Goal: Task Accomplishment & Management: Manage account settings

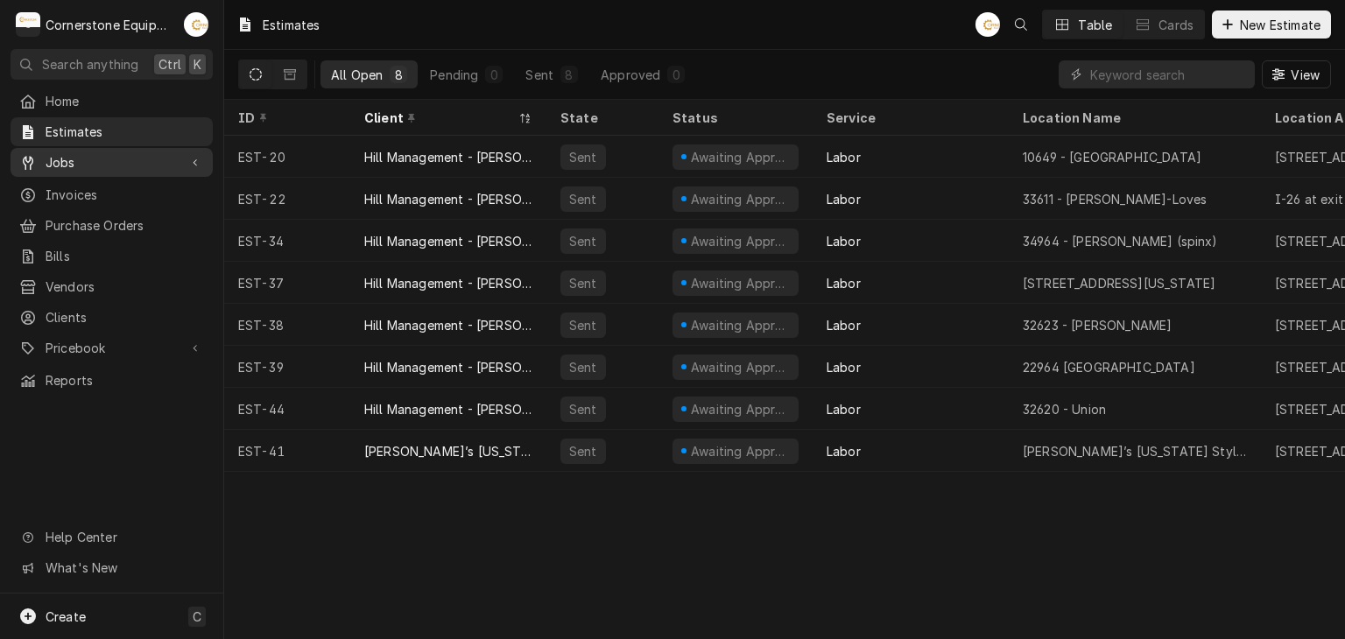
click at [120, 159] on span "Jobs" at bounding box center [112, 162] width 132 height 18
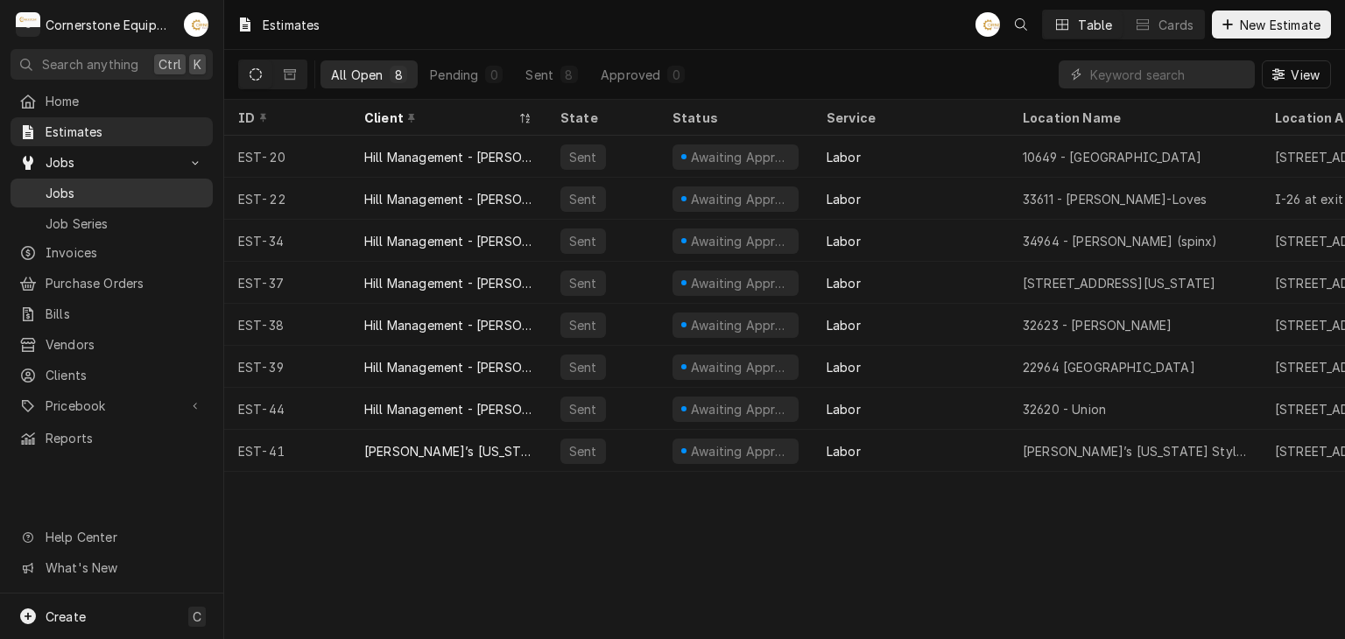
click at [111, 193] on span "Jobs" at bounding box center [125, 193] width 159 height 18
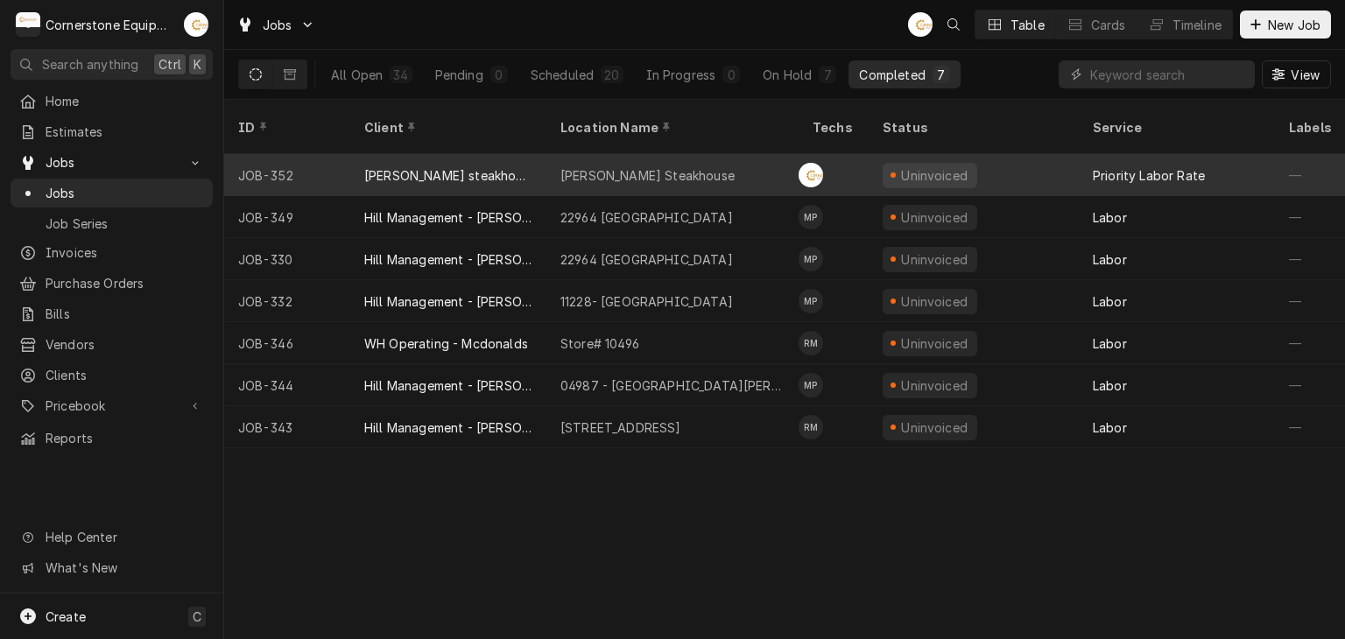
click at [635, 162] on div "[PERSON_NAME] Steakhouse" at bounding box center [673, 175] width 252 height 42
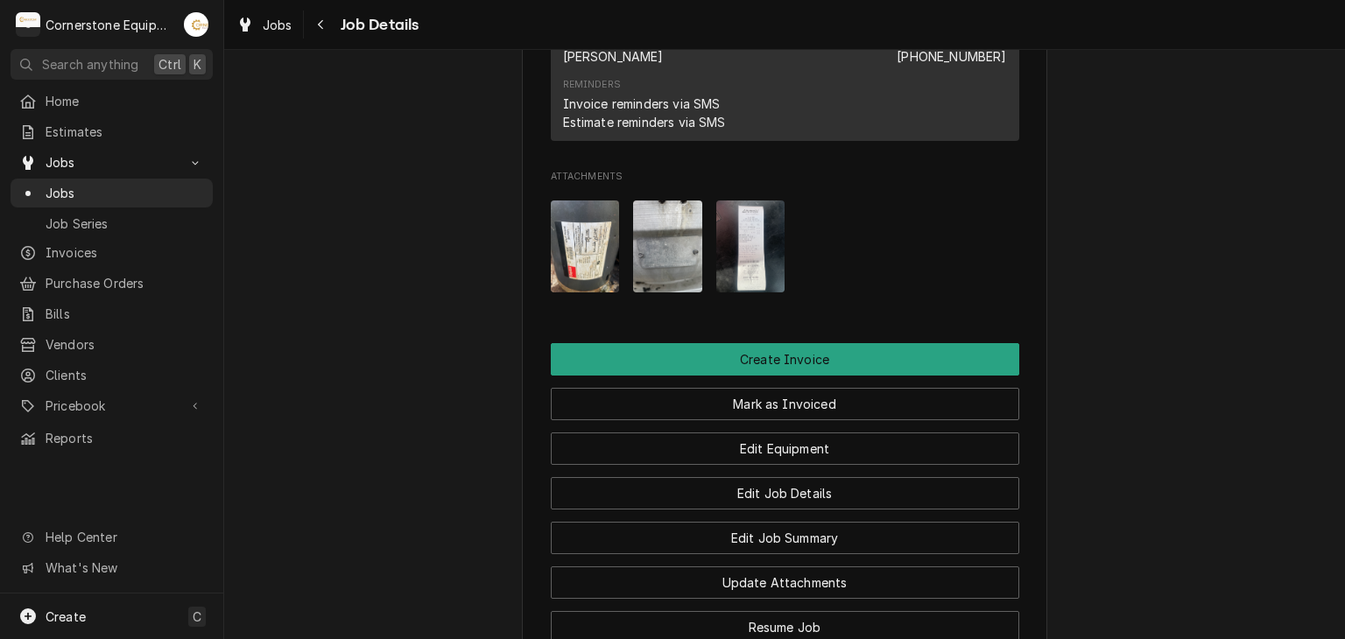
scroll to position [1738, 0]
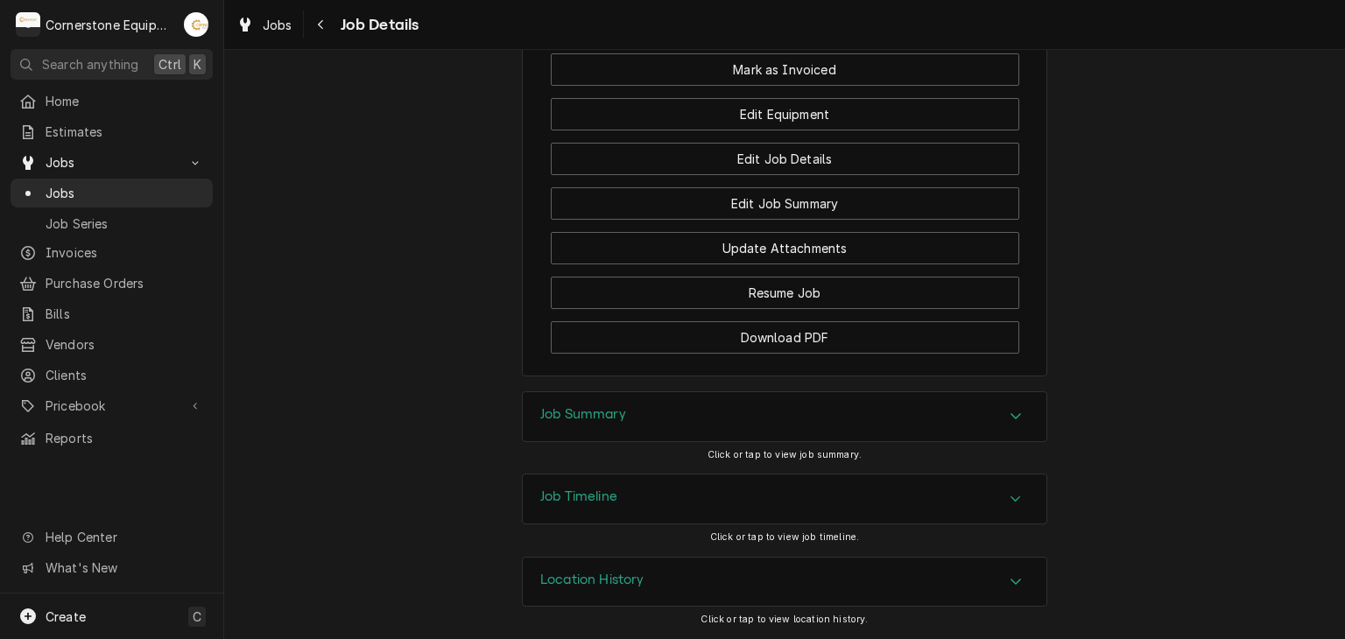
click at [568, 420] on h3 "Job Summary" at bounding box center [583, 414] width 86 height 17
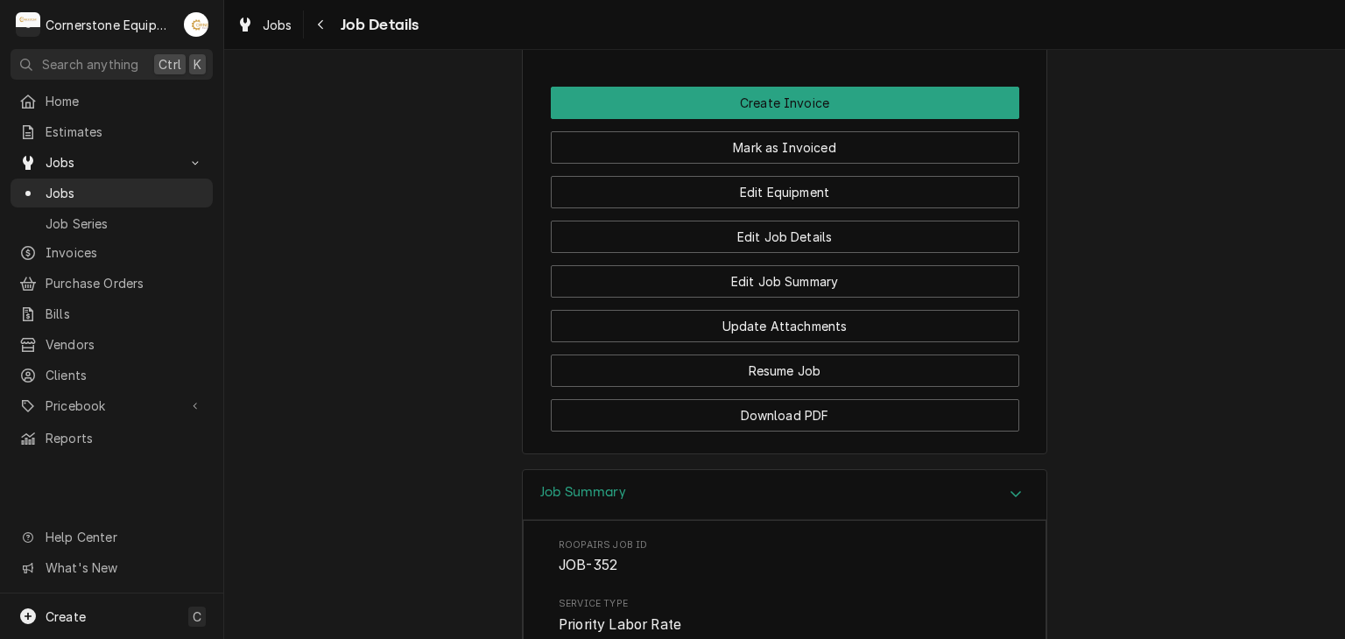
scroll to position [1294, 0]
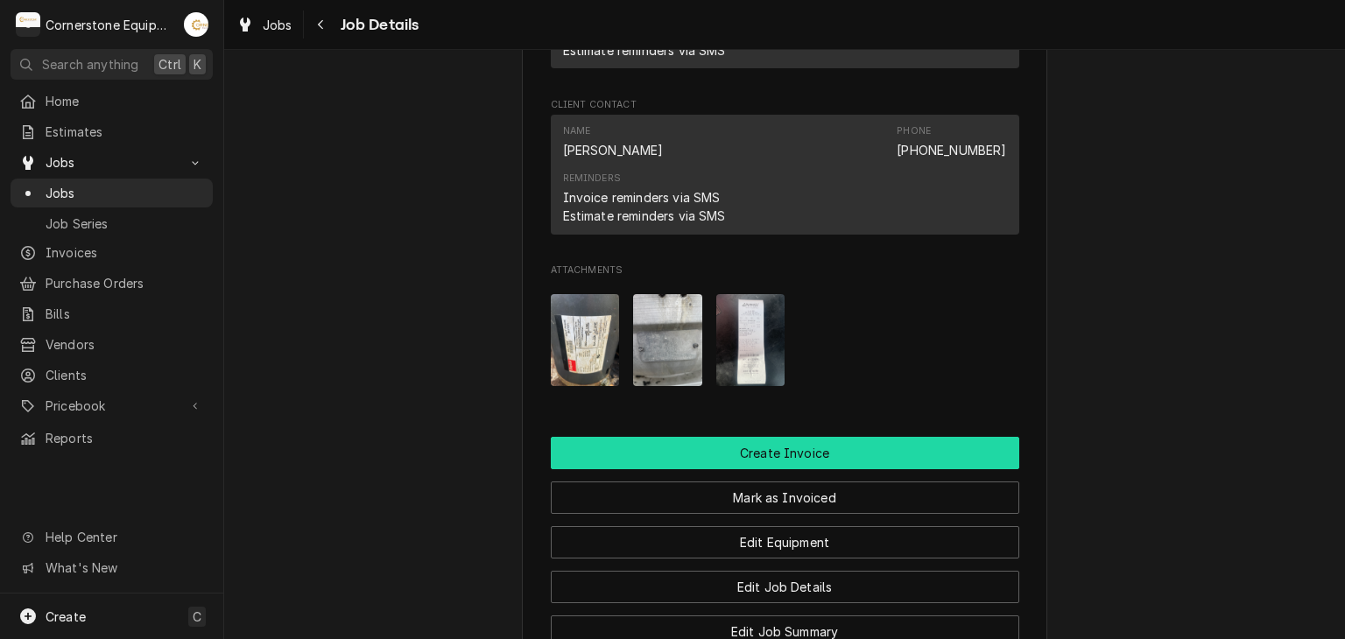
click at [568, 469] on button "Create Invoice" at bounding box center [785, 453] width 469 height 32
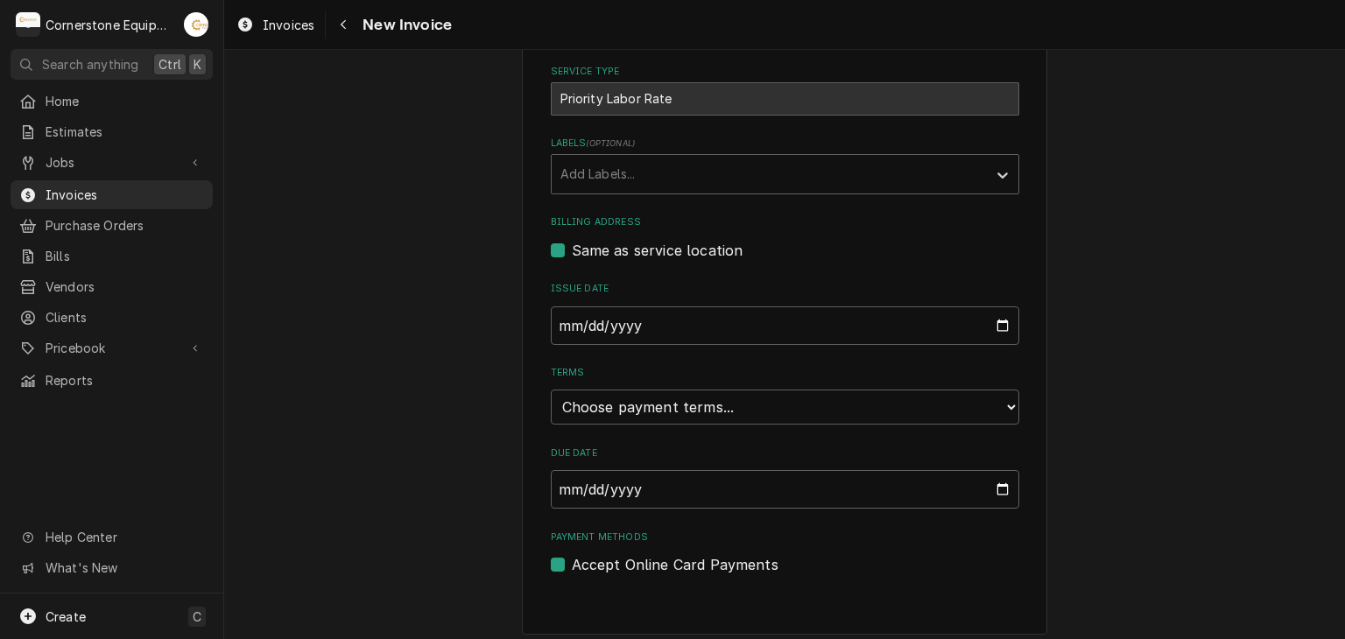
scroll to position [423, 0]
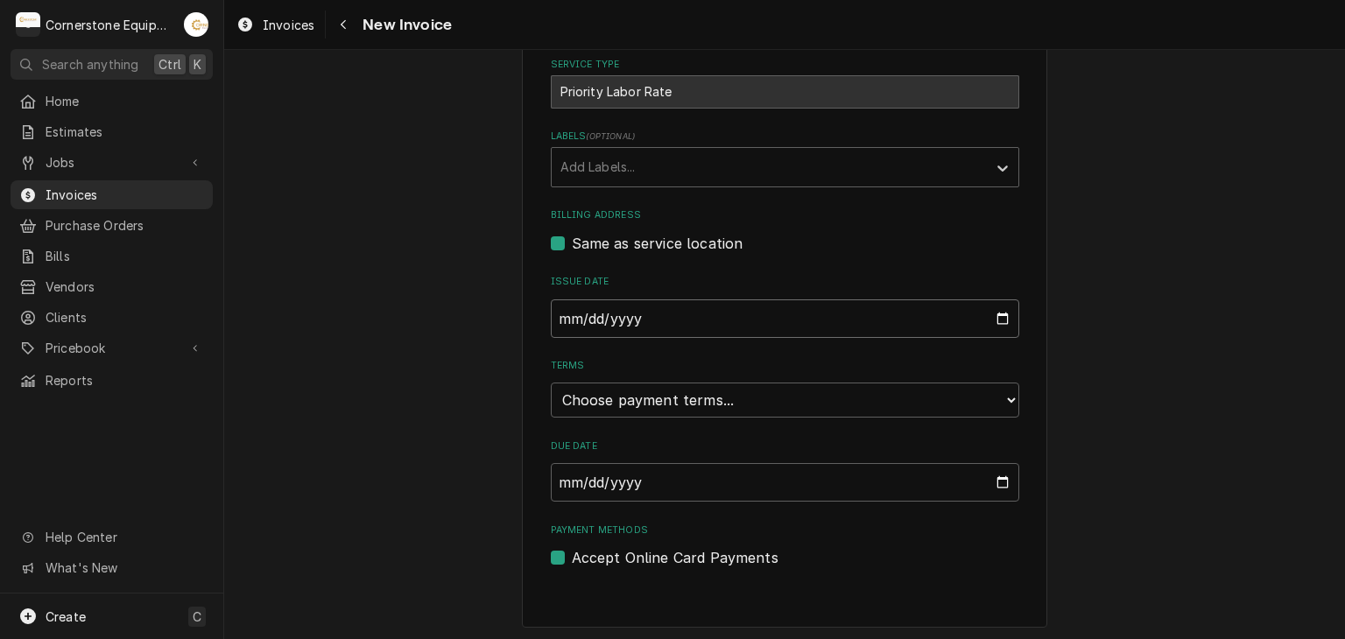
click at [624, 302] on input "2025-08-25" at bounding box center [785, 319] width 469 height 39
click at [992, 320] on input "2025-08-25" at bounding box center [785, 319] width 469 height 39
click at [670, 392] on select "Choose payment terms... Same Day Net 7 Net 14 Net 21 Net 30 Net 45 Net 60 Net 90" at bounding box center [785, 400] width 469 height 35
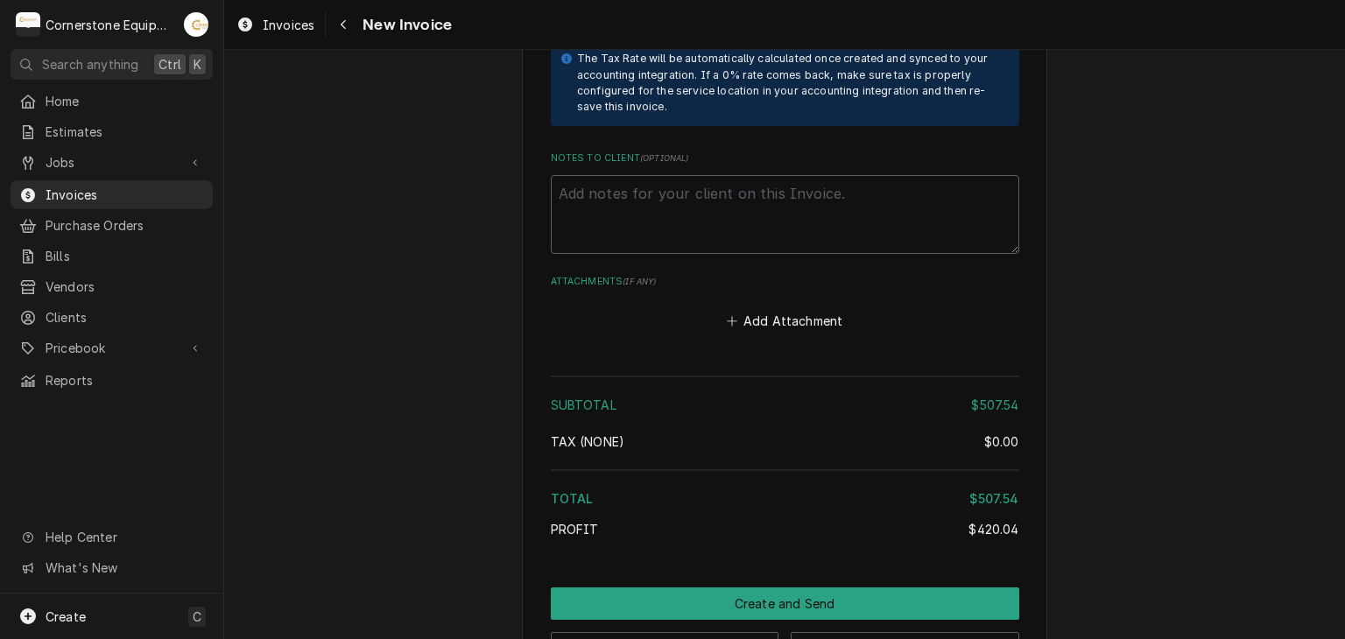
scroll to position [2954, 0]
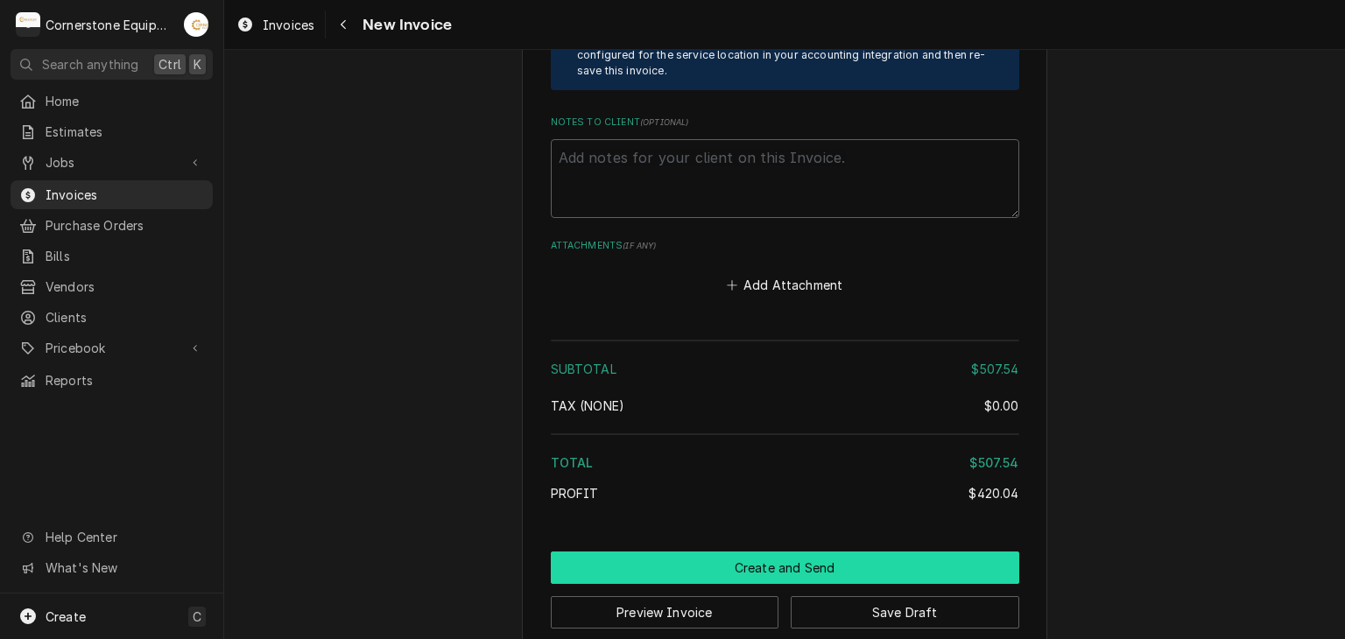
click at [704, 552] on button "Create and Send" at bounding box center [785, 568] width 469 height 32
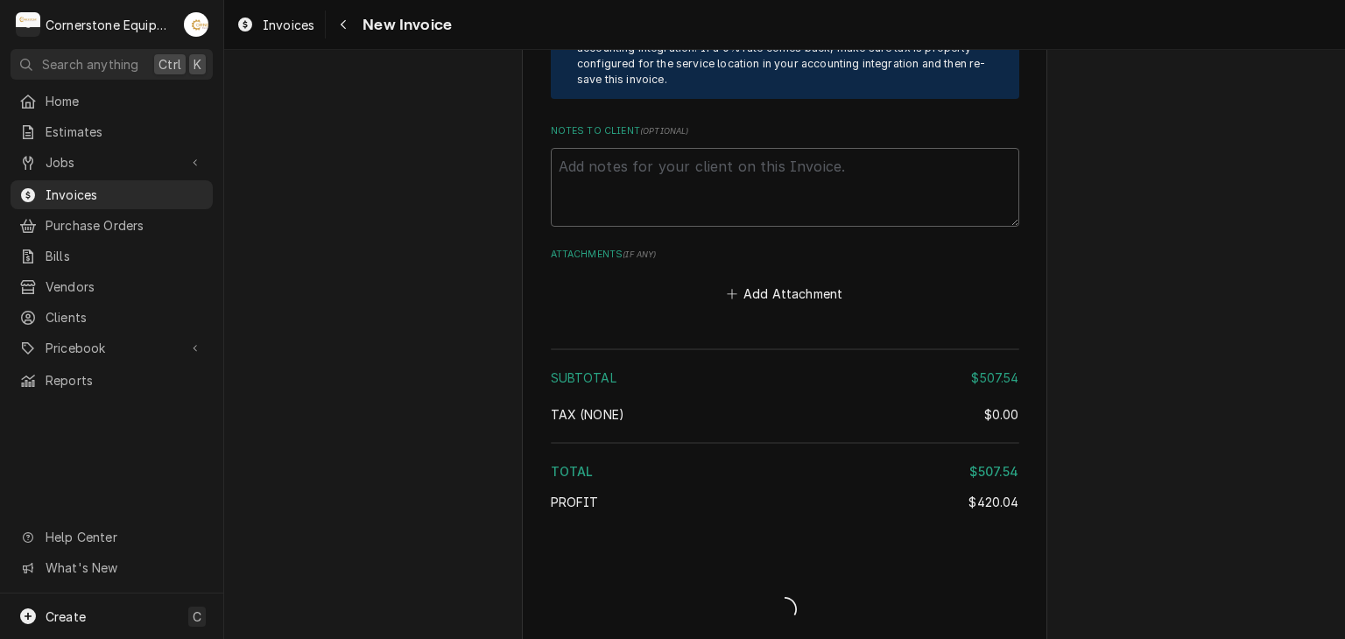
type textarea "x"
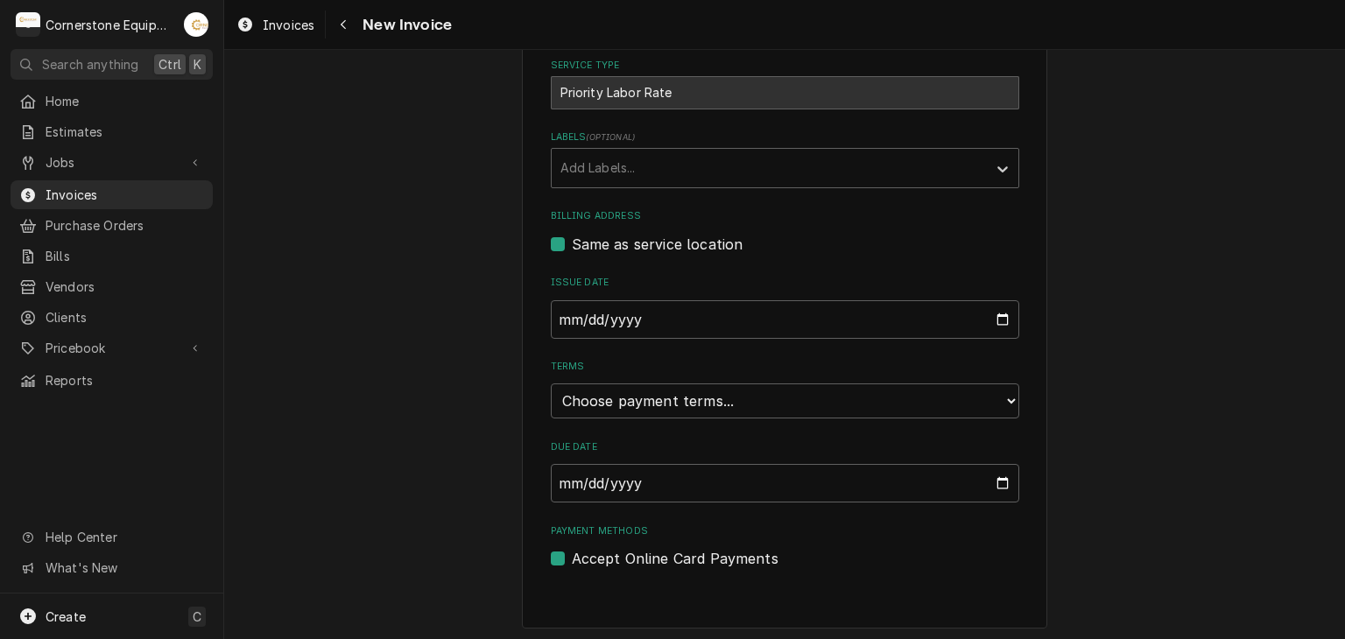
scroll to position [423, 0]
click at [665, 392] on select "Choose payment terms... Same Day Net 7 Net 14 Net 21 Net 30 Net 45 Net 60 Net 90" at bounding box center [785, 400] width 469 height 35
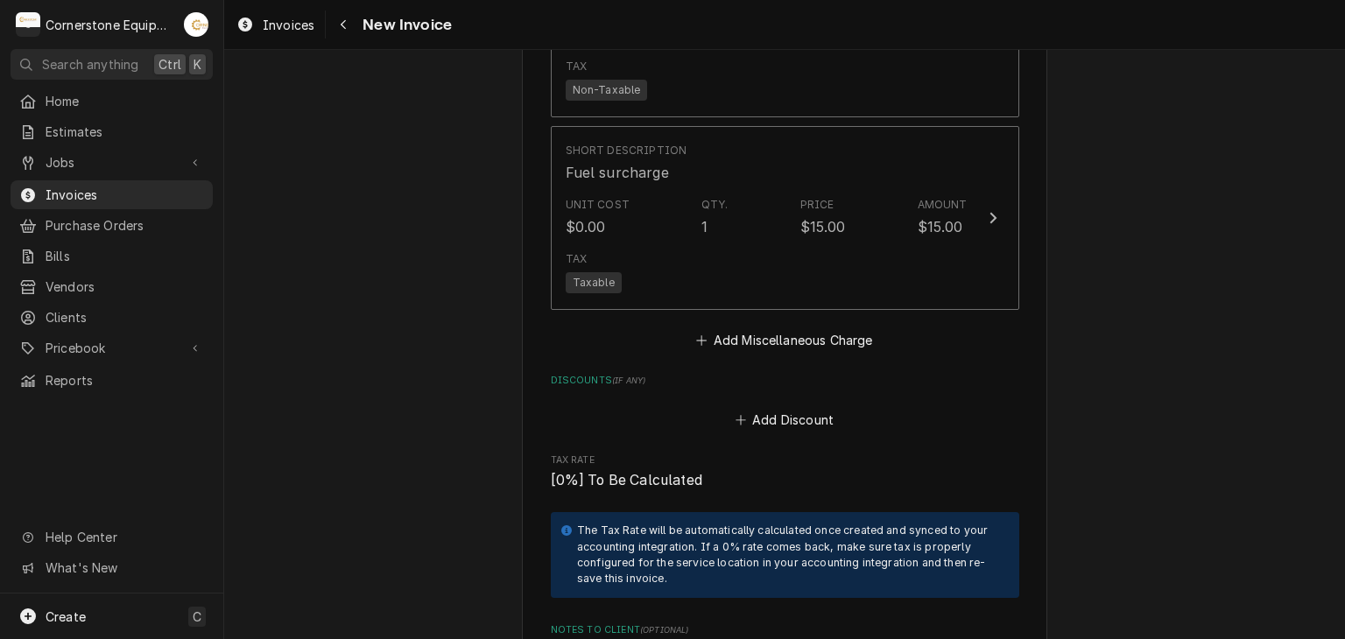
scroll to position [2876, 0]
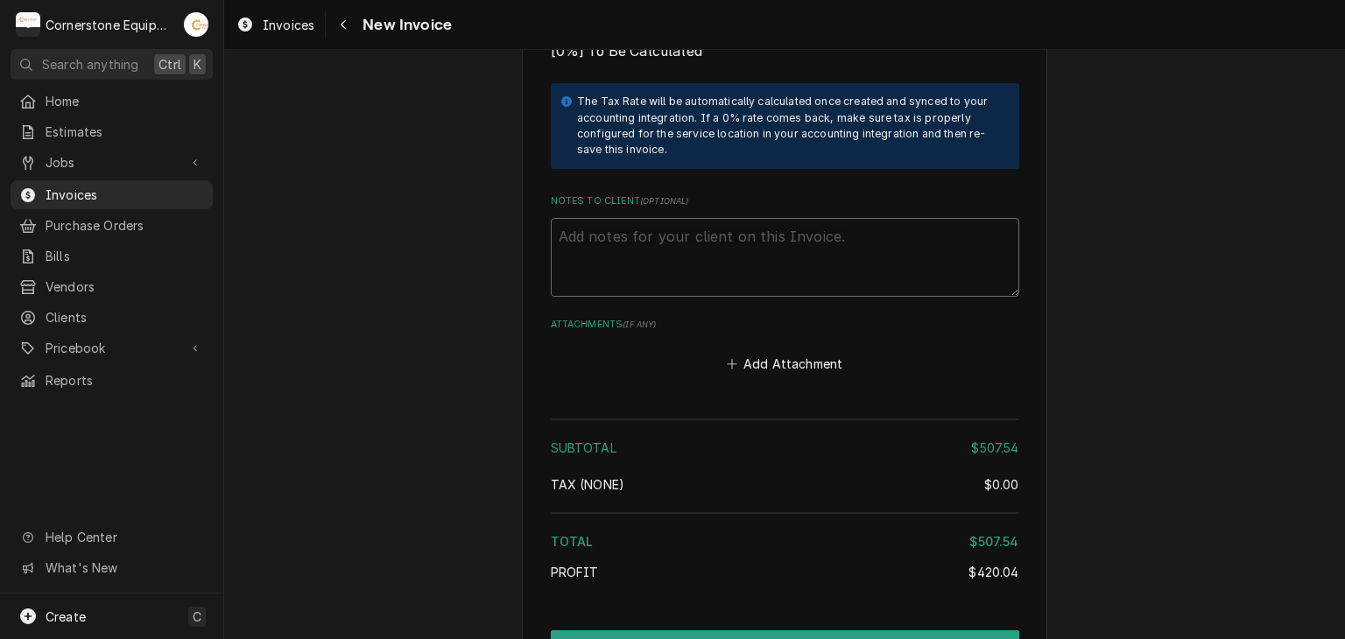
click at [613, 264] on textarea "Notes to Client ( optional )" at bounding box center [785, 257] width 469 height 79
paste textarea "INVOICE APPROVAL AND PAYMENT TERMS All invoices are due upon receipt unless oth…"
type textarea "x"
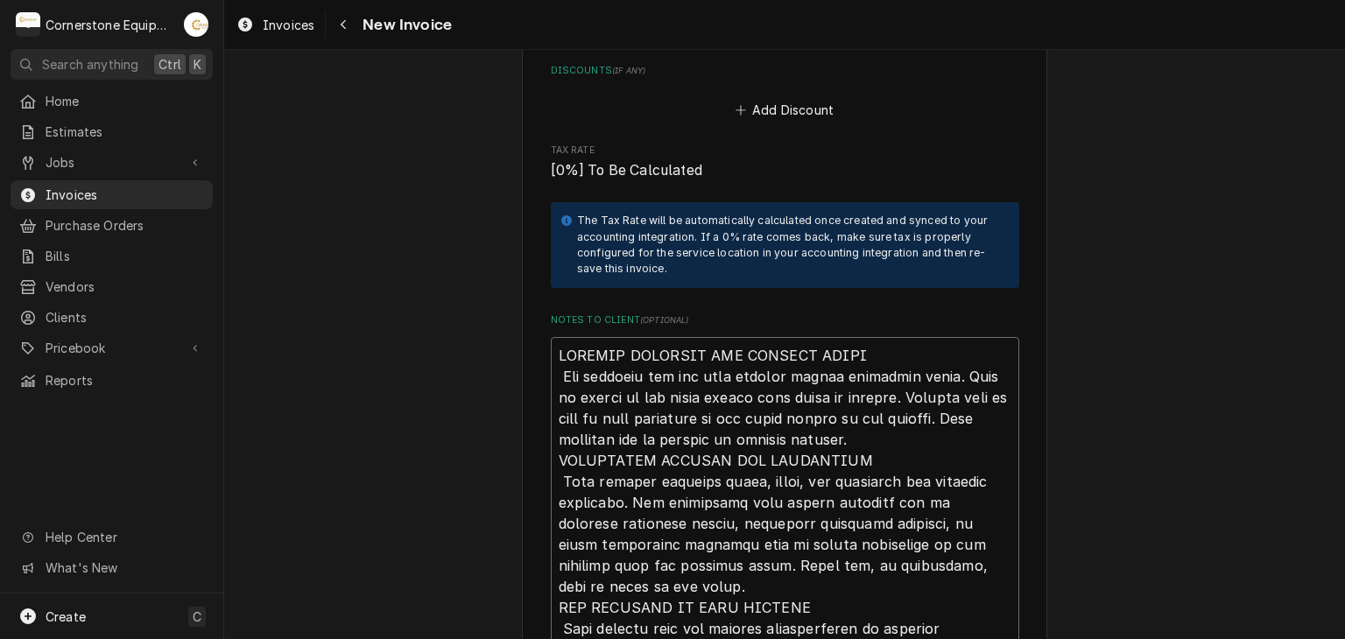
scroll to position [3564, 0]
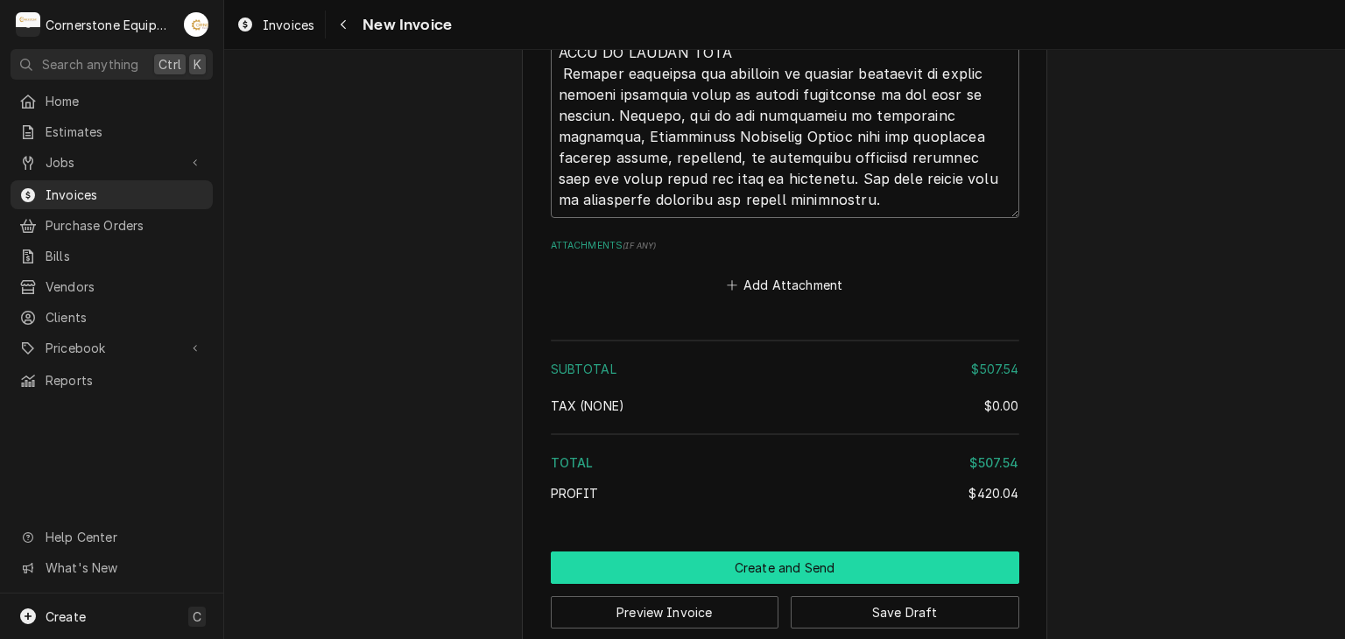
type textarea "INVOICE APPROVAL AND PAYMENT TERMS All invoices are due upon receipt unless oth…"
click at [734, 552] on button "Create and Send" at bounding box center [785, 568] width 469 height 32
click at [700, 552] on button "Create and Send" at bounding box center [785, 568] width 469 height 32
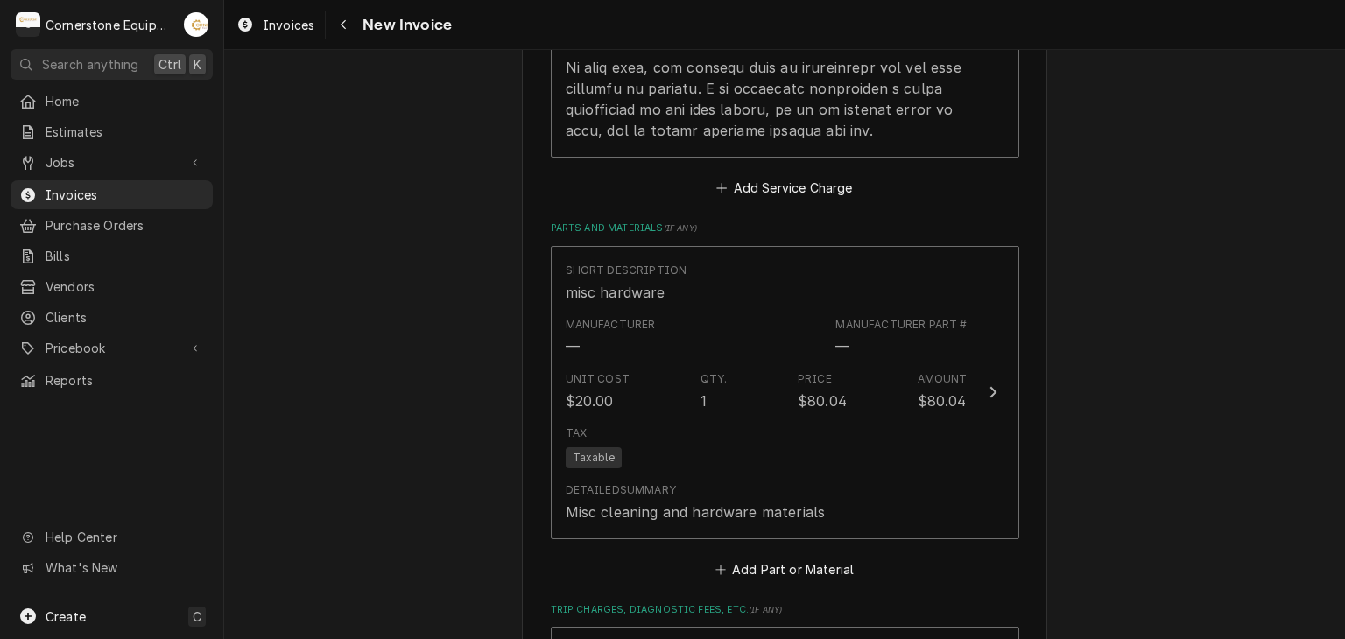
scroll to position [1401, 0]
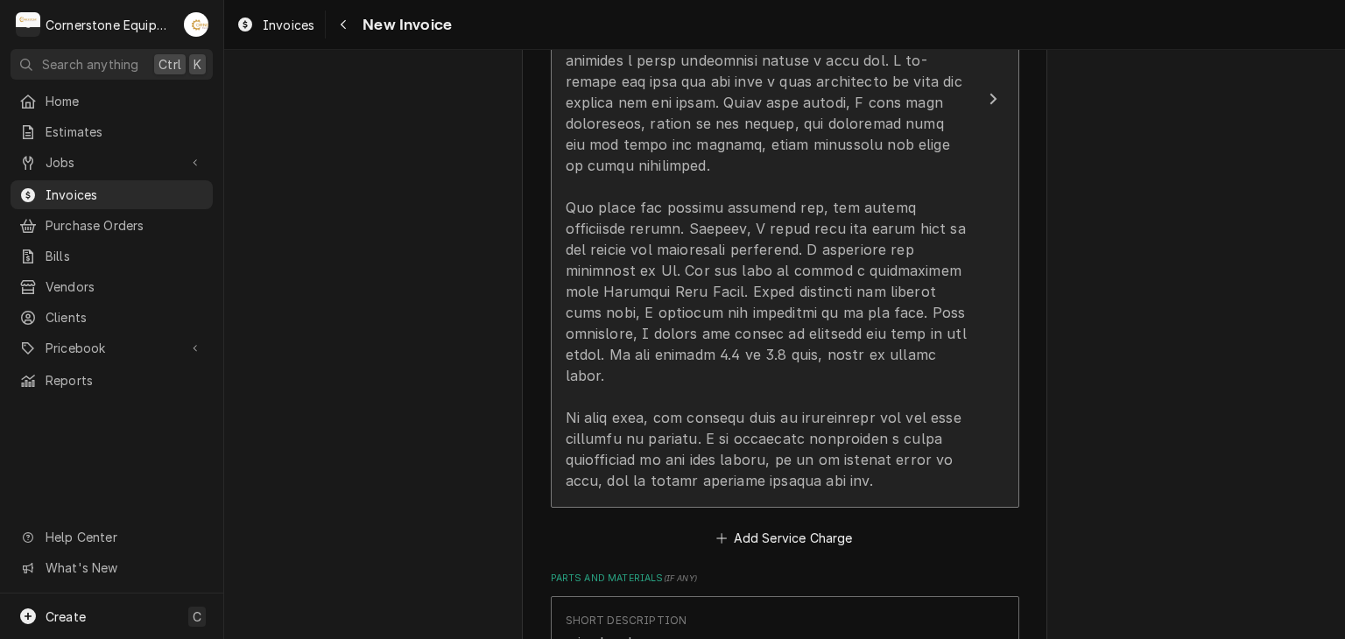
click at [641, 264] on div "Update Line Item" at bounding box center [767, 218] width 402 height 547
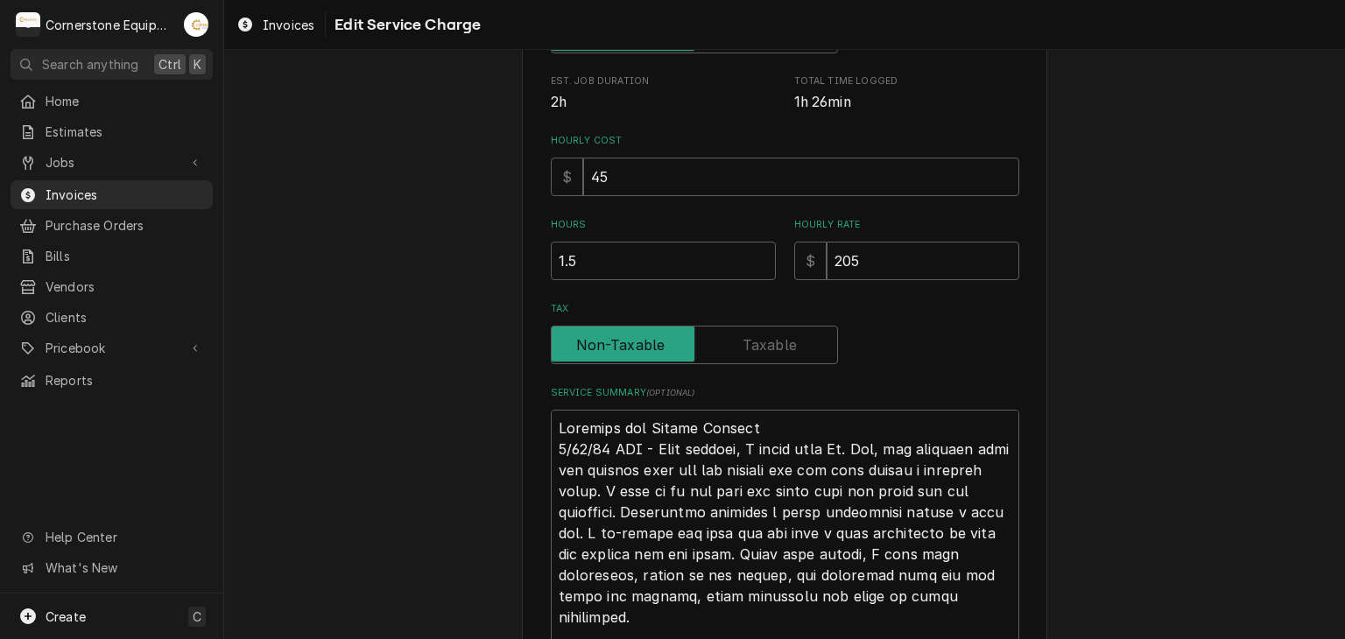
scroll to position [749, 0]
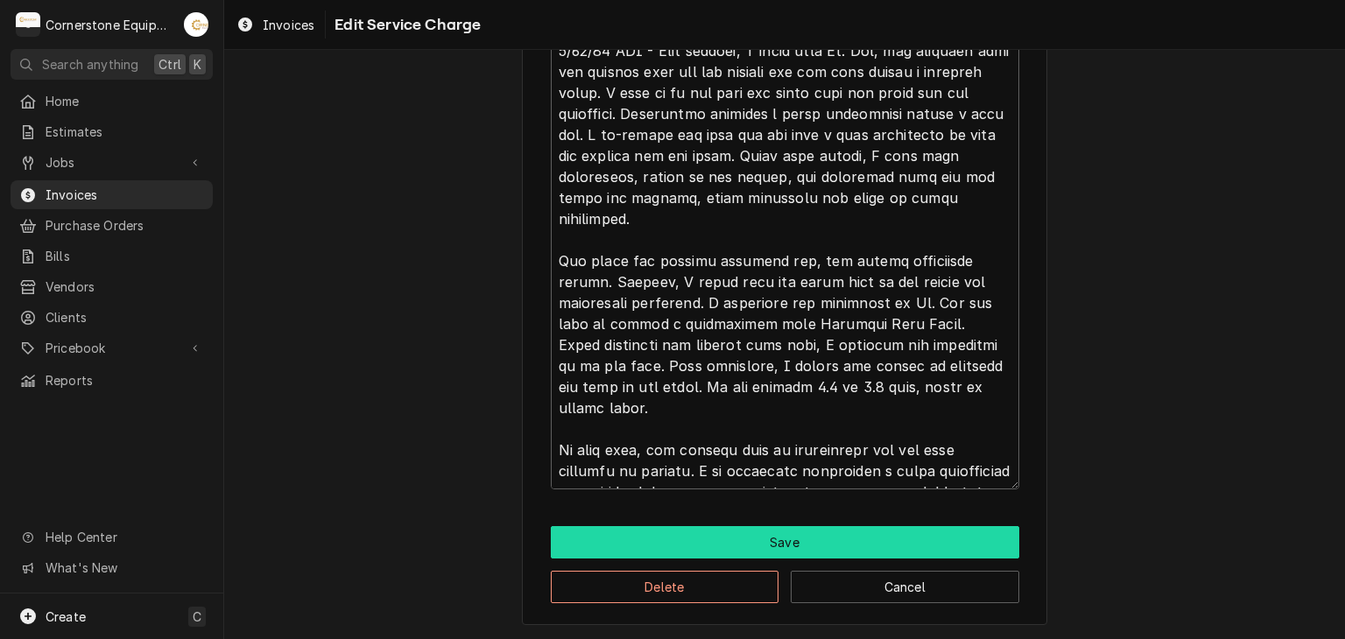
click at [675, 529] on button "Save" at bounding box center [785, 542] width 469 height 32
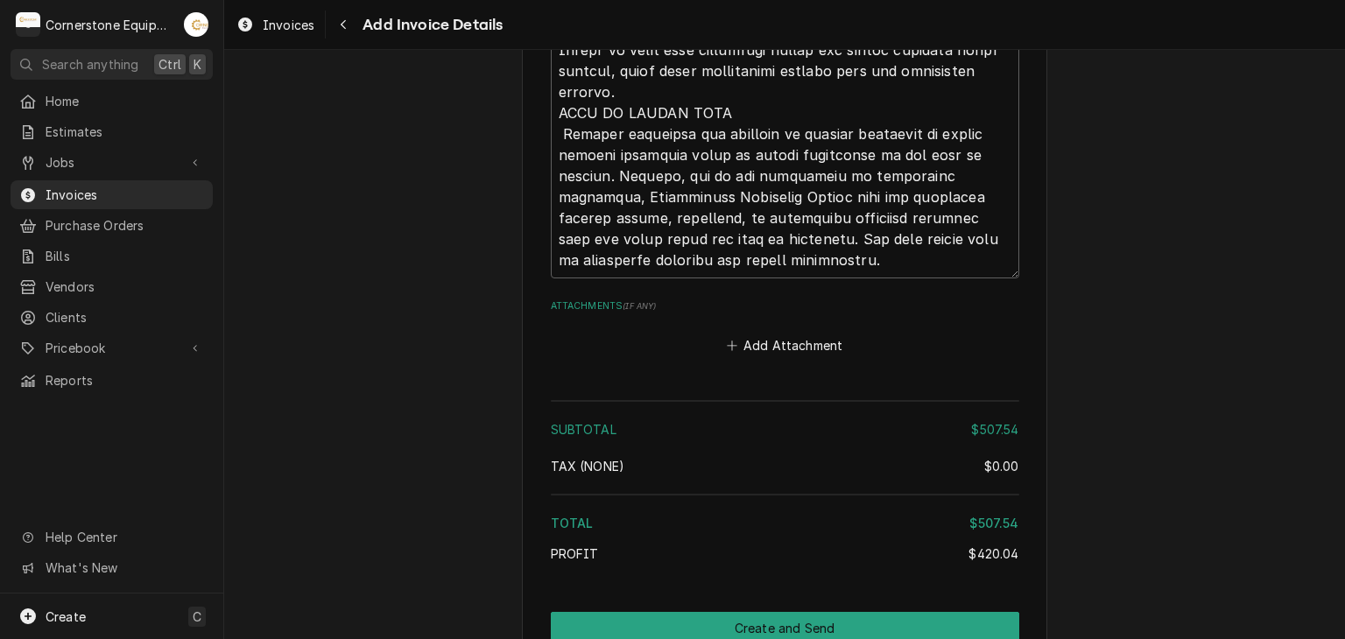
scroll to position [3564, 0]
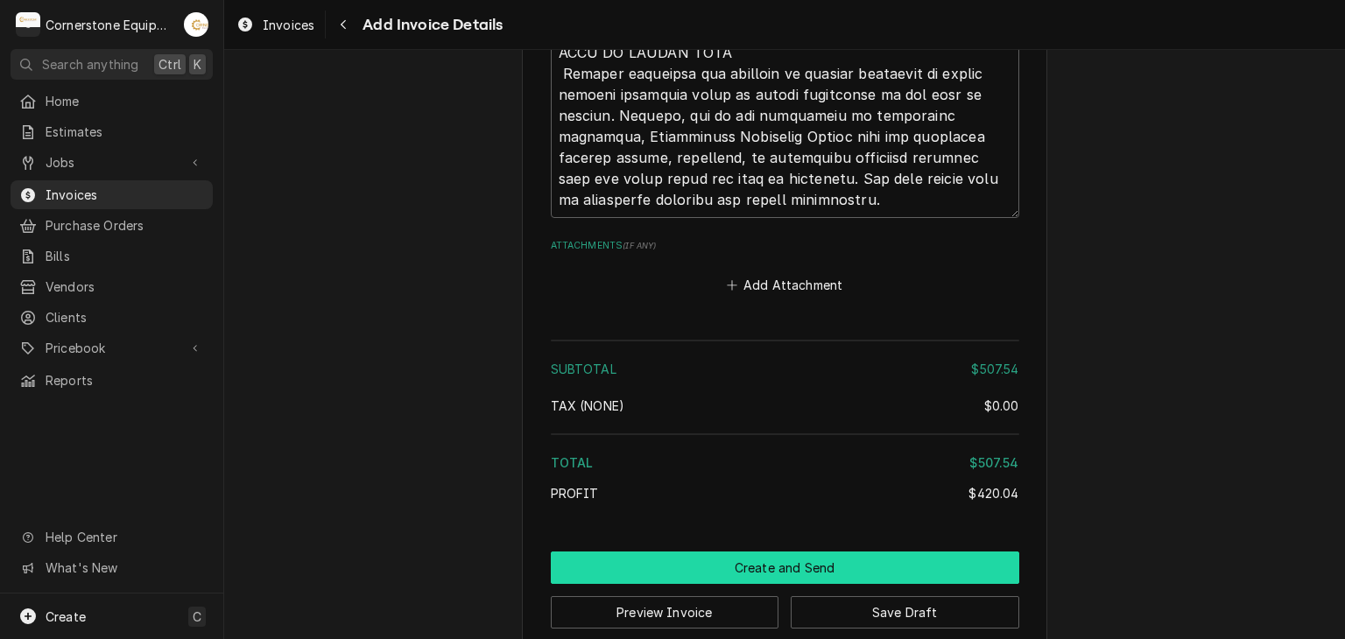
click at [707, 552] on button "Create and Send" at bounding box center [785, 568] width 469 height 32
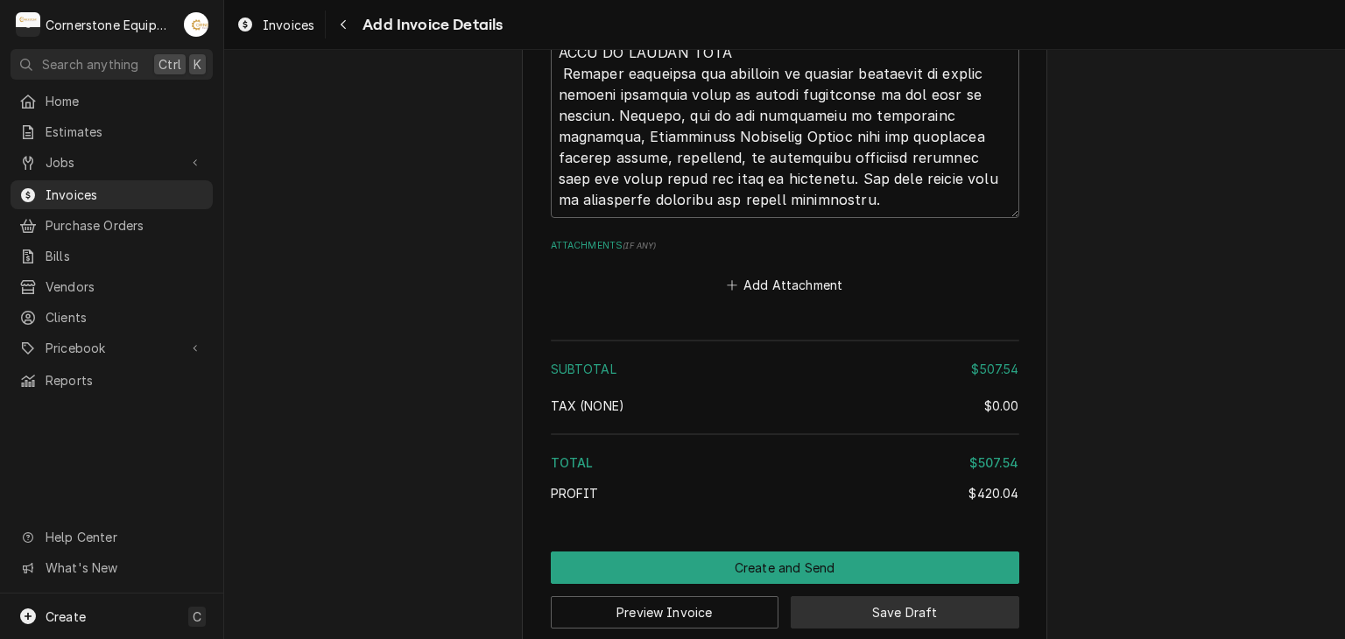
click at [879, 596] on button "Save Draft" at bounding box center [905, 612] width 229 height 32
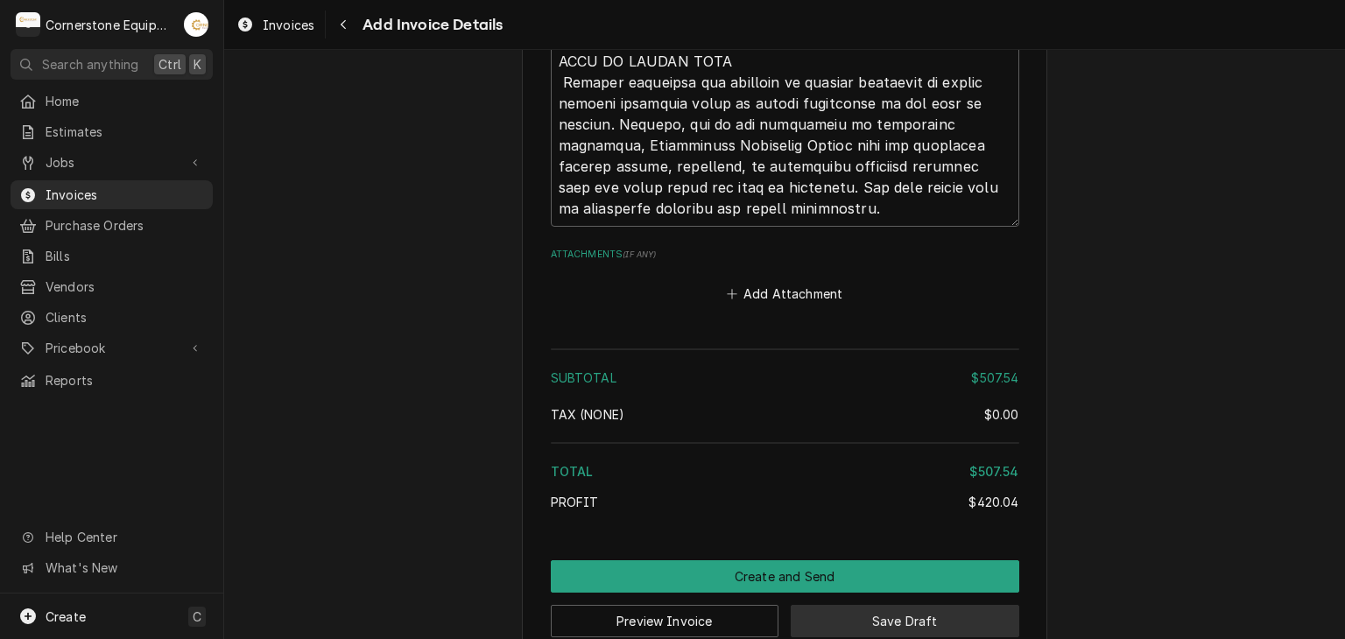
type textarea "x"
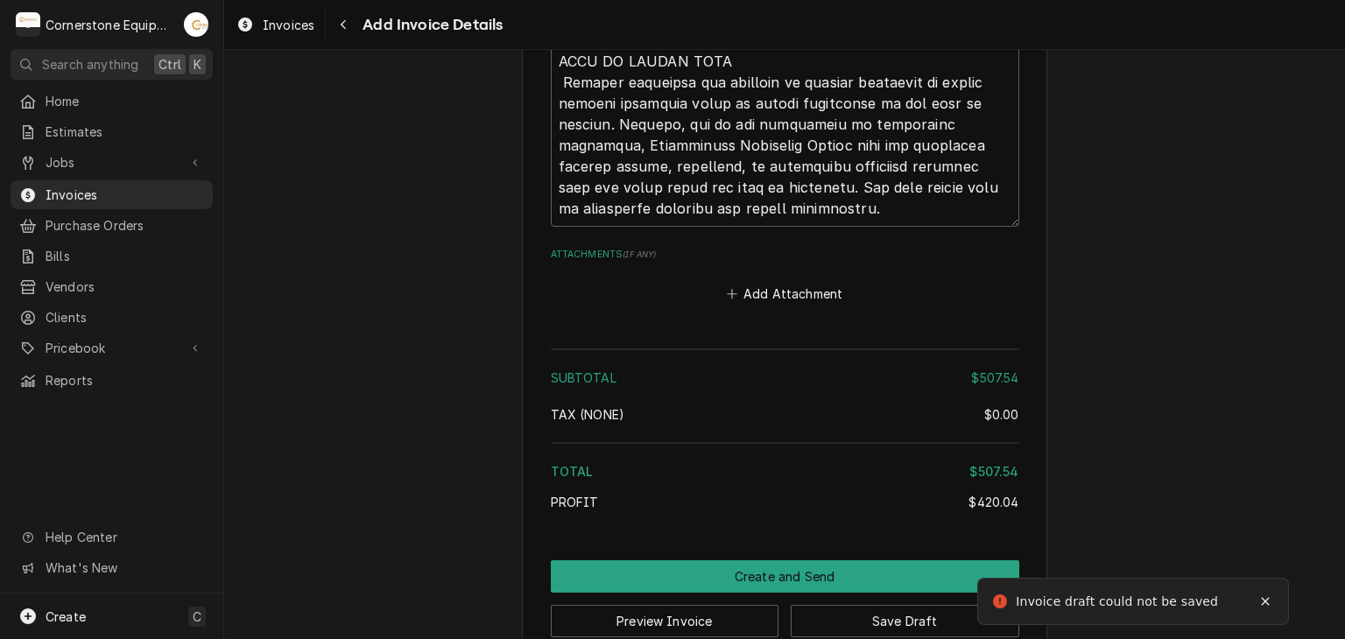
scroll to position [333, 0]
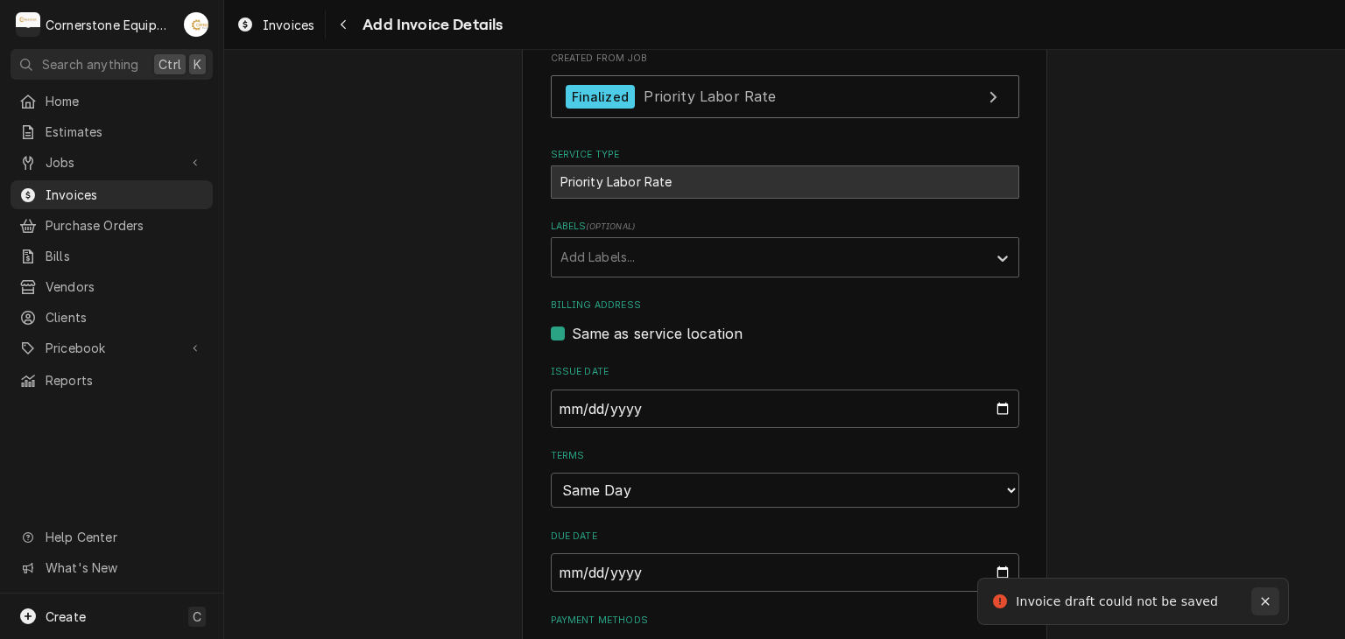
click at [1267, 607] on div "Notifications alt+T" at bounding box center [1266, 602] width 18 height 18
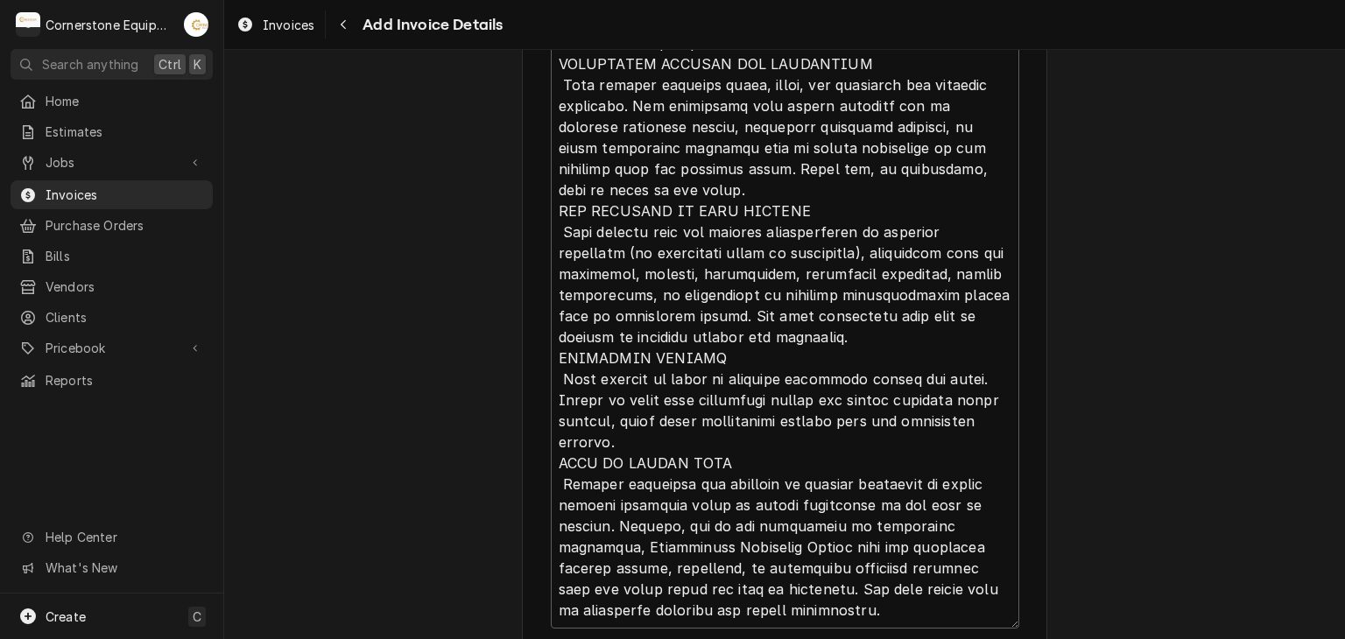
scroll to position [3564, 0]
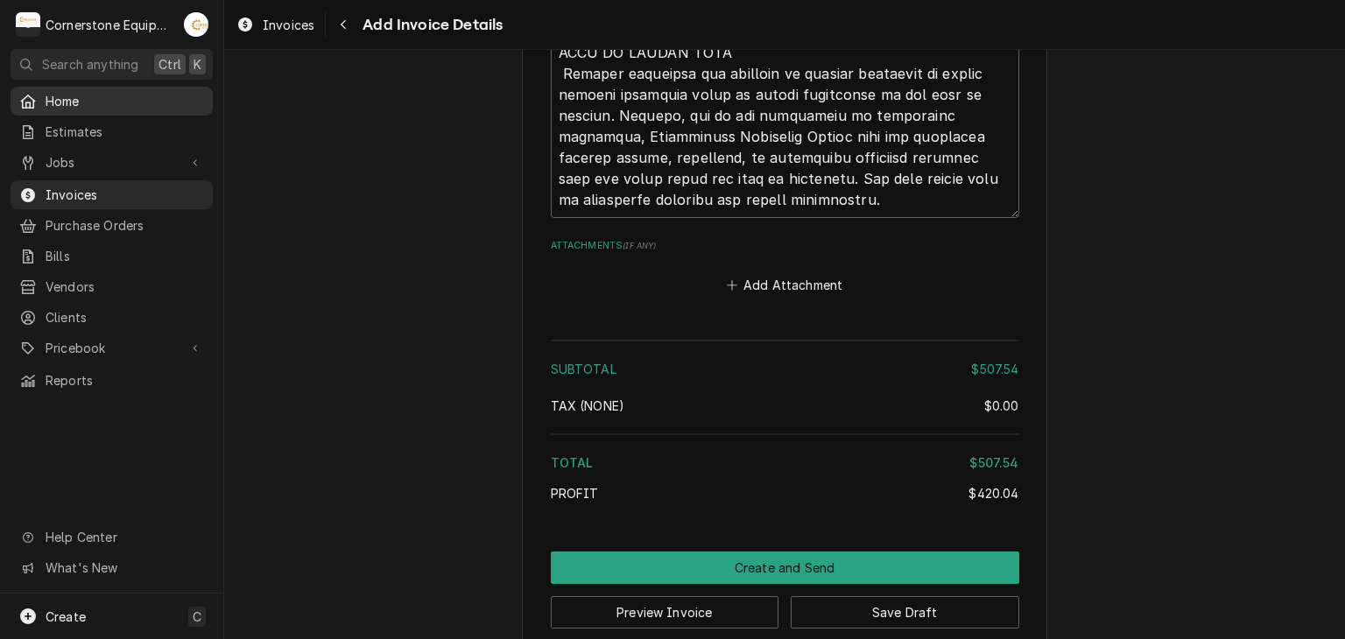
click at [116, 99] on span "Home" at bounding box center [125, 101] width 159 height 18
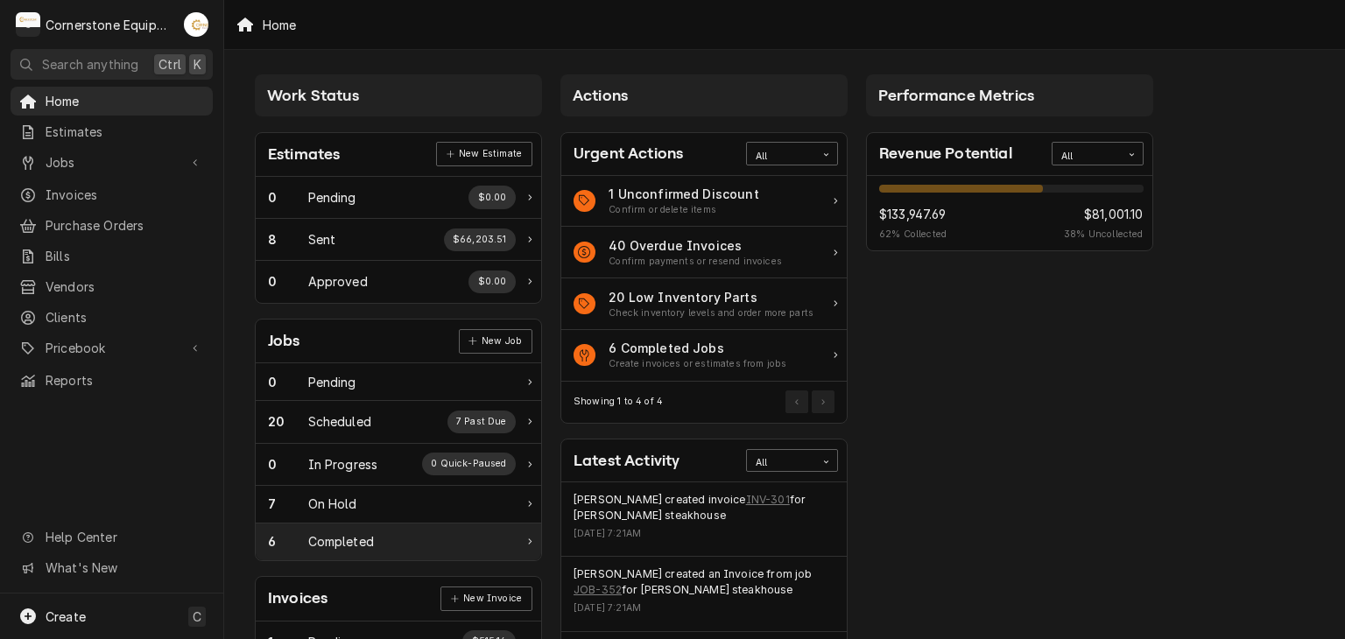
click at [332, 549] on div "6 Completed" at bounding box center [399, 542] width 286 height 37
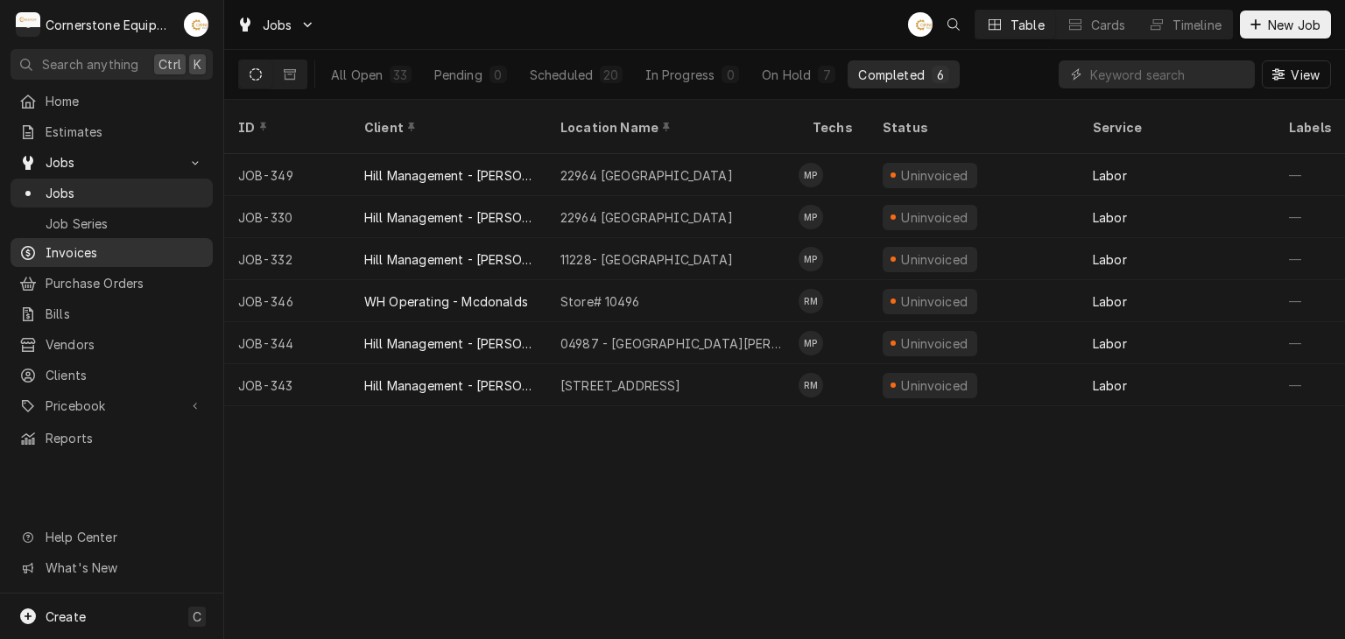
click at [124, 246] on span "Invoices" at bounding box center [125, 253] width 159 height 18
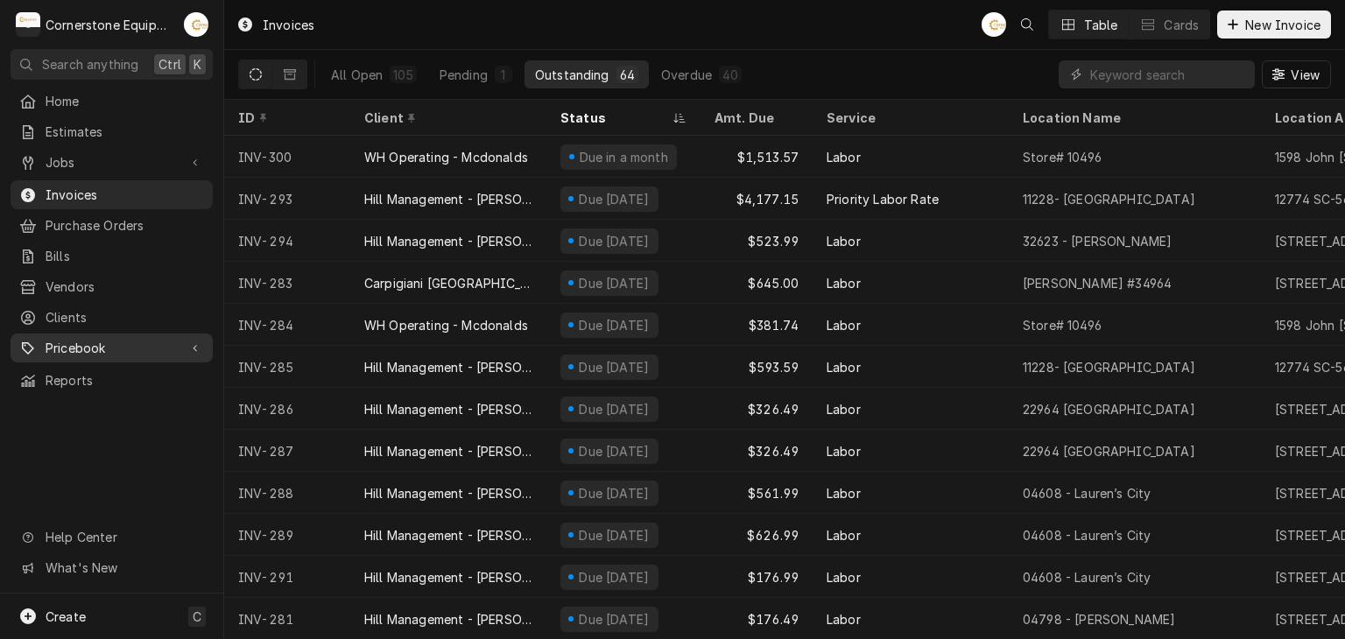
click at [127, 342] on span "Pricebook" at bounding box center [112, 348] width 132 height 18
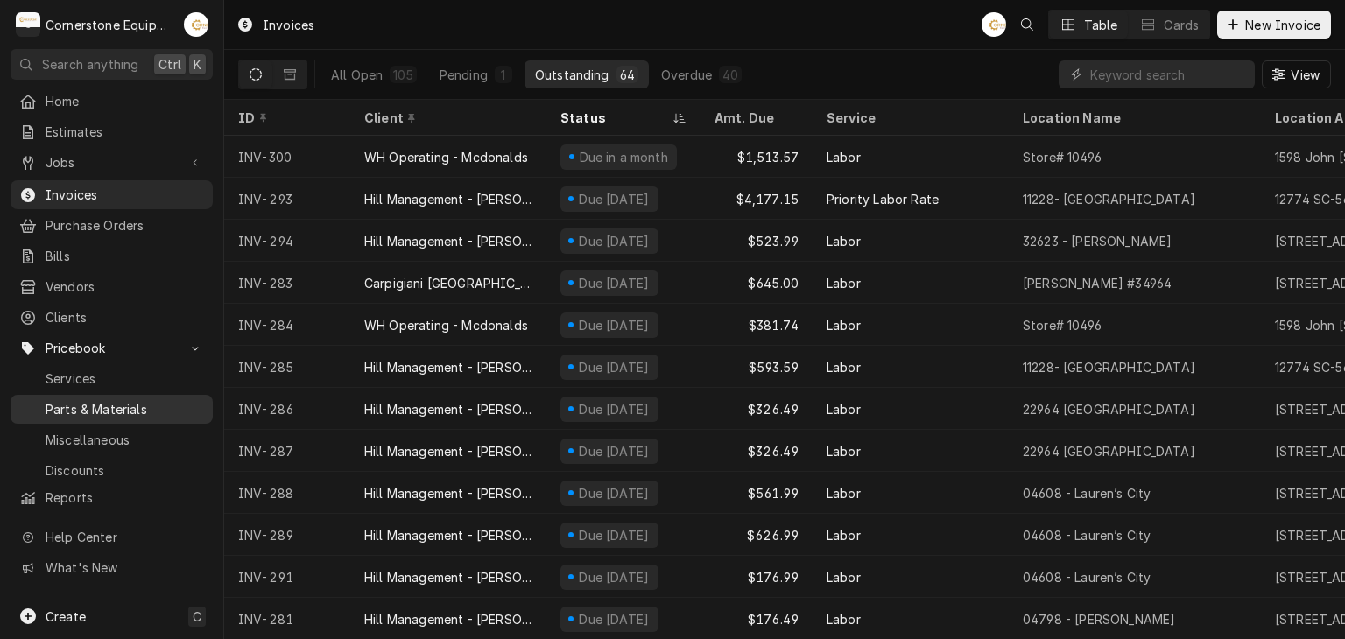
click at [139, 402] on span "Parts & Materials" at bounding box center [125, 409] width 159 height 18
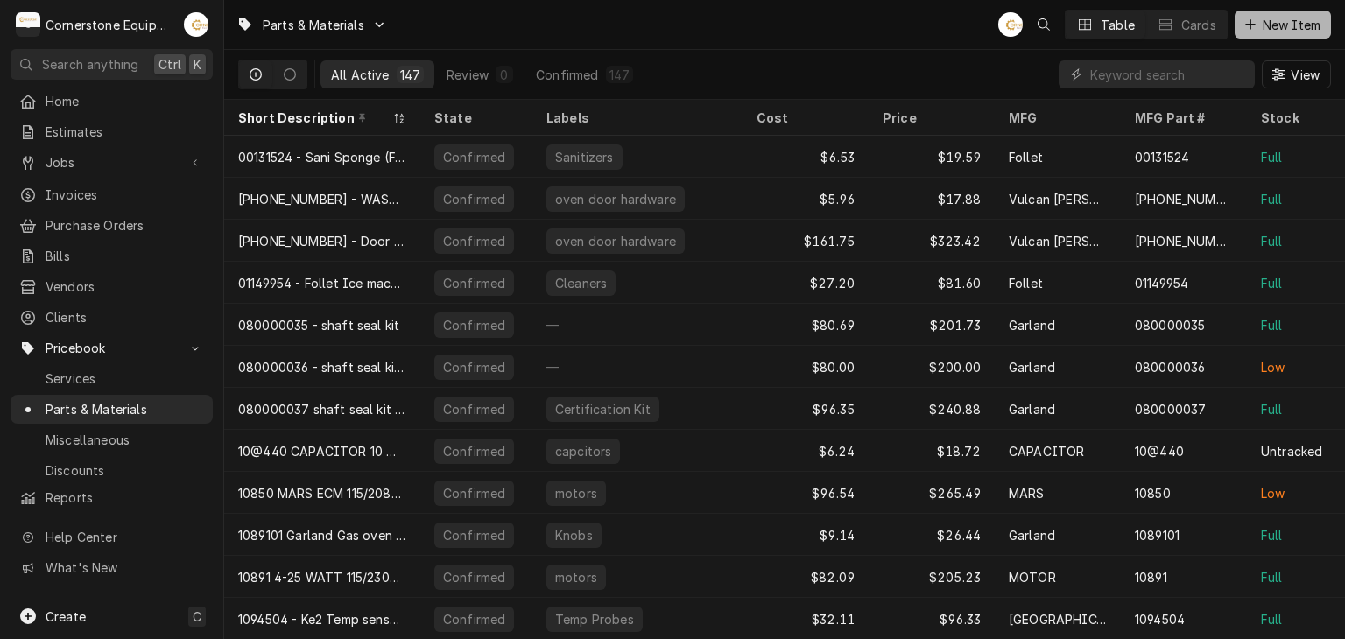
click at [1307, 24] on span "New Item" at bounding box center [1292, 25] width 65 height 18
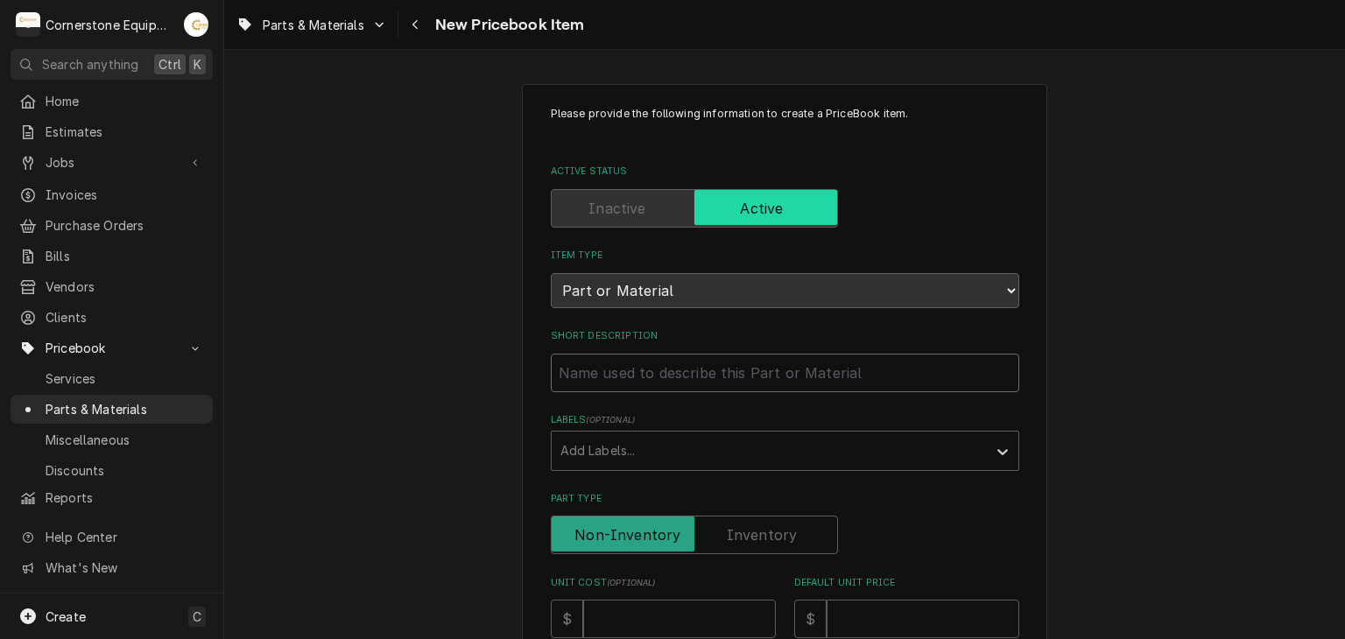
click at [603, 372] on input "Short Description" at bounding box center [785, 373] width 469 height 39
type textarea "x"
type input "5"
type textarea "x"
type input "50"
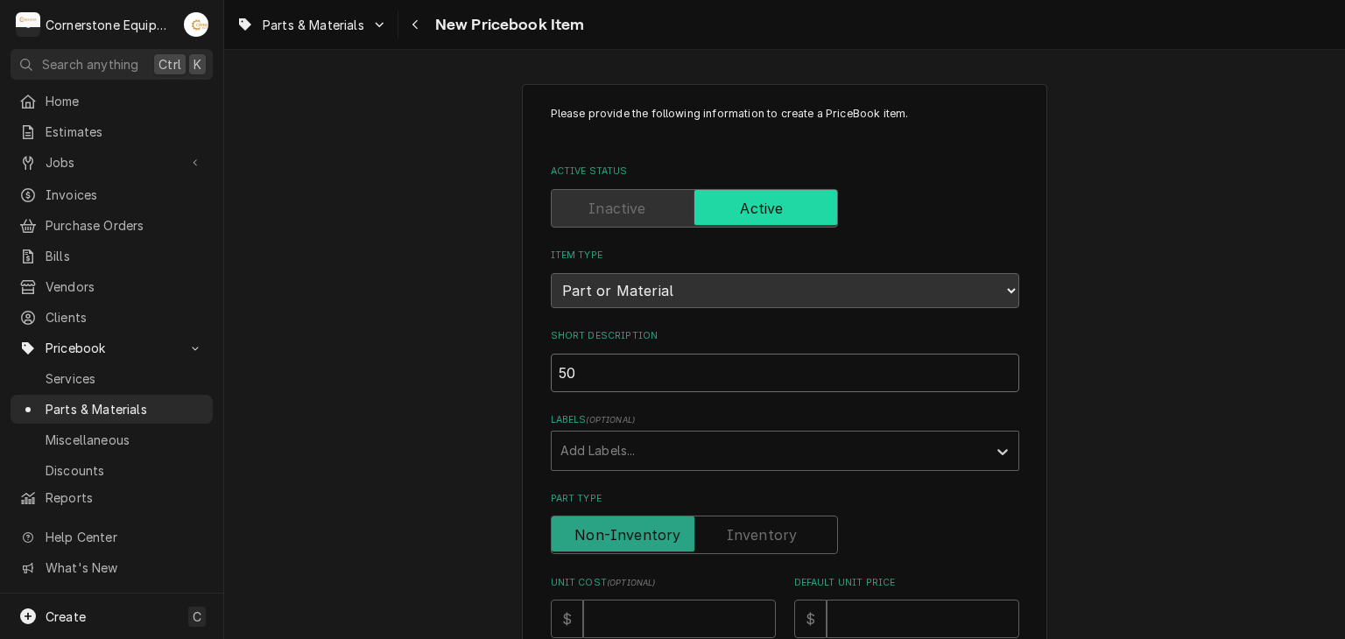
type textarea "x"
type input "50-"
type textarea "x"
type input "50-1"
type textarea "x"
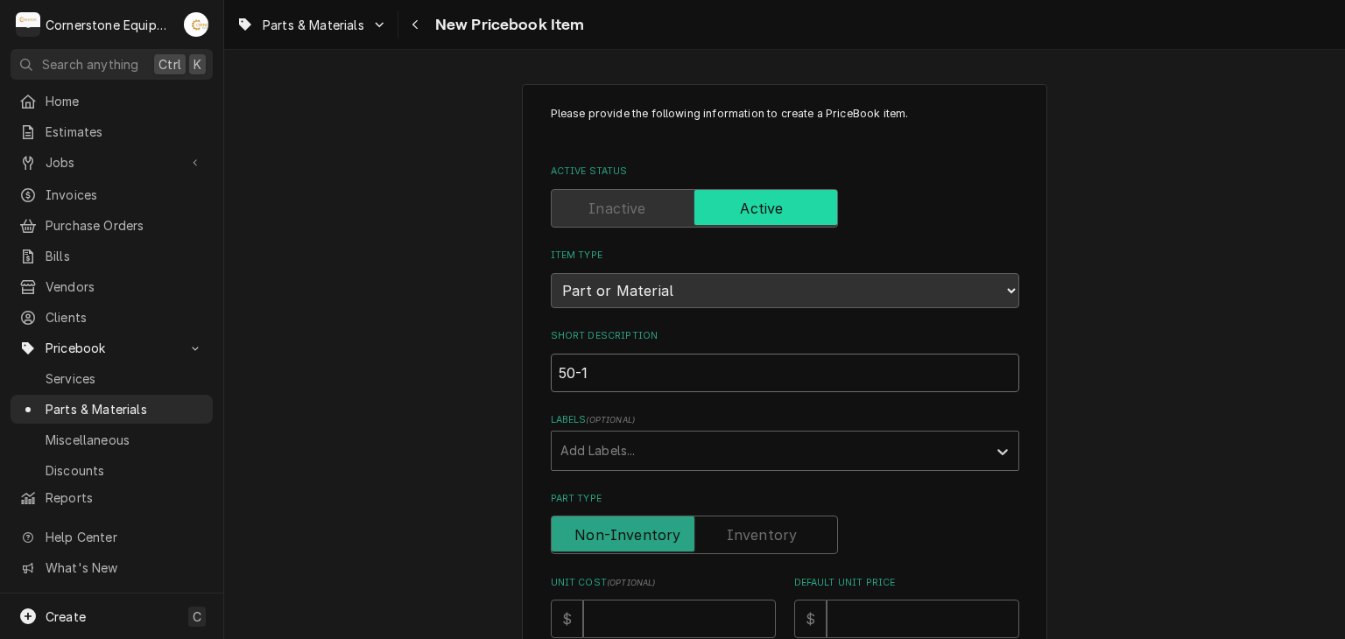
type input "50-14"
type textarea "x"
type input "50-141"
type textarea "x"
type input "50-1415"
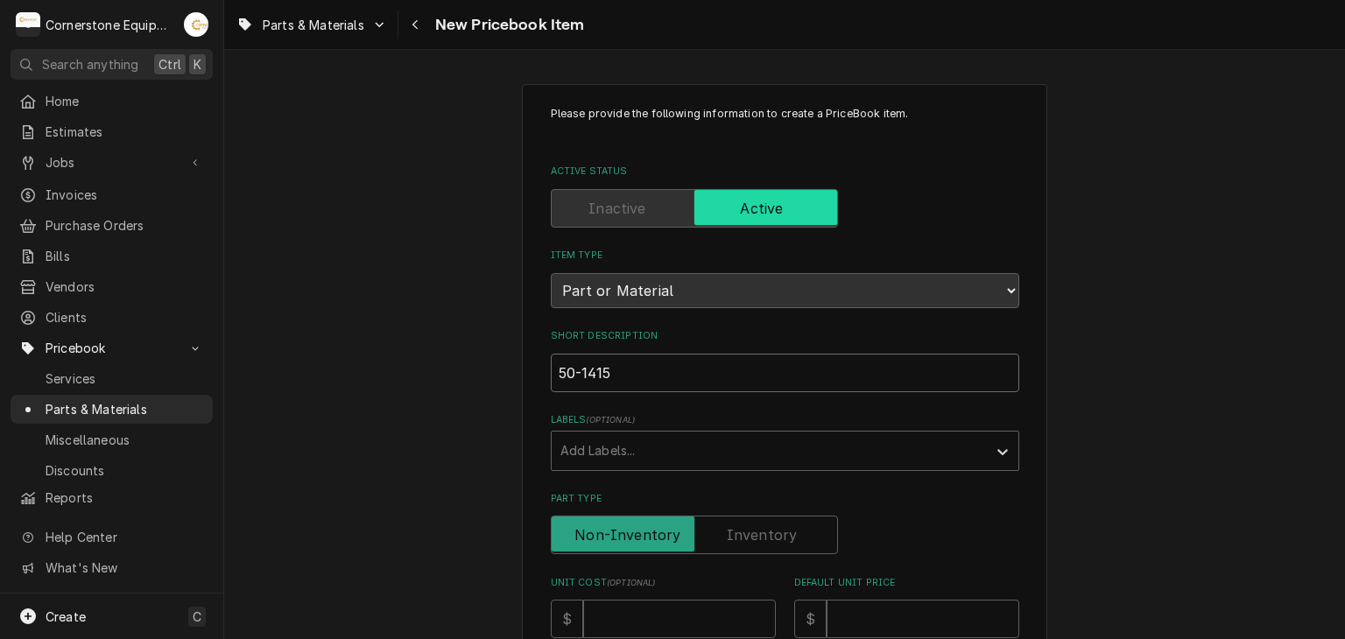
type textarea "x"
type input "50-1415"
type textarea "x"
type input "50-1415 n"
type textarea "x"
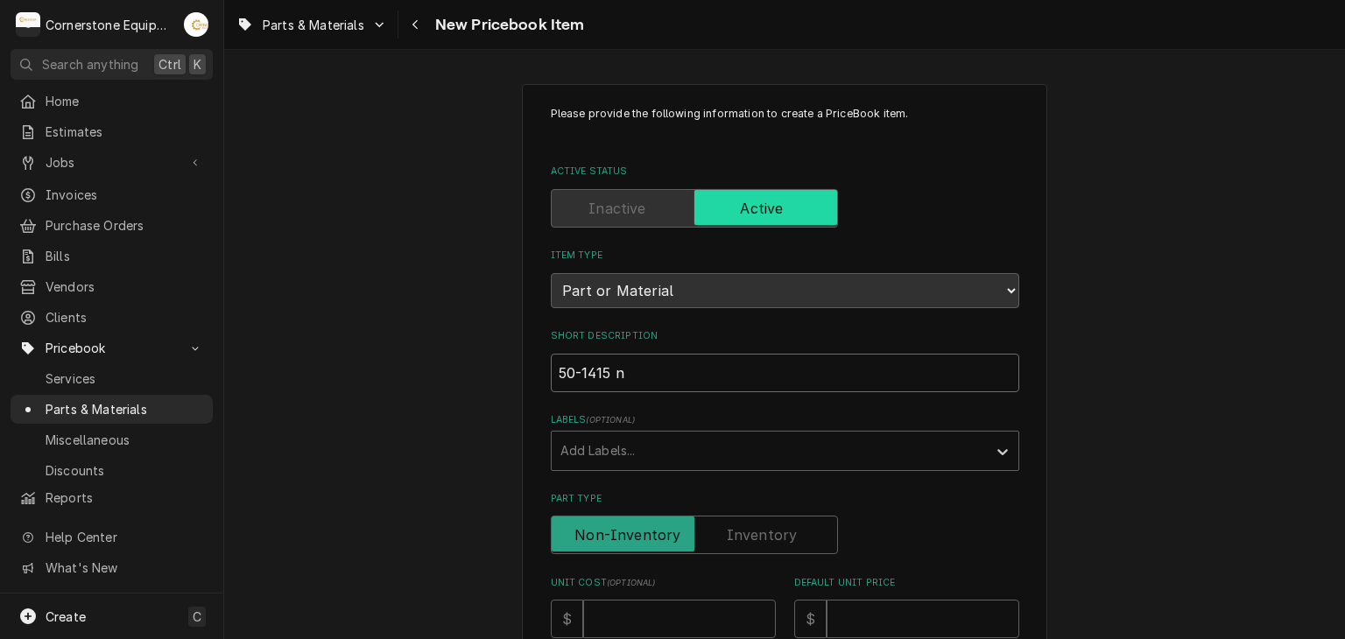
type input "50-1415 nU"
type textarea "x"
type input "50-1415 nUv"
type textarea "x"
type input "50-1415 nUvU"
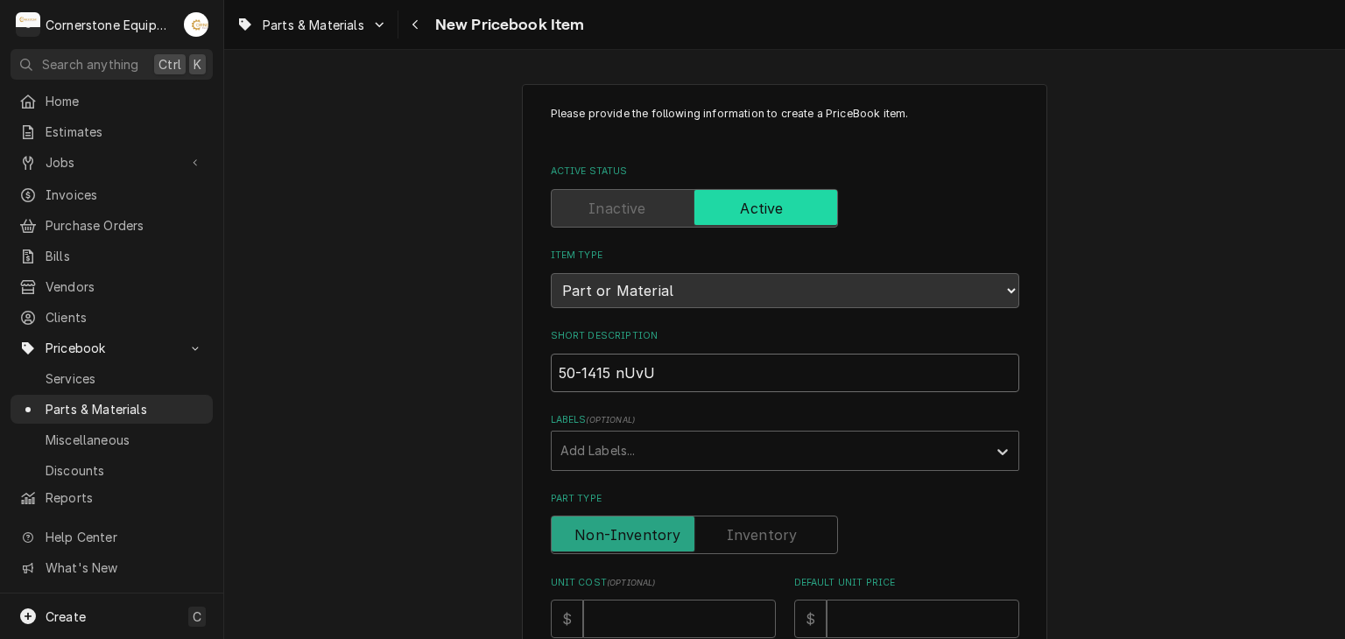
type textarea "x"
type input "50-1415 nUvU"
type textarea "x"
type input "50-1415 nUvU"
type textarea "x"
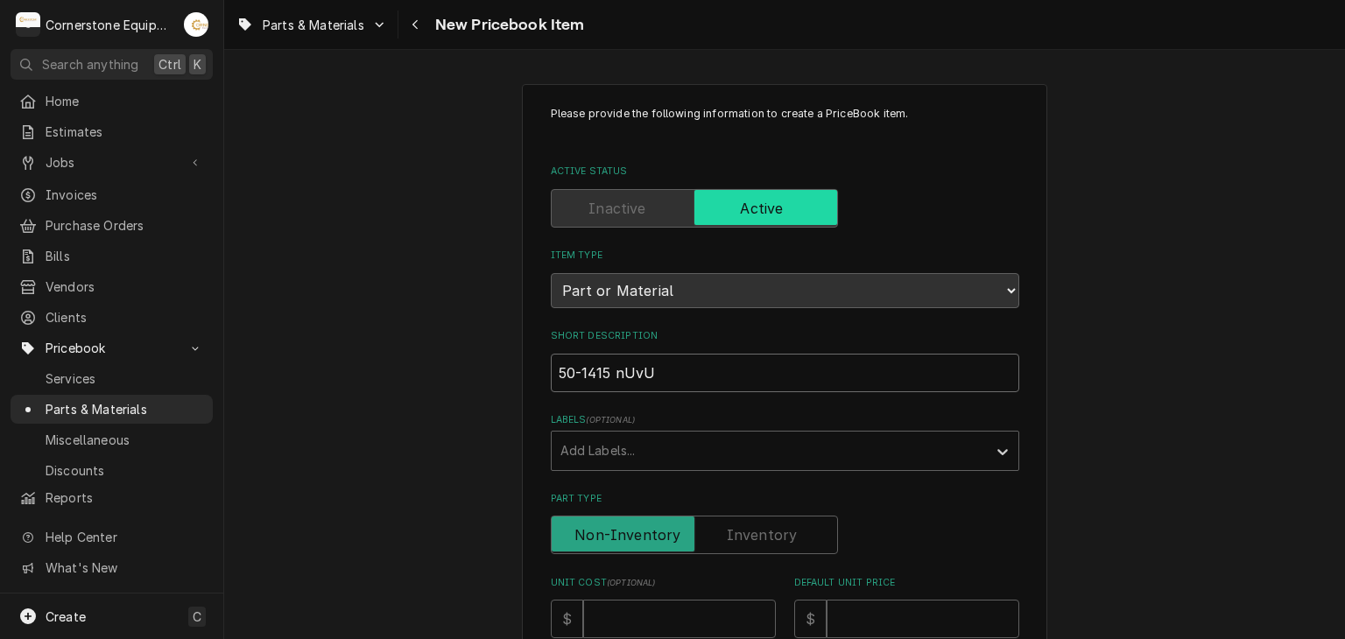
type input "50-1415 nUv"
type textarea "x"
type input "50-1415 nU"
type textarea "x"
type input "50-1415 n"
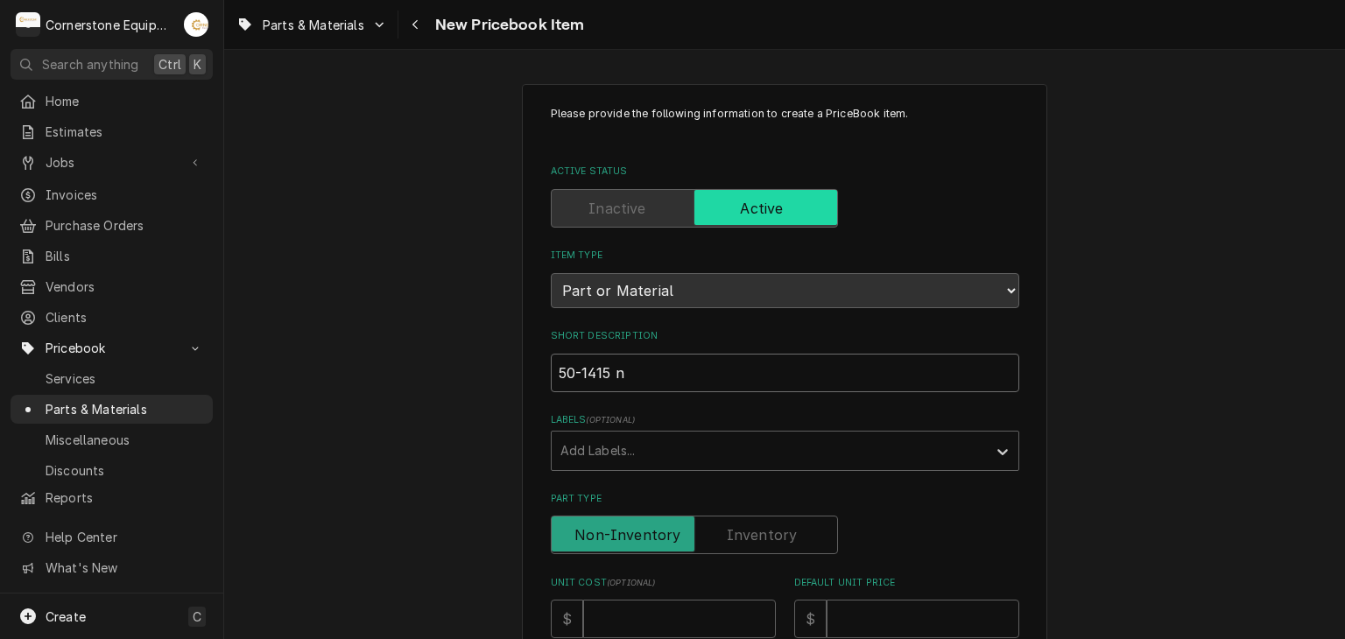
type textarea "x"
type input "50-1415"
type textarea "x"
type input "50-1415"
type textarea "x"
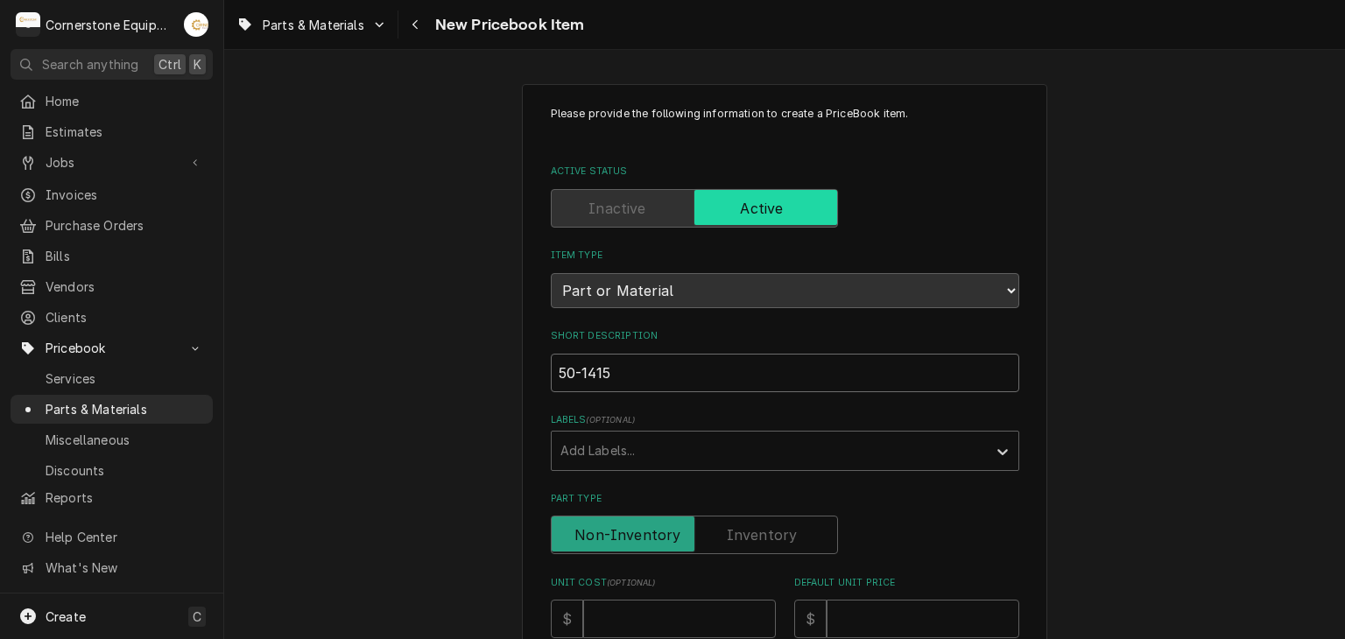
type input "50-1415"
type textarea "x"
type input "50-1415 N"
type textarea "x"
type input "50-1415 Nu"
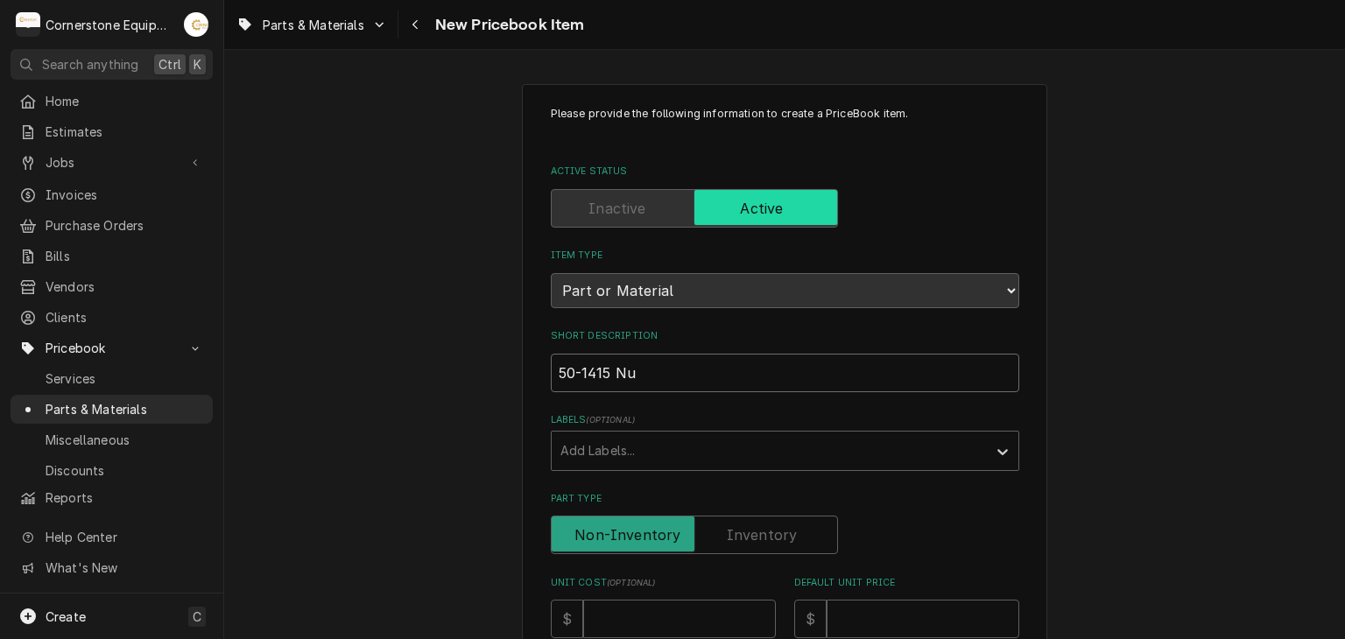
type textarea "x"
type input "50-1415 Nuv"
type textarea "x"
type input "50-1415 Nuvu"
type textarea "x"
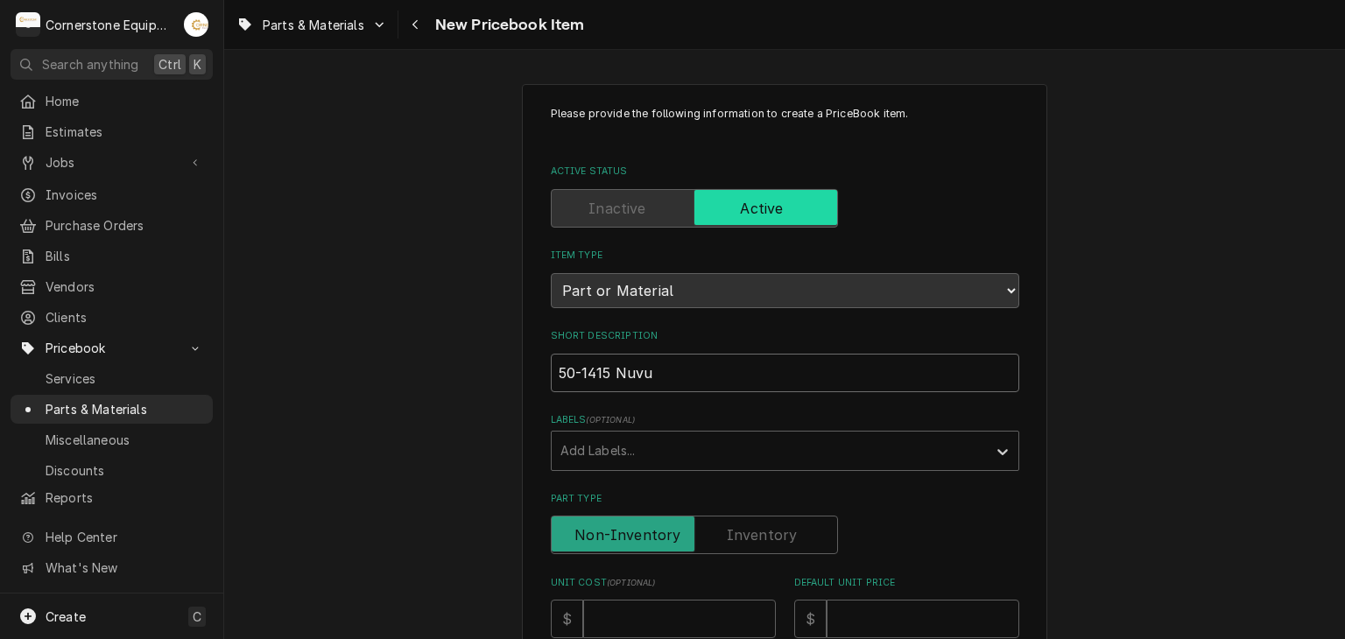
type input "50-1415 Nuv"
type textarea "x"
type input "50-1415 Nu"
type textarea "x"
type input "50-1415 NuV"
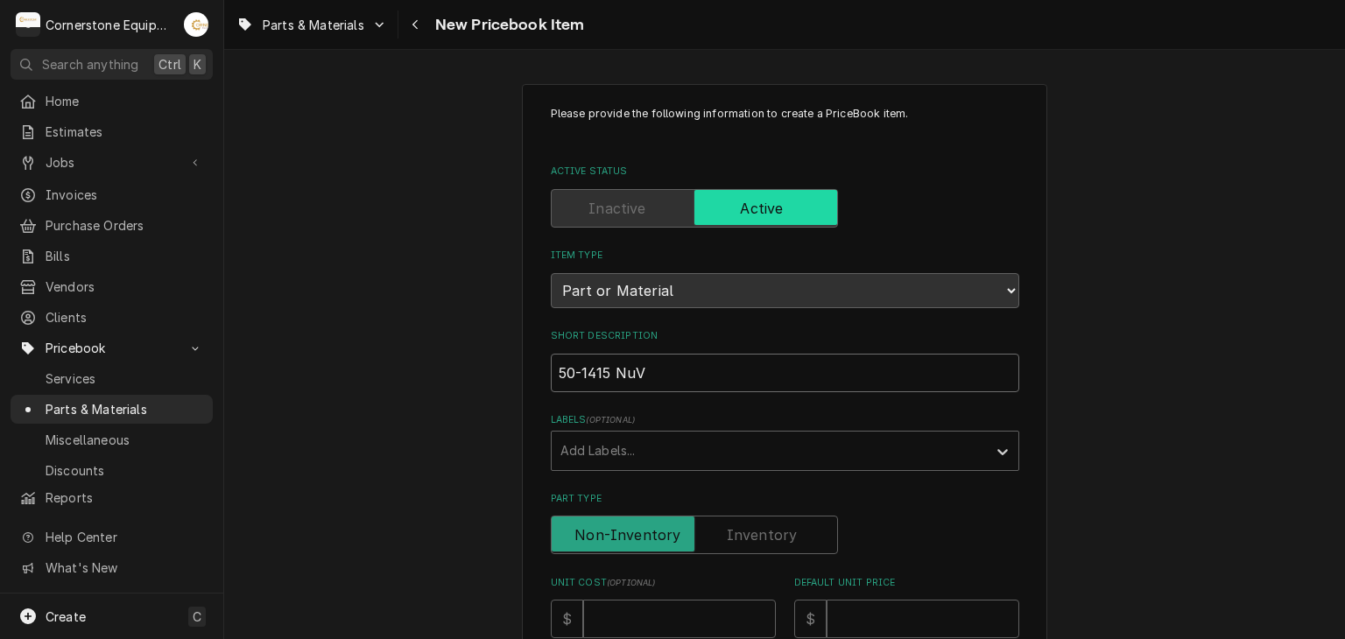
type textarea "x"
type input "50-1415 NuVu"
type textarea "x"
type input "50-1415 NuVu"
type textarea "x"
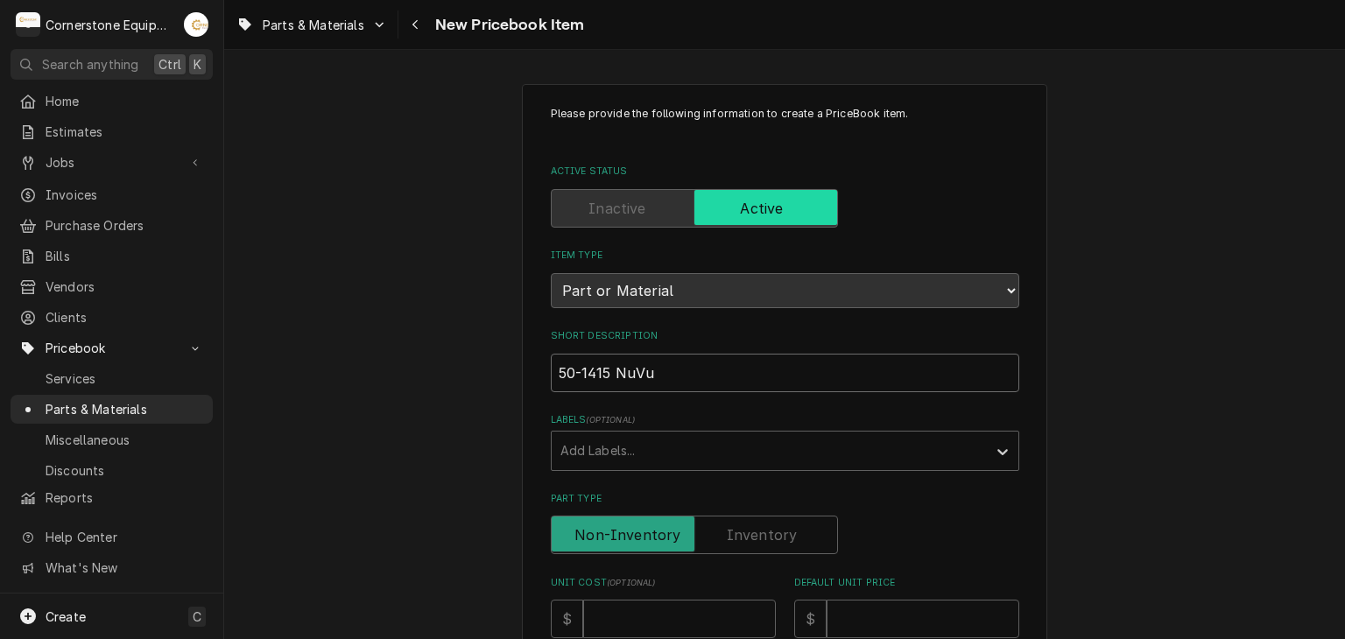
type input "50-1415 NuVu s"
type textarea "x"
type input "50-1415 NuVu so"
type textarea "x"
type input "50-1415 NuVu sol"
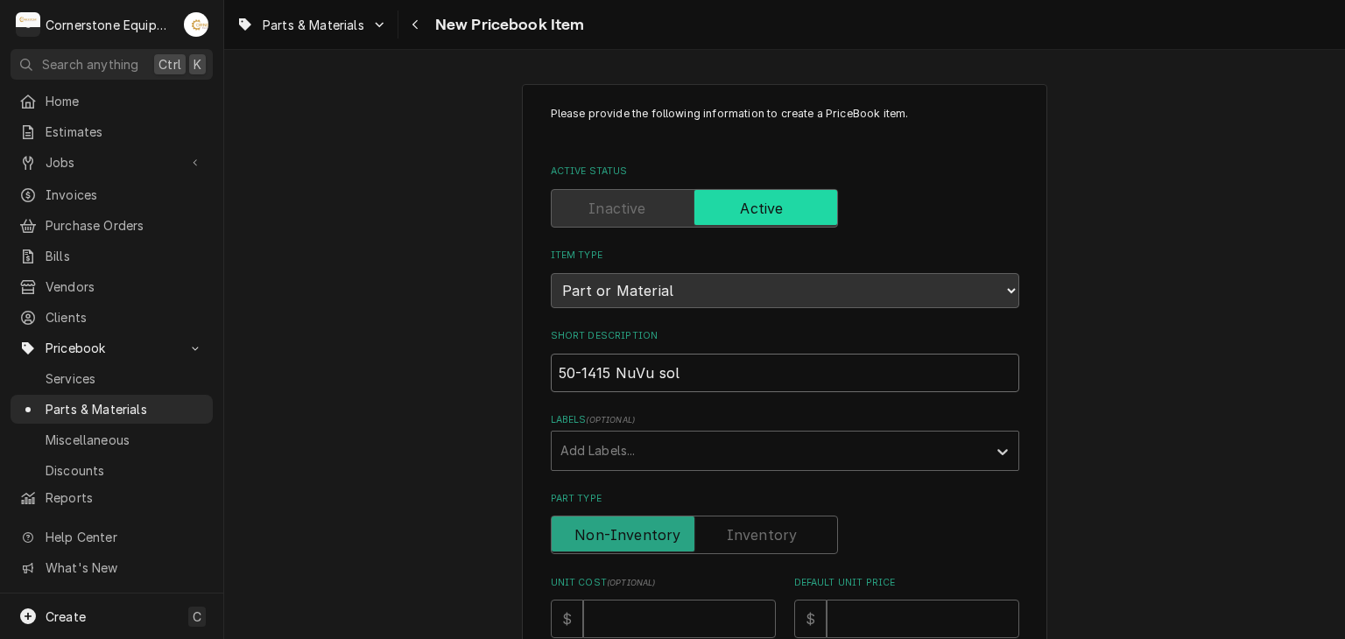
type textarea "x"
type input "50-1415 NuVu sole"
type textarea "x"
type input "50-1415 NuVu solen"
type textarea "x"
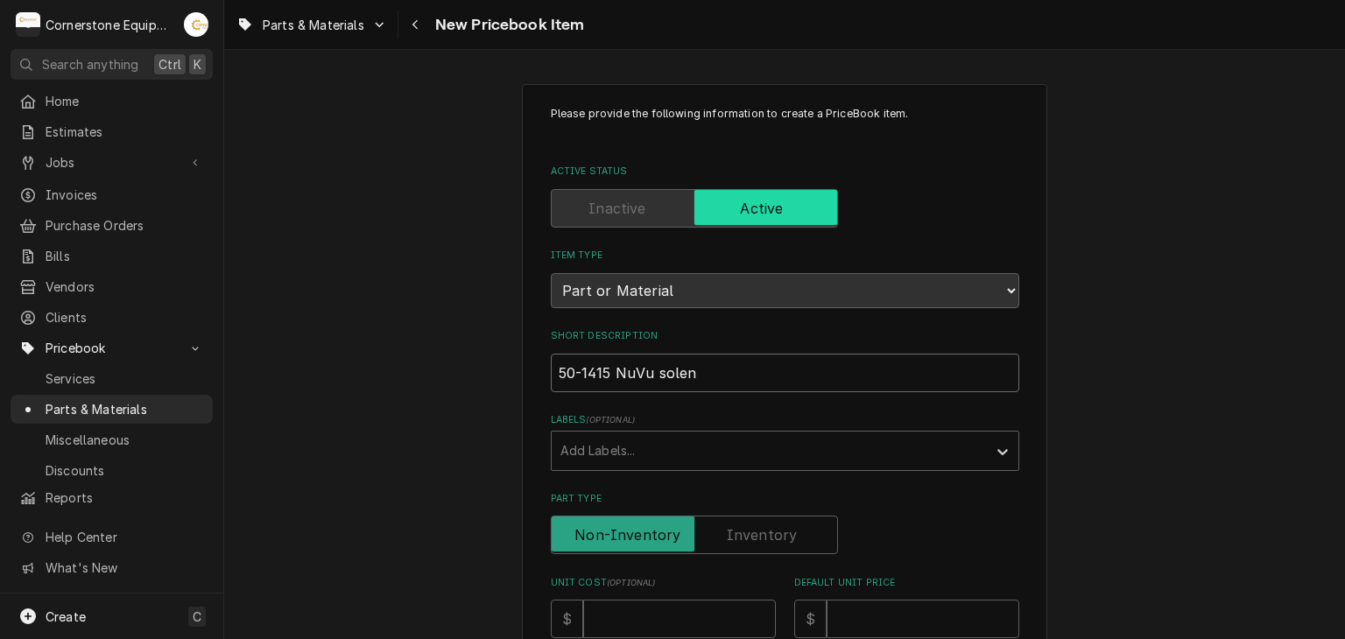
type input "50-1415 NuVu soleno"
type textarea "x"
type input "50-1415 NuVu solenoi"
type textarea "x"
type input "50-1415 NuVu solenoid"
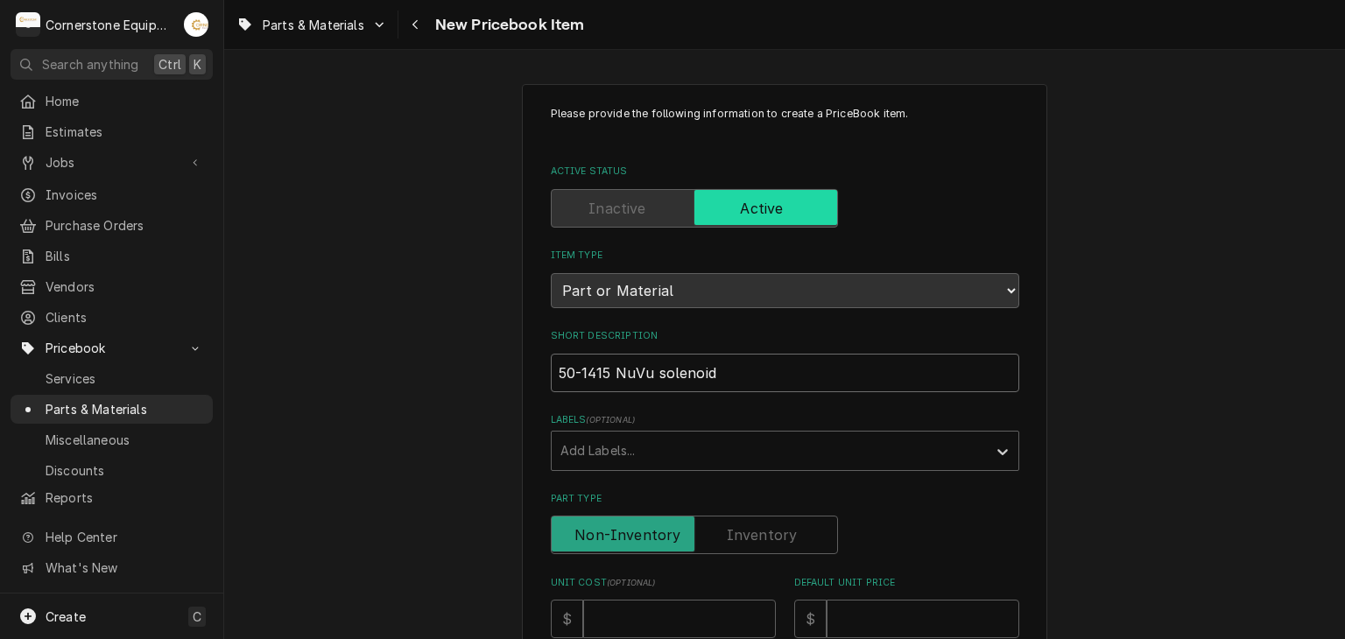
type textarea "x"
type input "50-1415 NuVu solenoid"
type textarea "x"
type input "50-1415 NuVu solenoid V"
type textarea "x"
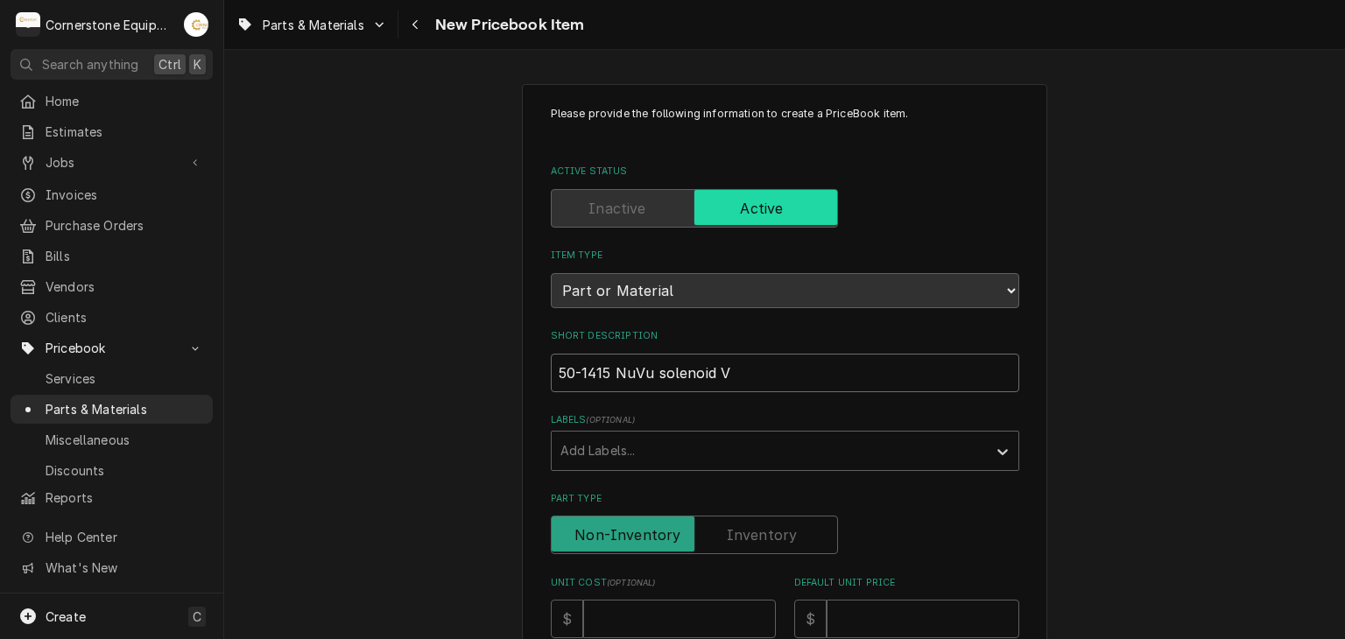
type input "50-1415 NuVu solenoid Va"
type textarea "x"
type input "50-1415 NuVu solenoid Val"
type textarea "x"
type input "50-1415 NuVu solenoid Valv"
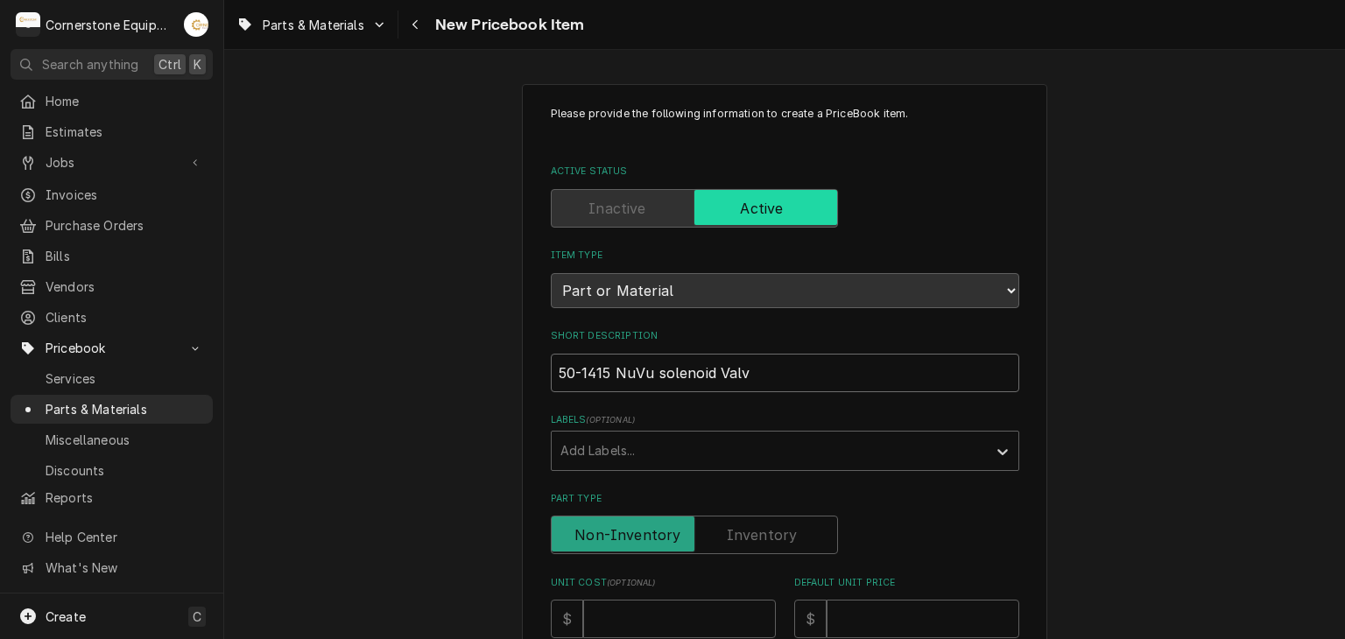
type textarea "x"
type input "50-1415 NuVu solenoid Valve"
type textarea "x"
type input "50-1415 NuVu solenoid Valve"
type textarea "x"
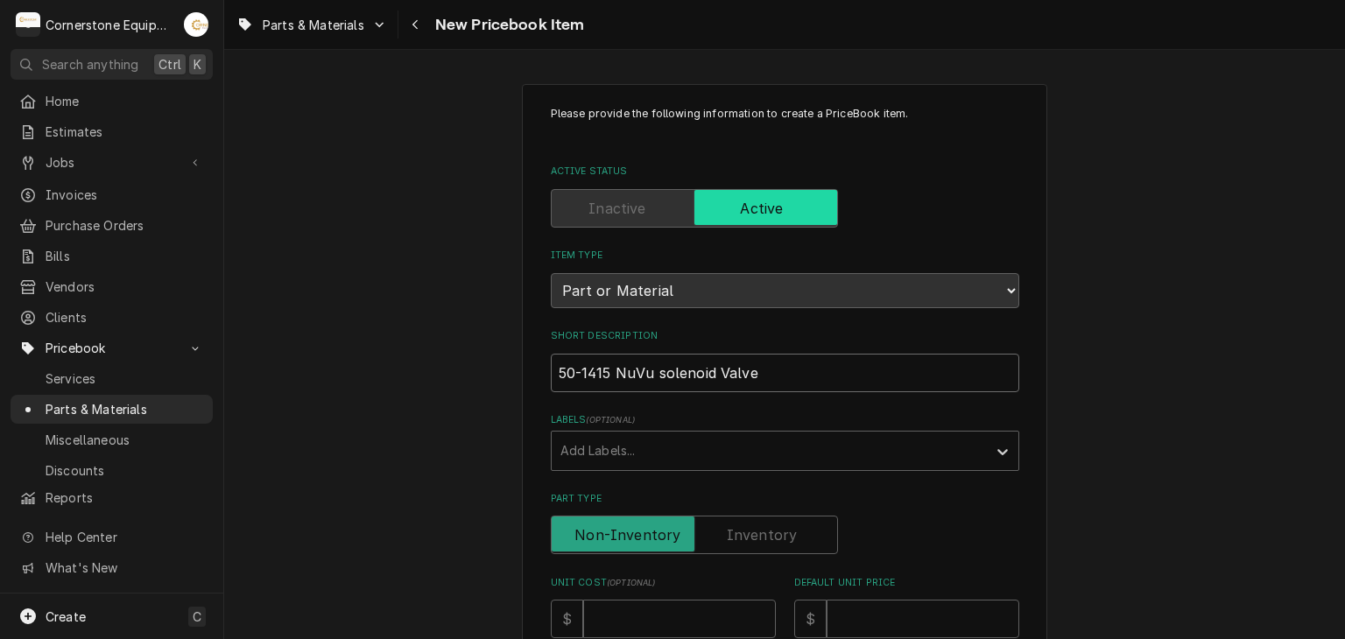
type input "50-1415 NuVu solenoid Valve 2"
type textarea "x"
type input "50-1415 NuVu solenoid Valve 24"
type textarea "x"
type input "50-1415 NuVu solenoid Valve 240"
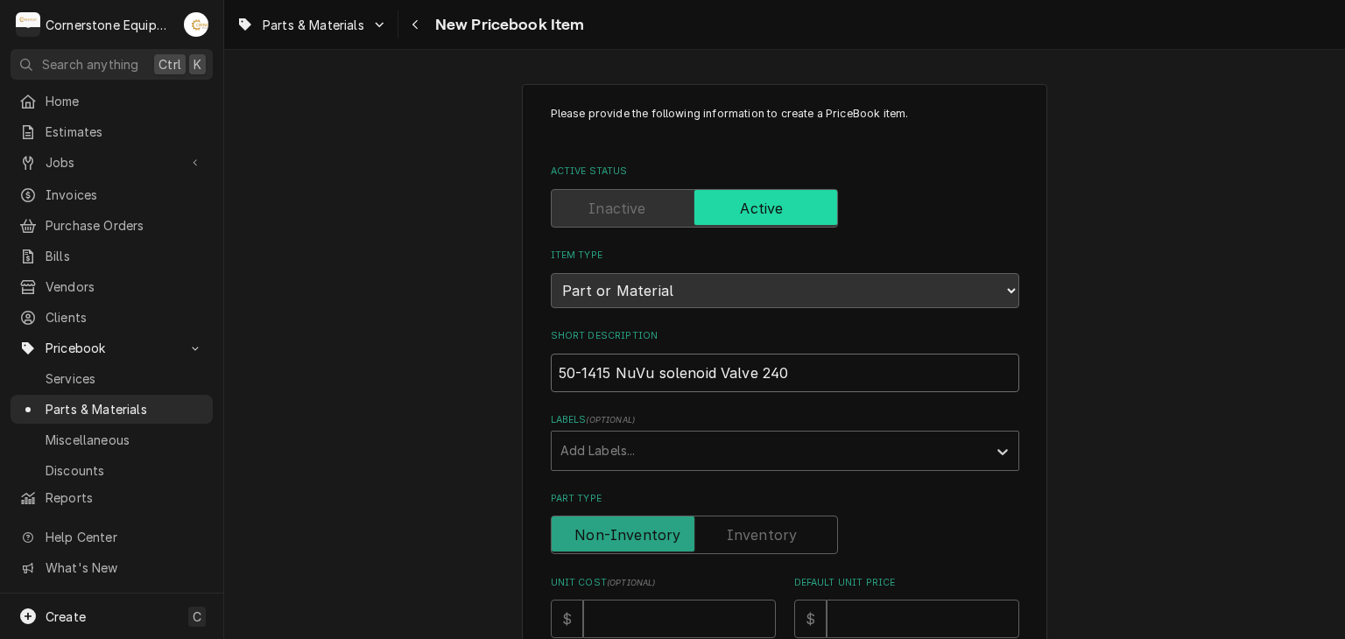
type textarea "x"
type input "50-1415 NuVu solenoid Valve 240v"
click at [659, 374] on input "50-1415 NuVu solenoid Valve 240v" at bounding box center [785, 373] width 469 height 39
type textarea "x"
type input "50-1415 NuVu olenoid Valve 240v"
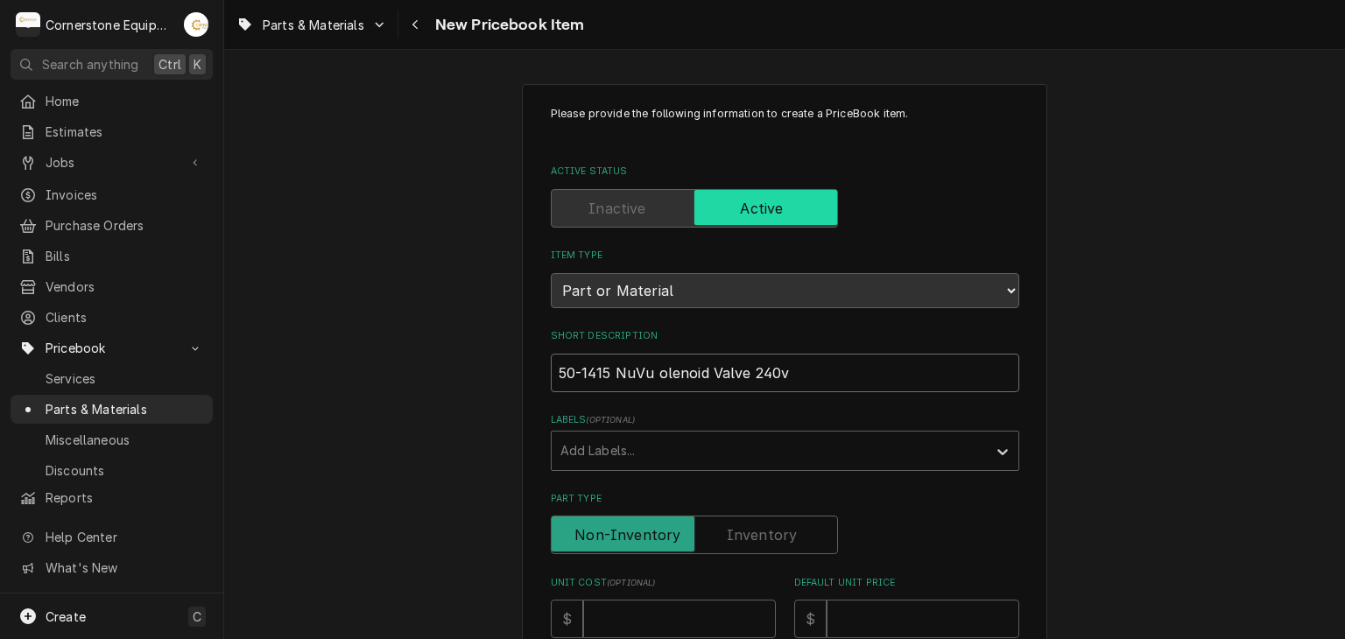
type textarea "x"
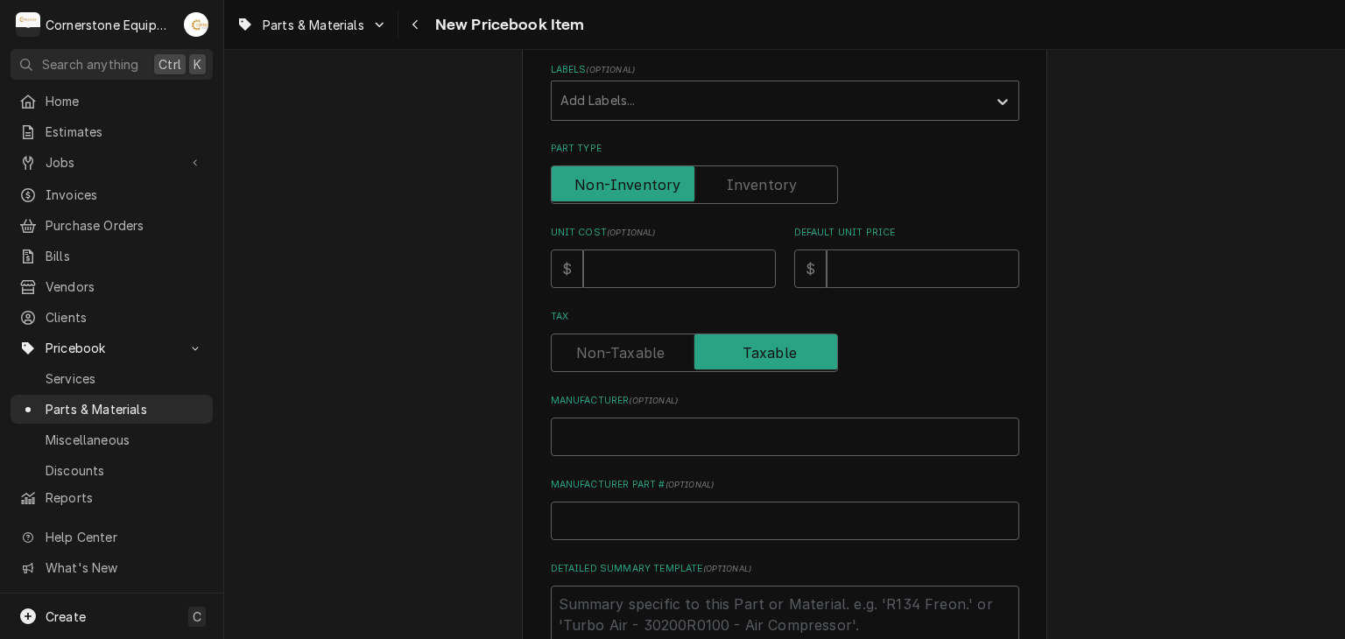
scroll to position [683, 0]
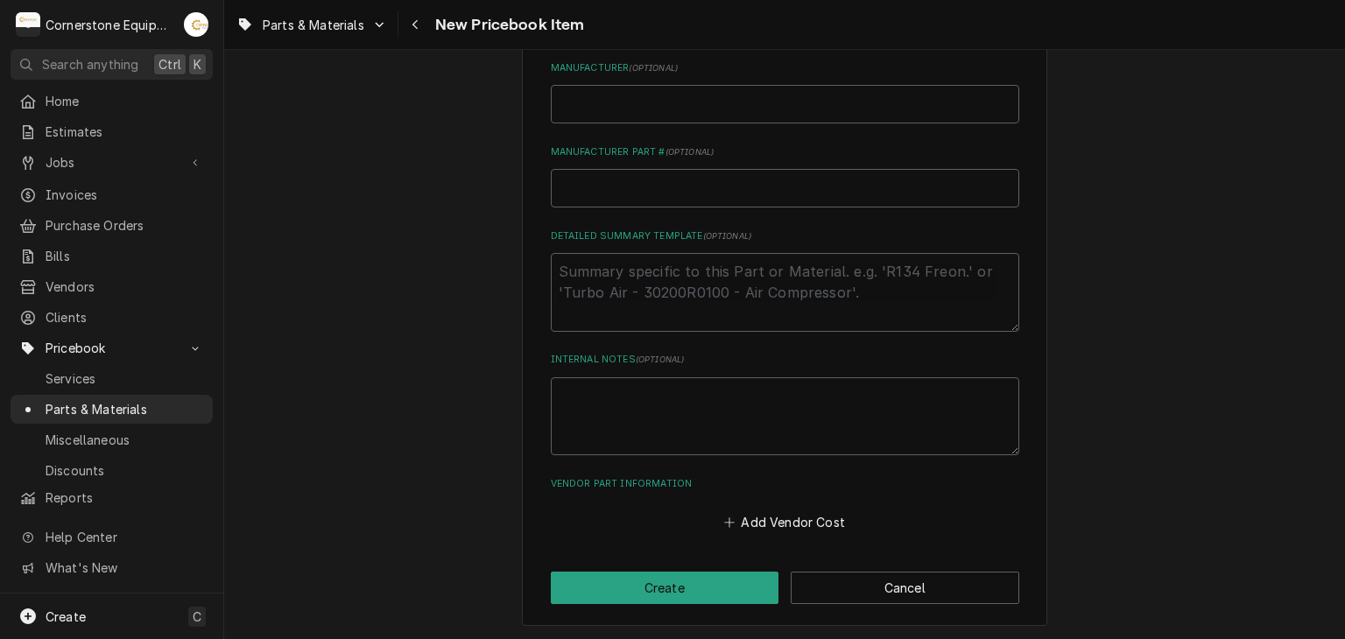
type input "50-1415 NuVu Solenoid Valve 240v"
click at [613, 272] on textarea "Detailed Summary Template ( optional )" at bounding box center [785, 292] width 469 height 79
type textarea "x"
type textarea "p"
type textarea "x"
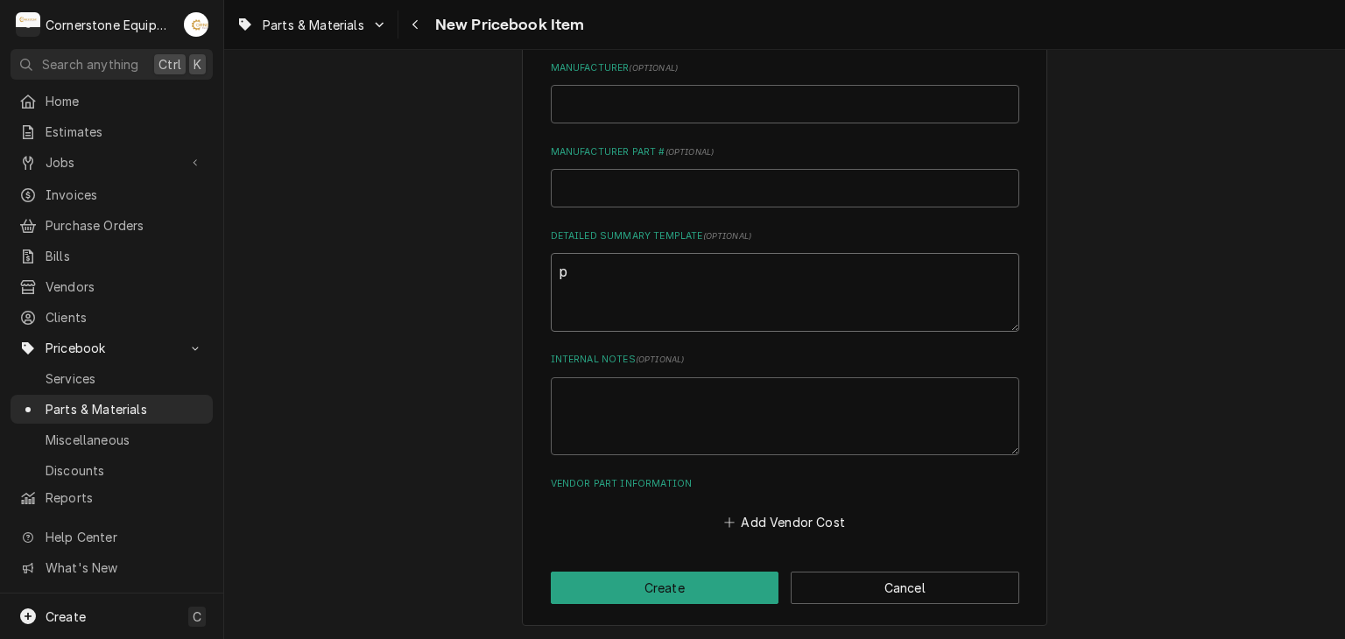
type textarea "pl"
type textarea "x"
type textarea "pla"
type textarea "x"
type textarea "plas"
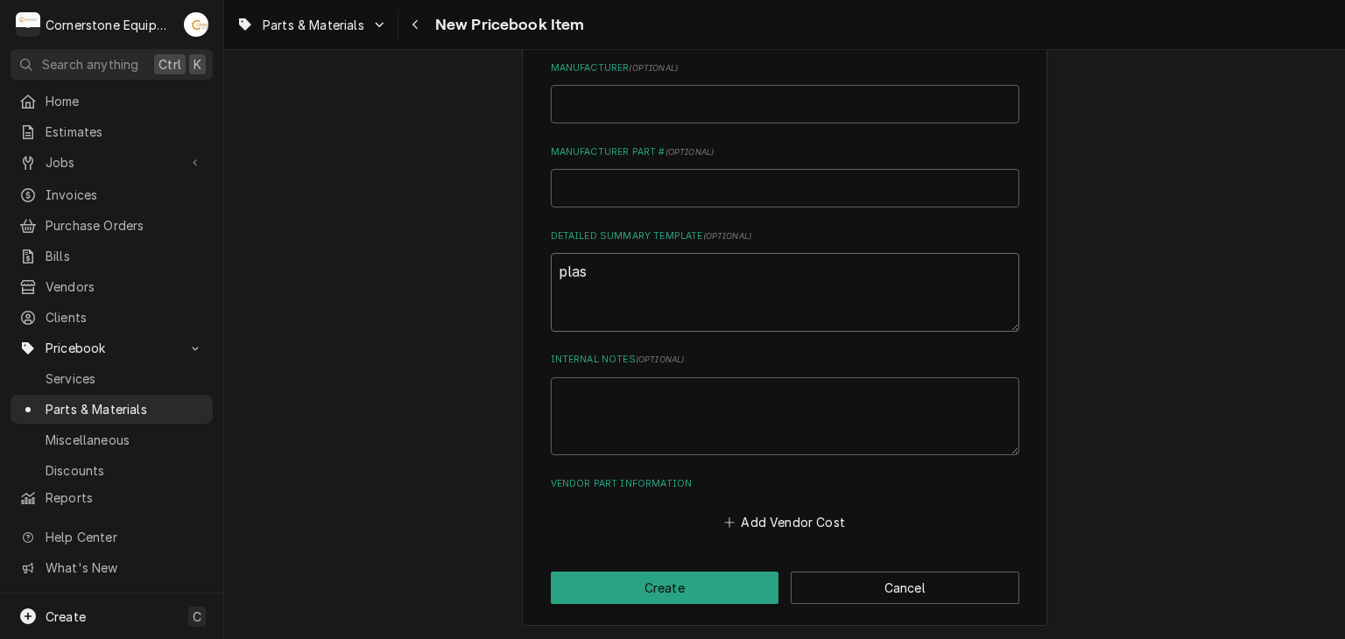
type textarea "x"
type textarea "plast"
type textarea "x"
type textarea "plasti"
type textarea "x"
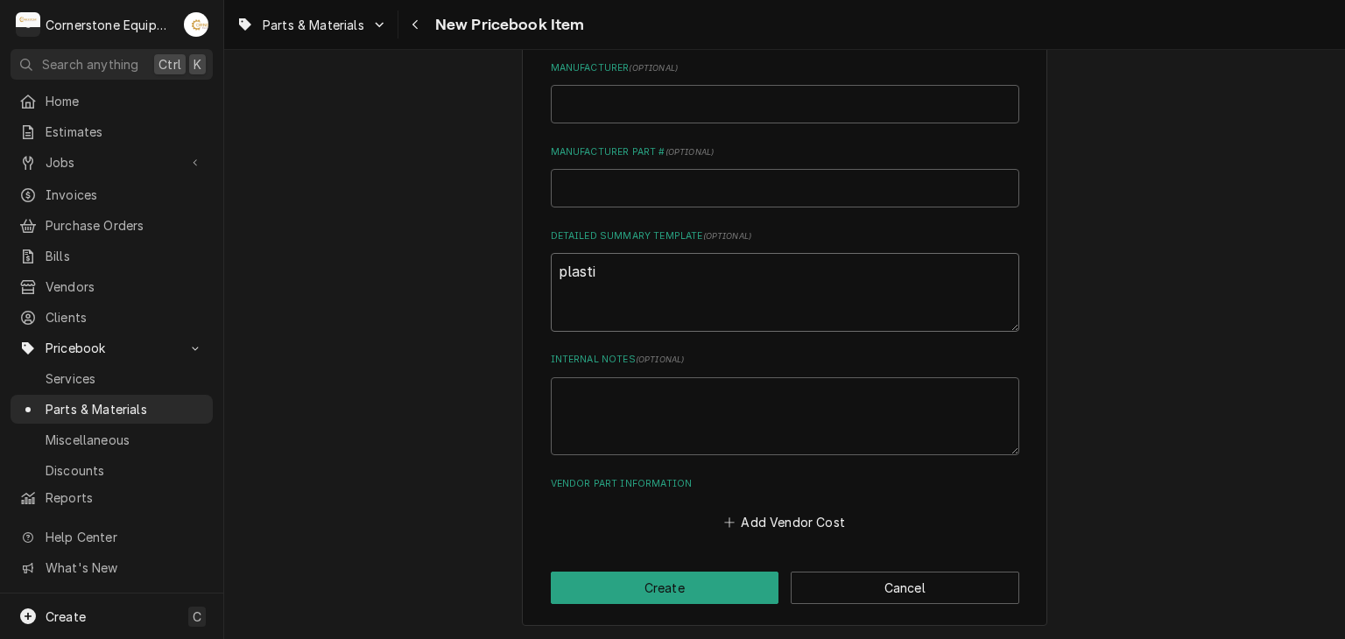
type textarea "plastic"
type textarea "x"
type textarea "plastic"
type textarea "x"
type textarea "plastic f"
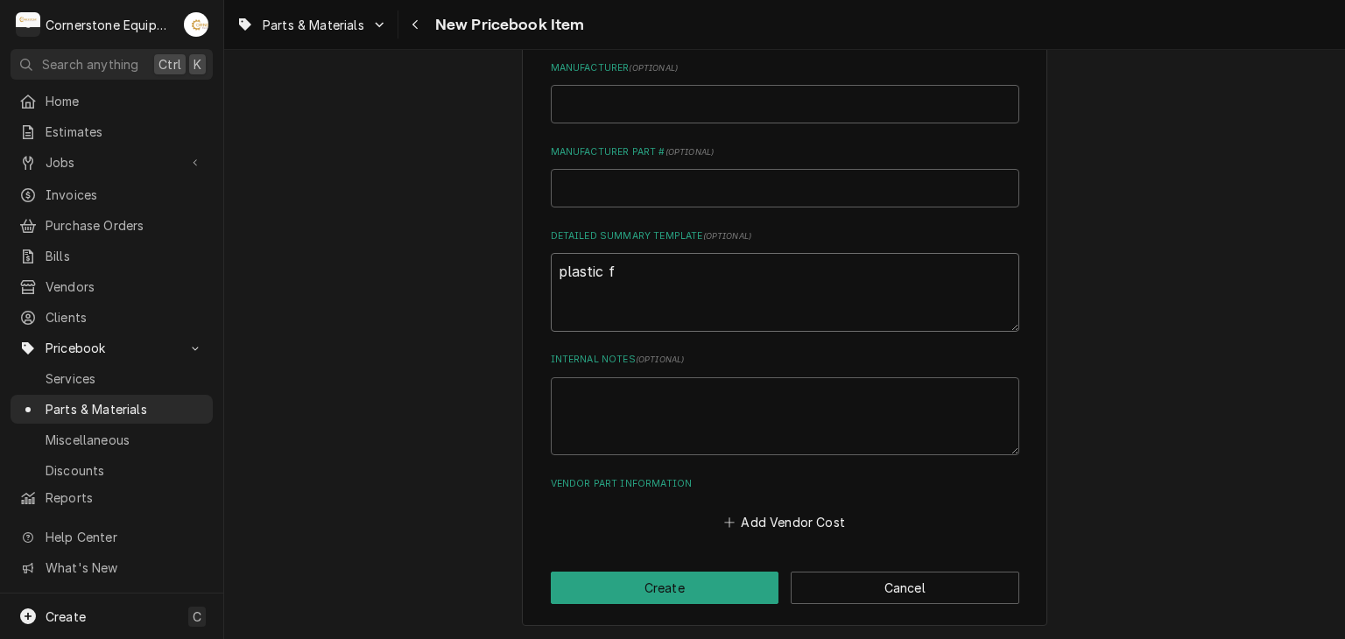
type textarea "x"
type textarea "plastic fi"
type textarea "x"
type textarea "plastic fil"
type textarea "x"
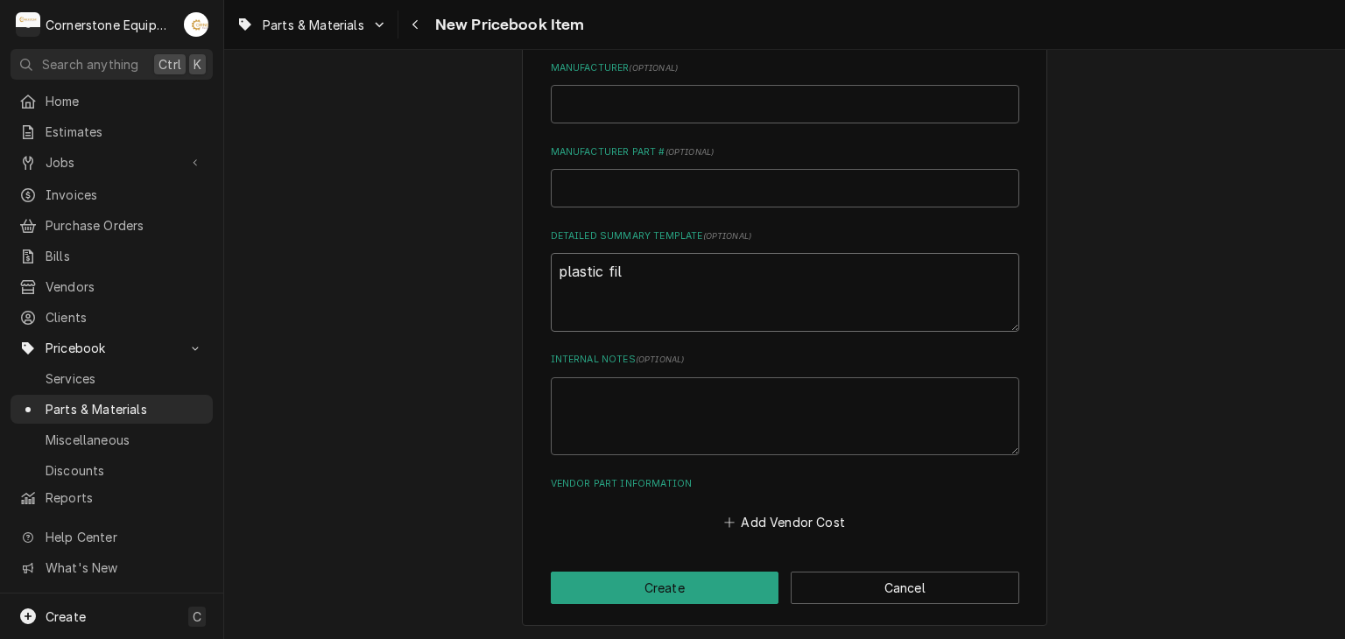
type textarea "plastic fill"
type textarea "x"
type textarea "plastic fill"
type textarea "x"
type textarea "plastic fill v"
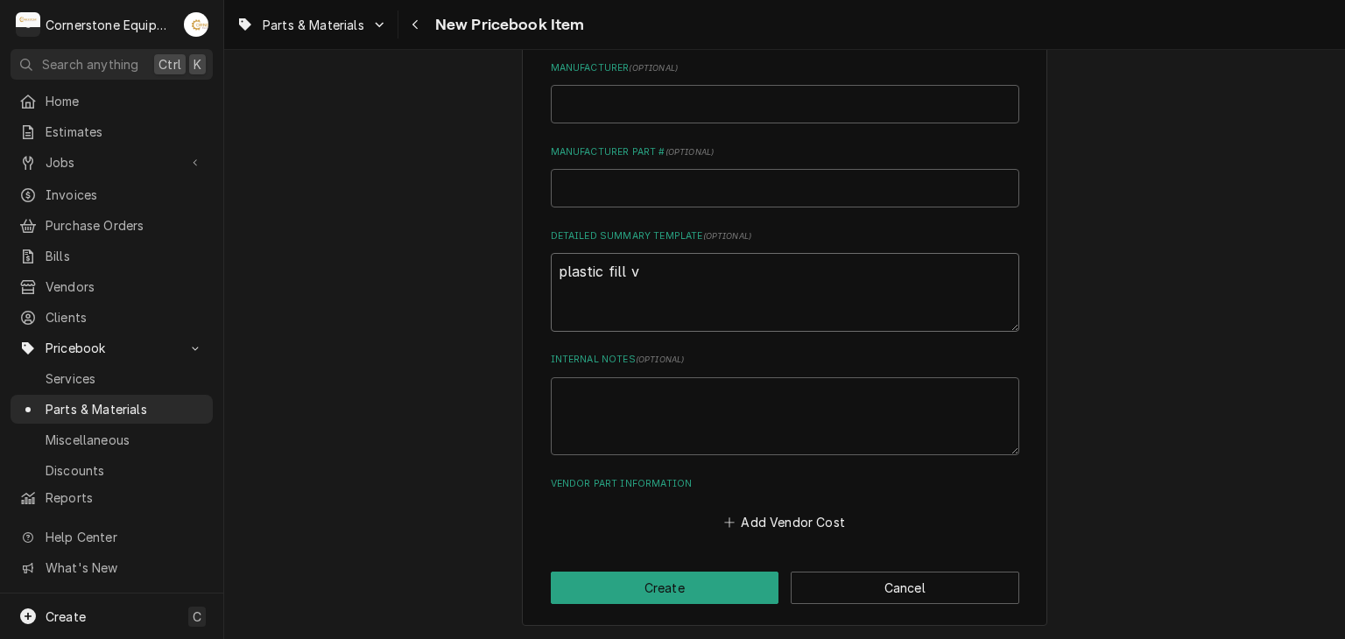
type textarea "x"
type textarea "plastic fill va"
type textarea "x"
type textarea "plastic fill val"
type textarea "x"
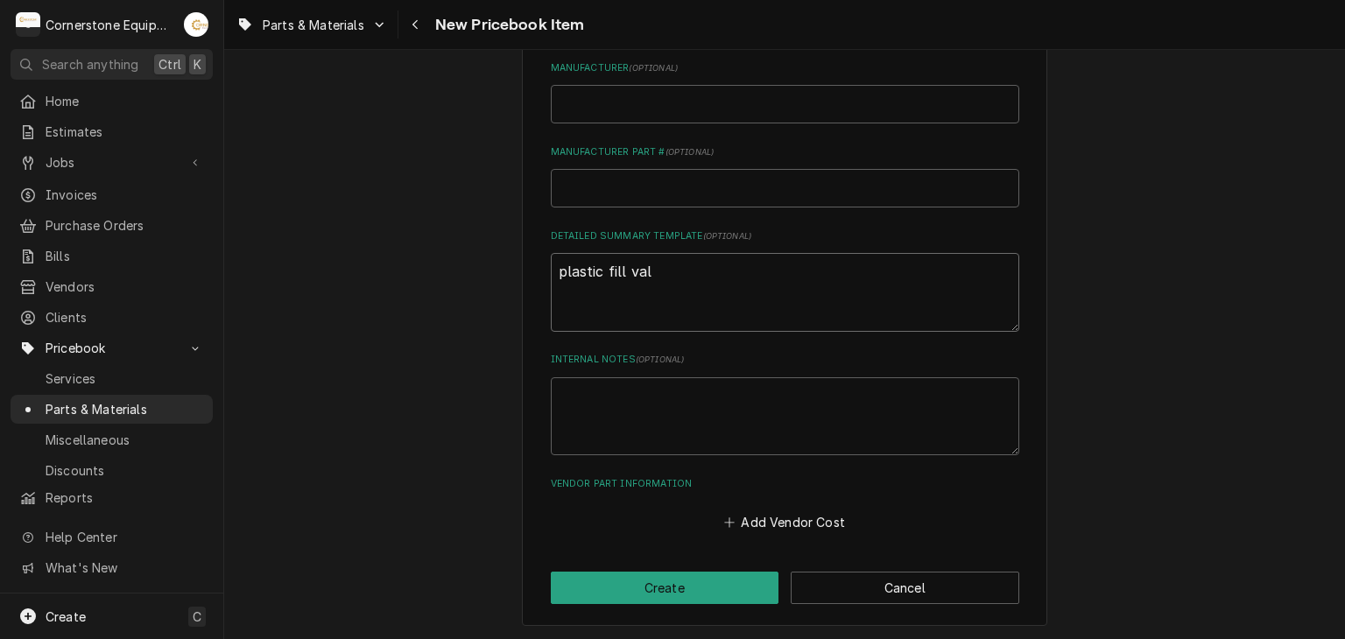
type textarea "plastic fill valv"
type textarea "x"
type textarea "plastic fill valve"
type textarea "x"
type textarea "plastic fill valve"
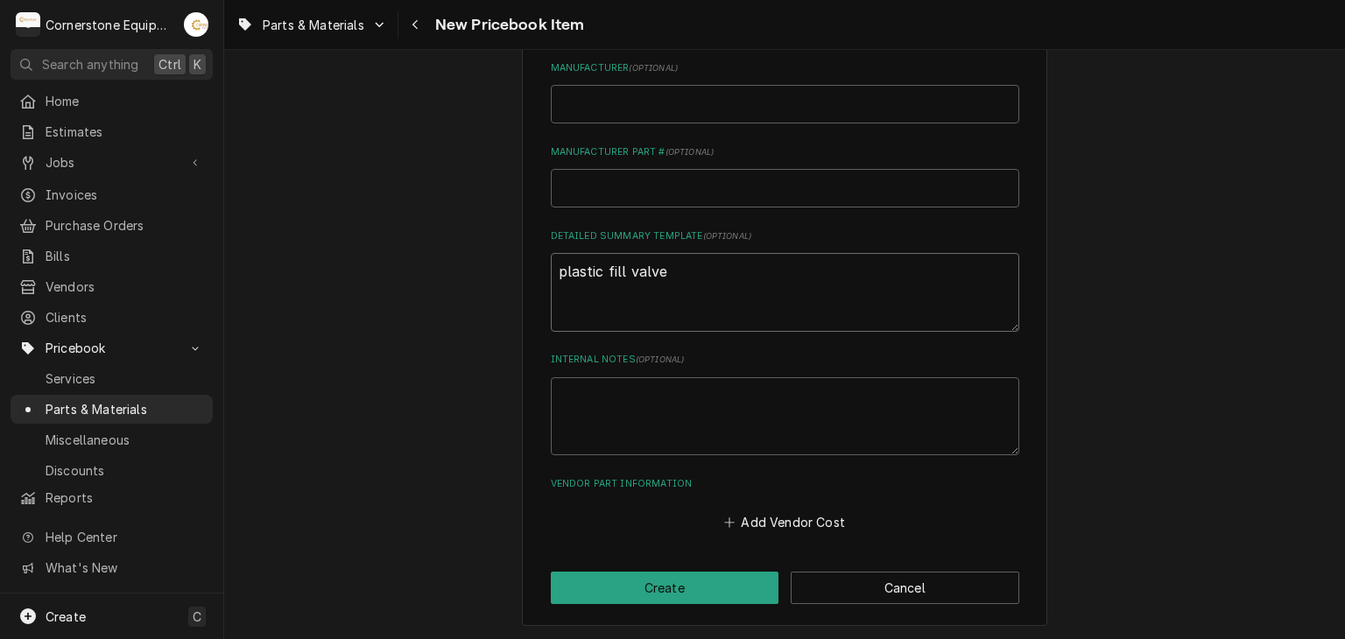
type textarea "x"
type textarea "plastic fill valve f"
type textarea "x"
type textarea "plastic fill valve fo"
type textarea "x"
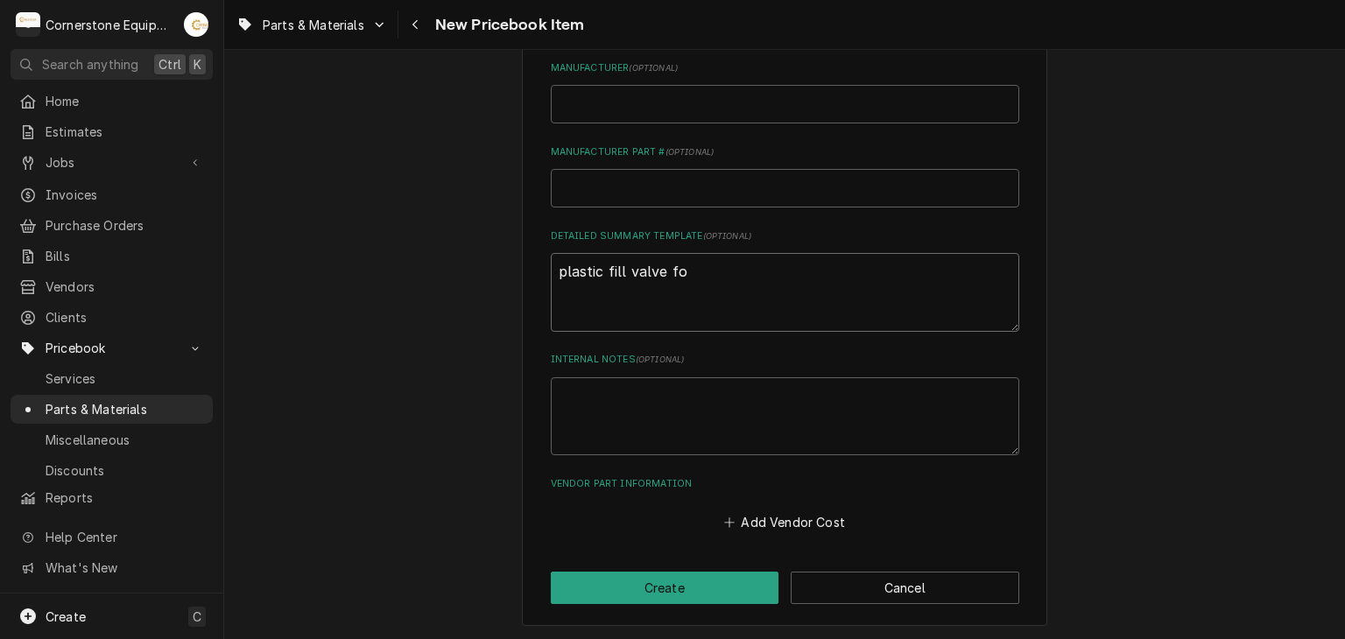
type textarea "plastic fill valve for"
type textarea "x"
type textarea "plastic fill valve for"
type textarea "x"
type textarea "plastic fill valve for t"
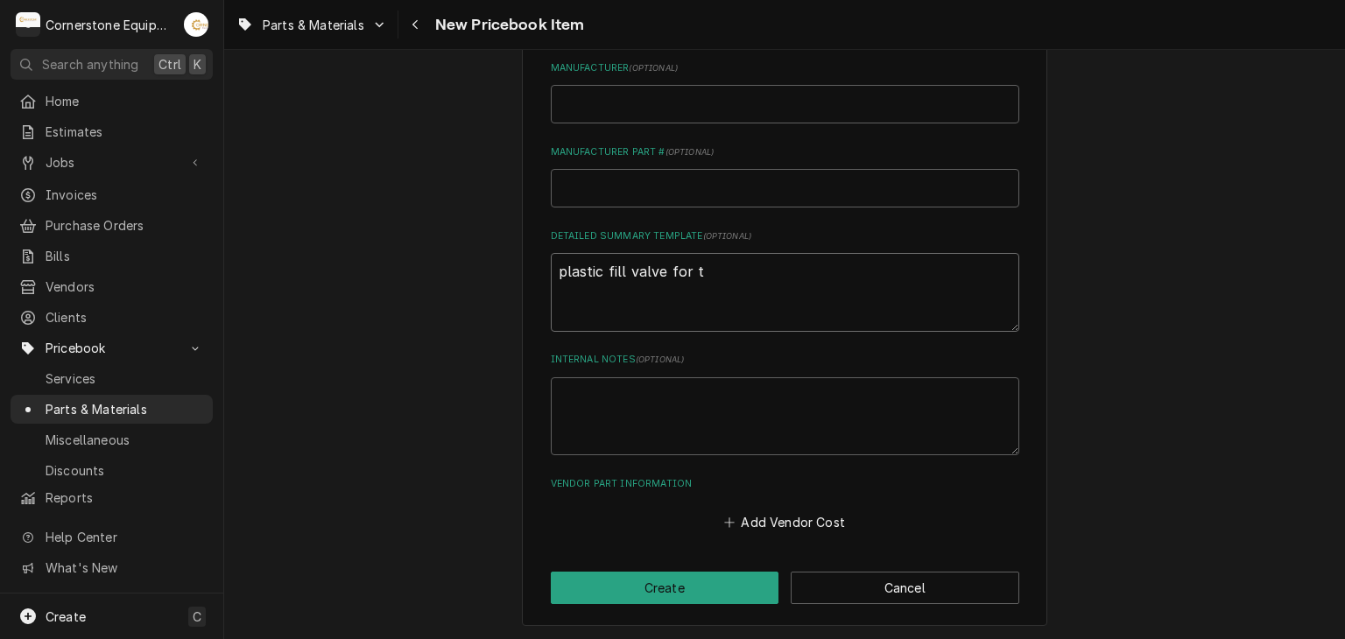
type textarea "x"
type textarea "plastic fill valve for th"
type textarea "x"
type textarea "plastic fill valve for the"
type textarea "x"
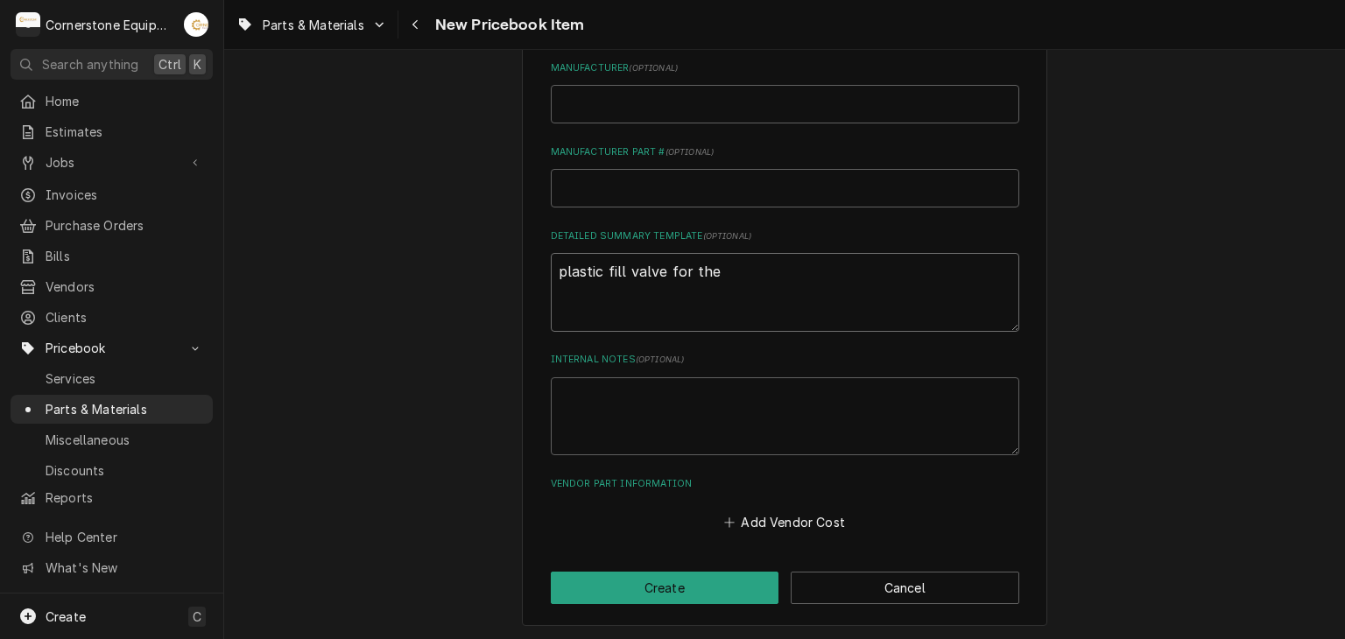
type textarea "plastic fill valve for the"
type textarea "x"
type textarea "plastic fill valve for the p"
type textarea "x"
type textarea "plastic fill valve for the pr"
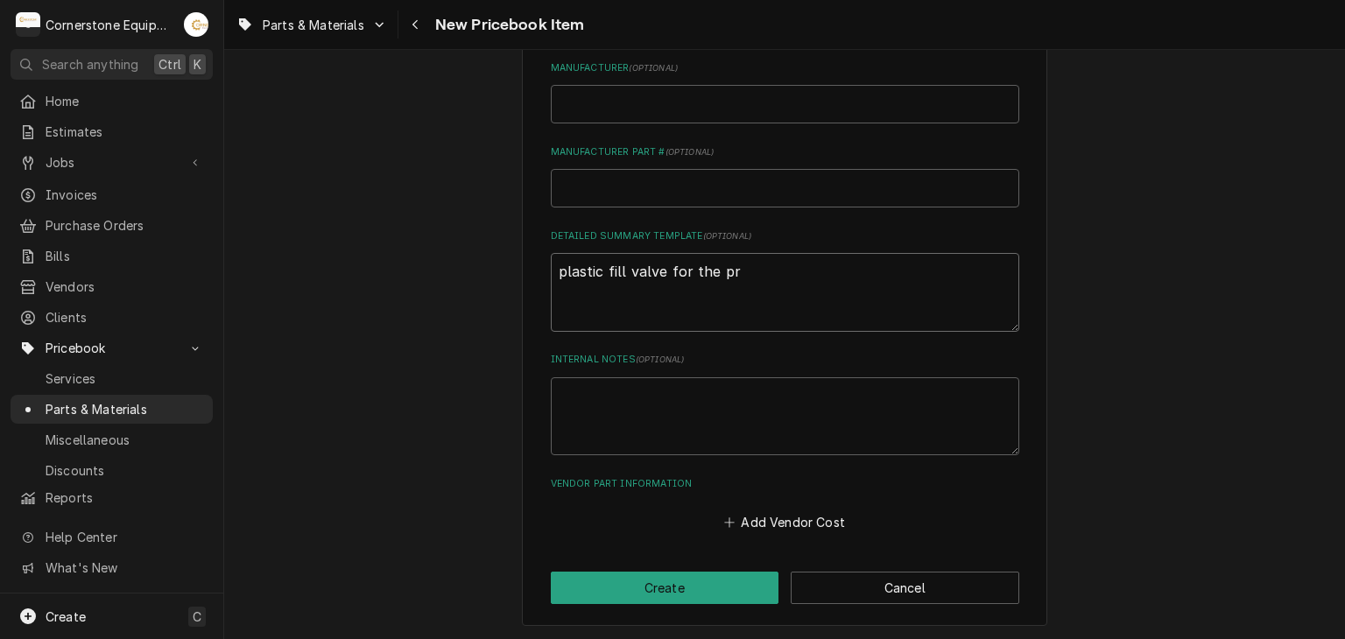
type textarea "x"
type textarea "plastic fill valve for the p"
type textarea "x"
type textarea "plastic fill valve for the"
type textarea "x"
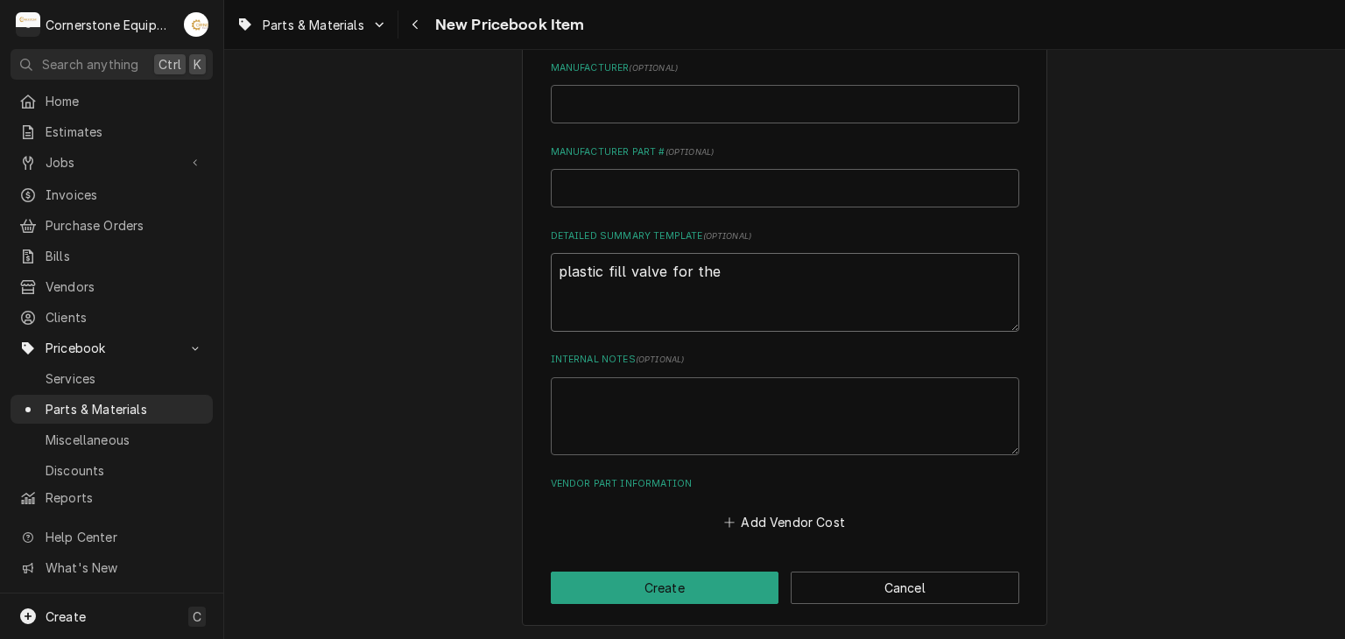
type textarea "plastic fill valve for the j"
type textarea "x"
type textarea "plastic fill valve for the je"
type textarea "x"
type textarea "plastic fill valve for the jer"
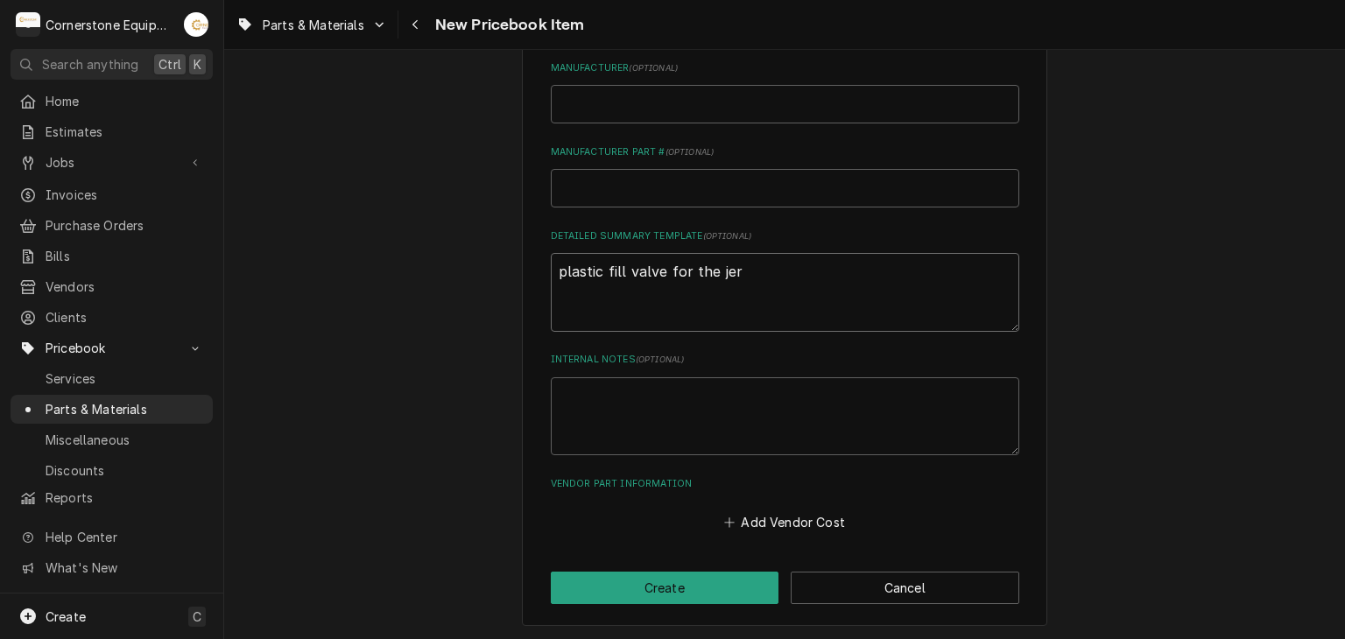
type textarea "x"
type textarea "plastic fill valve for the jers"
type textarea "x"
type textarea "plastic fill valve for the jerse"
type textarea "x"
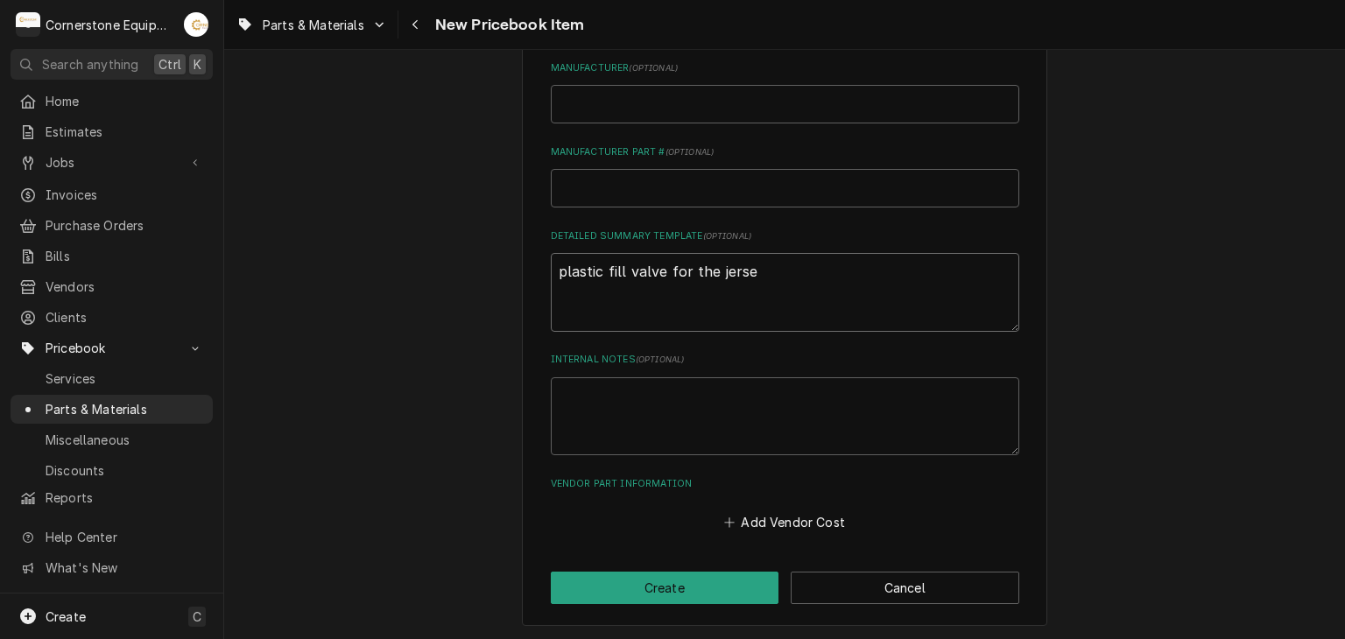
type textarea "plastic fill valve for the jersey"
type textarea "x"
type textarea "plastic fill valve for the jersey"
type textarea "x"
type textarea "plastic fill valve for the jersey m"
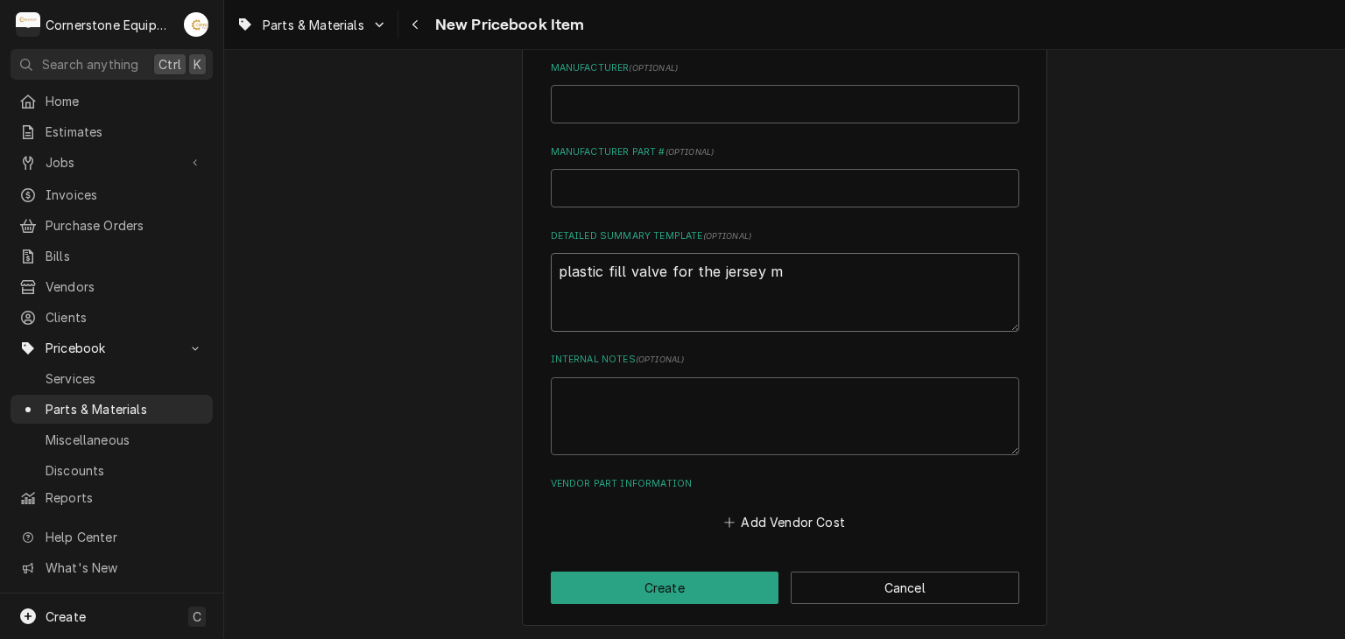
type textarea "x"
type textarea "plastic fill valve for the jersey mi"
type textarea "x"
type textarea "plastic fill valve for the jersey mik"
type textarea "x"
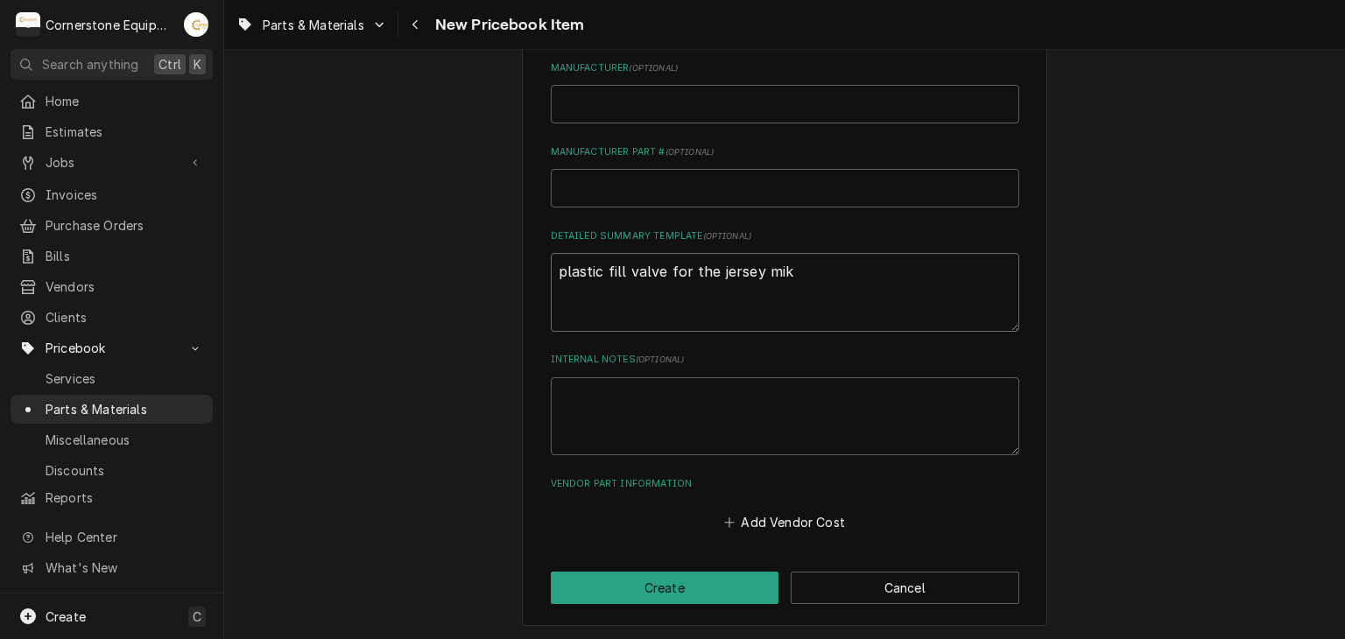
type textarea "plastic fill valve for the jersey mike"
type textarea "x"
type textarea "plastic fill valve for the jersey mik"
type textarea "x"
type textarea "plastic fill valve for the jersey mi"
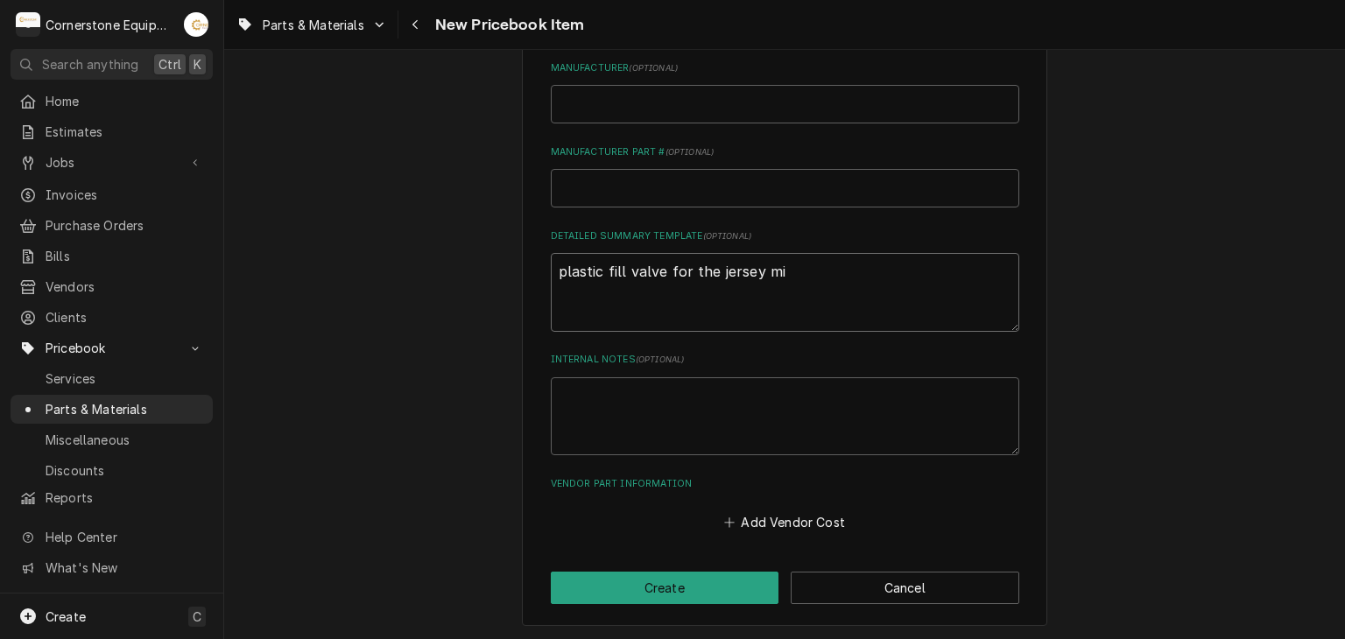
type textarea "x"
type textarea "plastic fill valve for the jersey m"
type textarea "x"
type textarea "plastic fill valve for the jersey"
type textarea "x"
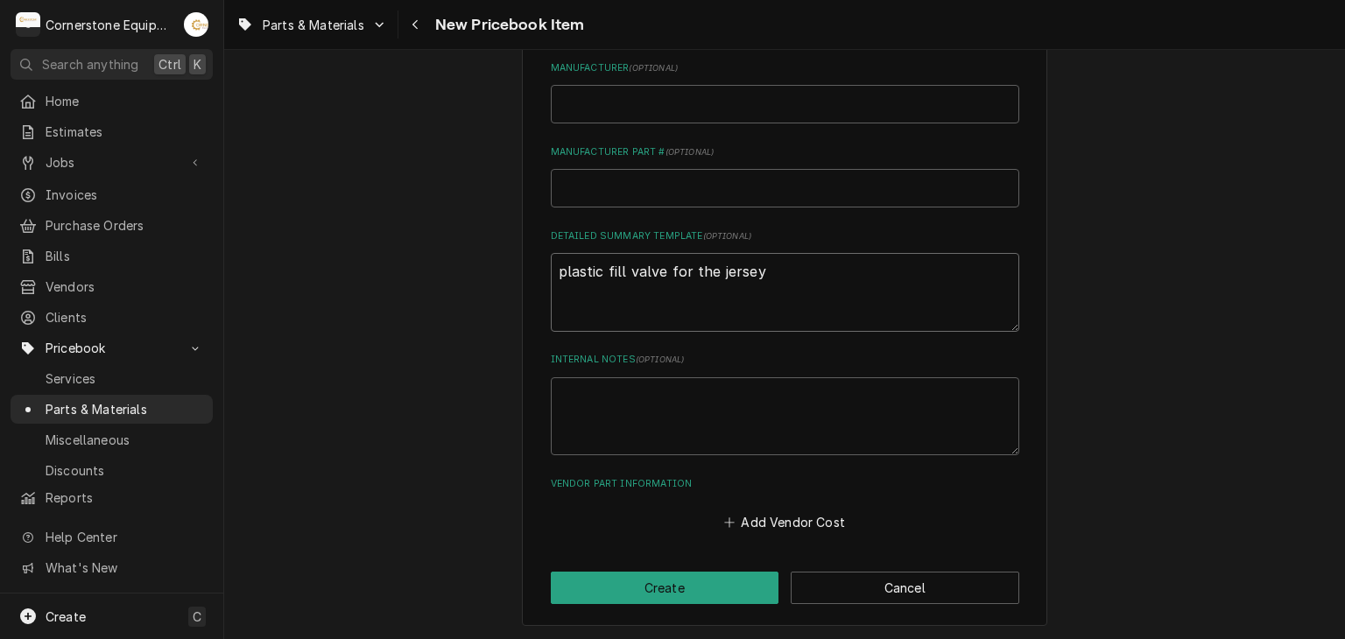
type textarea "plastic fill valve for the jersey"
type textarea "x"
type textarea "plastic fill valve for the jerse"
type textarea "x"
type textarea "plastic fill valve for the jers"
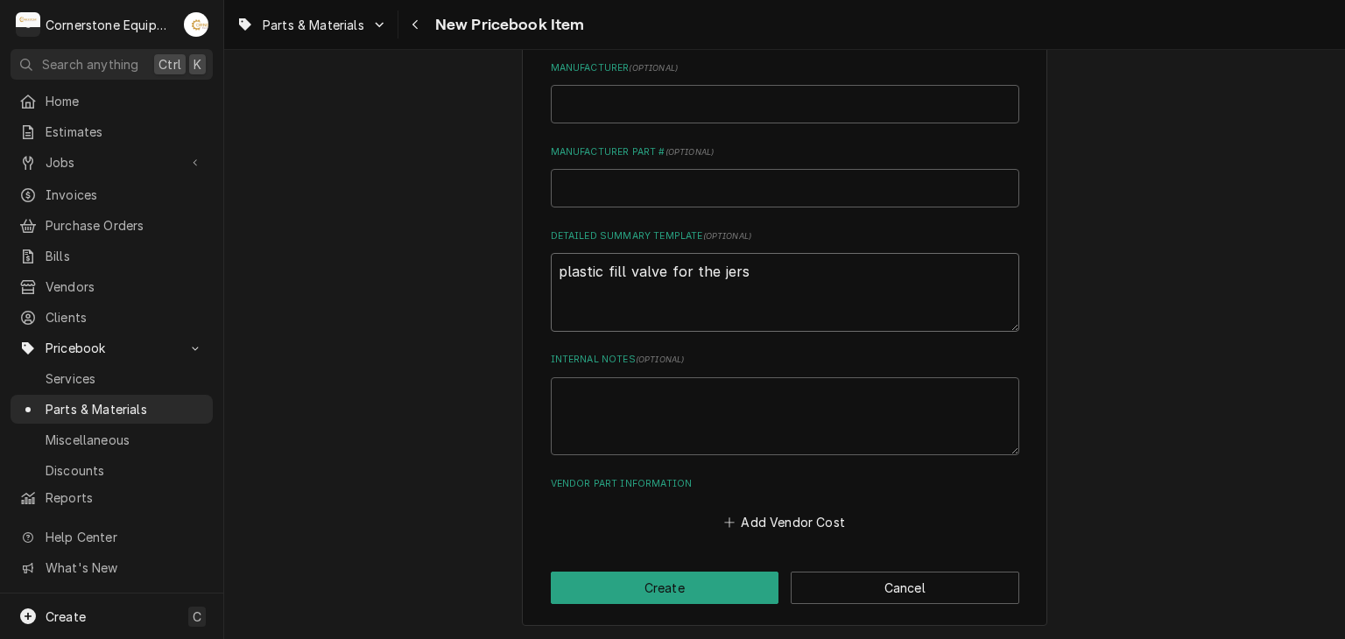
type textarea "x"
type textarea "plastic fill valve for the jer"
click at [606, 385] on textarea "Internal Notes ( optional )" at bounding box center [785, 417] width 469 height 79
click at [771, 525] on button "Add Vendor Cost" at bounding box center [785, 523] width 127 height 25
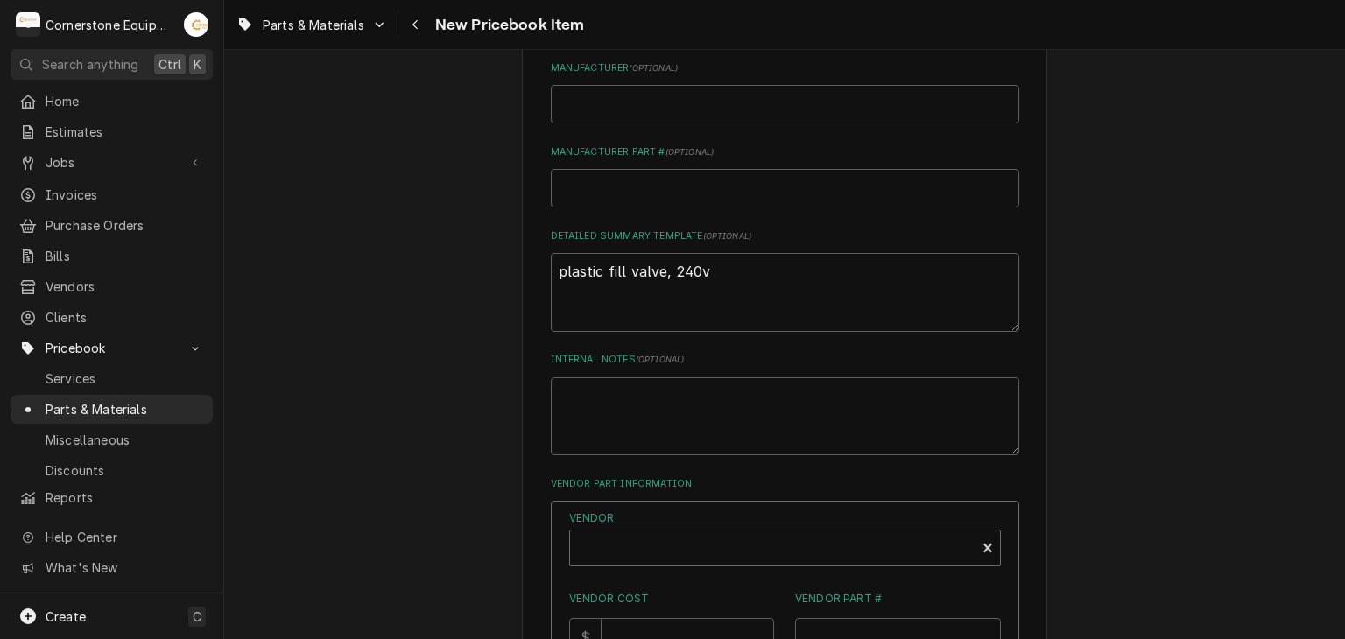
click at [697, 544] on div "Vendor" at bounding box center [773, 555] width 388 height 42
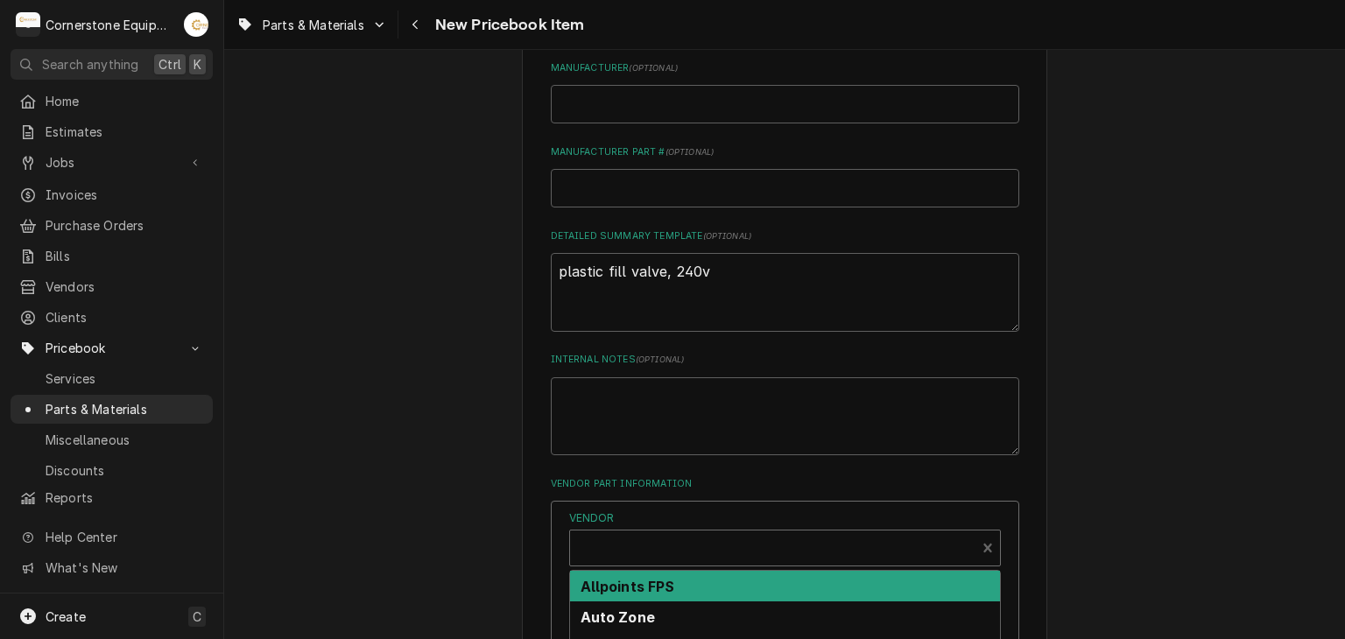
click at [662, 587] on strong "Allpoints FPS" at bounding box center [628, 587] width 95 height 18
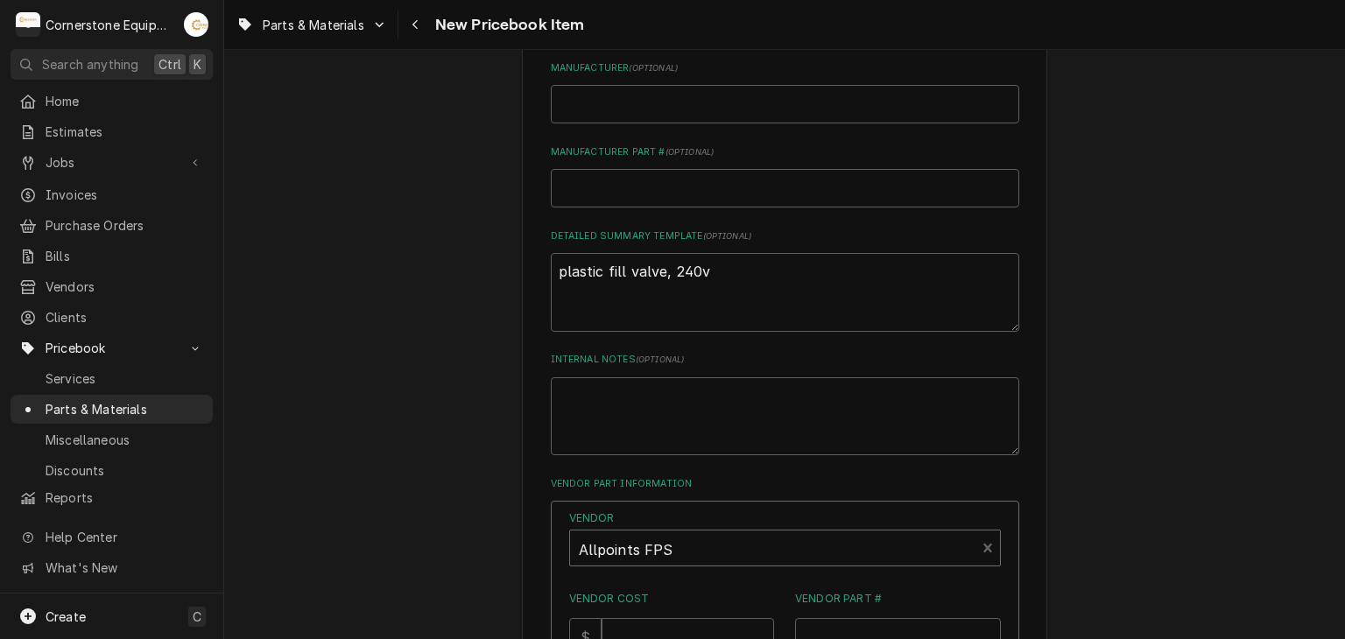
scroll to position [1002, 0]
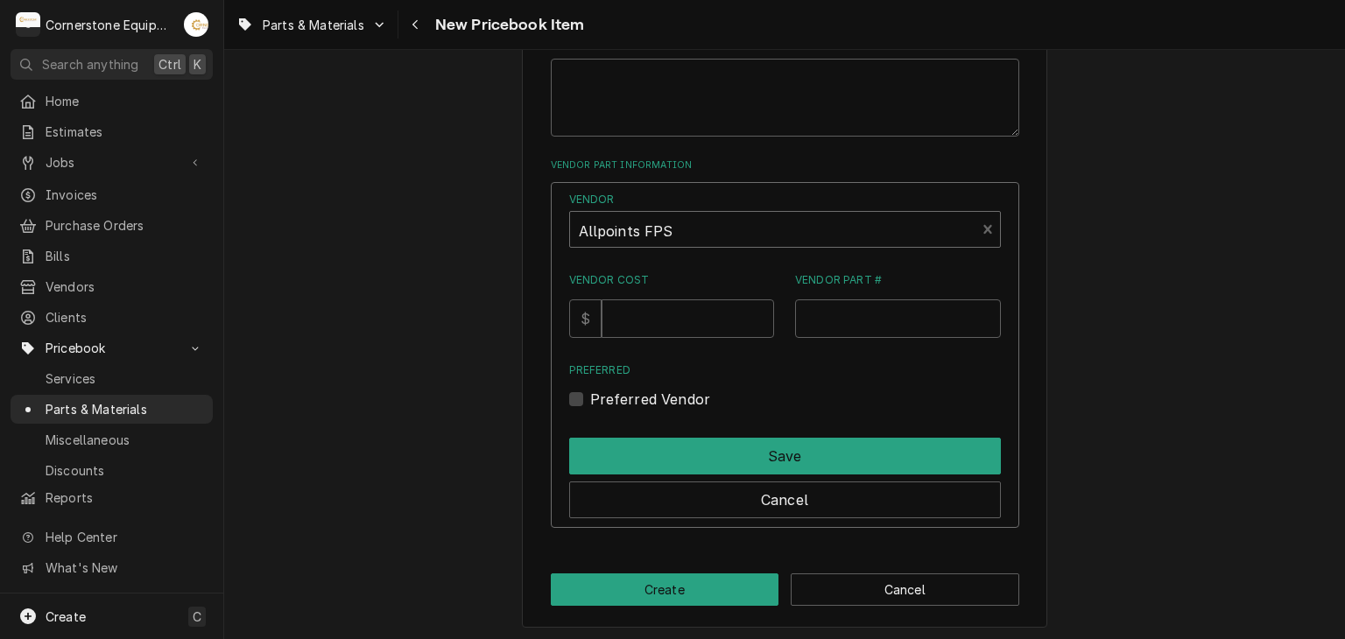
click at [679, 276] on label "Vendor Cost" at bounding box center [672, 280] width 206 height 16
click at [679, 300] on input "Vendor Cost" at bounding box center [688, 319] width 173 height 39
click at [673, 330] on input "Vendor Cost" at bounding box center [688, 319] width 173 height 39
drag, startPoint x: 677, startPoint y: 313, endPoint x: 895, endPoint y: 310, distance: 218.1
click at [895, 310] on input "Vendor Part #" at bounding box center [898, 319] width 206 height 39
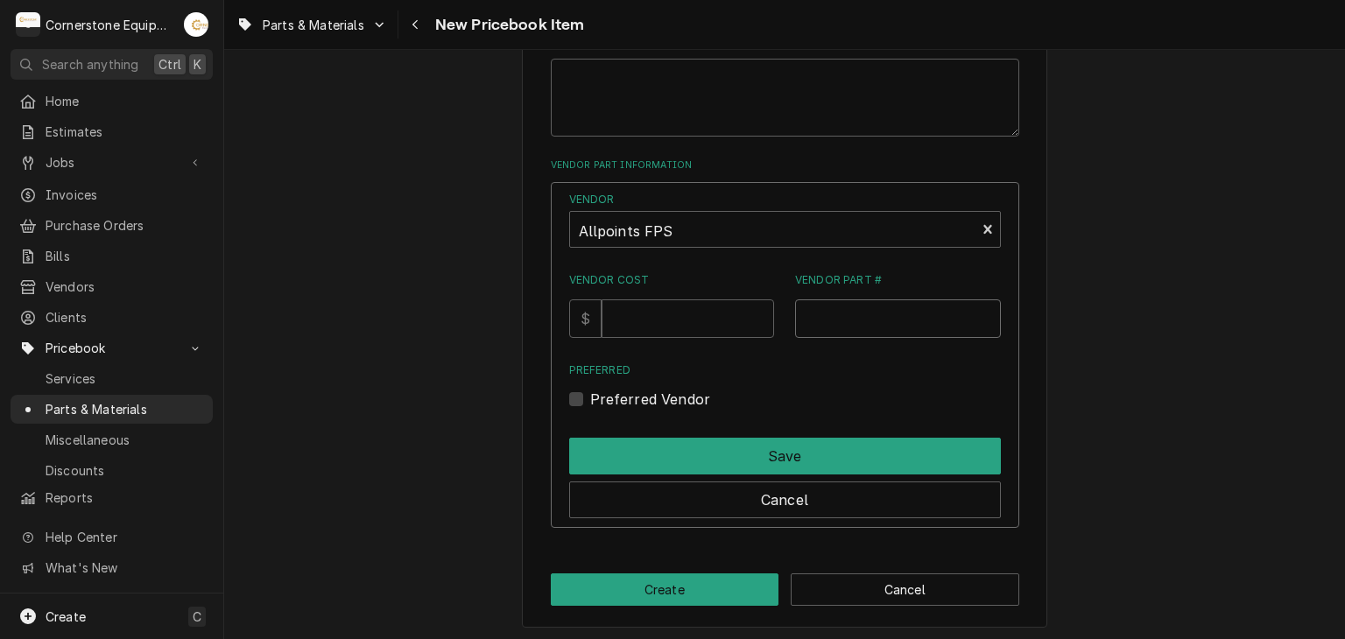
paste input "N21527660"
click at [757, 327] on input "Vendor Cost" at bounding box center [688, 319] width 173 height 39
click at [646, 407] on div "Vendor Allpoints FPS Vendor Cost $ 97.79 Vendor Part # N21527660 Preferred Pref…" at bounding box center [785, 355] width 469 height 346
click at [641, 397] on label "Preferred Vendor" at bounding box center [650, 399] width 121 height 21
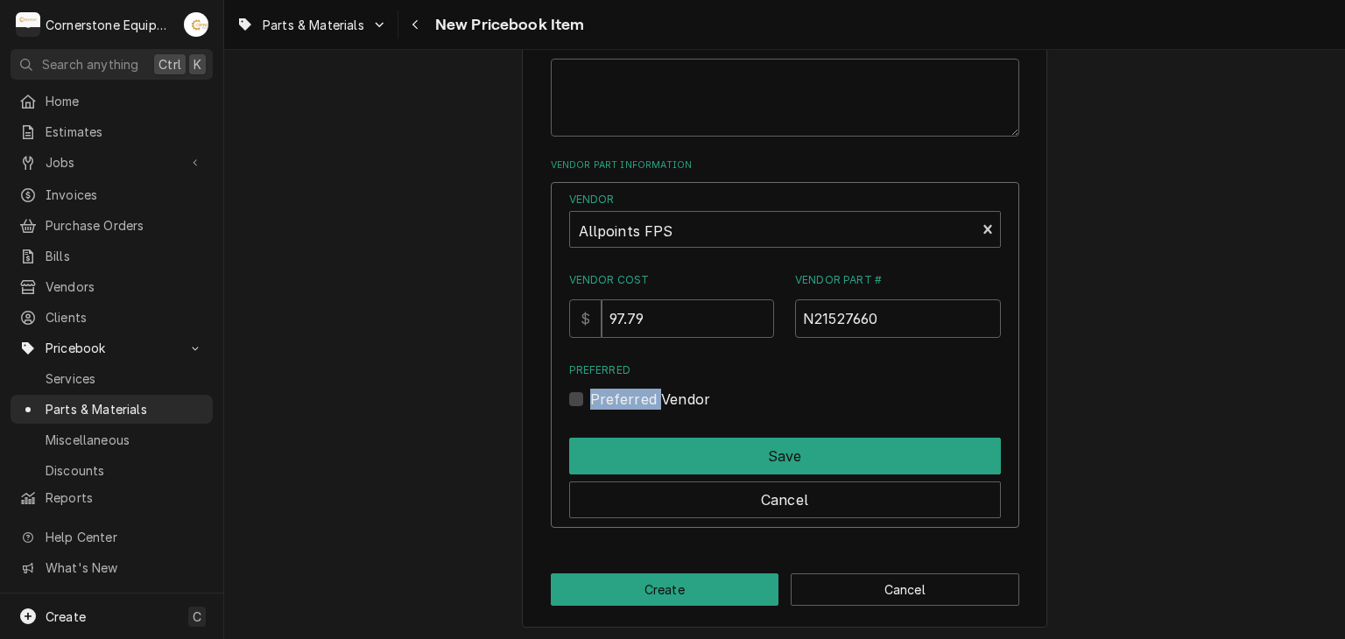
click at [641, 397] on input "Preferred" at bounding box center [806, 408] width 432 height 39
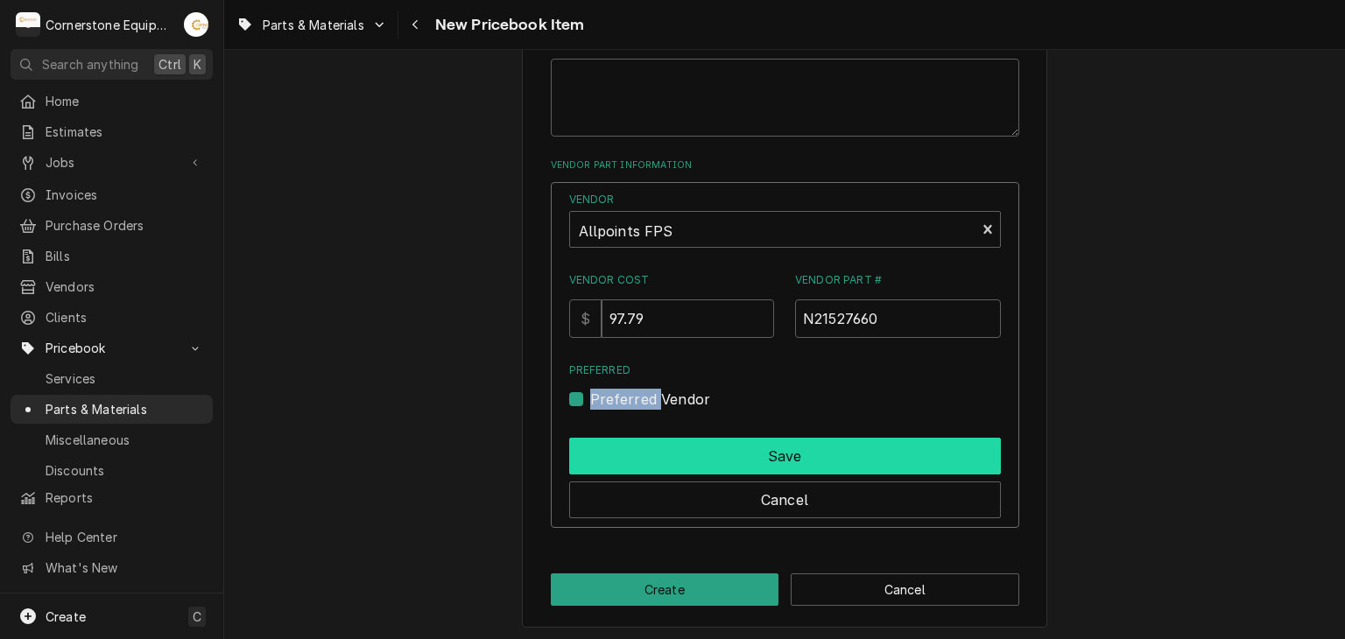
click at [695, 448] on button "Save" at bounding box center [785, 456] width 432 height 37
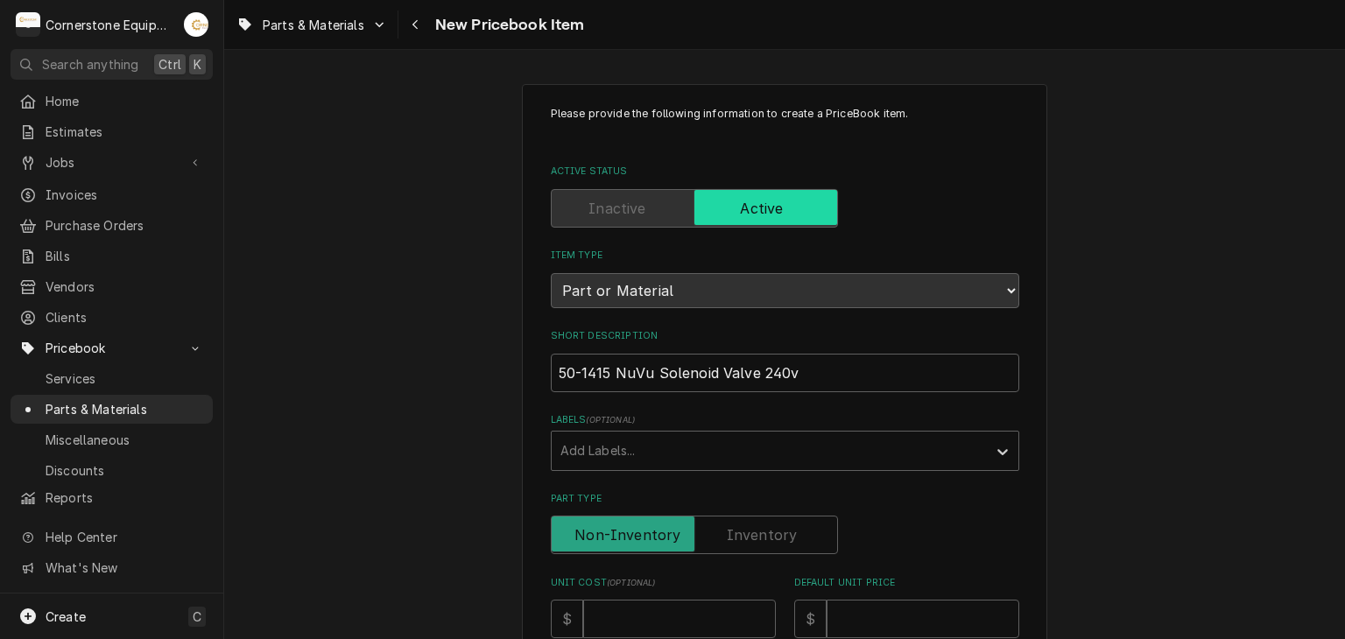
scroll to position [350, 0]
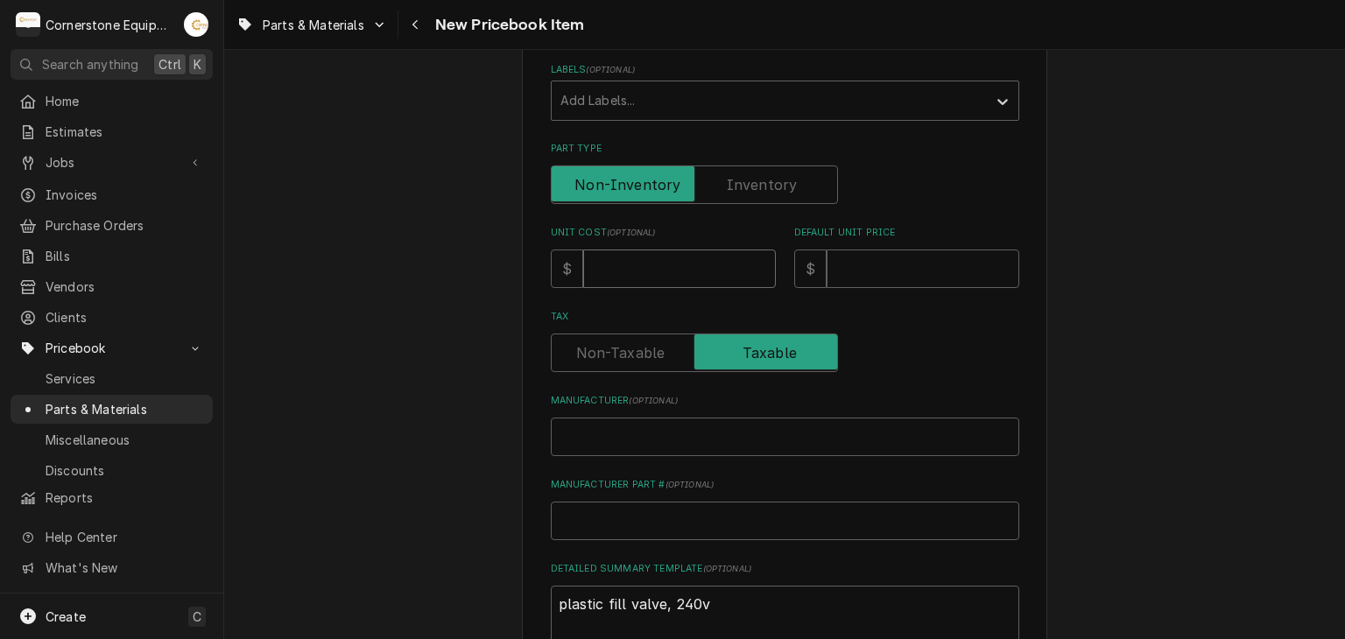
drag, startPoint x: 618, startPoint y: 288, endPoint x: 618, endPoint y: 273, distance: 14.9
click at [618, 284] on div "Please provide the following information to create a PriceBook item. Active Sta…" at bounding box center [785, 402] width 469 height 1293
click at [618, 271] on input "Unit Cost ( optional )" at bounding box center [679, 269] width 193 height 39
click at [827, 262] on input "Default Unit Price" at bounding box center [923, 269] width 193 height 39
drag, startPoint x: 879, startPoint y: 461, endPoint x: 872, endPoint y: 429, distance: 32.5
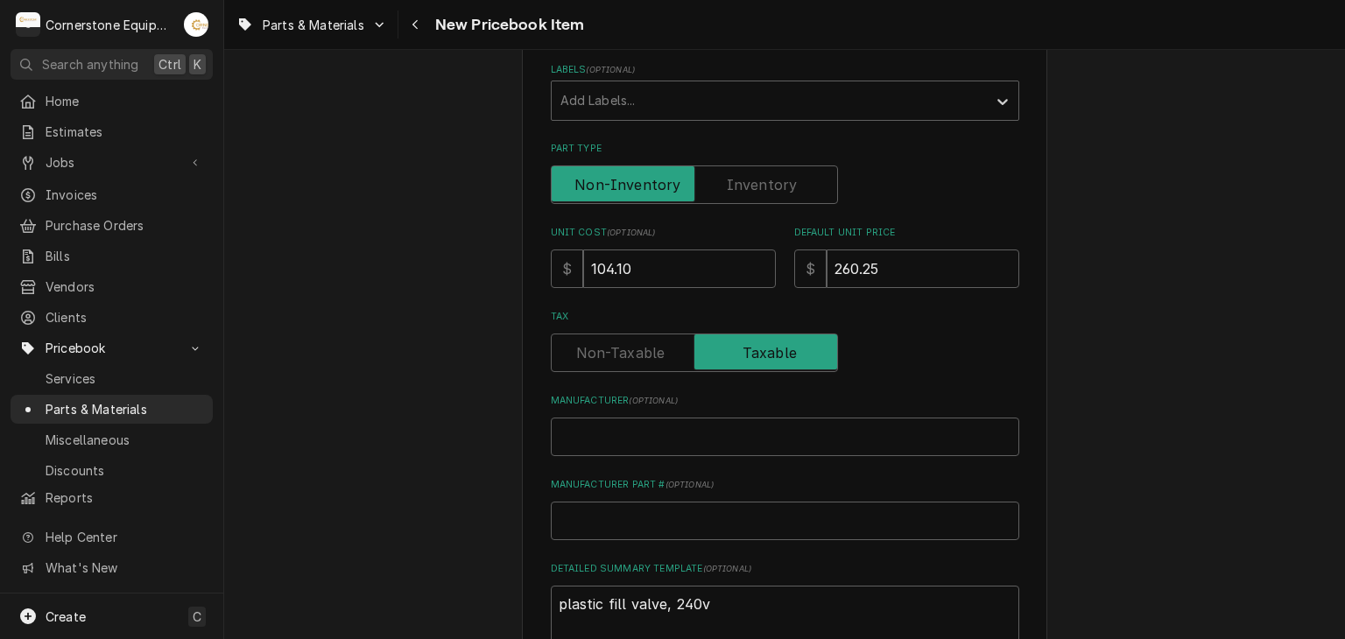
click at [879, 460] on div "Please provide the following information to create a PriceBook item. Active Sta…" at bounding box center [785, 402] width 469 height 1293
click at [872, 428] on input "Manufacturer ( optional )" at bounding box center [785, 437] width 469 height 39
click at [722, 513] on input "Manufacturer Part # ( optional )" at bounding box center [785, 521] width 469 height 39
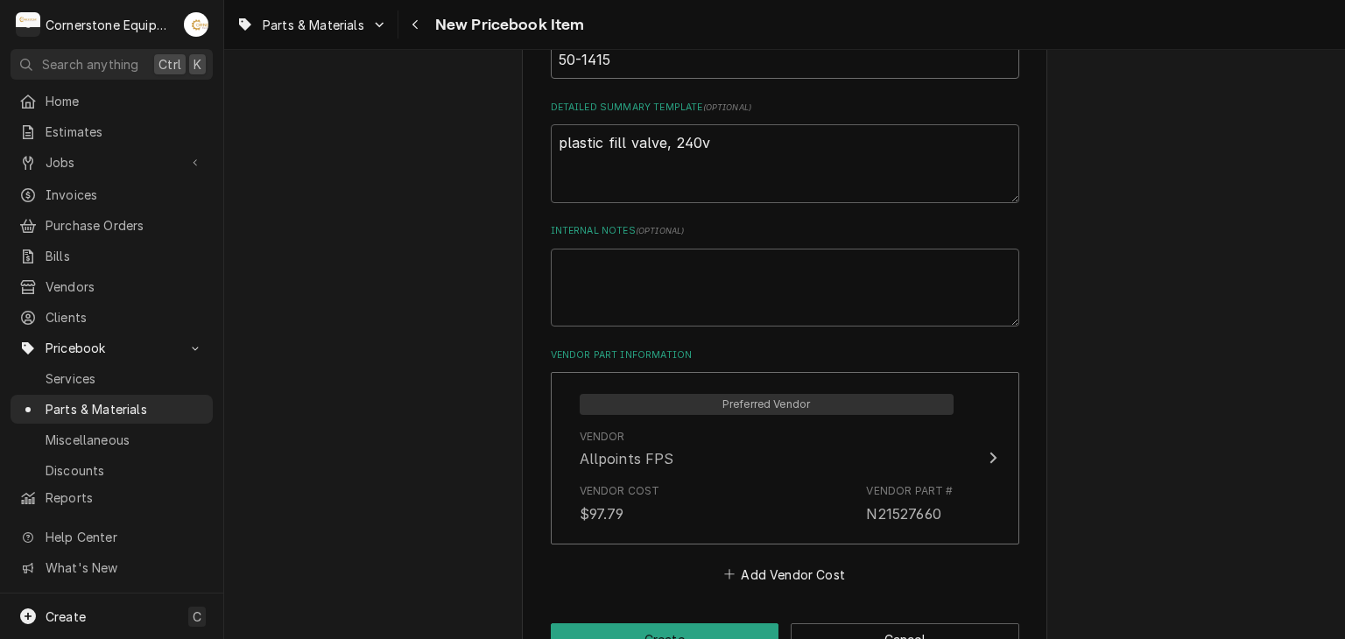
scroll to position [863, 0]
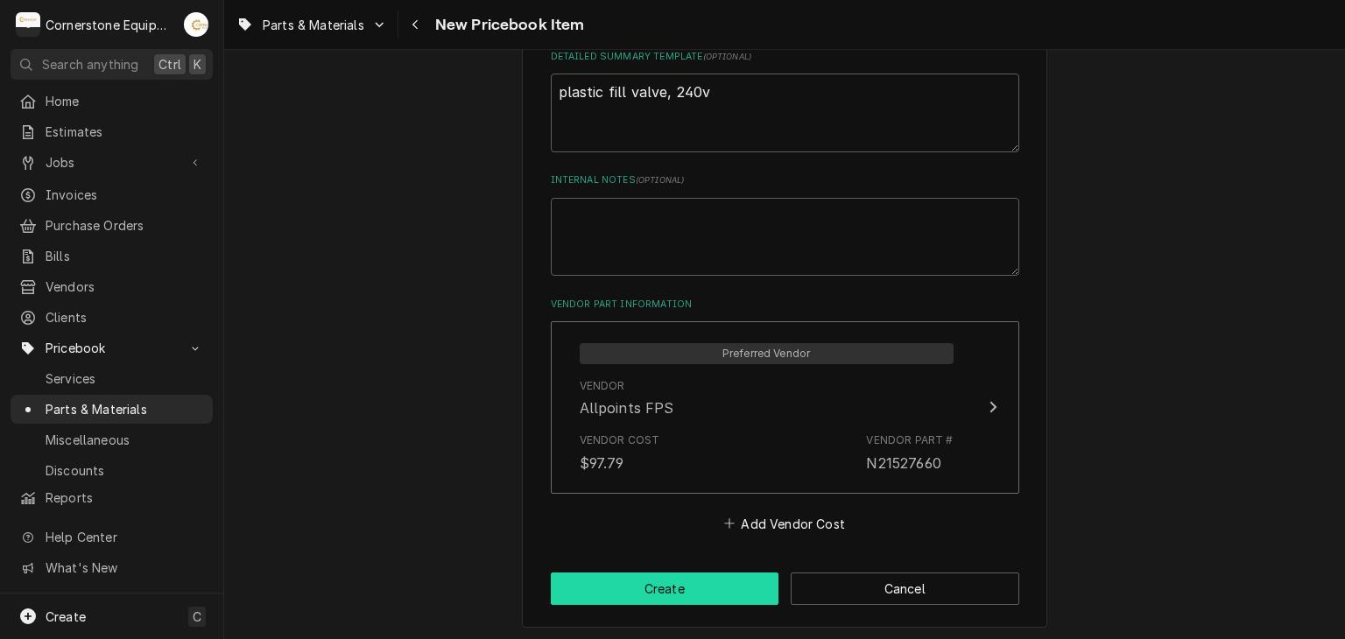
click at [739, 588] on button "Create" at bounding box center [665, 589] width 229 height 32
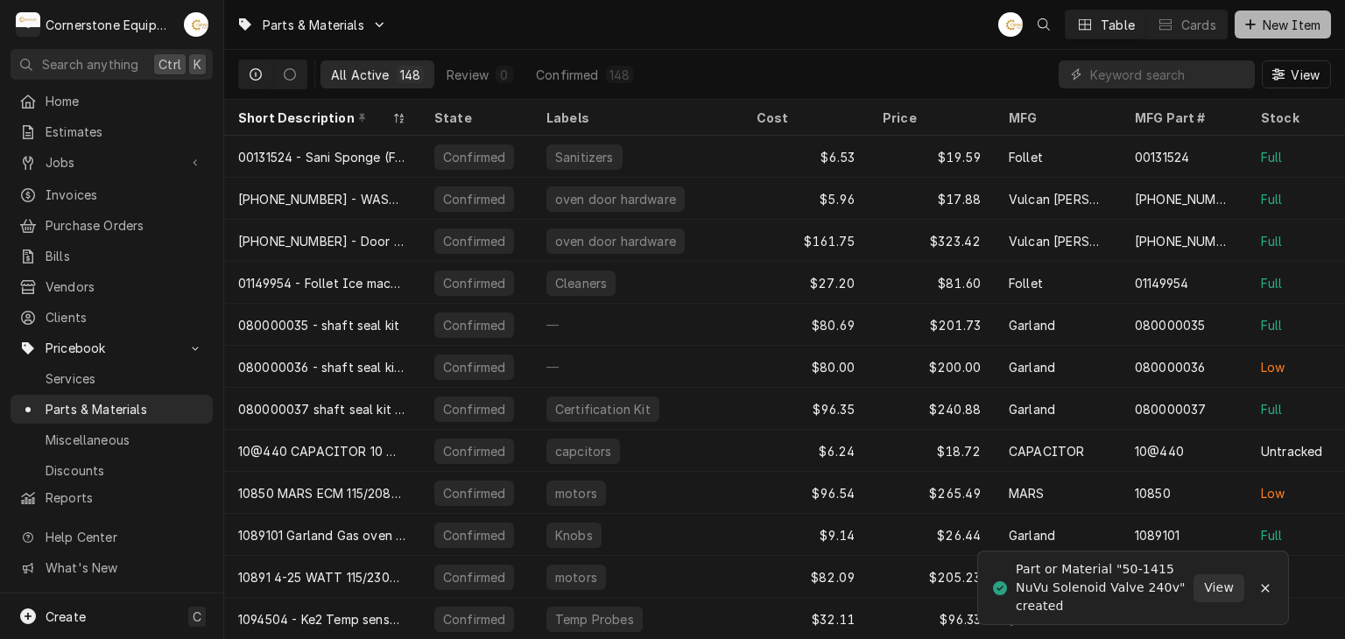
click at [1247, 22] on icon "Dynamic Content Wrapper" at bounding box center [1251, 24] width 11 height 12
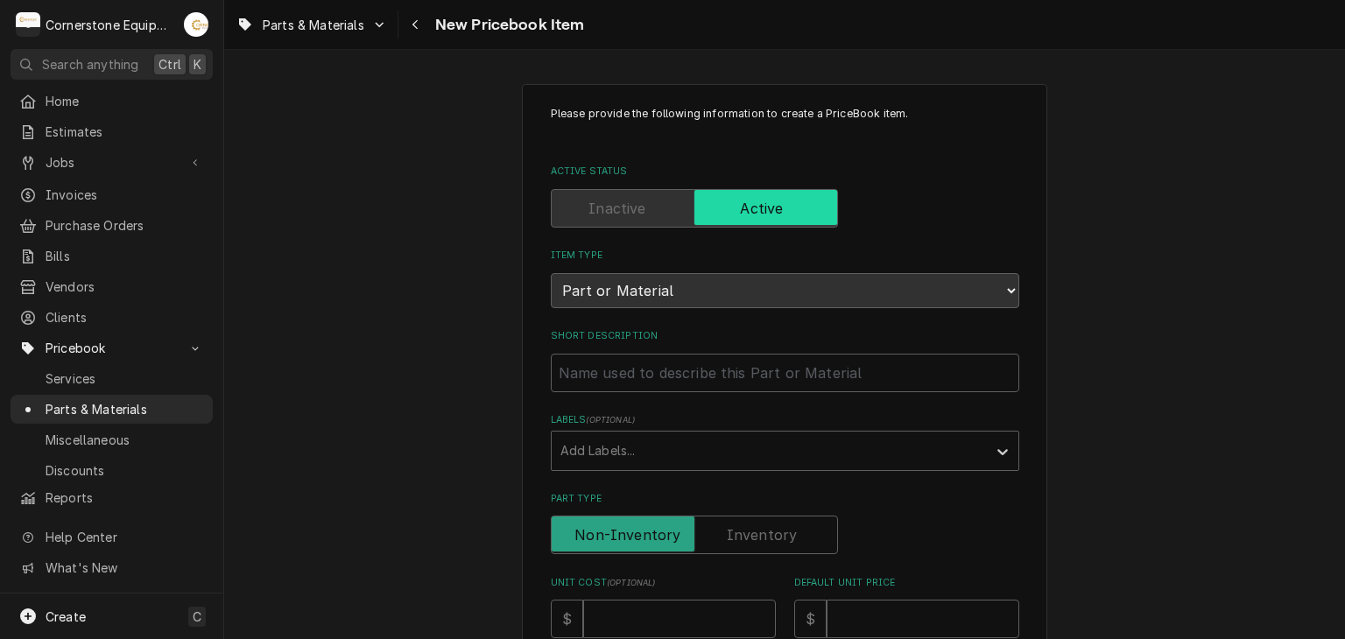
scroll to position [350, 0]
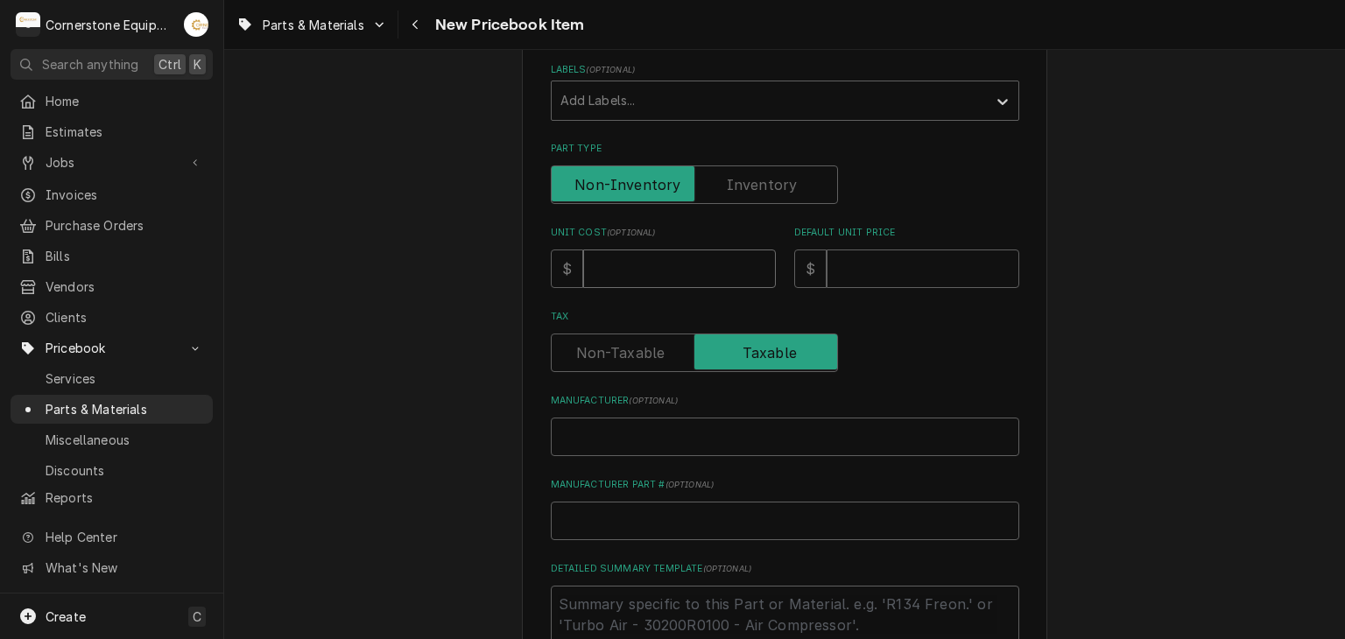
click at [648, 276] on input "Unit Cost ( optional )" at bounding box center [679, 269] width 193 height 39
type textarea "x"
type input "4"
type textarea "x"
type input "45"
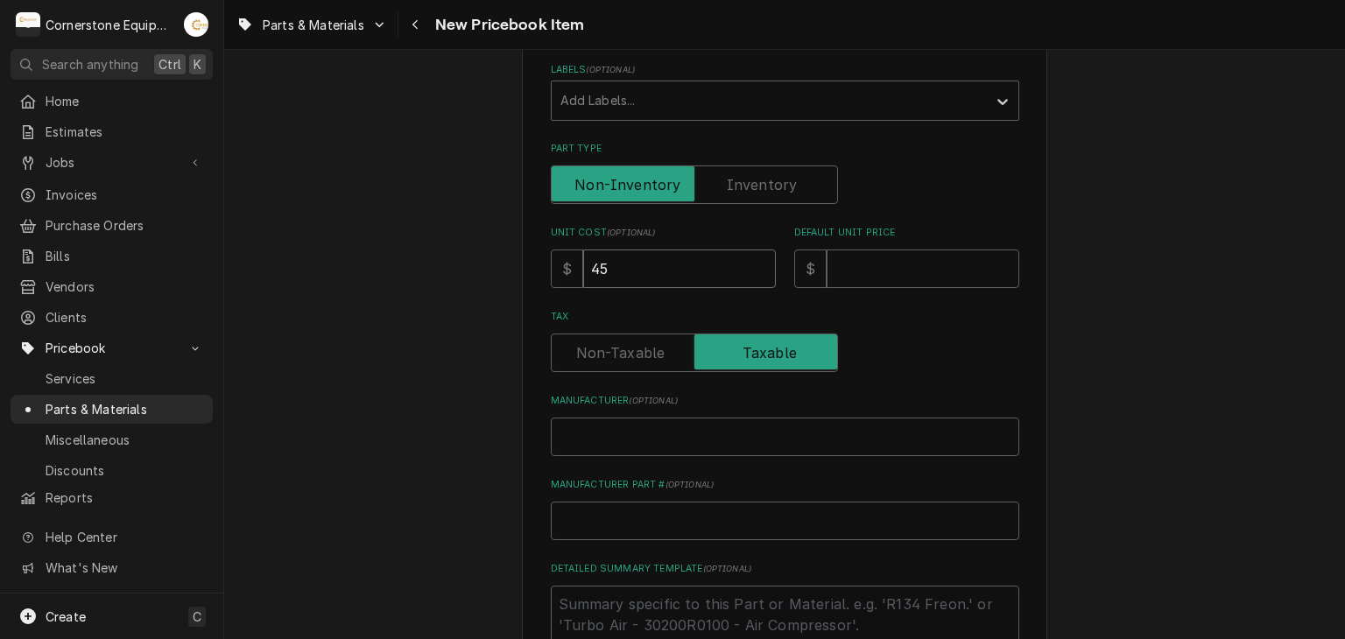
type textarea "x"
type input "453"
type textarea "x"
type input "453.6"
type textarea "x"
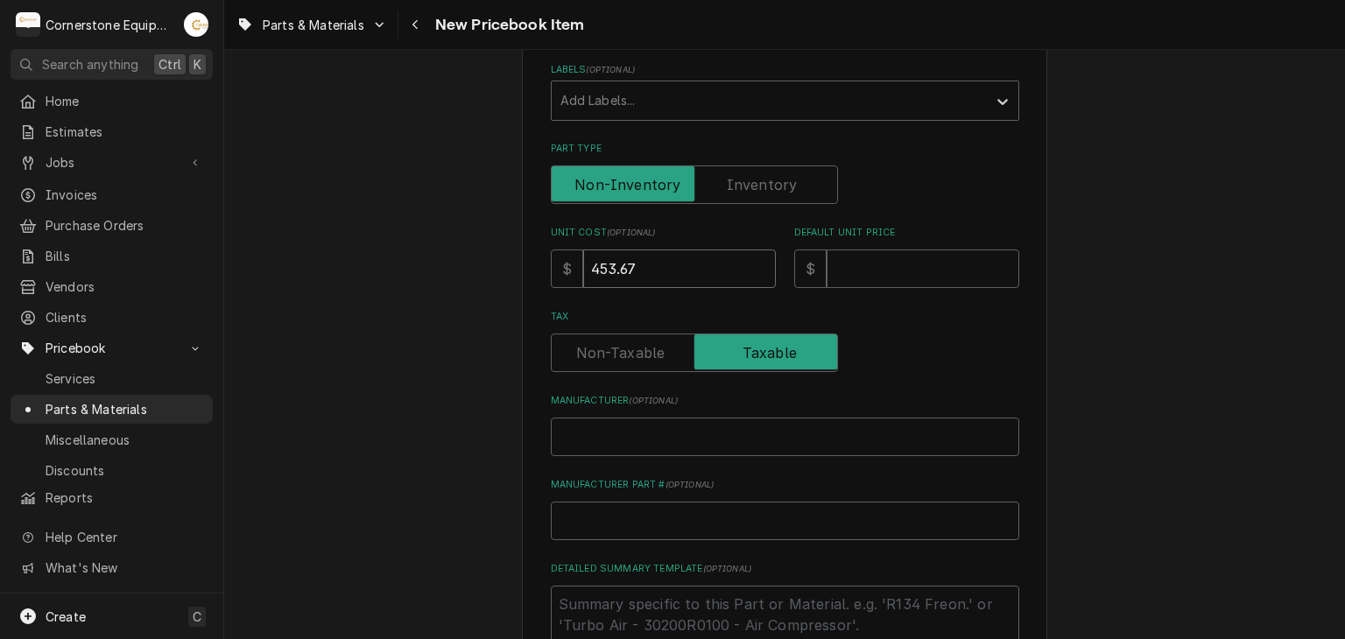
type input "453.67"
click at [896, 266] on input "Default Unit Price" at bounding box center [923, 269] width 193 height 39
type textarea "x"
type input "9"
type textarea "x"
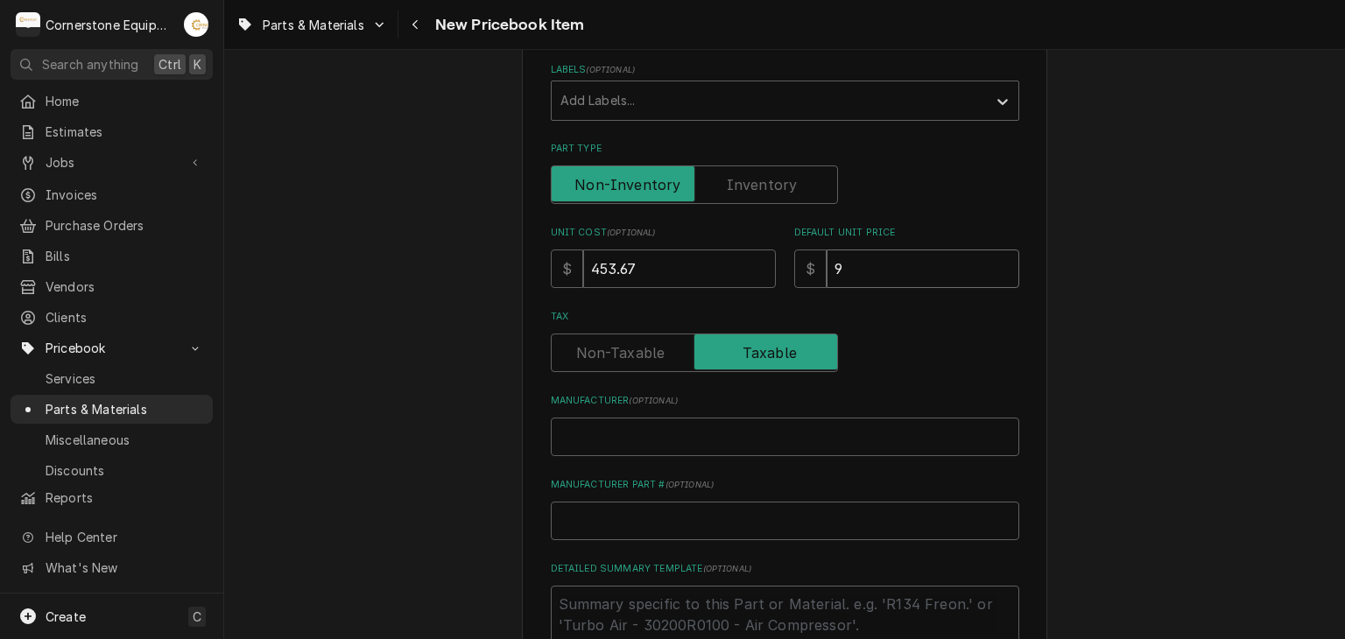
type input "90"
type textarea "x"
type input "907"
type textarea "x"
type input "907.3"
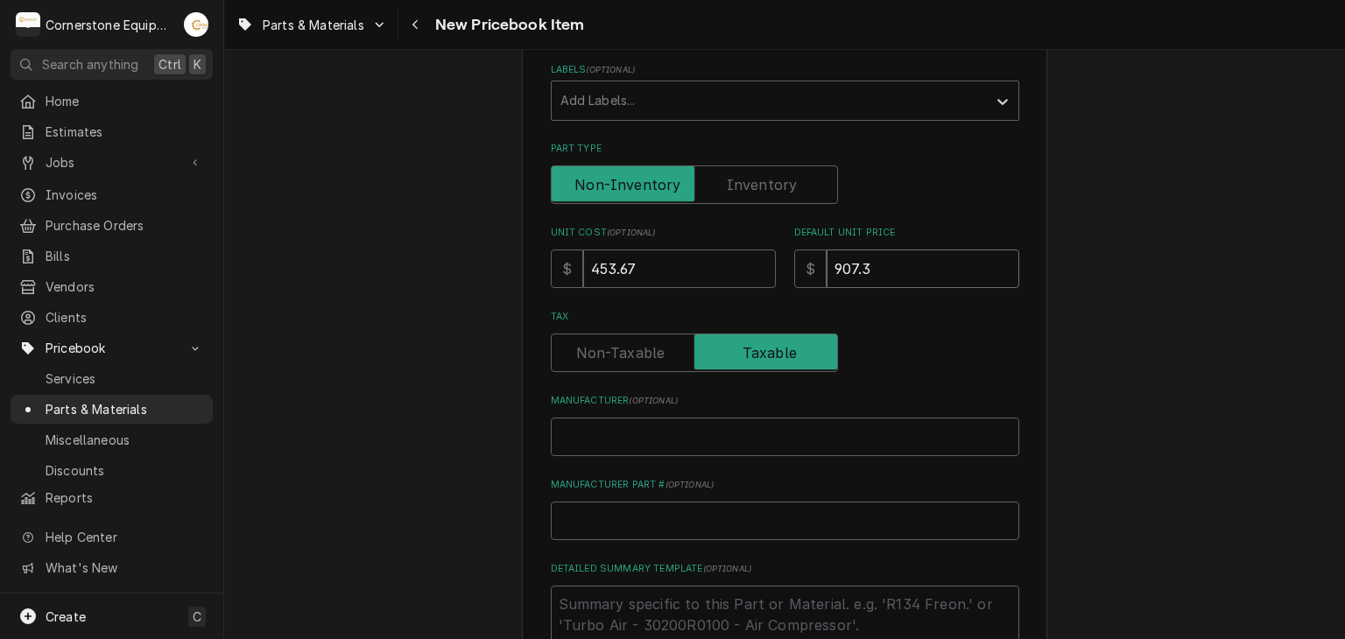
type textarea "x"
type input "907.34"
click at [683, 429] on input "Manufacturer ( optional )" at bounding box center [785, 437] width 469 height 39
drag, startPoint x: 725, startPoint y: 439, endPoint x: 634, endPoint y: 425, distance: 92.2
click at [634, 425] on input "Manufacturer ( optional )" at bounding box center [785, 437] width 469 height 39
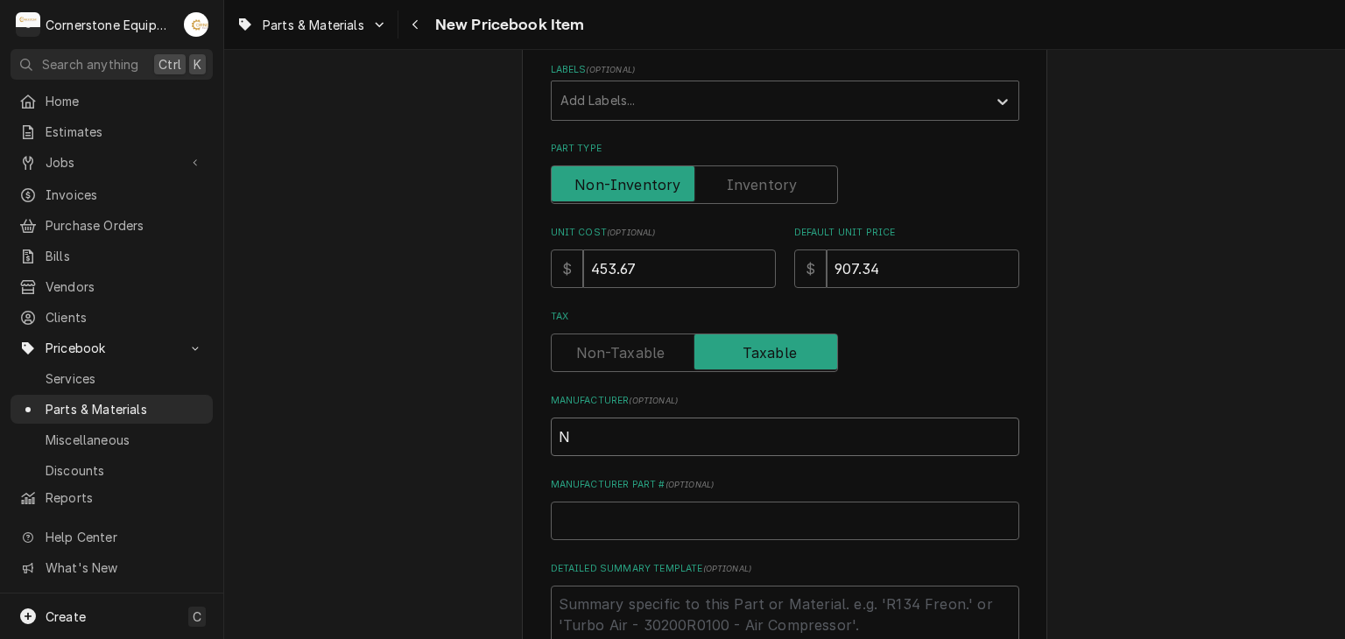
type textarea "x"
type input "N"
type textarea "x"
type input "Nu"
type textarea "x"
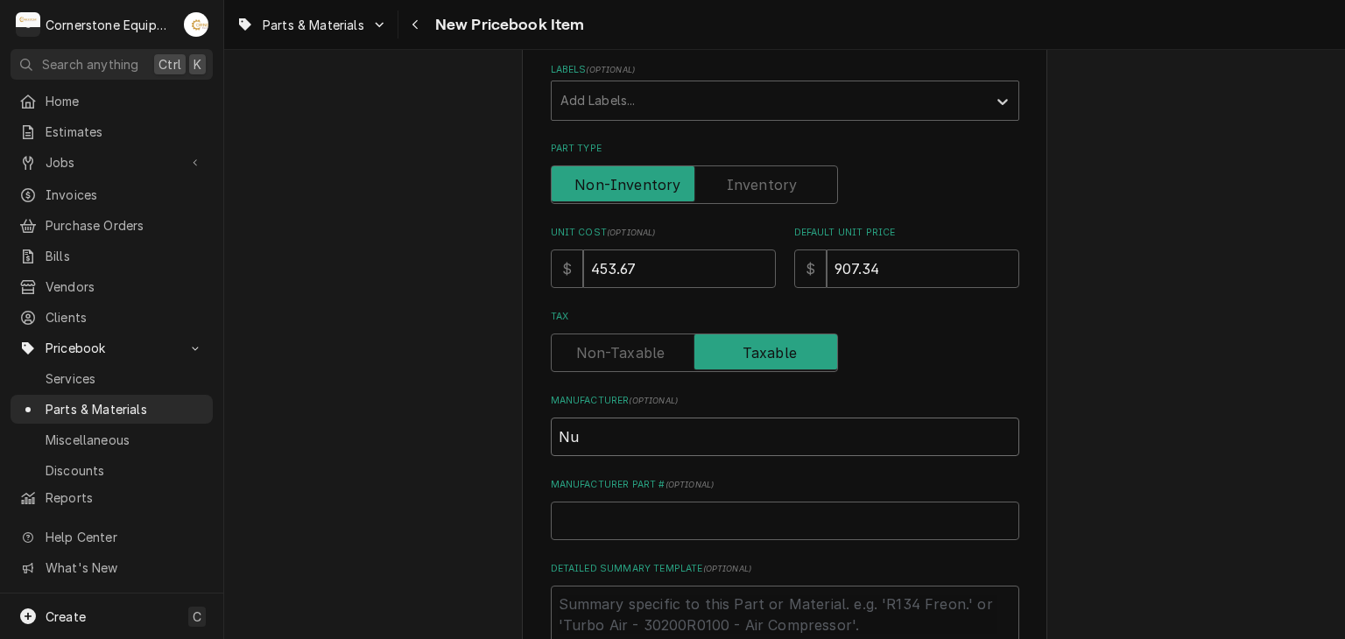
type input "Nu-"
type textarea "x"
type input "Nu-v"
type textarea "x"
type input "Nu-"
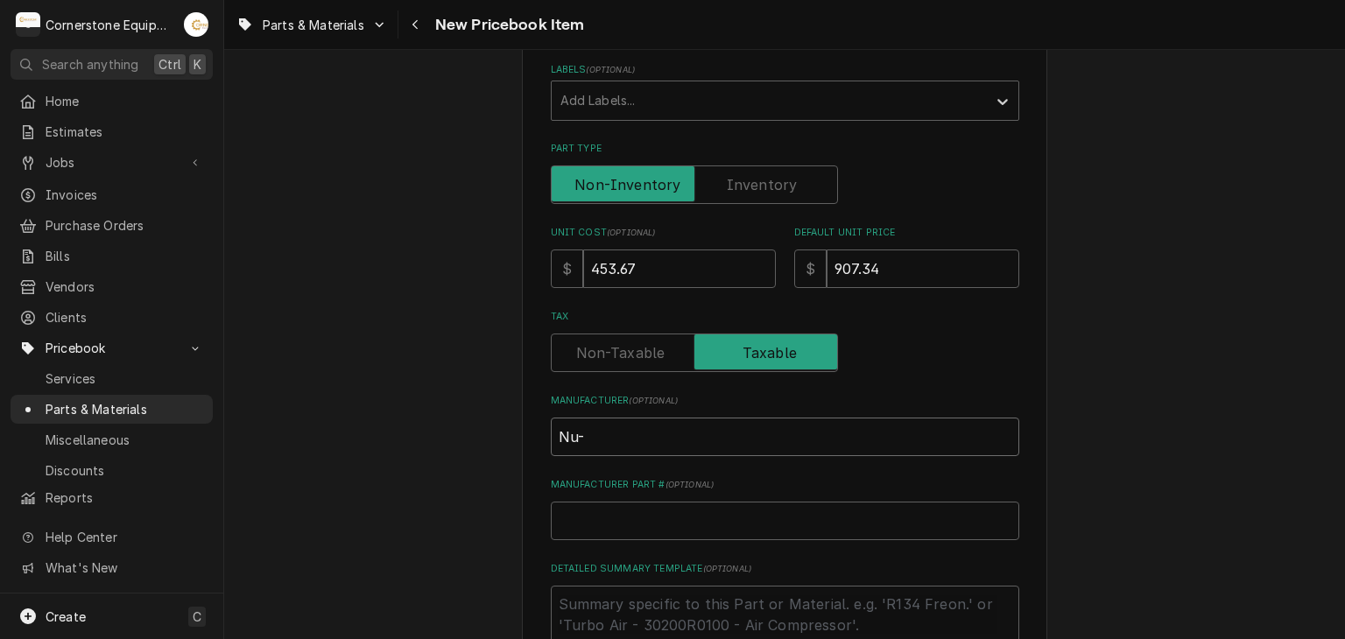
type textarea "x"
type input "Nu-V"
type textarea "x"
type input "Nu-Vu"
click at [645, 510] on input "Manufacturer Part # ( optional )" at bounding box center [785, 521] width 469 height 39
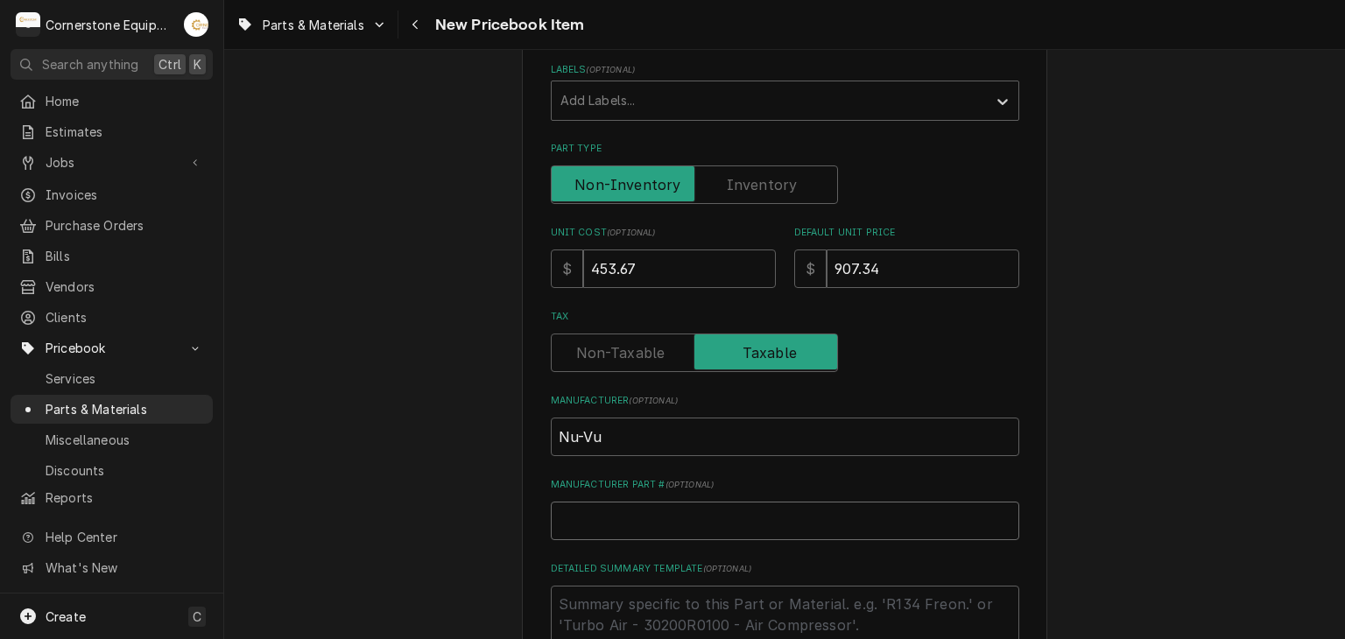
paste input "QUF400"
type textarea "x"
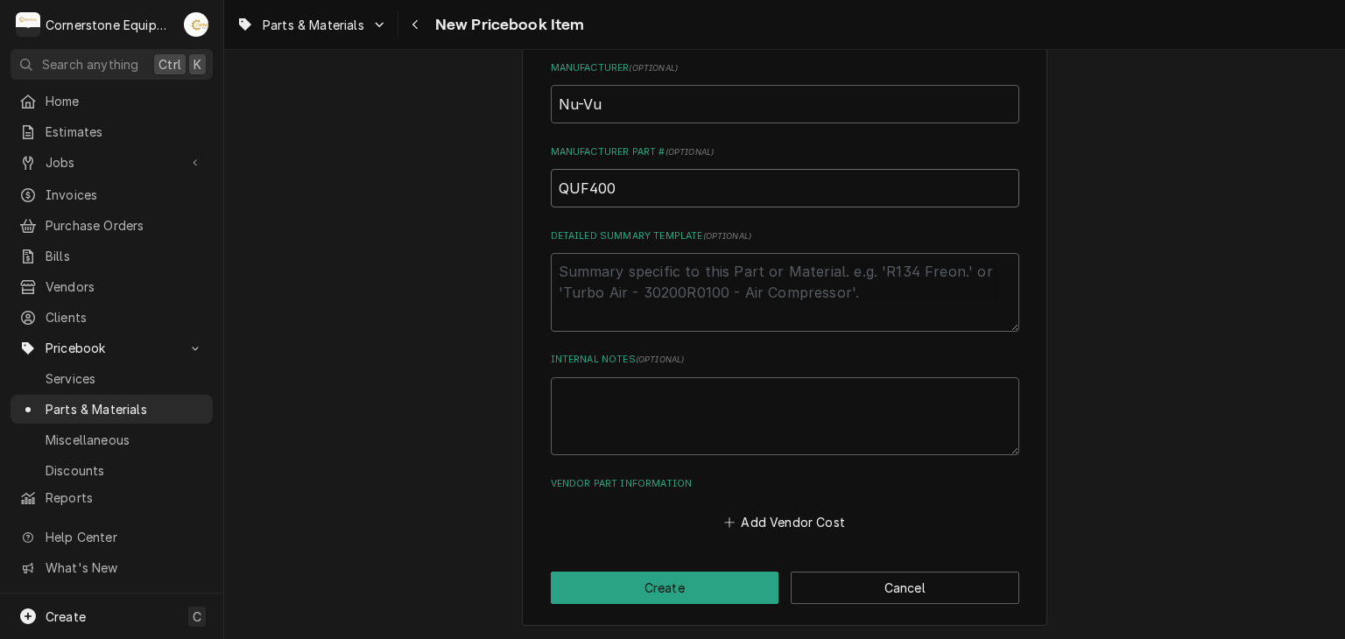
type input "QUF400"
click at [688, 313] on textarea "Detailed Summary Template ( optional )" at bounding box center [785, 292] width 469 height 79
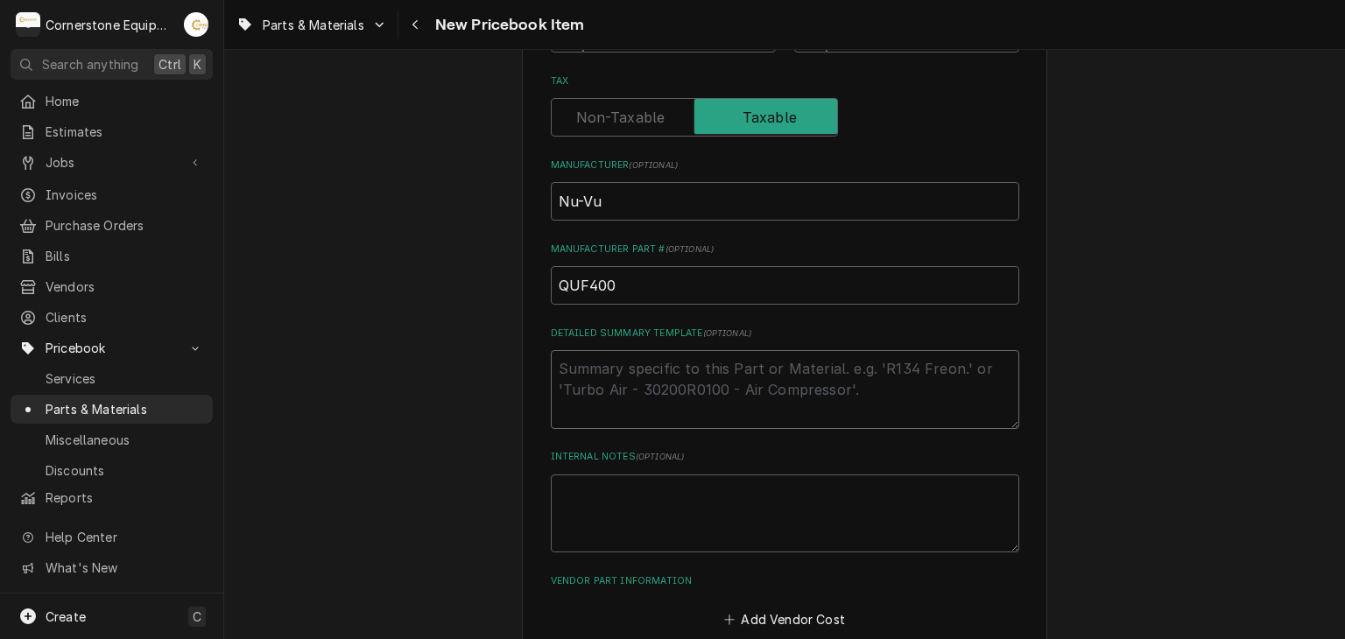
scroll to position [333, 0]
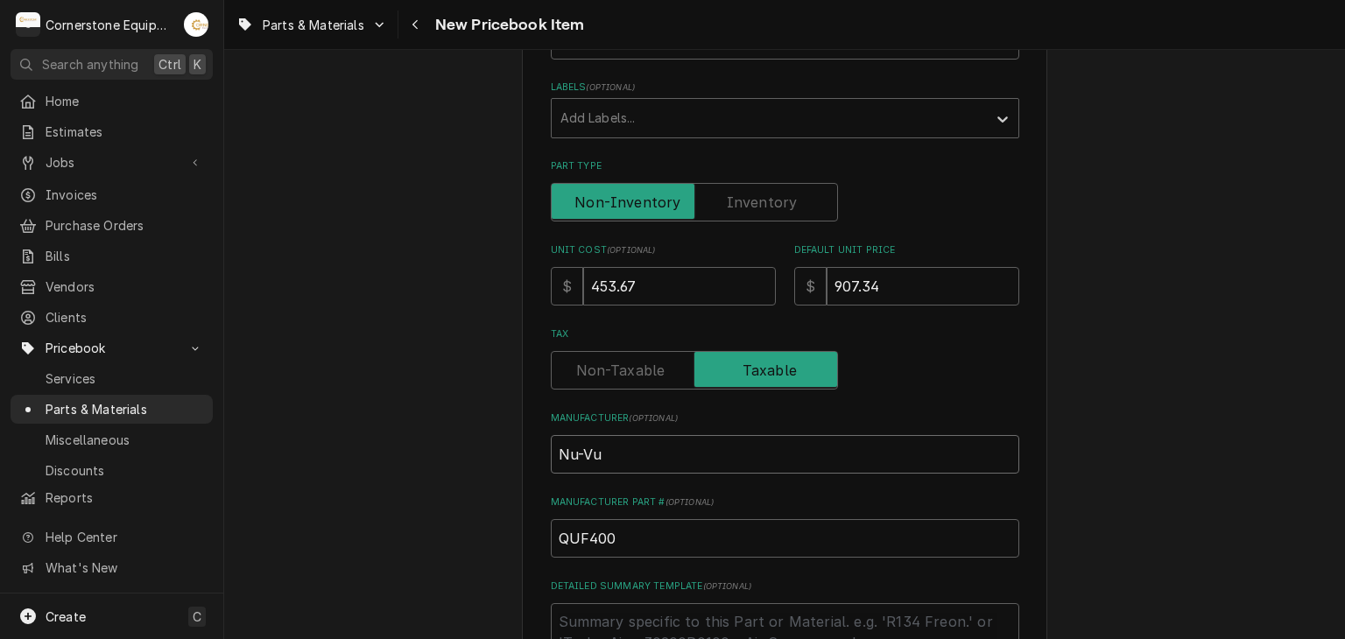
click at [632, 446] on input "Nu-Vu" at bounding box center [785, 454] width 469 height 39
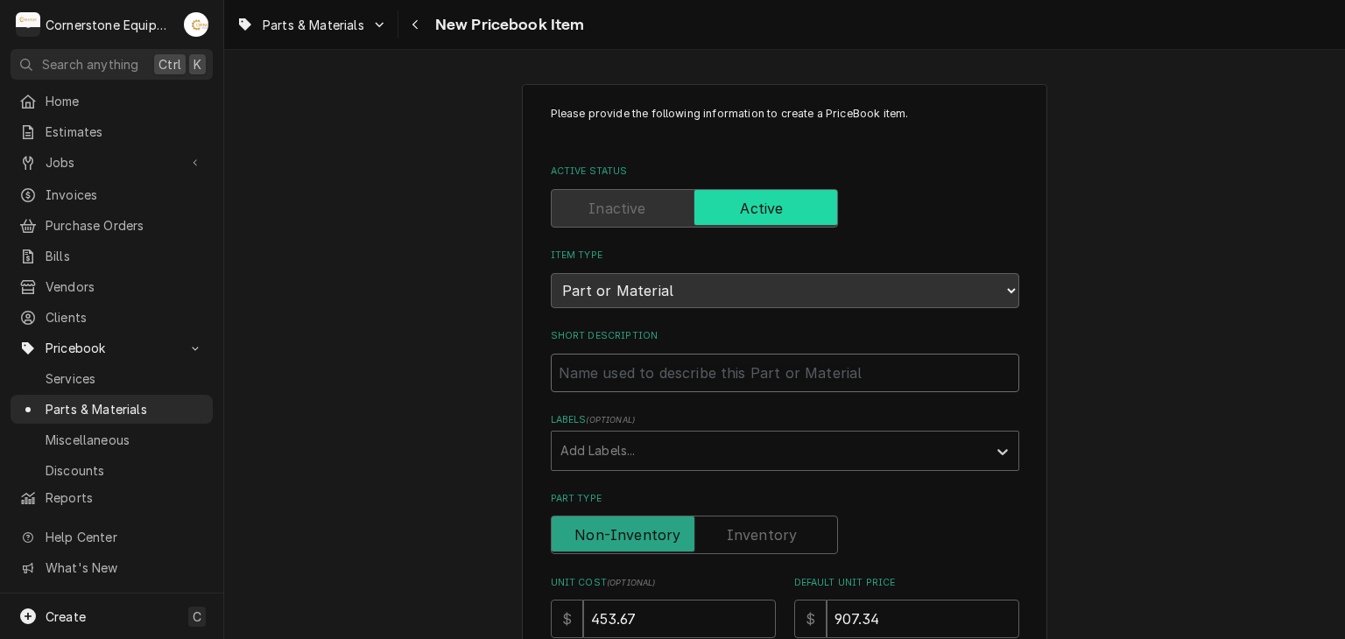
click at [643, 385] on input "Short Description" at bounding box center [785, 373] width 469 height 39
type textarea "x"
type input "Q"
type textarea "x"
type input "QU"
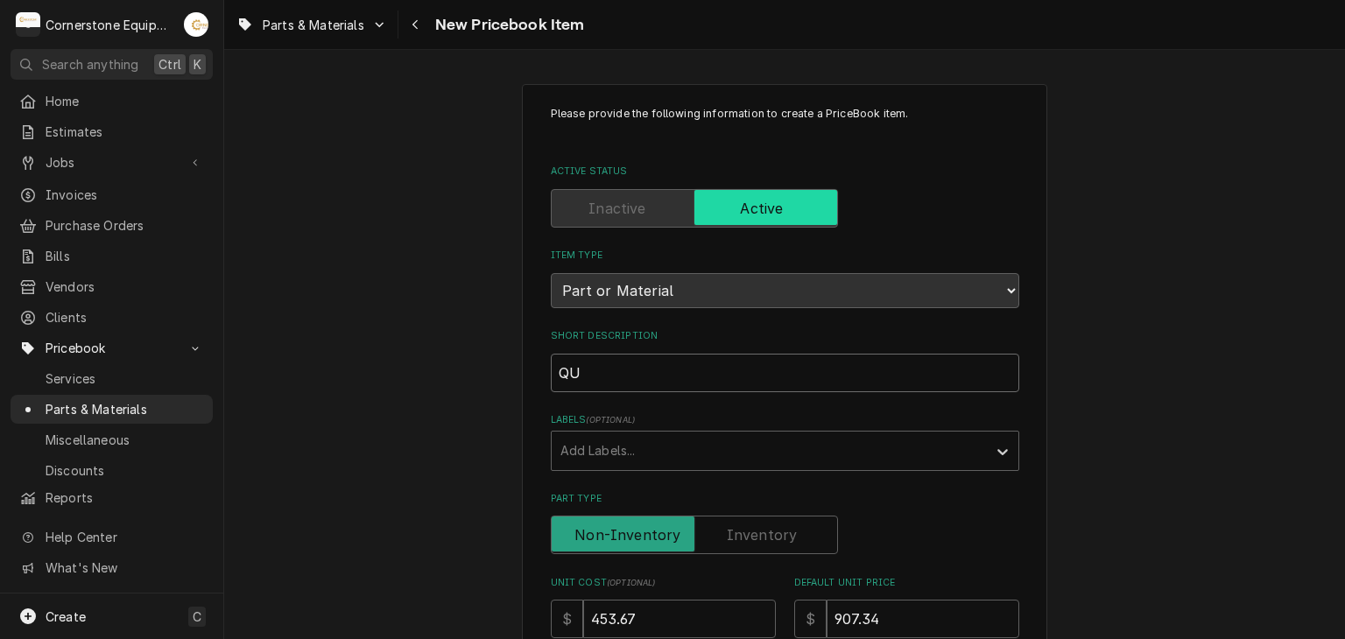
type textarea "x"
type input "QUF"
type textarea "x"
type input "QUF4"
type textarea "x"
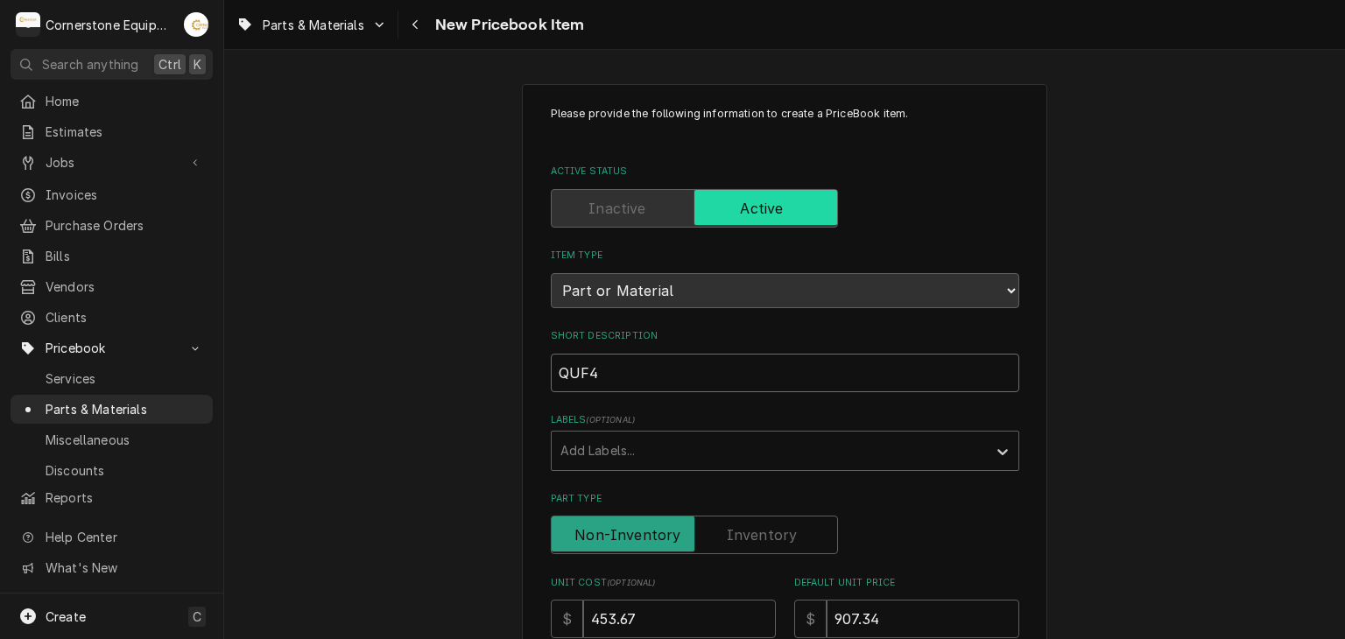
type input "QUF40"
type textarea "x"
type input "QUF400"
type textarea "x"
type input "QUF400"
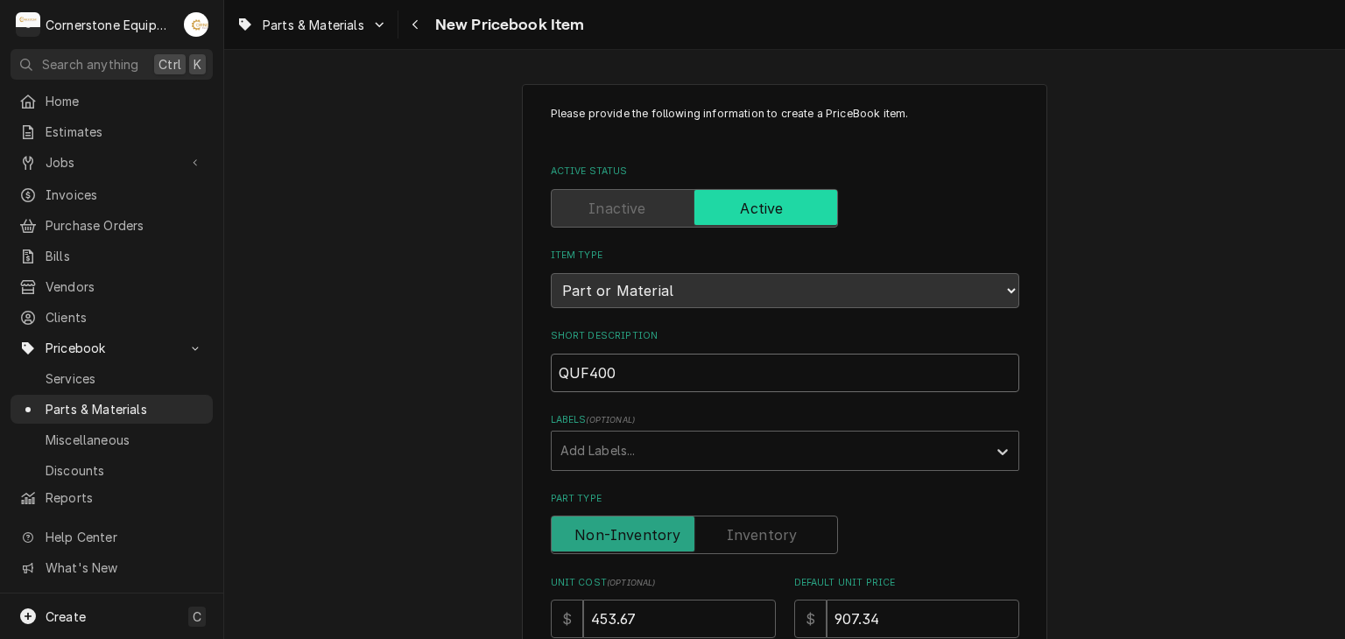
type textarea "x"
type input "QUF400 -"
type textarea "x"
type input "QUF400 -"
type textarea "x"
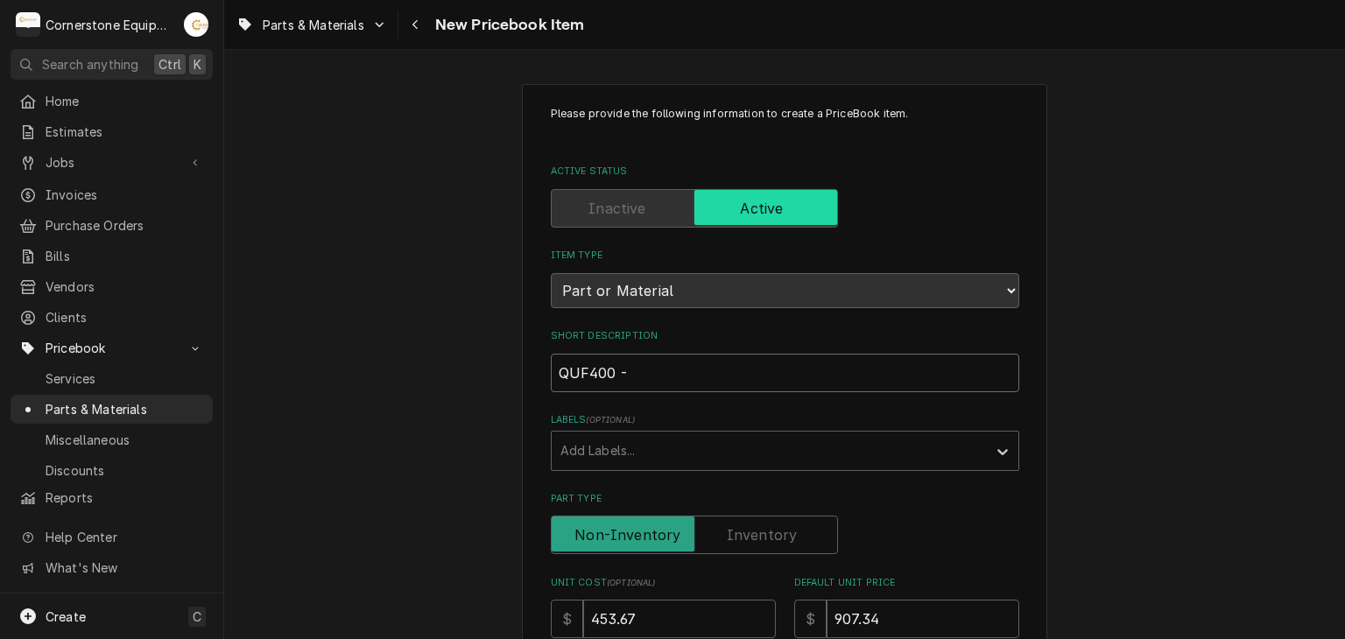
type input "QUF400 - F"
type textarea "x"
type input "QUF400 - Fl"
type textarea "x"
type input "QUF400 - Flo"
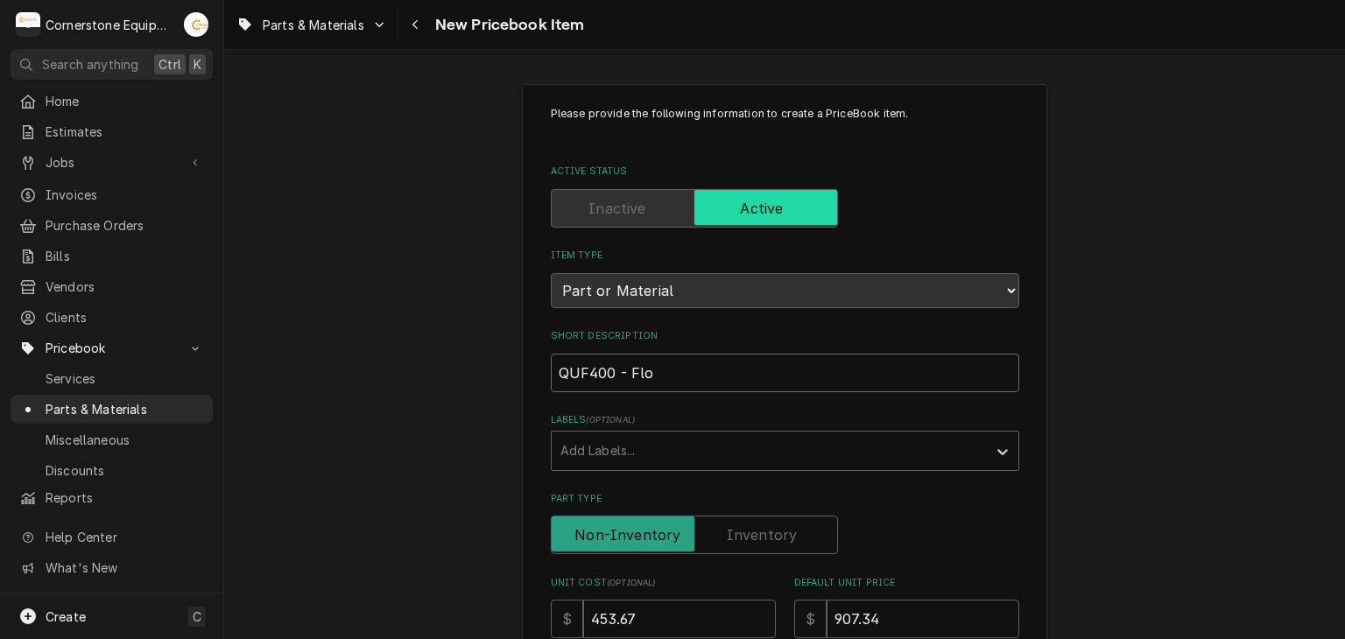
type textarea "x"
type input "QUF400 - Floa"
type textarea "x"
type input "QUF400 - Float"
type textarea "x"
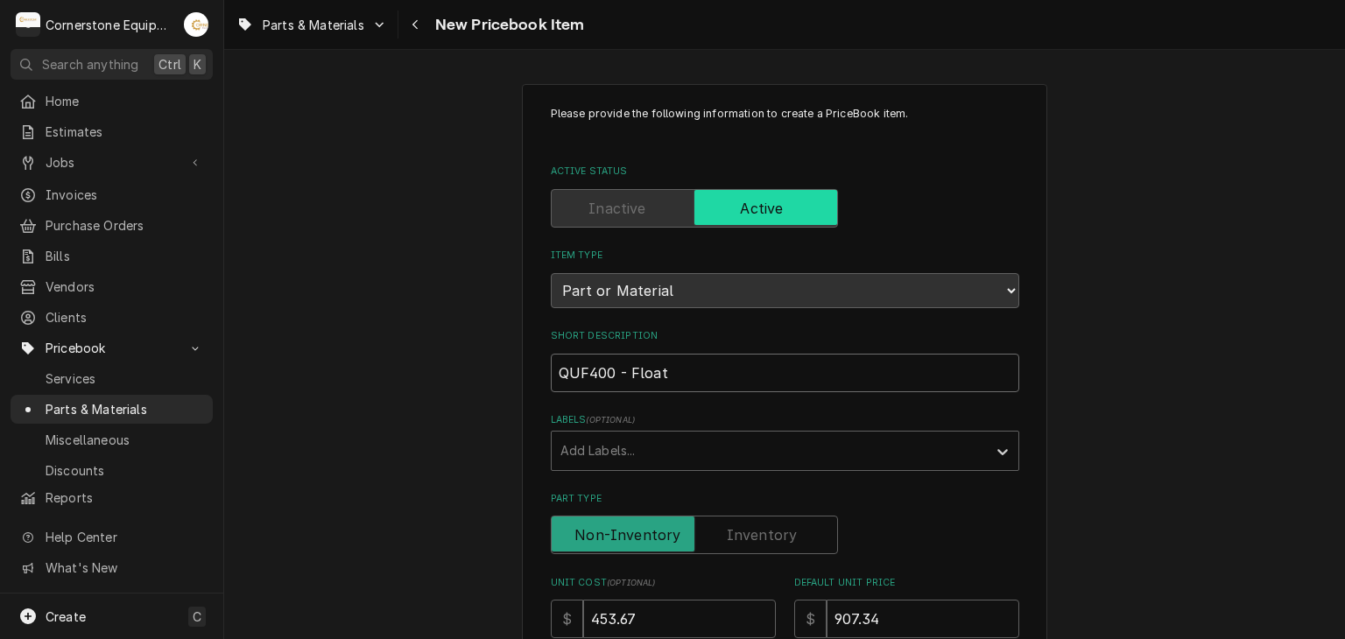
type input "QUF400 - Float"
type textarea "x"
type input "QUF400 - Float S"
type textarea "x"
type input "QUF400 - Float Sw"
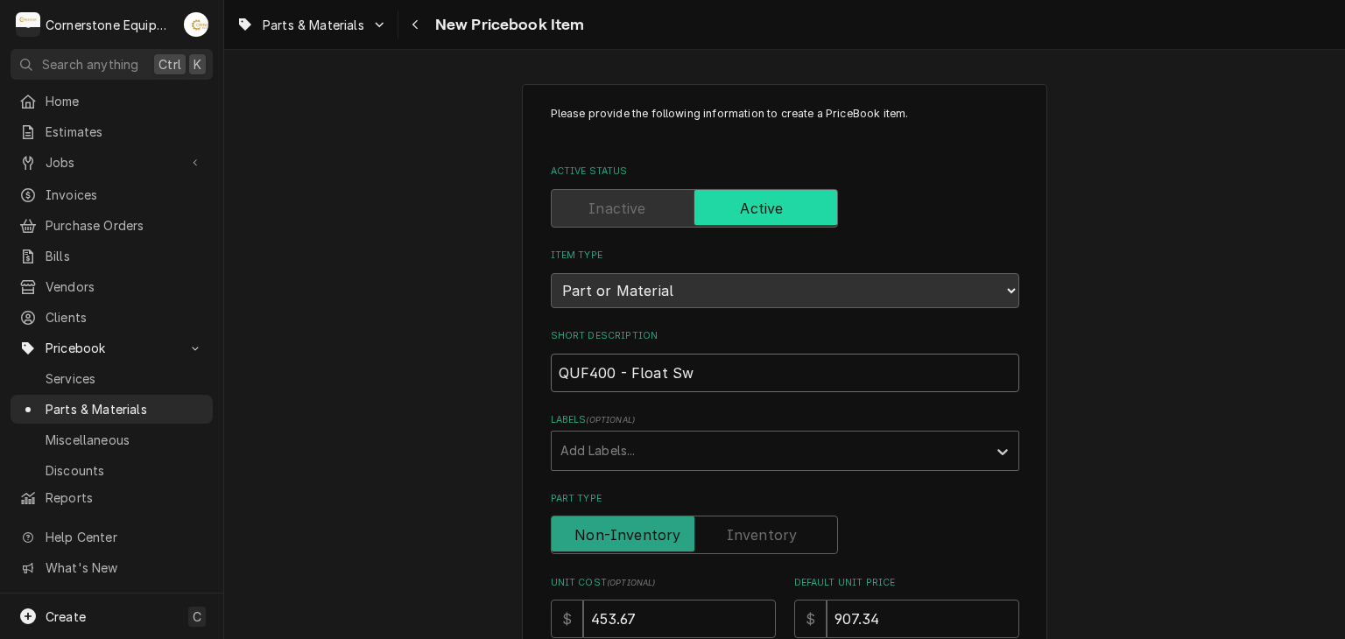
type textarea "x"
type input "QUF400 - Float Swi"
type textarea "x"
type input "QUF400 - Float Swit"
type textarea "x"
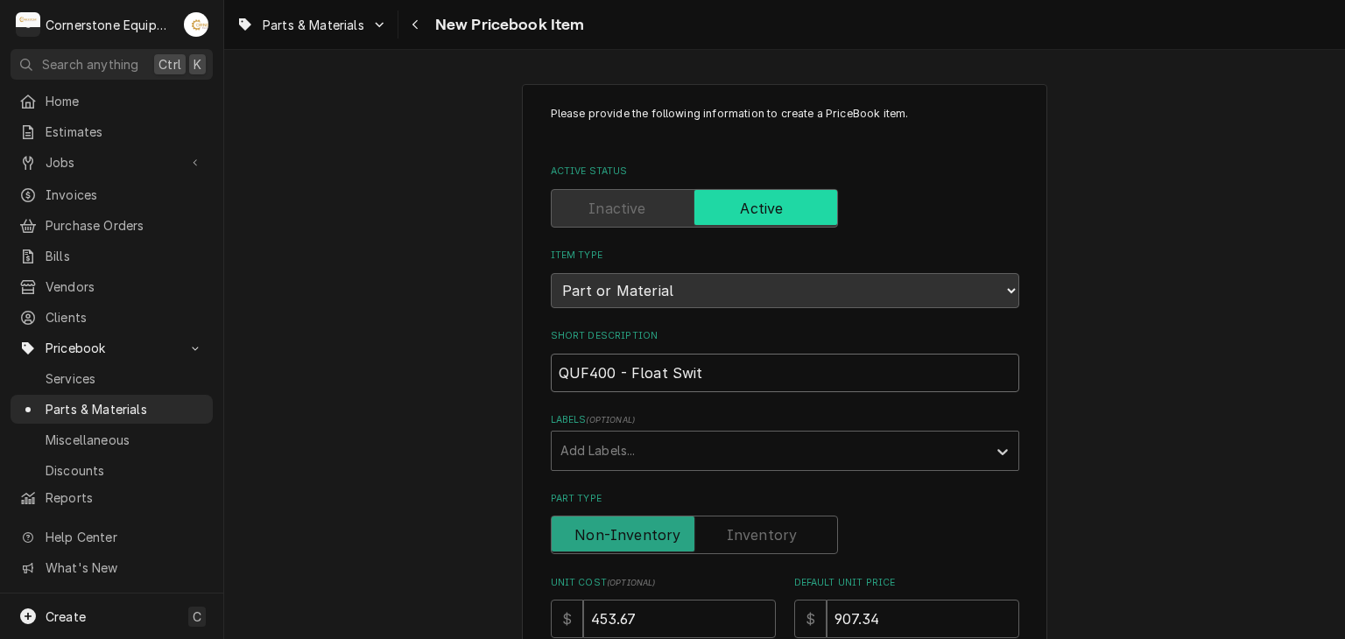
type input "QUF400 - Float Switc"
type textarea "x"
type input "QUF400 - Float Switch"
type textarea "x"
type input "QUF400 - Float Switch"
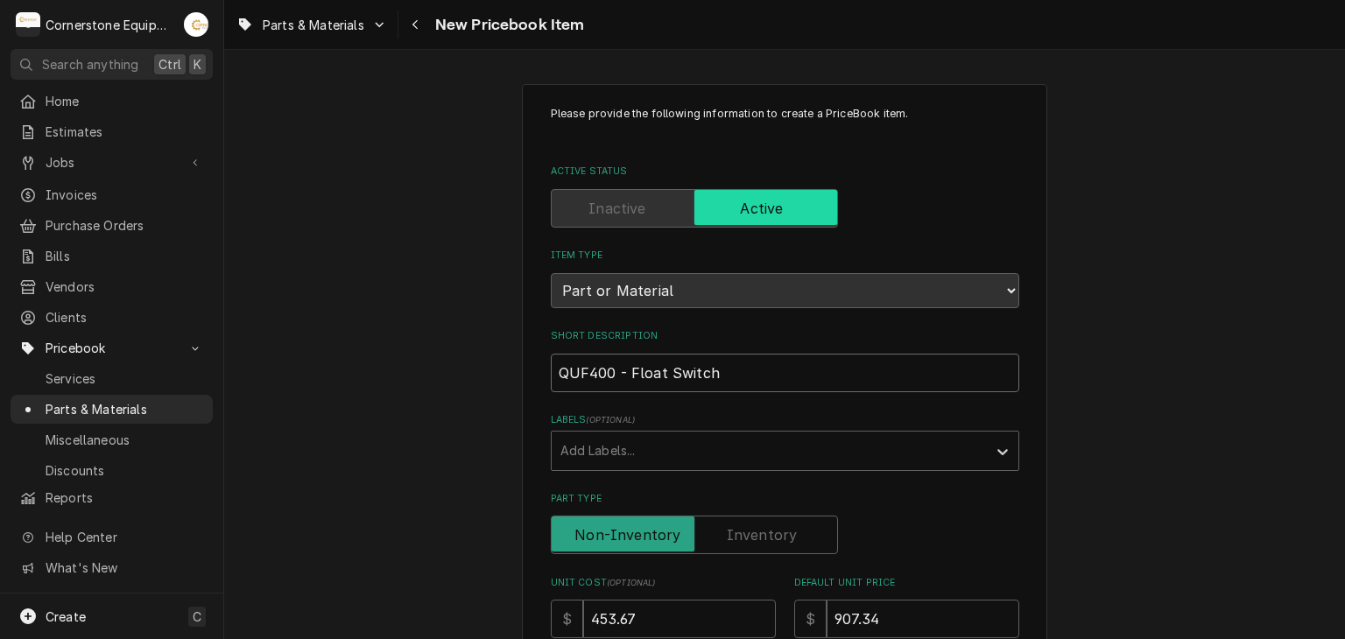
type textarea "x"
type input "QUF400 - Float Switch l"
type textarea "x"
type input "QUF400 - Float Switch li"
type textarea "x"
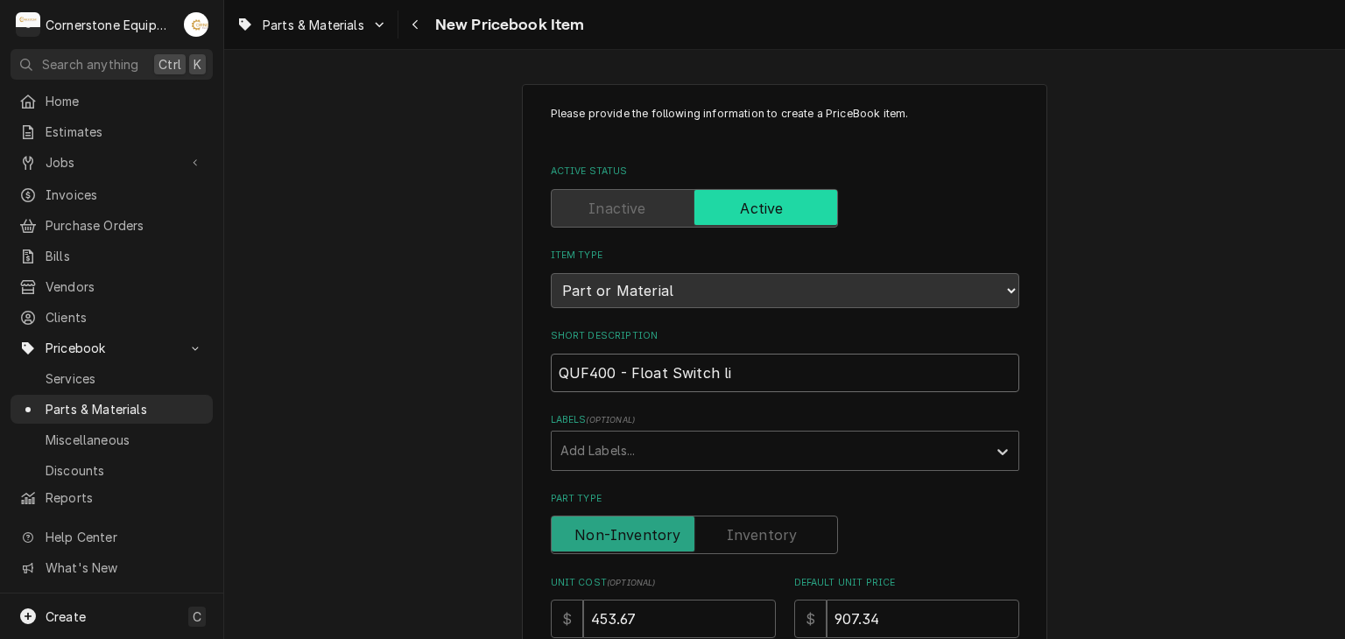
type input "QUF400 - Float Switch liq"
type textarea "x"
type input "QUF400 - Float Switch liqu"
type textarea "x"
type input "QUF400 - Float Switch liqui"
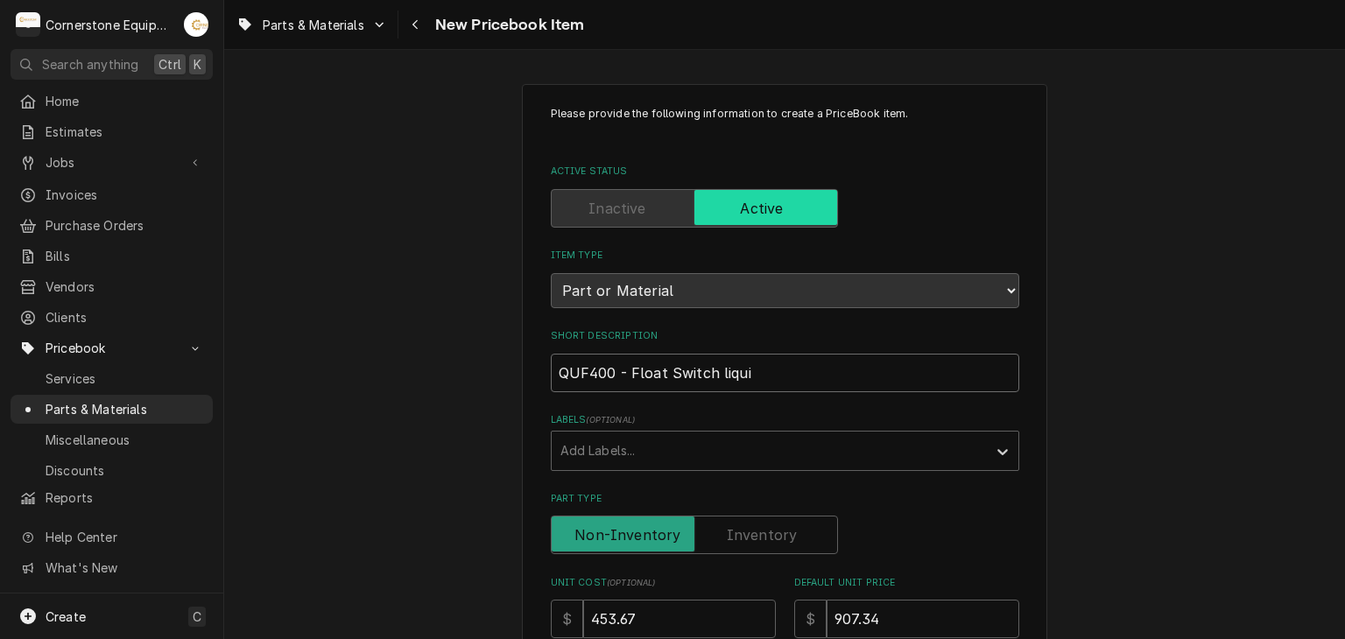
type textarea "x"
type input "QUF400 - Float Switch liquis"
type textarea "x"
type input "QUF400 - Float Switch liqui"
type textarea "x"
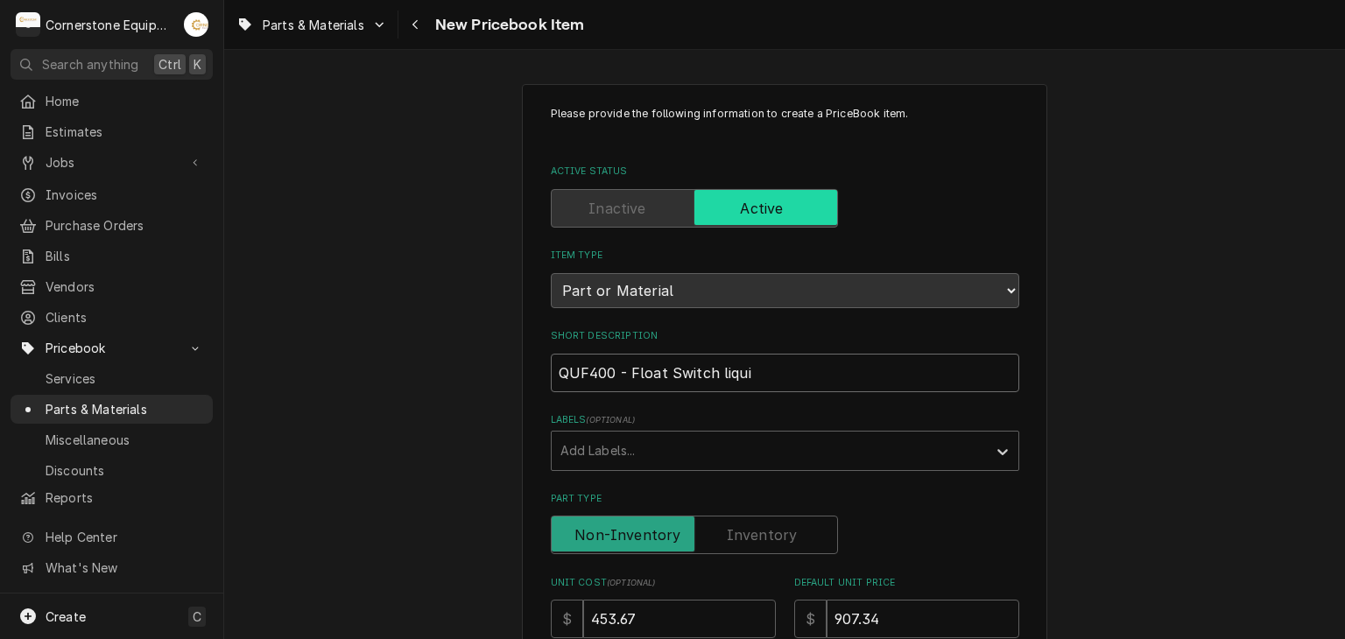
type input "QUF400 - Float Switch liquid"
type textarea "x"
type input "QUF400 - Float Switch liquid"
type textarea "x"
type input "QUF400 - Float Switch liquid l"
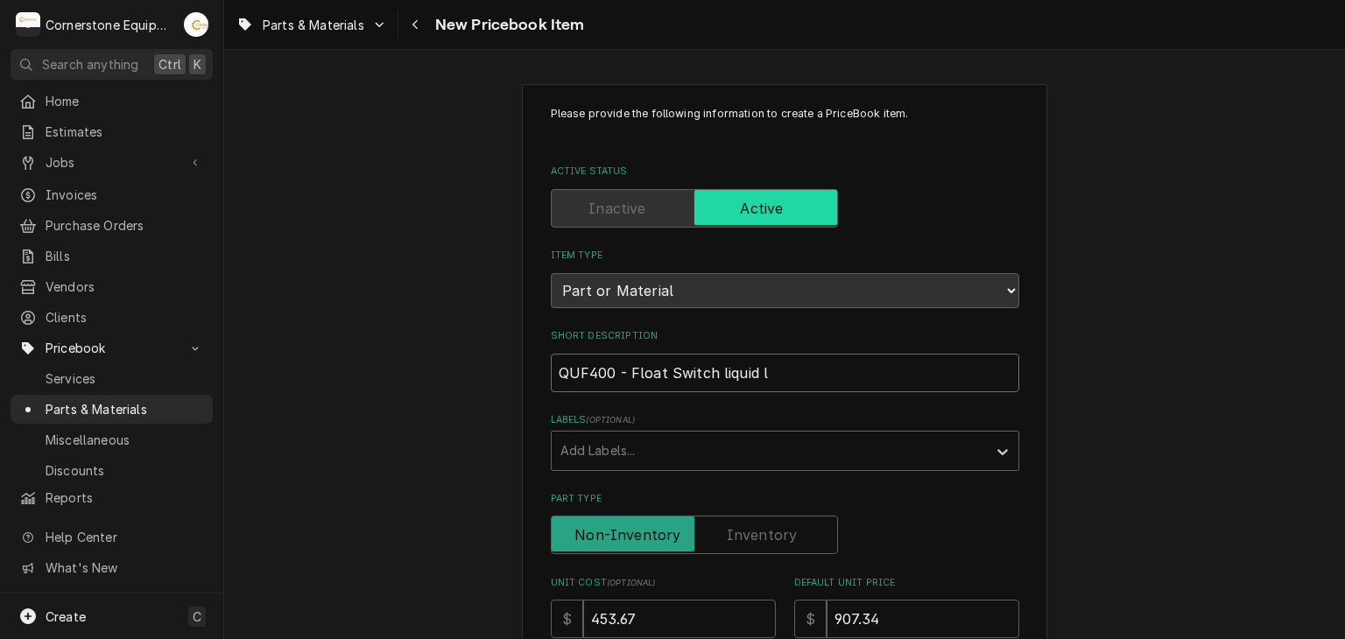
type textarea "x"
type input "QUF400 - Float Switch liquid le"
type textarea "x"
type input "QUF400 - Float Switch liquid lev"
type textarea "x"
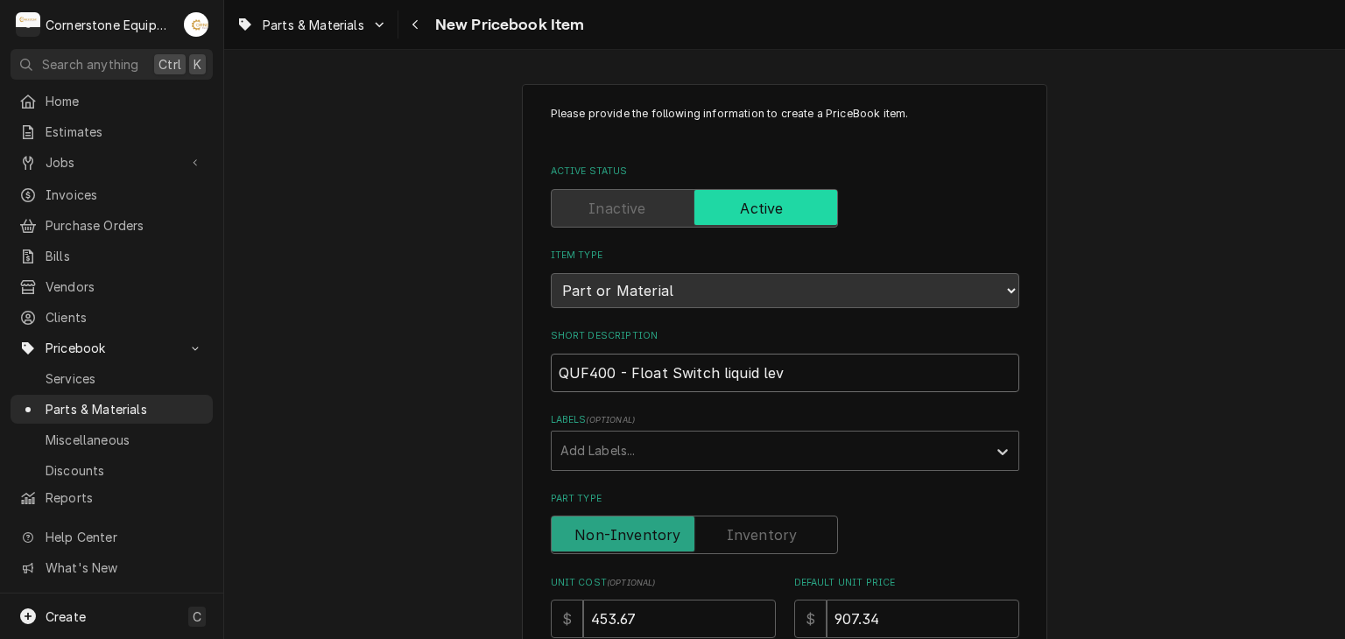
type input "QUF400 - Float Switch liquid leve"
type textarea "x"
type input "QUF400 - Float Switch liquid level"
type textarea "x"
type input "QUF400 - Float Switch liquid level"
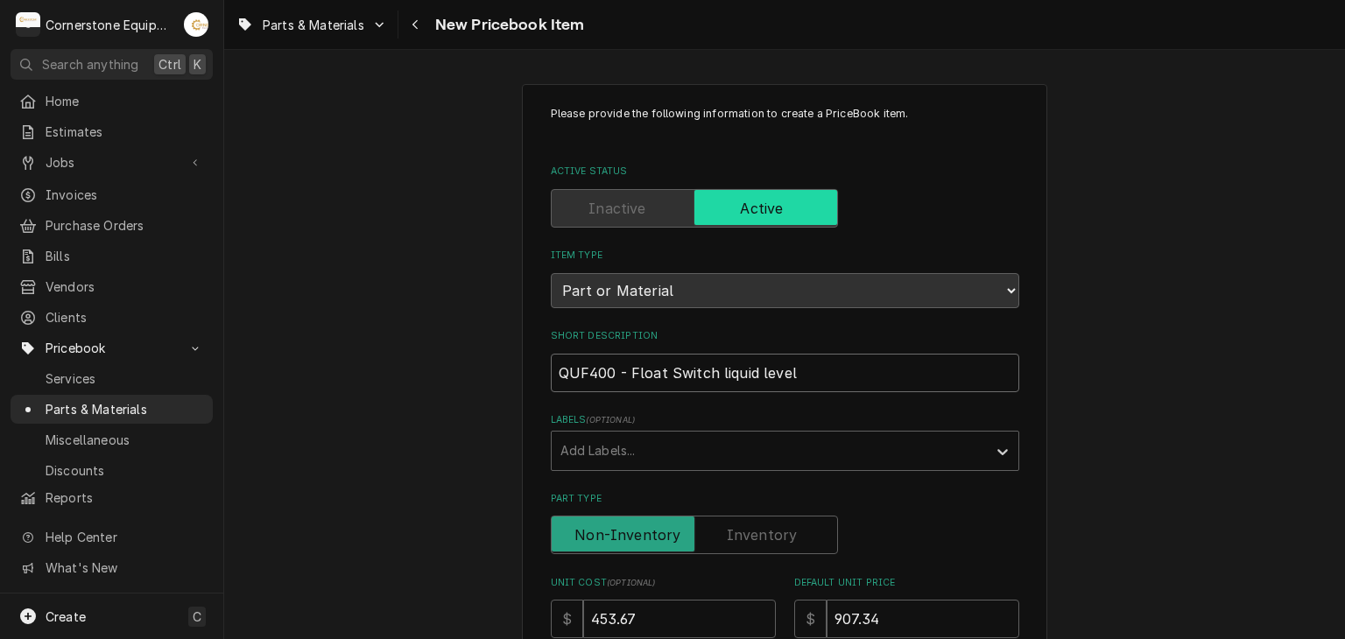
type textarea "x"
type input "QUF400 - Float Switch liquid level s"
type textarea "x"
type input "QUF400 - Float Switch liquid level si"
type textarea "x"
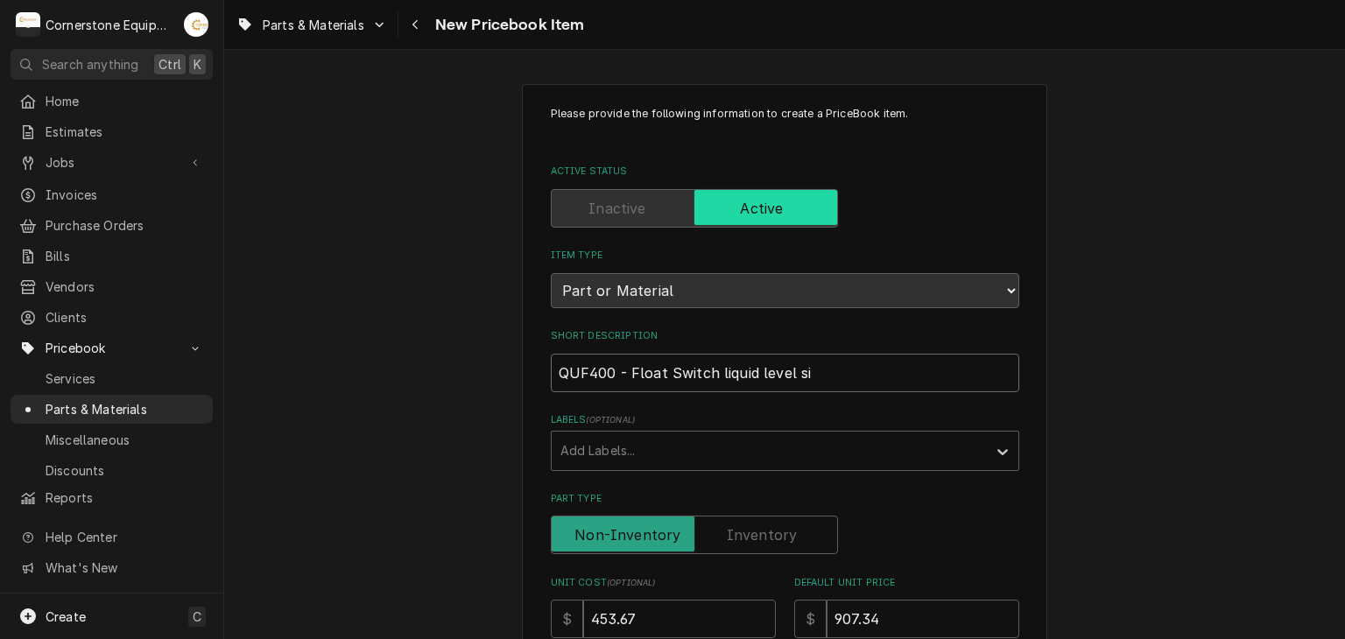
type input "QUF400 - Float Switch liquid level sid"
type textarea "x"
type input "QUF400 - Float Switch liquid level side"
type textarea "x"
type input "QUF400 - Float Switch liquid level side"
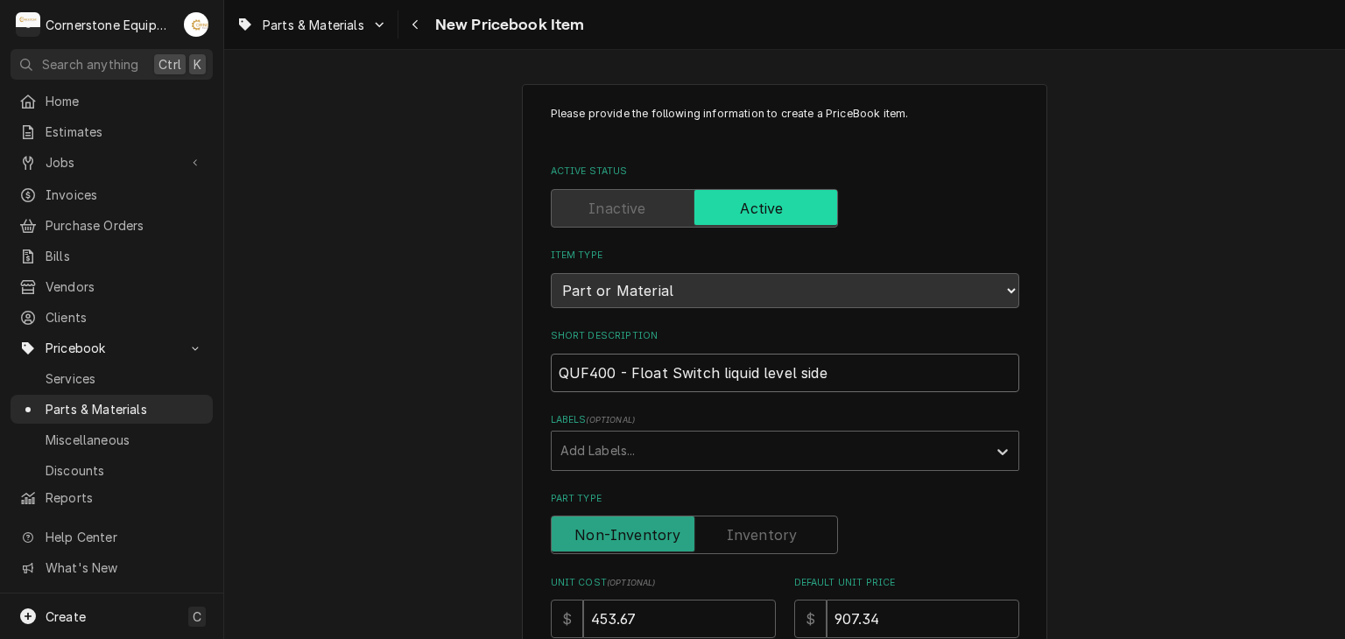
type textarea "x"
type input "QUF400 - Float Switch liquid level side m"
type textarea "x"
type input "QUF400 - Float Switch liquid level side mo"
type textarea "x"
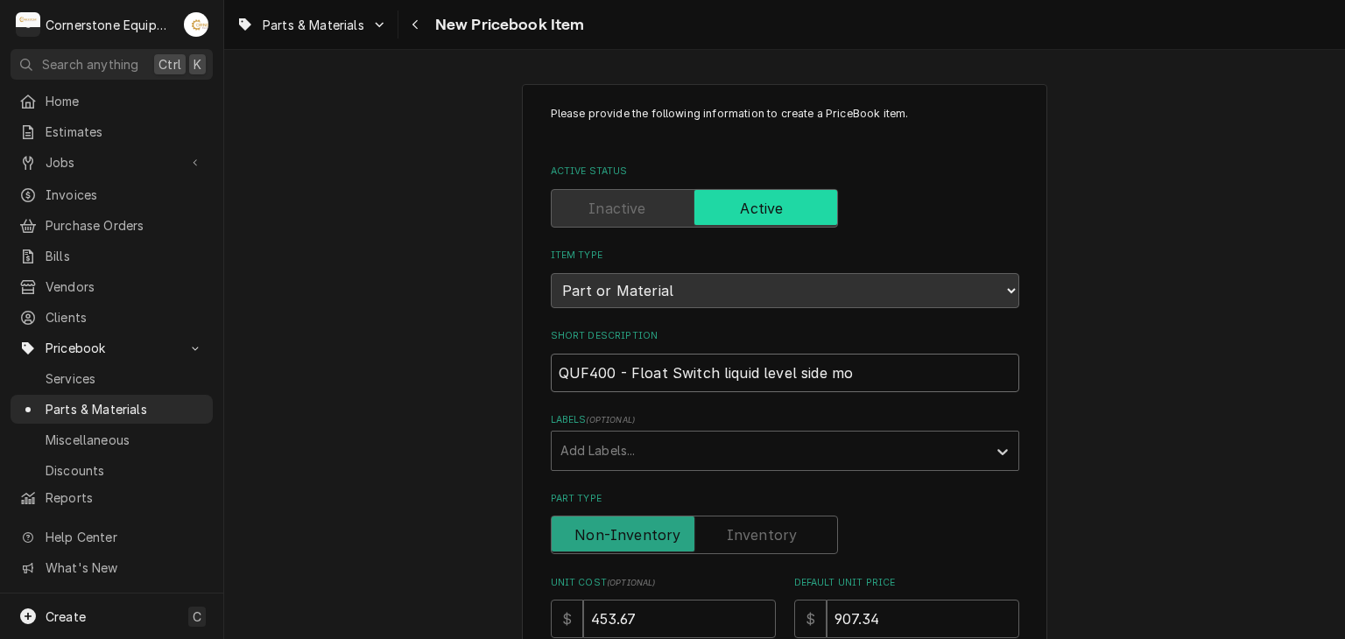
type input "QUF400 - Float Switch liquid level side mou"
type textarea "x"
type input "QUF400 - Float Switch liquid level side moun"
type textarea "x"
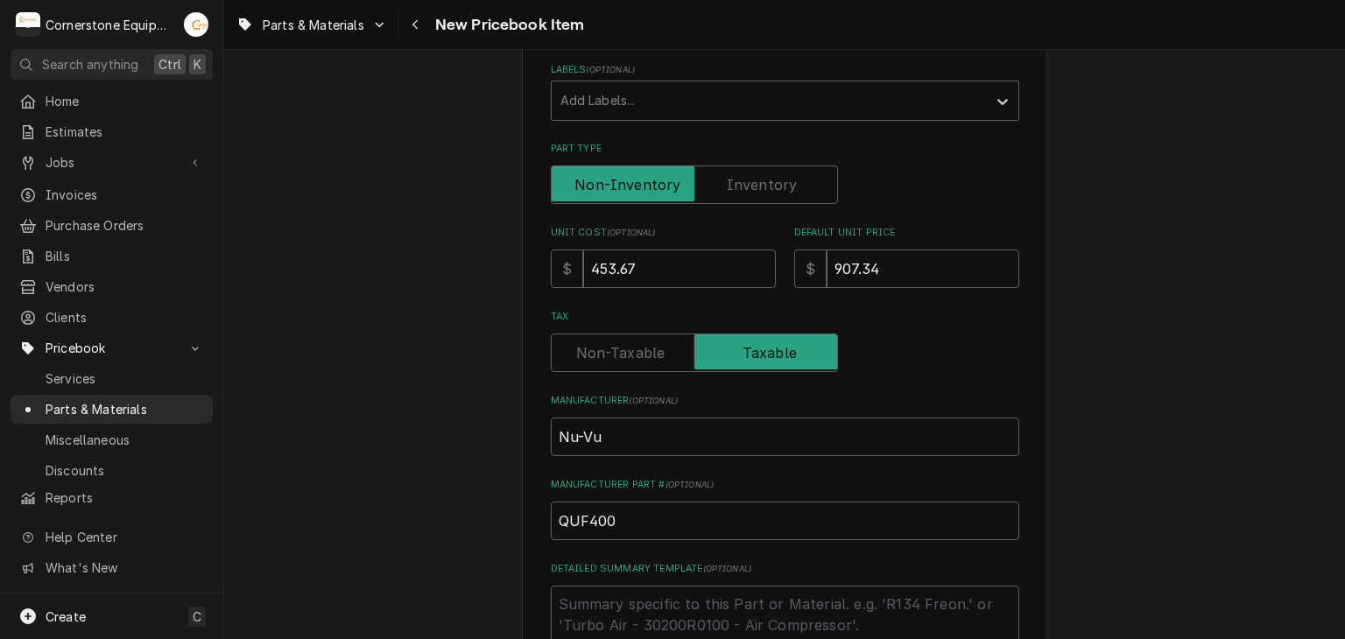
scroll to position [683, 0]
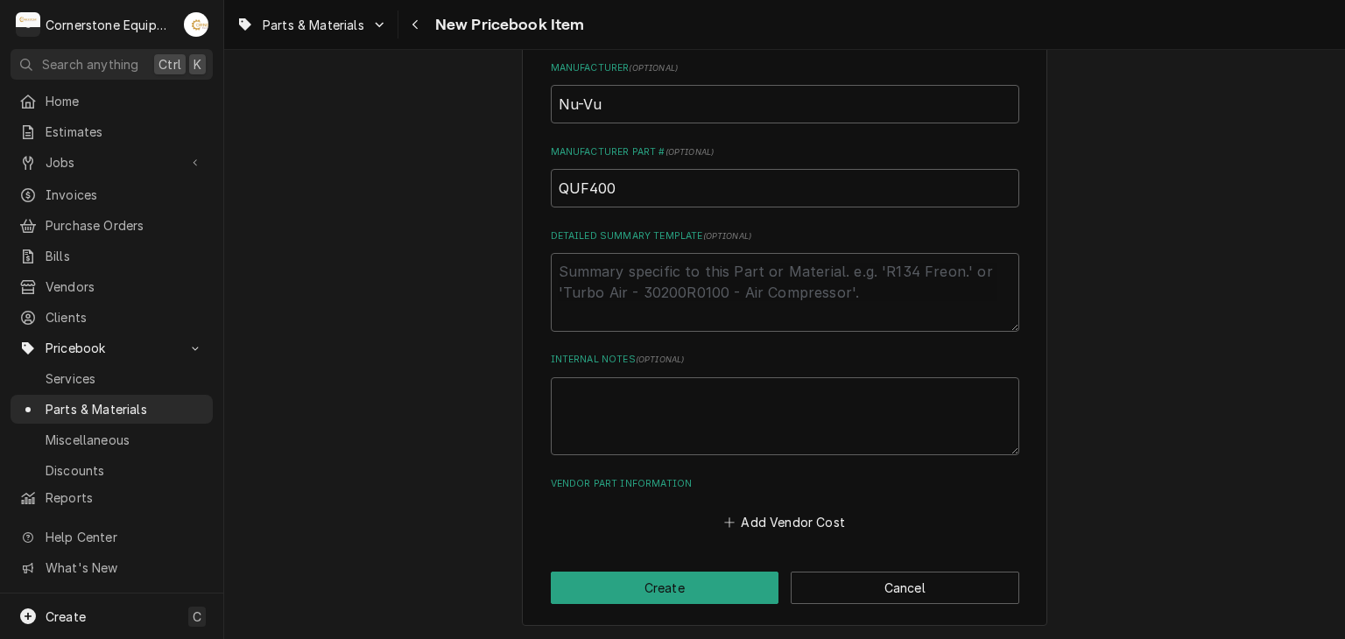
type input "QUF400 - Float Switch liquid level side mount"
click at [653, 285] on textarea "Detailed Summary Template ( optional )" at bounding box center [785, 292] width 469 height 79
type textarea "x"
type textarea "N"
type textarea "x"
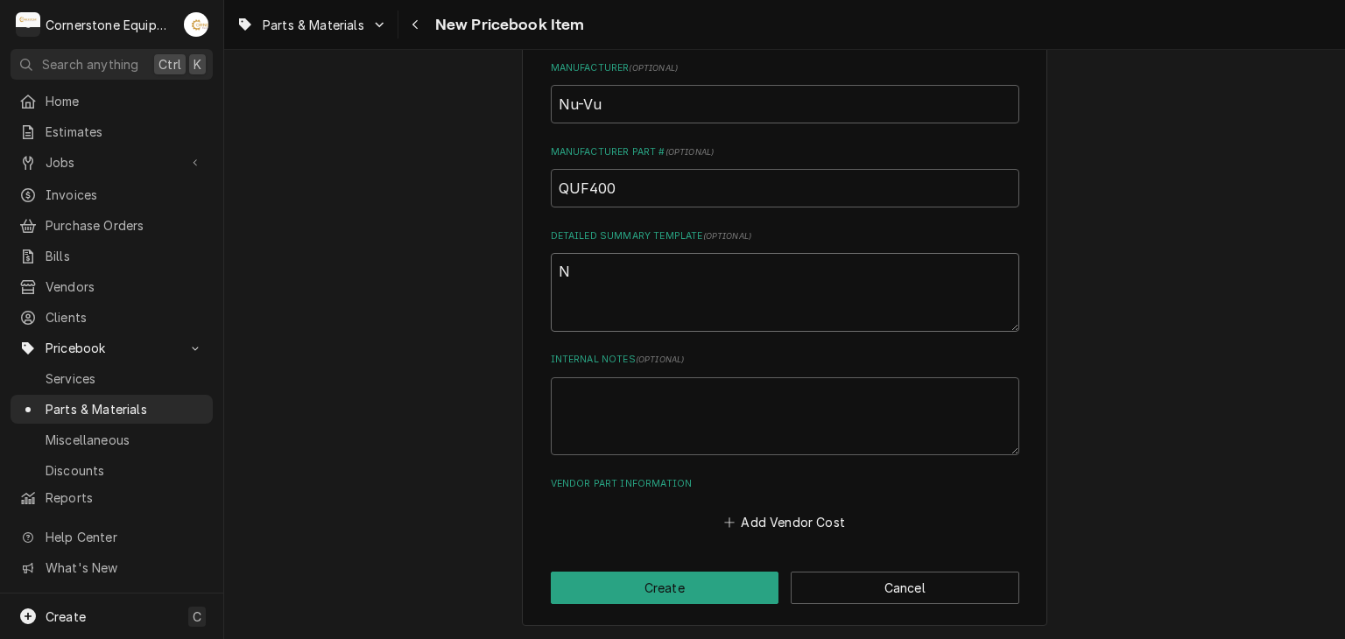
type textarea "Nu"
type textarea "x"
type textarea "Nu-"
type textarea "x"
type textarea "Nu-v"
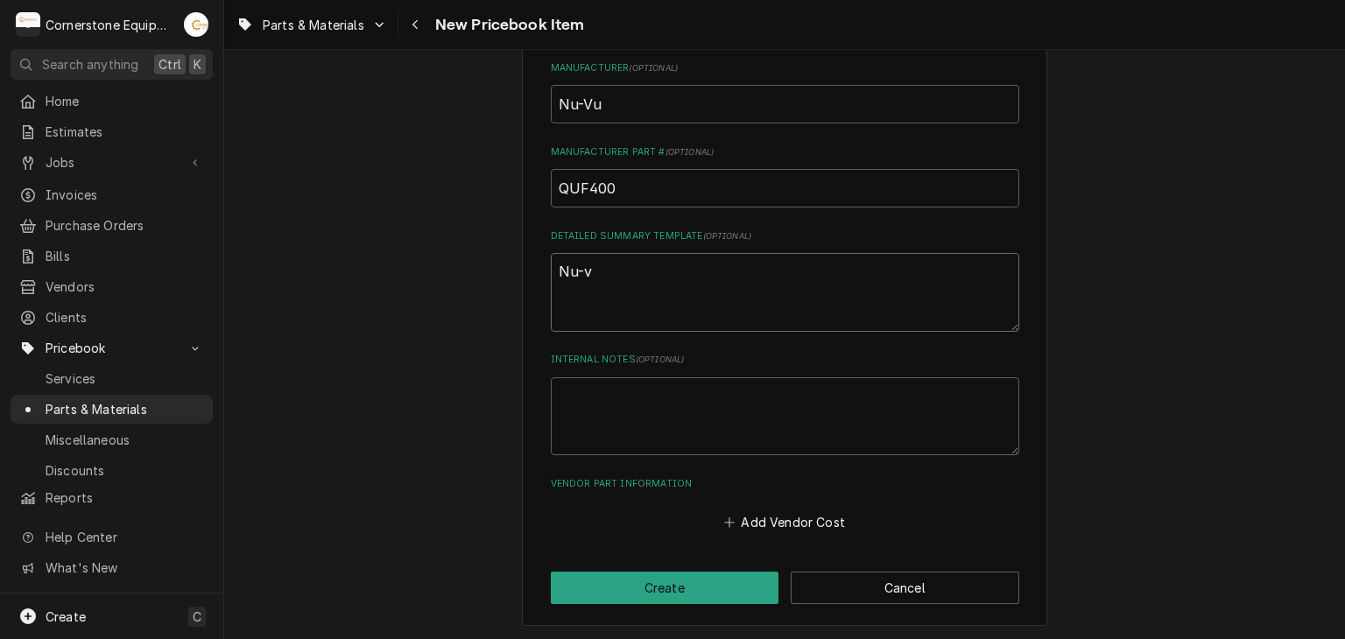
type textarea "x"
type textarea "Nu-v="
type textarea "x"
type textarea "Nu-v"
type textarea "x"
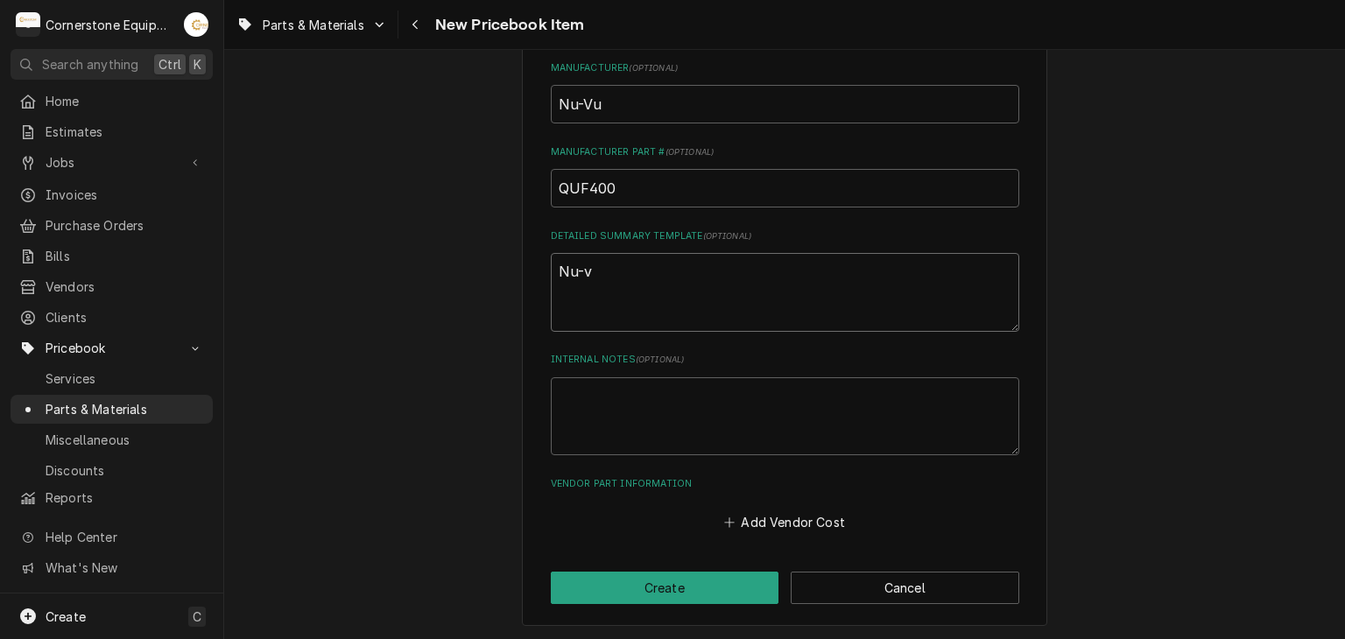
type textarea "Nu-"
type textarea "x"
type textarea "Nu-V"
type textarea "x"
type textarea "Nu-Vu"
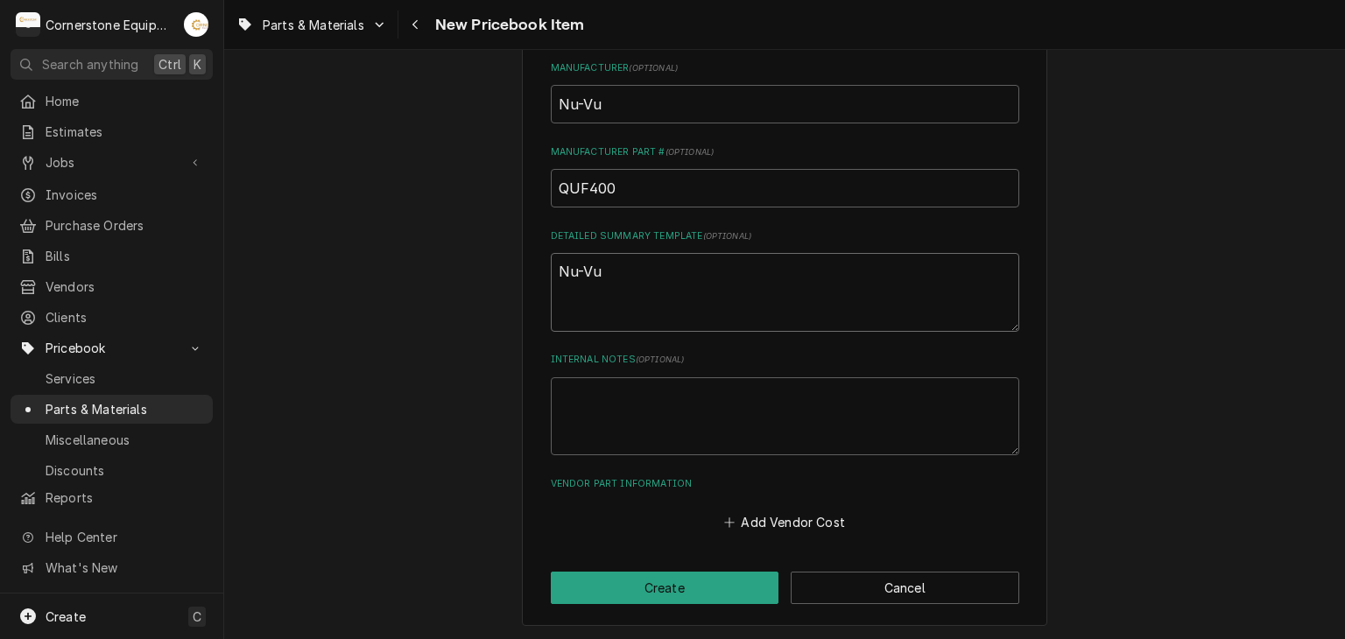
type textarea "x"
type textarea "Nu-Vu"
type textarea "x"
type textarea "Nu-Vu p"
type textarea "x"
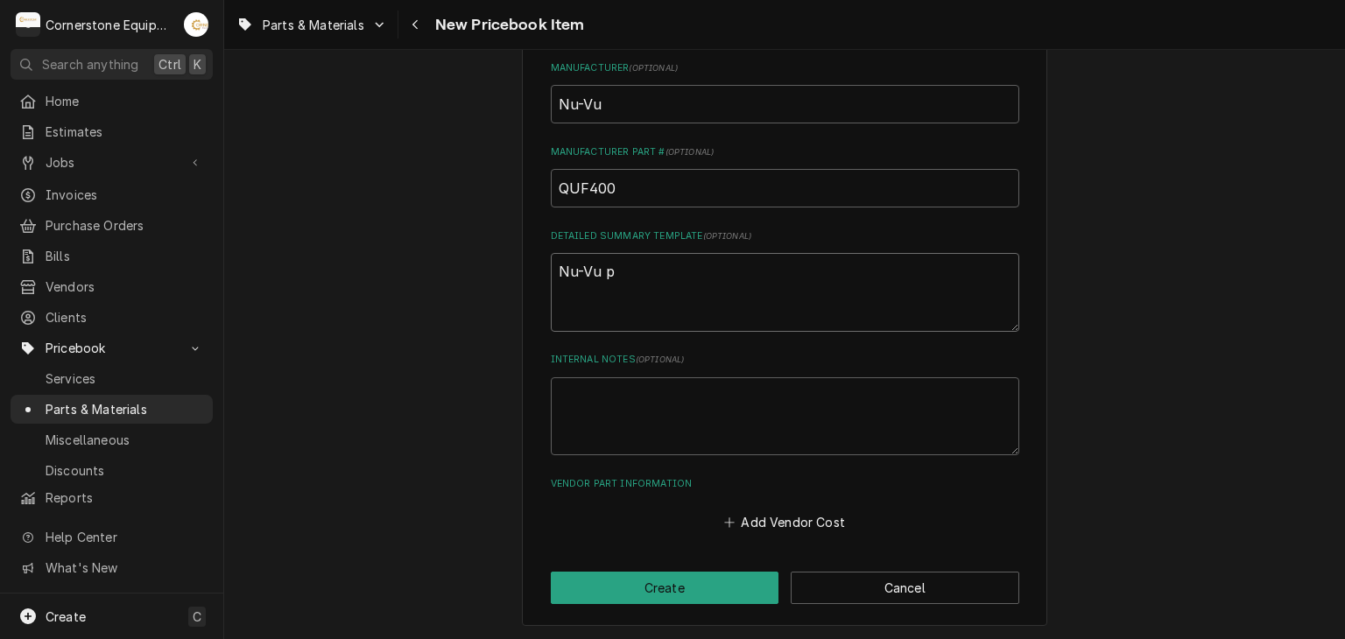
type textarea "Nu-Vu pr"
type textarea "x"
type textarea "Nu-Vu pro"
type textarea "x"
type textarea "Nu-Vu proo"
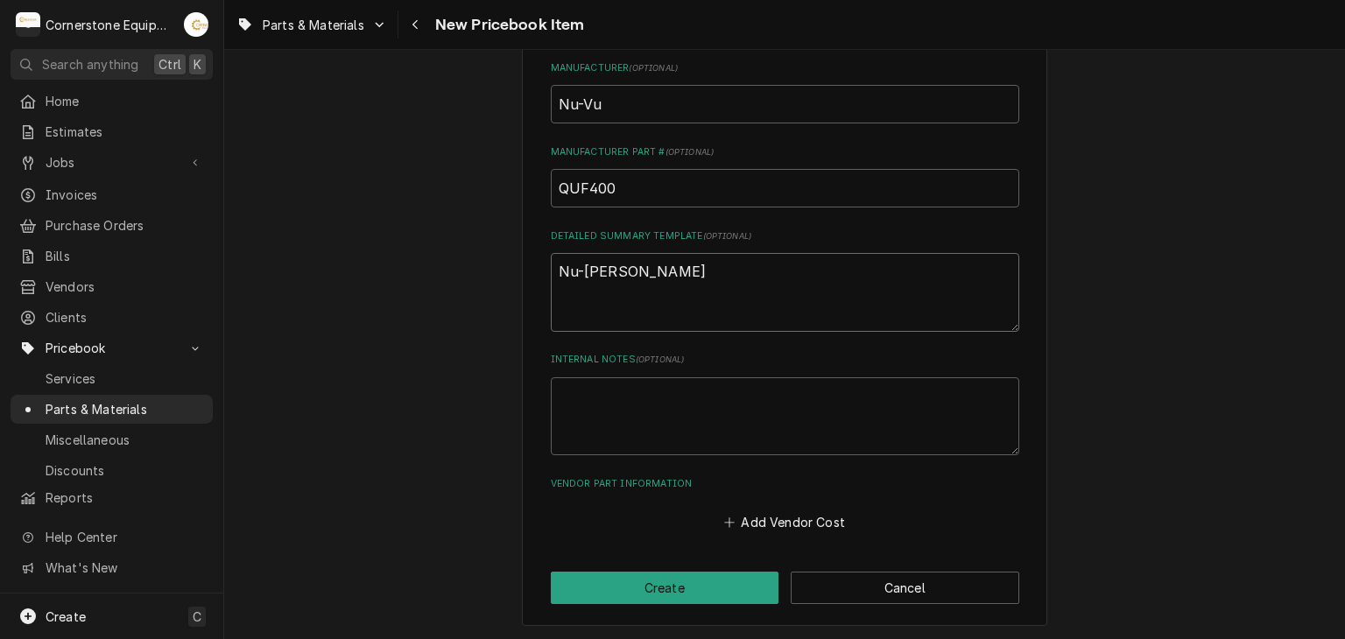
type textarea "x"
type textarea "Nu-Vu proof"
type textarea "x"
type textarea "Nu-Vu proofe"
type textarea "x"
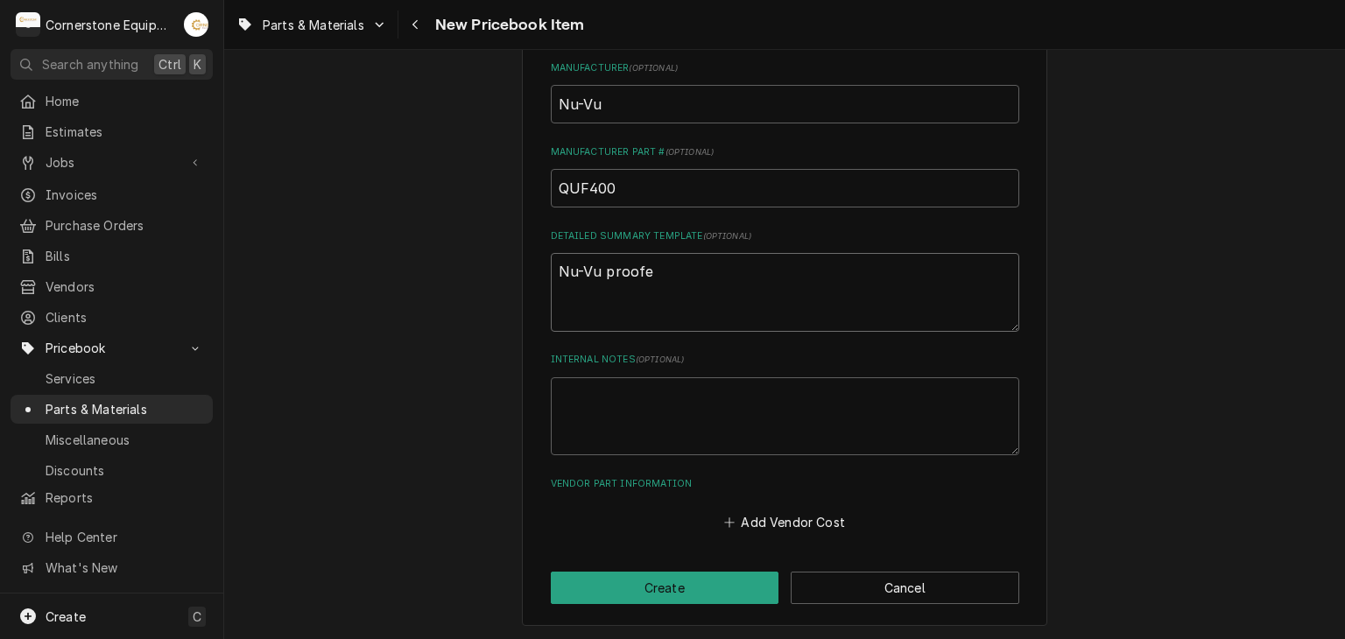
type textarea "Nu-Vu proofer"
type textarea "x"
type textarea "Nu-Vu proofer"
type textarea "x"
type textarea "Nu-Vu proofer f"
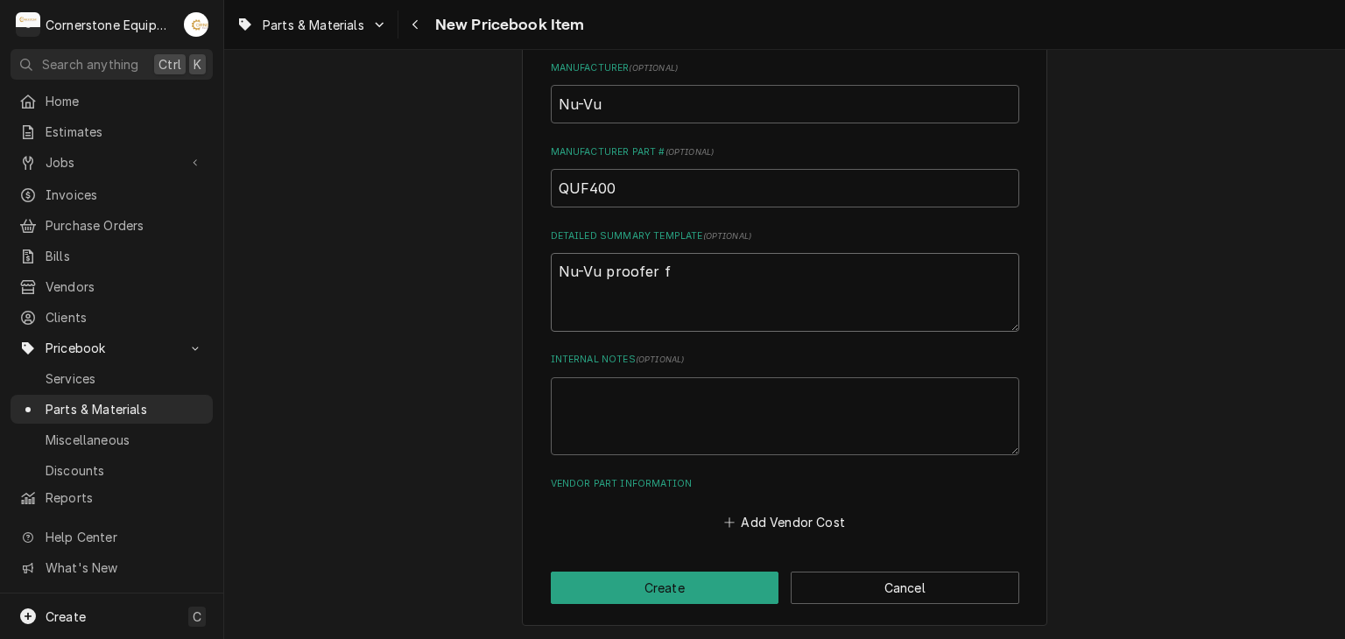
type textarea "x"
type textarea "Nu-Vu proofer fl"
type textarea "x"
type textarea "Nu-Vu proofer flo"
type textarea "x"
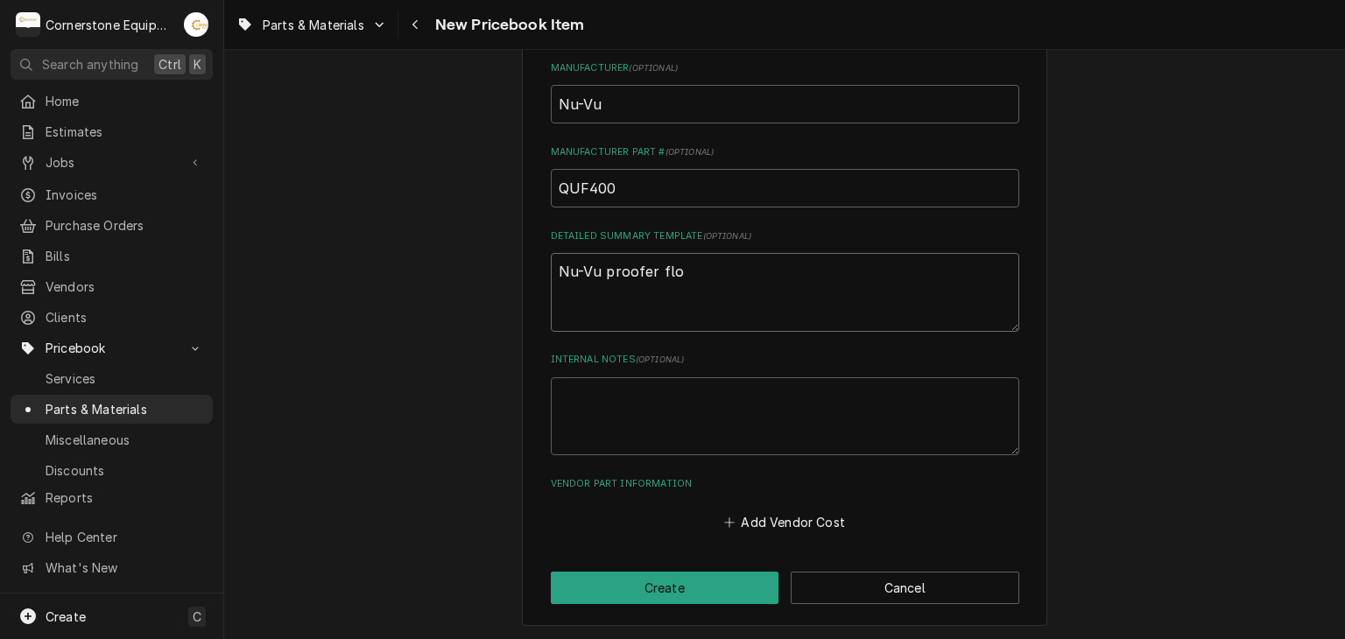
type textarea "Nu-Vu proofer floa"
type textarea "x"
type textarea "Nu-Vu proofer float"
type textarea "x"
type textarea "Nu-Vu proofer float"
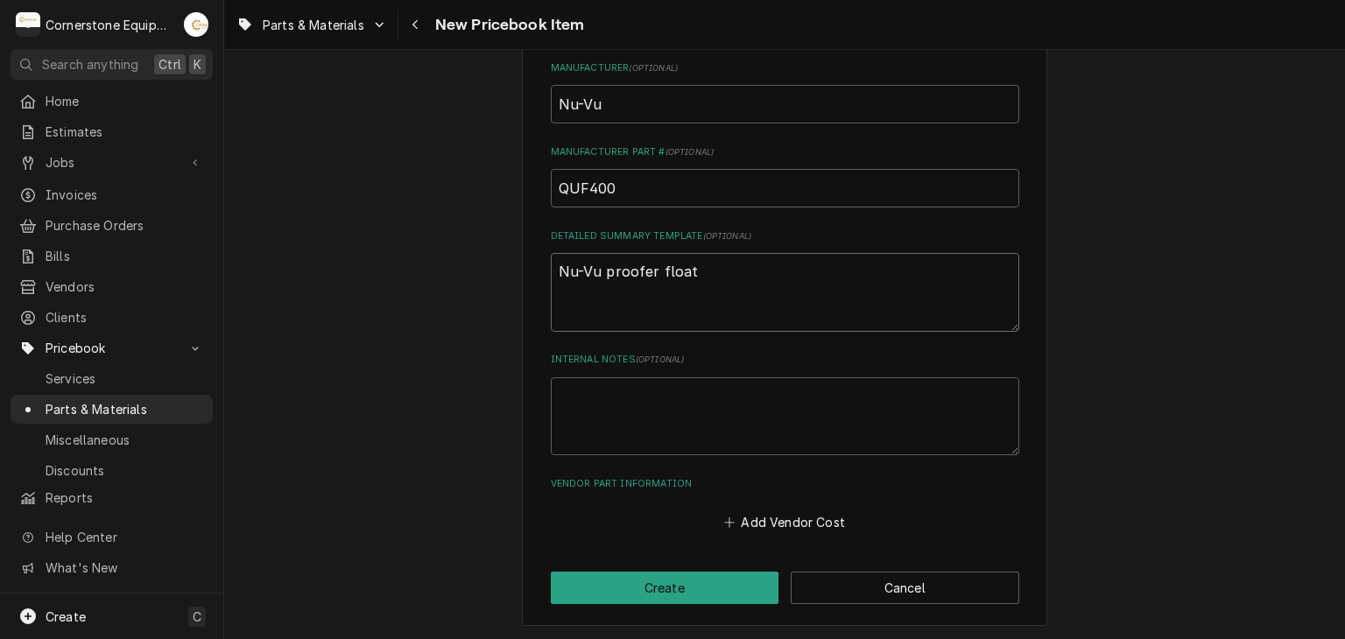
type textarea "x"
type textarea "Nu-Vu proofer float s"
type textarea "x"
type textarea "Nu-Vu proofer float sw"
type textarea "x"
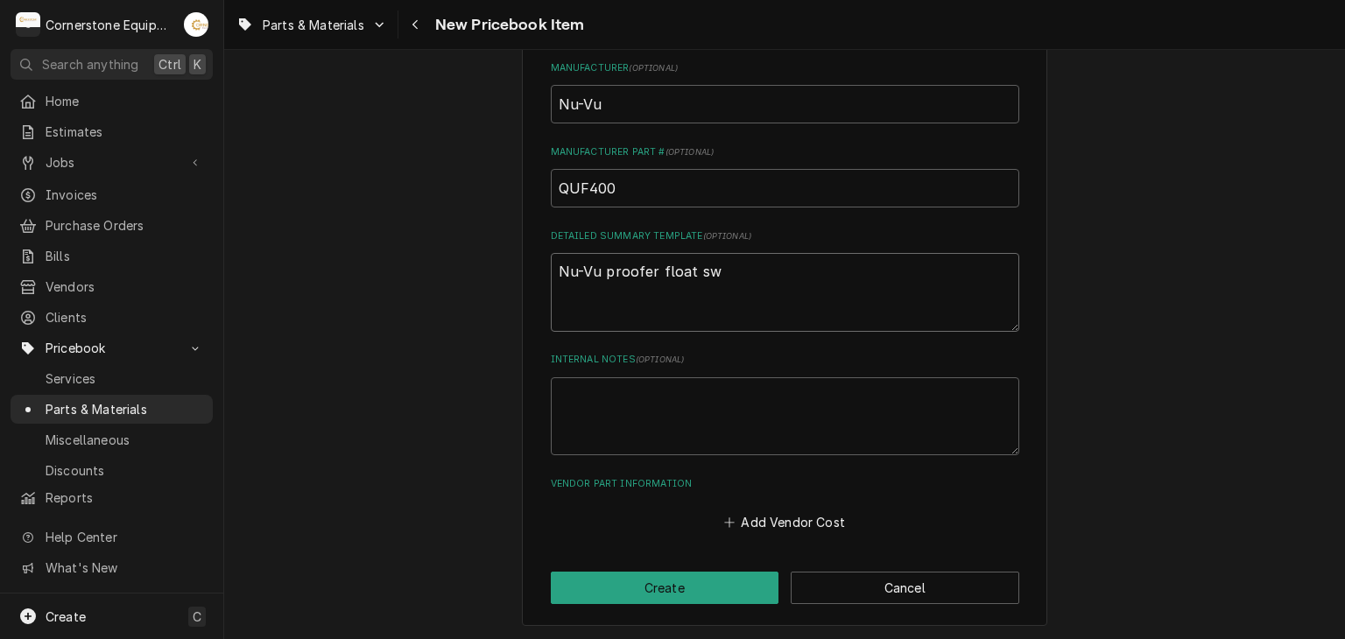
type textarea "Nu-Vu proofer float swi"
type textarea "x"
type textarea "Nu-Vu proofer float swit"
type textarea "x"
type textarea "Nu-Vu proofer float switc"
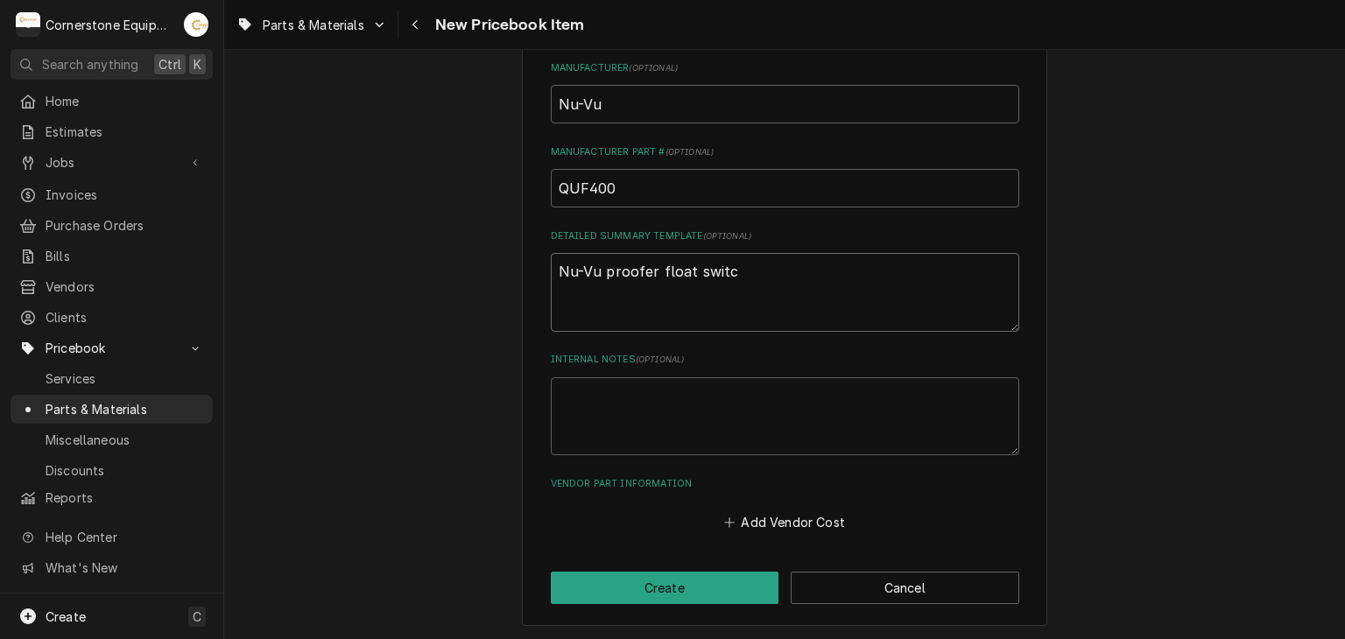
type textarea "x"
type textarea "Nu-Vu proofer float switch"
click at [731, 512] on button "Add Vendor Cost" at bounding box center [785, 523] width 127 height 25
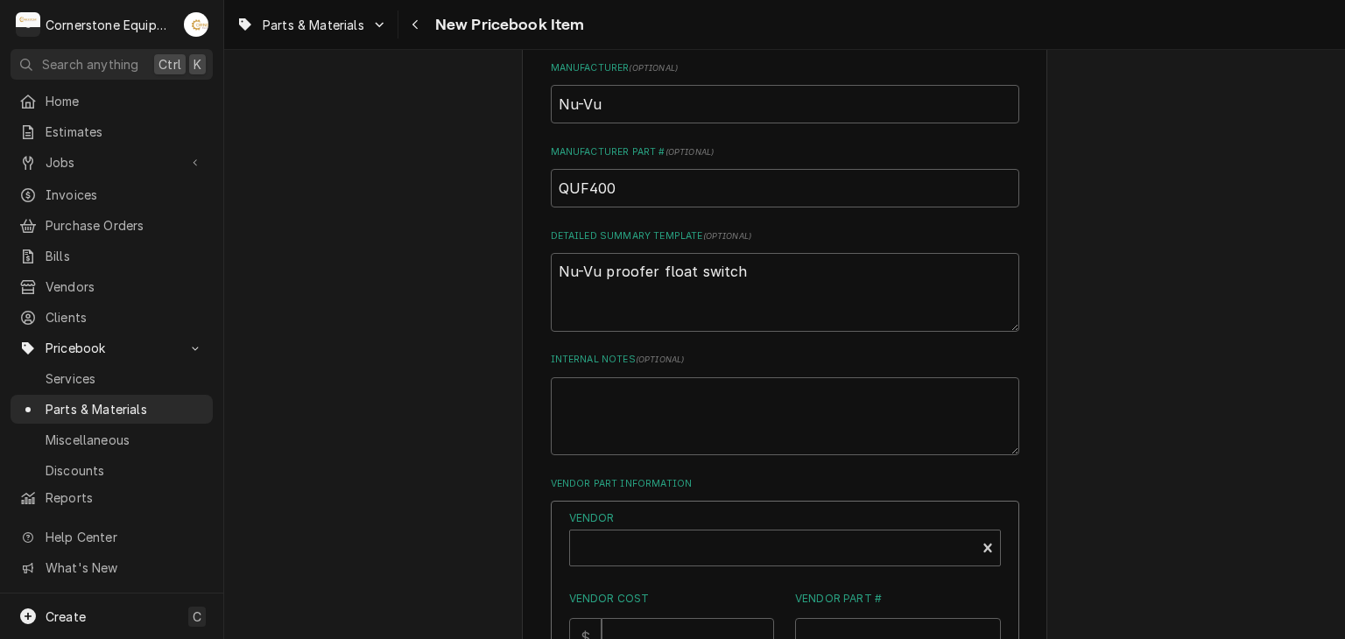
scroll to position [1002, 0]
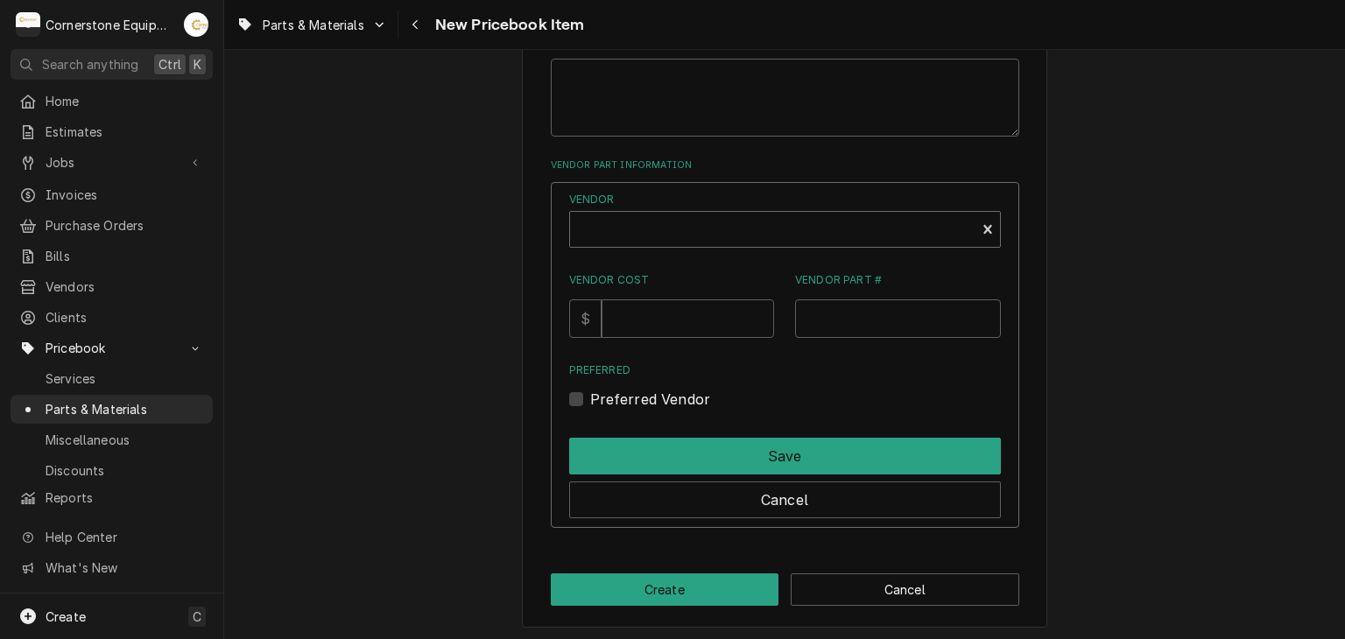
type textarea "x"
click at [658, 229] on div "Vendor" at bounding box center [773, 236] width 388 height 42
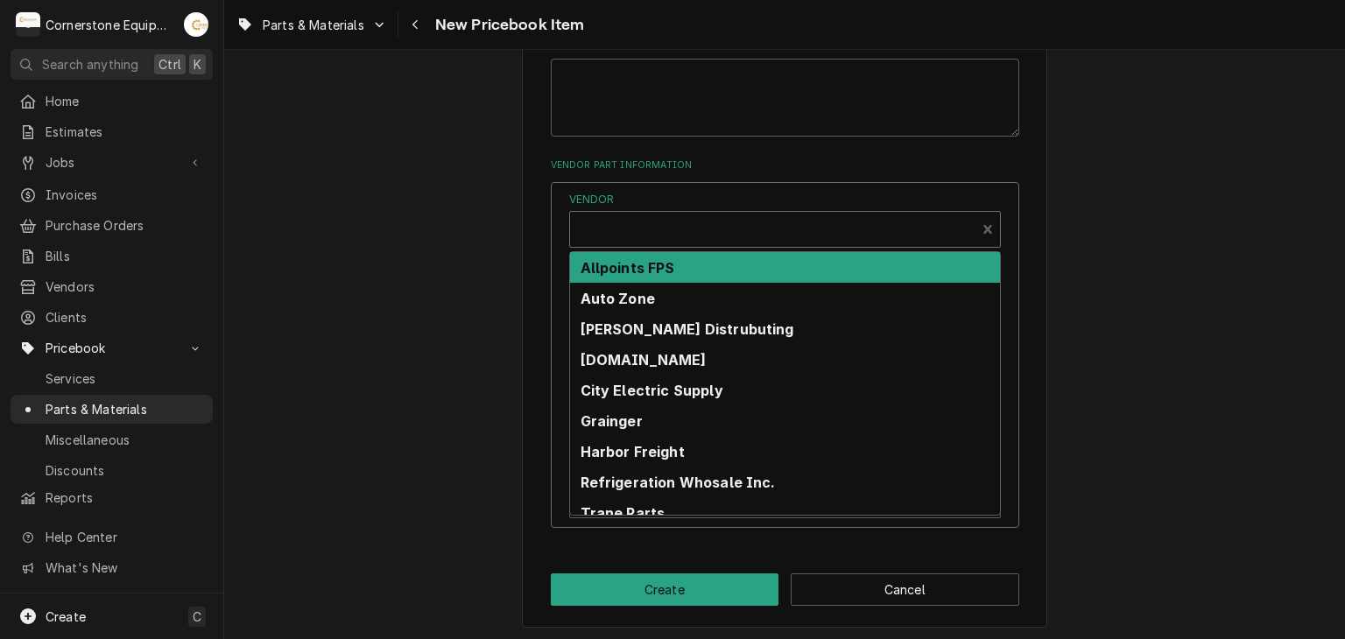
click at [652, 265] on strong "Allpoints FPS" at bounding box center [628, 268] width 95 height 18
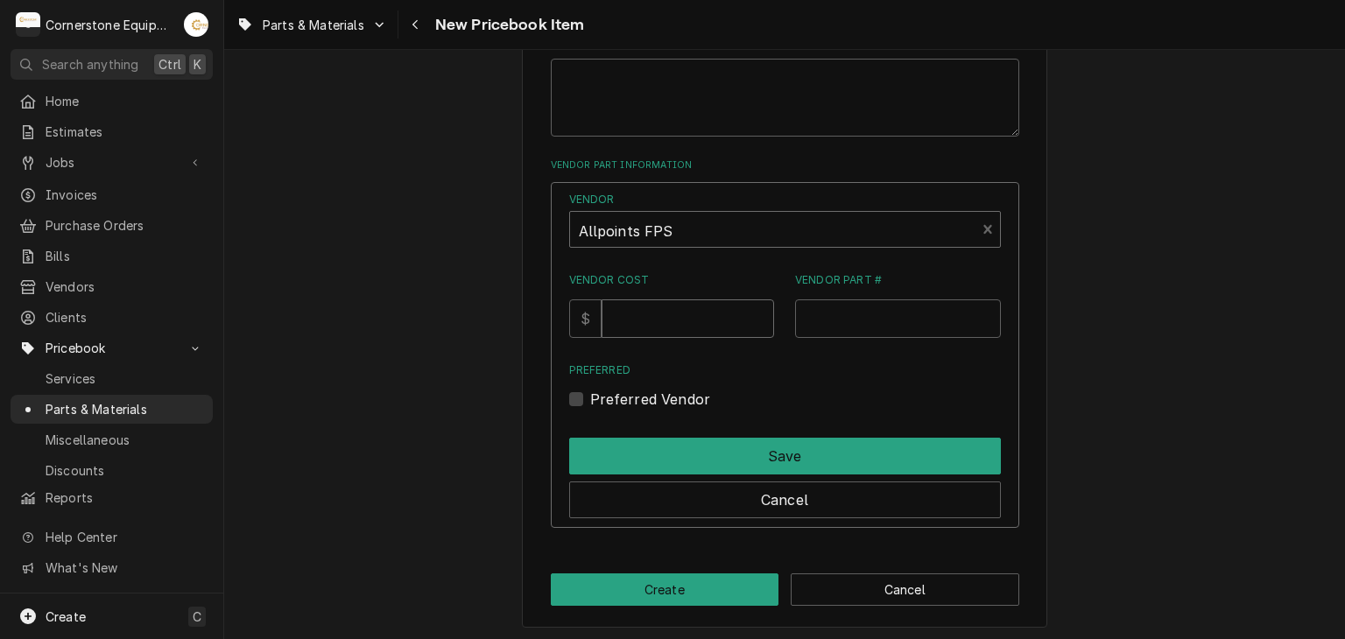
click at [654, 328] on input "Vendor Cost" at bounding box center [688, 319] width 173 height 39
type input "439.92"
click at [819, 300] on input "Vendor Part #" at bounding box center [898, 319] width 206 height 39
paste input "8051943"
type input "8051943"
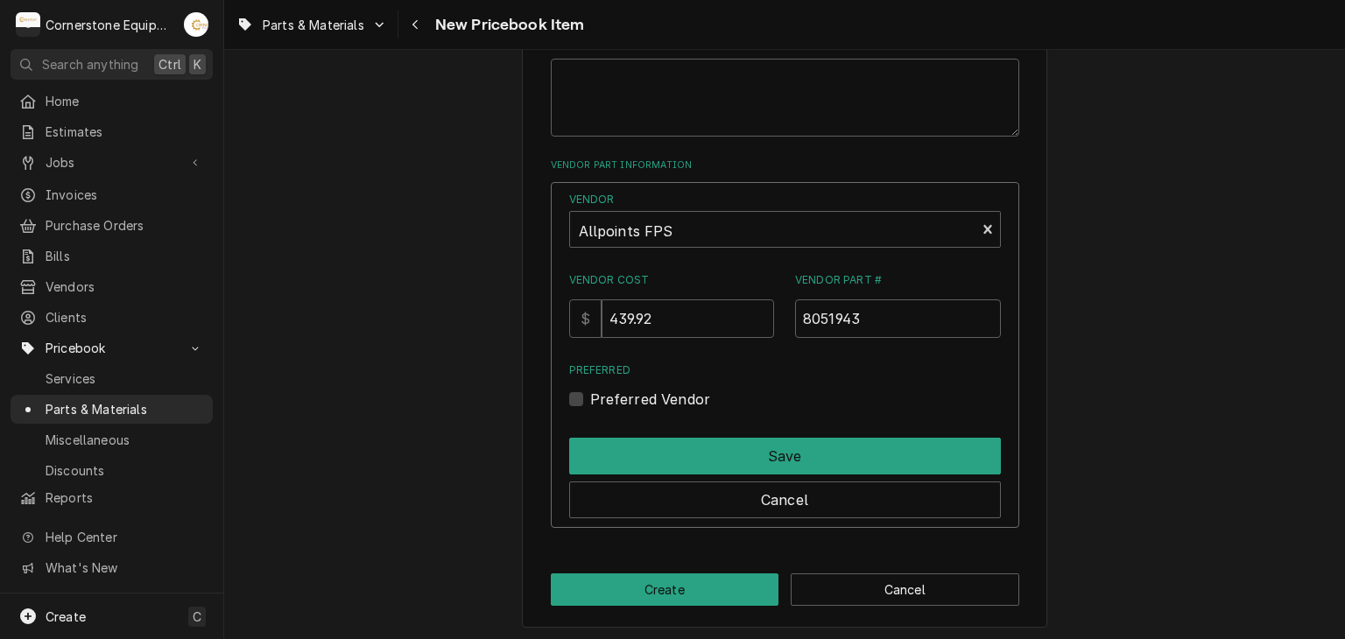
click at [690, 396] on label "Preferred Vendor" at bounding box center [650, 399] width 121 height 21
click at [690, 396] on input "Preferred" at bounding box center [806, 408] width 432 height 39
checkbox input "true"
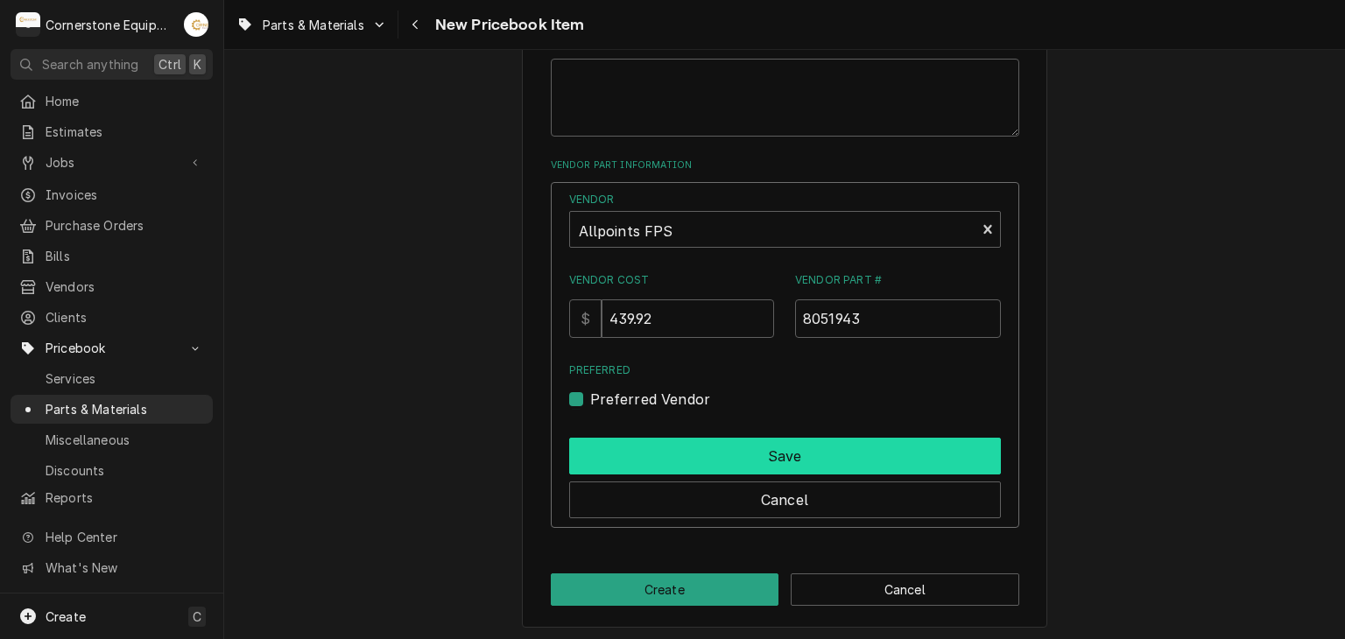
click at [724, 440] on button "Save" at bounding box center [785, 456] width 432 height 37
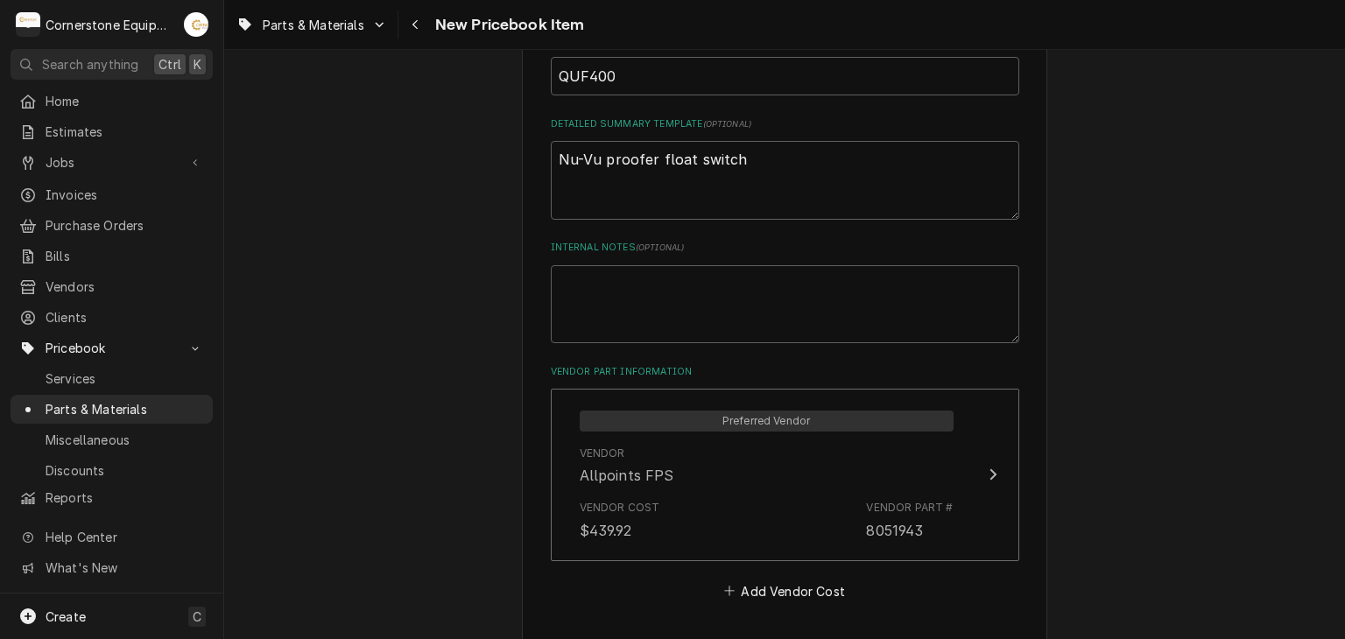
scroll to position [863, 0]
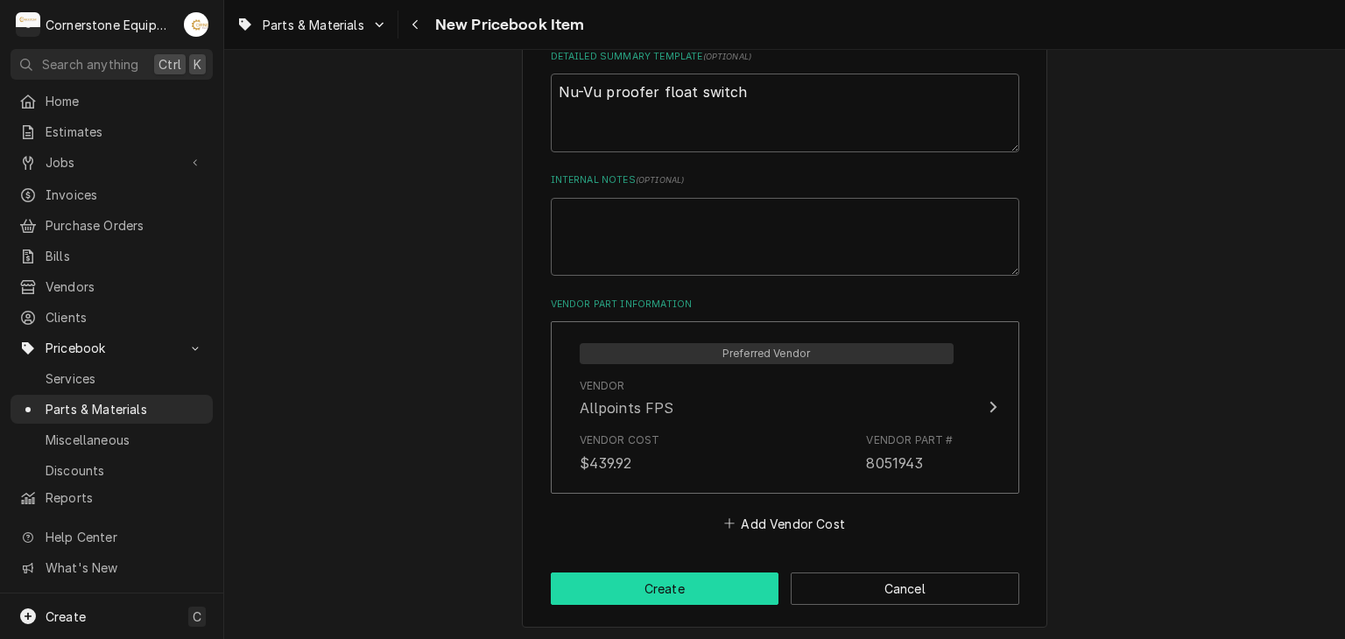
click at [687, 573] on button "Create" at bounding box center [665, 589] width 229 height 32
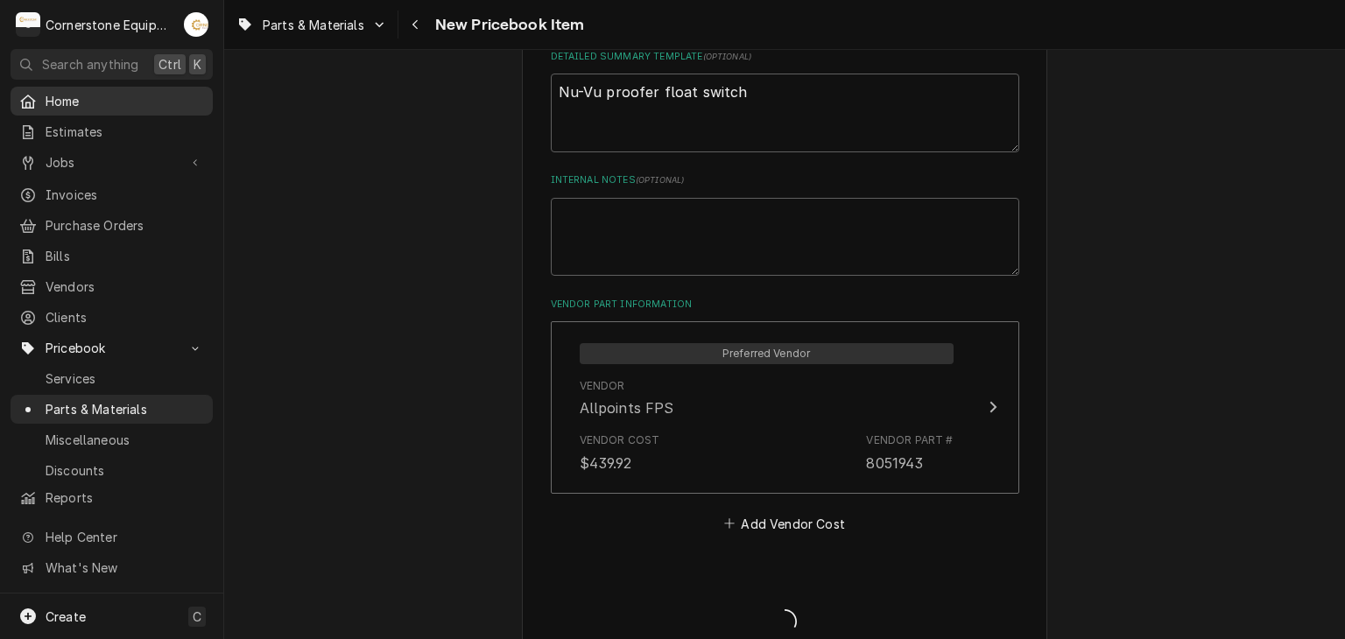
type textarea "x"
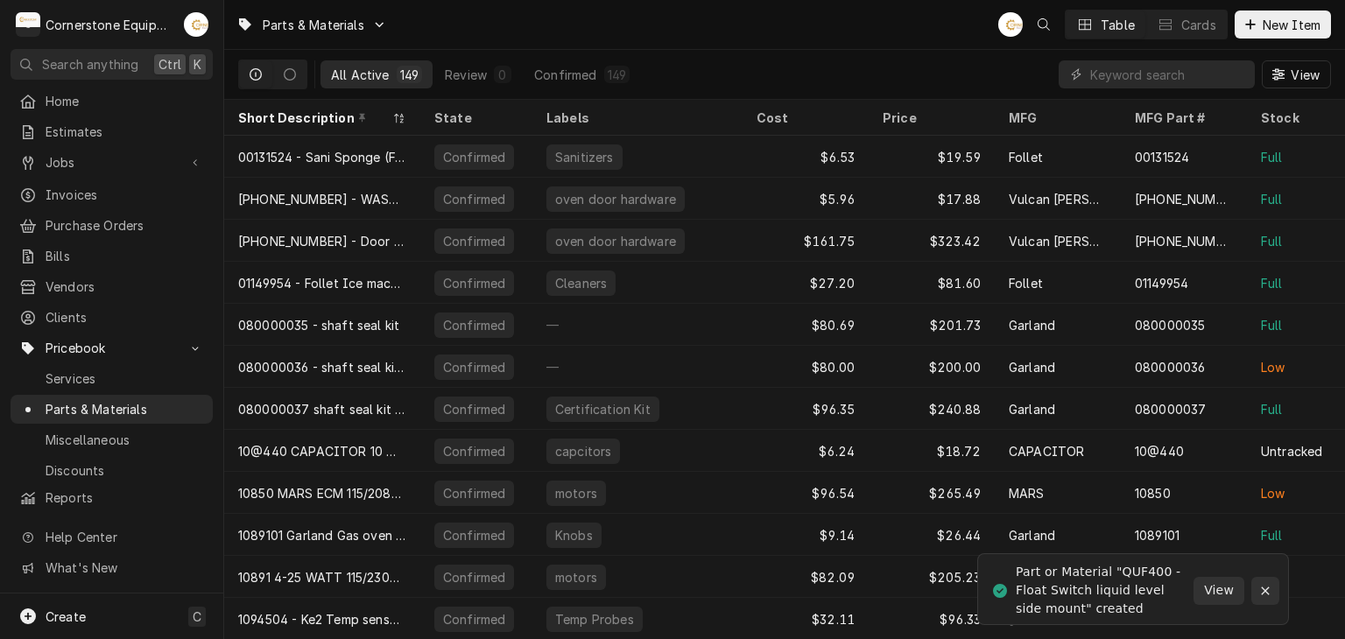
click at [1264, 589] on icon "Notifications alt+T" at bounding box center [1265, 591] width 8 height 8
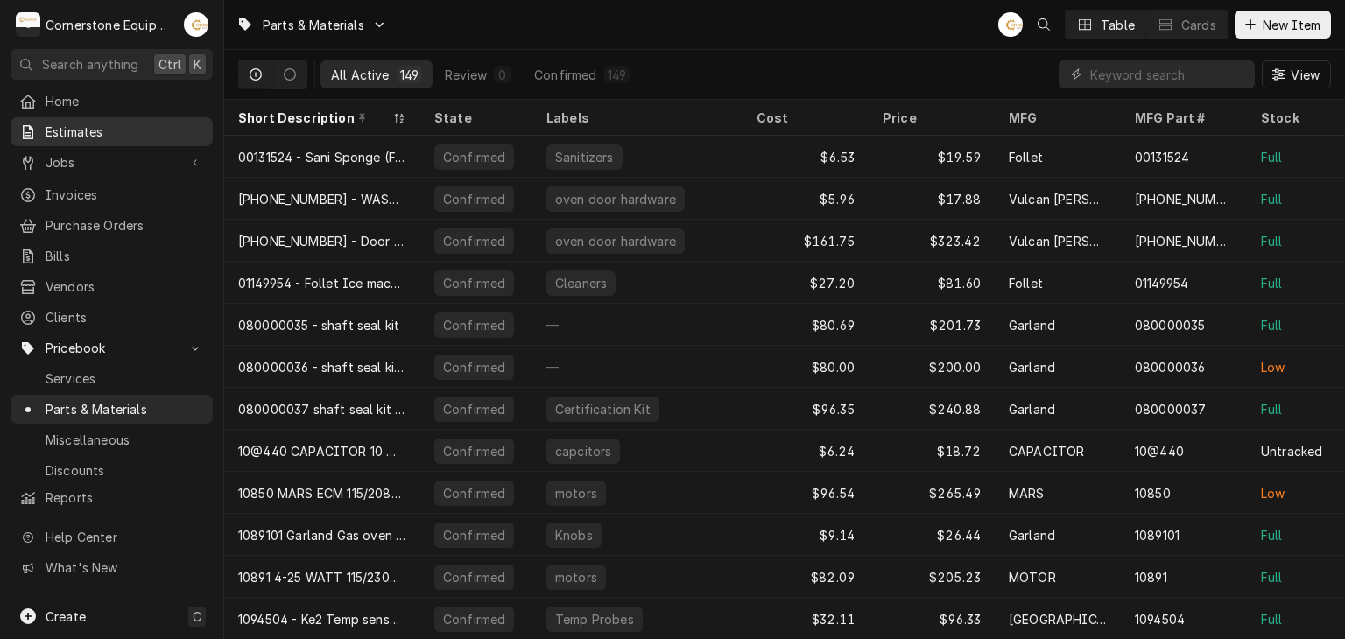
click at [159, 132] on span "Estimates" at bounding box center [125, 132] width 159 height 18
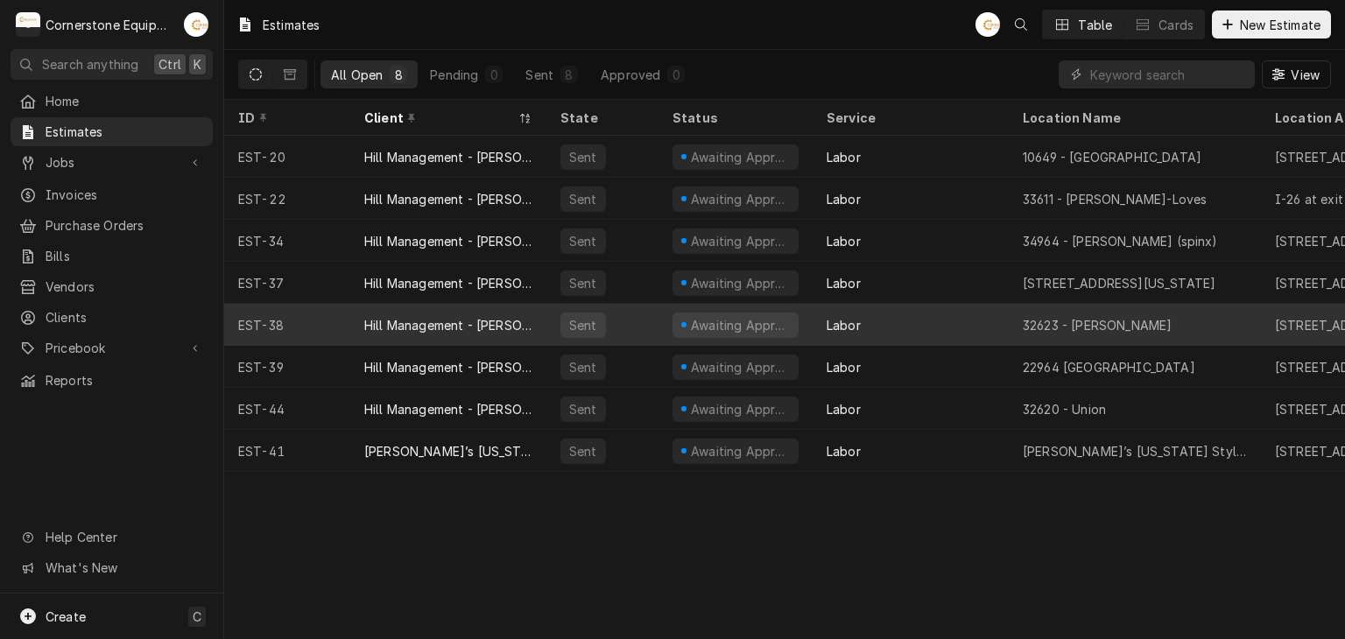
click at [691, 321] on div "Awaiting Approval" at bounding box center [740, 325] width 102 height 18
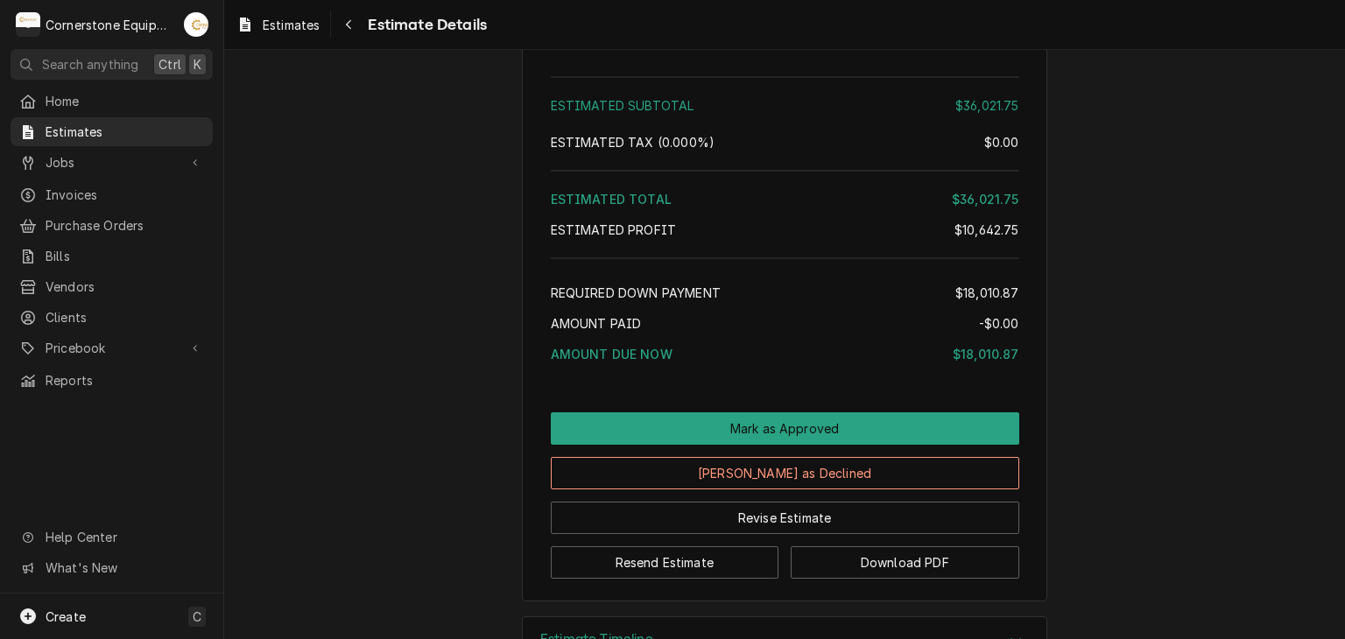
scroll to position [3176, 0]
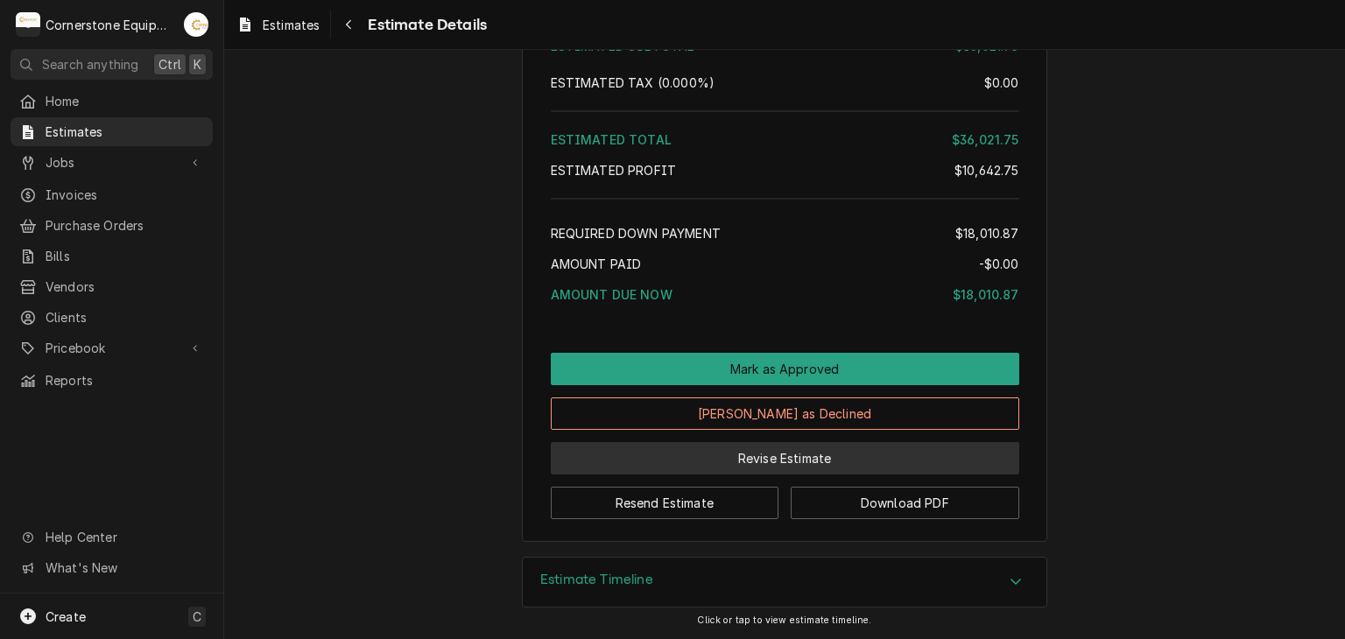
click at [768, 456] on button "Revise Estimate" at bounding box center [785, 458] width 469 height 32
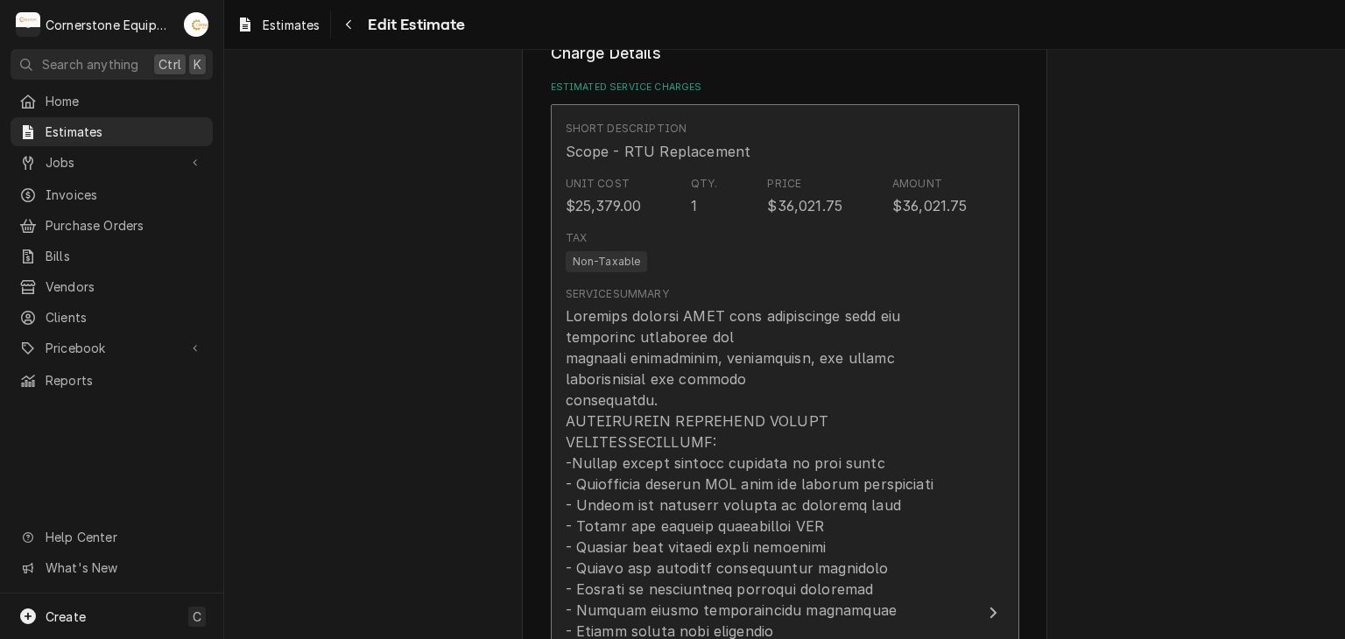
scroll to position [2102, 0]
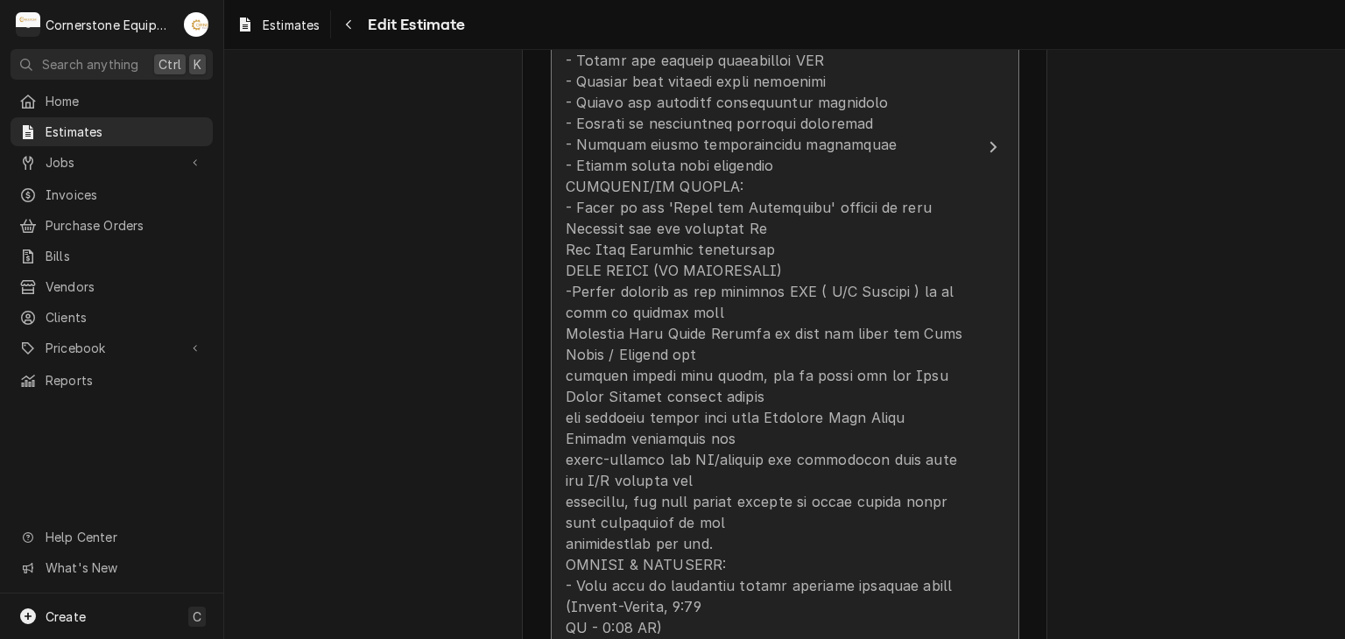
click at [955, 331] on div "Update Line Item" at bounding box center [767, 239] width 402 height 799
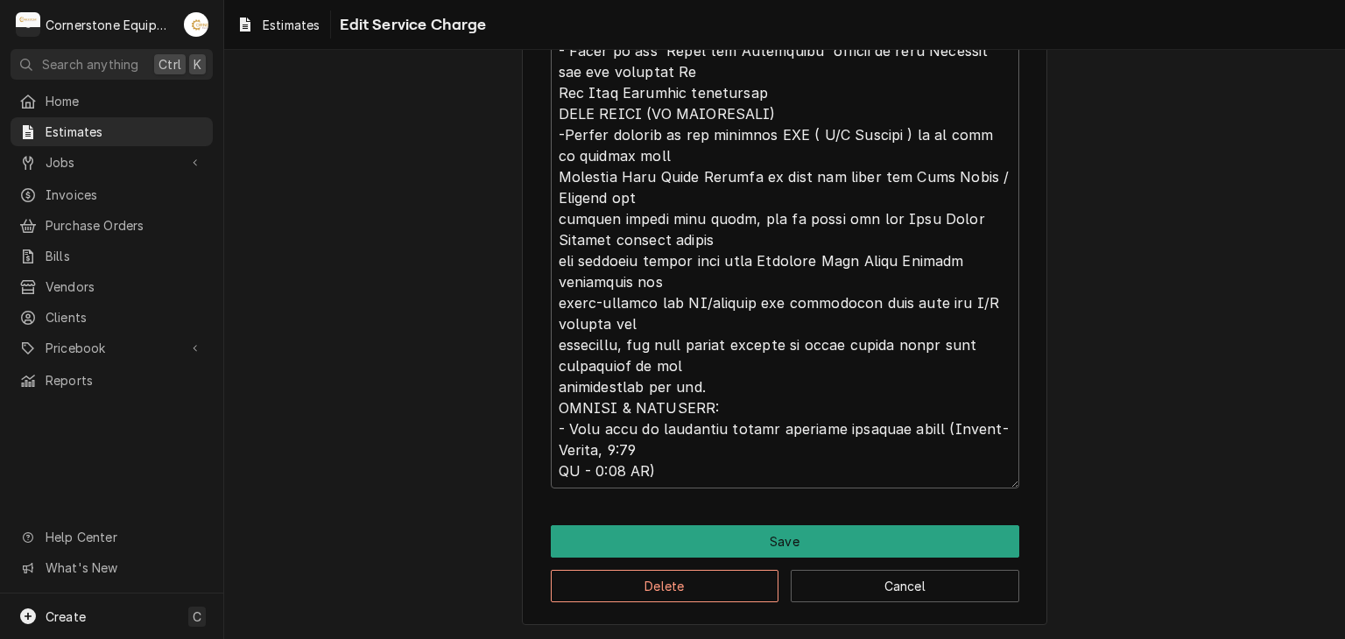
scroll to position [571, 0]
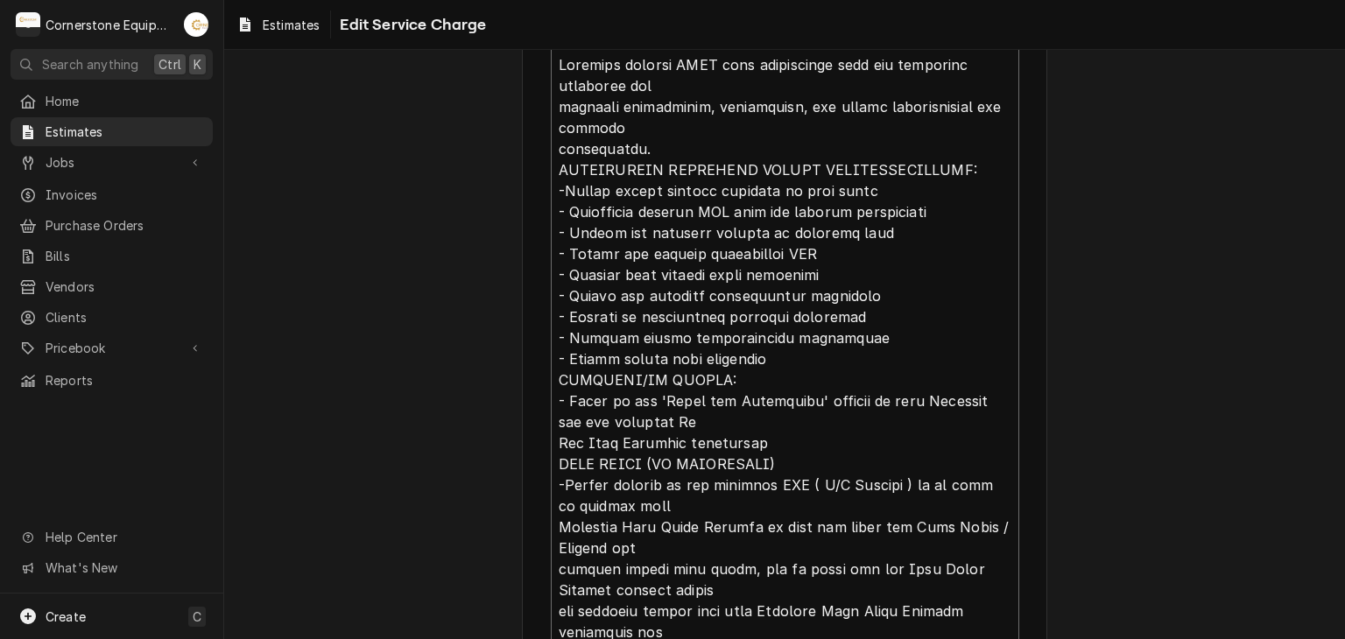
drag, startPoint x: 680, startPoint y: 439, endPoint x: 547, endPoint y: 447, distance: 132.5
click at [551, 447] on textarea "Service Summary ( optional )" at bounding box center [785, 443] width 469 height 794
type textarea "x"
type textarea "Complete rooftop HVAC unit replacement with new equipment including all require…"
type textarea "x"
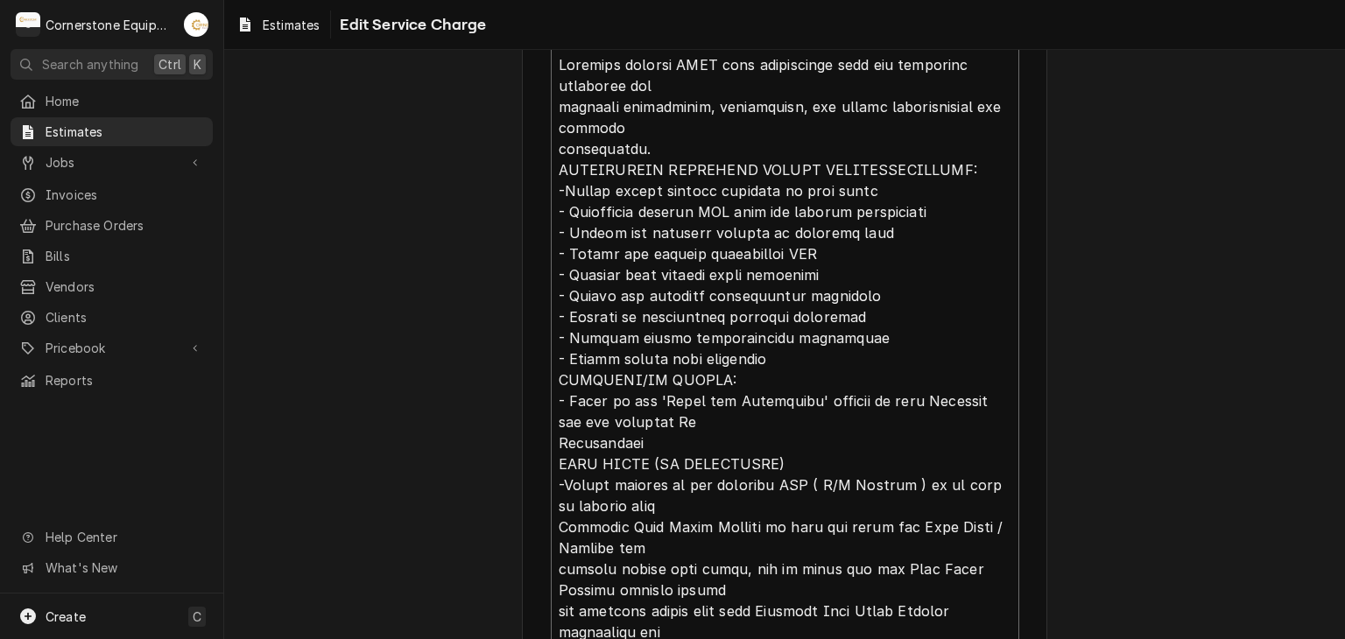
type textarea "Complete rooftop HVAC unit replacement with new equipment including all require…"
type textarea "x"
type textarea "Complete rooftop HVAC unit replacement with new equipment including all require…"
type textarea "x"
type textarea "Complete rooftop HVAC unit replacement with new equipment including all require…"
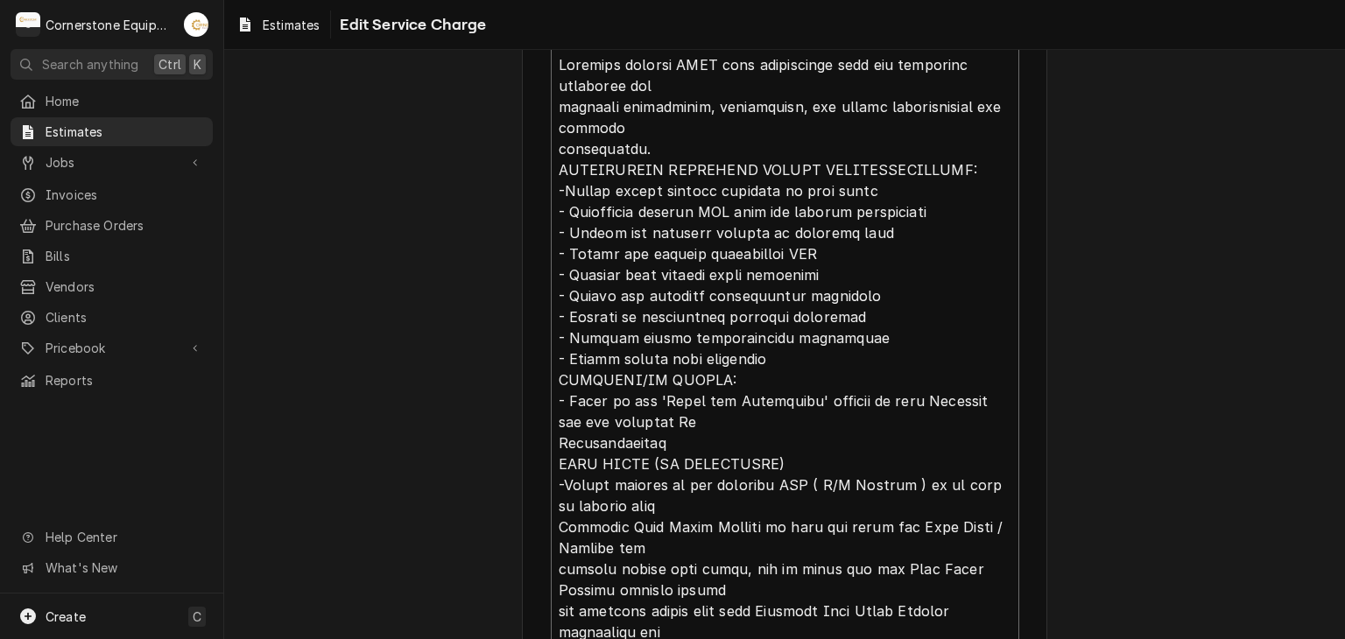
type textarea "x"
type textarea "Complete rooftop HVAC unit replacement with new equipment including all require…"
type textarea "x"
type textarea "Complete rooftop HVAC unit replacement with new equipment including all require…"
type textarea "x"
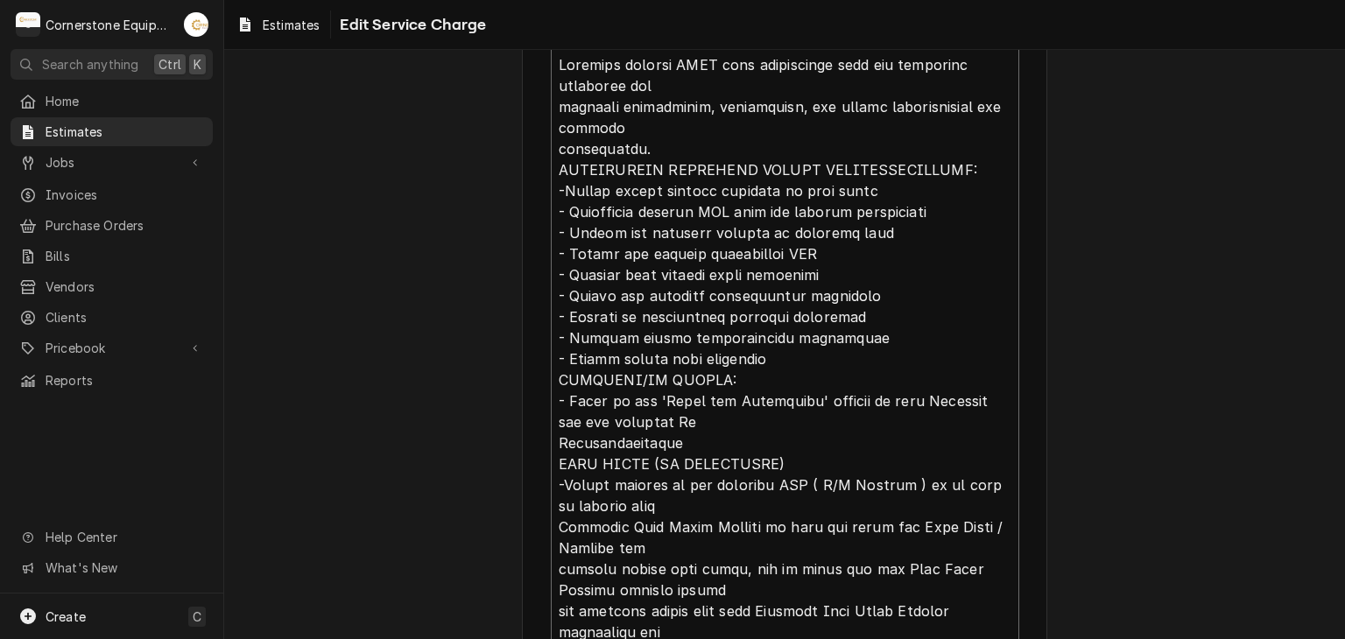
type textarea "Complete rooftop HVAC unit replacement with new equipment including all require…"
type textarea "x"
type textarea "Complete rooftop HVAC unit replacement with new equipment including all require…"
type textarea "x"
type textarea "Complete rooftop HVAC unit replacement with new equipment including all require…"
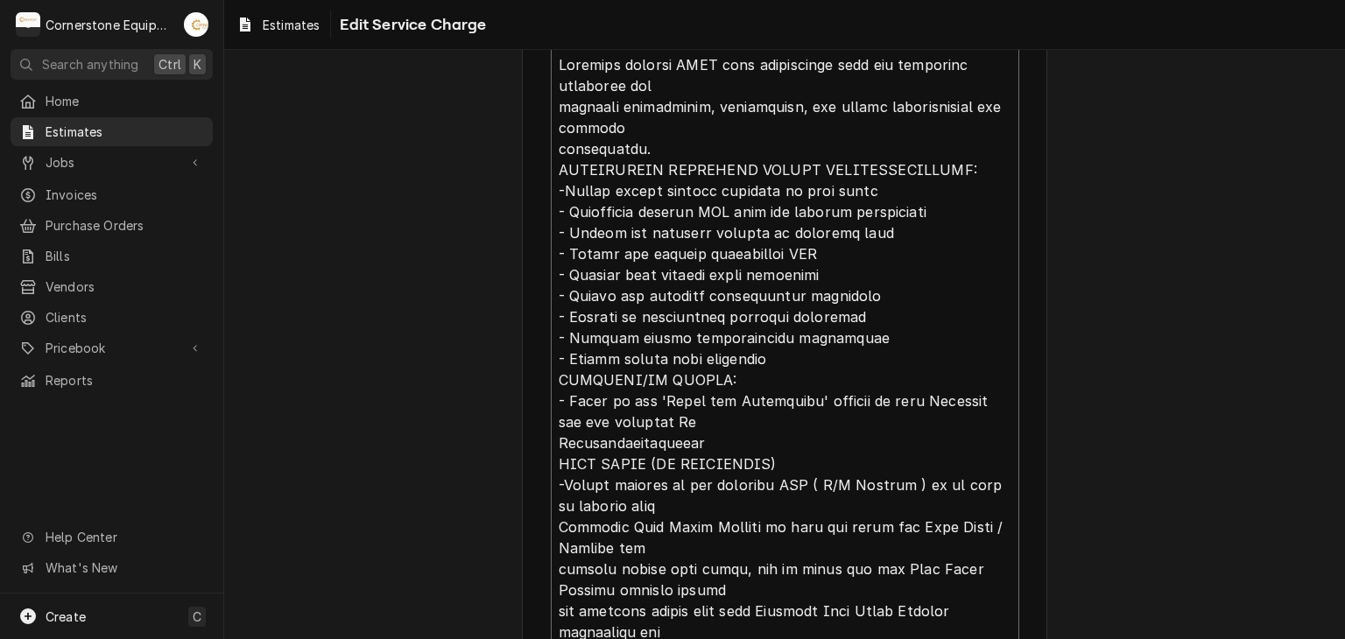
type textarea "x"
type textarea "Complete rooftop HVAC unit replacement with new equipment including all require…"
type textarea "x"
type textarea "Complete rooftop HVAC unit replacement with new equipment including all require…"
type textarea "x"
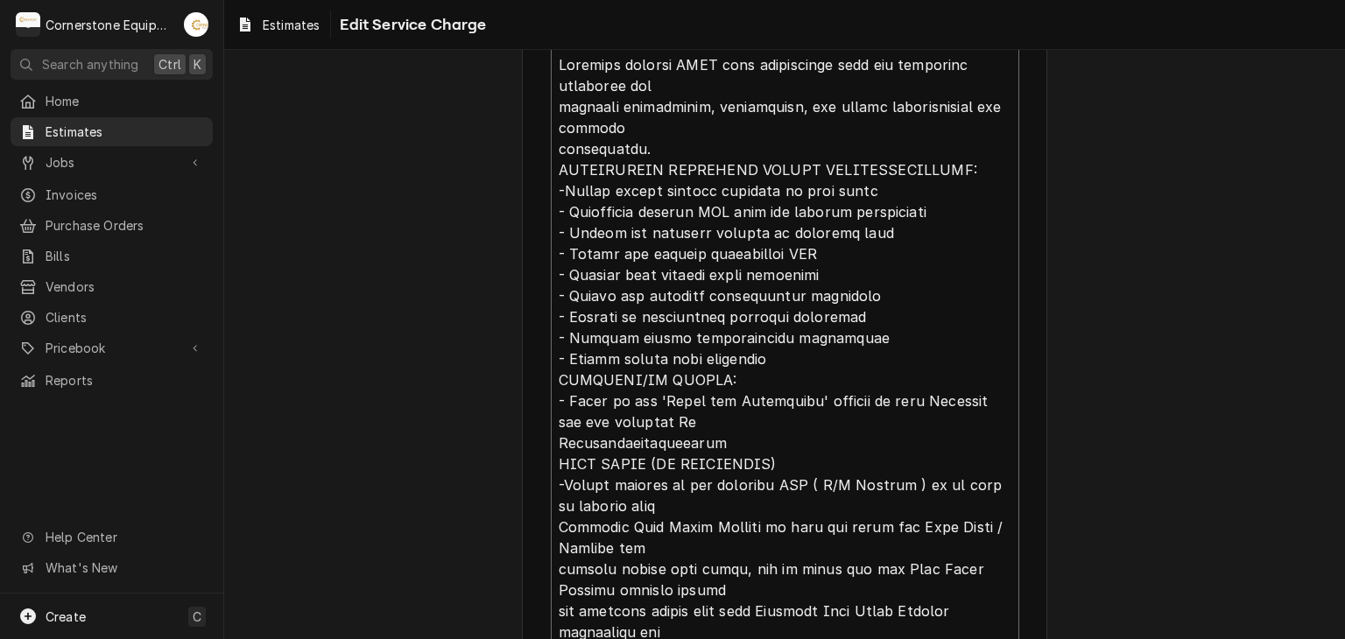
type textarea "Complete rooftop HVAC unit replacement with new equipment including all require…"
type textarea "x"
type textarea "Complete rooftop HVAC unit replacement with new equipment including all require…"
type textarea "x"
type textarea "Complete rooftop HVAC unit replacement with new equipment including all require…"
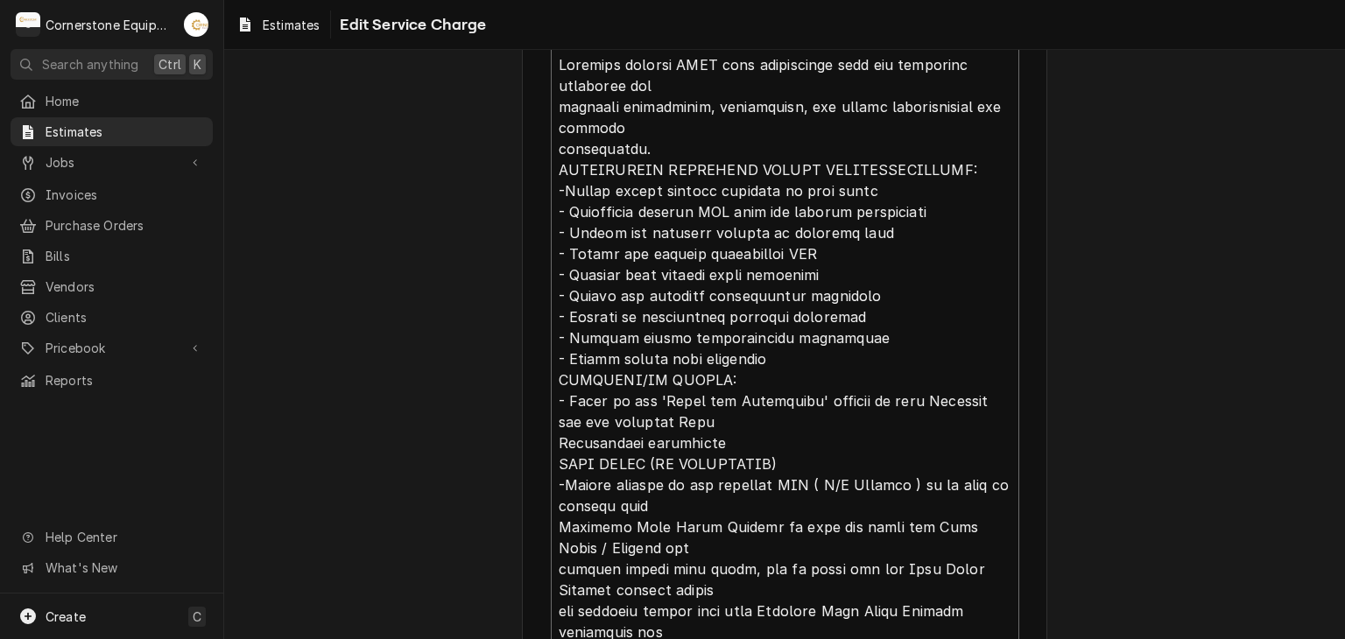
type textarea "x"
type textarea "Complete rooftop HVAC unit replacement with new equipment including all require…"
type textarea "x"
type textarea "Complete rooftop HVAC unit replacement with new equipment including all require…"
type textarea "x"
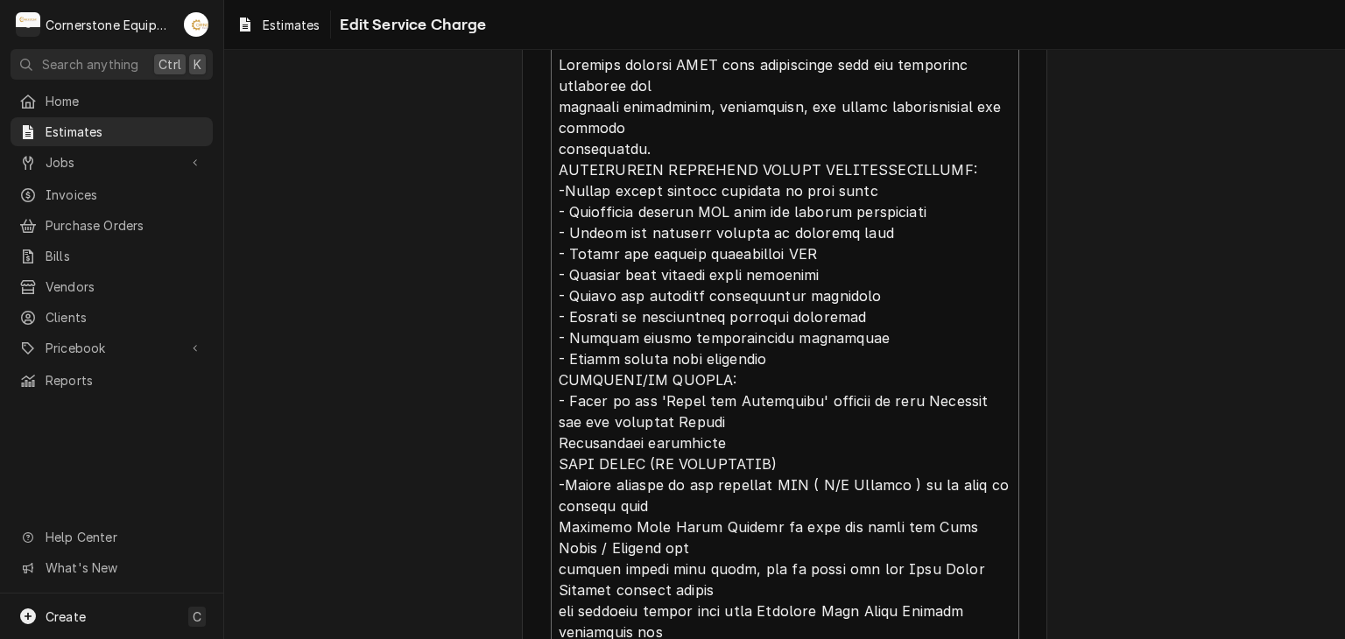
type textarea "Complete rooftop HVAC unit replacement with new equipment including all require…"
type textarea "x"
type textarea "Complete rooftop HVAC unit replacement with new equipment including all require…"
type textarea "x"
type textarea "Complete rooftop HVAC unit replacement with new equipment including all require…"
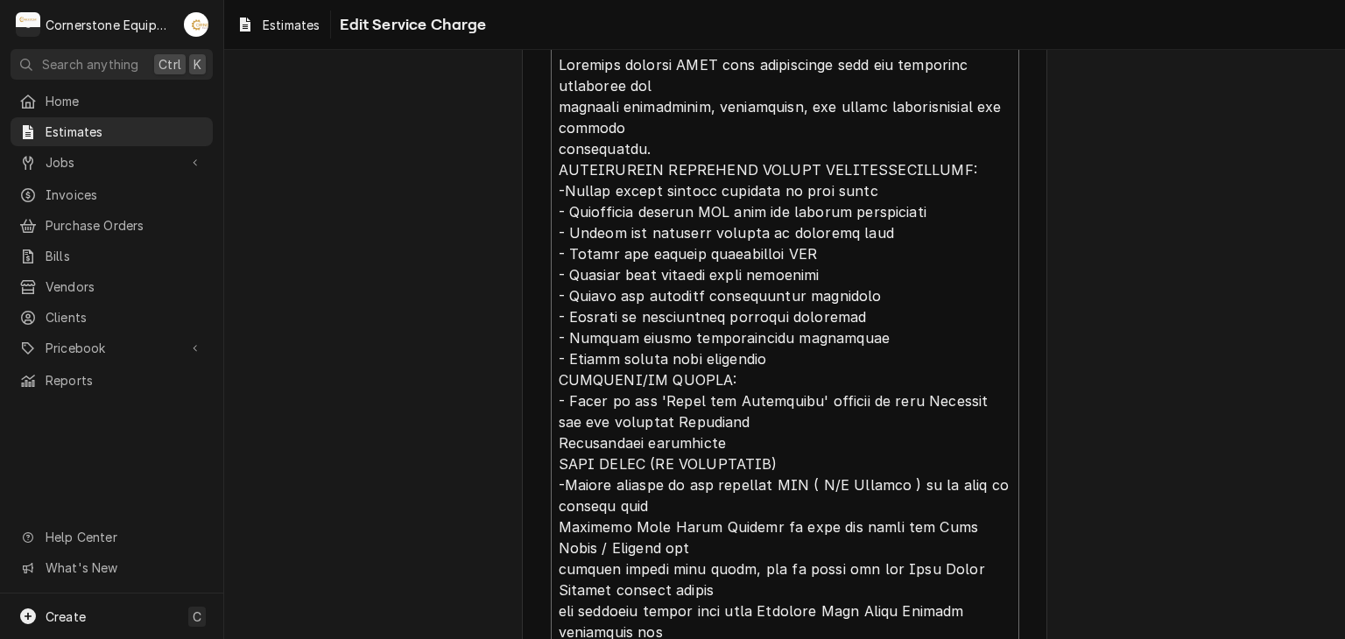
type textarea "x"
type textarea "Complete rooftop HVAC unit replacement with new equipment including all require…"
type textarea "x"
type textarea "Complete rooftop HVAC unit replacement with new equipment including all require…"
type textarea "x"
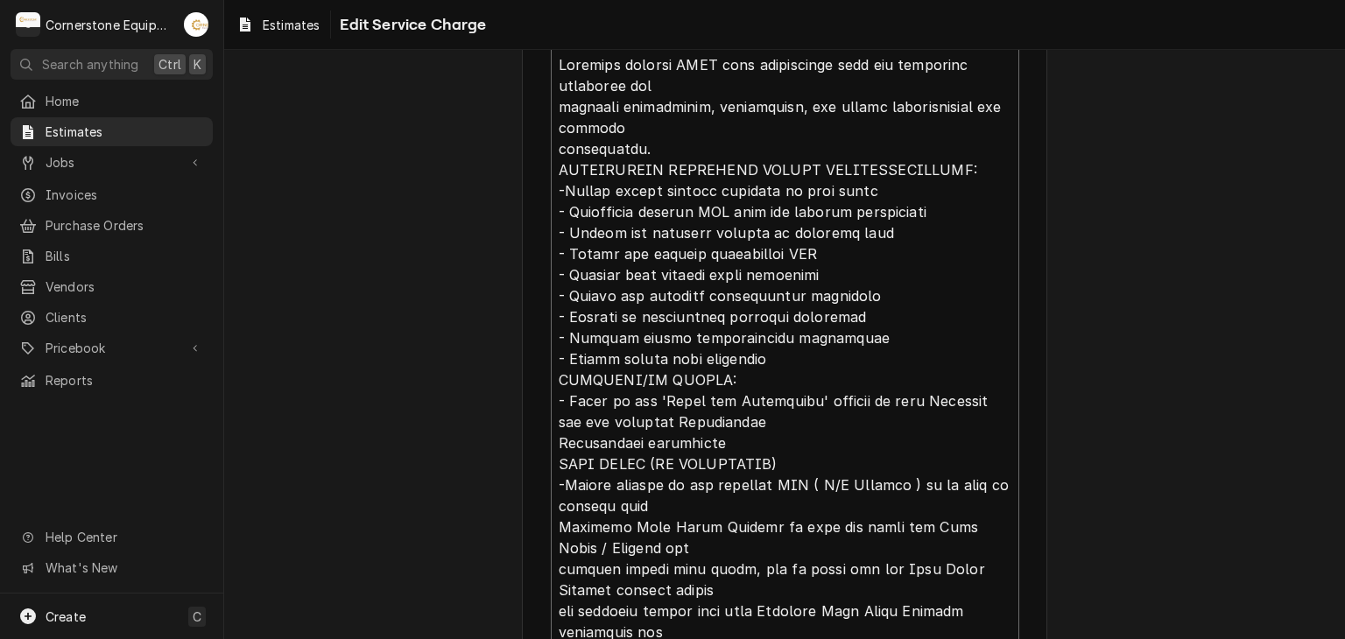
type textarea "Complete rooftop HVAC unit replacement with new equipment including all require…"
type textarea "x"
type textarea "Complete rooftop HVAC unit replacement with new equipment including all require…"
type textarea "x"
type textarea "Complete rooftop HVAC unit replacement with new equipment including all require…"
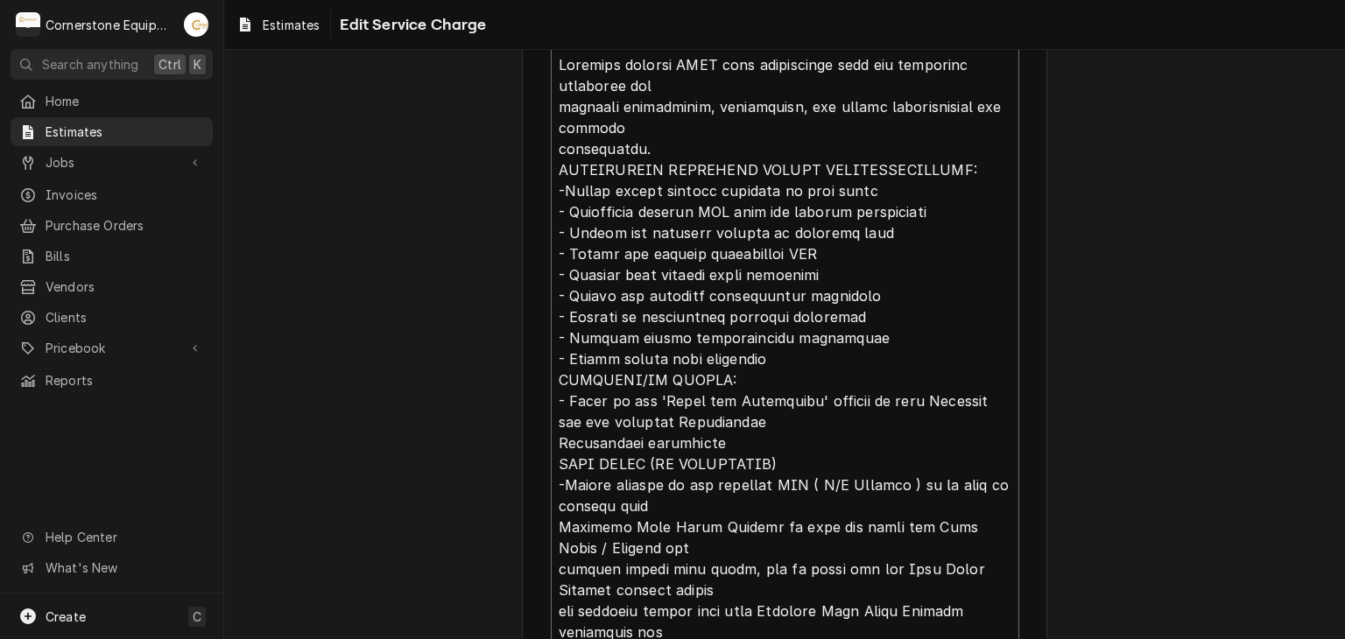
type textarea "x"
type textarea "Complete rooftop HVAC unit replacement with new equipment including all require…"
type textarea "x"
type textarea "Complete rooftop HVAC unit replacement with new equipment including all require…"
type textarea "x"
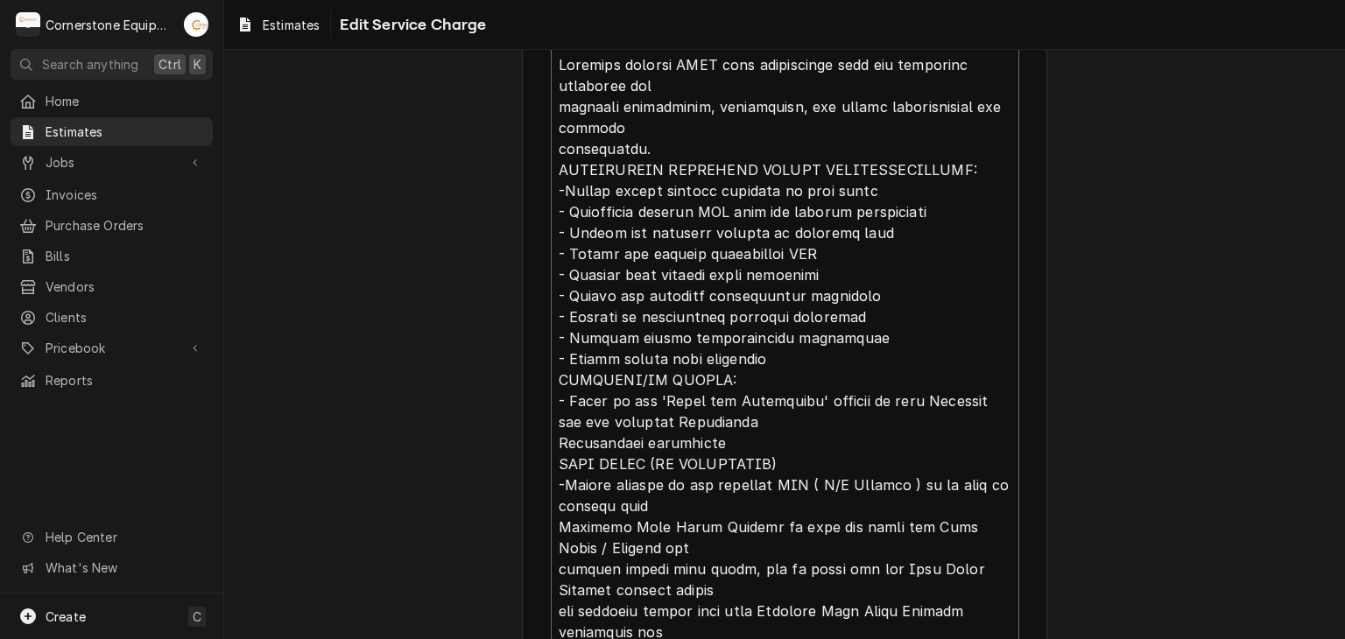
type textarea "Complete rooftop HVAC unit replacement with new equipment including all require…"
type textarea "x"
type textarea "Complete rooftop HVAC unit replacement with new equipment including all require…"
type textarea "x"
type textarea "Complete rooftop HVAC unit replacement with new equipment including all require…"
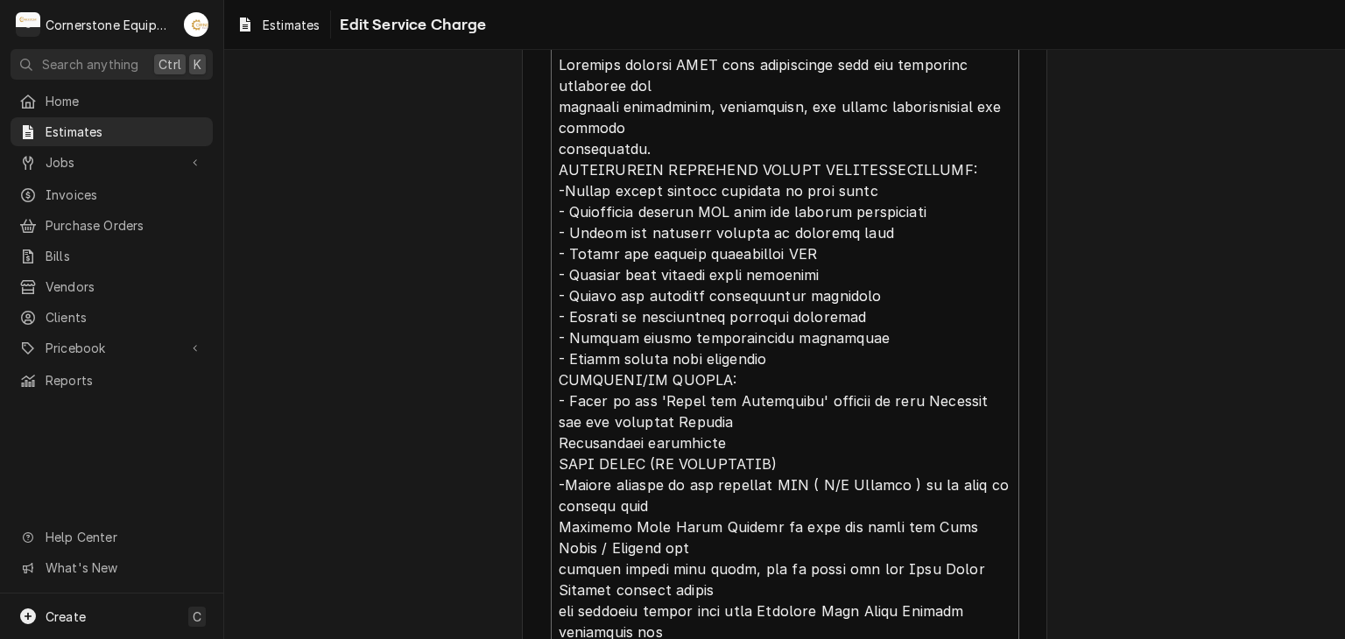
type textarea "x"
type textarea "Complete rooftop HVAC unit replacement with new equipment including all require…"
type textarea "x"
type textarea "Complete rooftop HVAC unit replacement with new equipment including all require…"
type textarea "x"
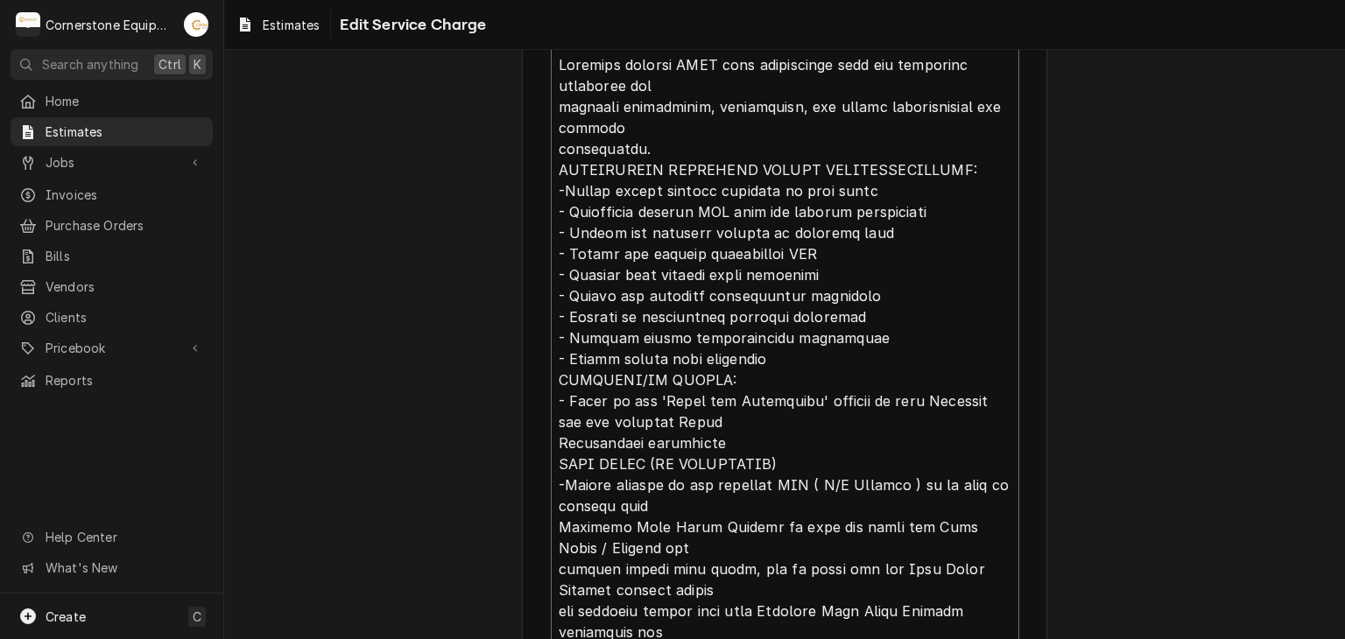
type textarea "Complete rooftop HVAC unit replacement with new equipment including all require…"
type textarea "x"
type textarea "Complete rooftop HVAC unit replacement with new equipment including all require…"
type textarea "x"
type textarea "Complete rooftop HVAC unit replacement with new equipment including all require…"
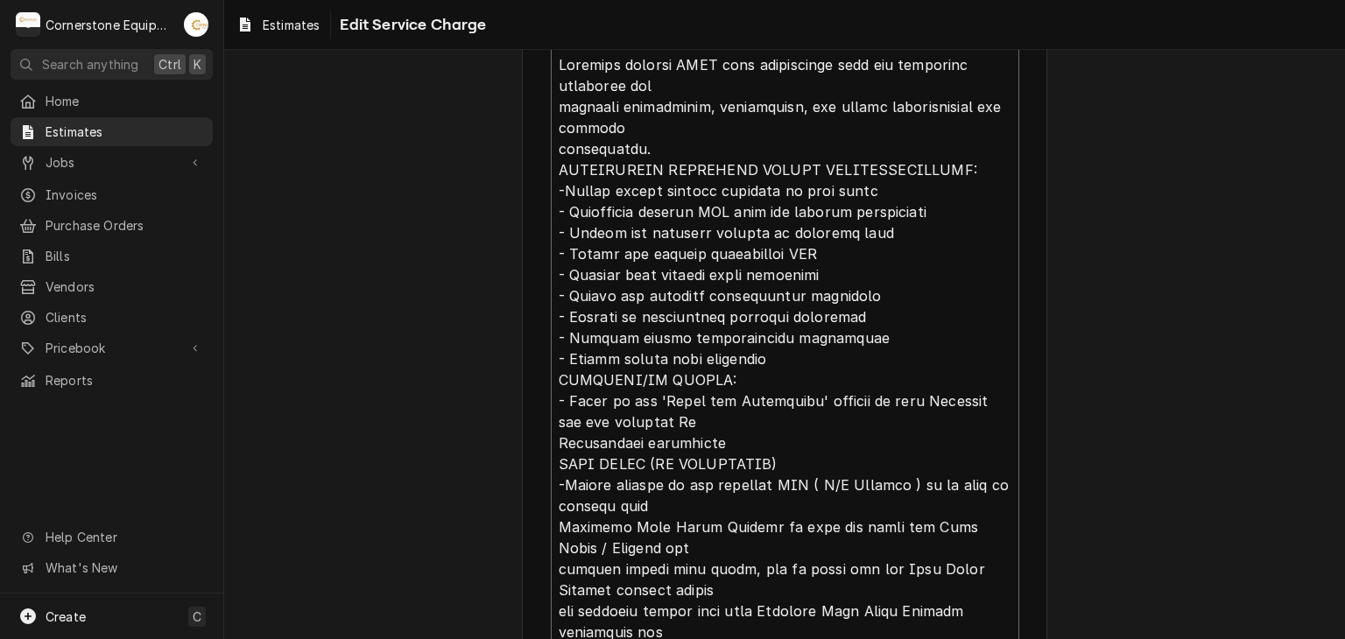
type textarea "x"
type textarea "Complete rooftop HVAC unit replacement with new equipment including all require…"
type textarea "x"
type textarea "Complete rooftop HVAC unit replacement with new equipment including all require…"
type textarea "x"
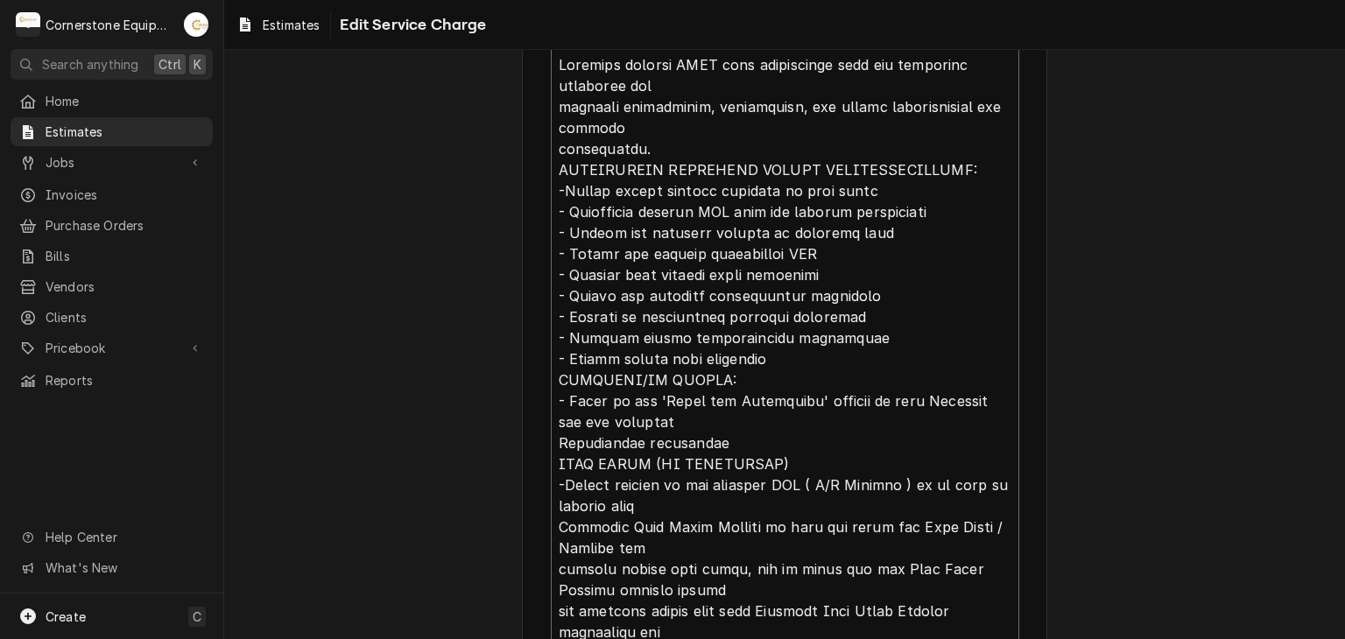
type textarea "Complete rooftop HVAC unit replacement with new equipment including all require…"
type textarea "x"
type textarea "Complete rooftop HVAC unit replacement with new equipment including all require…"
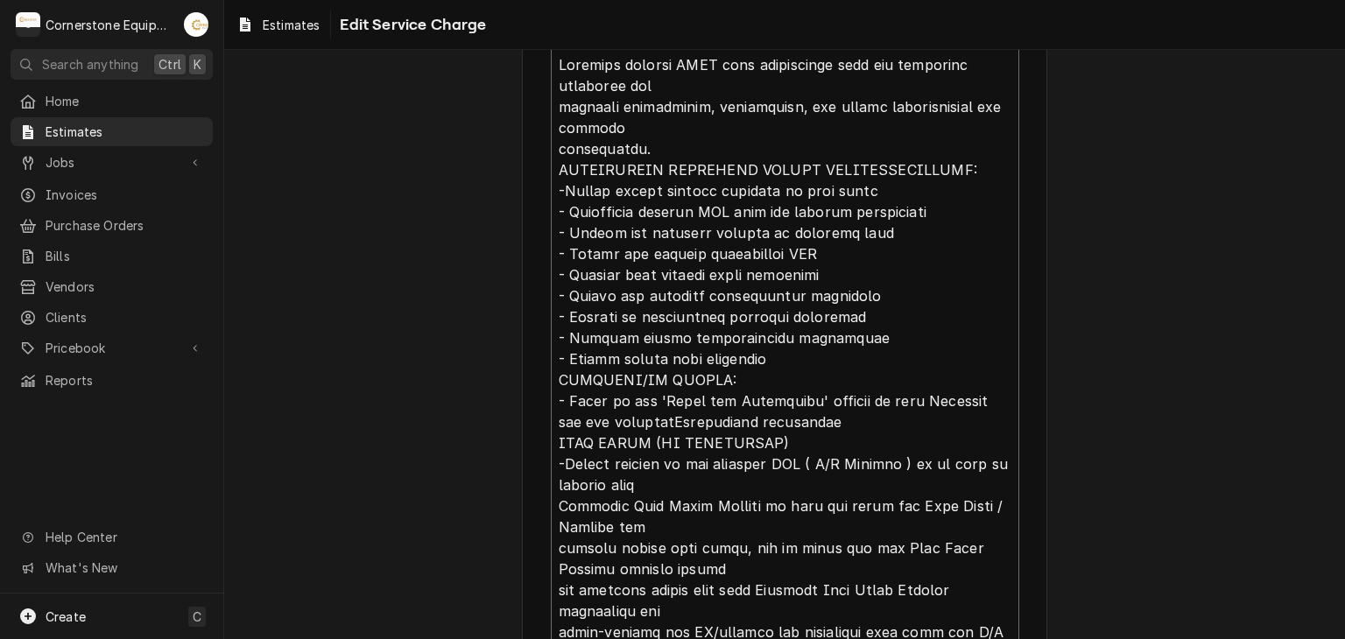
type textarea "x"
type textarea "Complete rooftop HVAC unit replacement with new equipment including all require…"
type textarea "x"
type textarea "Complete rooftop HVAC unit replacement with new equipment including all require…"
type textarea "x"
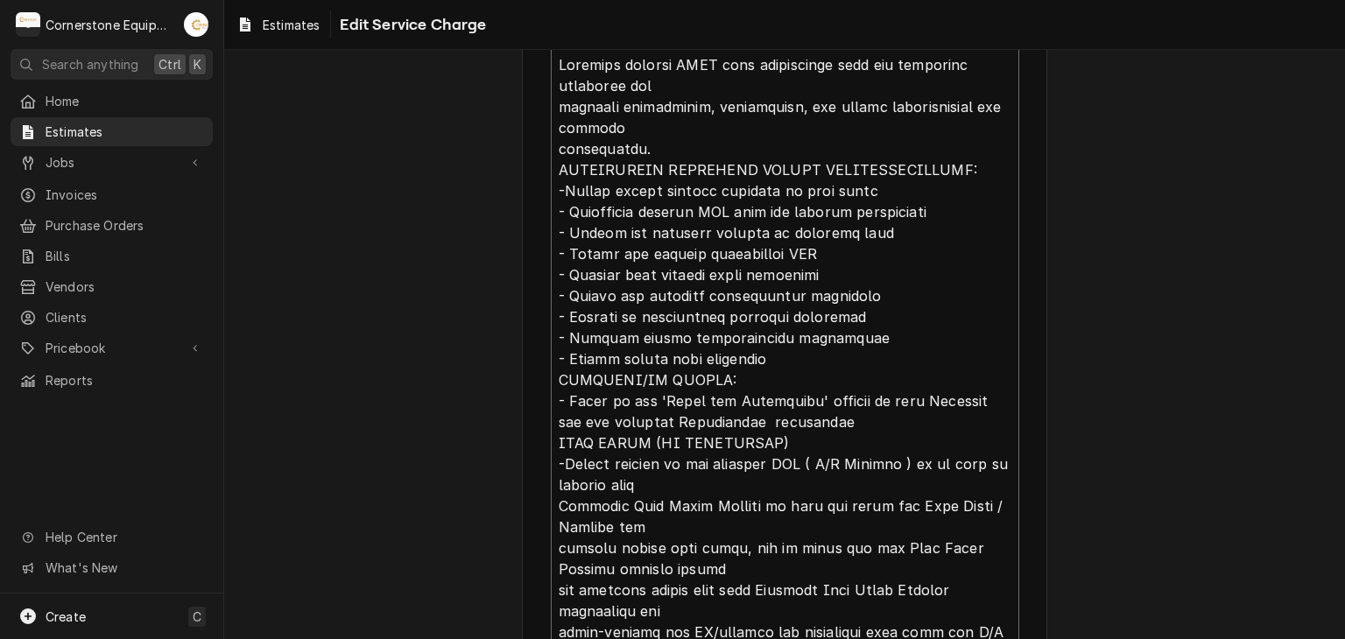
type textarea "Complete rooftop HVAC unit replacement with new equipment including all require…"
type textarea "x"
type textarea "Complete rooftop HVAC unit replacement with new equipment including all require…"
type textarea "x"
type textarea "Complete rooftop HVAC unit replacement with new equipment including all require…"
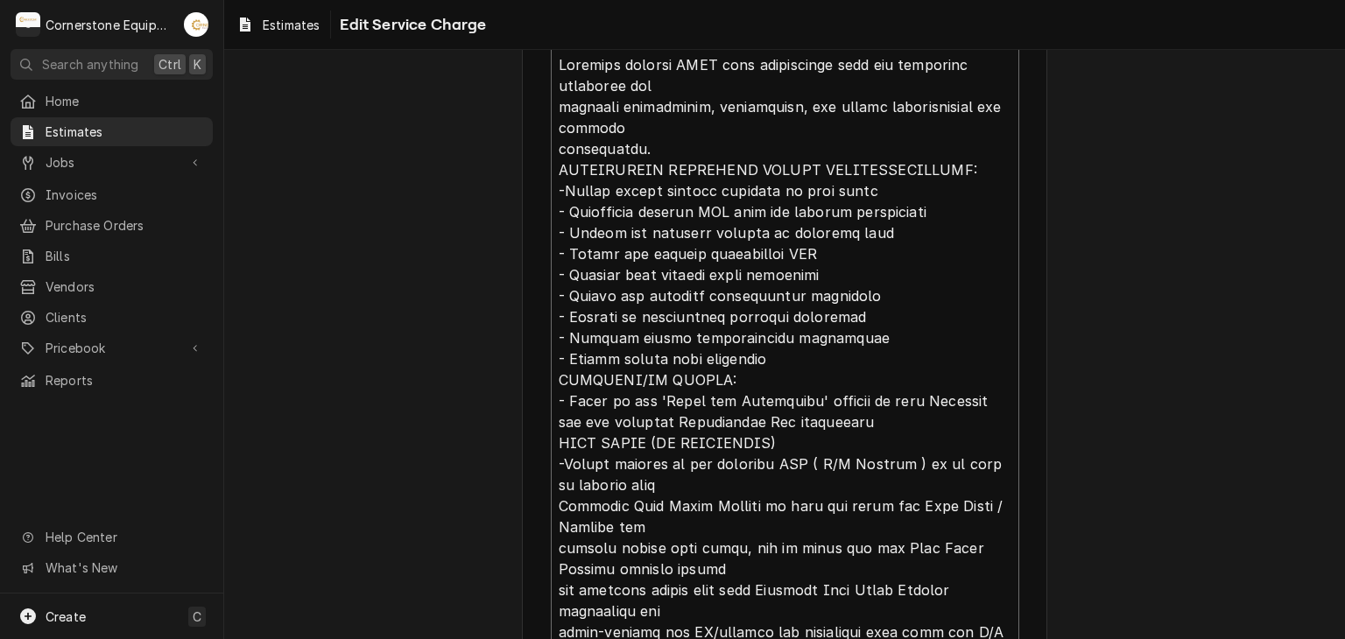
type textarea "x"
type textarea "Complete rooftop HVAC unit replacement with new equipment including all require…"
type textarea "x"
type textarea "Complete rooftop HVAC unit replacement with new equipment including all require…"
type textarea "x"
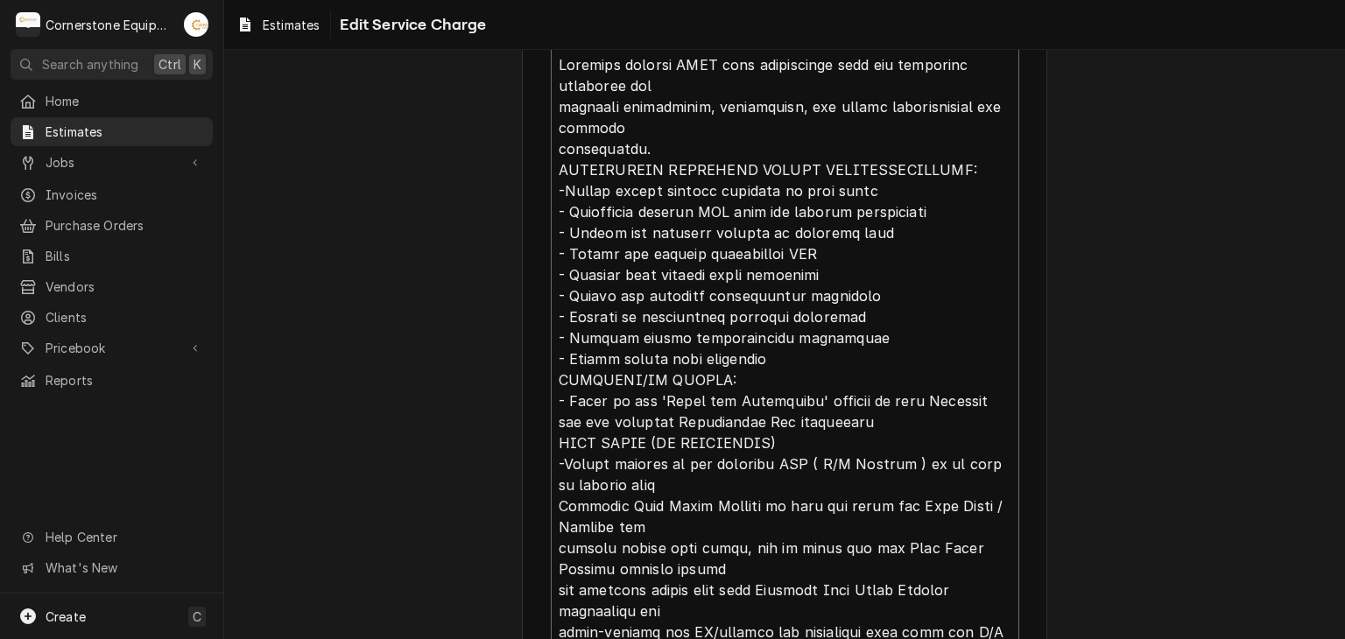
type textarea "Complete rooftop HVAC unit replacement with new equipment including all require…"
type textarea "x"
type textarea "Complete rooftop HVAC unit replacement with new equipment including all require…"
type textarea "x"
type textarea "Complete rooftop HVAC unit replacement with new equipment including all require…"
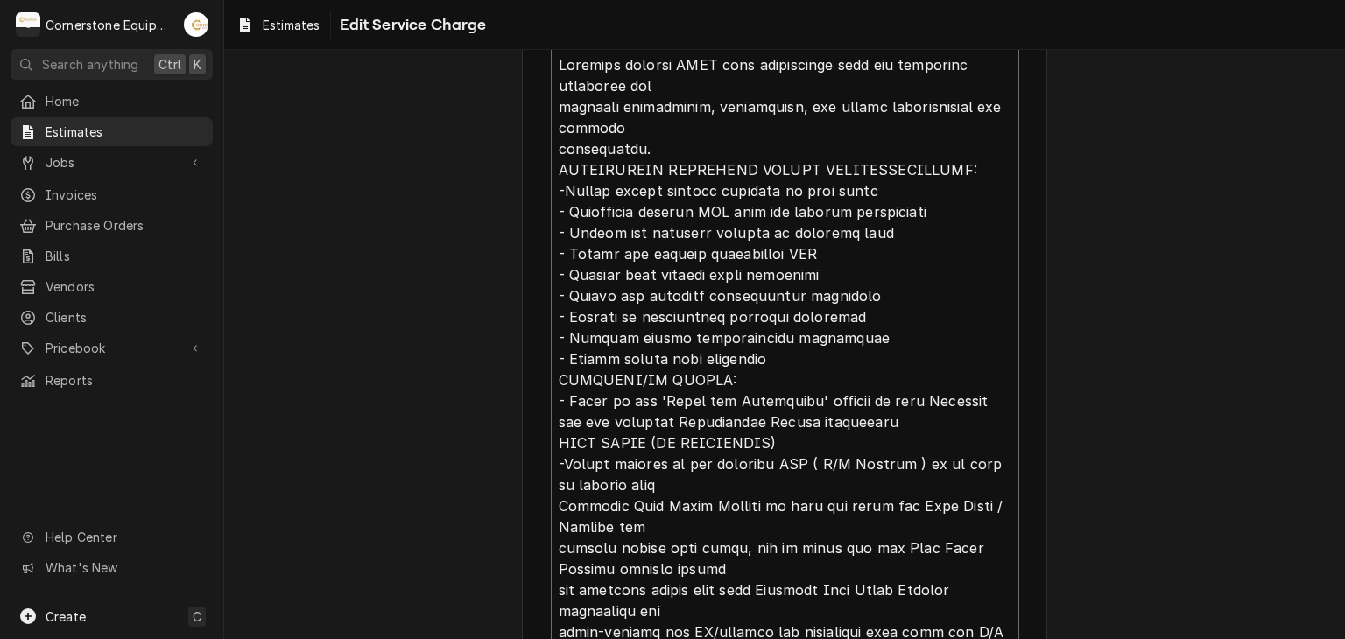
type textarea "x"
type textarea "Complete rooftop HVAC unit replacement with new equipment including all require…"
type textarea "x"
type textarea "Complete rooftop HVAC unit replacement with new equipment including all require…"
type textarea "x"
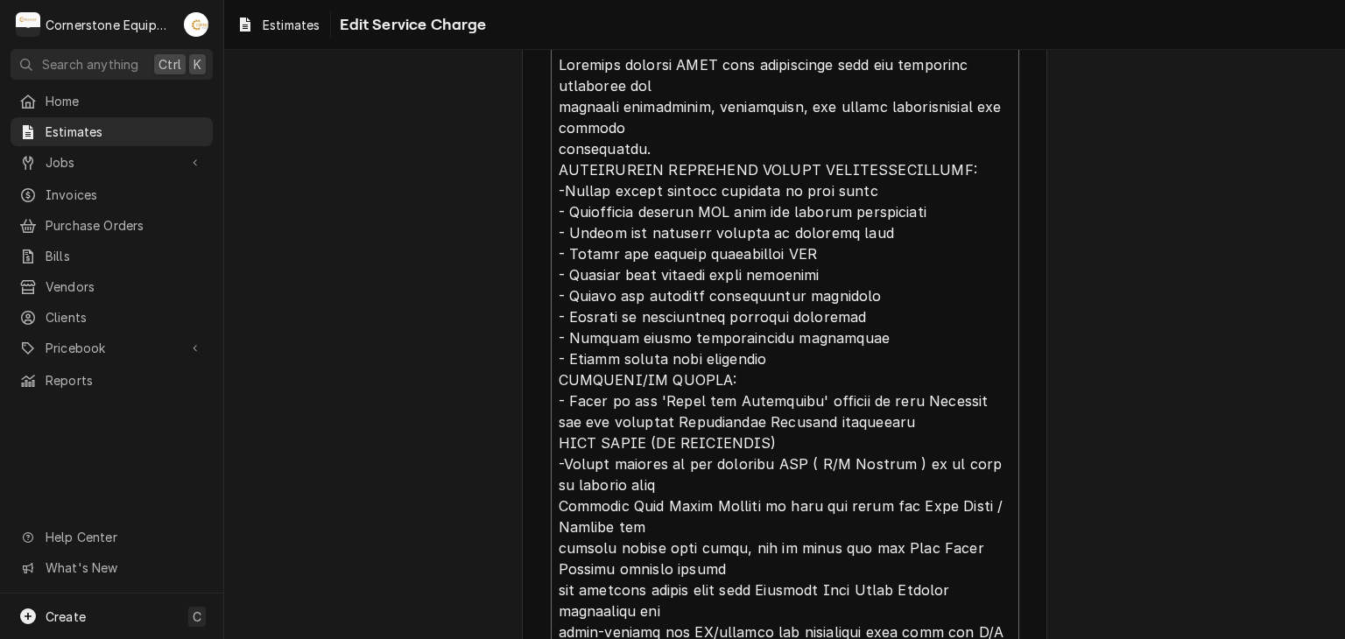
type textarea "Complete rooftop HVAC unit replacement with new equipment including all require…"
type textarea "x"
type textarea "Complete rooftop HVAC unit replacement with new equipment including all require…"
type textarea "x"
type textarea "Complete rooftop HVAC unit replacement with new equipment including all require…"
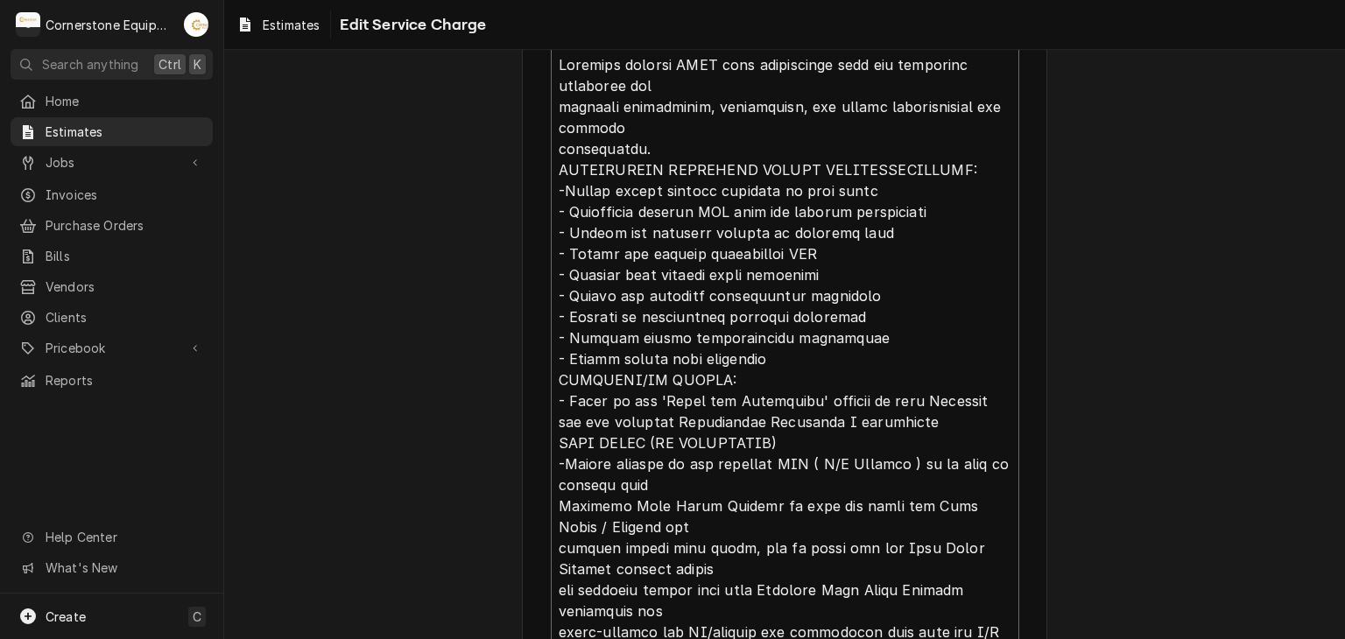
type textarea "x"
type textarea "Complete rooftop HVAC unit replacement with new equipment including all require…"
type textarea "x"
type textarea "Complete rooftop HVAC unit replacement with new equipment including all require…"
type textarea "x"
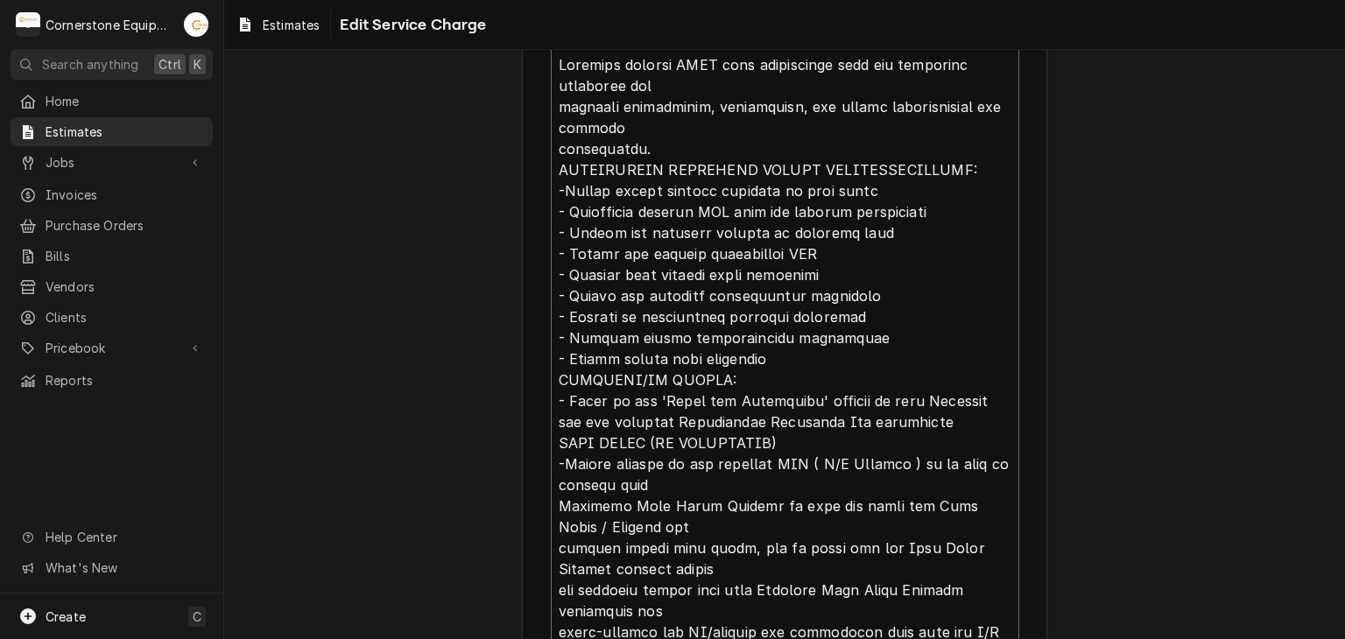
type textarea "Complete rooftop HVAC unit replacement with new equipment including all require…"
type textarea "x"
type textarea "Complete rooftop HVAC unit replacement with new equipment including all require…"
type textarea "x"
type textarea "Complete rooftop HVAC unit replacement with new equipment including all require…"
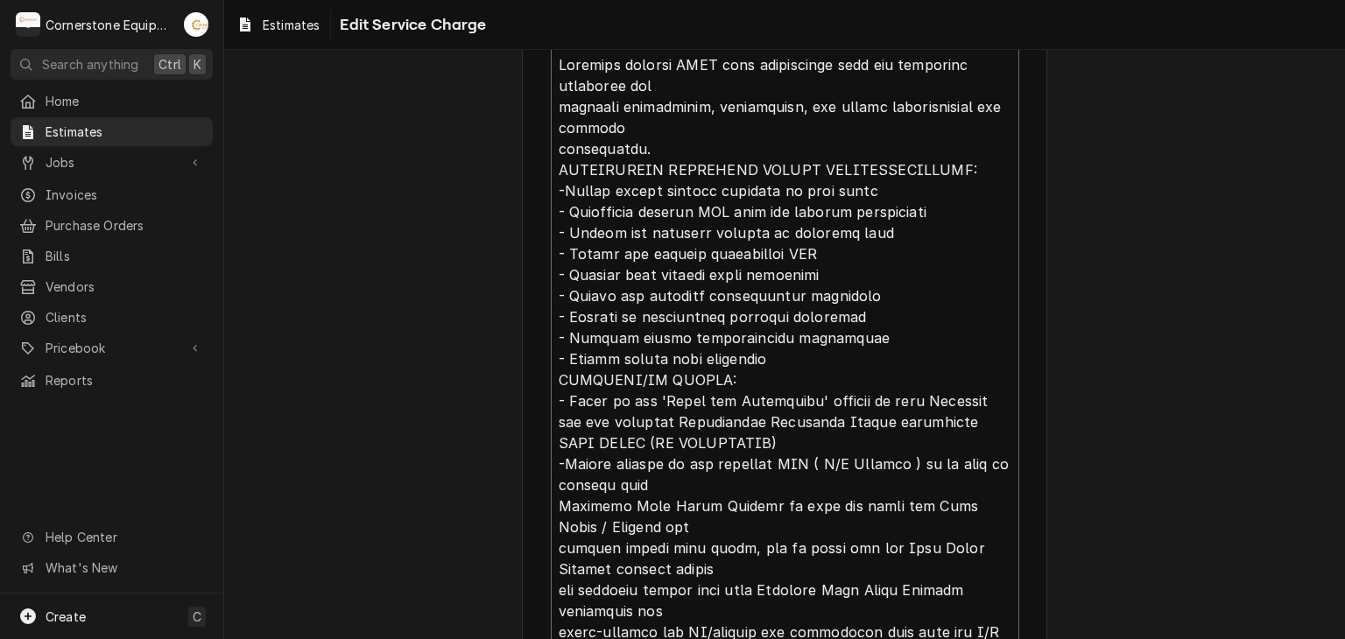
type textarea "x"
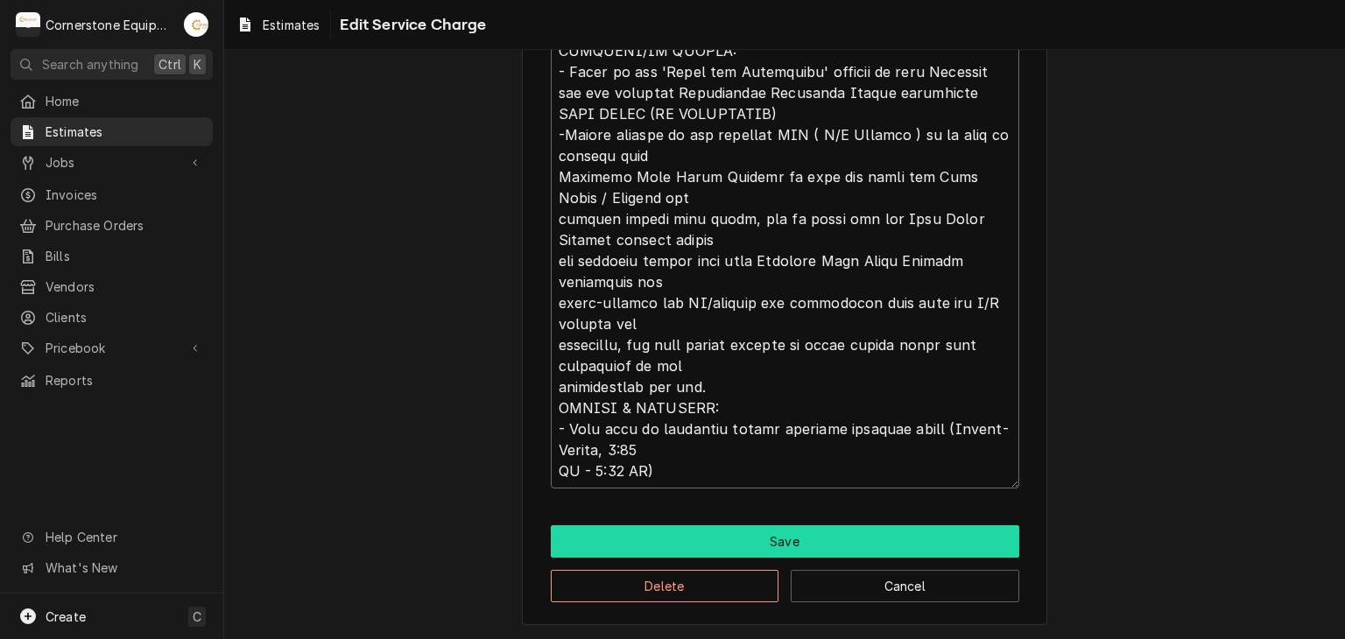
type textarea "Complete rooftop HVAC unit replacement with new equipment including all require…"
click at [730, 533] on button "Save" at bounding box center [785, 542] width 469 height 32
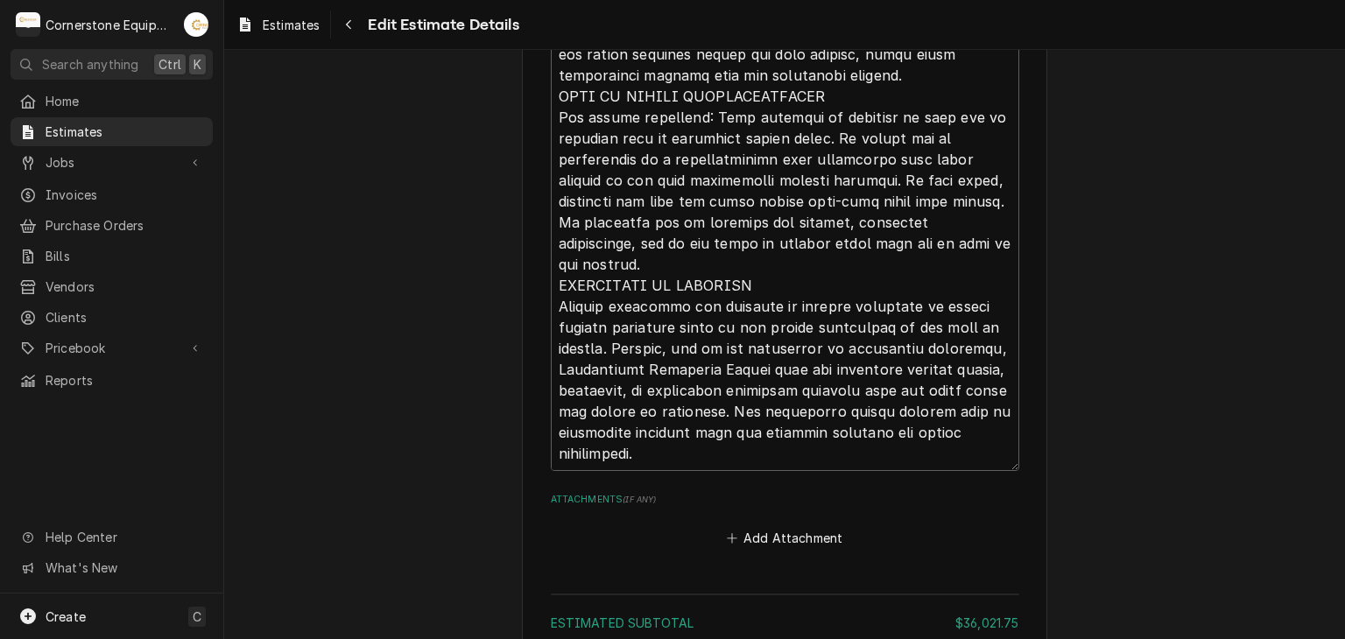
scroll to position [4045, 0]
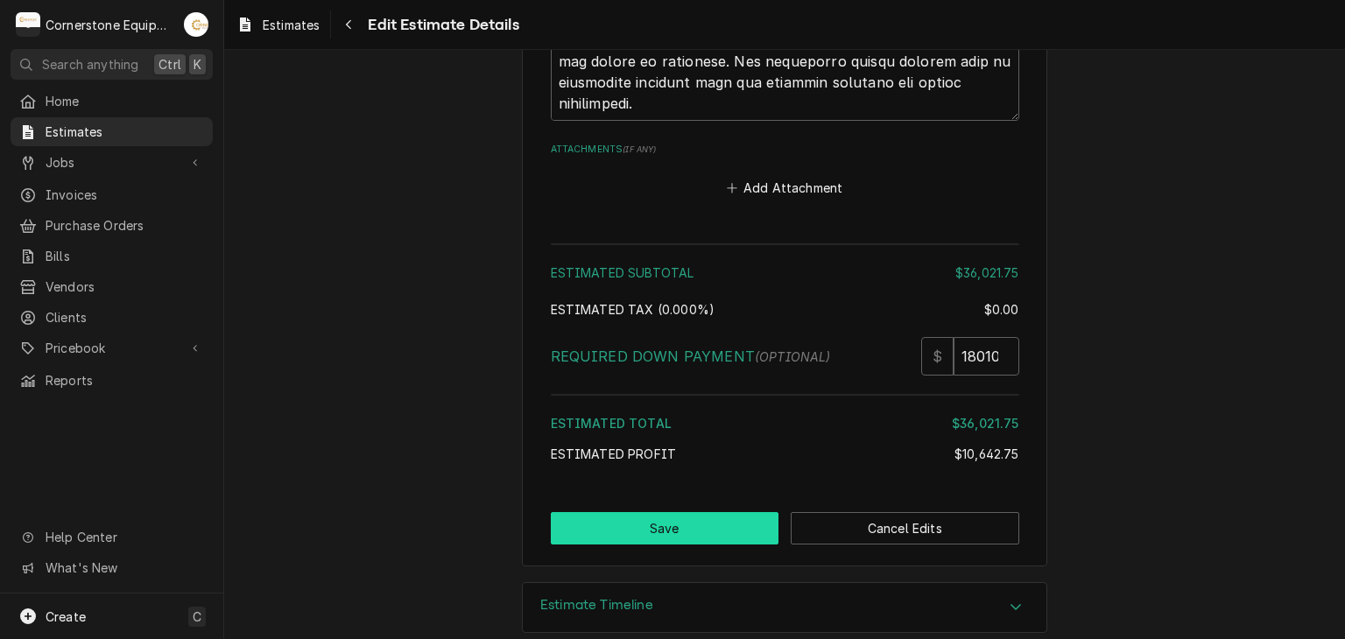
click at [716, 512] on button "Save" at bounding box center [665, 528] width 229 height 32
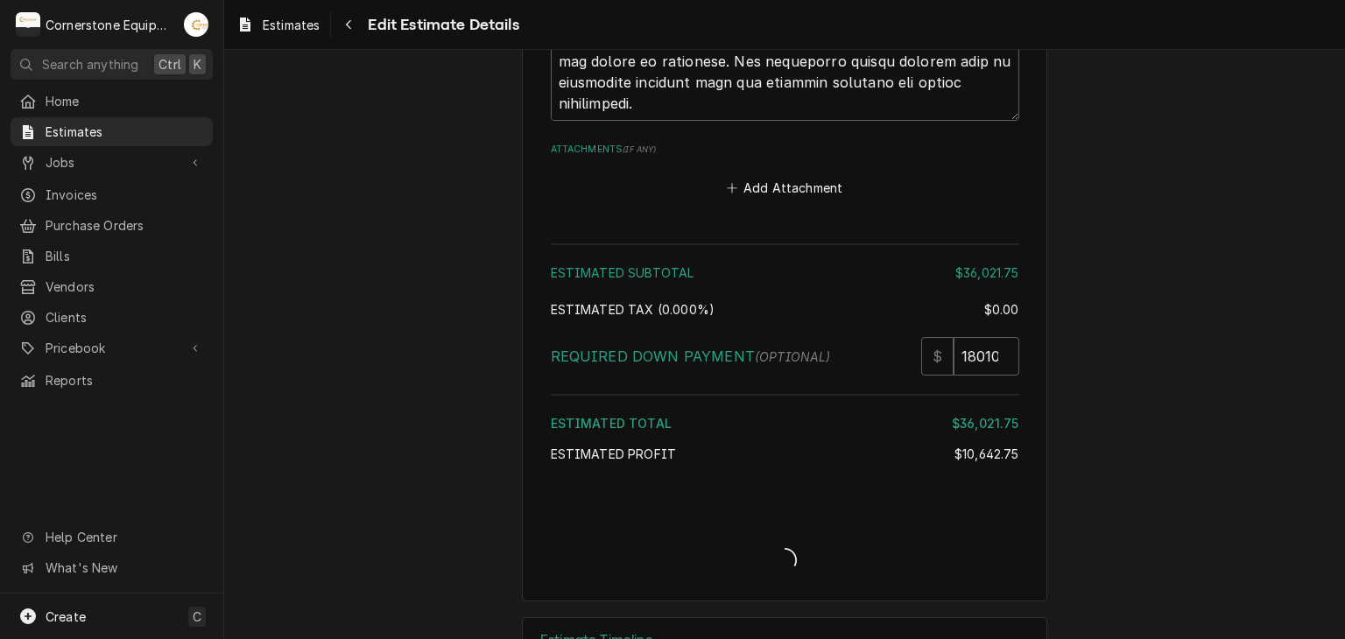
type textarea "x"
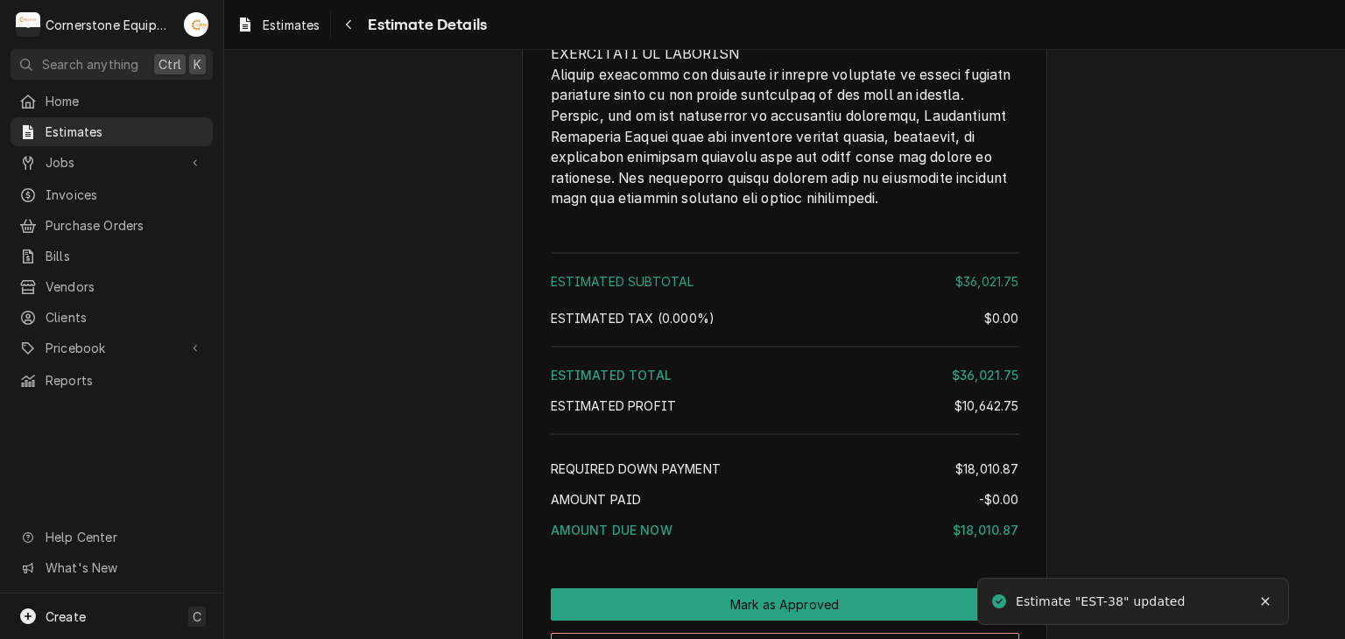
scroll to position [3158, 0]
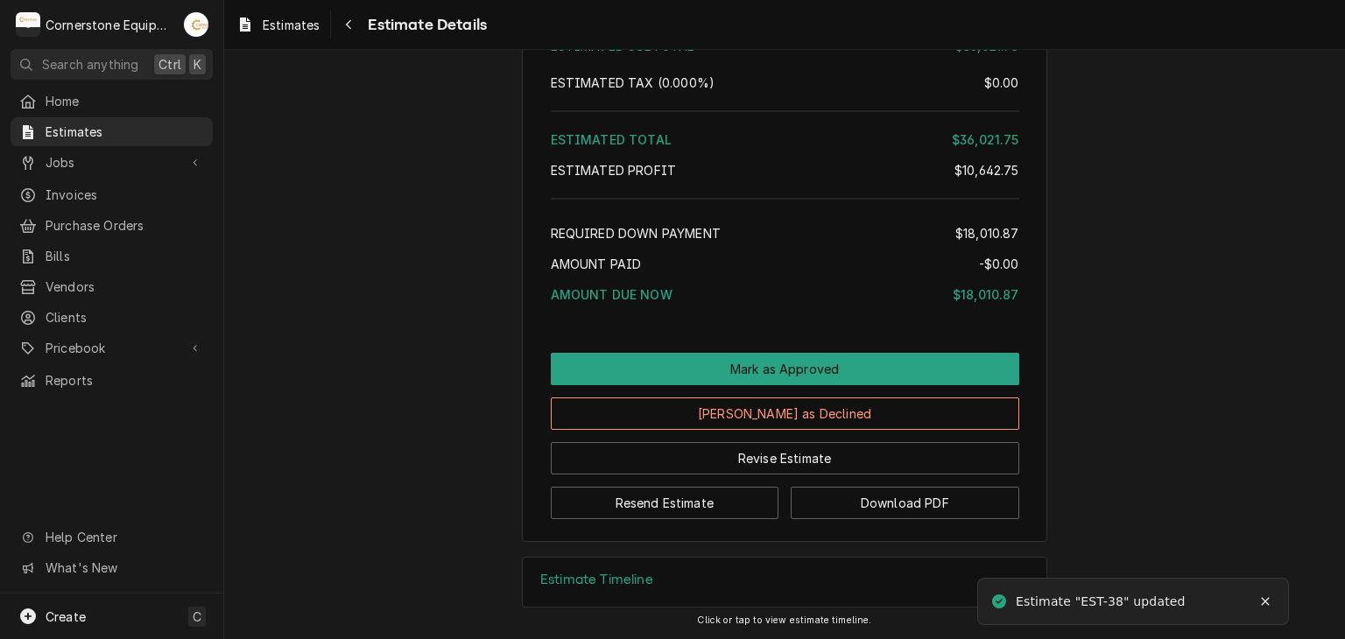
drag, startPoint x: 629, startPoint y: 524, endPoint x: 634, endPoint y: 513, distance: 11.8
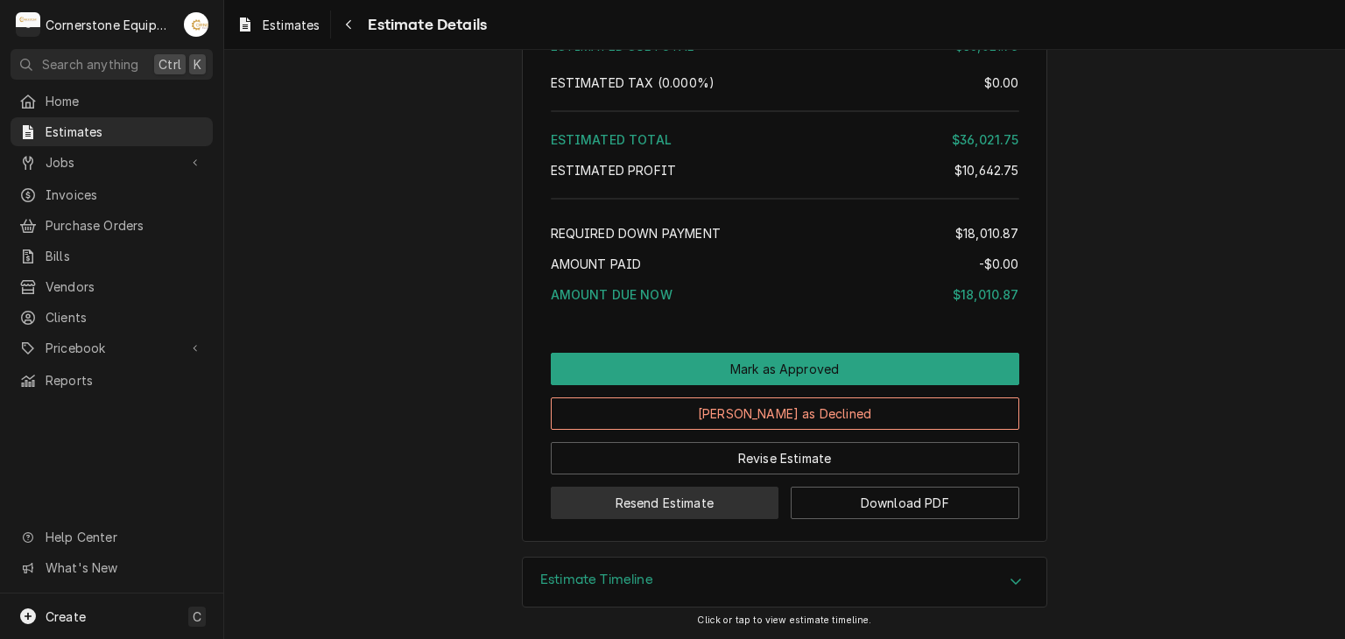
click at [634, 512] on button "Resend Estimate" at bounding box center [665, 503] width 229 height 32
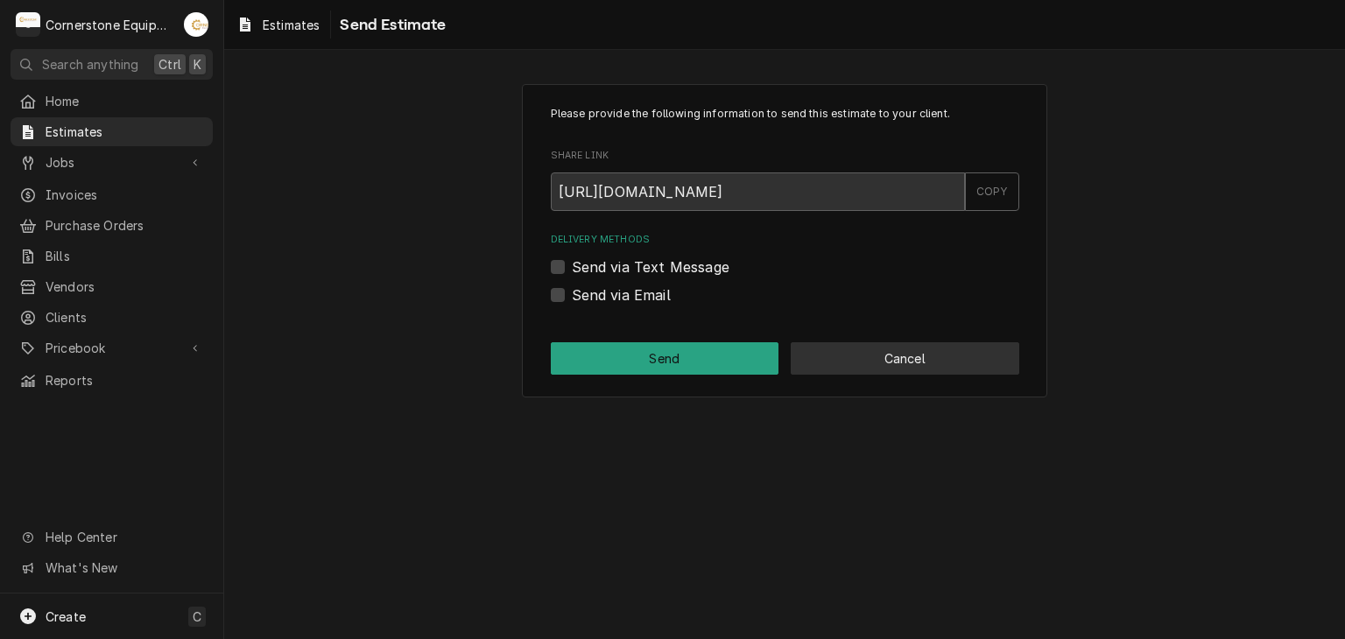
click at [808, 374] on div "Send Cancel" at bounding box center [785, 358] width 469 height 32
click at [886, 348] on button "Cancel" at bounding box center [905, 358] width 229 height 32
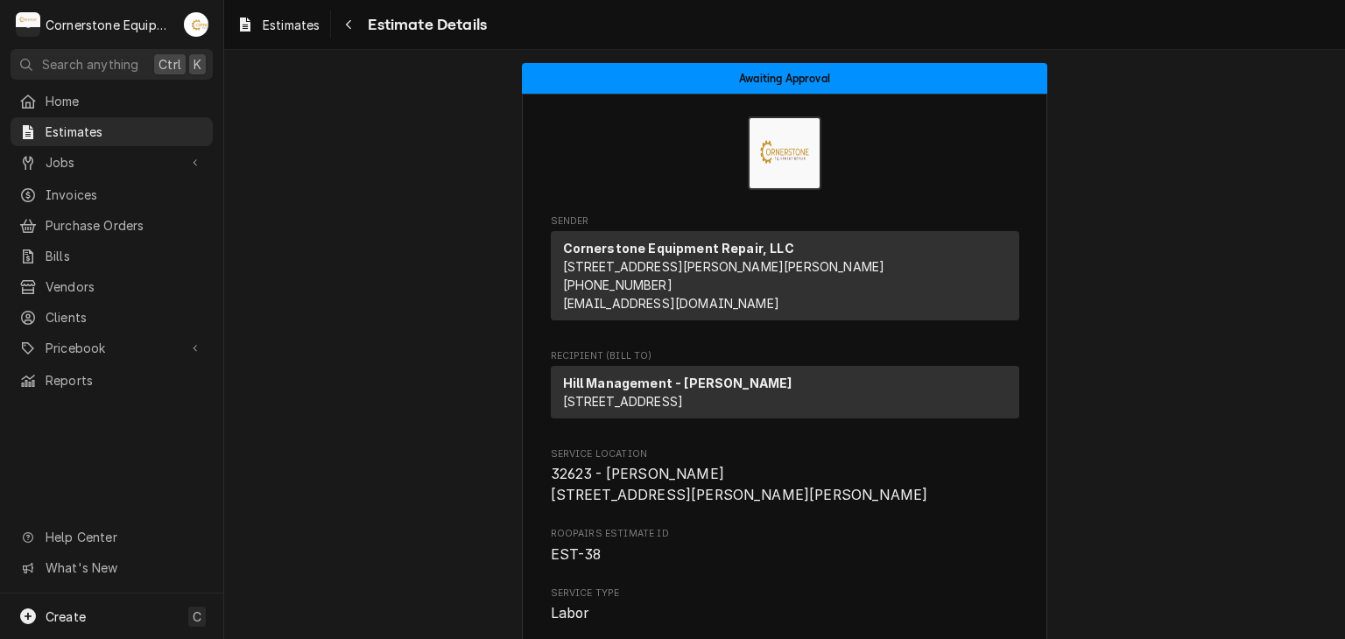
scroll to position [3153, 0]
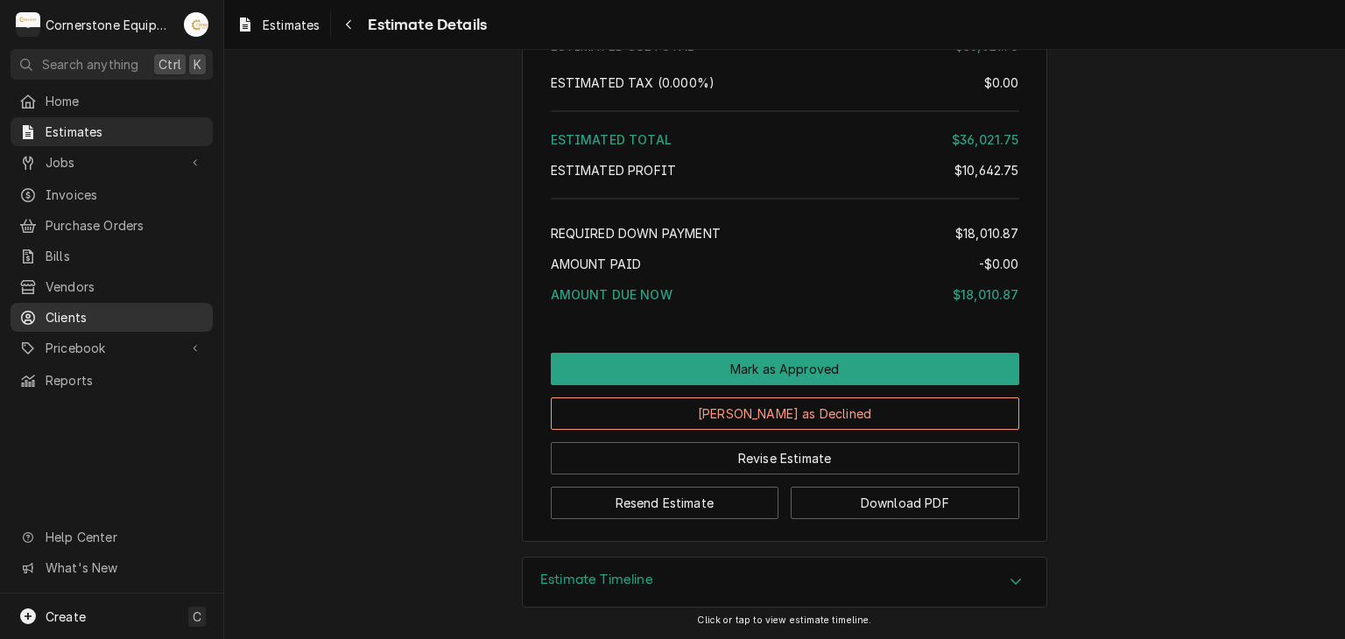
click at [98, 308] on span "Clients" at bounding box center [125, 317] width 159 height 18
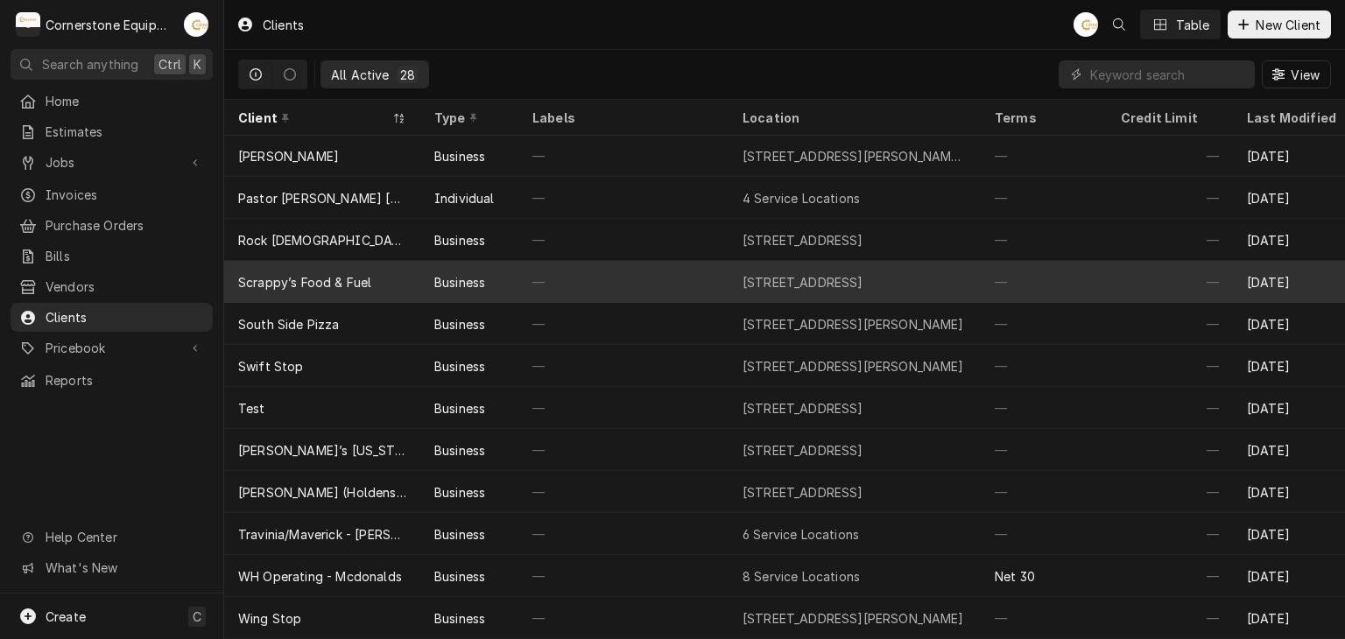
scroll to position [334, 0]
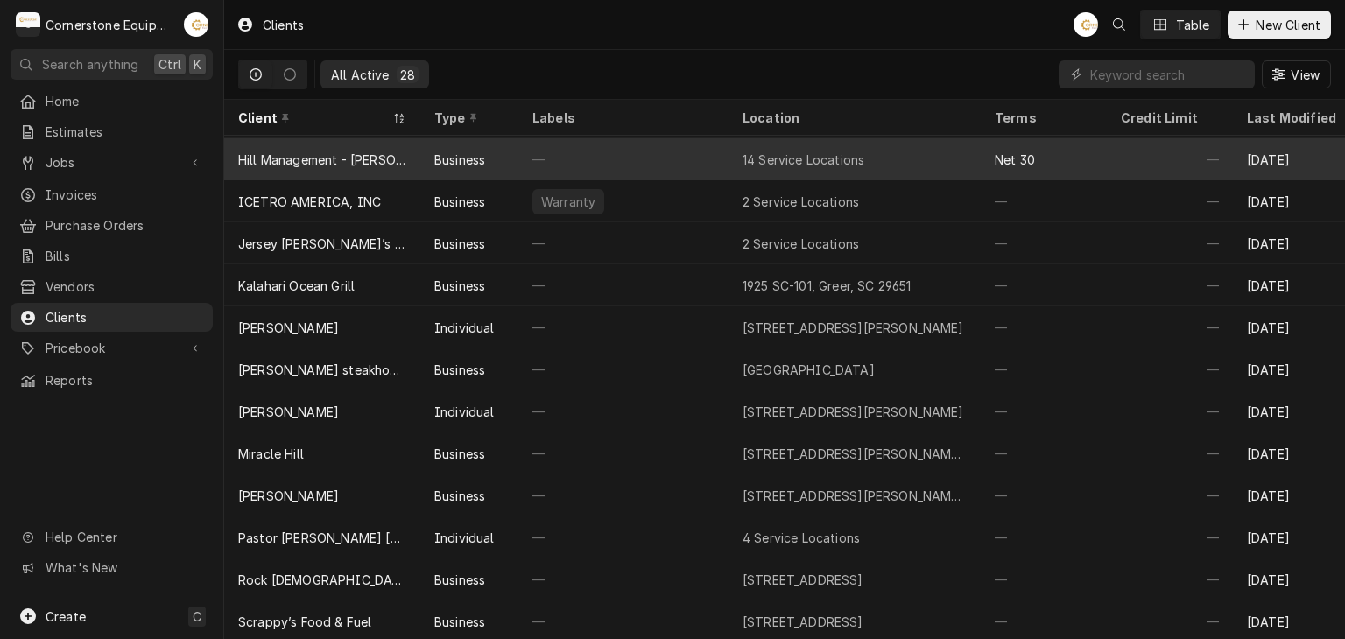
click at [385, 145] on div "Hill Management - [PERSON_NAME]" at bounding box center [322, 159] width 196 height 42
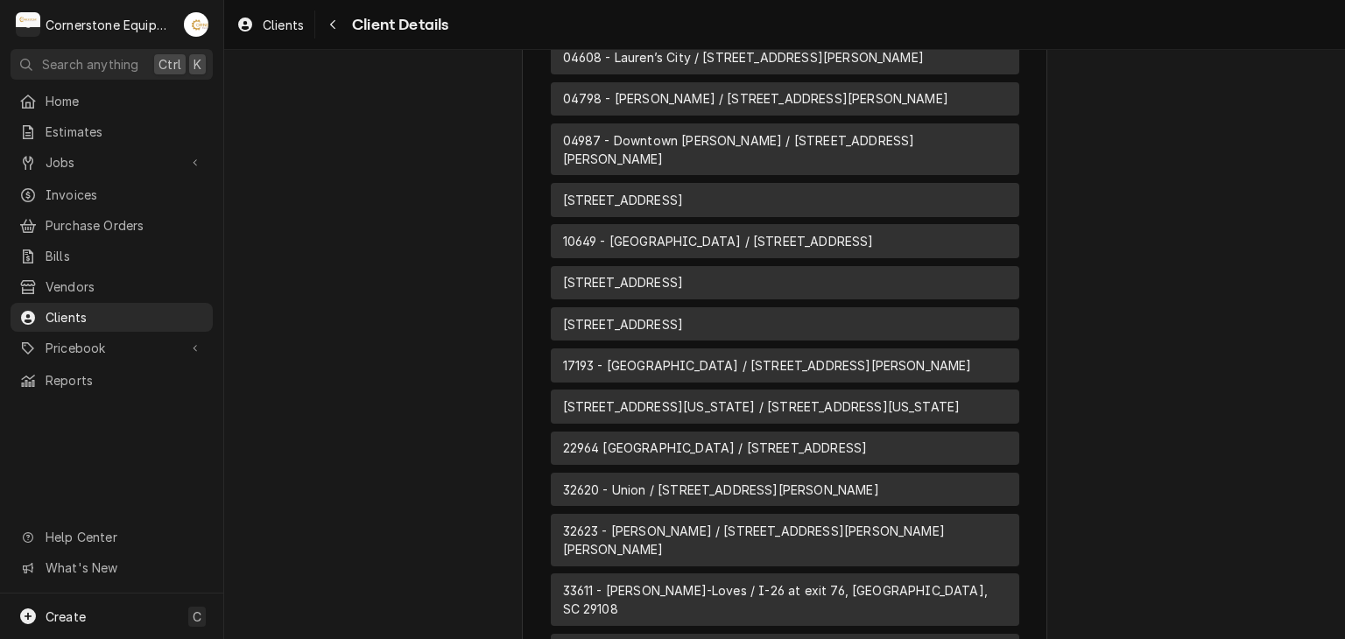
scroll to position [1731, 0]
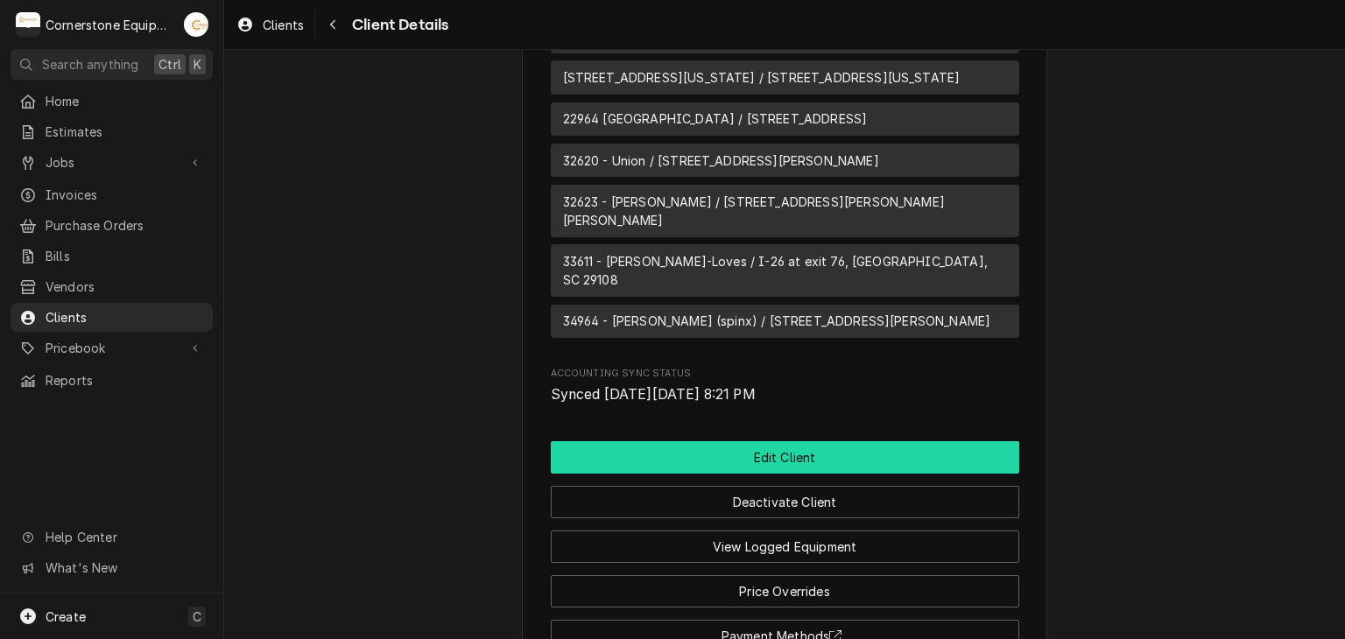
click at [690, 441] on button "Edit Client" at bounding box center [785, 457] width 469 height 32
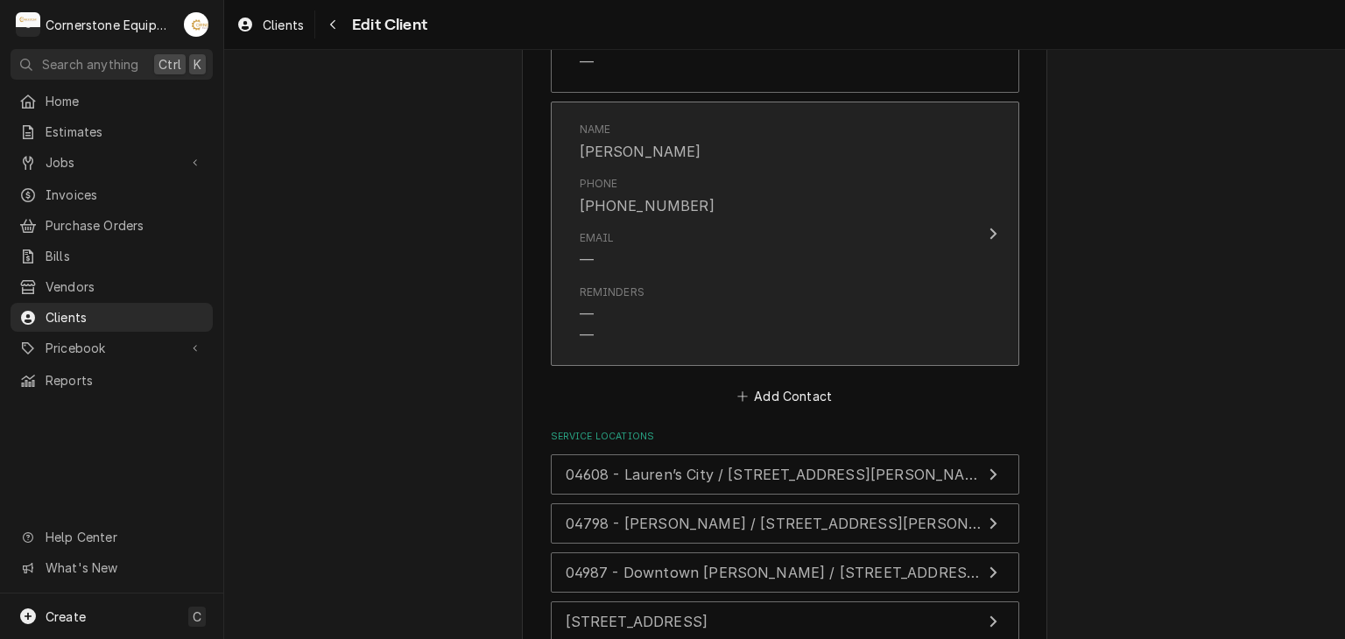
scroll to position [2102, 0]
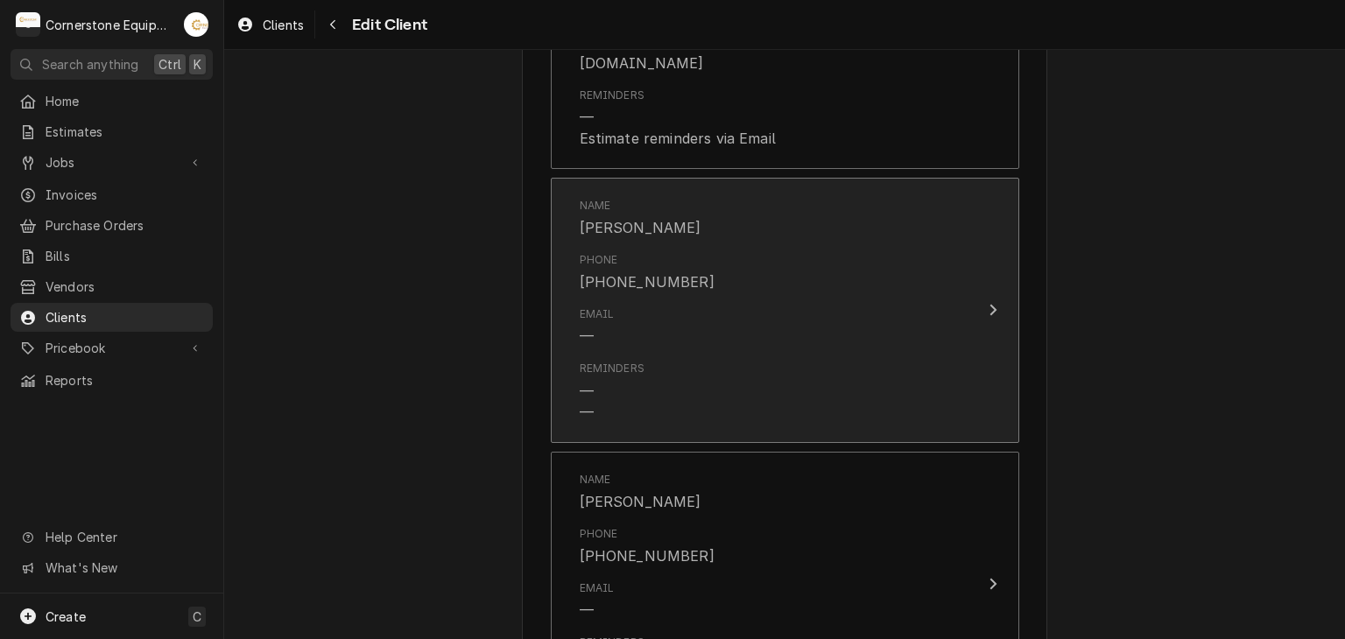
click at [736, 300] on div "Email —" at bounding box center [767, 327] width 374 height 54
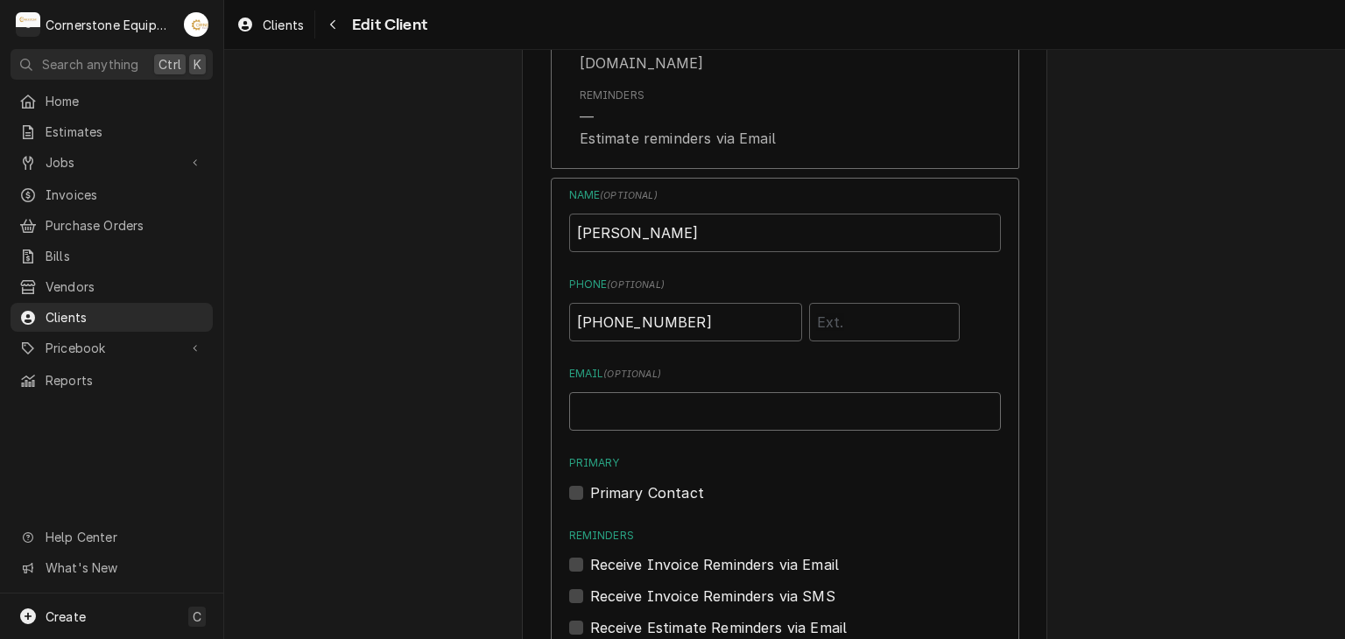
click at [719, 392] on input "Email ( optional )" at bounding box center [785, 411] width 432 height 39
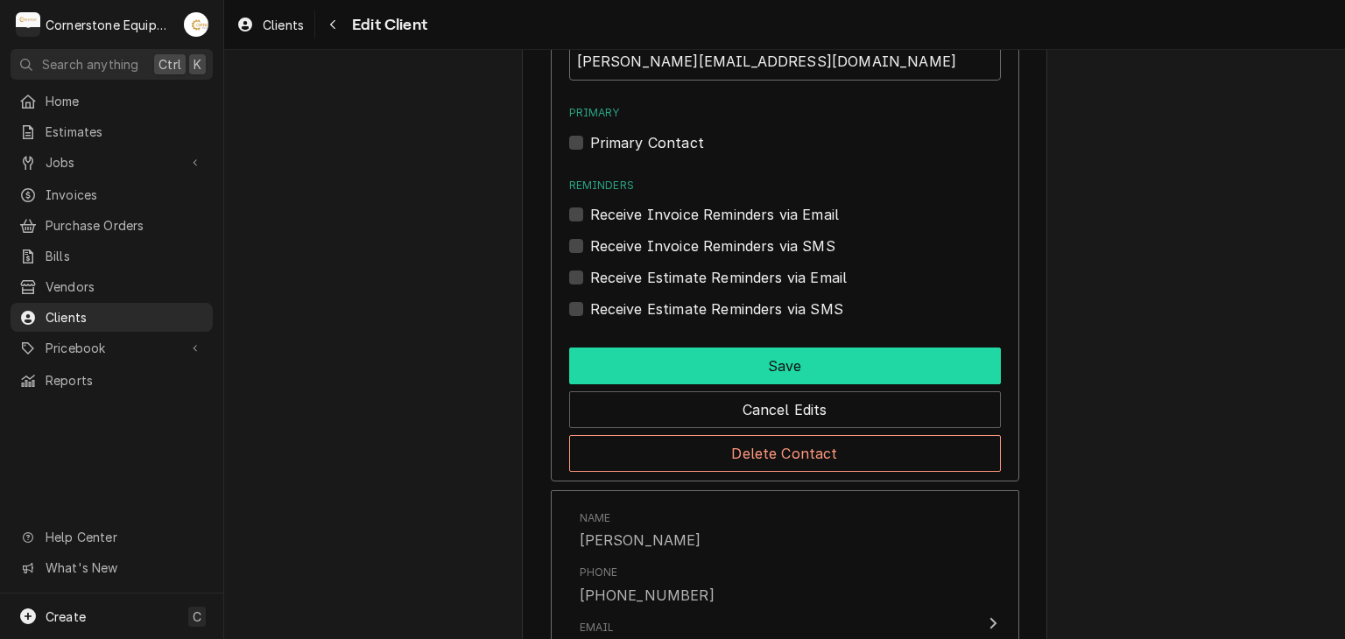
type input "jamie@masonmcdonalds.com"
click at [697, 348] on button "Save" at bounding box center [785, 366] width 432 height 37
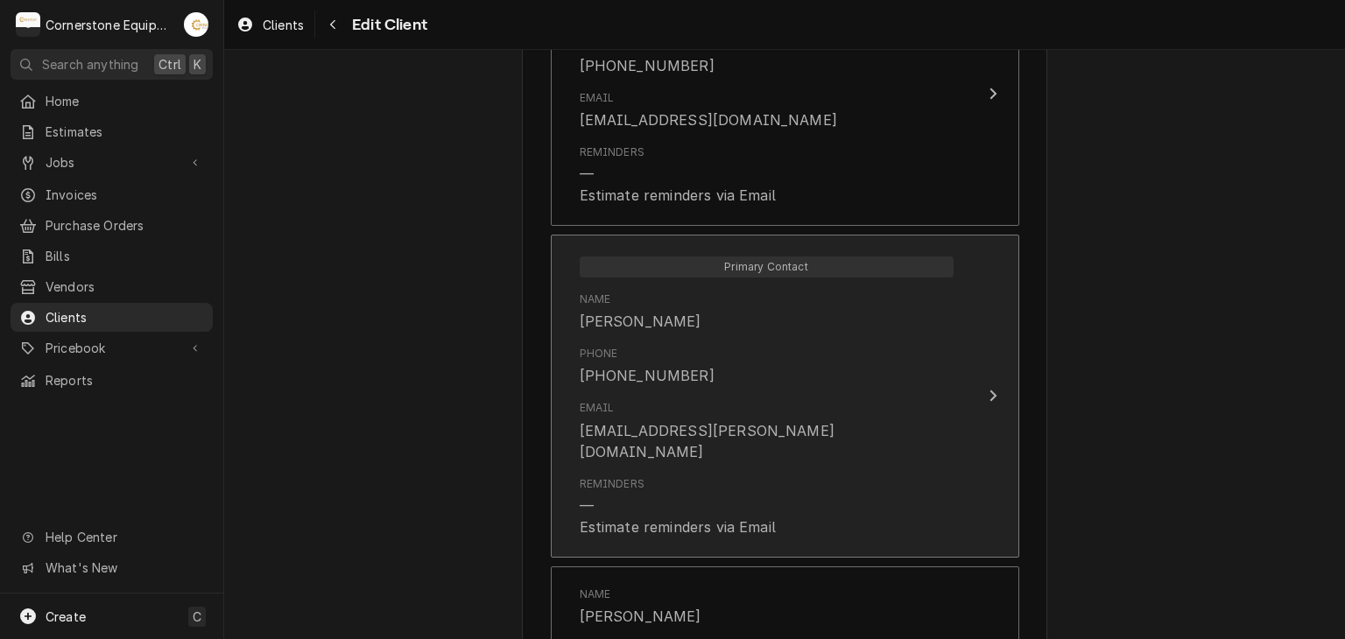
scroll to position [2414, 0]
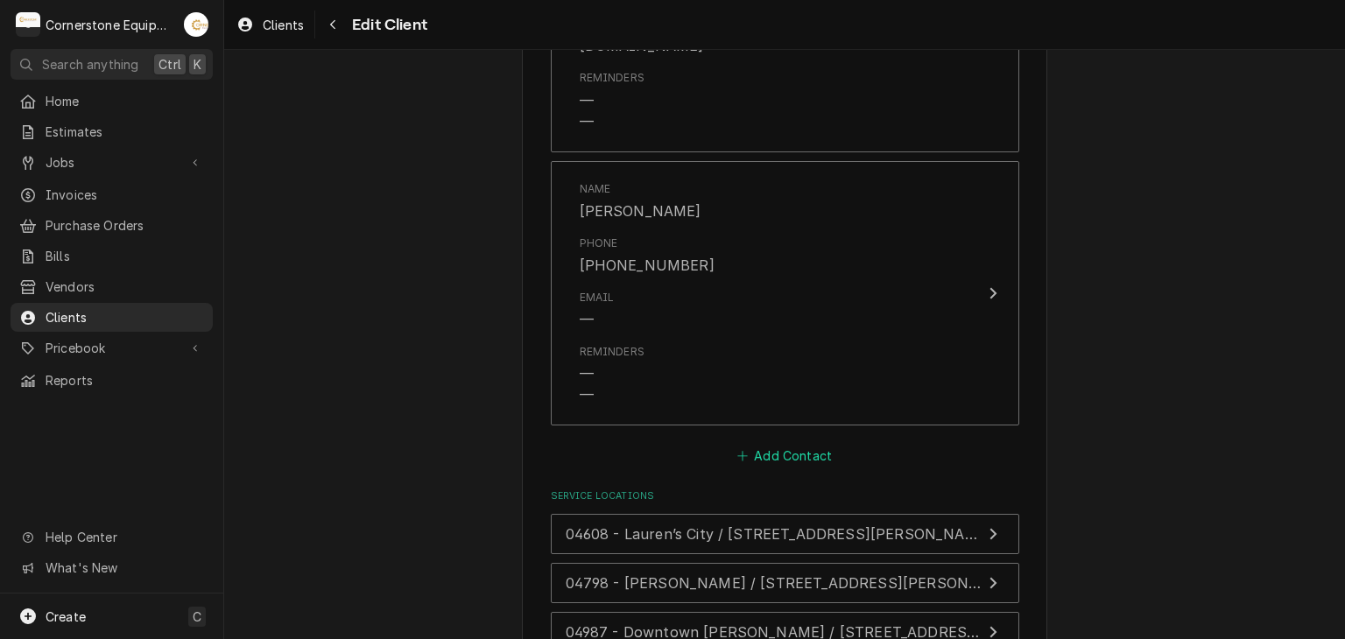
click at [796, 444] on button "Add Contact" at bounding box center [784, 456] width 101 height 25
type textarea "x"
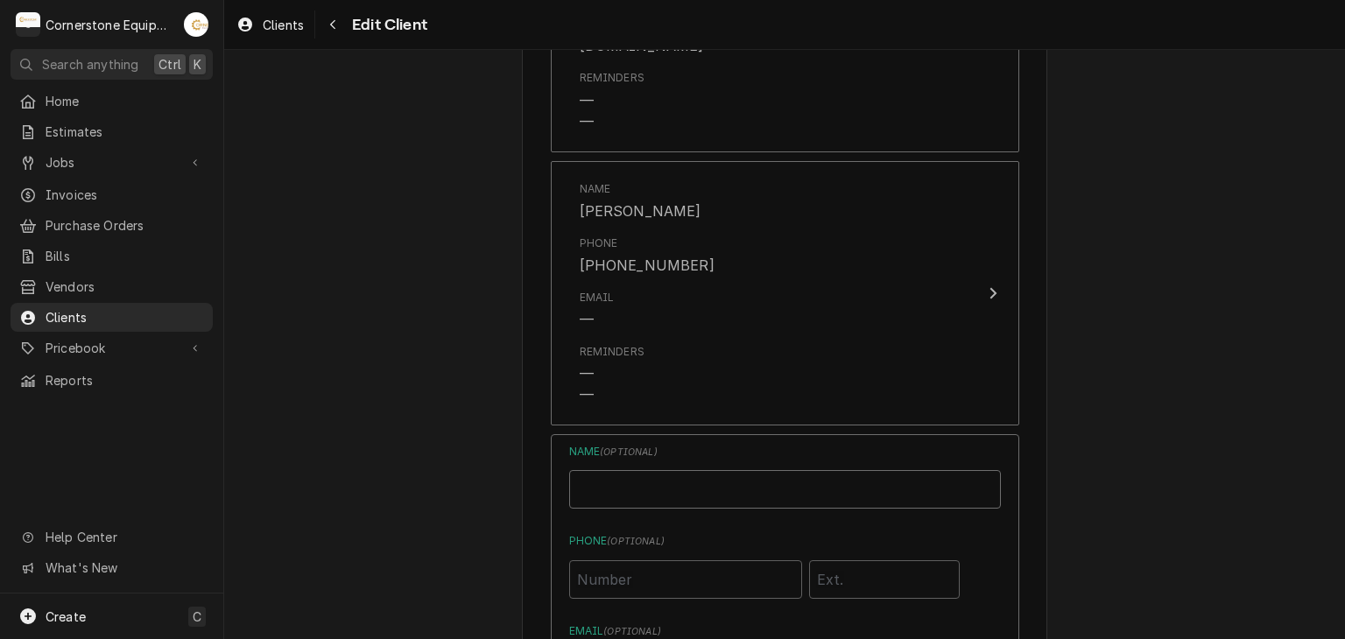
click at [733, 470] on input "Business Name" at bounding box center [785, 489] width 432 height 39
type input "R"
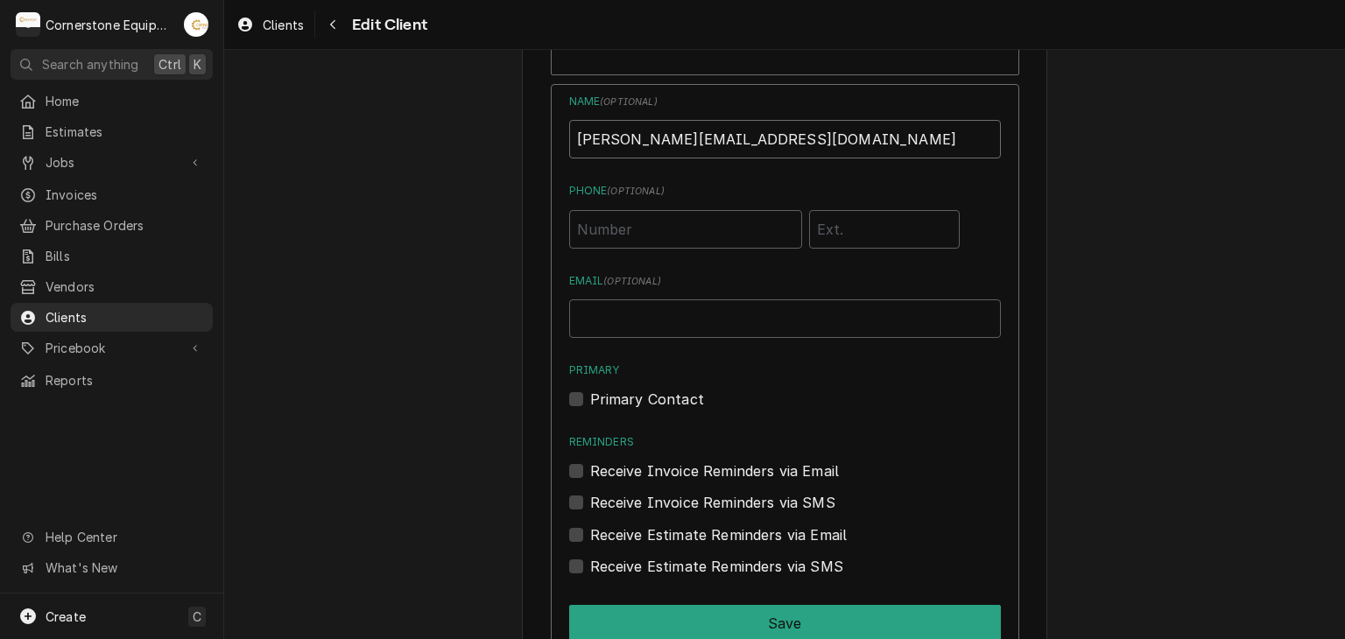
type input "randy@masonmcdonalds.com"
click at [649, 210] on input "Phone ( optional )" at bounding box center [685, 229] width 233 height 39
type input "(859)"
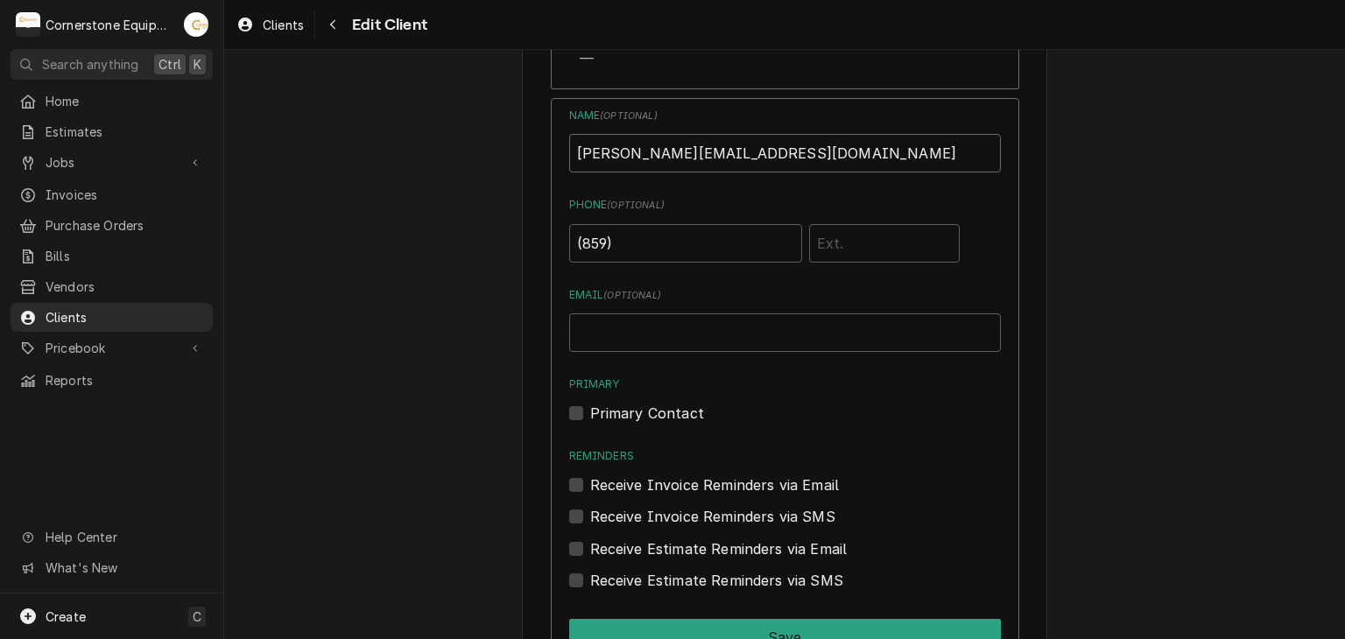
scroll to position [2729, 0]
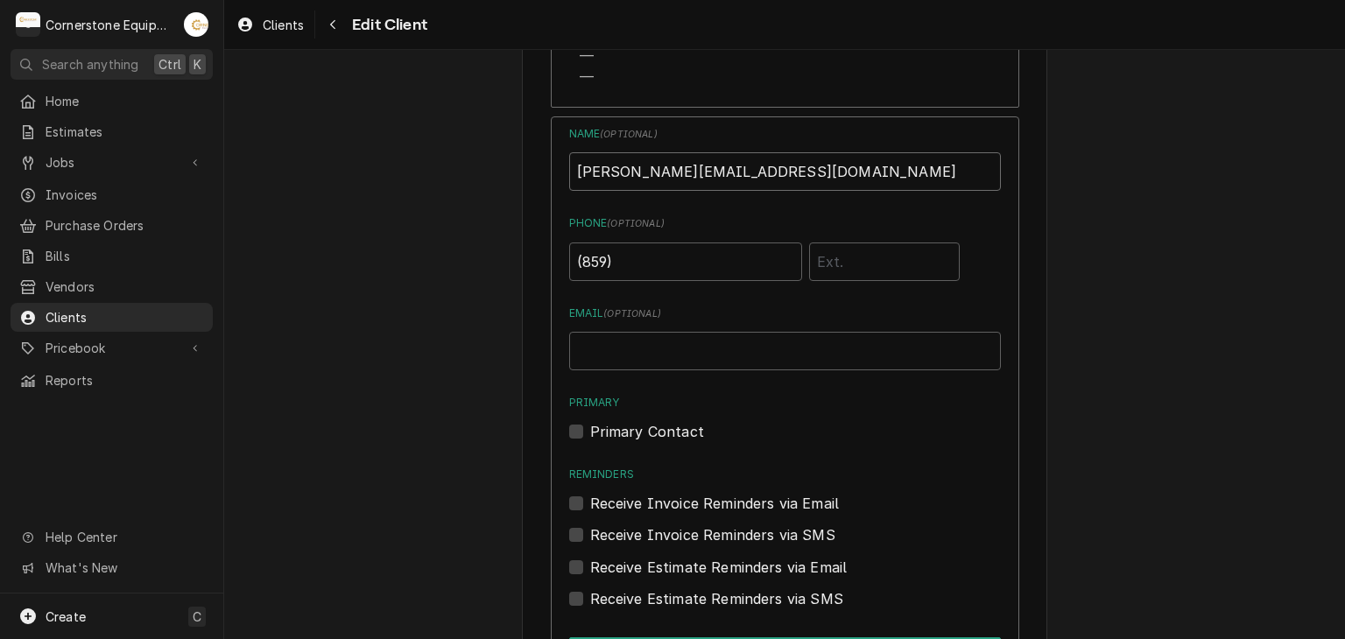
drag, startPoint x: 794, startPoint y: 67, endPoint x: 558, endPoint y: 61, distance: 235.7
click at [558, 116] on div "Name ( optional ) randy@masonmcdonalds.com Phone ( optional ) (859) Email ( opt…" at bounding box center [785, 421] width 469 height 611
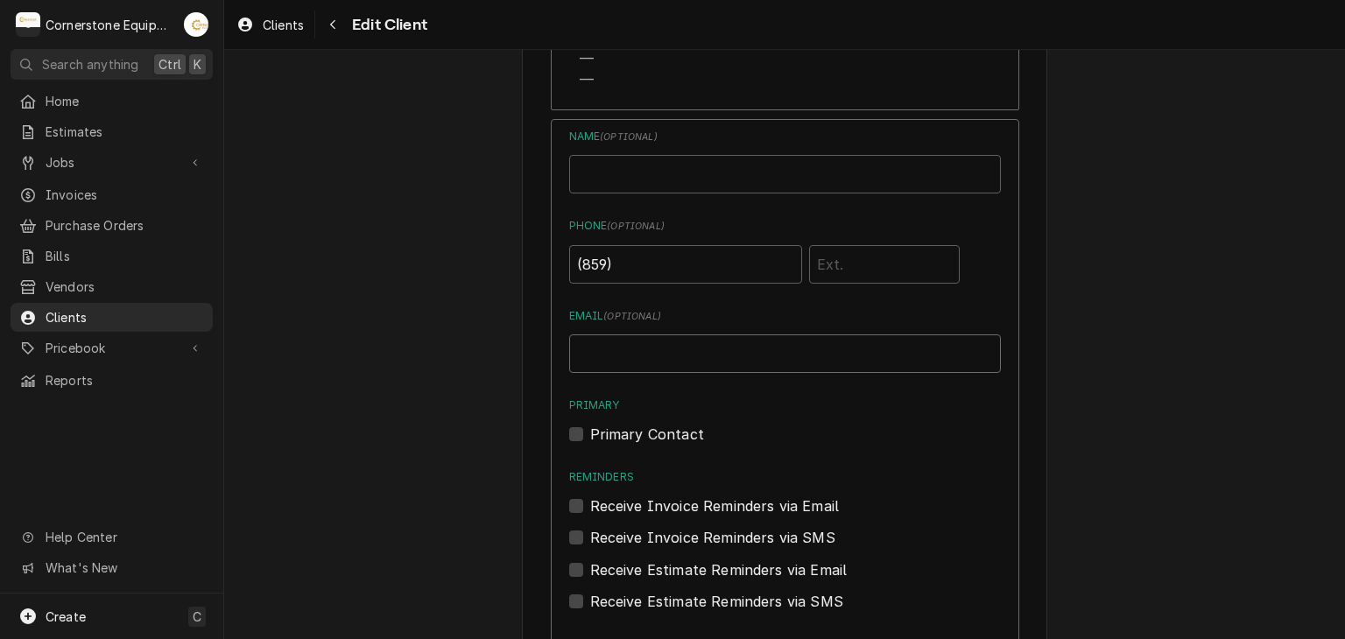
paste input "[PERSON_NAME][EMAIL_ADDRESS][DOMAIN_NAME]"
type input "[PERSON_NAME][EMAIL_ADDRESS][DOMAIN_NAME]"
click at [619, 155] on input "Business Name" at bounding box center [785, 174] width 432 height 39
type input "Randy Mason"
click at [725, 245] on input "(859)" at bounding box center [685, 264] width 233 height 39
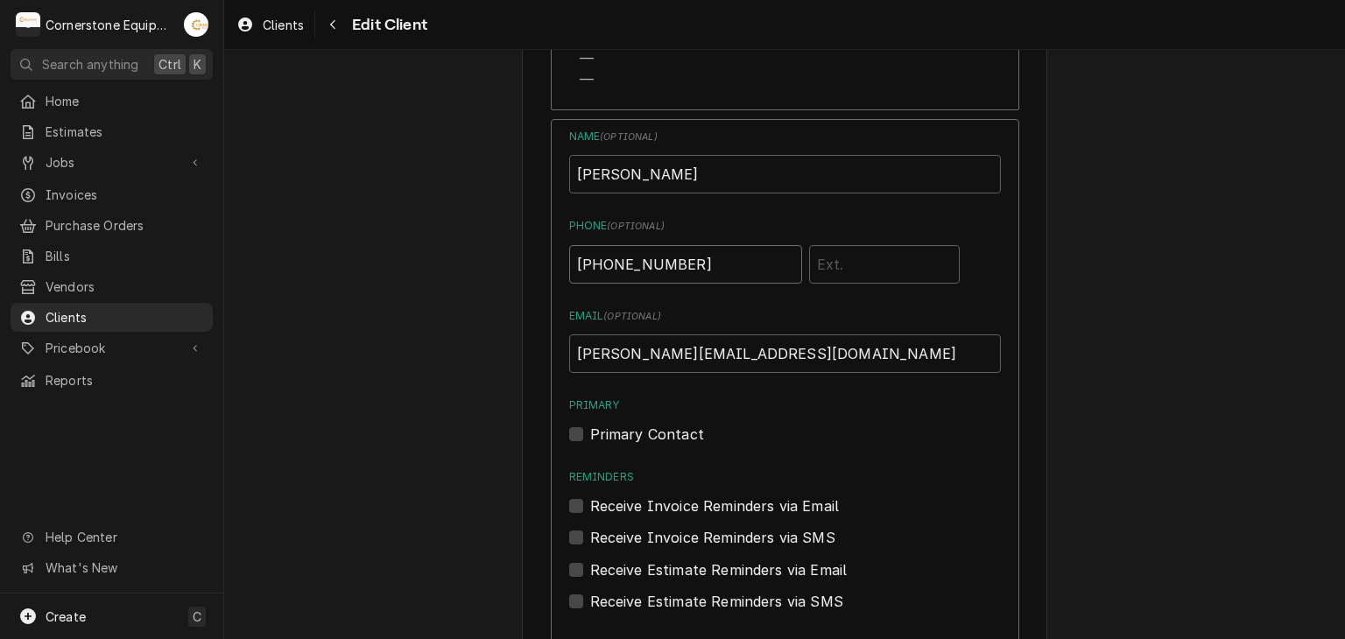
type input "(859) 699-8203"
click at [622, 591] on label "Receive Estimate Reminders via SMS" at bounding box center [716, 601] width 253 height 21
click at [622, 591] on input "Contact Edit Form" at bounding box center [806, 610] width 432 height 39
checkbox input "true"
click at [639, 560] on label "Receive Estimate Reminders via Email" at bounding box center [719, 570] width 258 height 21
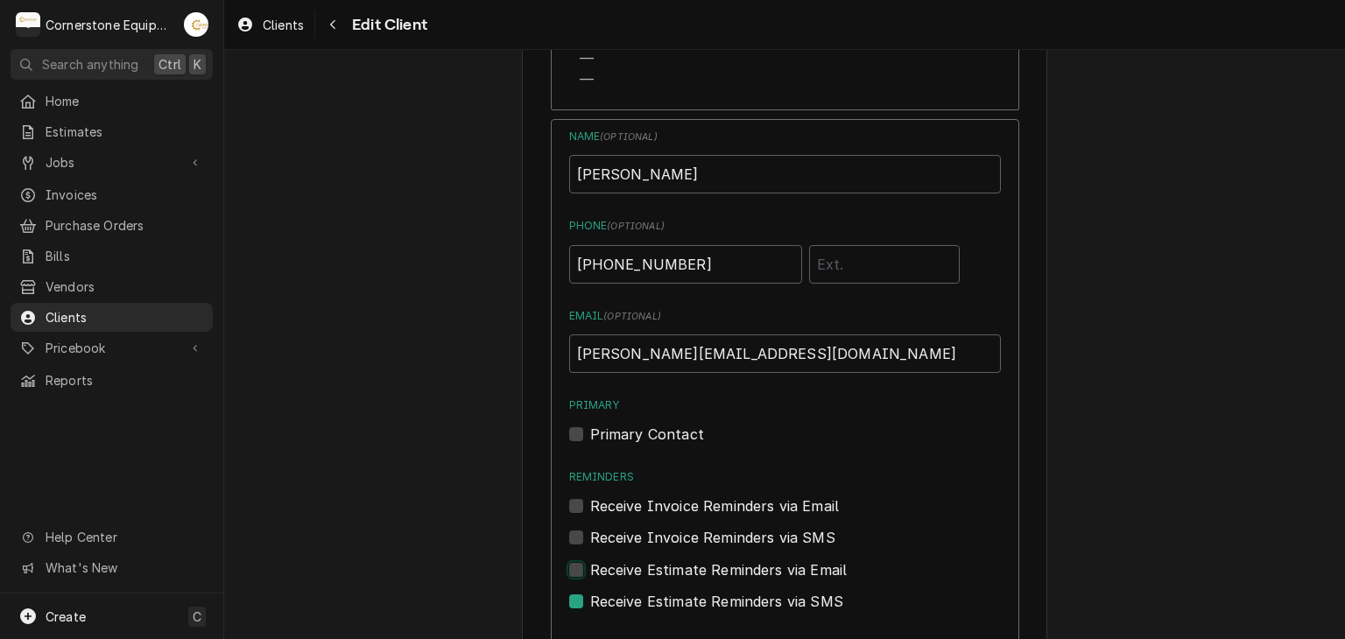
click at [639, 560] on input "Contact Edit Form" at bounding box center [806, 579] width 432 height 39
checkbox input "true"
click at [649, 527] on label "Receive Invoice Reminders via SMS" at bounding box center [712, 537] width 245 height 21
click at [649, 527] on input "Contact Edit Form" at bounding box center [806, 546] width 432 height 39
checkbox input "true"
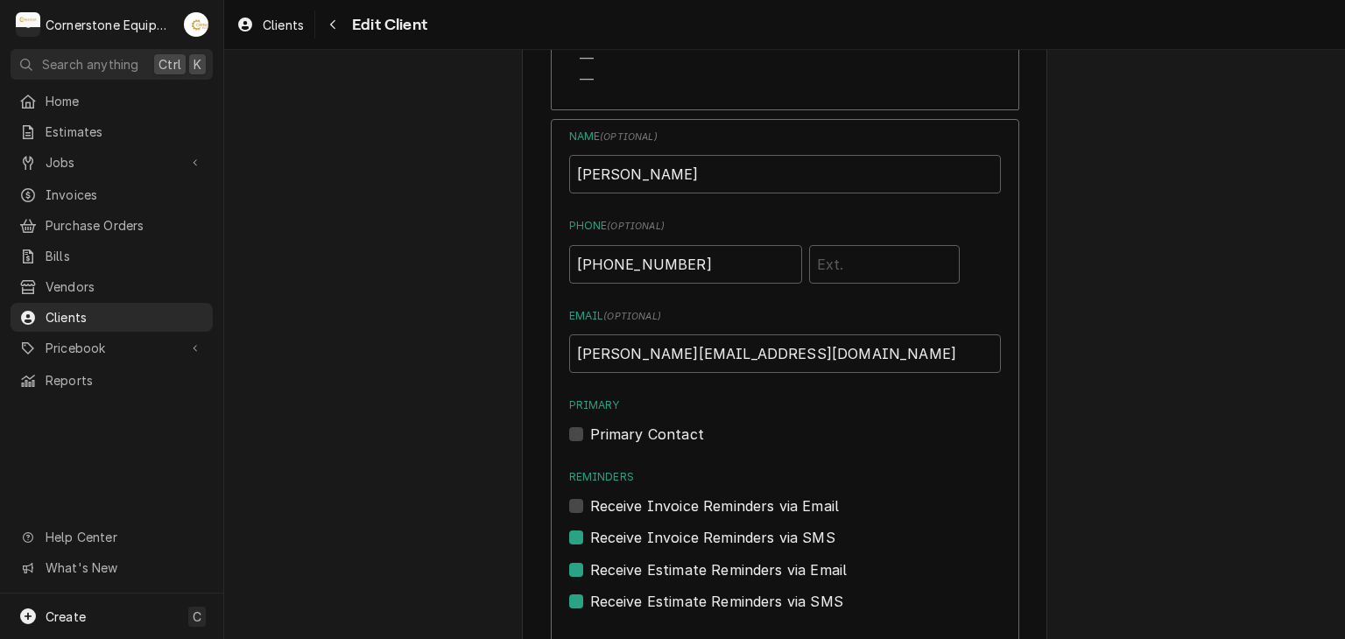
click at [653, 469] on div "Reminders Receive Invoice Reminders via Email" at bounding box center [785, 492] width 432 height 47
click at [650, 496] on label "Receive Invoice Reminders via Email" at bounding box center [715, 506] width 250 height 21
click at [650, 496] on input "Reminders" at bounding box center [806, 515] width 432 height 39
checkbox input "true"
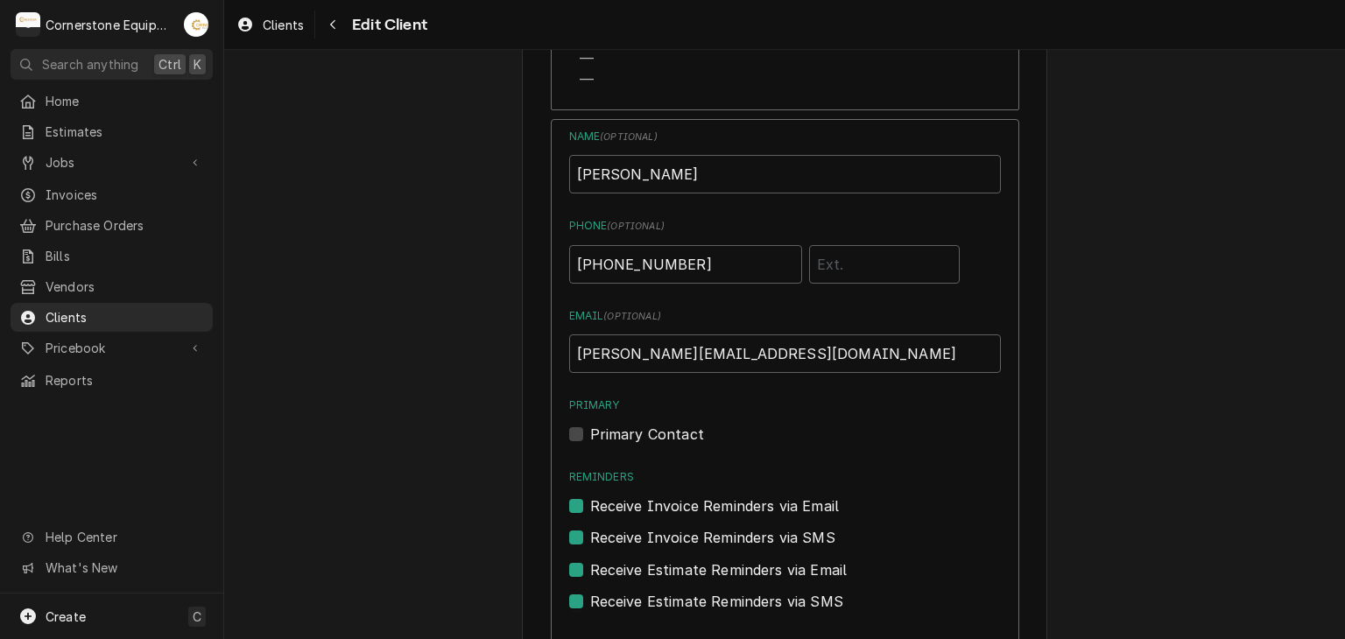
type textarea "x"
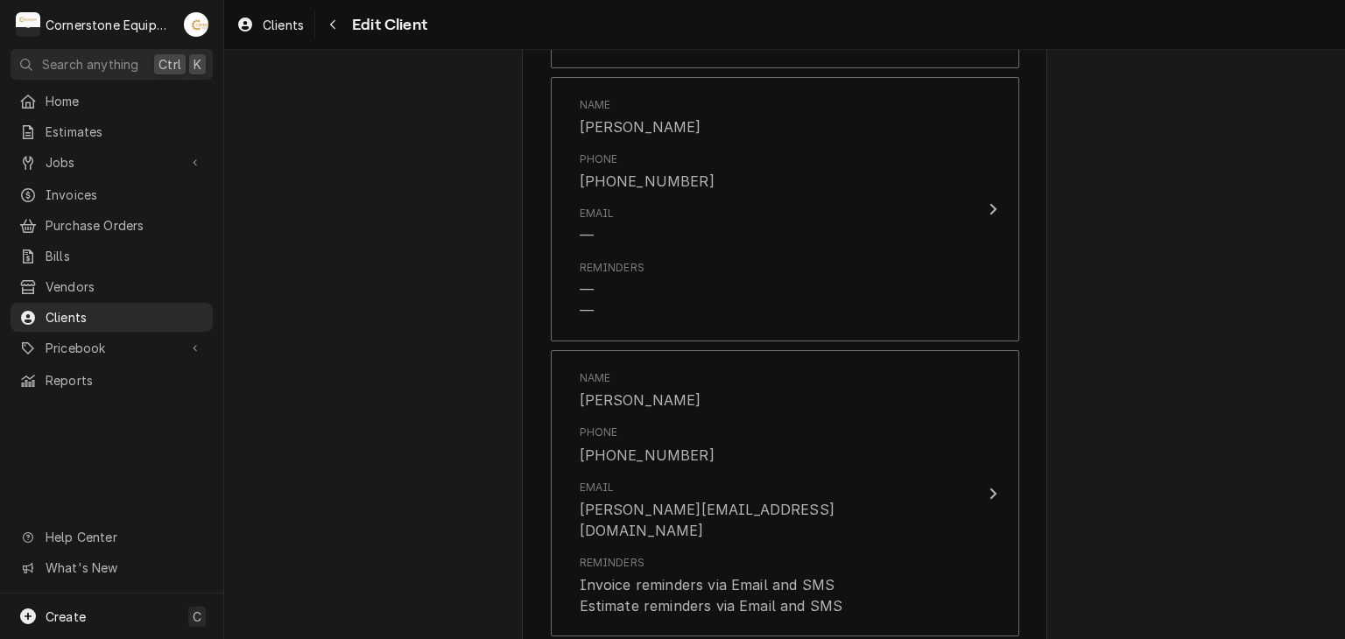
scroll to position [2128, 0]
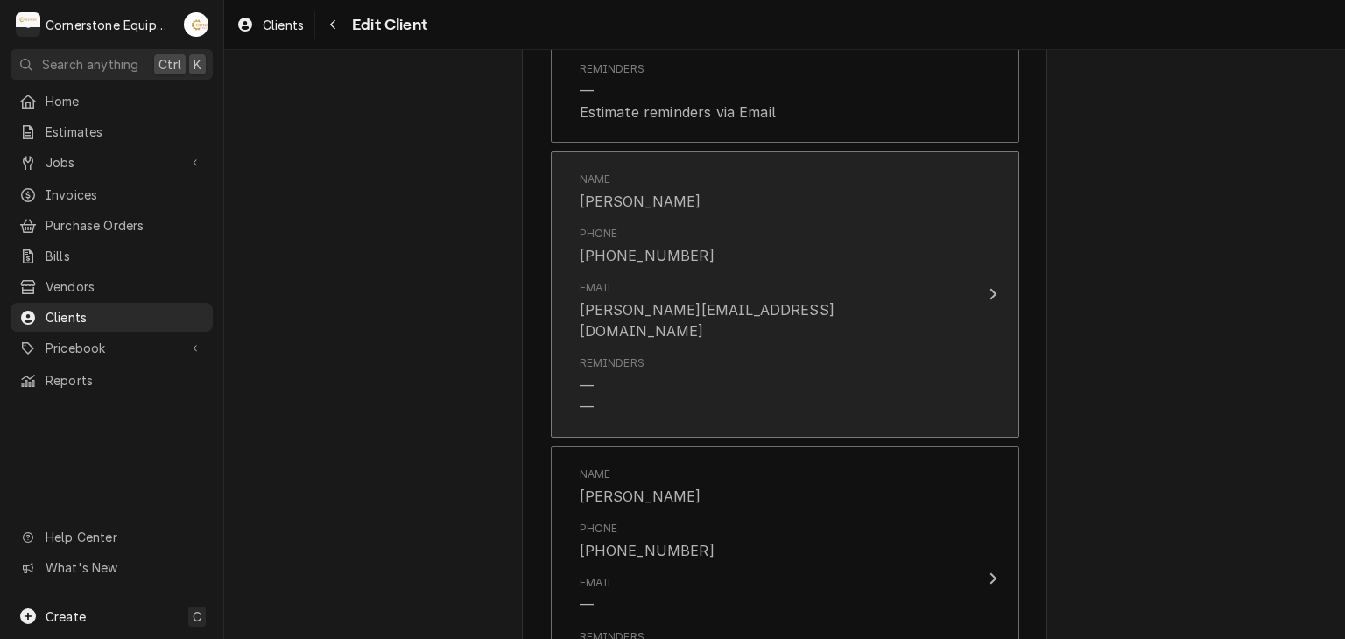
click at [679, 349] on div "Reminders — —" at bounding box center [767, 386] width 374 height 75
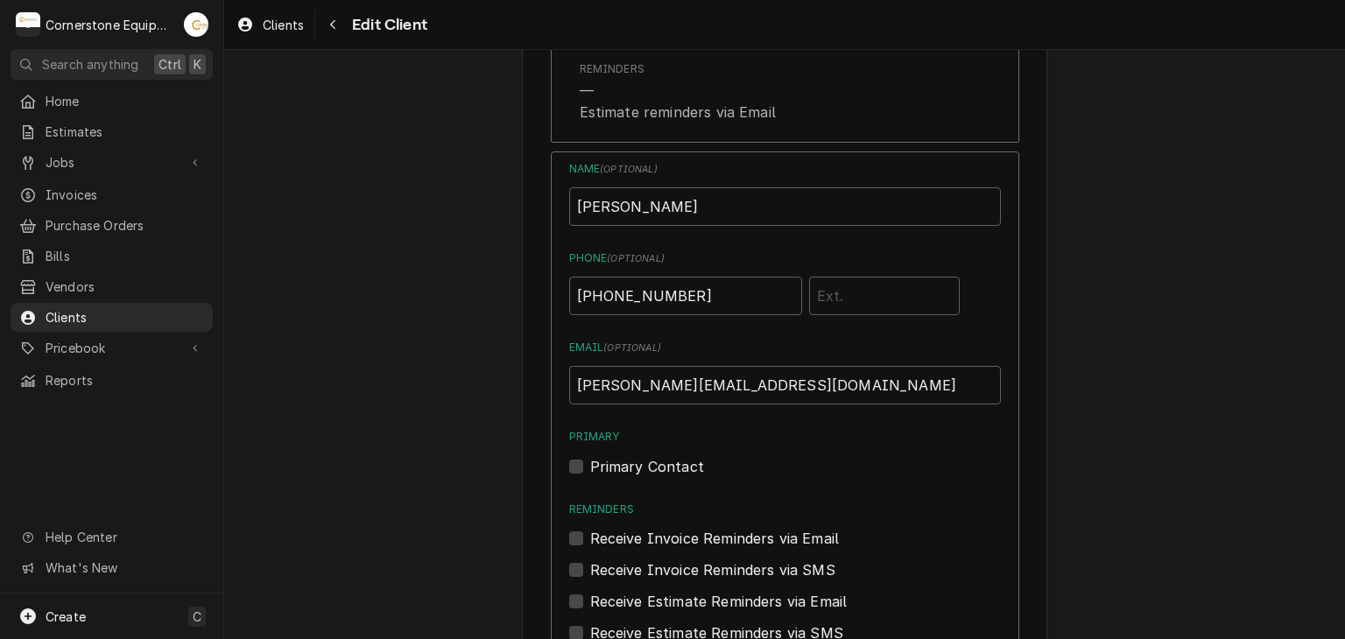
click at [674, 502] on div "Reminders Receive Invoice Reminders via Email" at bounding box center [785, 525] width 432 height 47
click at [669, 549] on div "Receive Invoice Reminders via SMS" at bounding box center [785, 565] width 432 height 32
click at [669, 528] on label "Receive Invoice Reminders via Email" at bounding box center [715, 538] width 250 height 21
click at [669, 528] on input "Reminders" at bounding box center [806, 547] width 432 height 39
checkbox input "true"
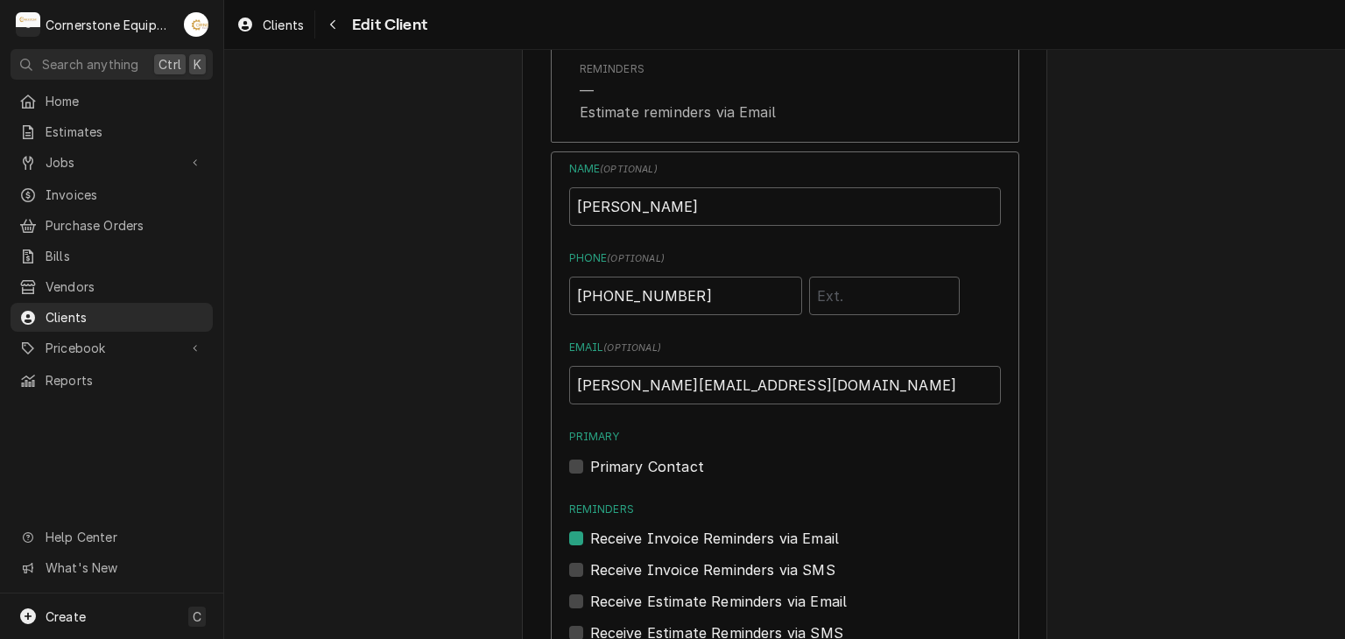
click at [673, 560] on label "Receive Invoice Reminders via SMS" at bounding box center [712, 570] width 245 height 21
click at [673, 560] on input "Contact Edit Form" at bounding box center [806, 579] width 432 height 39
checkbox input "true"
click at [663, 591] on label "Receive Estimate Reminders via Email" at bounding box center [719, 601] width 258 height 21
click at [663, 591] on input "Contact Edit Form" at bounding box center [806, 610] width 432 height 39
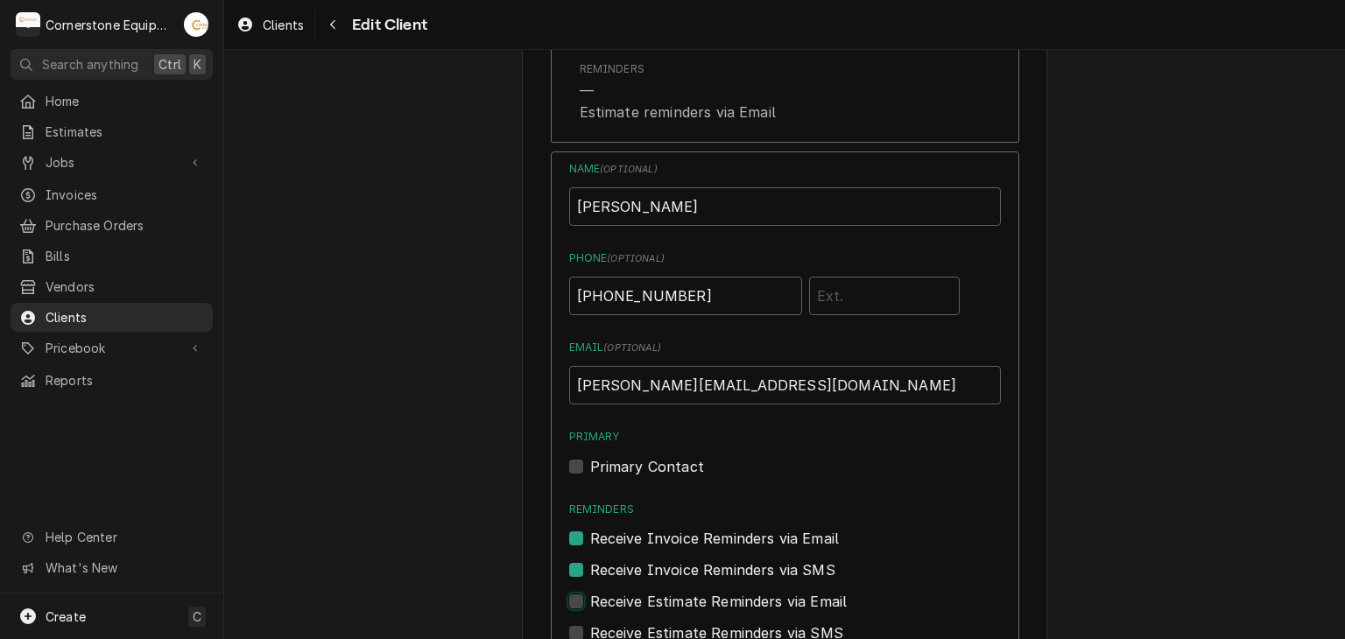
checkbox input "true"
click at [661, 623] on label "Receive Estimate Reminders via SMS" at bounding box center [716, 633] width 253 height 21
click at [661, 623] on input "Contact Edit Form" at bounding box center [806, 642] width 432 height 39
checkbox input "true"
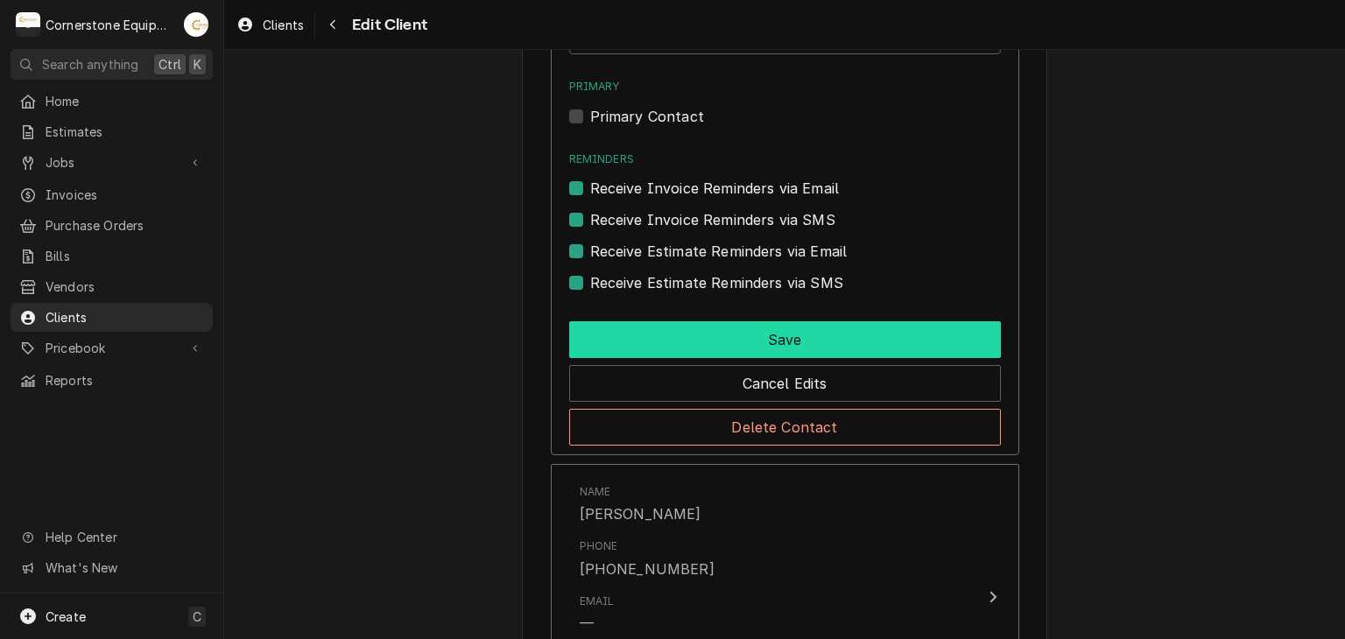
click at [714, 321] on button "Save" at bounding box center [785, 339] width 432 height 37
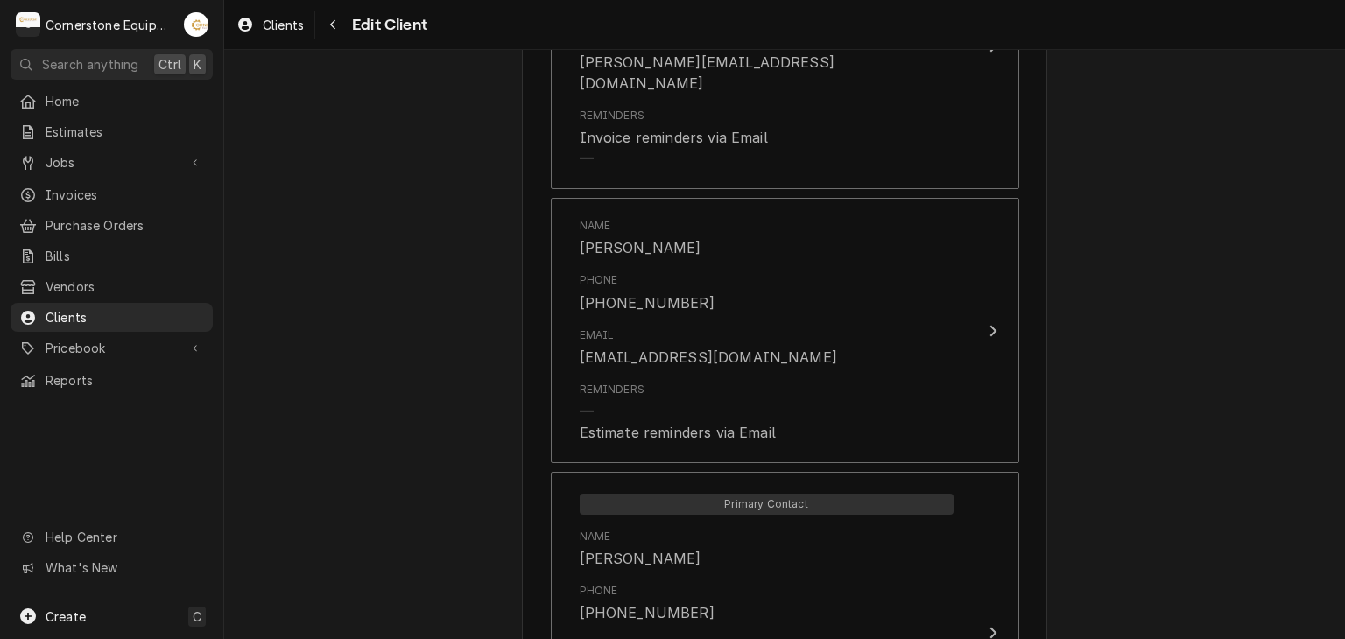
scroll to position [1390, 0]
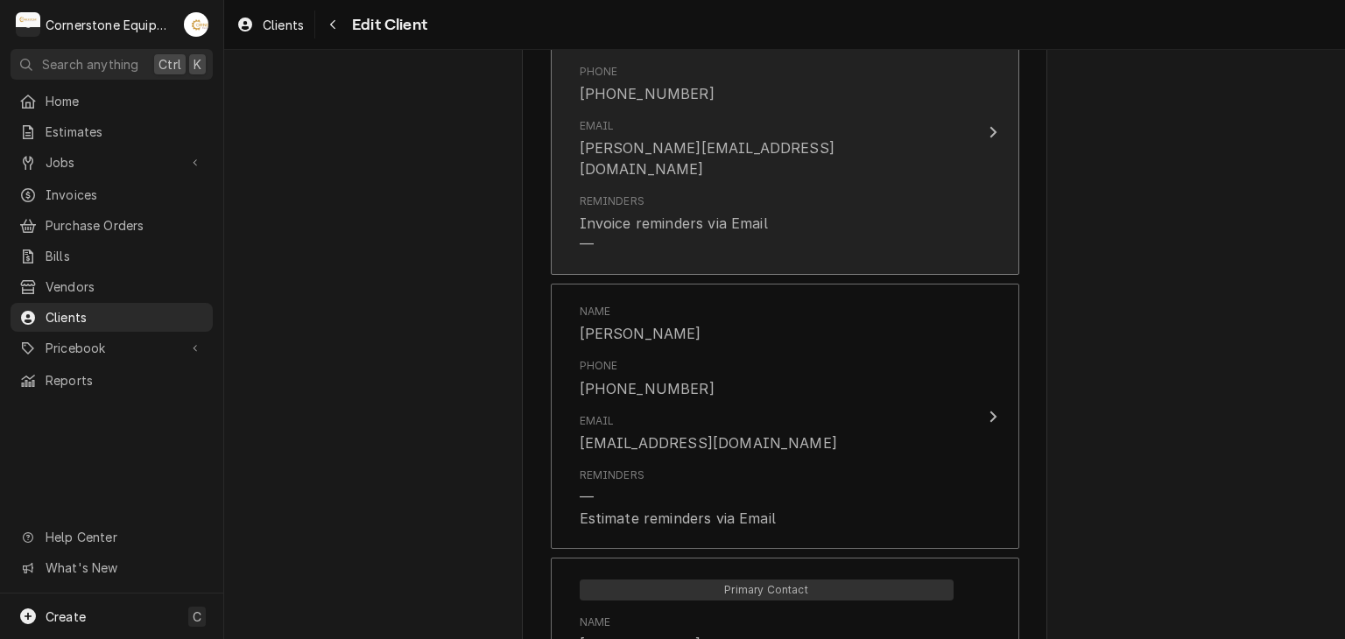
click at [674, 213] on div "Invoice reminders via Email" at bounding box center [674, 223] width 188 height 21
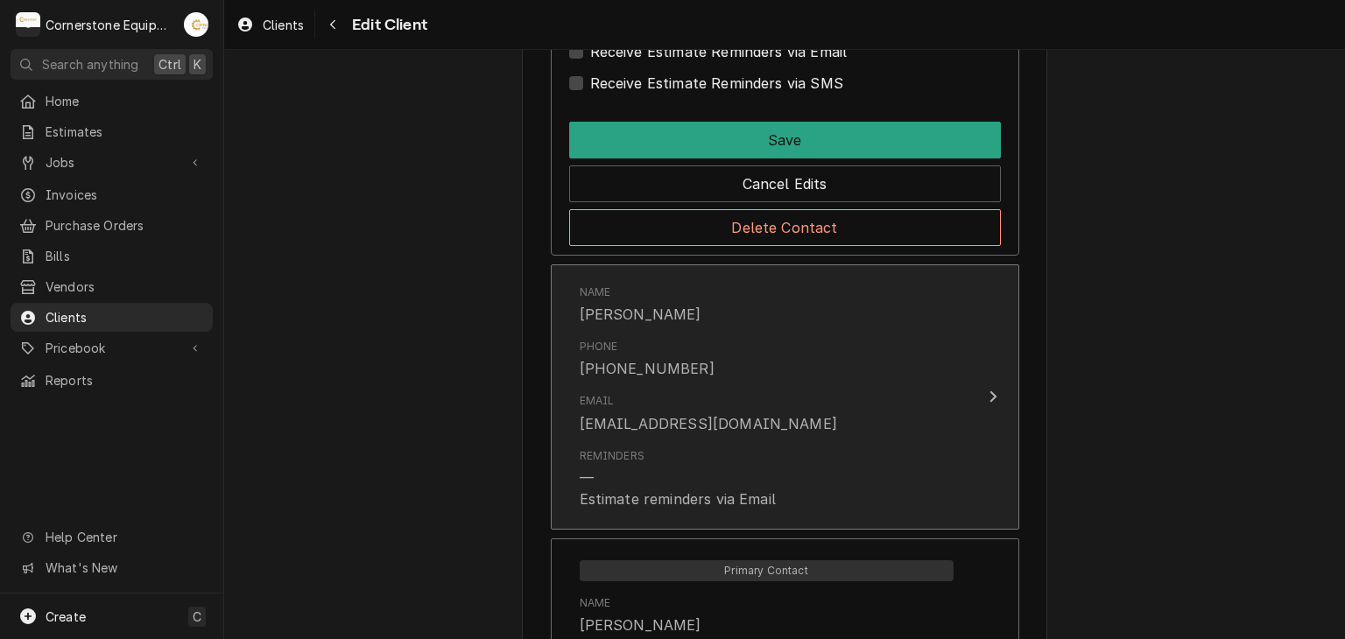
scroll to position [1428, 0]
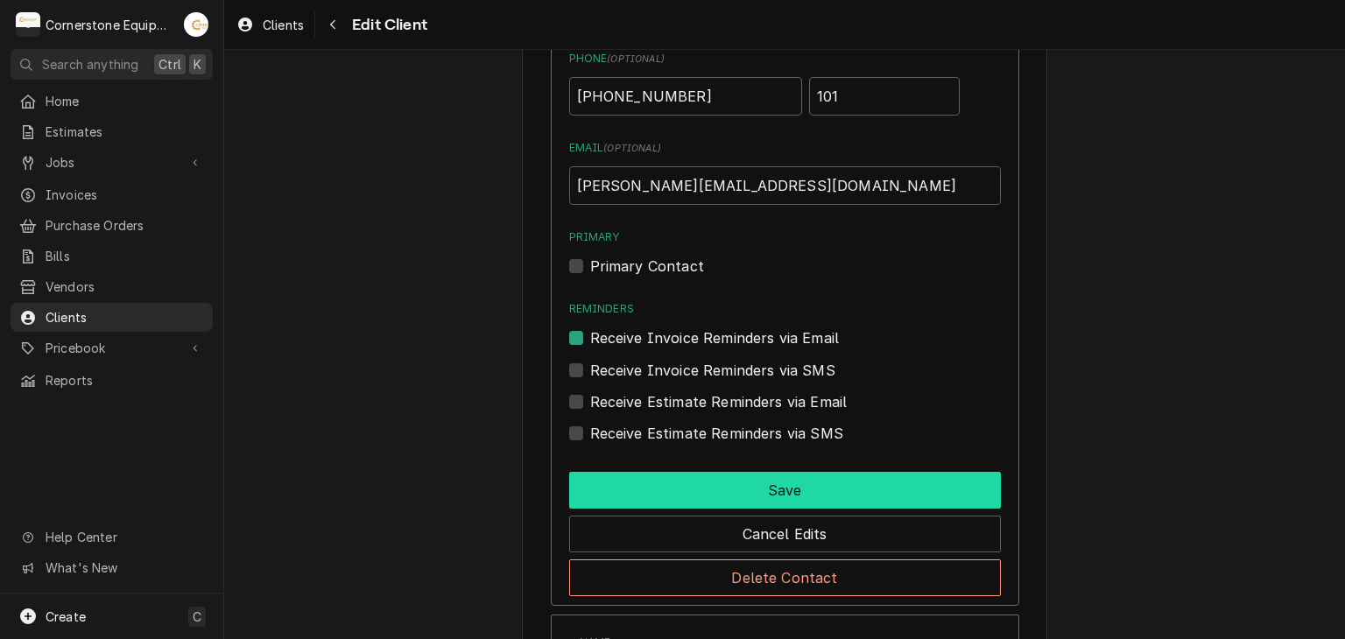
click at [745, 494] on button "Save" at bounding box center [785, 490] width 432 height 37
type textarea "x"
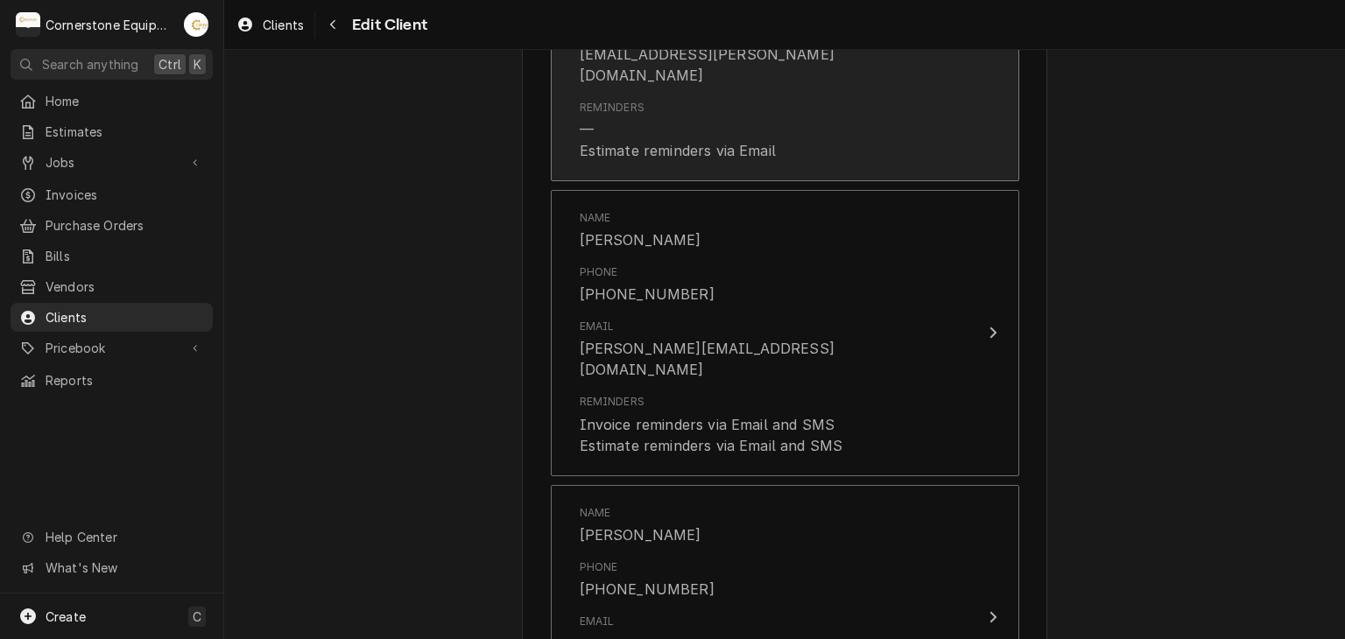
scroll to position [1740, 0]
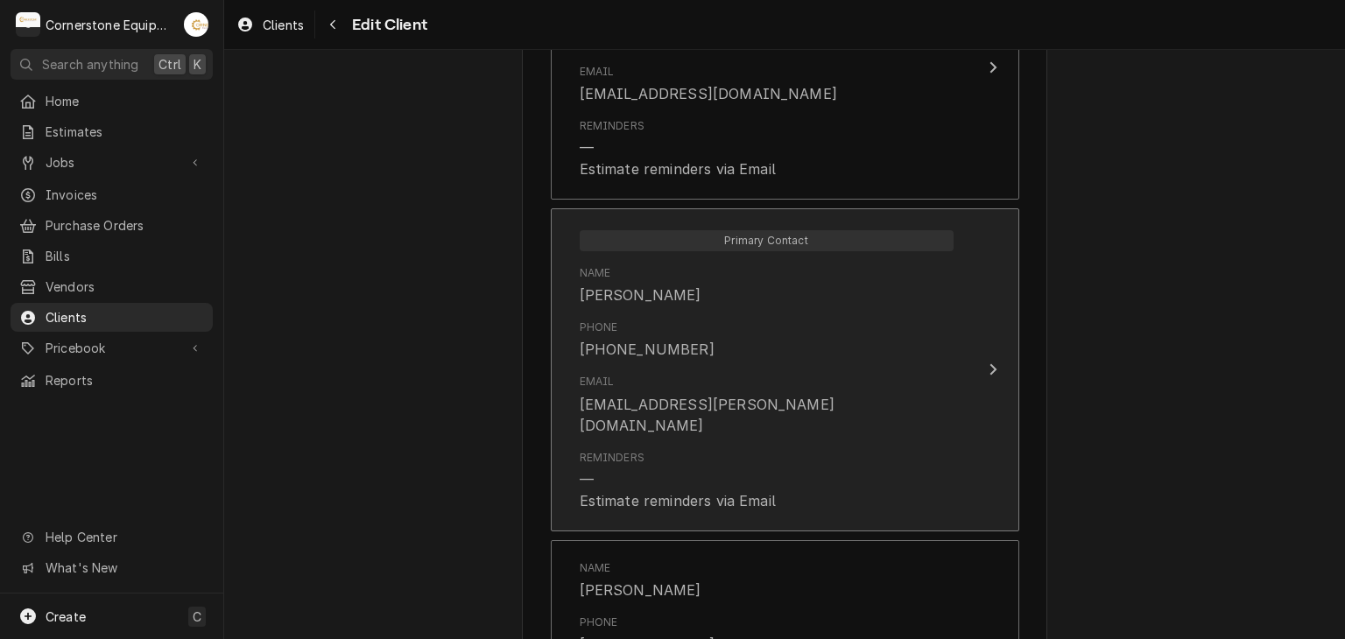
click at [732, 394] on div "ashton.vazquez@us.stores.mcd.com" at bounding box center [767, 415] width 374 height 42
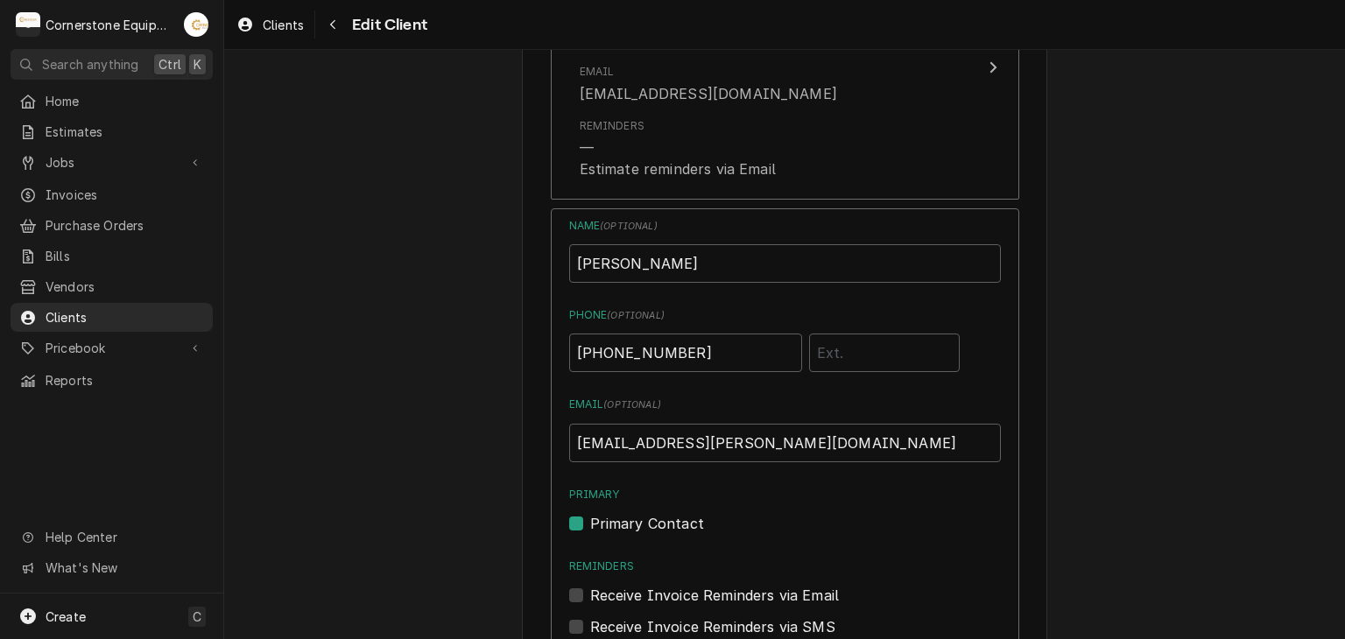
scroll to position [2090, 0]
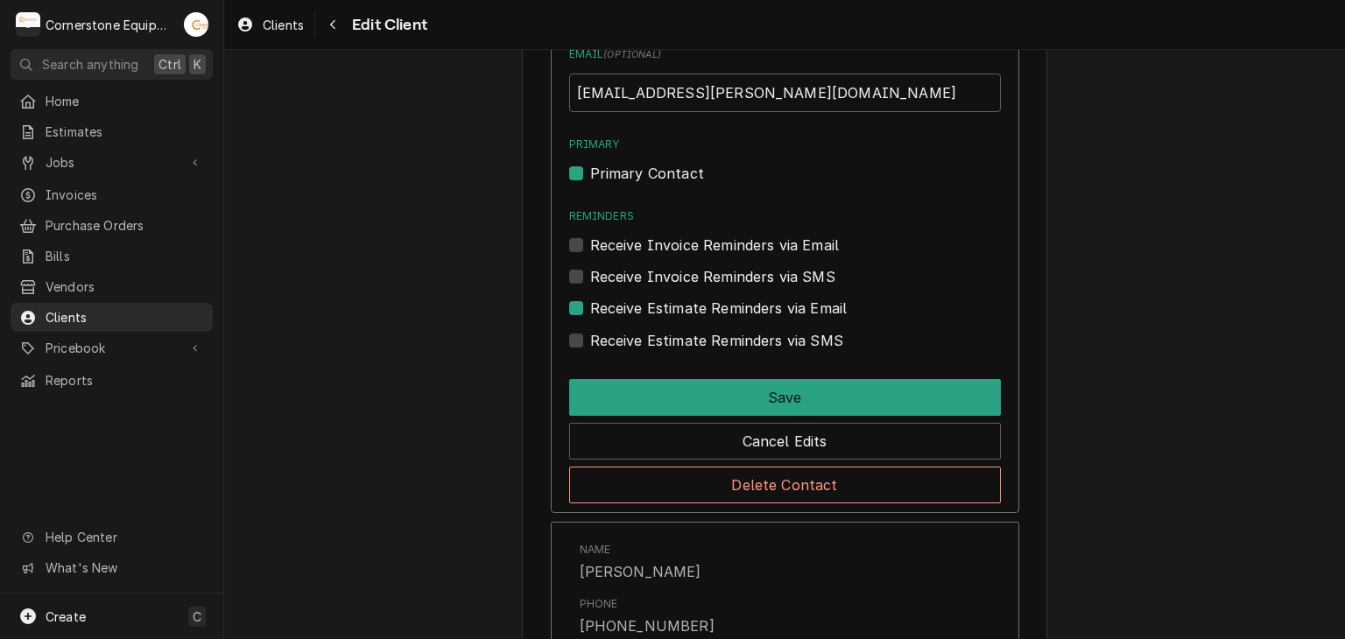
click at [697, 266] on label "Receive Invoice Reminders via SMS" at bounding box center [712, 276] width 245 height 21
click at [697, 266] on input "Contact Edit Form" at bounding box center [806, 285] width 432 height 39
checkbox input "true"
click at [698, 235] on label "Receive Invoice Reminders via Email" at bounding box center [715, 245] width 250 height 21
click at [698, 235] on input "Reminders" at bounding box center [806, 254] width 432 height 39
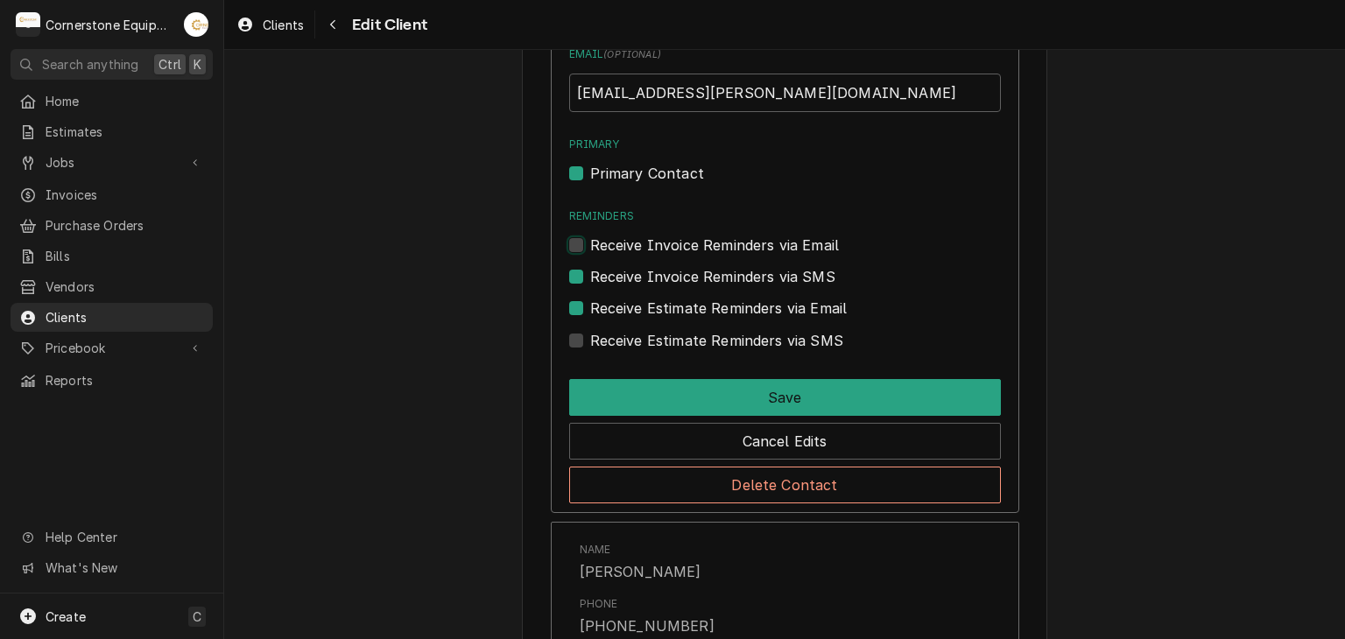
checkbox input "true"
click at [691, 330] on label "Receive Estimate Reminders via SMS" at bounding box center [716, 340] width 253 height 21
click at [691, 330] on input "Contact Edit Form" at bounding box center [806, 349] width 432 height 39
checkbox input "true"
click at [700, 372] on div "Save" at bounding box center [785, 394] width 432 height 44
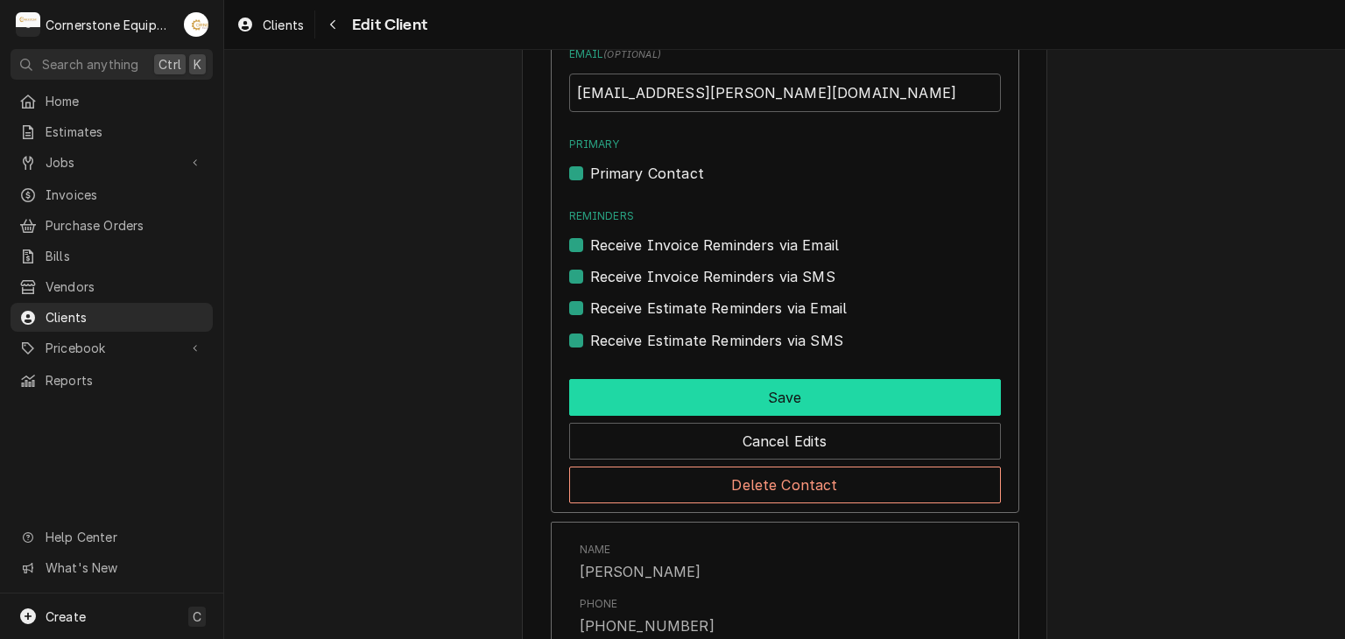
click at [691, 379] on button "Save" at bounding box center [785, 397] width 432 height 37
type textarea "x"
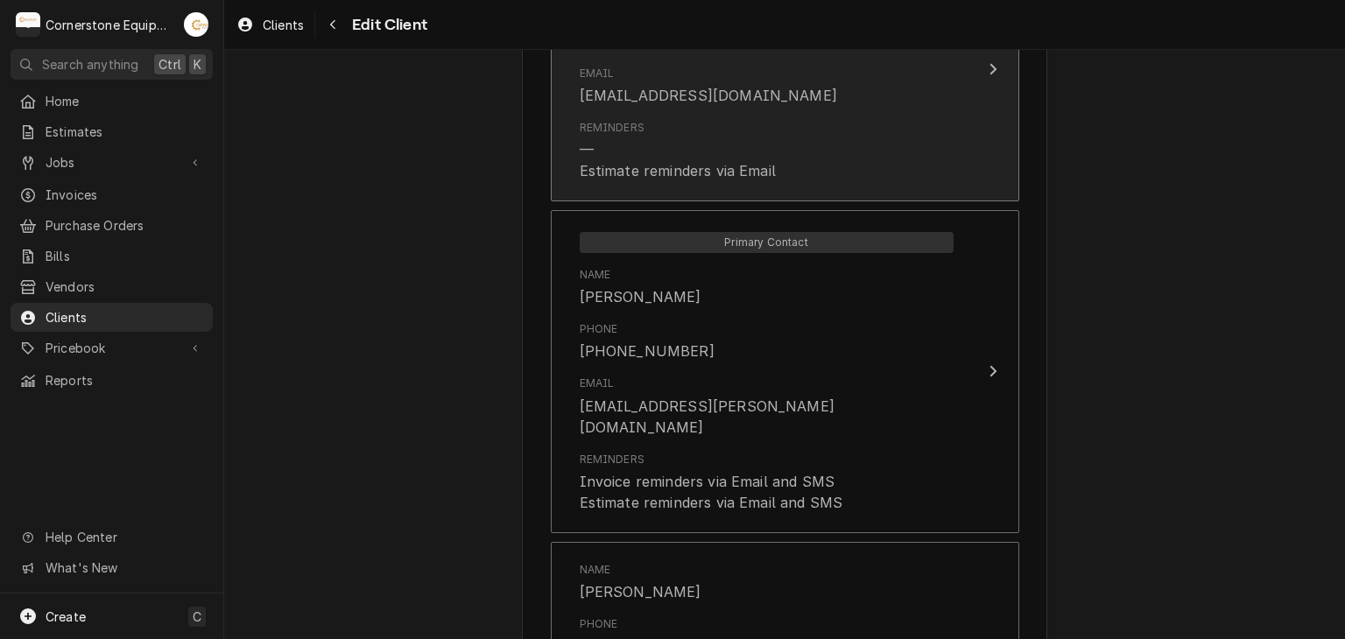
scroll to position [1387, 0]
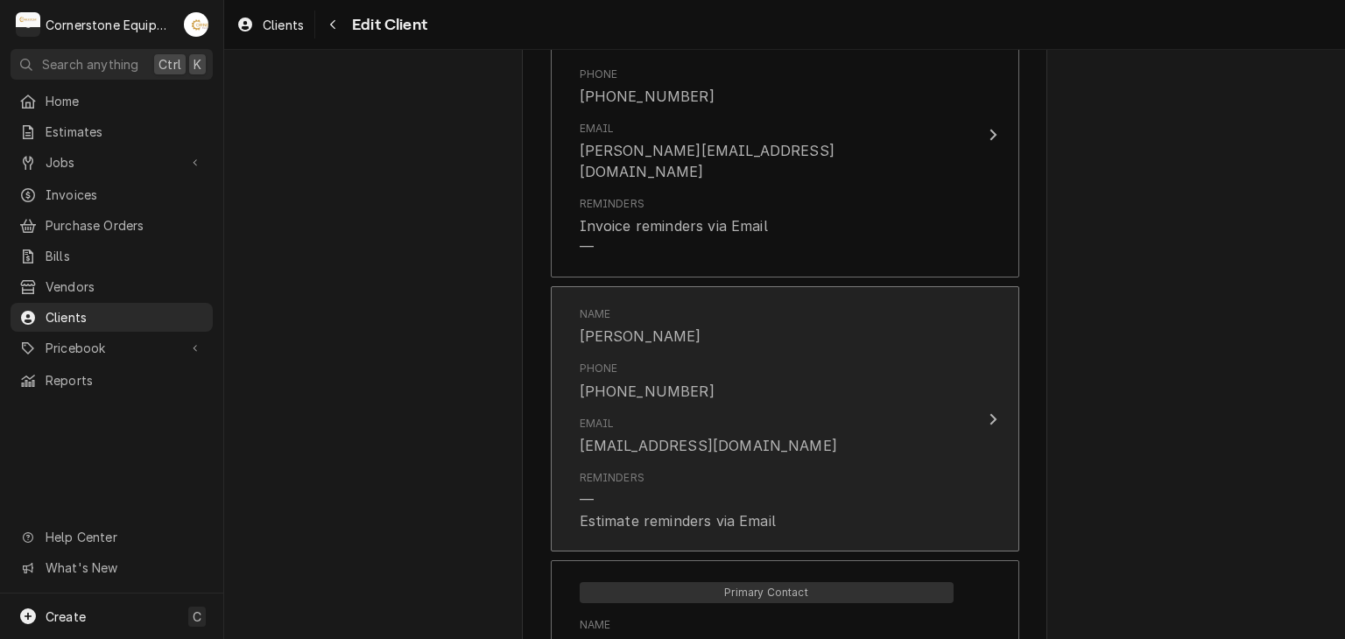
click at [695, 377] on div "Phone (407) 234-9558" at bounding box center [767, 381] width 374 height 54
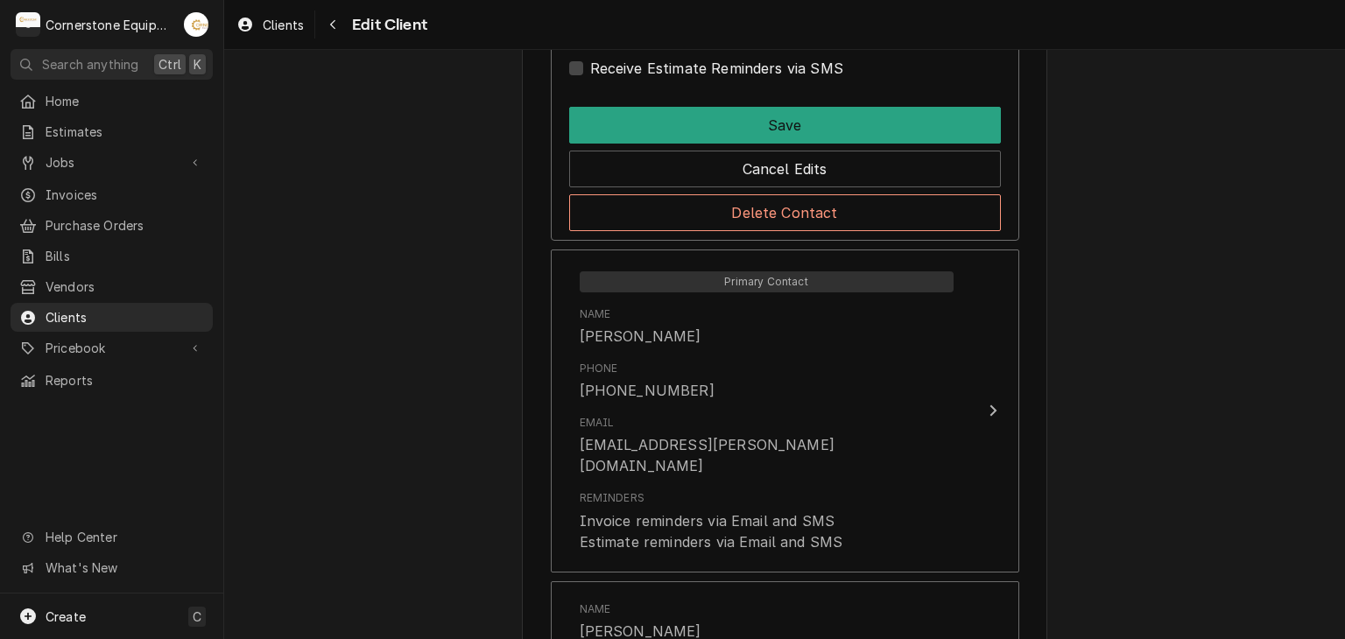
scroll to position [1738, 0]
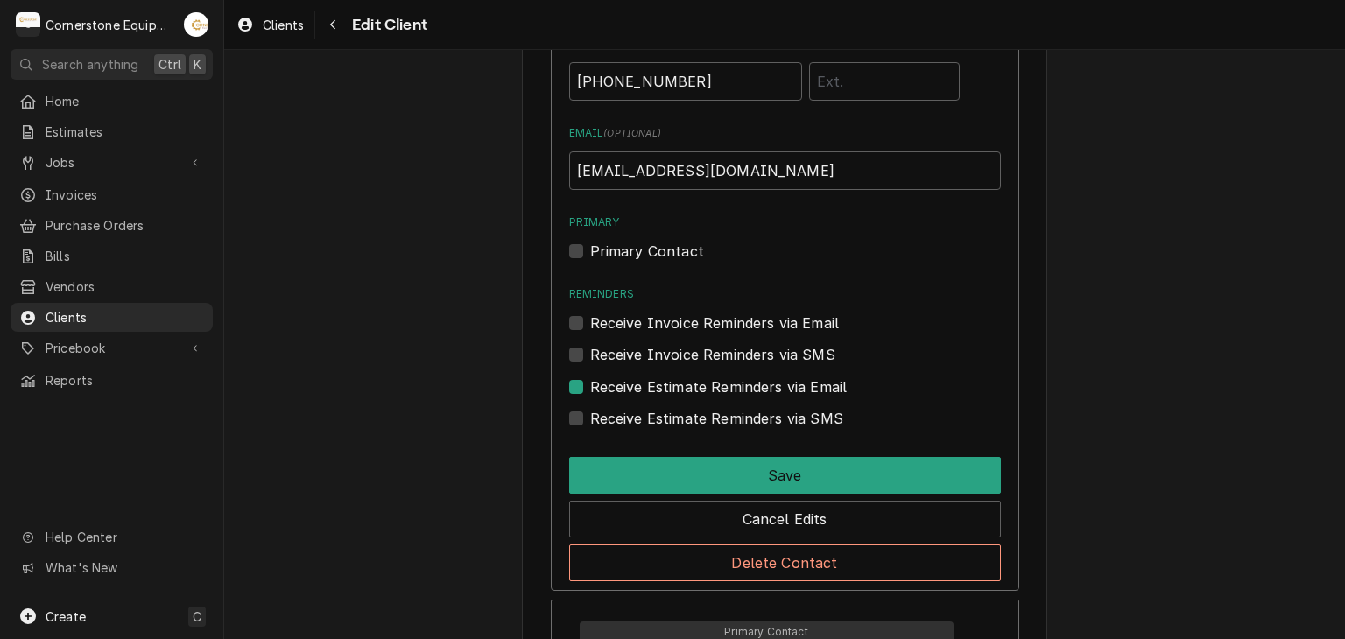
click at [662, 313] on label "Receive Invoice Reminders via Email" at bounding box center [715, 323] width 250 height 21
click at [662, 313] on input "Reminders" at bounding box center [806, 332] width 432 height 39
checkbox input "true"
click at [647, 344] on label "Receive Invoice Reminders via SMS" at bounding box center [712, 354] width 245 height 21
click at [647, 344] on input "Contact Edit Form" at bounding box center [806, 363] width 432 height 39
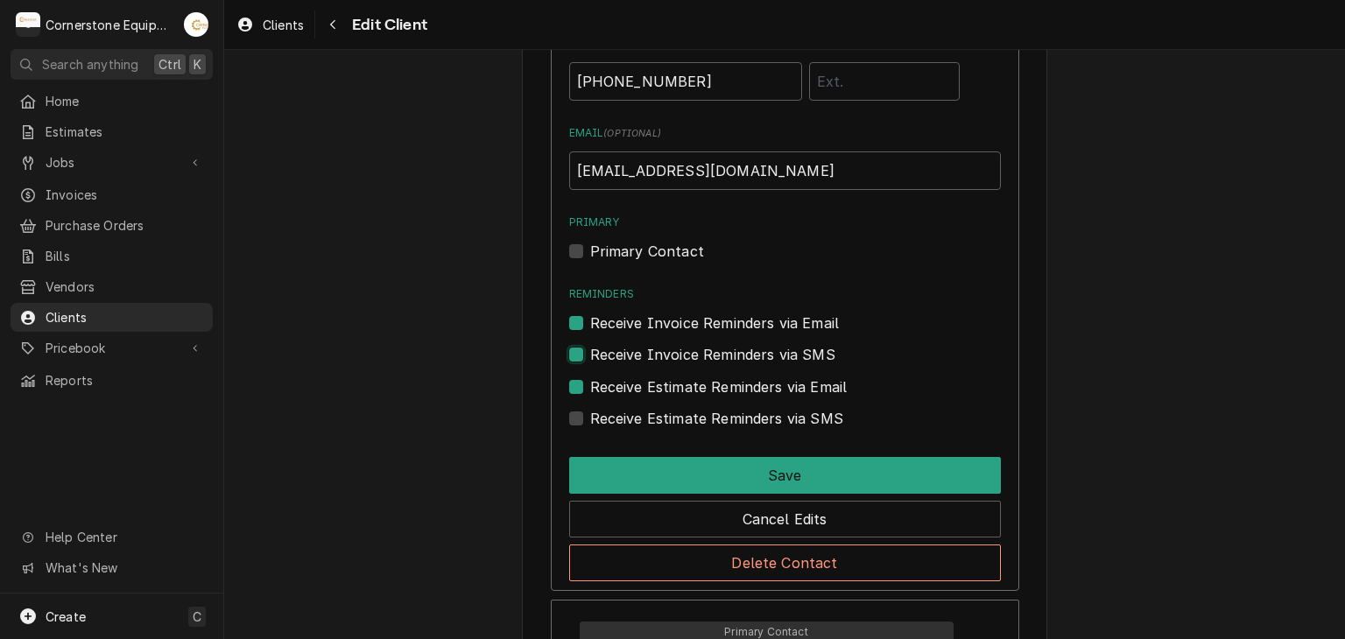
checkbox input "true"
click at [653, 408] on label "Receive Estimate Reminders via SMS" at bounding box center [716, 418] width 253 height 21
click at [653, 408] on input "Contact Edit Form" at bounding box center [806, 427] width 432 height 39
checkbox input "true"
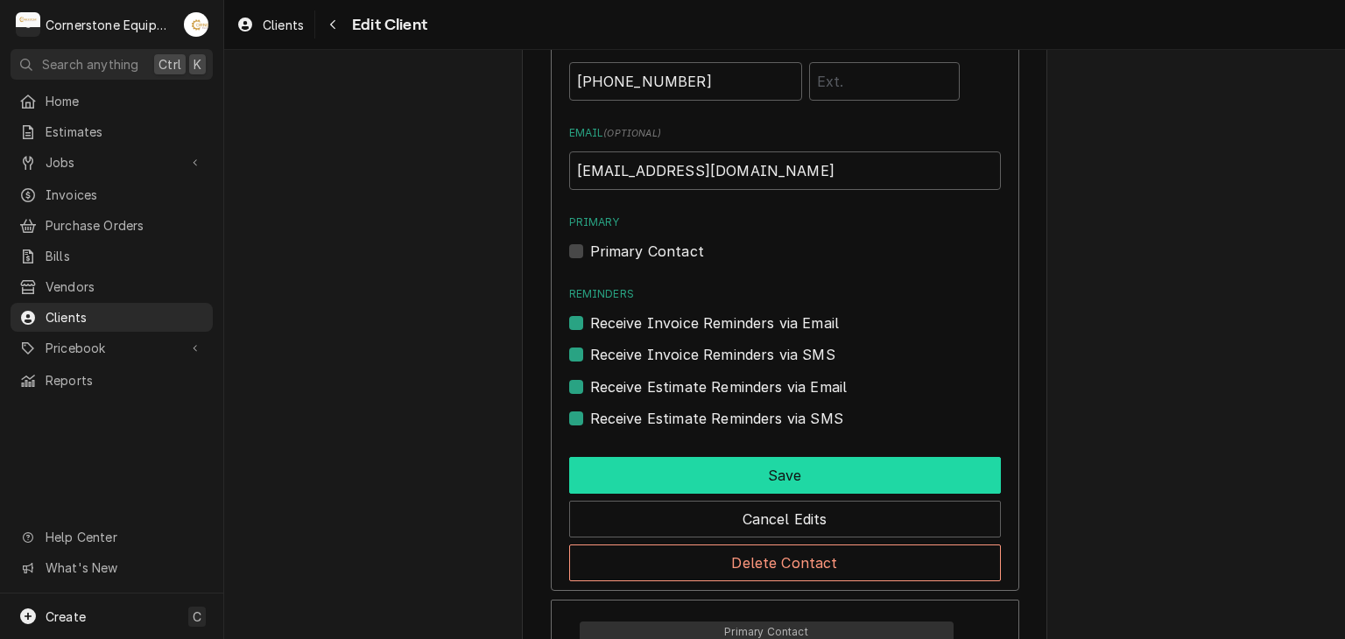
click at [660, 457] on button "Save" at bounding box center [785, 475] width 432 height 37
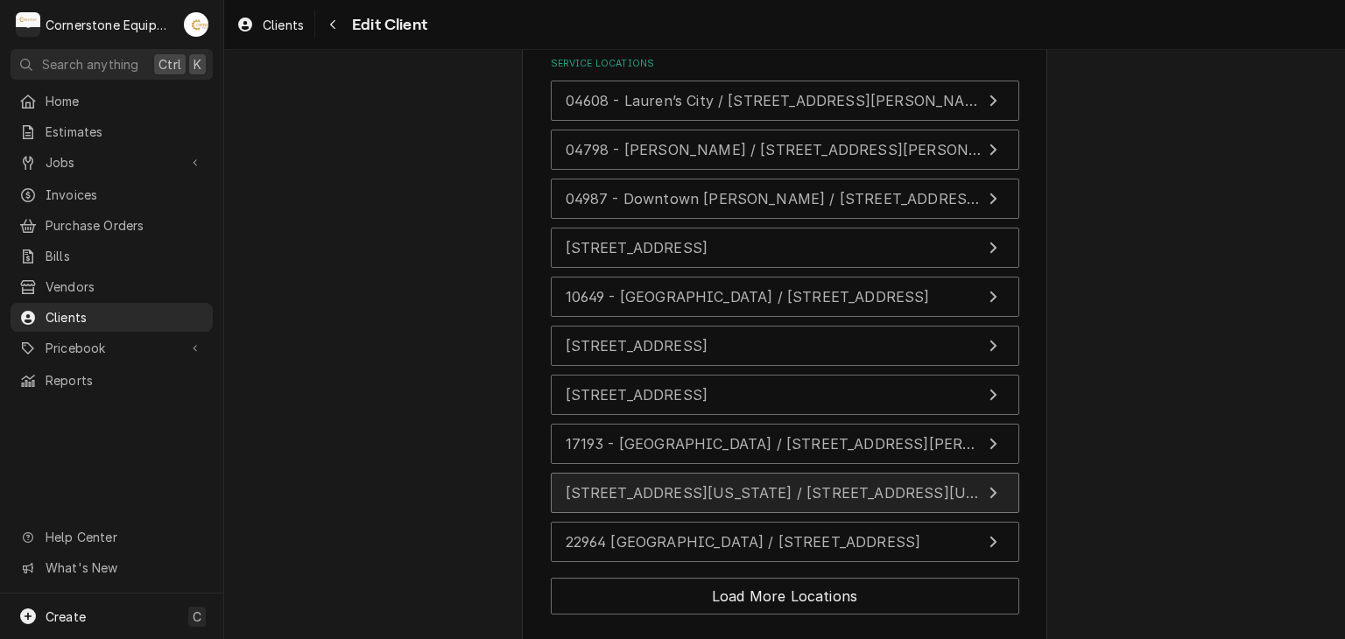
scroll to position [3180, 0]
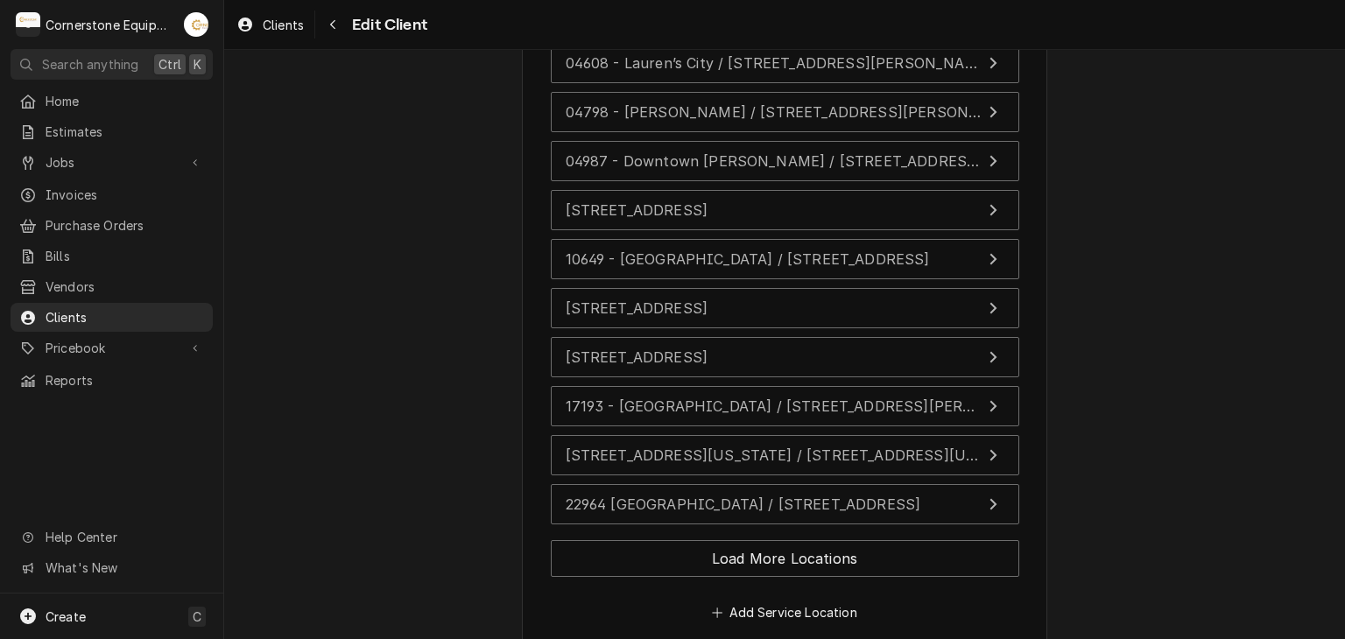
type textarea "x"
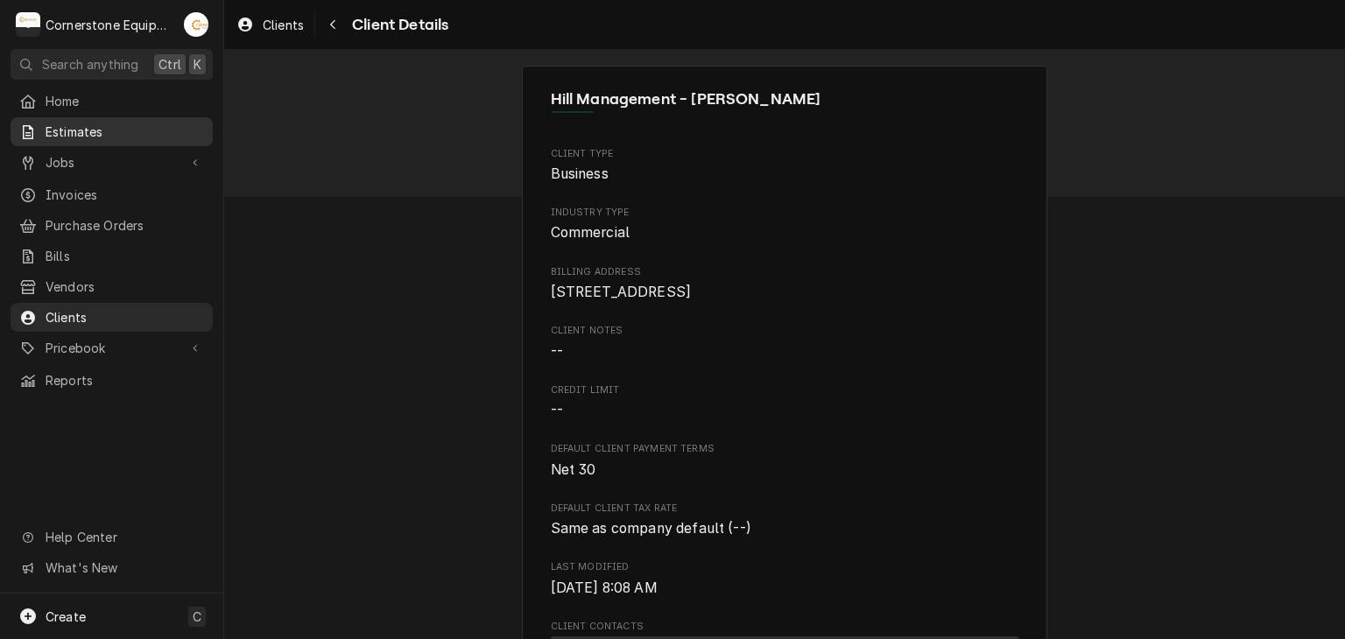
click at [81, 117] on link "Estimates" at bounding box center [112, 131] width 202 height 29
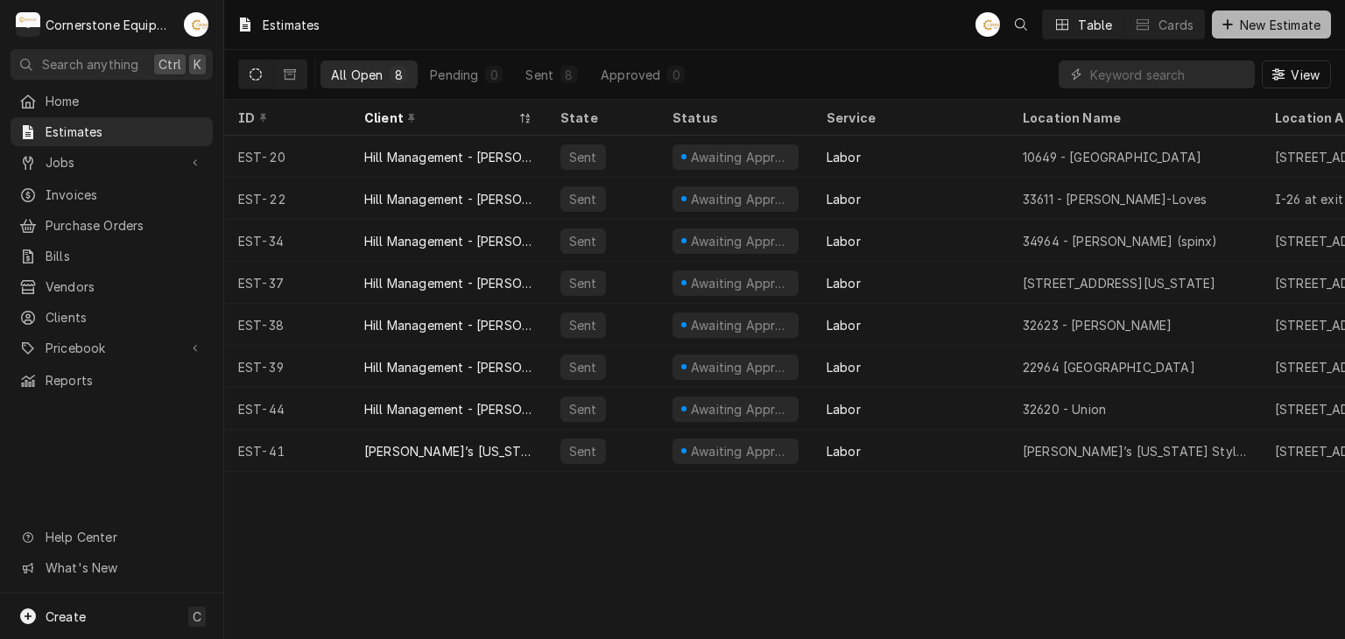
click at [1232, 32] on div "Dynamic Content Wrapper" at bounding box center [1228, 25] width 18 height 18
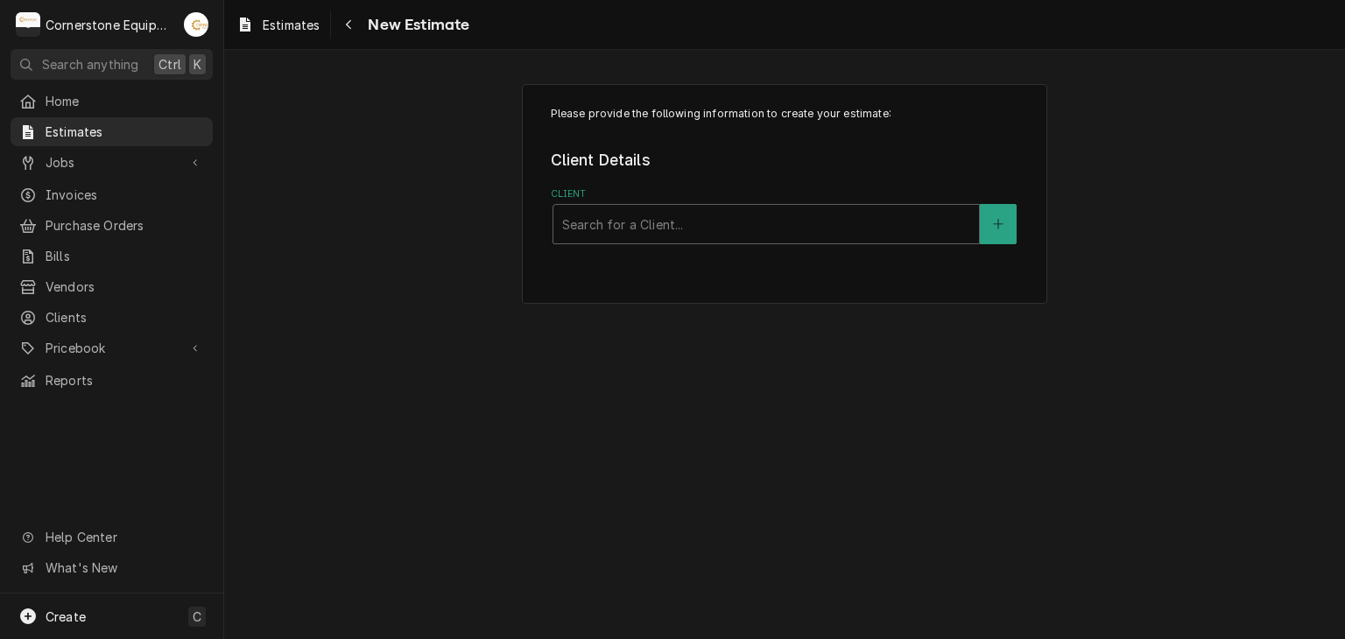
click at [750, 244] on div "Please provide the following information to create your estimate: Client Detail…" at bounding box center [785, 194] width 526 height 220
click at [747, 225] on div "Client" at bounding box center [766, 224] width 408 height 32
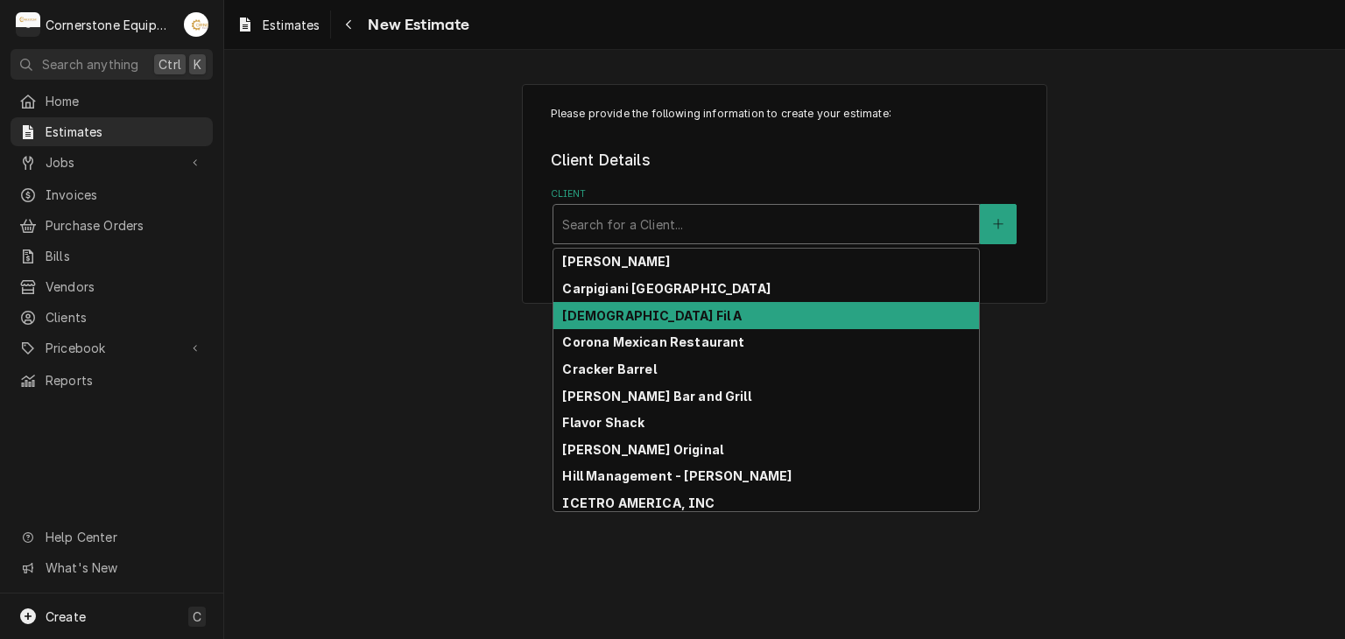
scroll to position [24, 0]
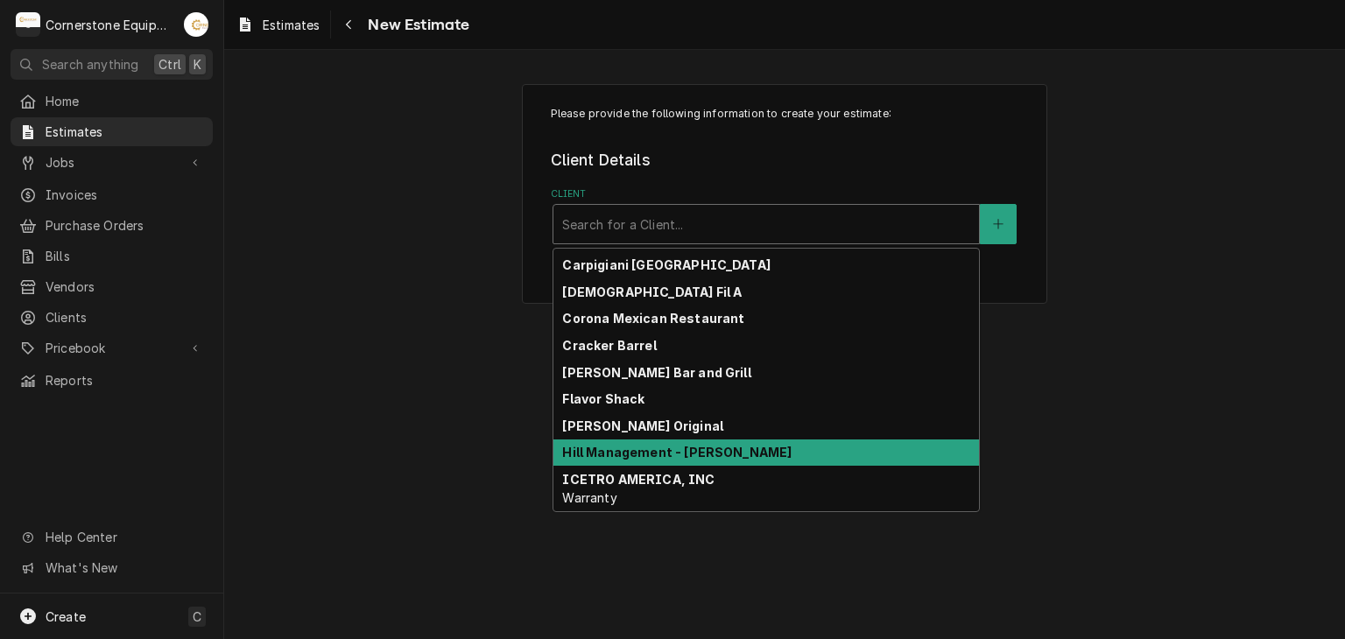
click at [653, 445] on strong "Hill Management - [PERSON_NAME]" at bounding box center [676, 452] width 229 height 15
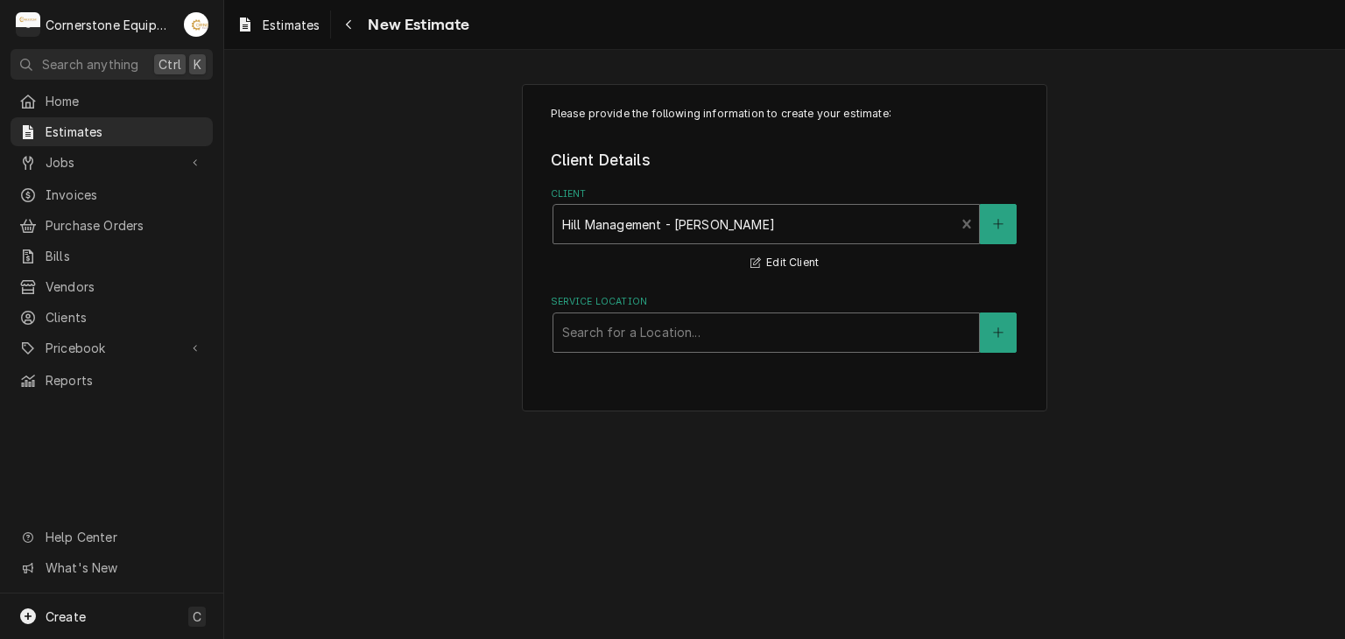
click at [641, 320] on div "Service Location" at bounding box center [766, 333] width 408 height 32
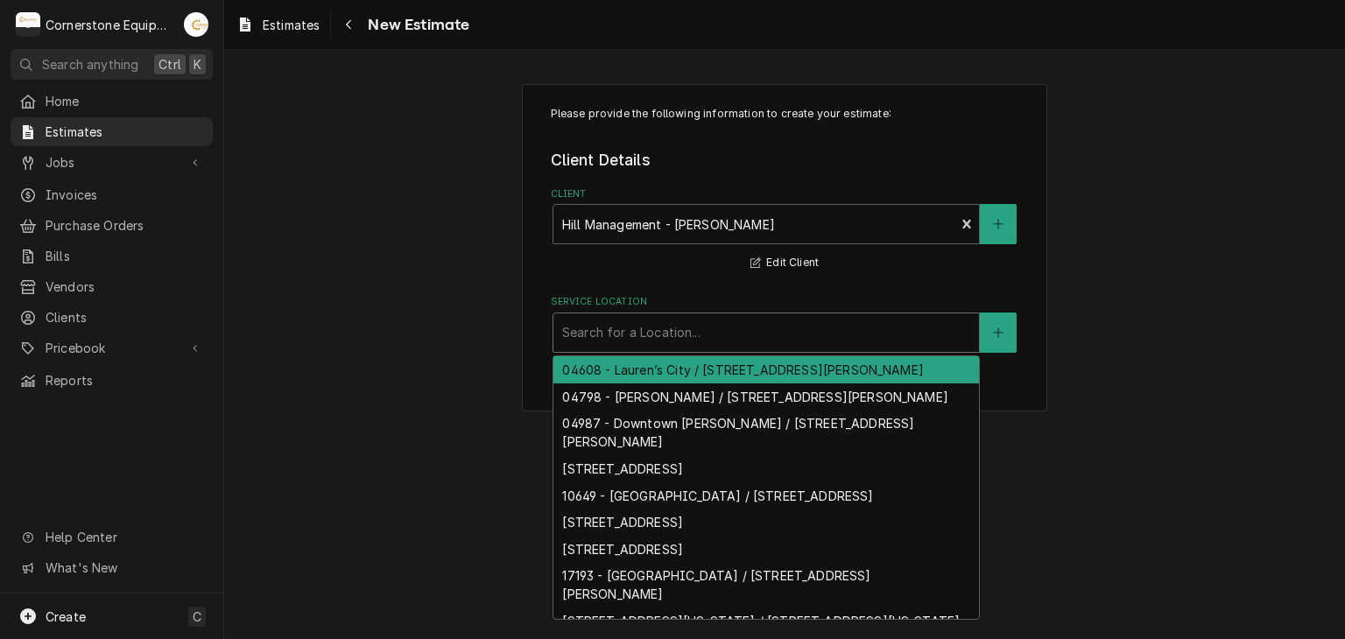
click at [484, 280] on div "Please provide the following information to create your estimate: Client Detail…" at bounding box center [784, 247] width 1121 height 359
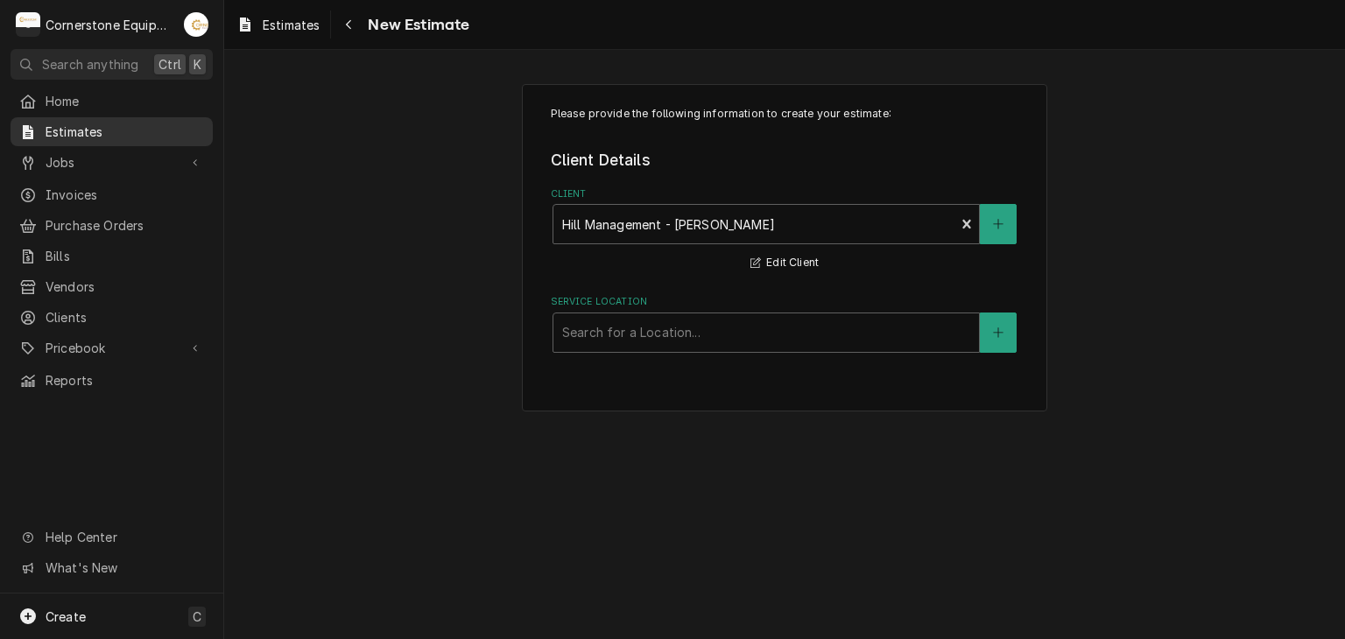
click at [165, 123] on span "Estimates" at bounding box center [125, 132] width 159 height 18
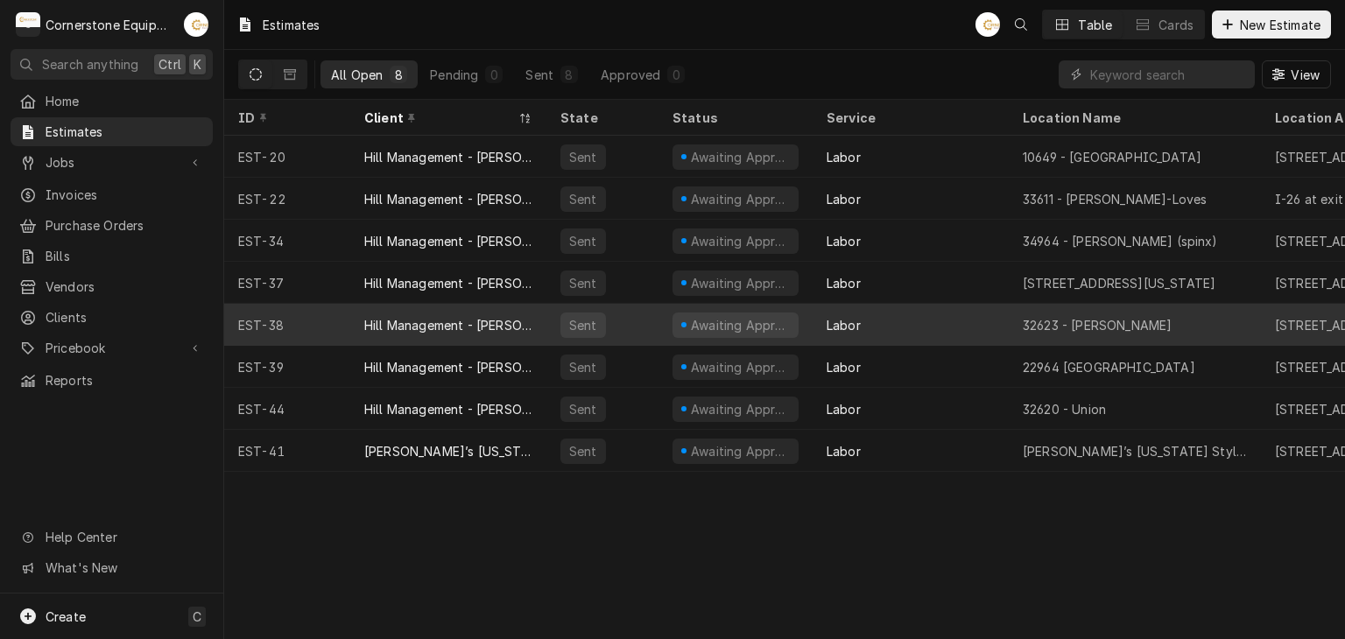
click at [714, 321] on div "Awaiting Approval" at bounding box center [740, 325] width 102 height 18
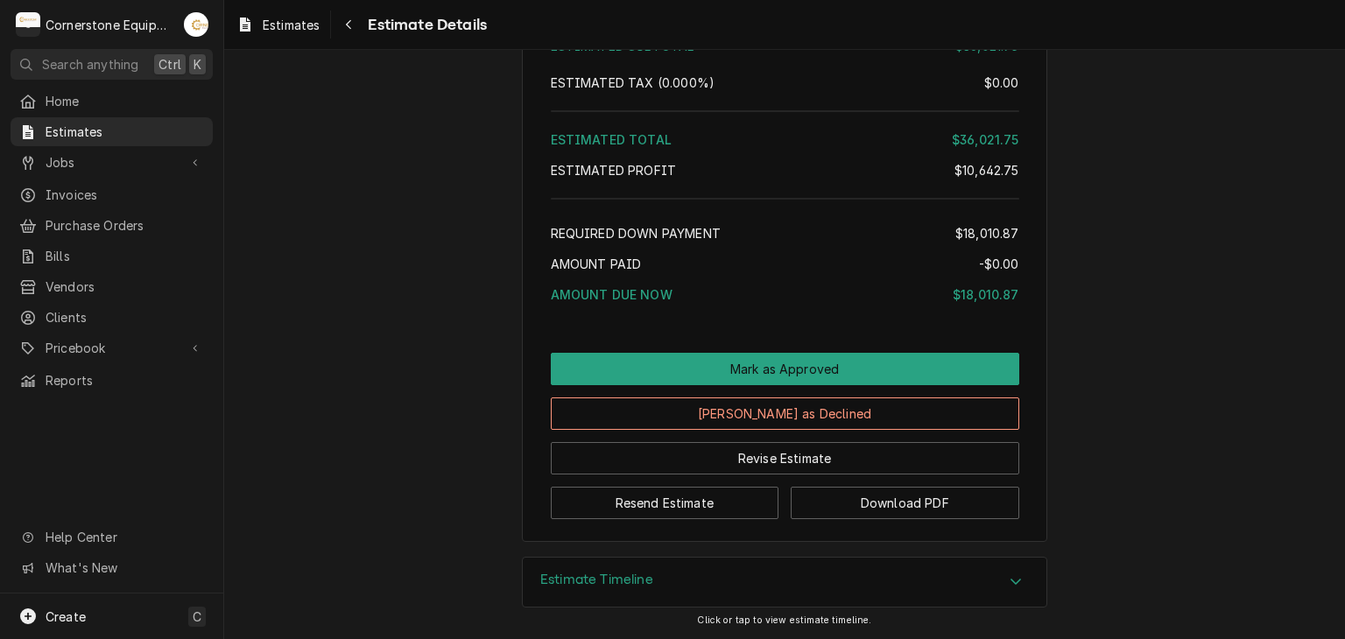
scroll to position [3158, 0]
click at [727, 500] on button "Resend Estimate" at bounding box center [665, 503] width 229 height 32
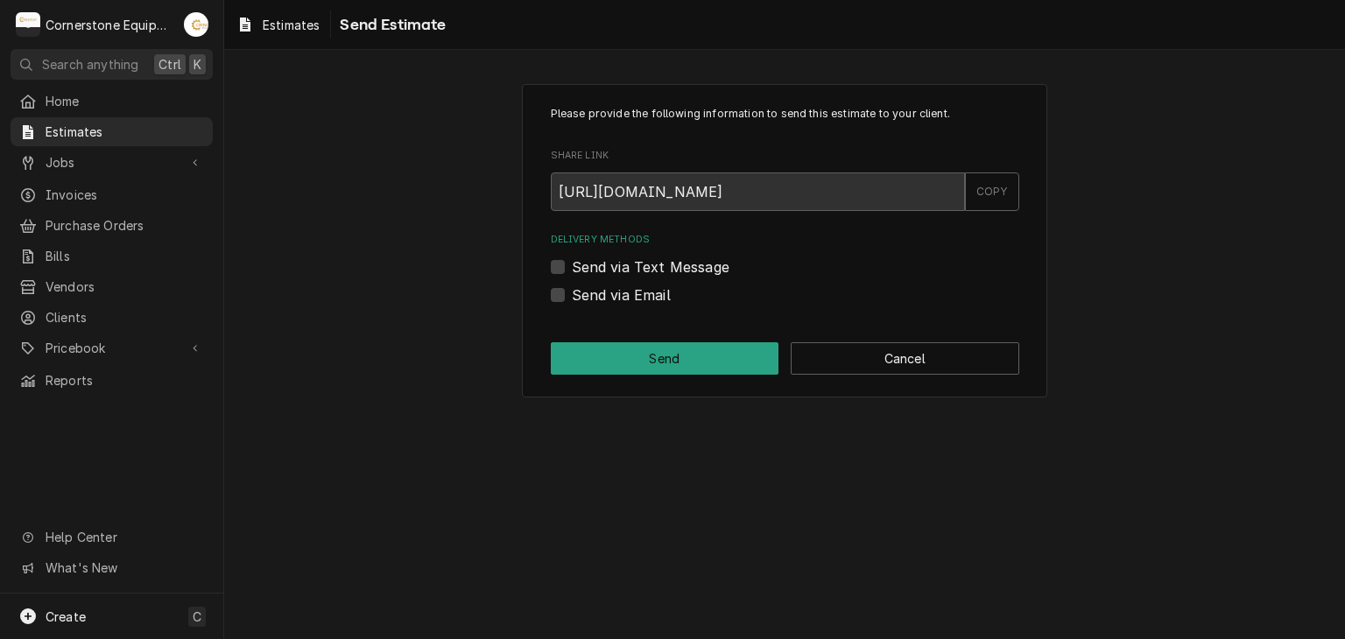
drag, startPoint x: 683, startPoint y: 286, endPoint x: 683, endPoint y: 265, distance: 21.0
click at [683, 285] on div "Send via Email" at bounding box center [785, 295] width 469 height 21
click at [683, 264] on label "Send via Text Message" at bounding box center [651, 267] width 158 height 21
click at [683, 264] on input "Send via Text Message" at bounding box center [806, 276] width 469 height 39
checkbox input "true"
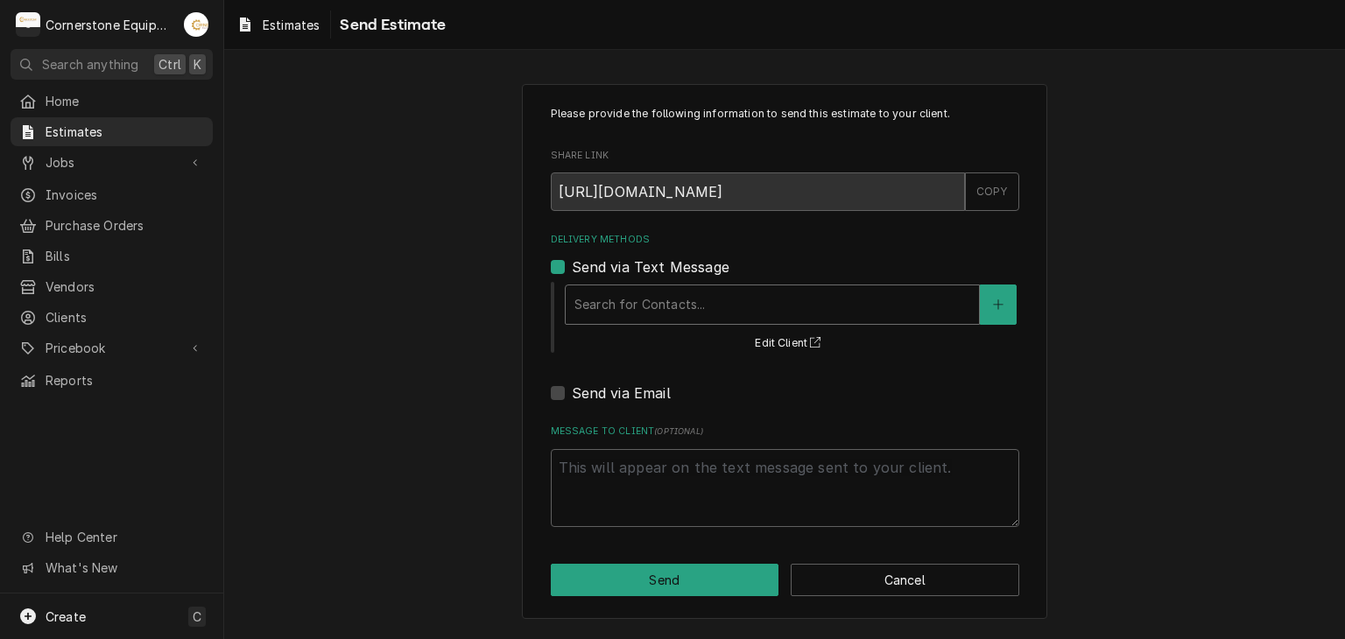
click at [648, 300] on div "Delivery Methods" at bounding box center [773, 305] width 396 height 32
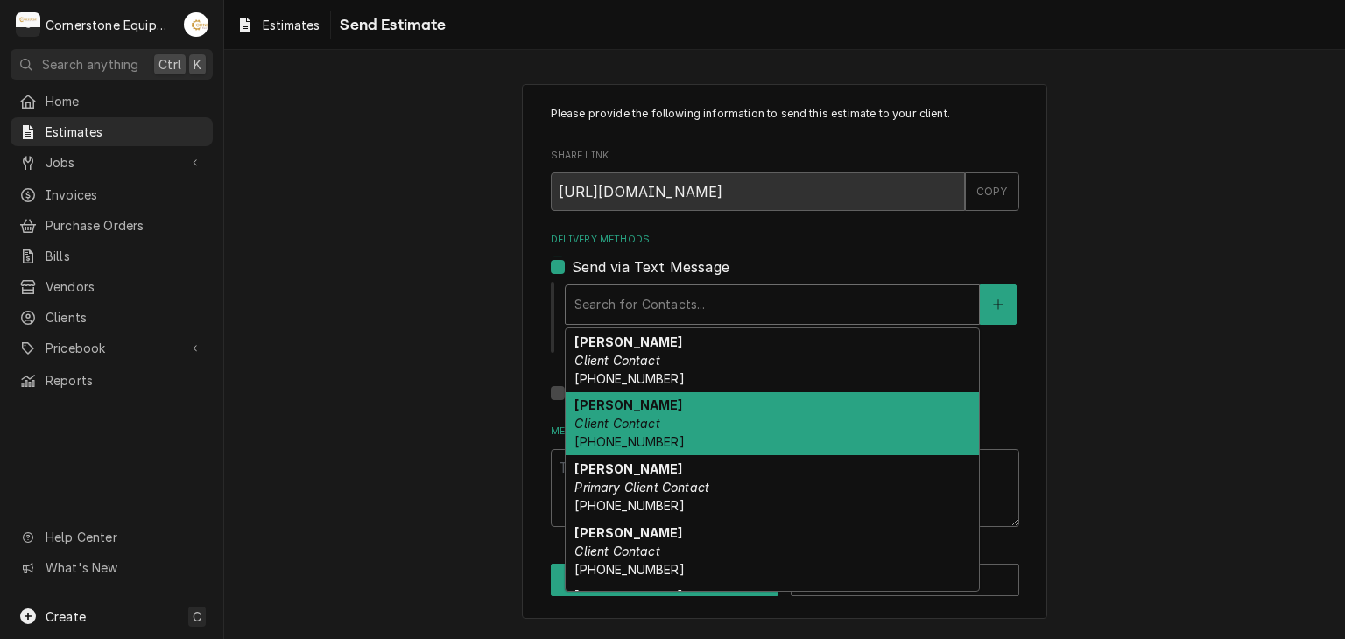
click at [651, 412] on div "[PERSON_NAME] Client Contact [PHONE_NUMBER]" at bounding box center [772, 424] width 413 height 64
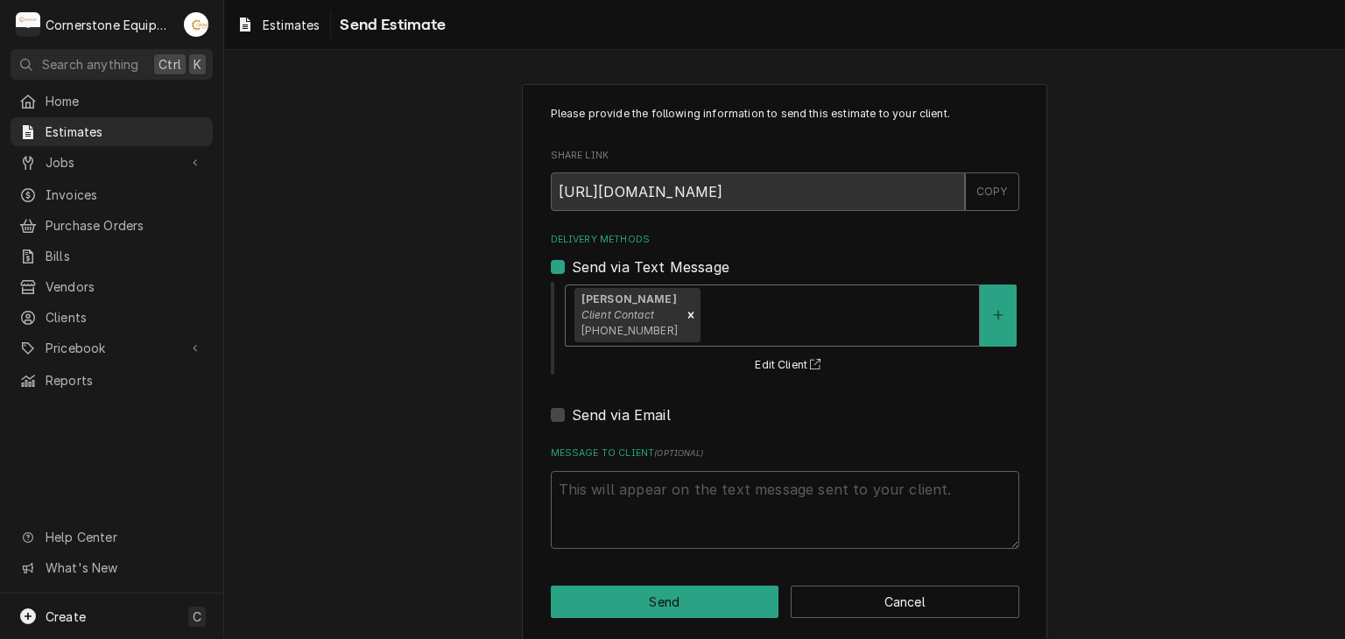
click at [704, 316] on div "Delivery Methods" at bounding box center [837, 316] width 266 height 32
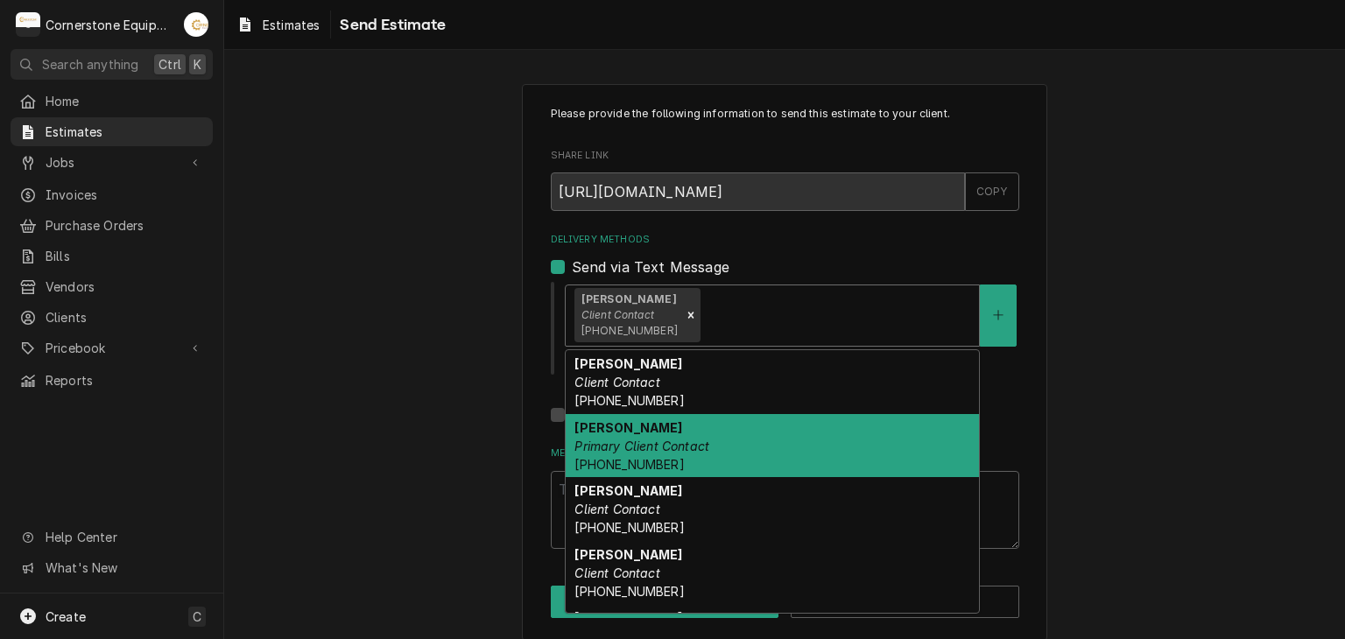
click at [673, 421] on div "[PERSON_NAME] Primary Client Contact [PHONE_NUMBER]" at bounding box center [772, 446] width 413 height 64
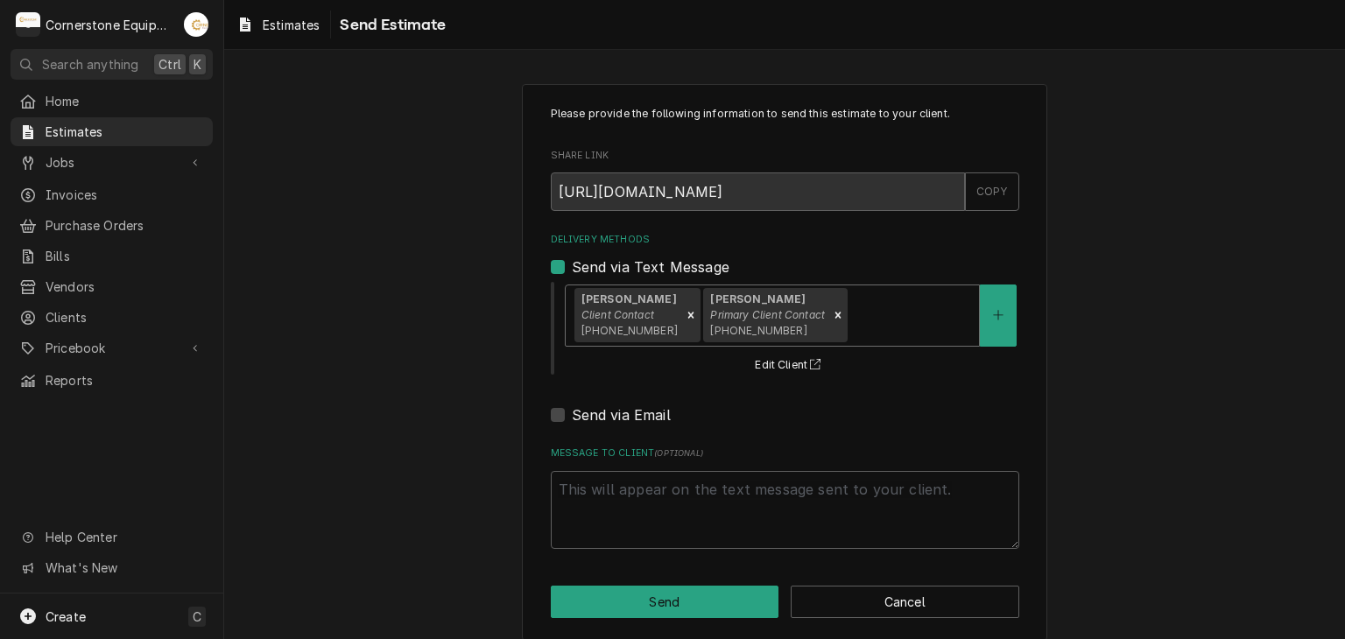
click at [861, 326] on div "Delivery Methods" at bounding box center [910, 316] width 119 height 32
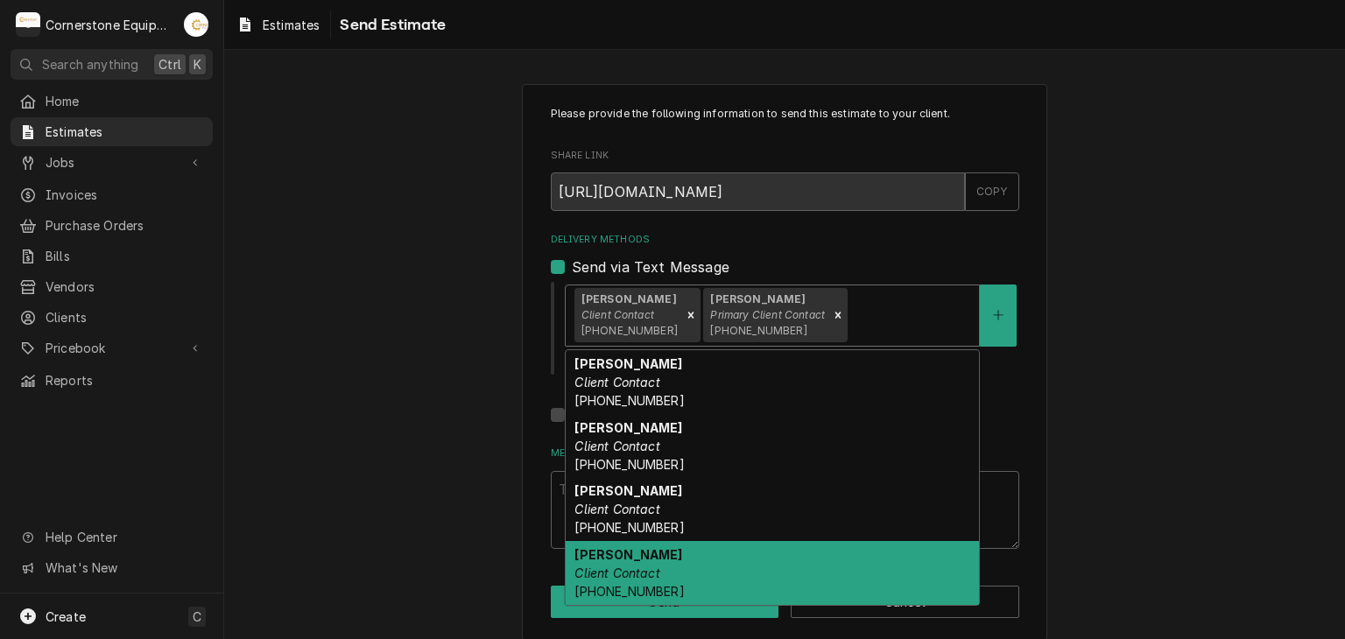
click at [695, 559] on div "[PERSON_NAME] Client Contact [PHONE_NUMBER]" at bounding box center [772, 573] width 413 height 64
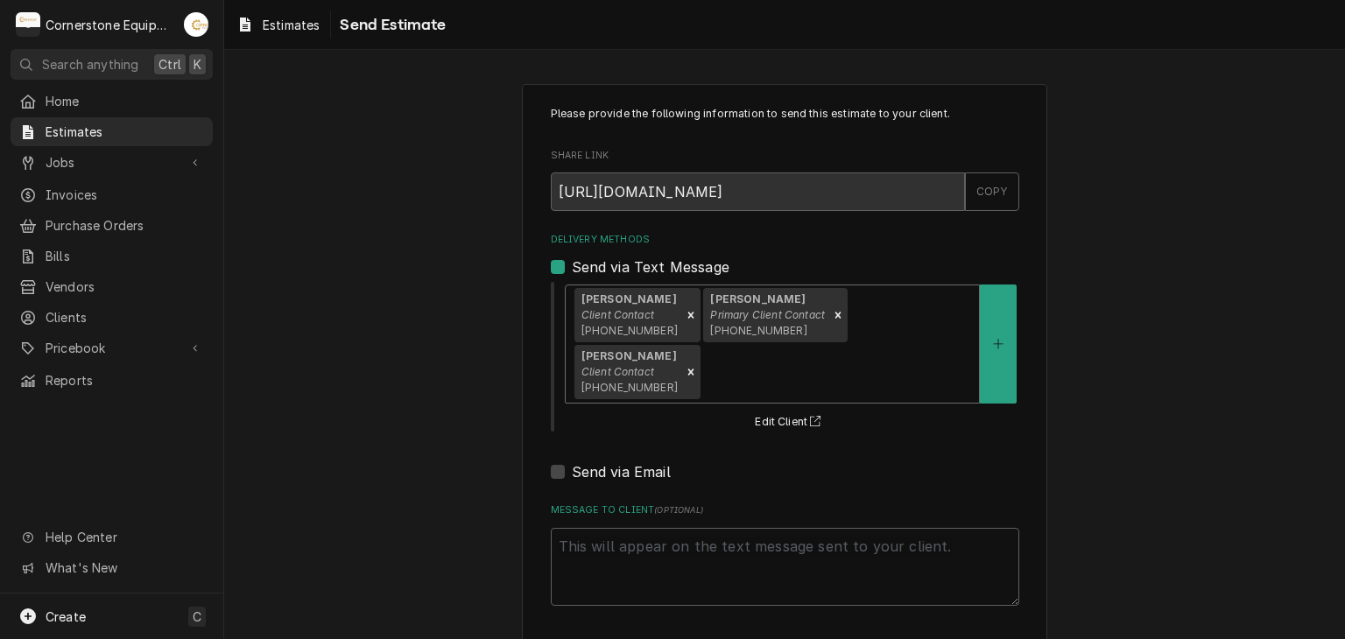
click at [956, 356] on div "Delivery Methods" at bounding box center [837, 372] width 266 height 32
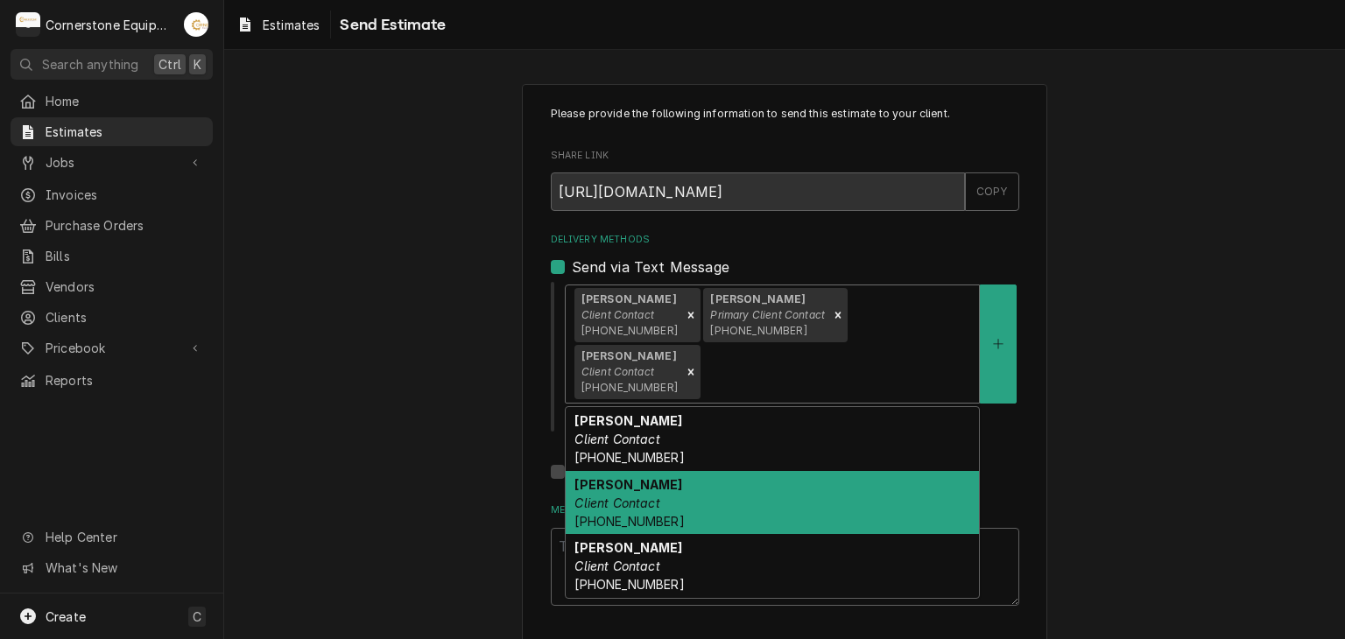
click at [753, 471] on div "Jamie Mason Client Contact (859) 806-8007" at bounding box center [772, 503] width 413 height 64
type textarea "x"
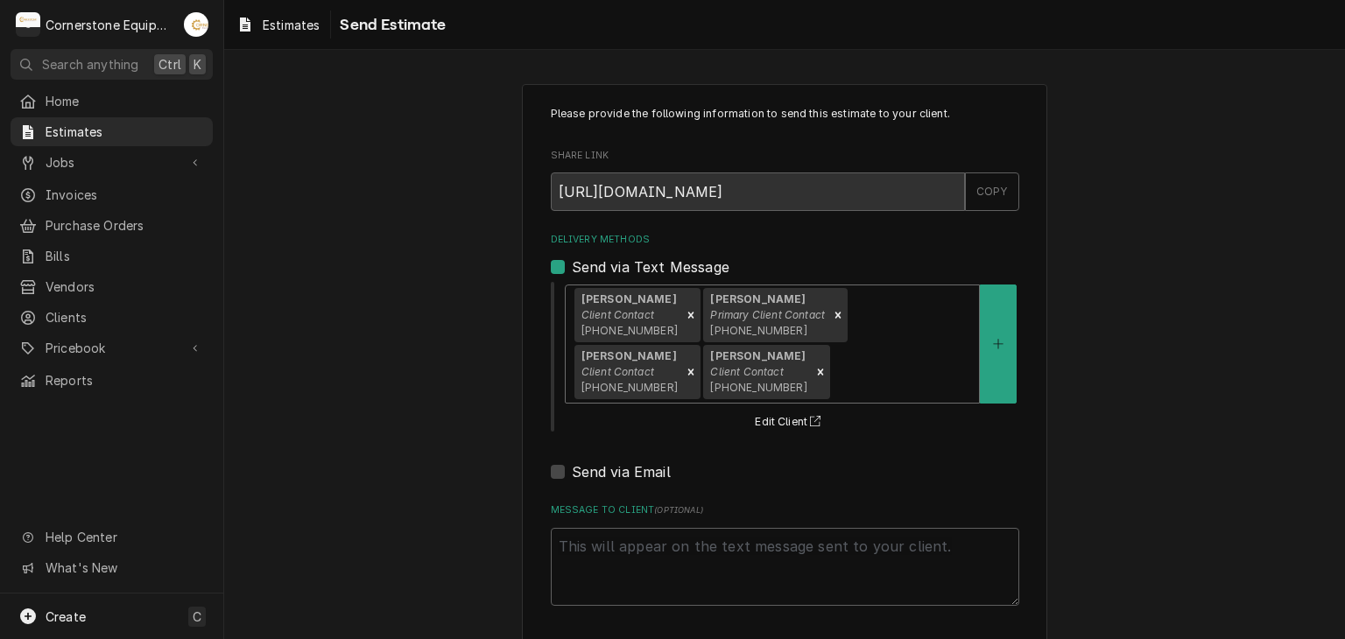
click at [628, 464] on label "Send via Email" at bounding box center [621, 472] width 99 height 21
click at [628, 464] on input "Send via Email" at bounding box center [806, 481] width 469 height 39
checkbox input "true"
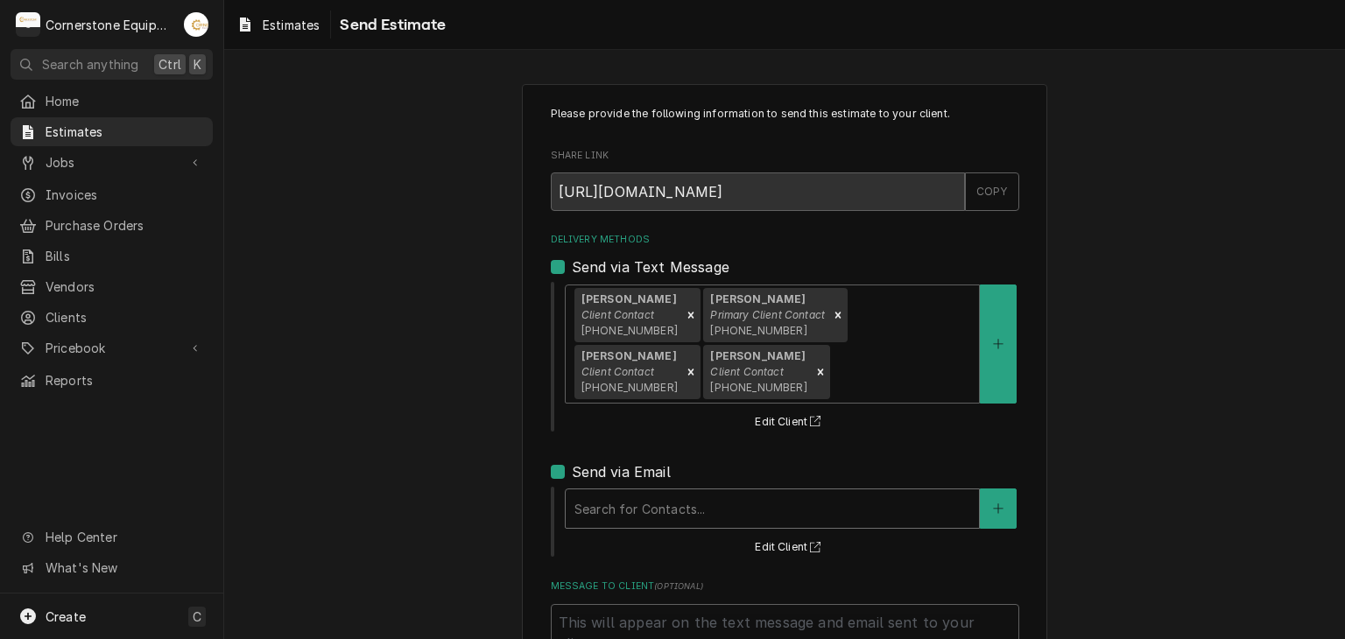
click at [638, 493] on div "Delivery Methods" at bounding box center [773, 509] width 396 height 32
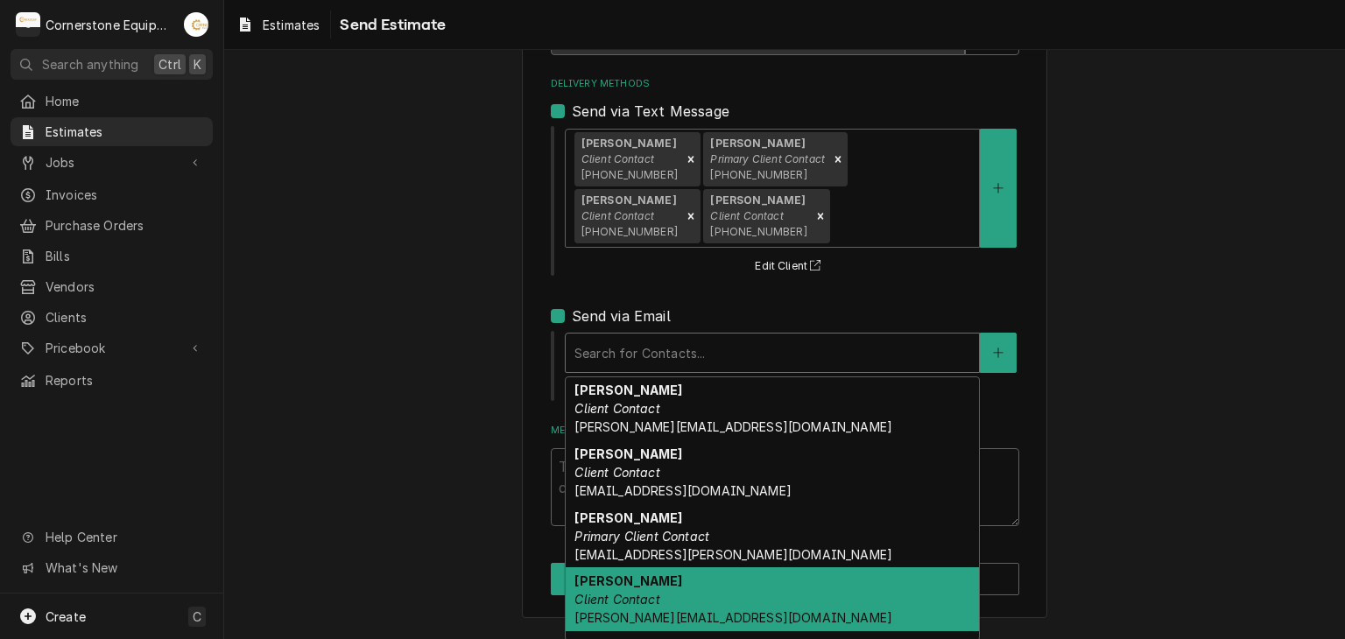
scroll to position [55, 0]
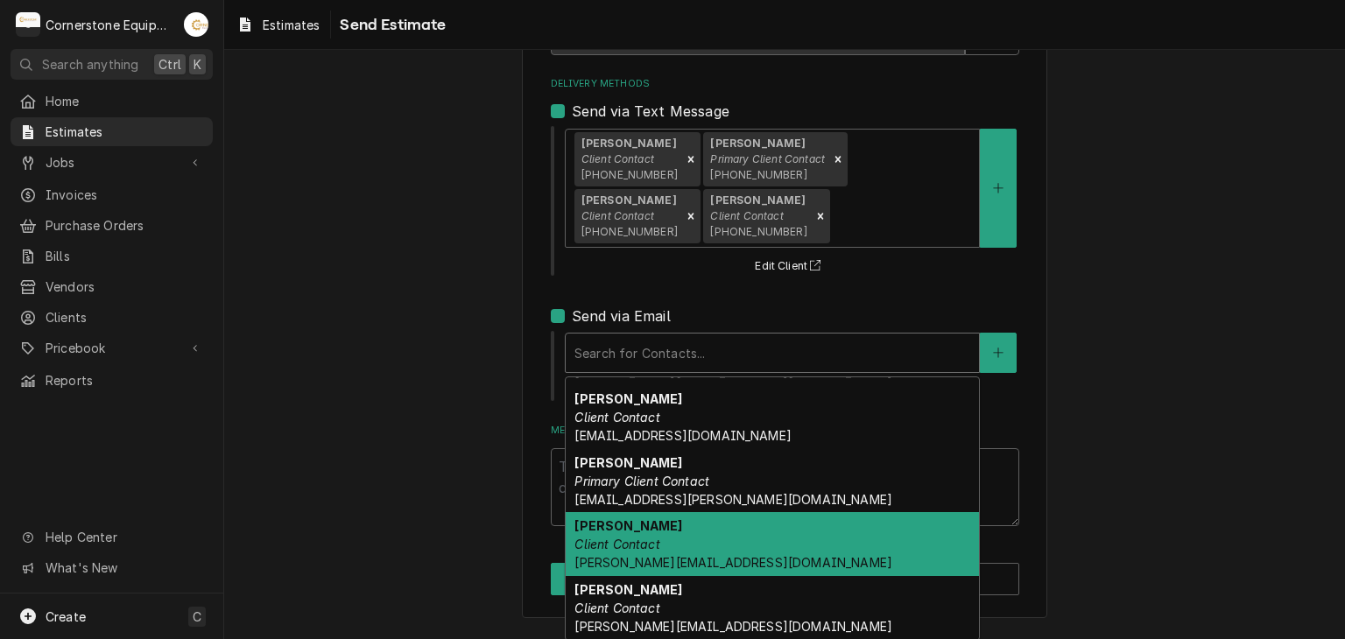
click at [637, 526] on strong "Jamie Mason" at bounding box center [629, 526] width 108 height 15
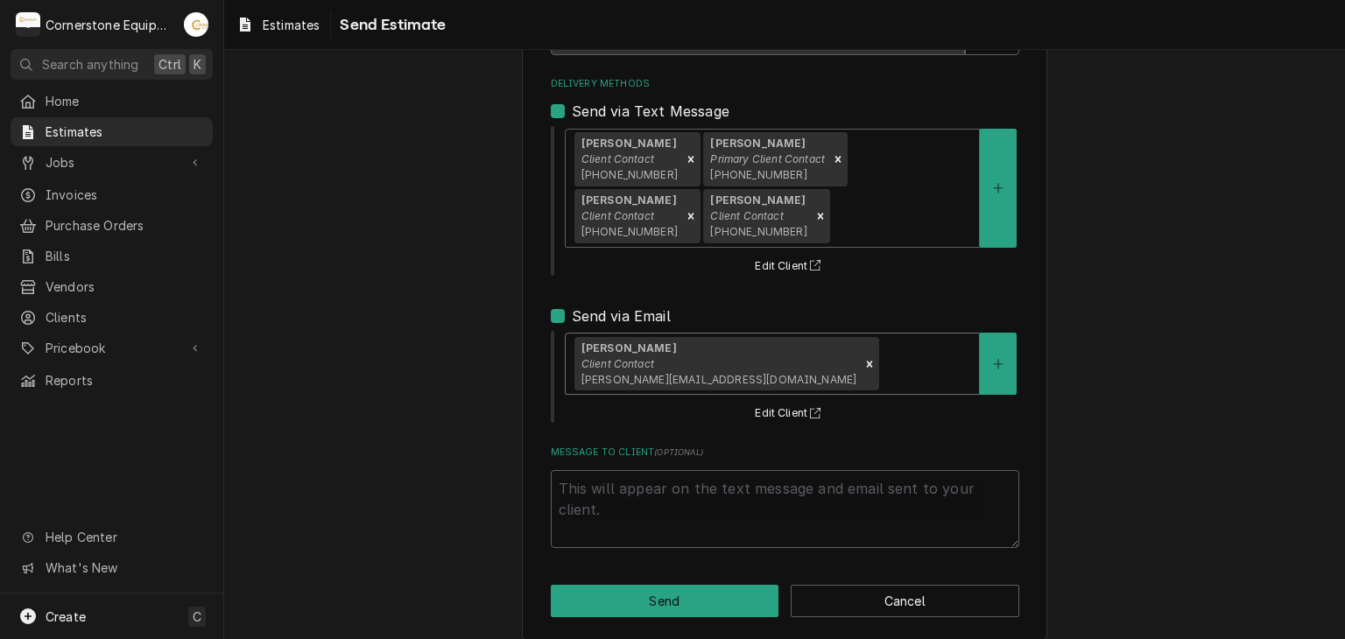
click at [814, 337] on div "Jamie Mason Client Contact jamie@masonmcdonalds.com" at bounding box center [772, 364] width 413 height 60
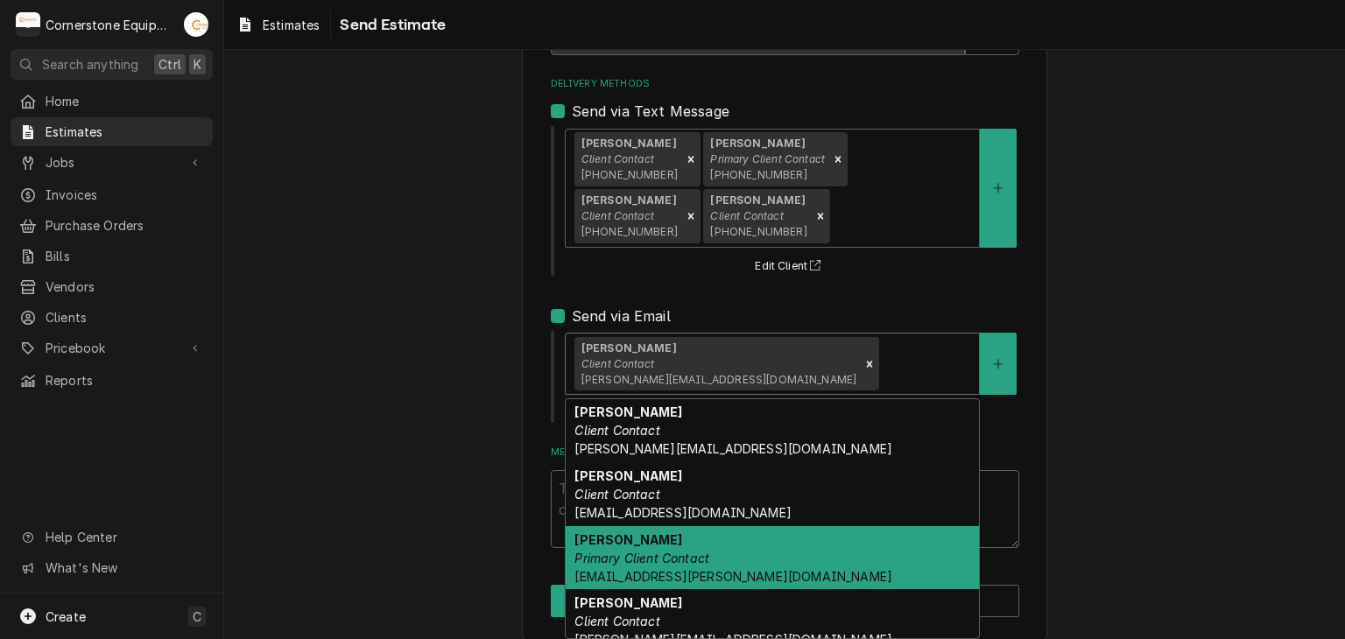
scroll to position [14, 0]
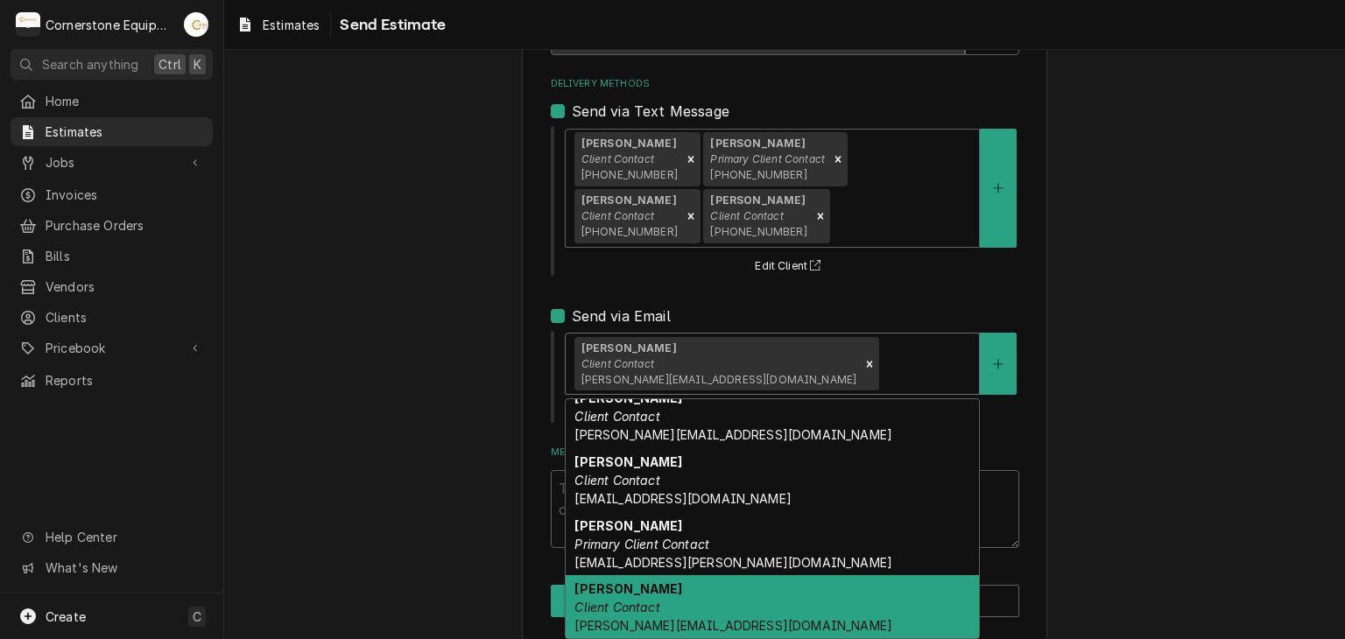
click at [703, 608] on div "Randy Mason Client Contact randy@masonmcdonalds.com" at bounding box center [772, 607] width 413 height 64
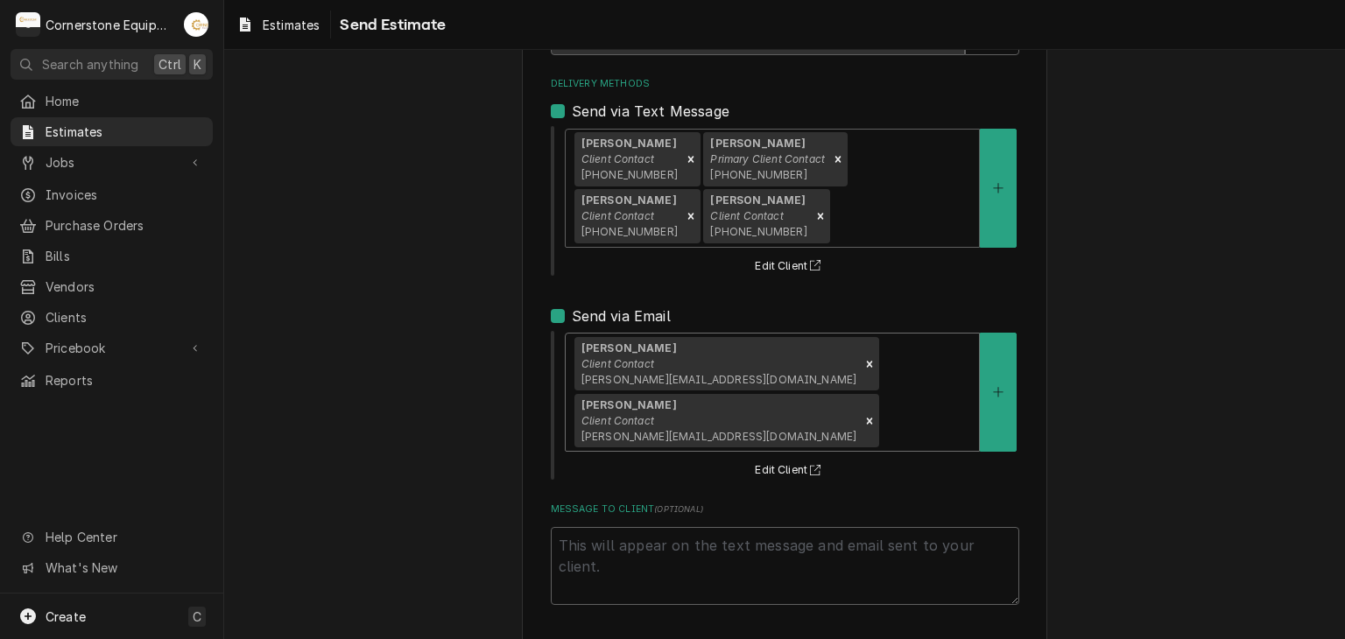
click at [949, 406] on div "Delivery Methods" at bounding box center [927, 422] width 88 height 32
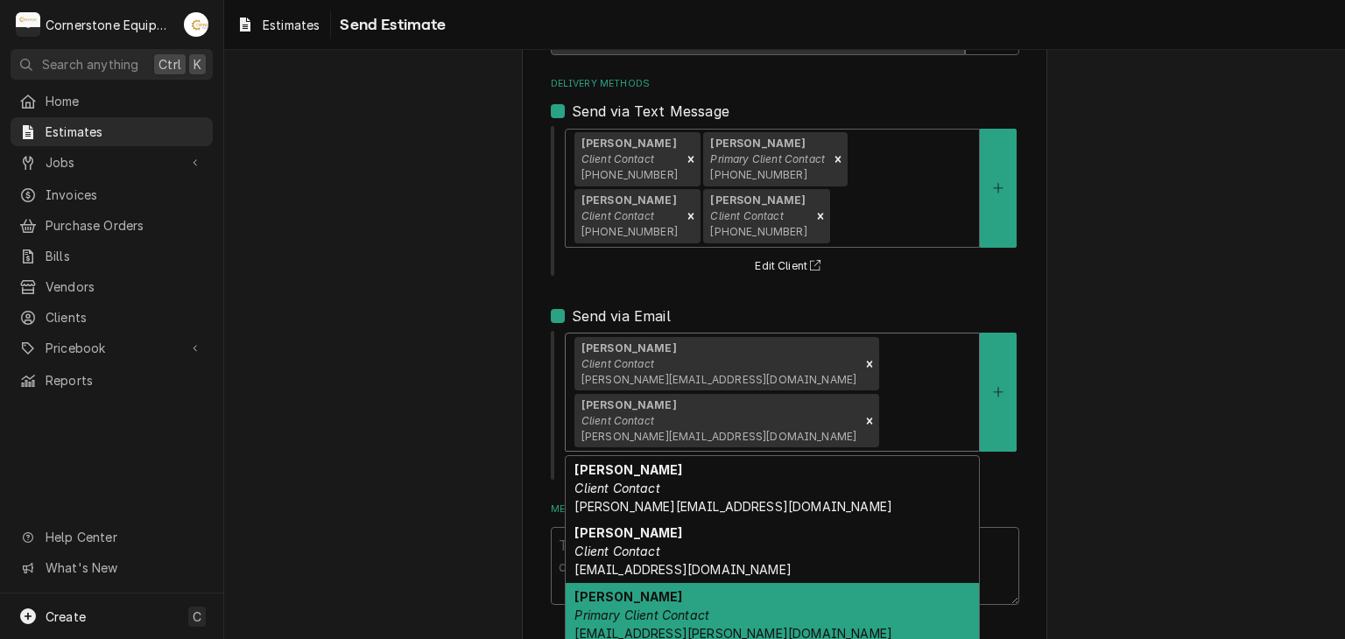
click at [711, 583] on div "Ashton Vazquez Primary Client Contact ashton.vazquez@us.stores.mcd.com" at bounding box center [772, 615] width 413 height 64
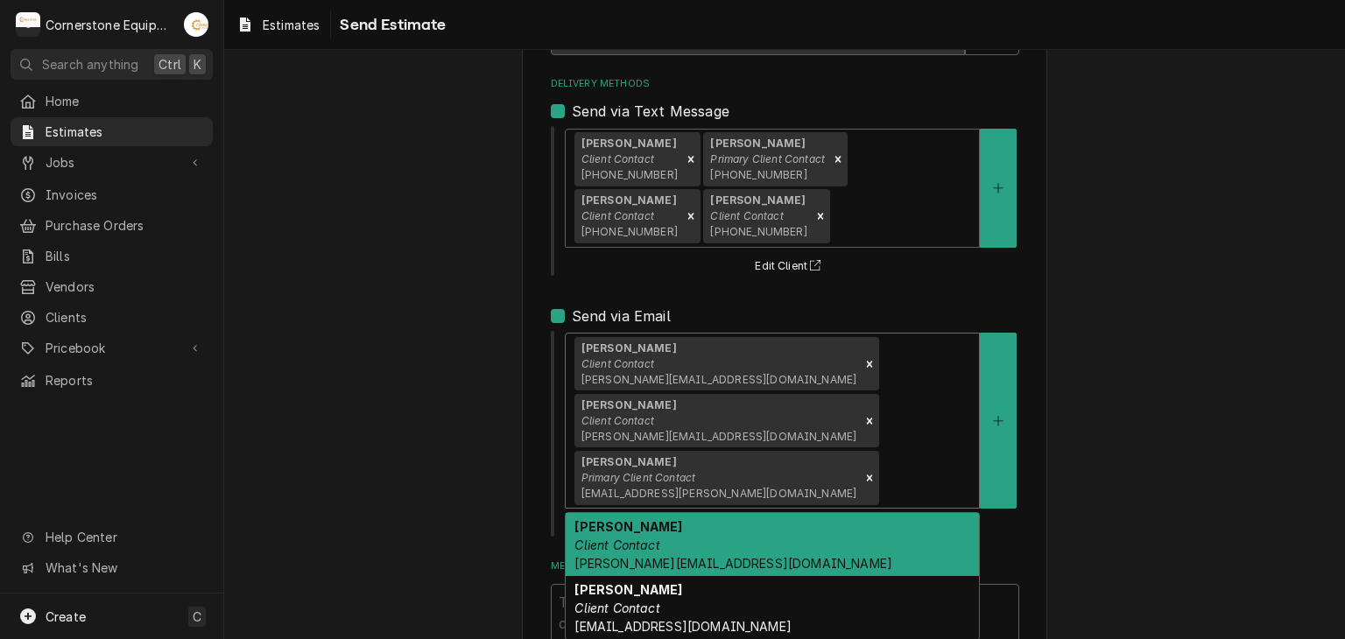
click at [883, 462] on div "Delivery Methods" at bounding box center [927, 478] width 88 height 32
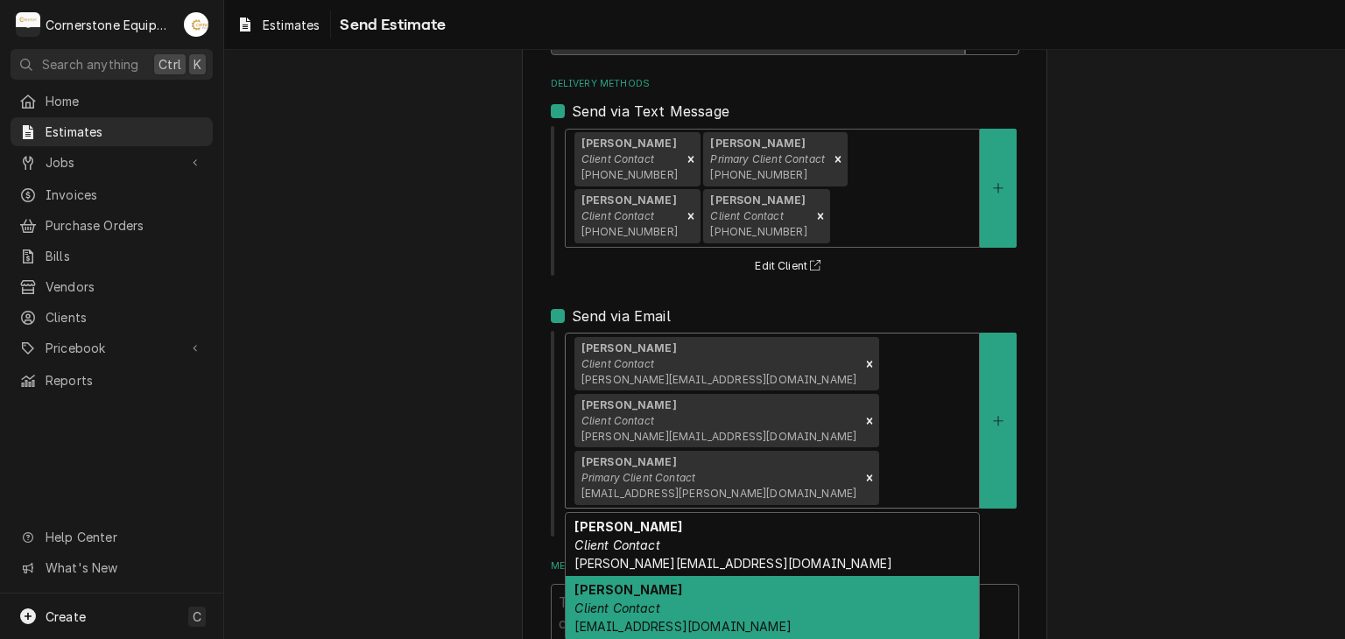
click at [741, 576] on div "Andy Samara Client Contact adib.samara@us.stores.mcd.com" at bounding box center [772, 608] width 413 height 64
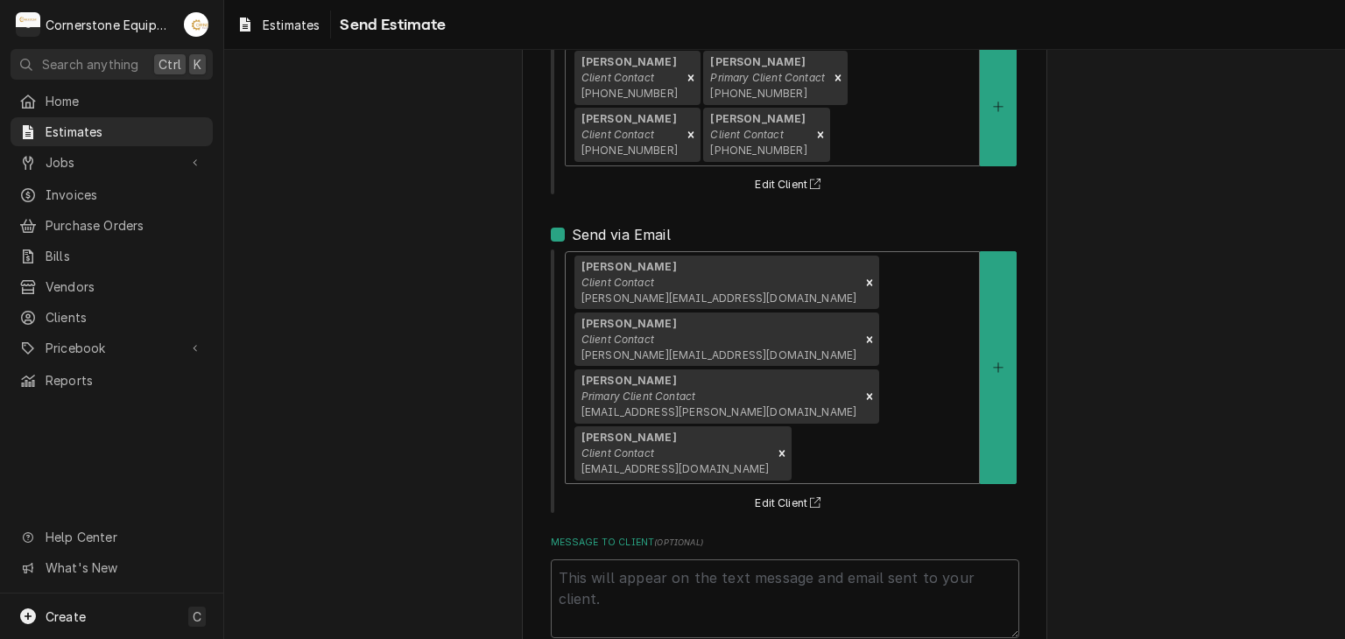
scroll to position [284, 0]
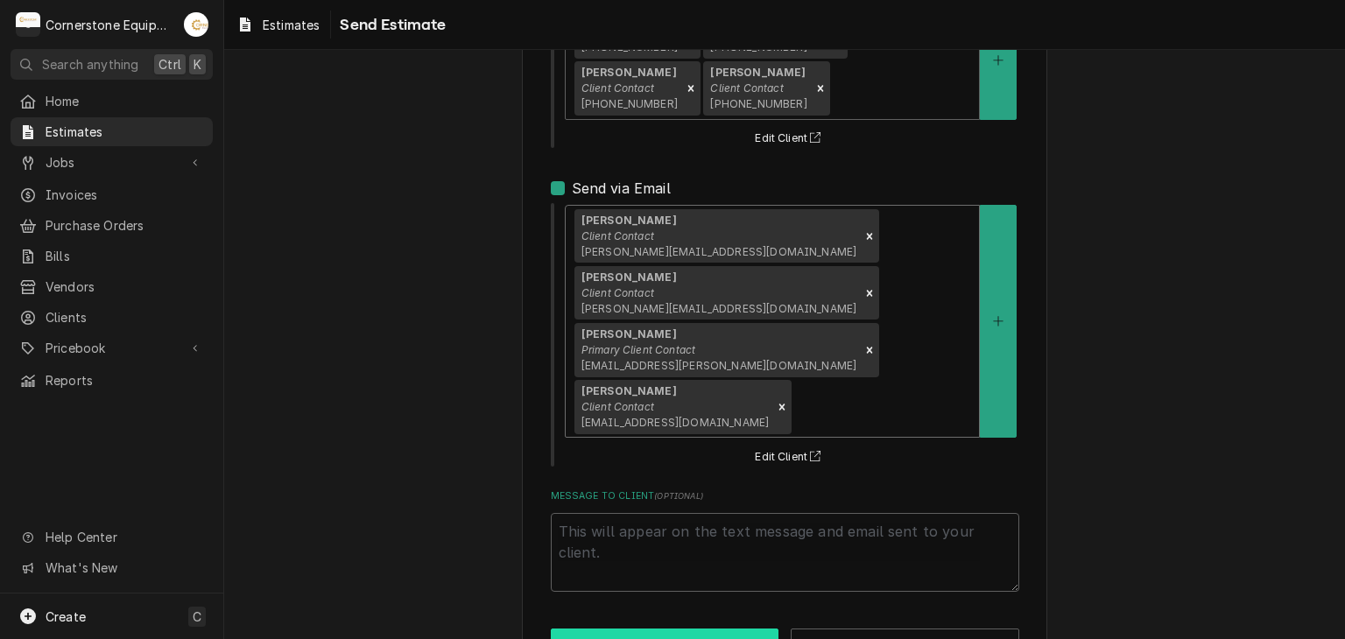
click at [693, 629] on button "Send" at bounding box center [665, 645] width 229 height 32
type textarea "x"
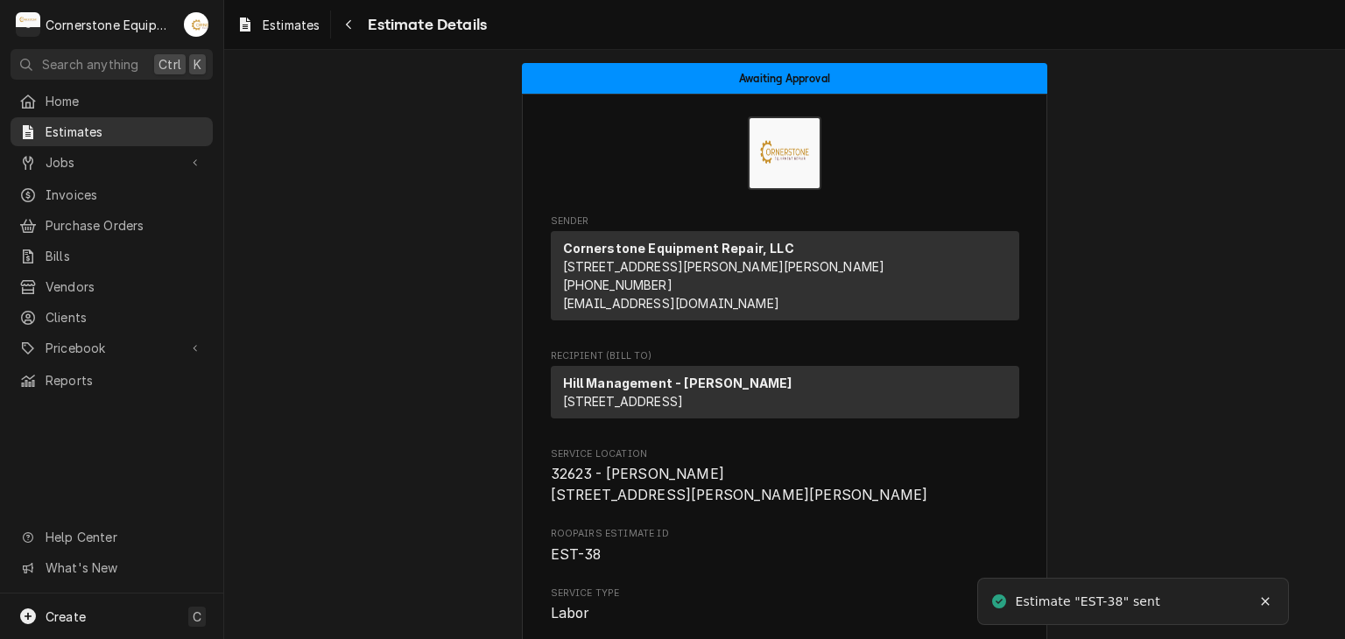
click at [109, 117] on link "Estimates" at bounding box center [112, 131] width 202 height 29
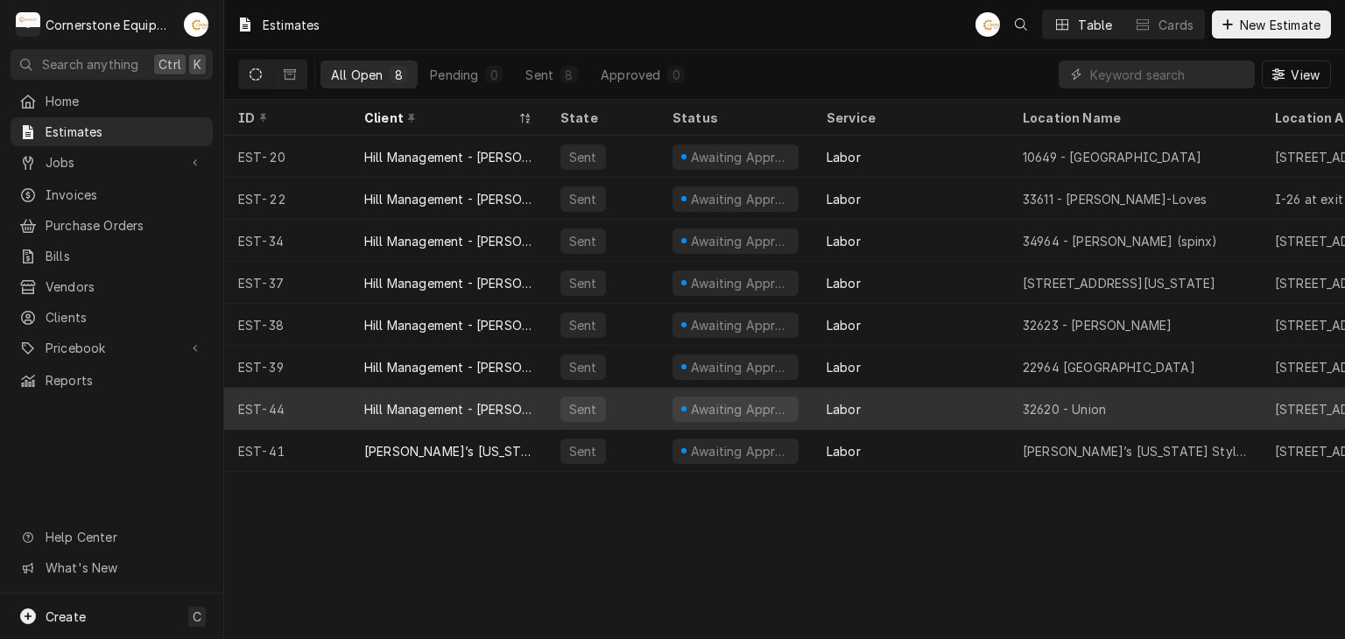
click at [610, 389] on div "Sent" at bounding box center [603, 409] width 112 height 42
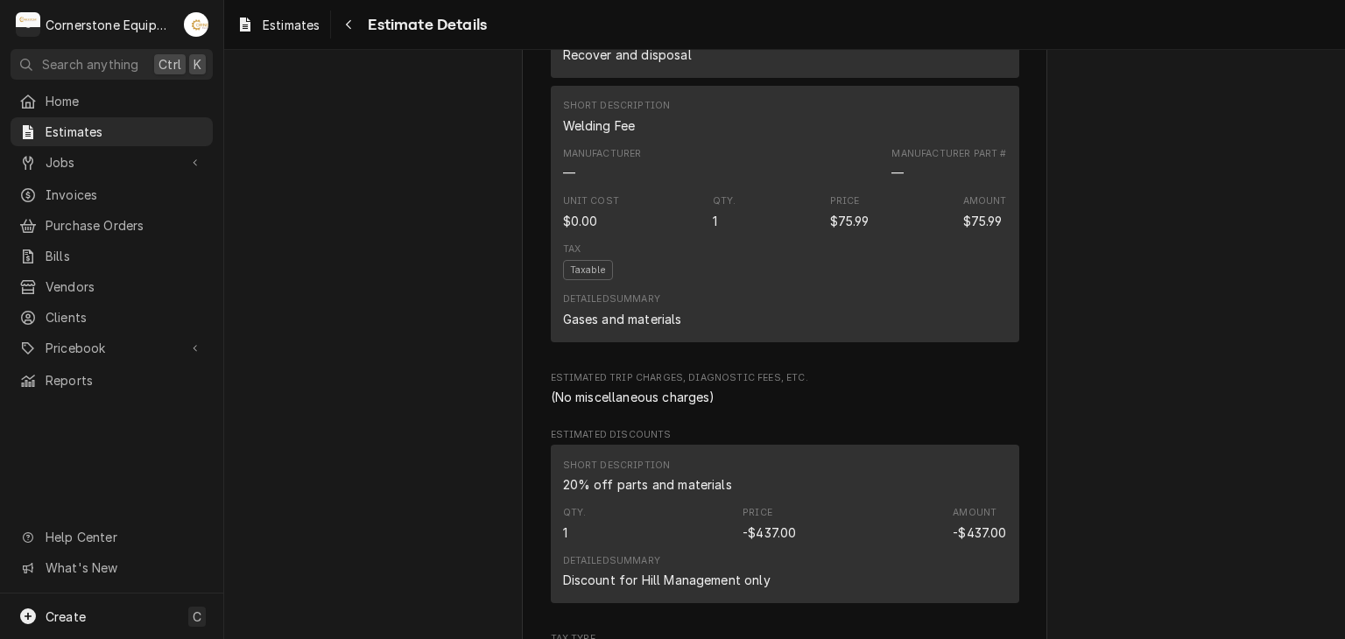
scroll to position [3594, 0]
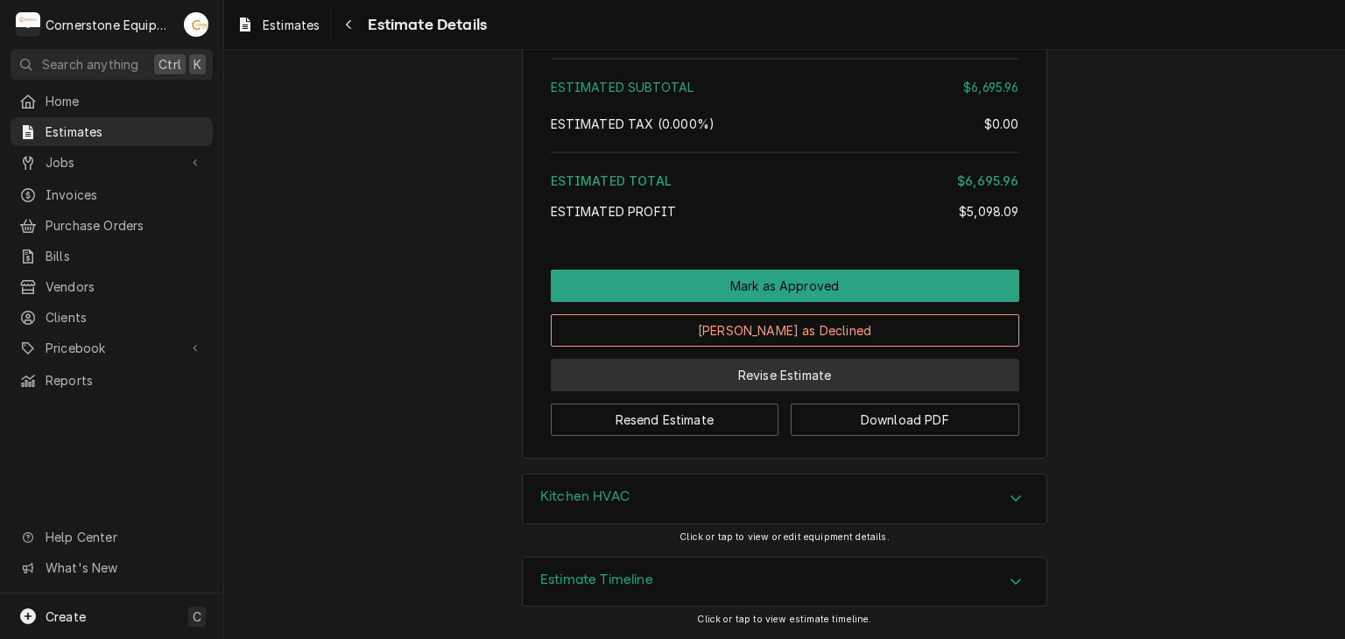
click at [756, 387] on button "Revise Estimate" at bounding box center [785, 375] width 469 height 32
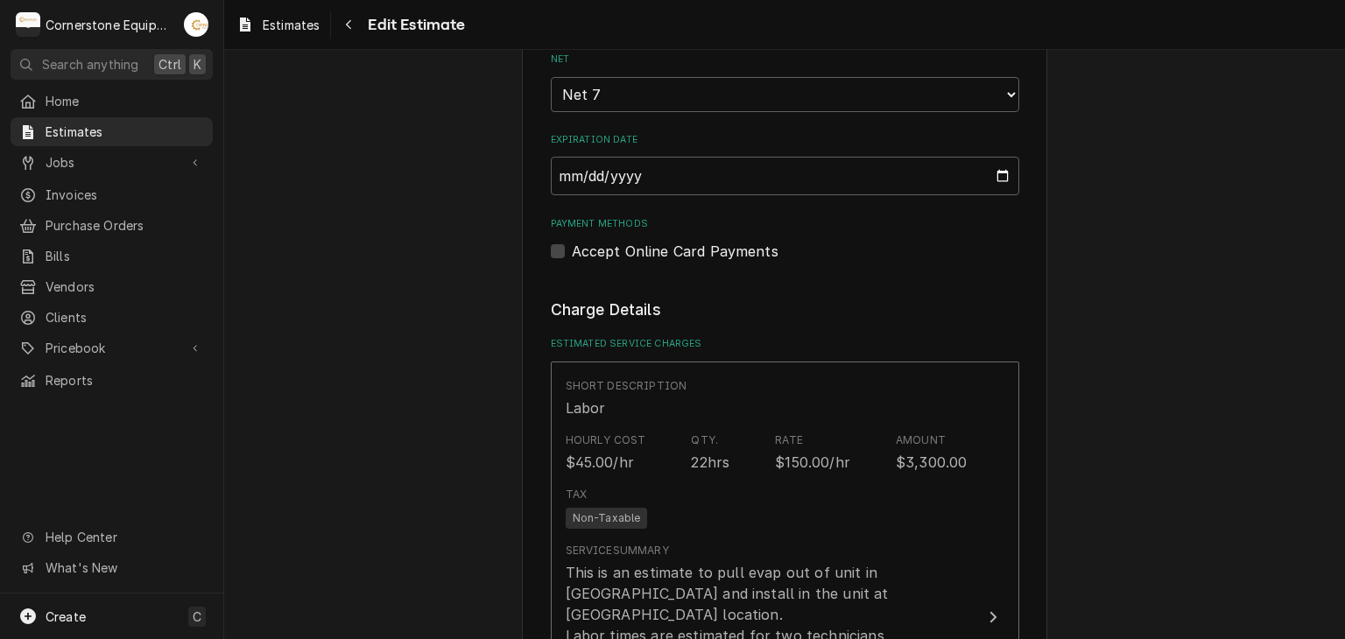
scroll to position [1752, 0]
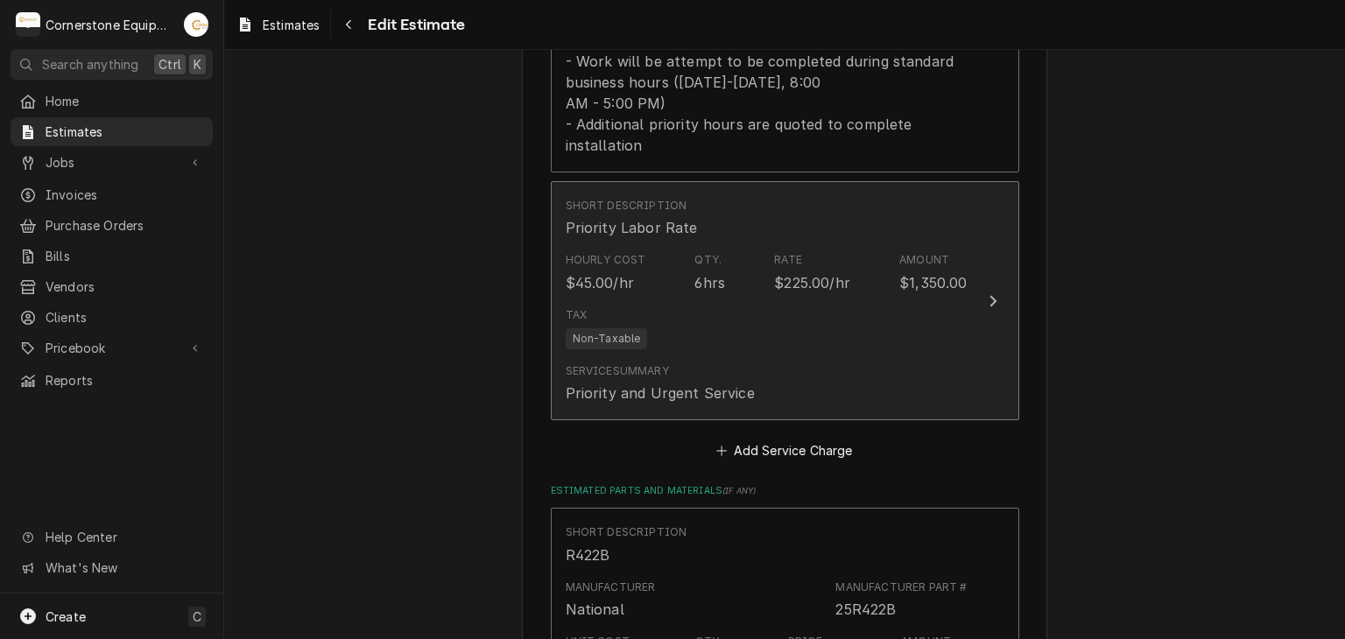
click at [748, 300] on div "Tax Non-Taxable" at bounding box center [767, 328] width 402 height 56
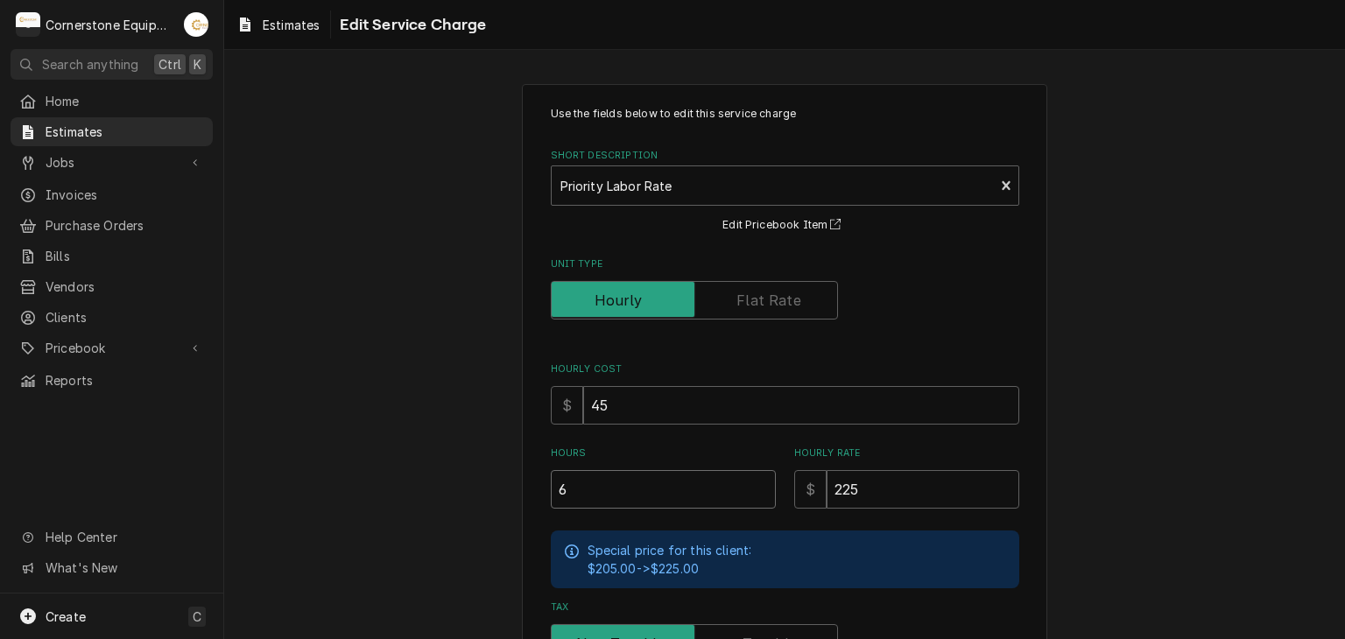
click at [644, 484] on input "6" at bounding box center [663, 489] width 225 height 39
type textarea "x"
type input "8"
type textarea "x"
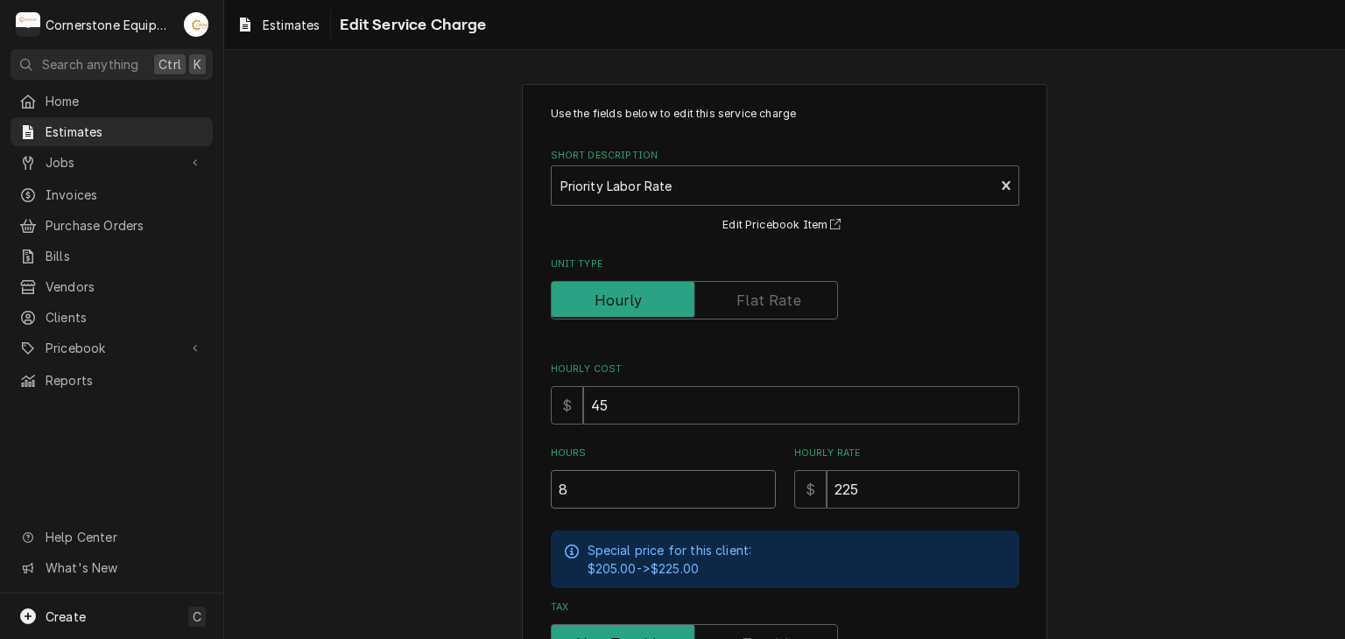
type input "8"
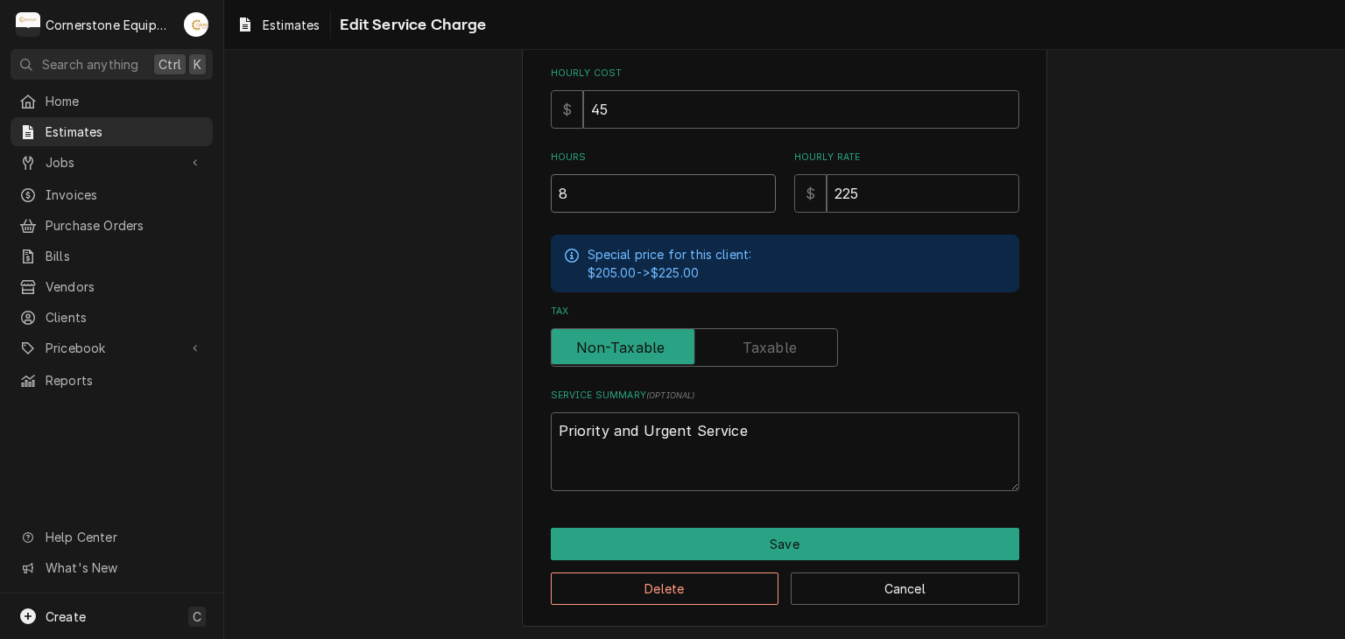
click at [690, 194] on input "8" at bounding box center [663, 193] width 225 height 39
type textarea "x"
type input "6"
type textarea "x"
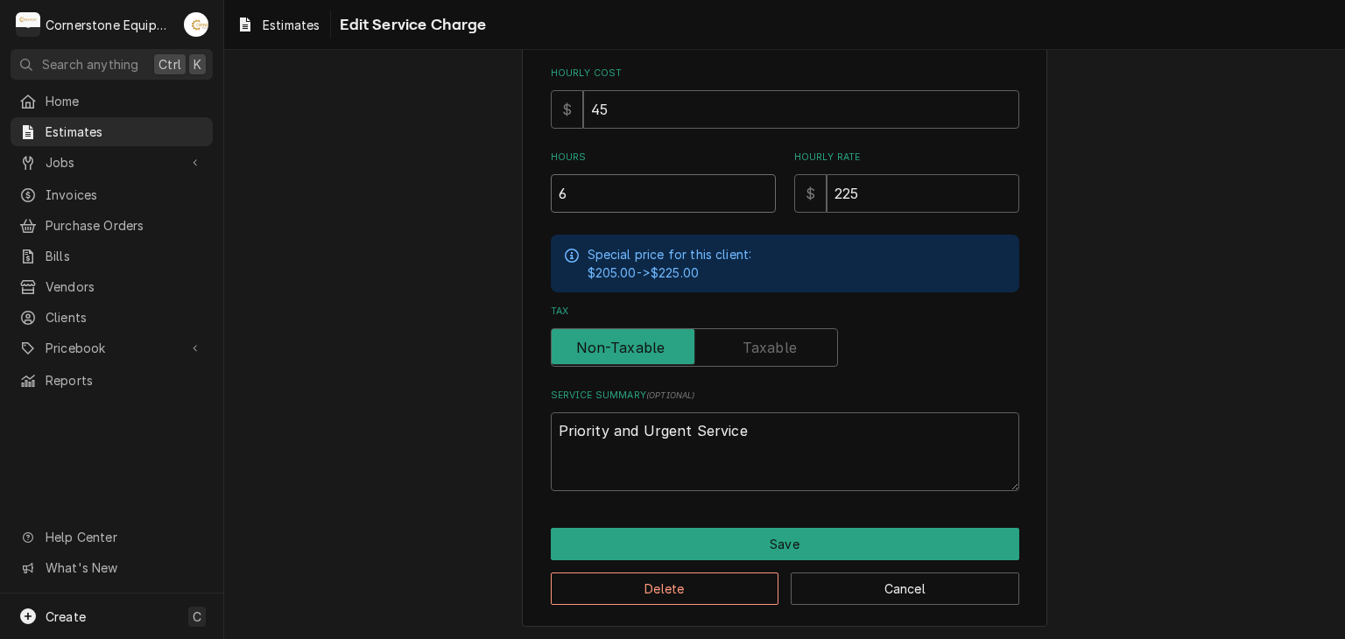
type input "6"
click at [717, 523] on div "Use the fields below to edit this service charge Short Description Priority Lab…" at bounding box center [785, 208] width 526 height 840
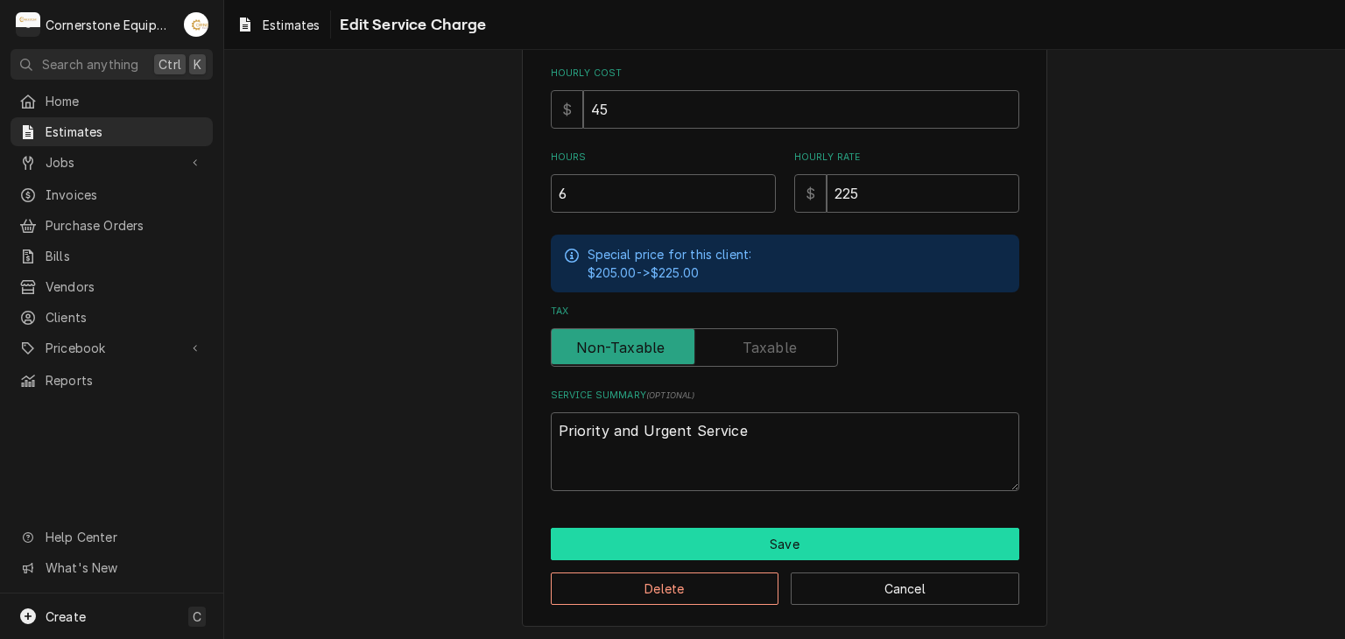
click at [681, 547] on button "Save" at bounding box center [785, 544] width 469 height 32
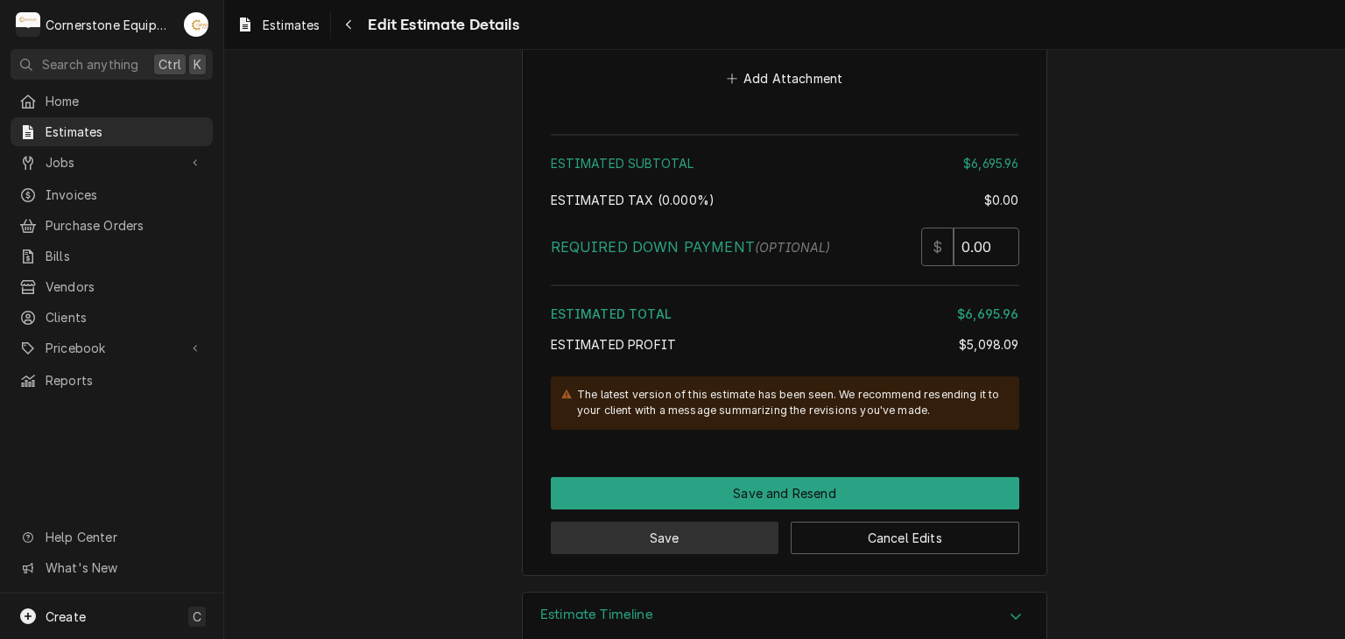
scroll to position [4938, 0]
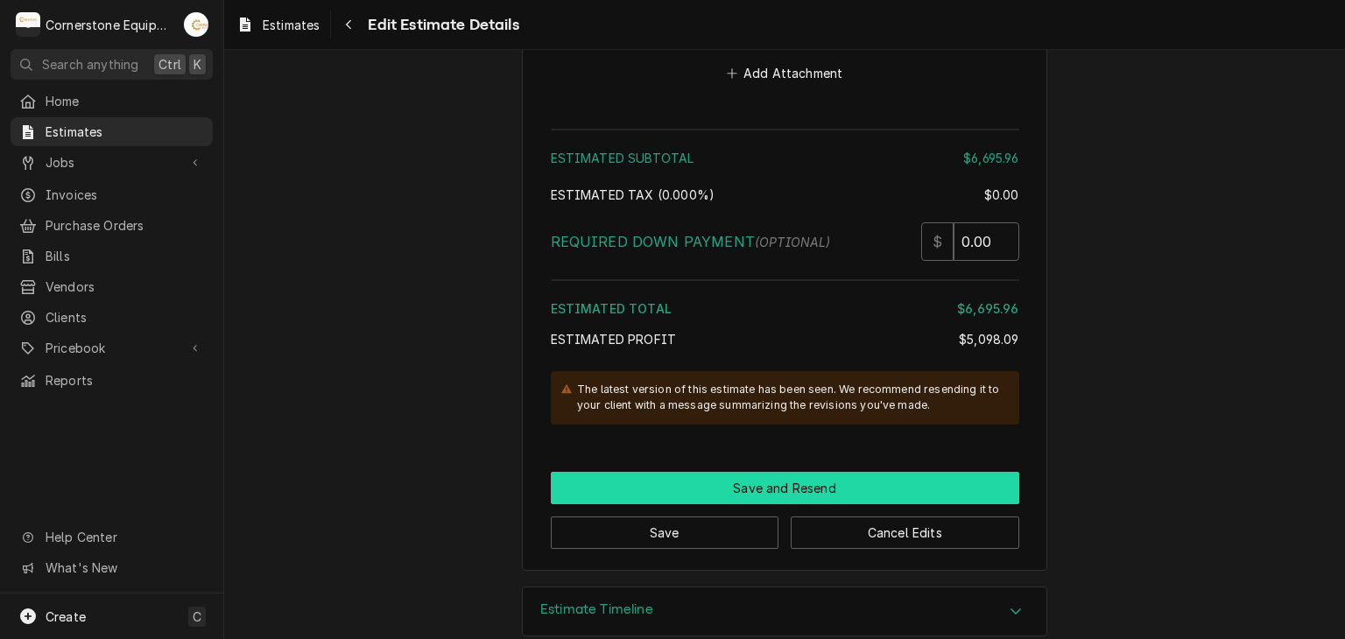
click at [611, 472] on button "Save and Resend" at bounding box center [785, 488] width 469 height 32
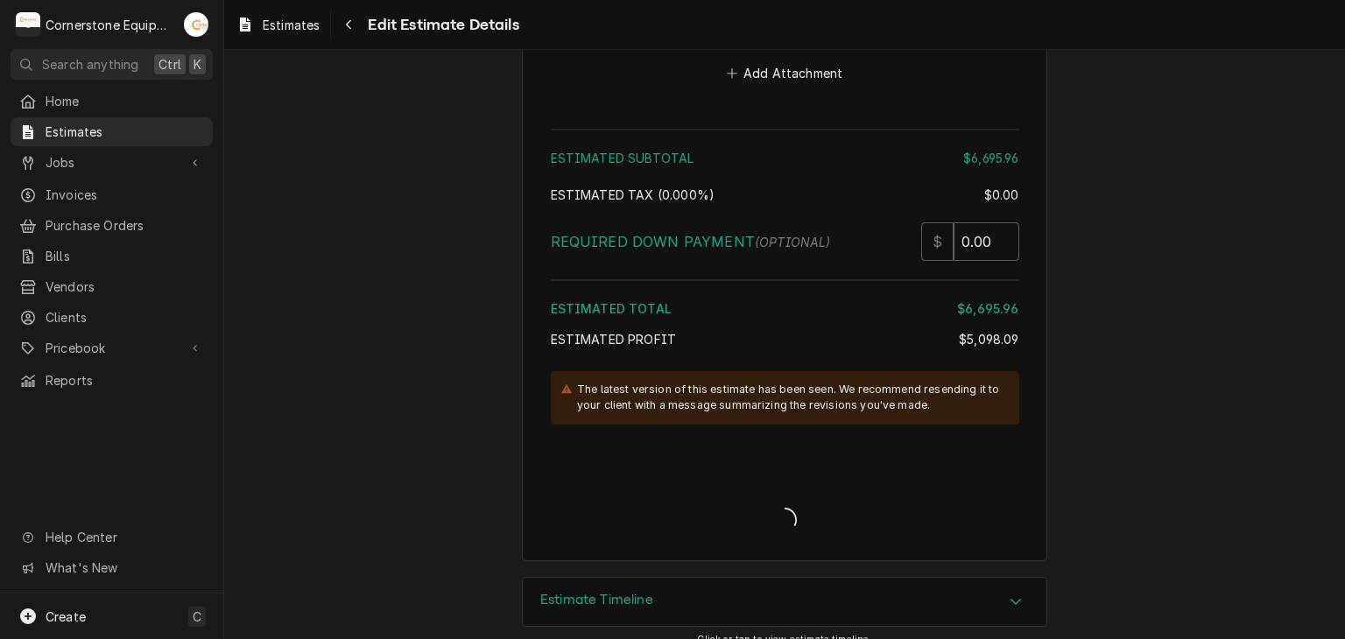
scroll to position [4929, 0]
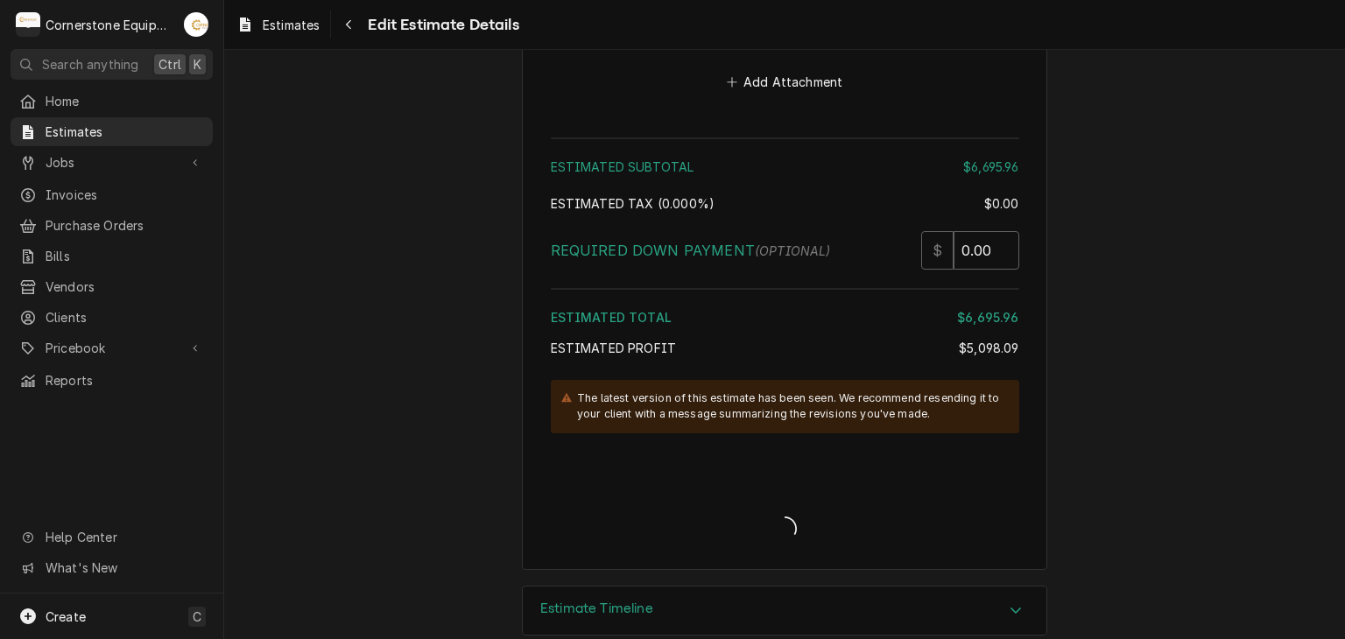
type textarea "x"
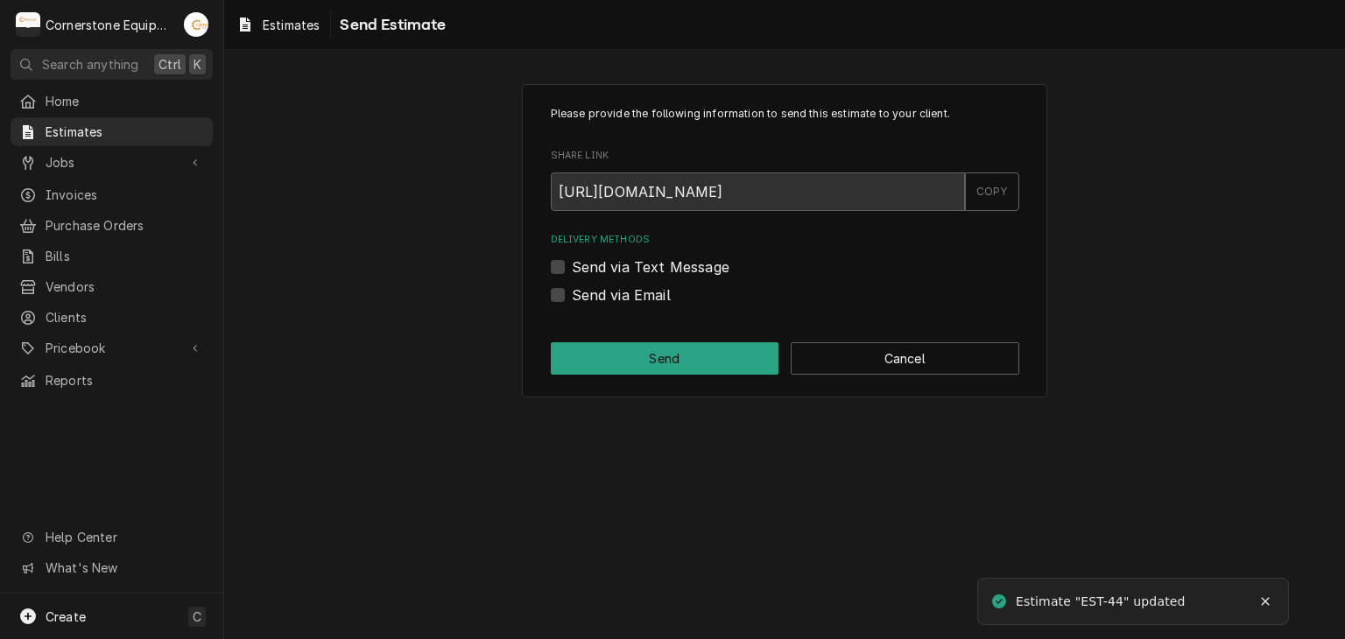
click at [674, 264] on label "Send via Text Message" at bounding box center [651, 267] width 158 height 21
click at [674, 264] on input "Send via Text Message" at bounding box center [806, 276] width 469 height 39
checkbox input "true"
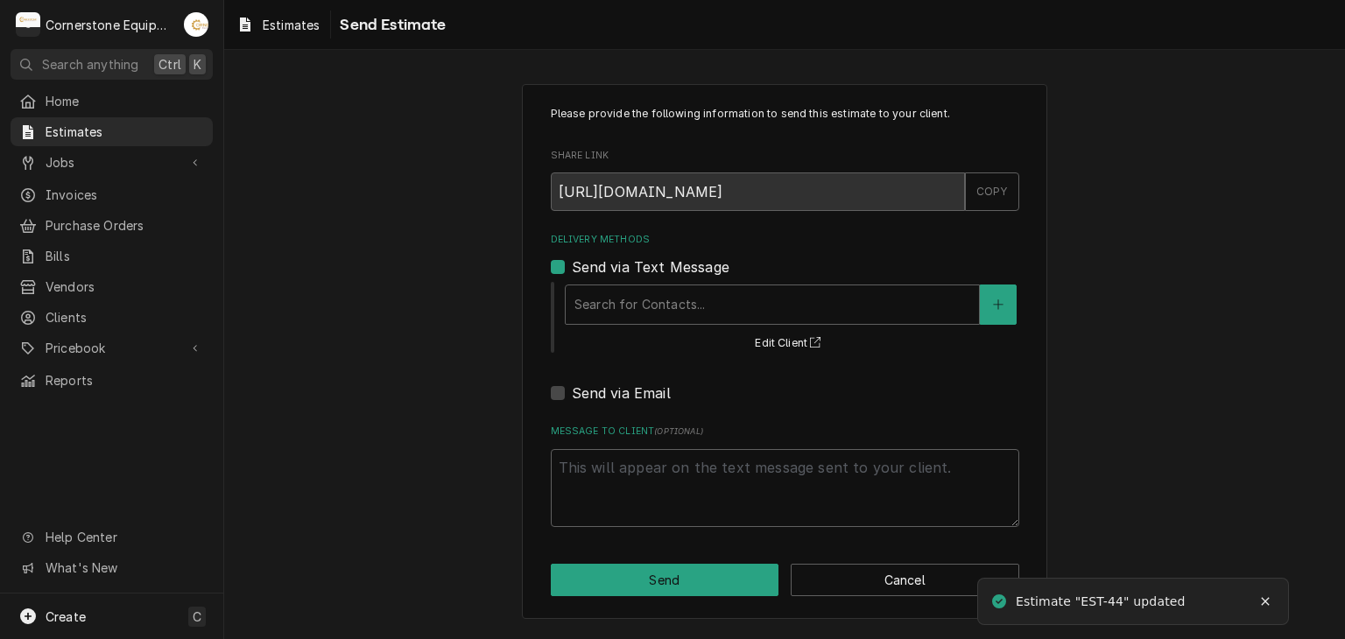
click at [655, 325] on div "Search for Contacts... Edit Client" at bounding box center [791, 317] width 456 height 73
click at [658, 306] on div "Delivery Methods" at bounding box center [773, 305] width 396 height 32
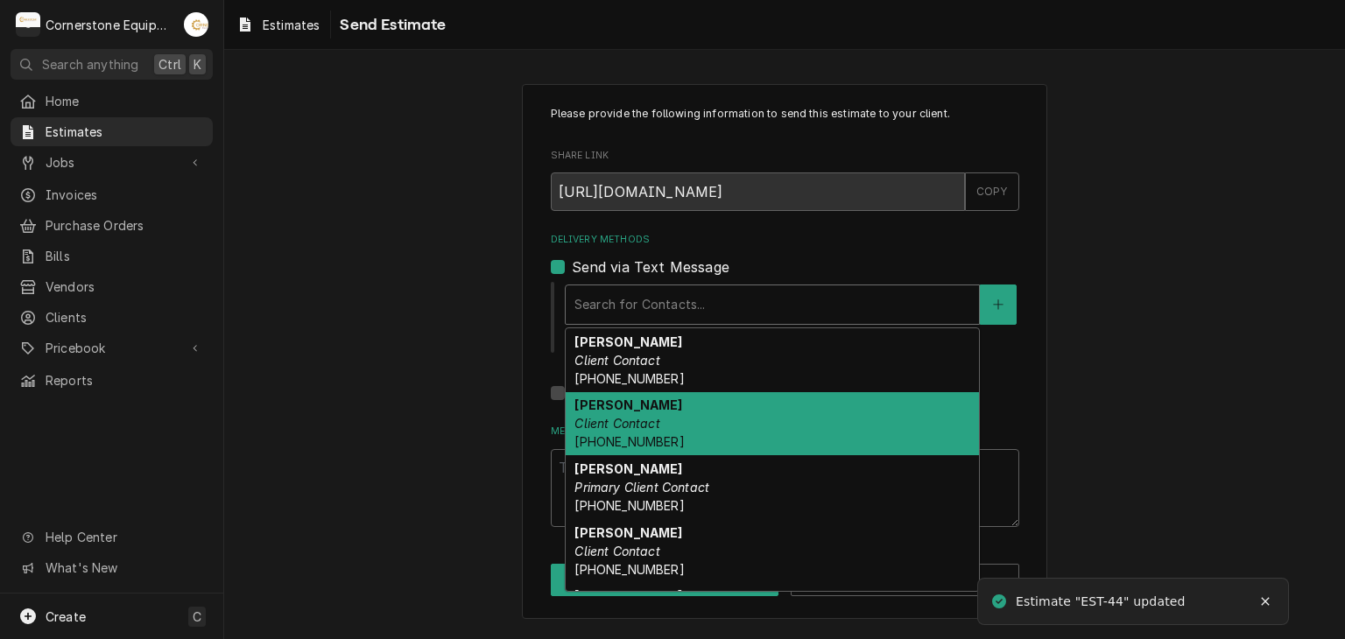
click at [672, 409] on div "[PERSON_NAME] Client Contact [PHONE_NUMBER]" at bounding box center [772, 424] width 413 height 64
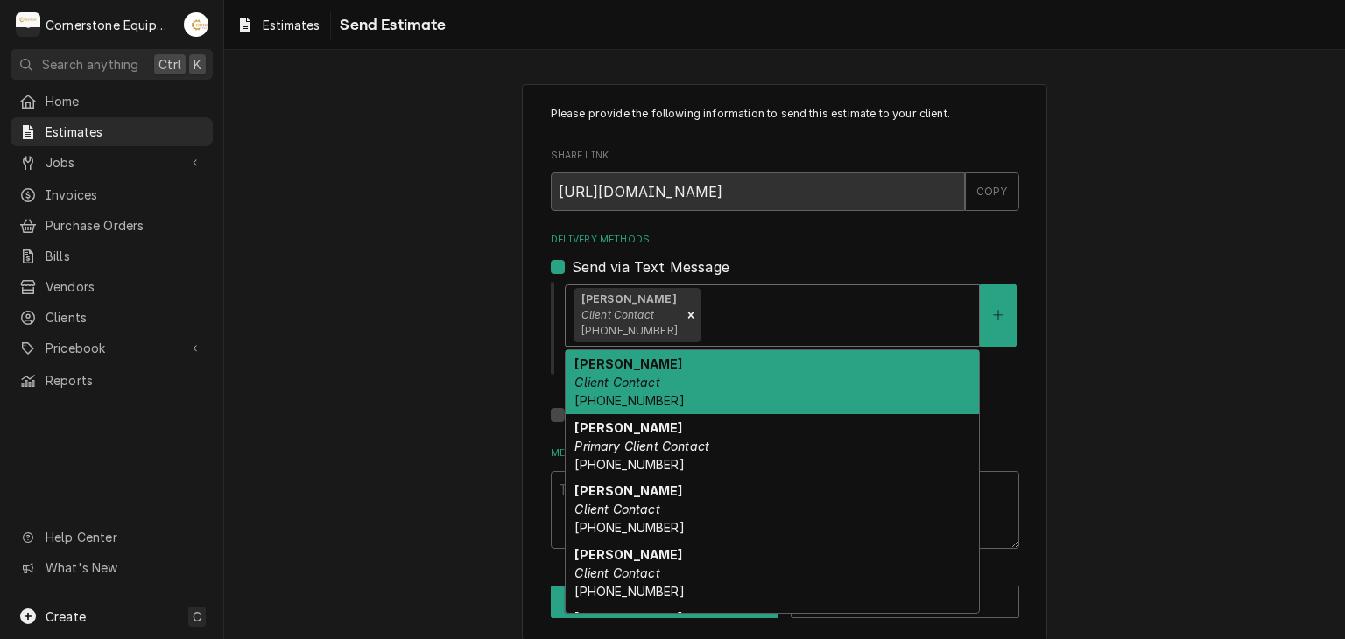
click at [704, 314] on div "Delivery Methods" at bounding box center [837, 316] width 266 height 32
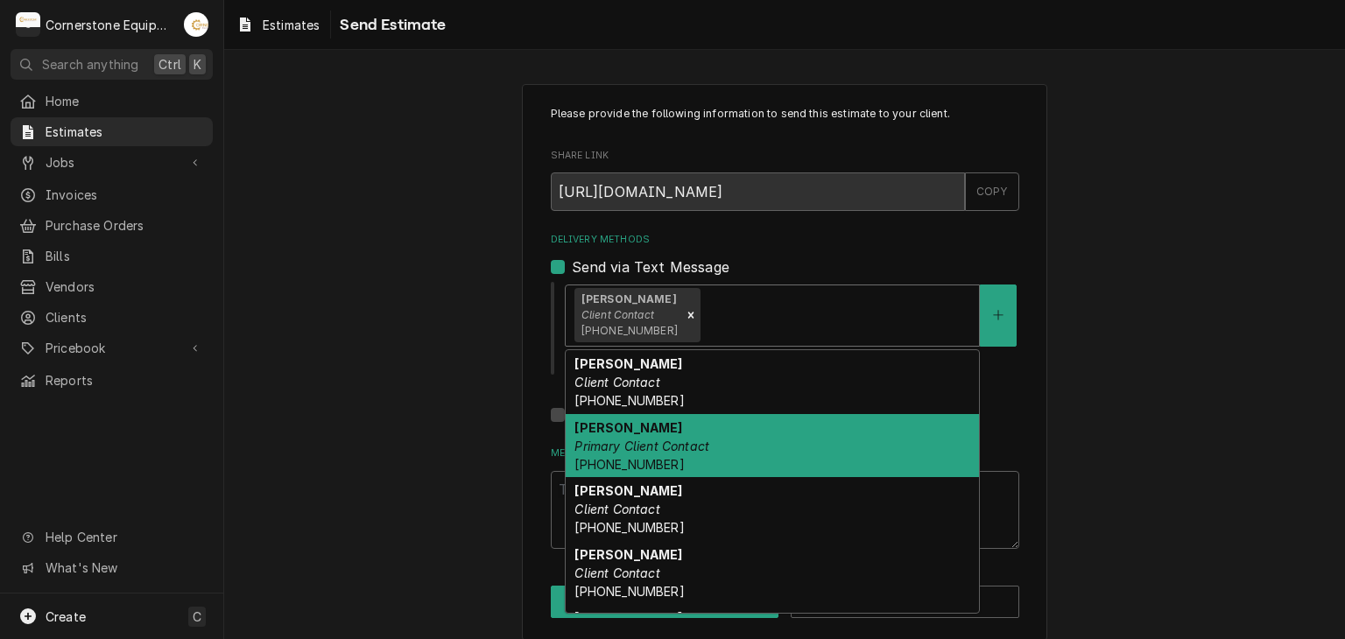
click at [711, 442] on div "[PERSON_NAME] Primary Client Contact [PHONE_NUMBER]" at bounding box center [772, 446] width 413 height 64
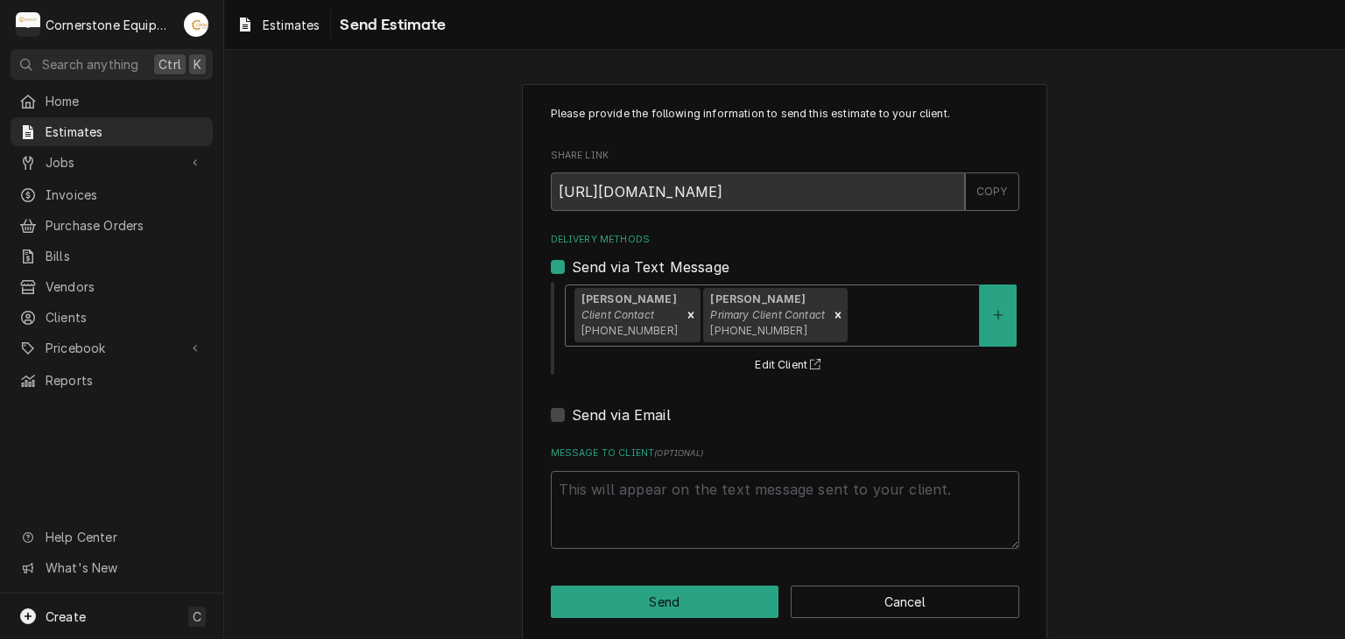
click at [851, 313] on div "Delivery Methods" at bounding box center [910, 316] width 119 height 32
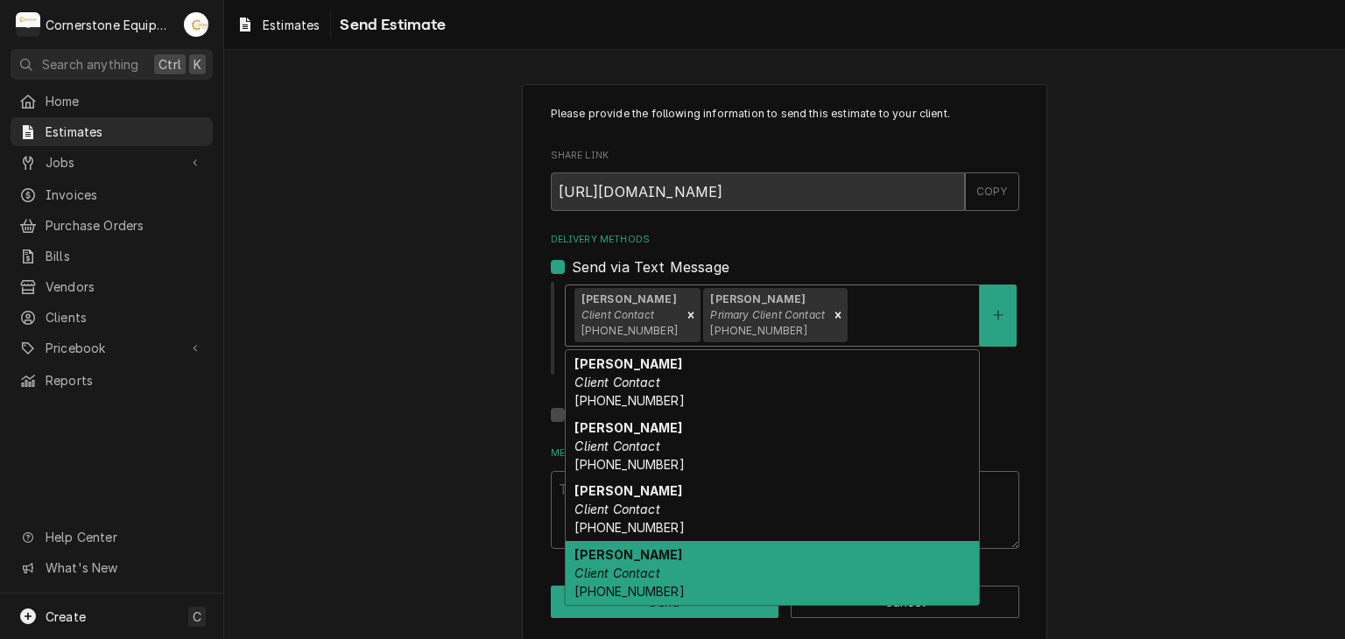
click at [735, 567] on div "[PERSON_NAME] Client Contact [PHONE_NUMBER]" at bounding box center [772, 573] width 413 height 64
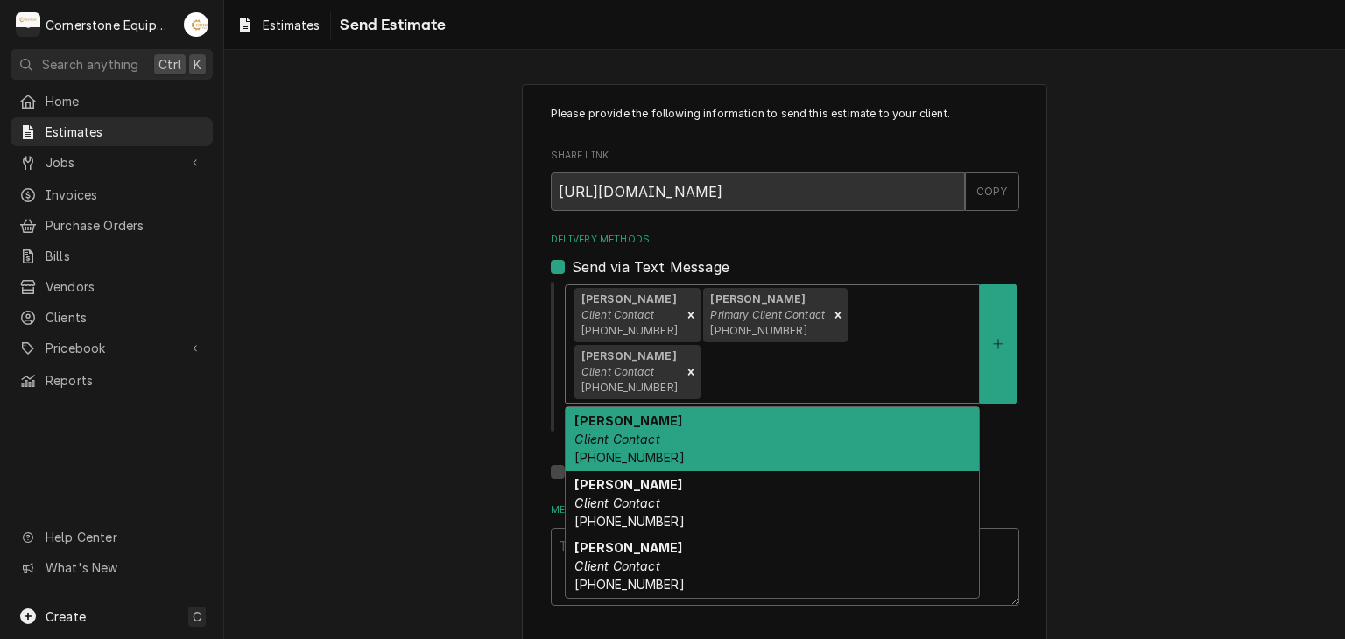
click at [708, 358] on input "Delivery Methods" at bounding box center [706, 372] width 4 height 28
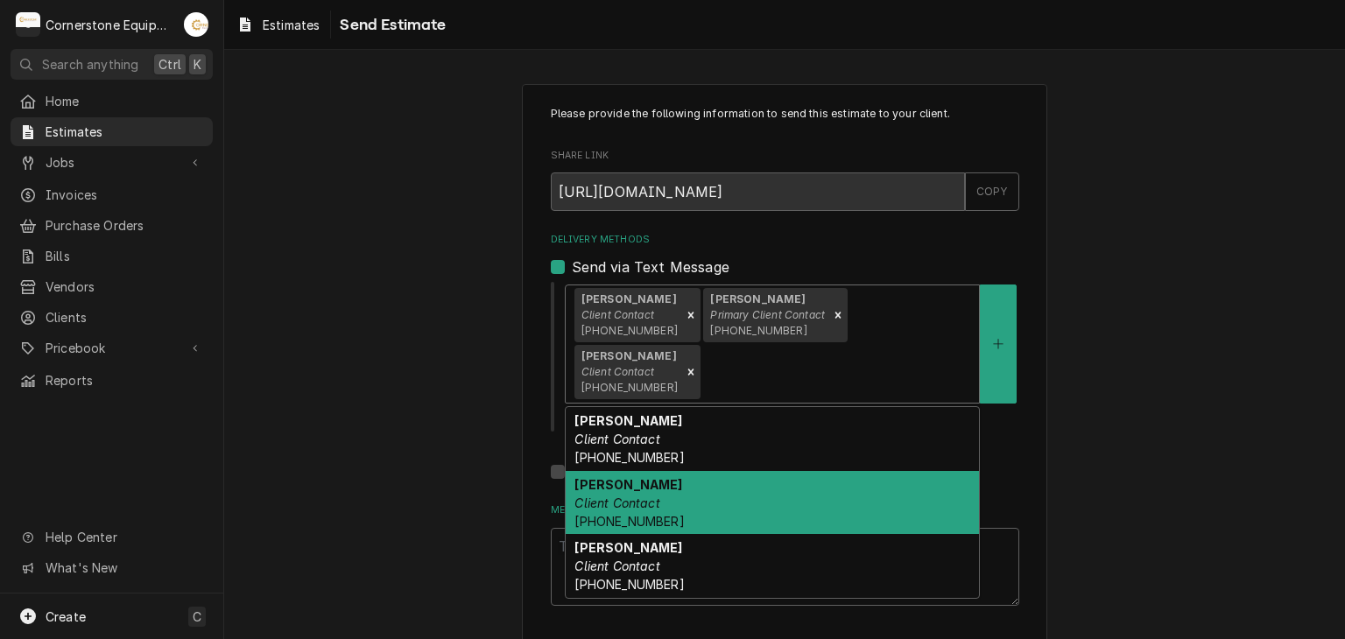
click at [830, 471] on div "[PERSON_NAME] Client Contact [PHONE_NUMBER]" at bounding box center [772, 503] width 413 height 64
type textarea "x"
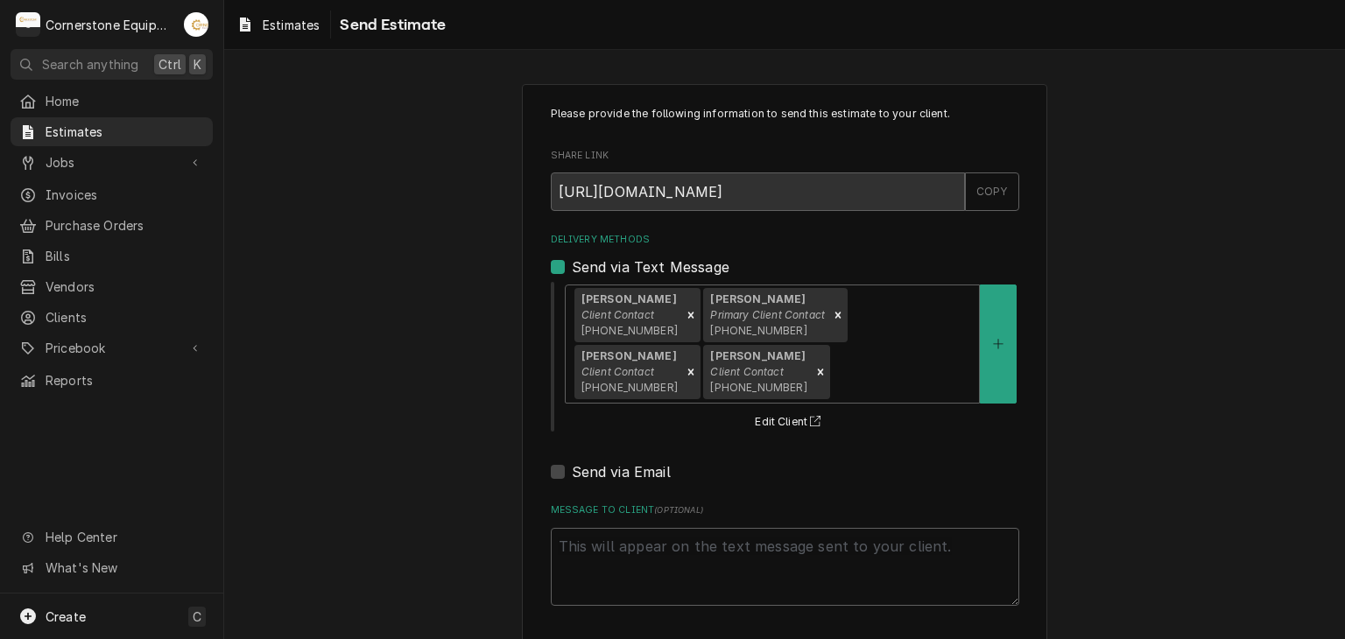
click at [632, 477] on label "Send via Email" at bounding box center [621, 472] width 99 height 21
click at [632, 477] on input "Send via Email" at bounding box center [806, 481] width 469 height 39
checkbox input "true"
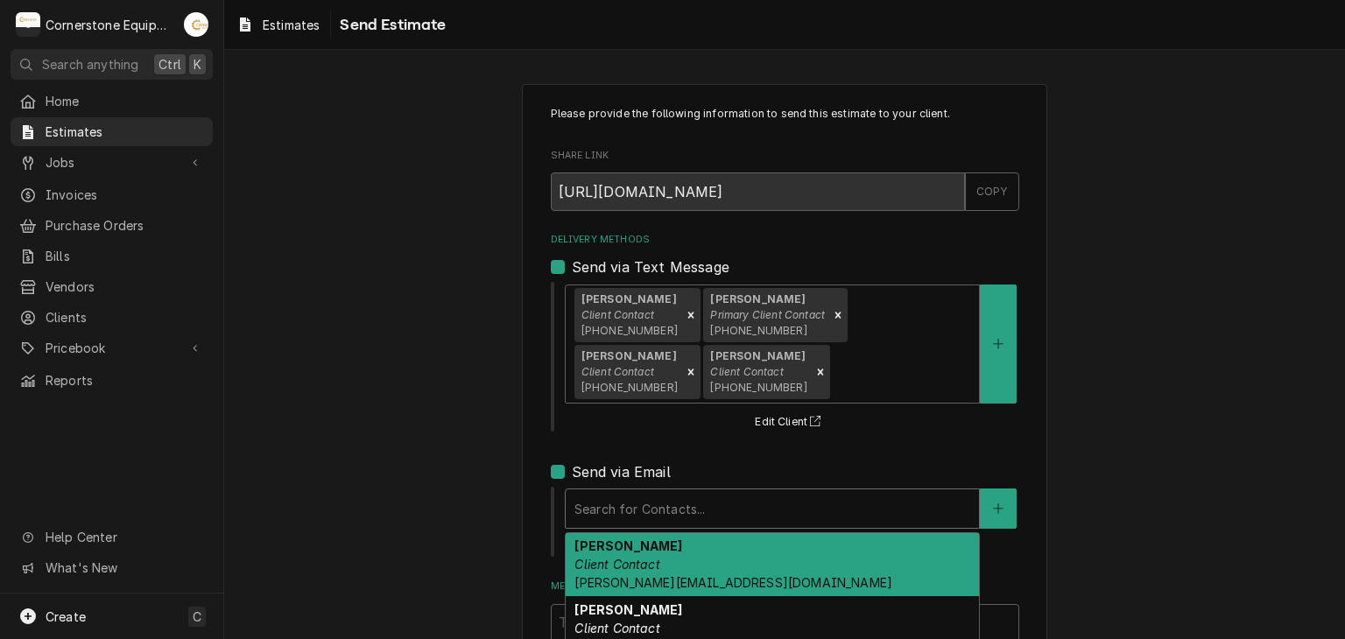
click at [631, 496] on div "Delivery Methods" at bounding box center [773, 509] width 396 height 32
click at [634, 554] on div "Amy Moore Client Contact amy@masonmcdonalds.com" at bounding box center [772, 565] width 413 height 64
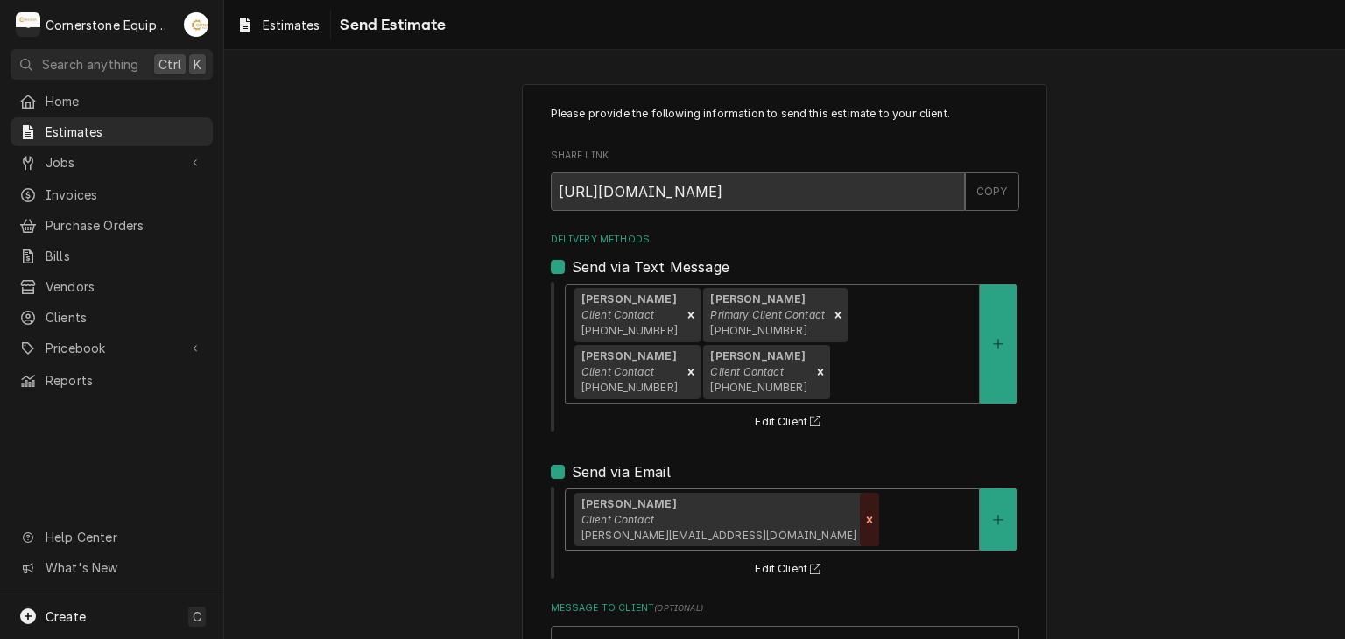
click at [867, 517] on icon "Remove [object Object]" at bounding box center [870, 520] width 6 height 6
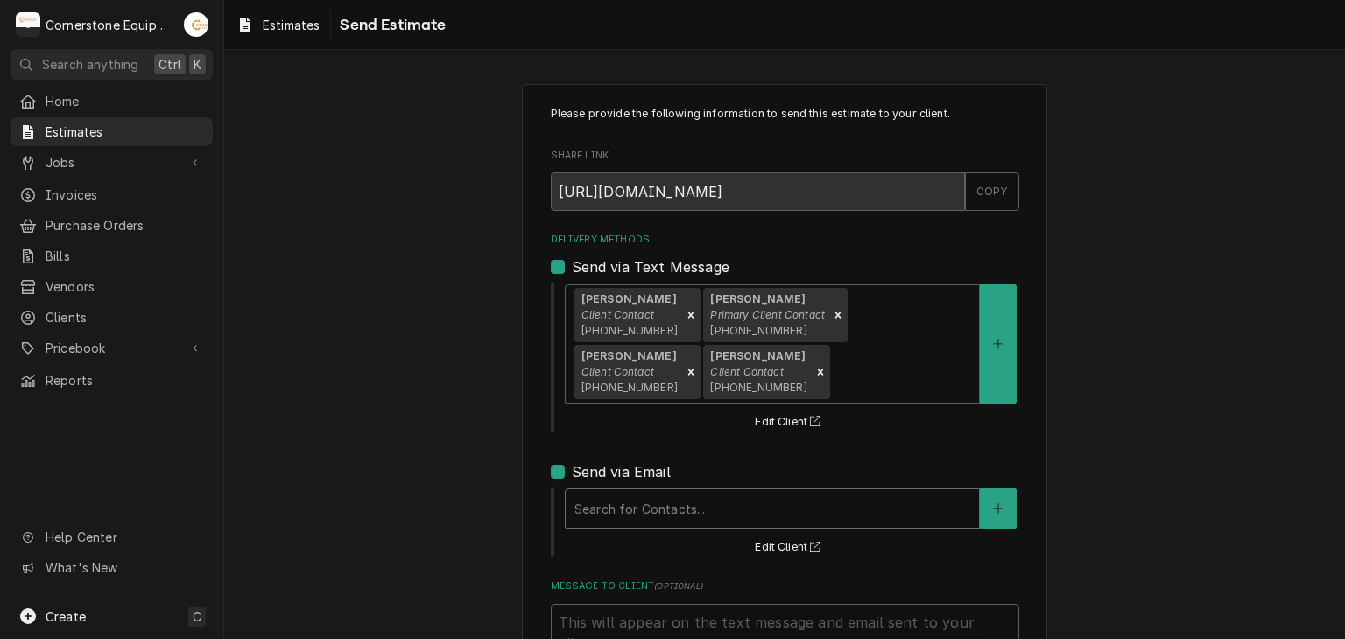
click at [735, 517] on div "Delivery Methods" at bounding box center [773, 509] width 396 height 32
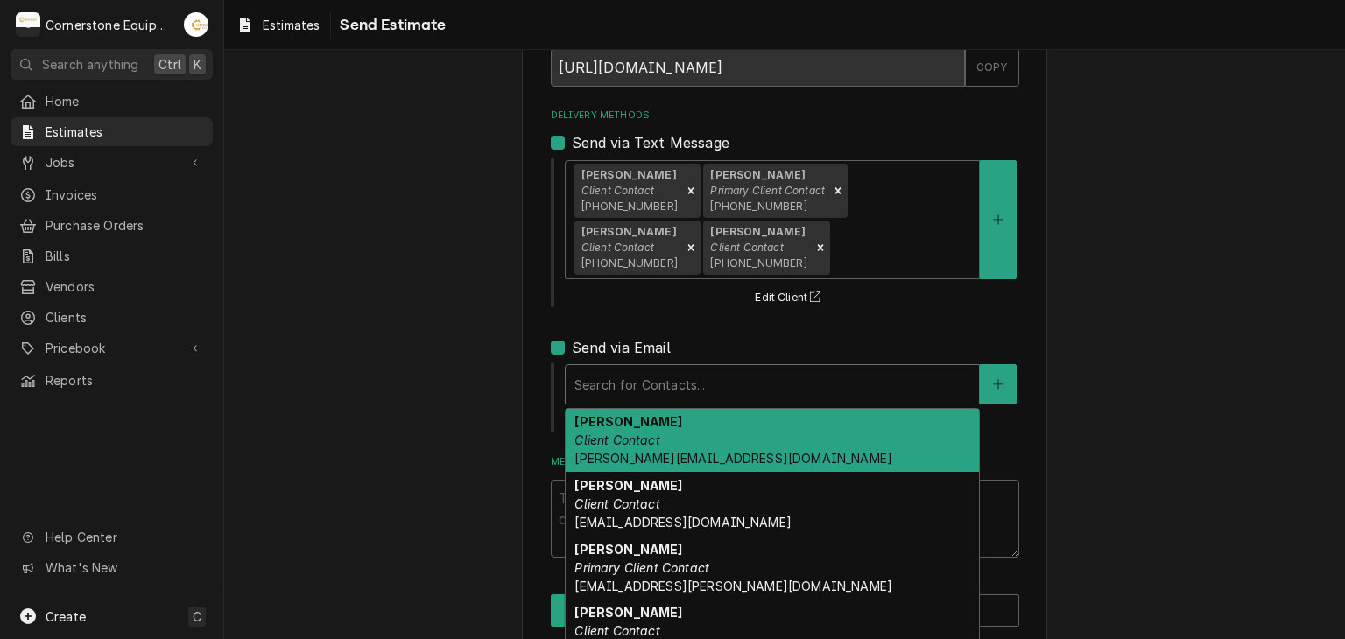
scroll to position [156, 0]
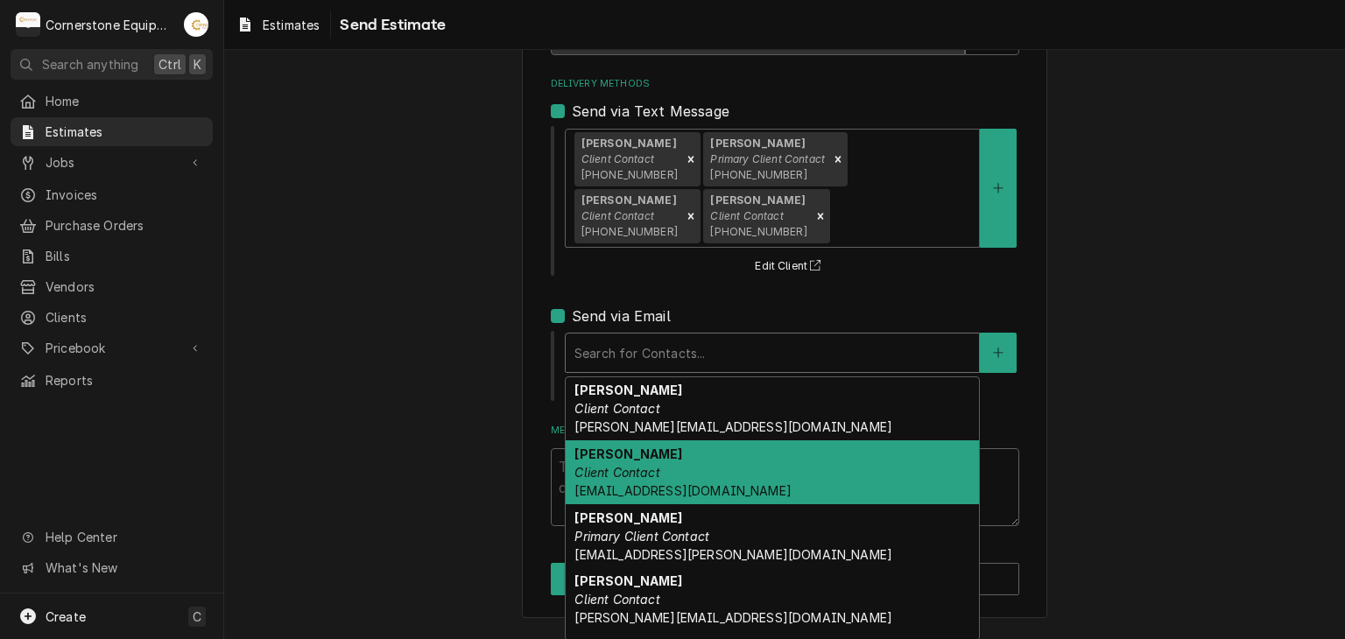
click at [667, 449] on div "Andy Samara Client Contact adib.samara@us.stores.mcd.com" at bounding box center [772, 473] width 413 height 64
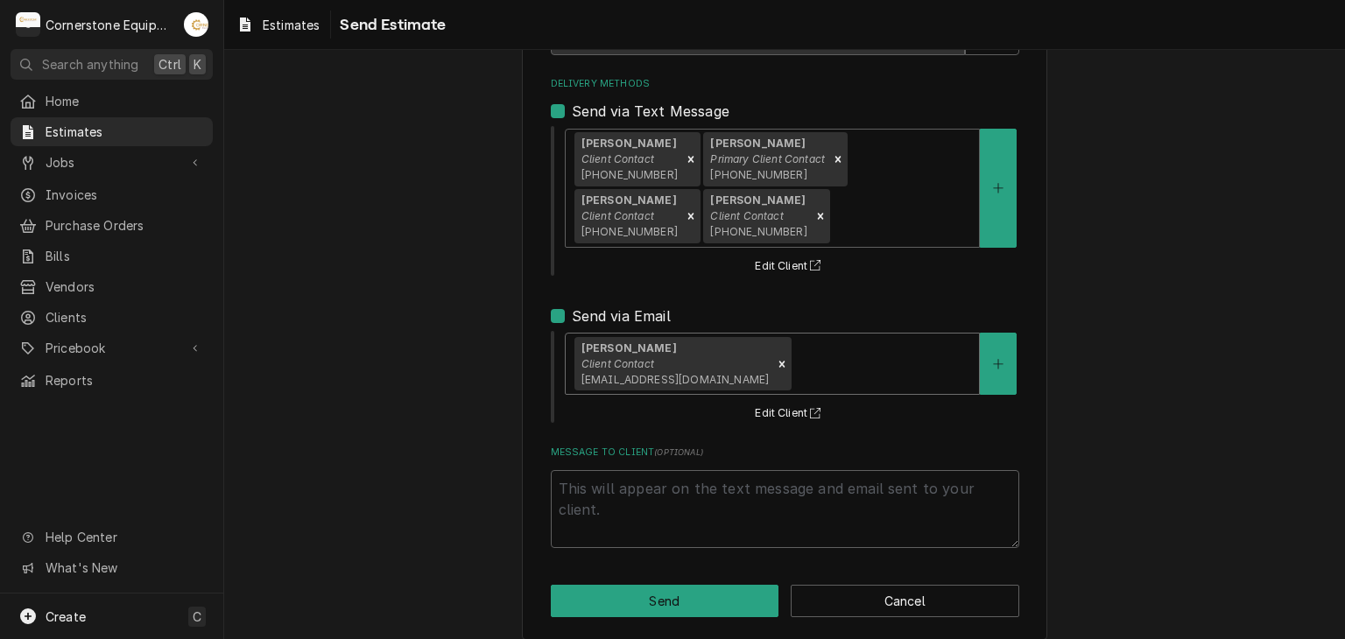
click at [773, 343] on div "Remove [object Object]" at bounding box center [782, 364] width 19 height 54
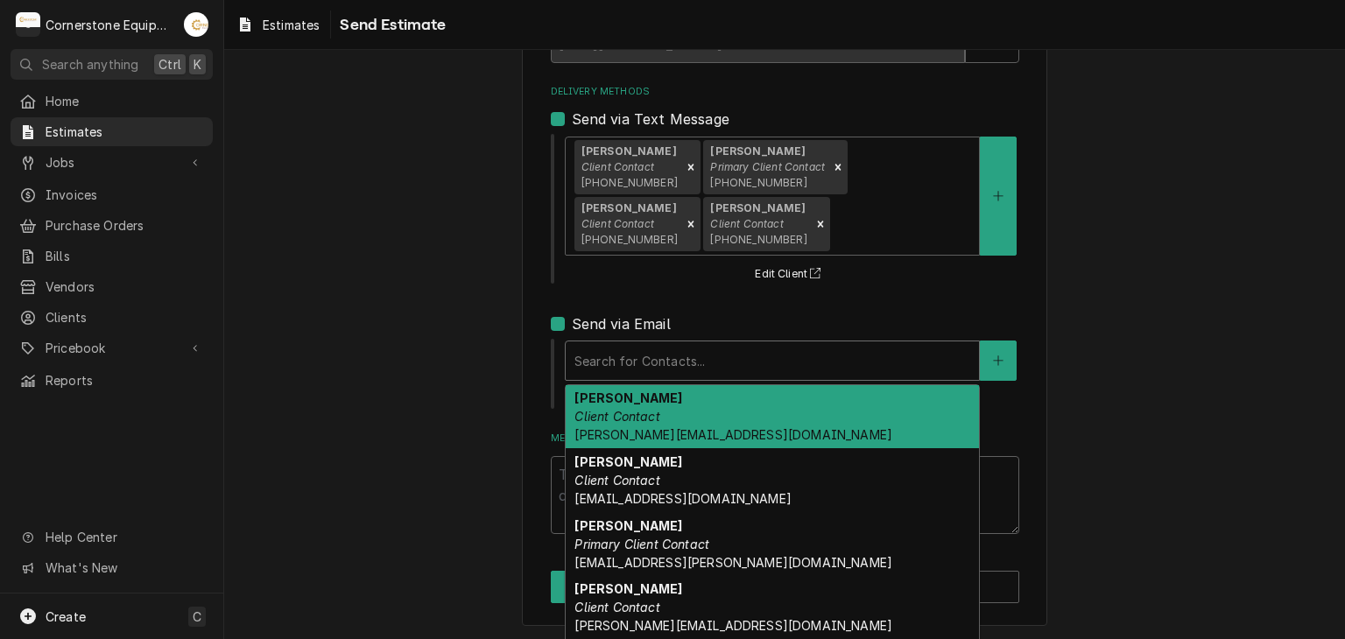
click at [694, 355] on div "Delivery Methods" at bounding box center [773, 361] width 396 height 32
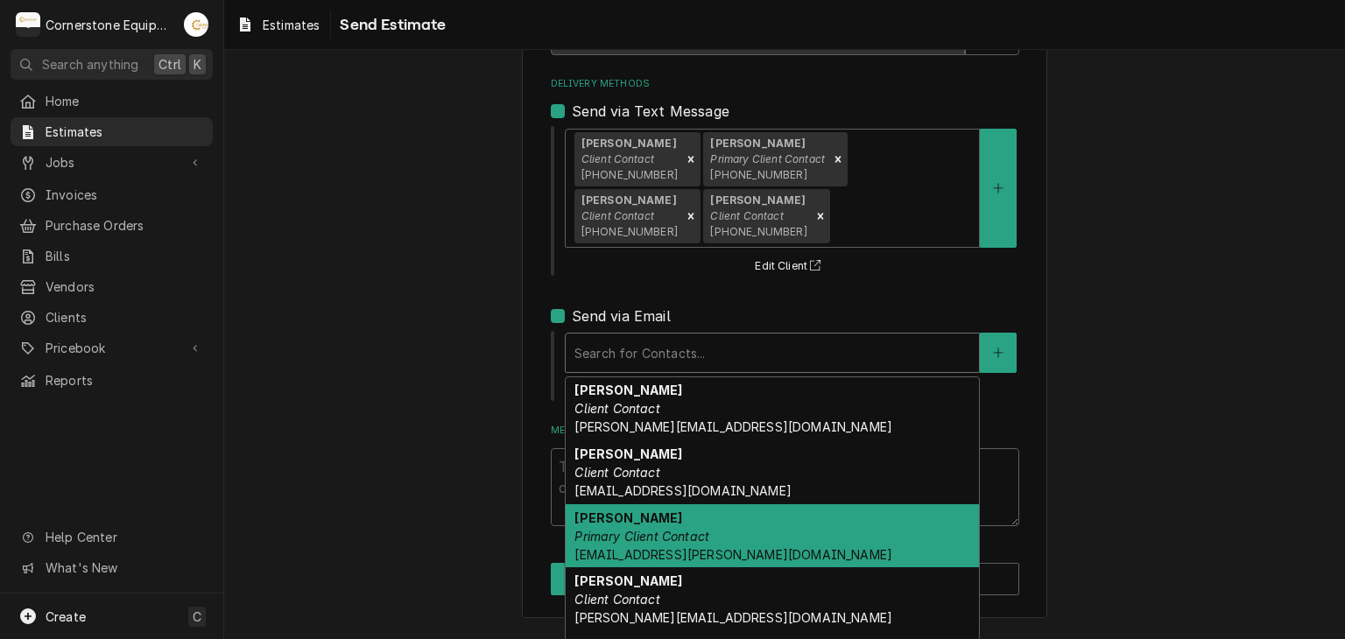
click at [620, 515] on strong "Ashton Vazquez" at bounding box center [629, 518] width 108 height 15
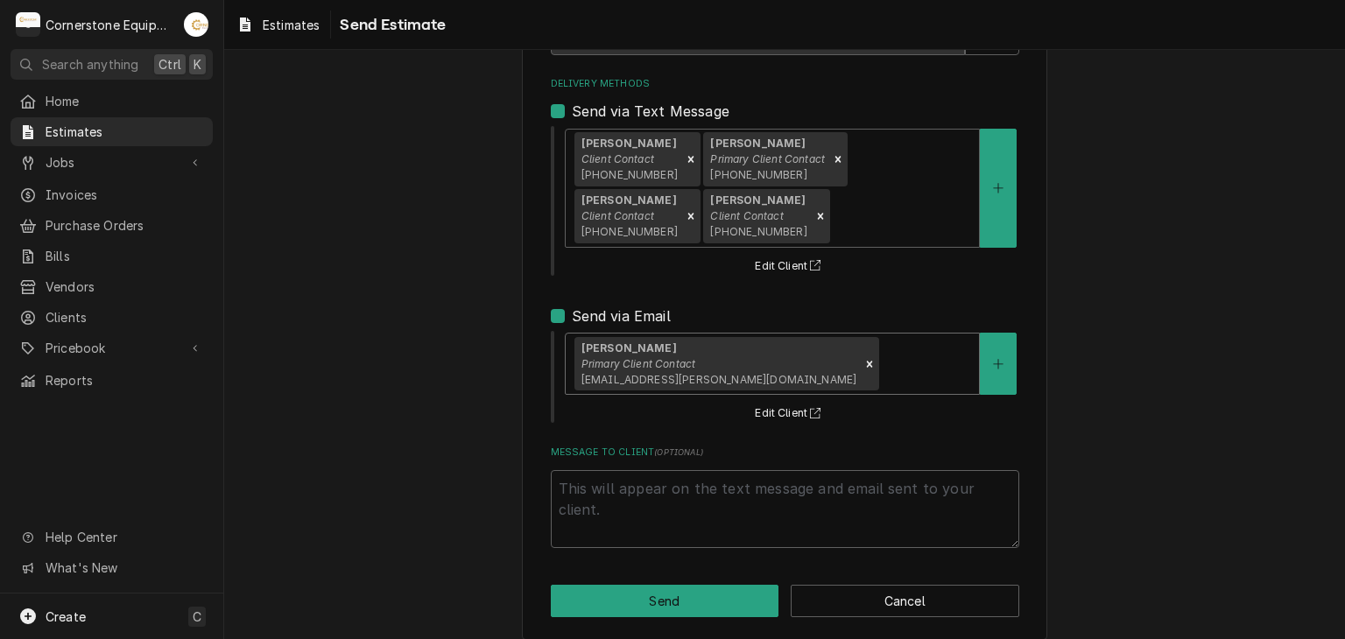
click at [883, 361] on div "Delivery Methods" at bounding box center [927, 365] width 88 height 32
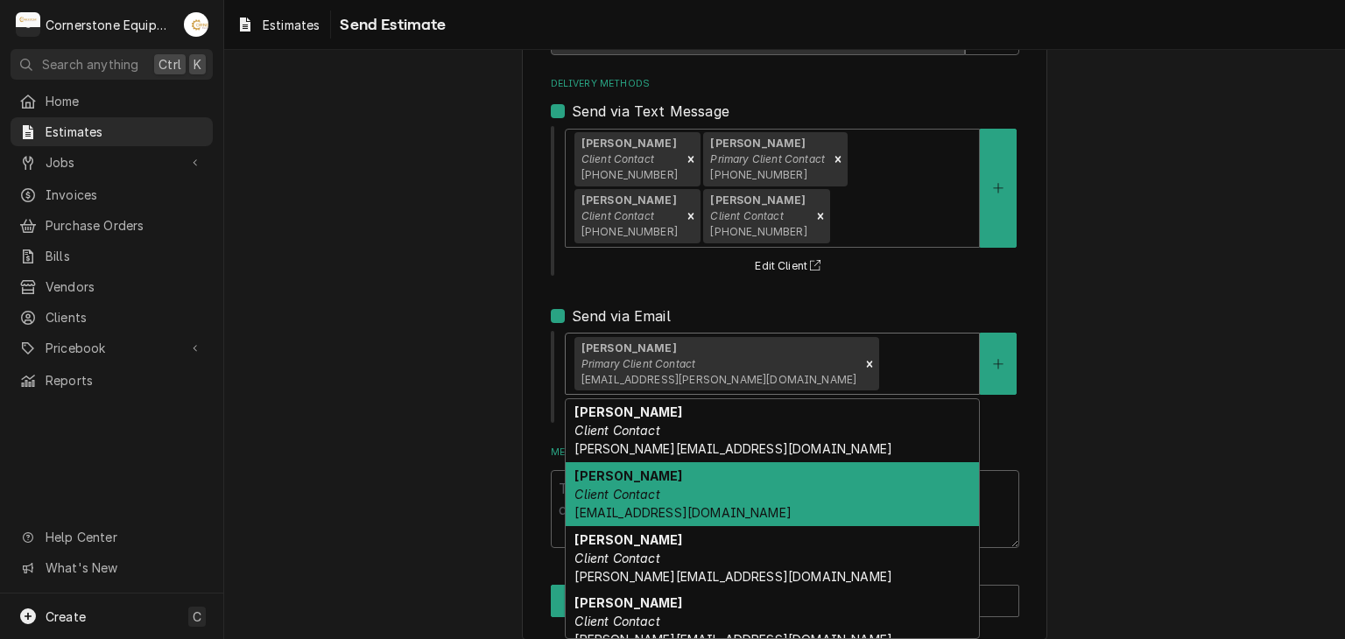
click at [699, 510] on span "adib.samara@us.stores.mcd.com" at bounding box center [683, 512] width 216 height 15
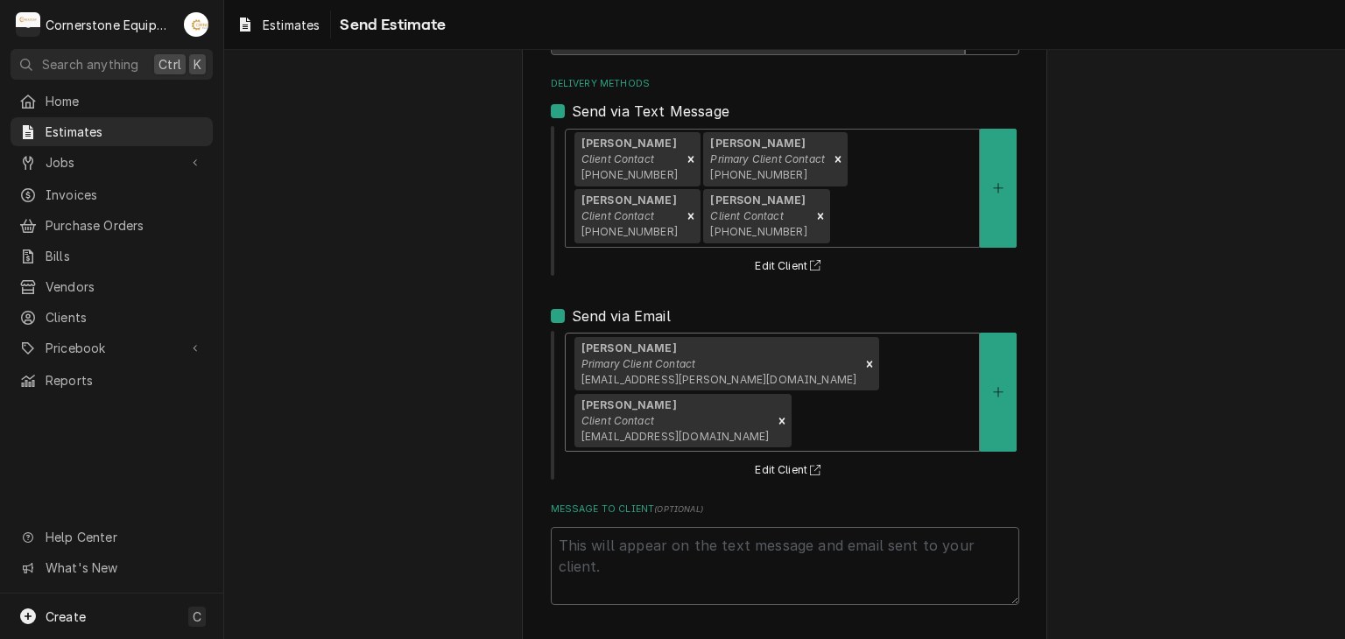
click at [841, 393] on div "Ashton Vazquez Primary Client Contact ashton.vazquez@us.stores.mcd.com Andy Sam…" at bounding box center [772, 392] width 413 height 117
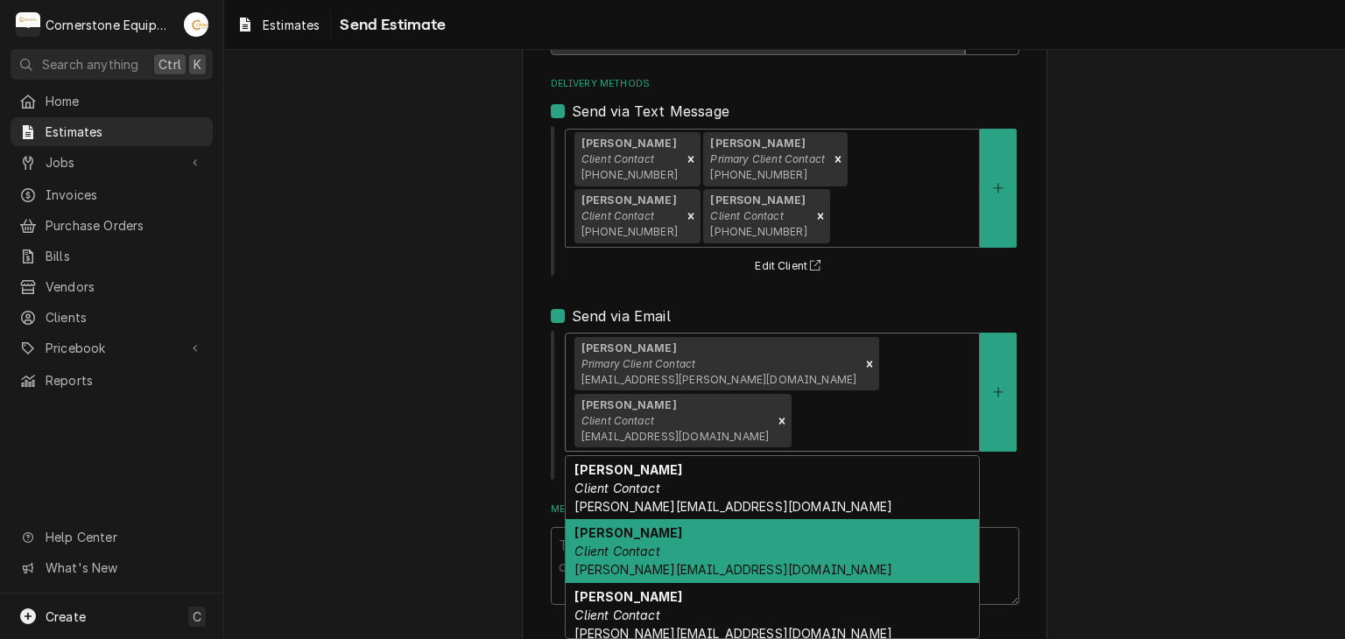
click at [764, 540] on div "Jamie Mason Client Contact jamie@masonmcdonalds.com" at bounding box center [772, 551] width 413 height 64
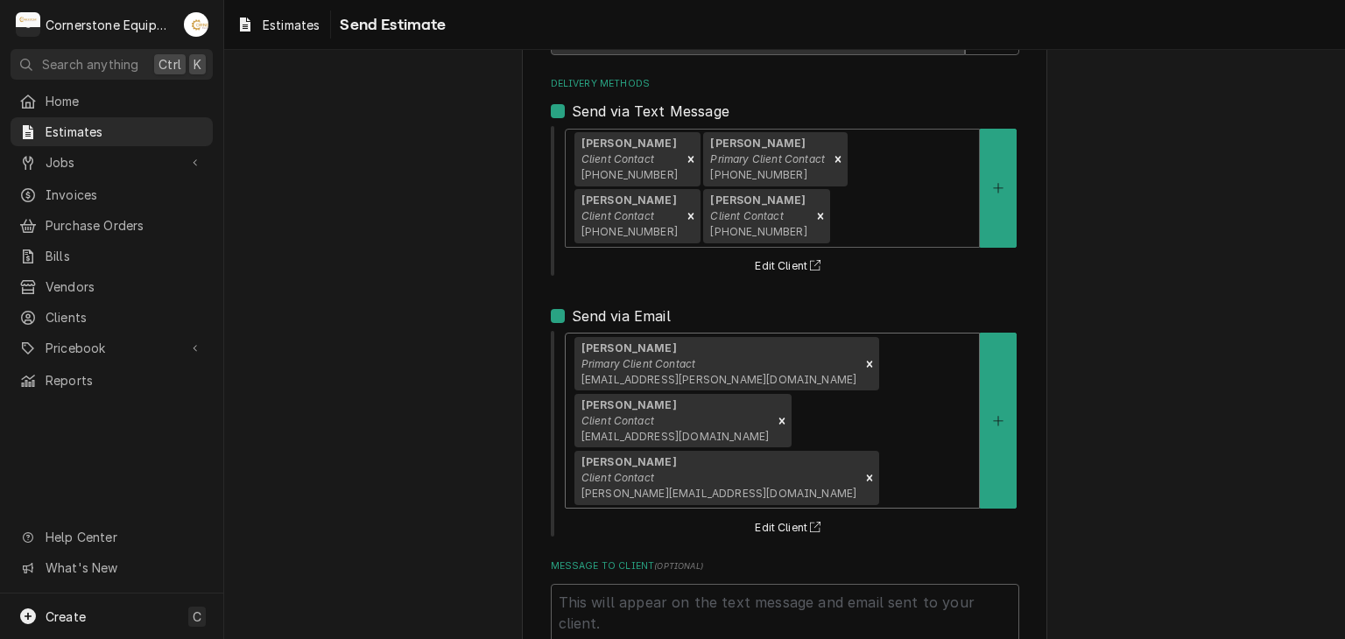
click at [852, 348] on div "Ashton Vazquez Primary Client Contact ashton.vazquez@us.stores.mcd.com Andy Sam…" at bounding box center [772, 421] width 413 height 174
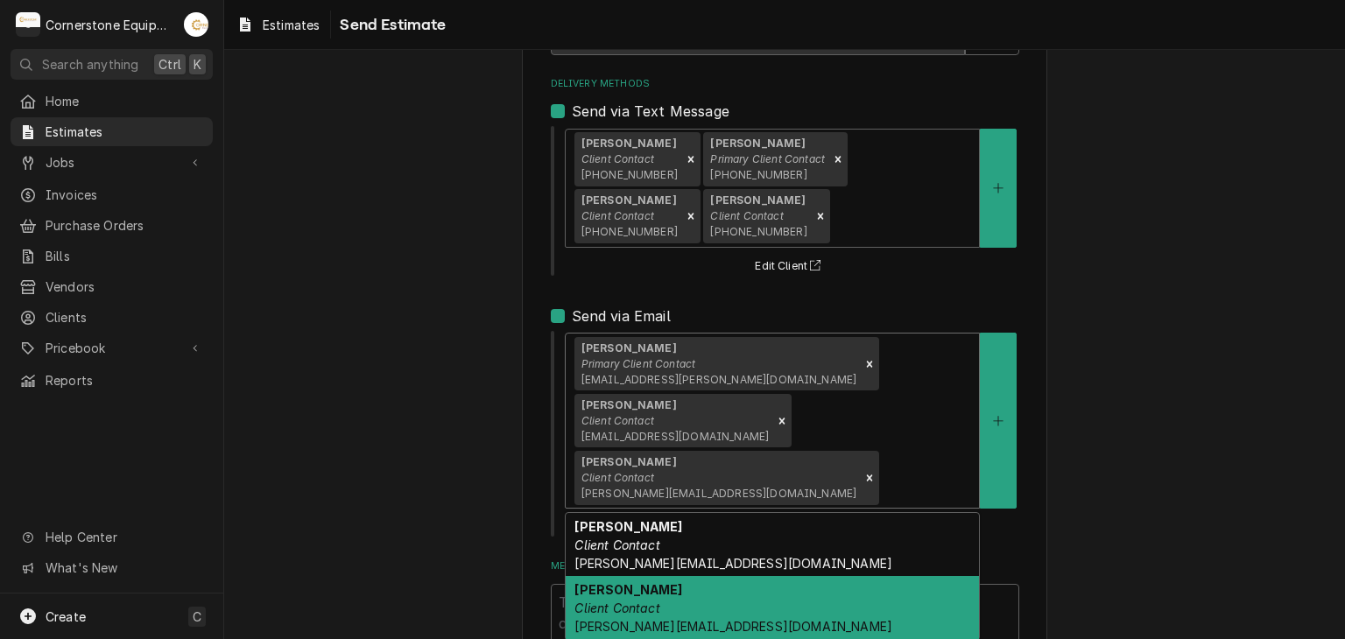
click at [750, 576] on div "Randy Mason Client Contact randy@masonmcdonalds.com" at bounding box center [772, 608] width 413 height 64
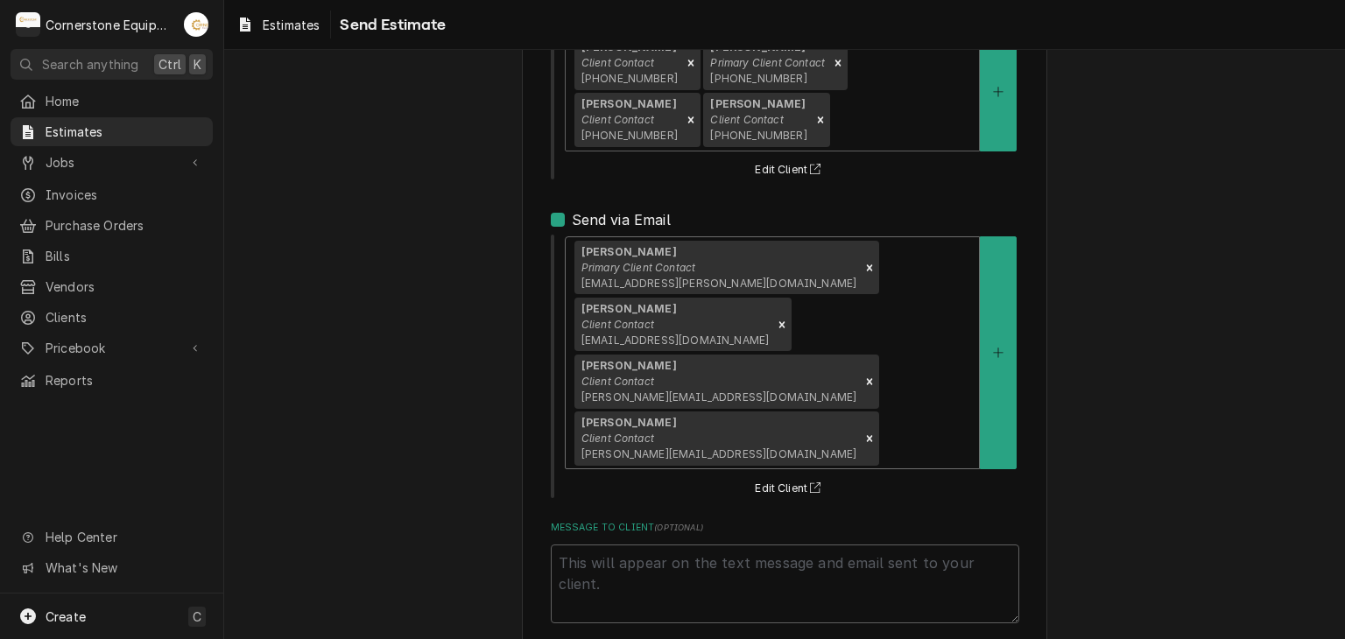
scroll to position [284, 0]
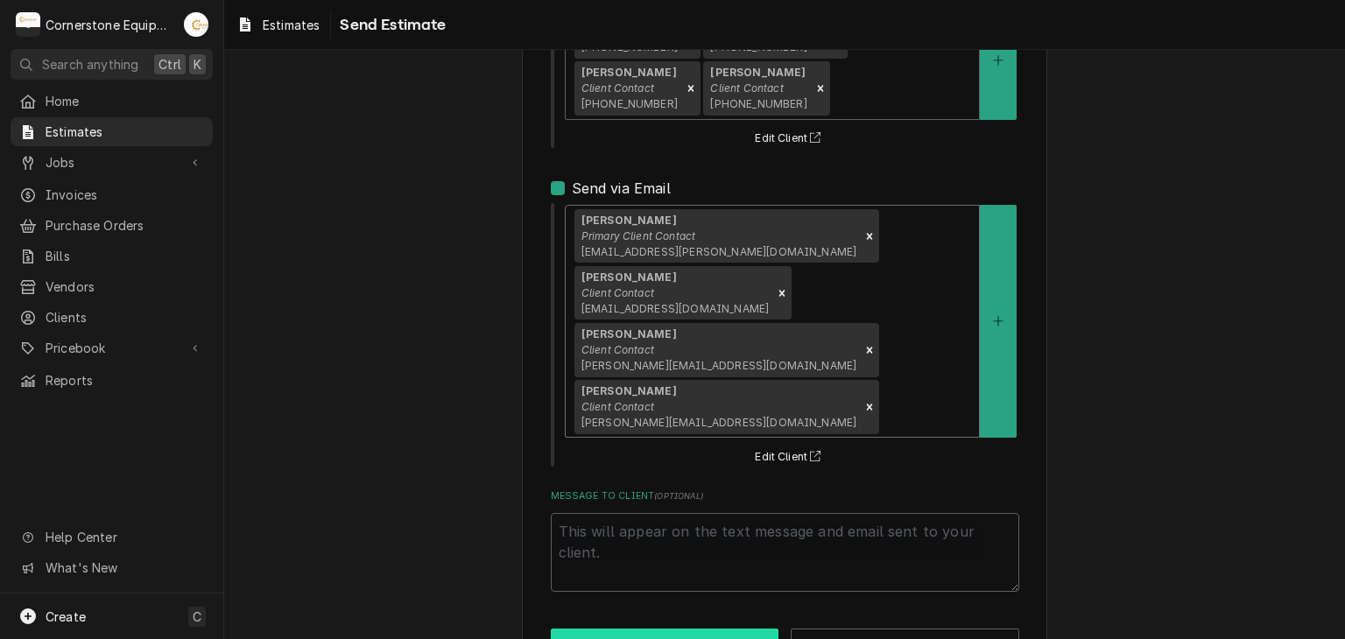
click at [686, 629] on button "Send" at bounding box center [665, 645] width 229 height 32
type textarea "x"
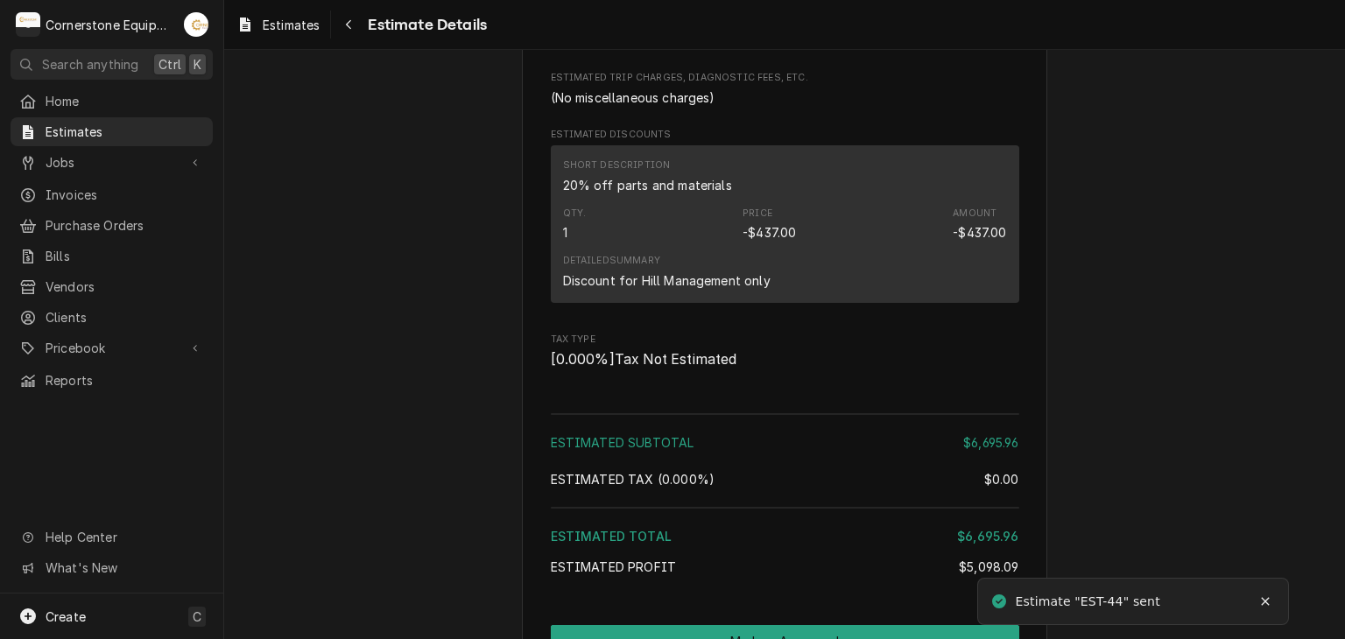
scroll to position [3534, 0]
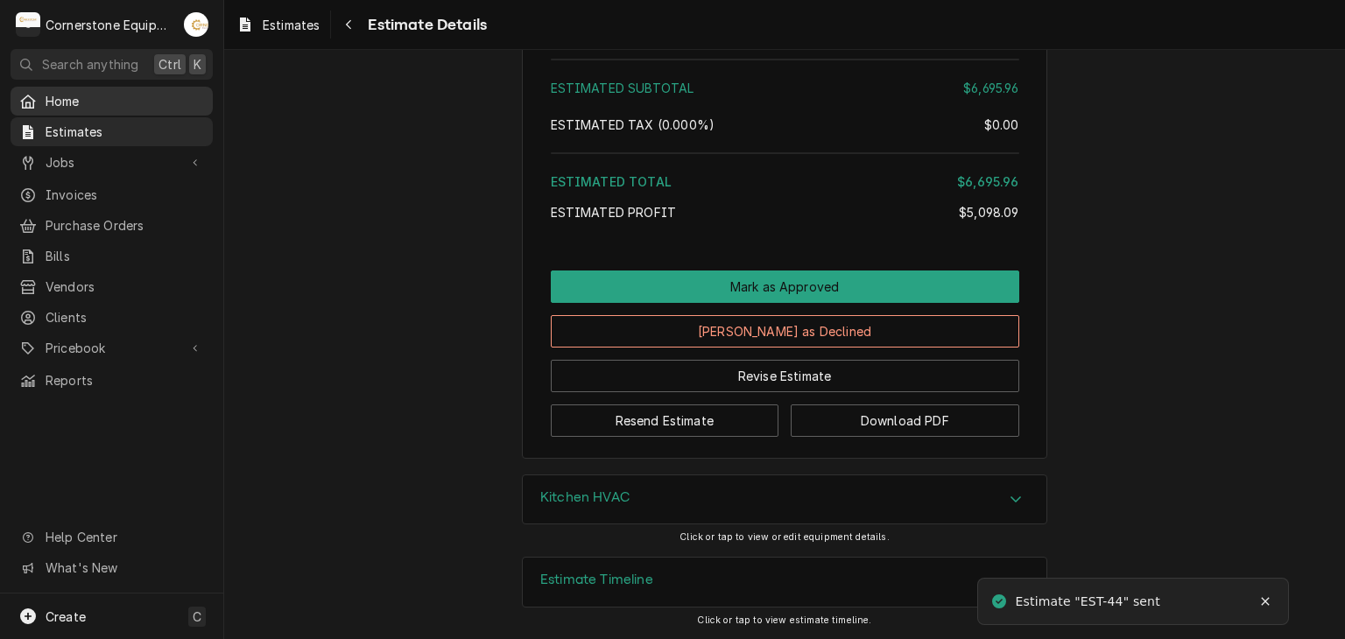
click at [95, 110] on link "Home" at bounding box center [112, 101] width 202 height 29
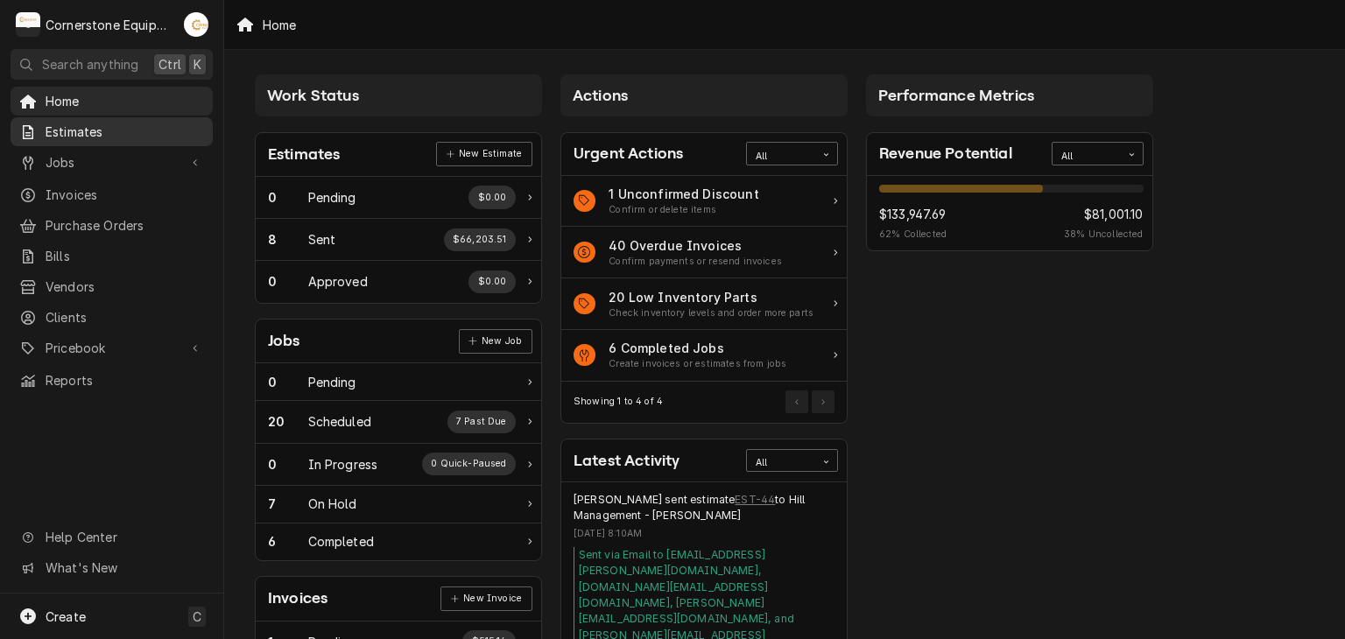
drag, startPoint x: 0, startPoint y: 0, endPoint x: 95, endPoint y: 127, distance: 158.4
click at [95, 127] on span "Estimates" at bounding box center [125, 132] width 159 height 18
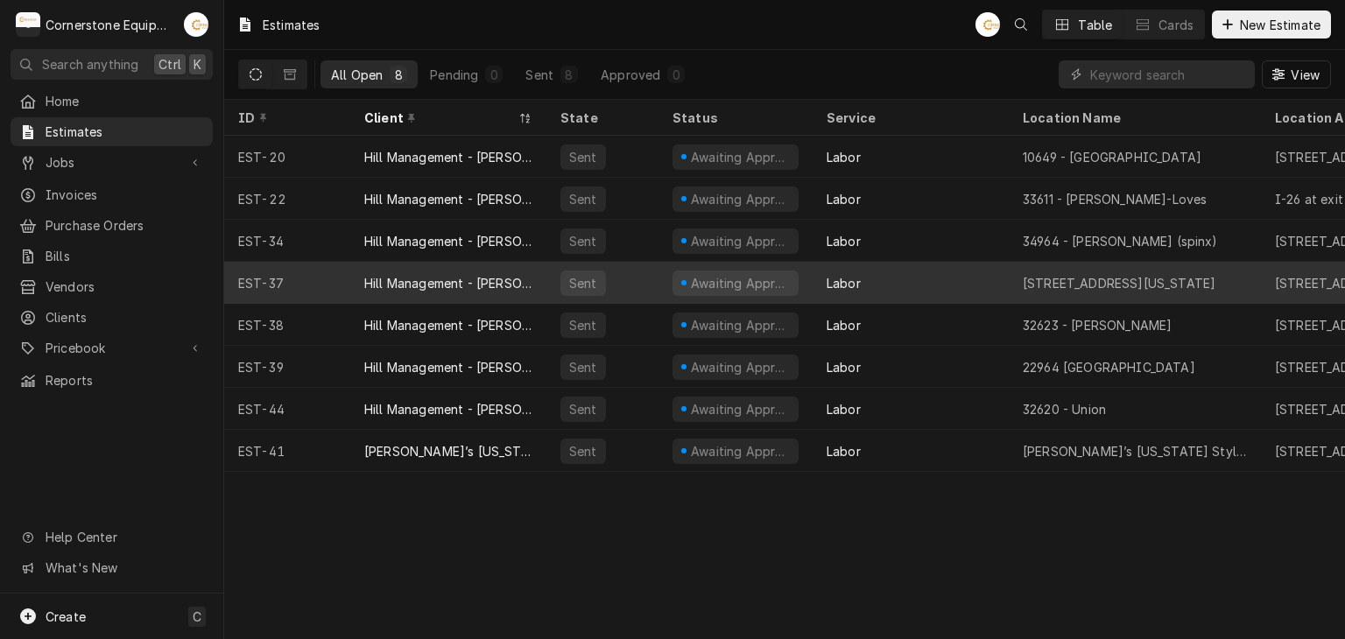
click at [710, 276] on div "Awaiting Approval" at bounding box center [740, 283] width 102 height 18
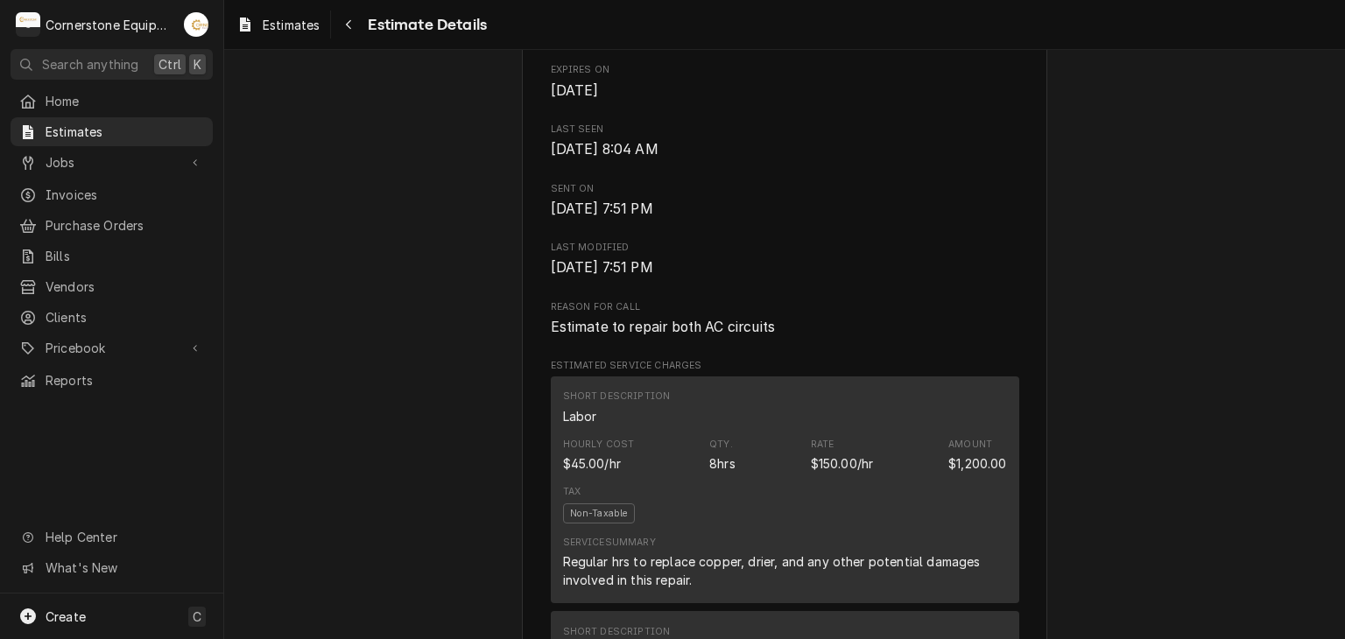
scroll to position [1051, 0]
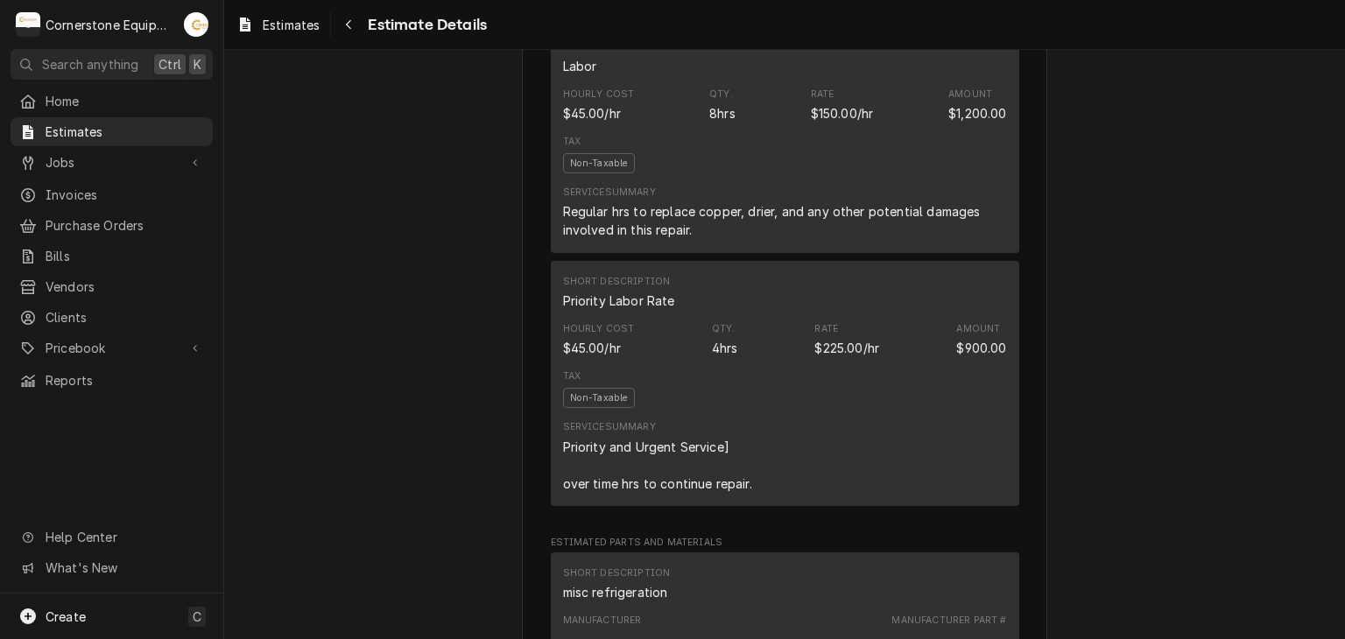
click at [774, 180] on div "Tax Non-Taxable" at bounding box center [785, 154] width 444 height 51
click at [727, 129] on div "Hourly Cost $45.00/hr Qty. 8hrs Rate $150.00/hr Amount $1,200.00" at bounding box center [785, 104] width 444 height 47
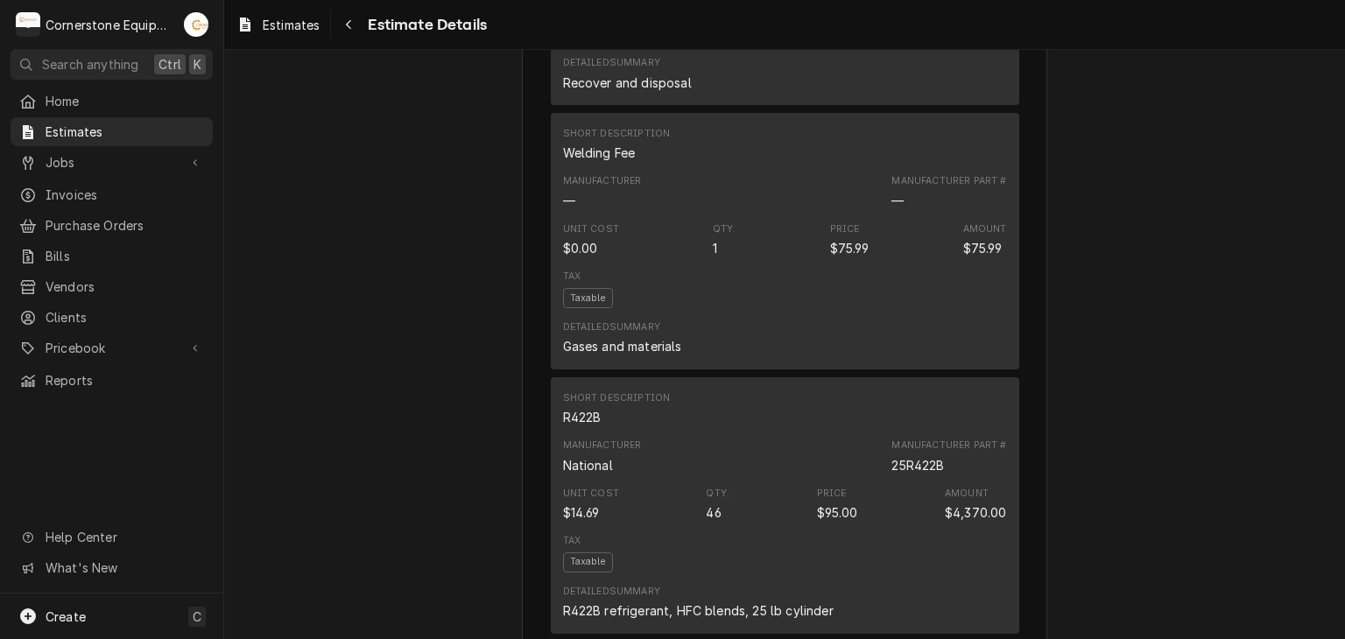
scroll to position [4367, 0]
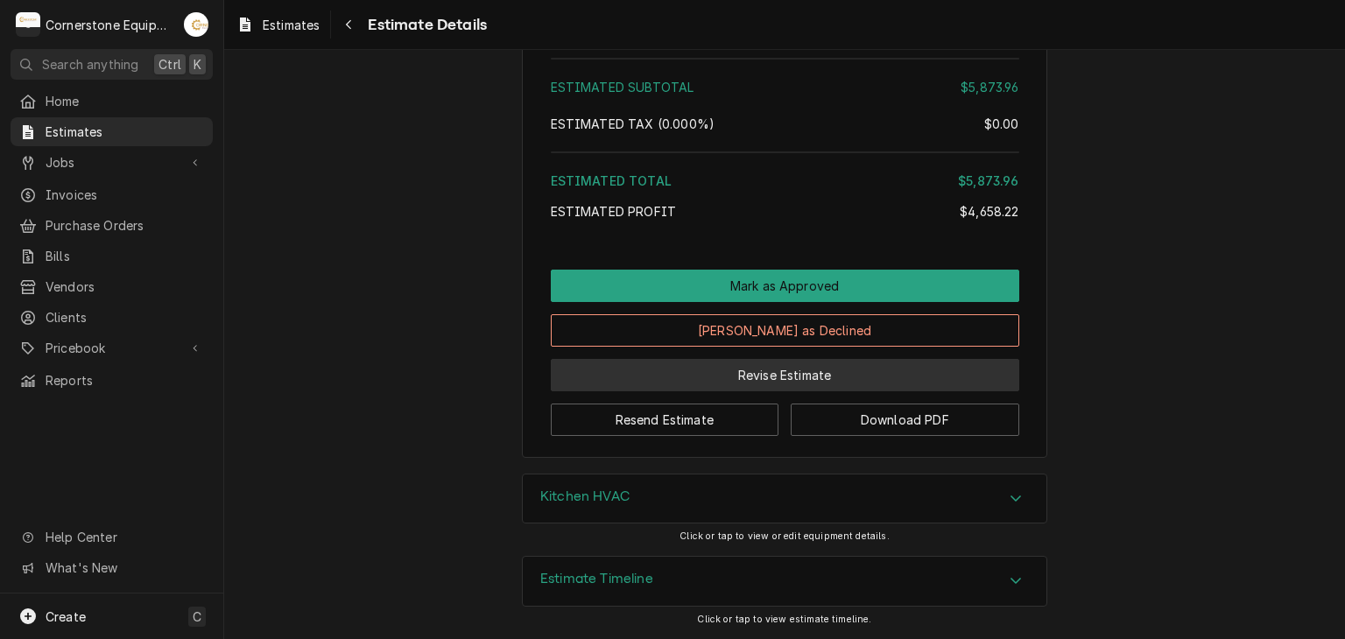
click at [780, 383] on button "Revise Estimate" at bounding box center [785, 375] width 469 height 32
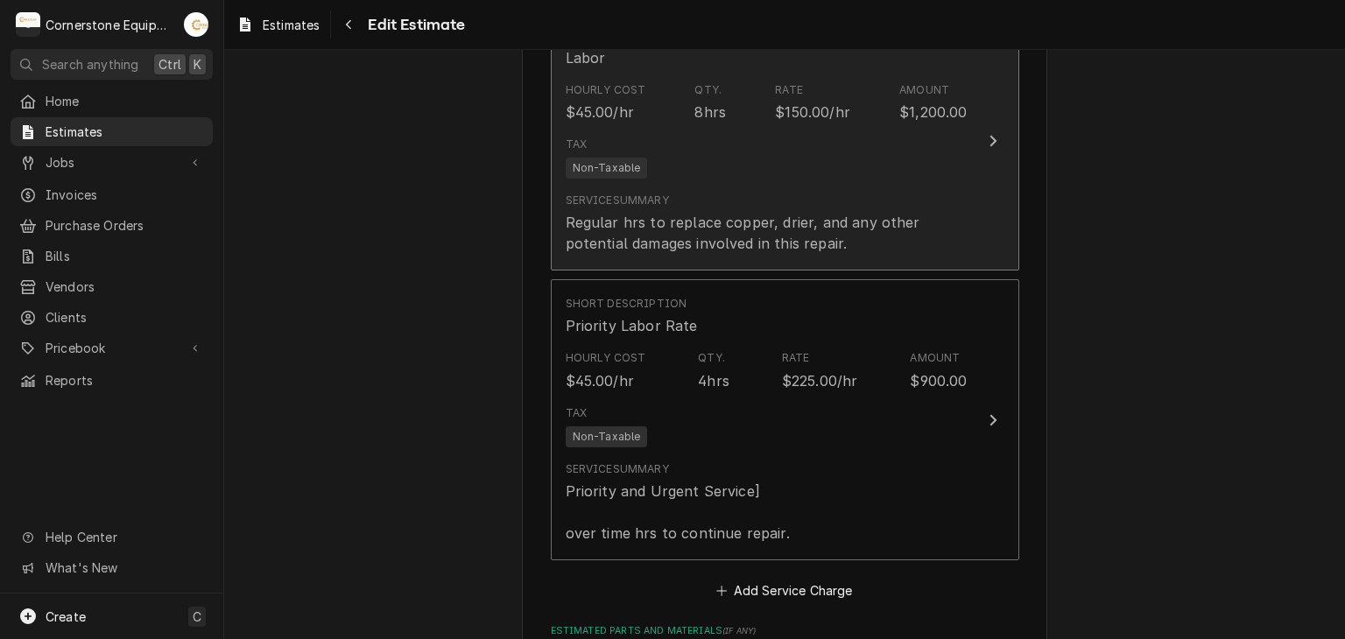
click at [830, 130] on div "Tax Non-Taxable" at bounding box center [767, 158] width 402 height 56
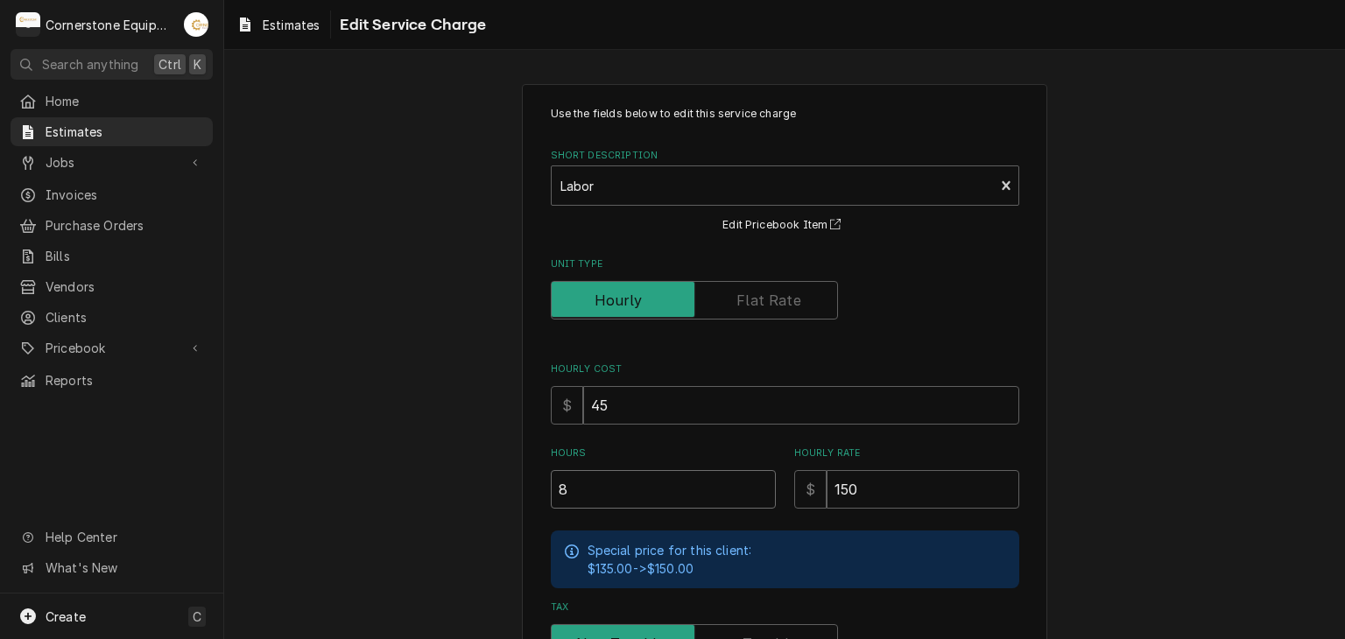
click at [637, 494] on input "8" at bounding box center [663, 489] width 225 height 39
type textarea "x"
type input "1"
type textarea "x"
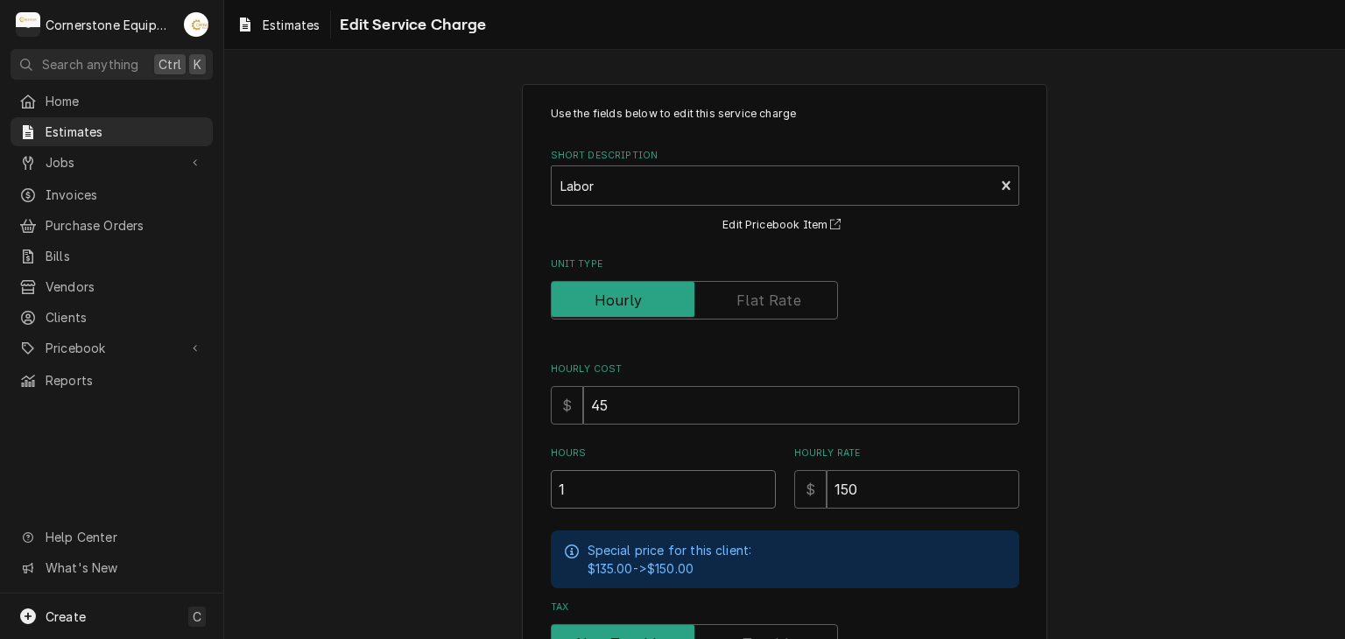
type input "12"
type textarea "x"
type input "1"
type textarea "x"
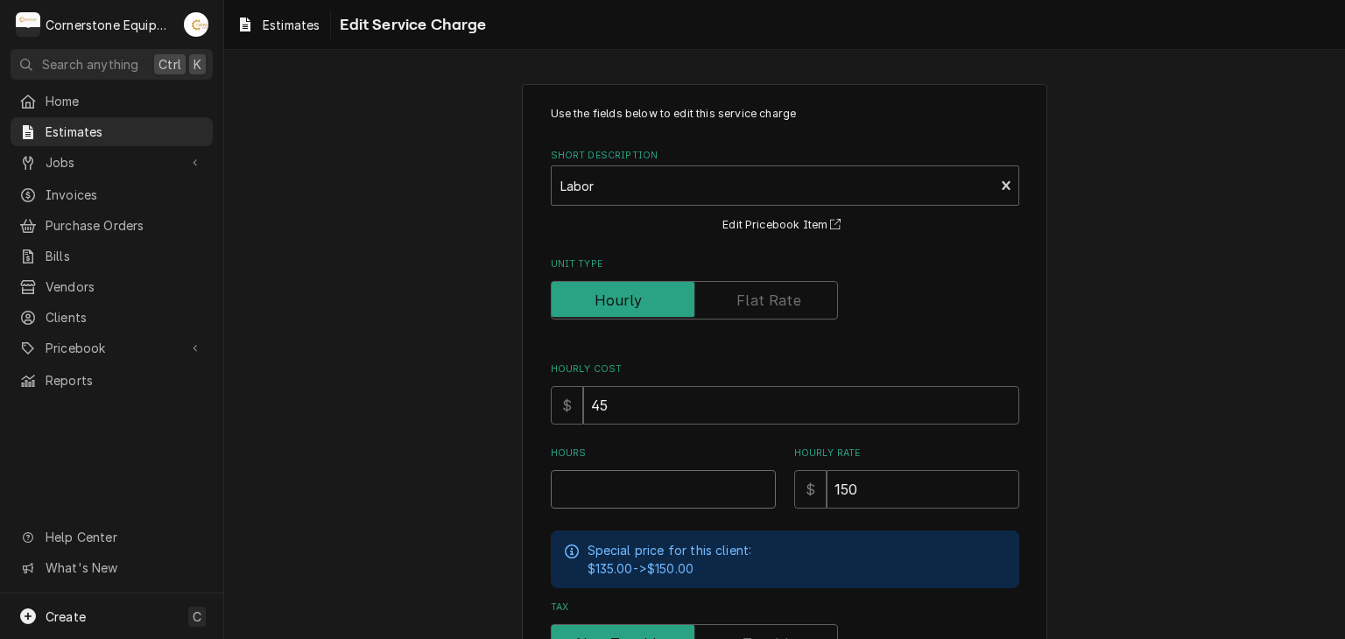
type input "1"
type textarea "x"
type input "14"
type textarea "x"
type input "14"
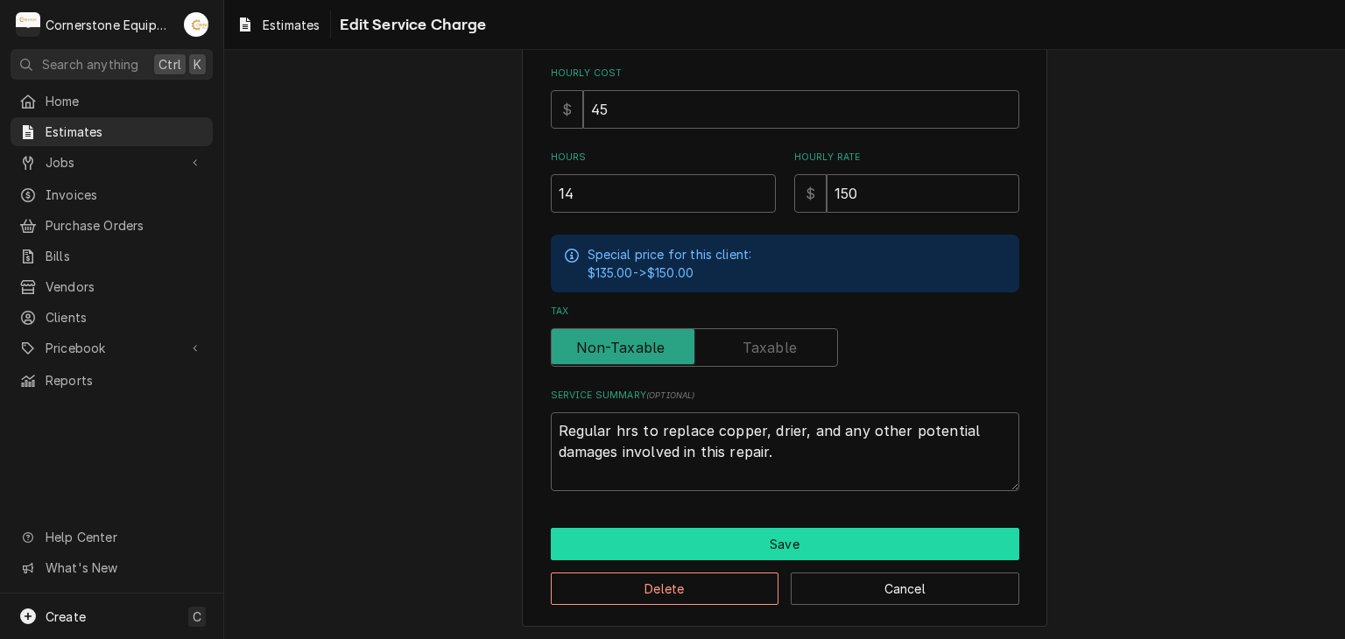
click at [626, 554] on button "Save" at bounding box center [785, 544] width 469 height 32
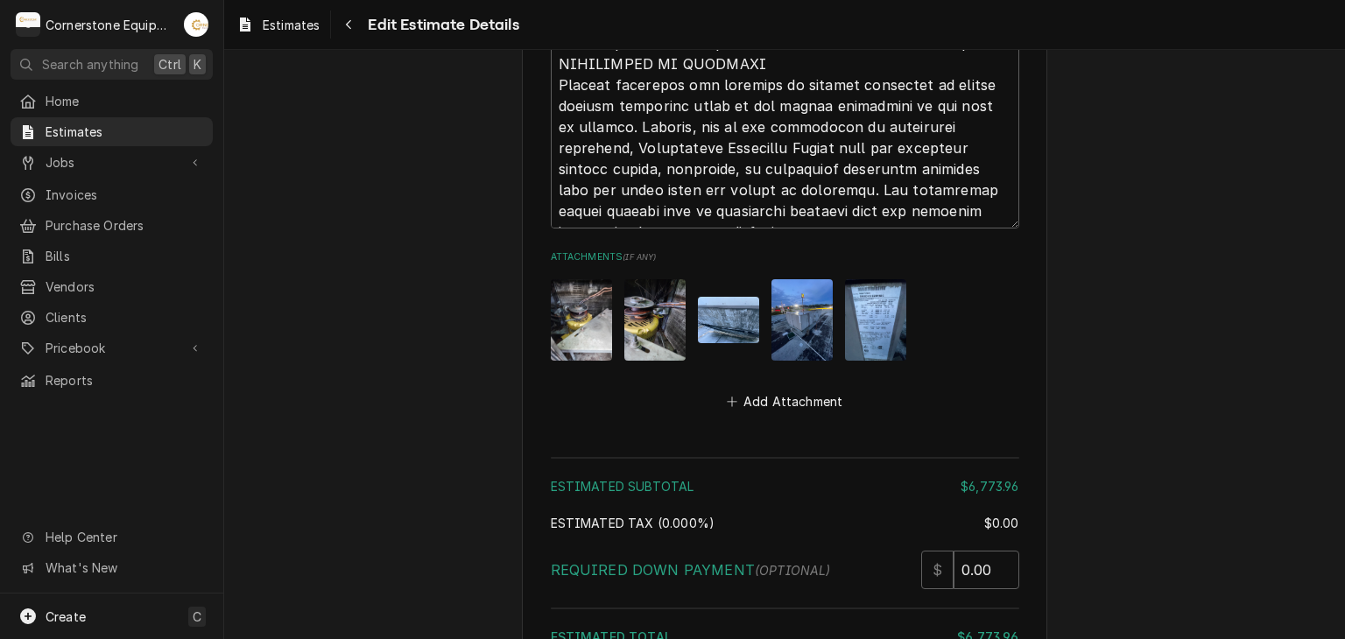
scroll to position [5591, 0]
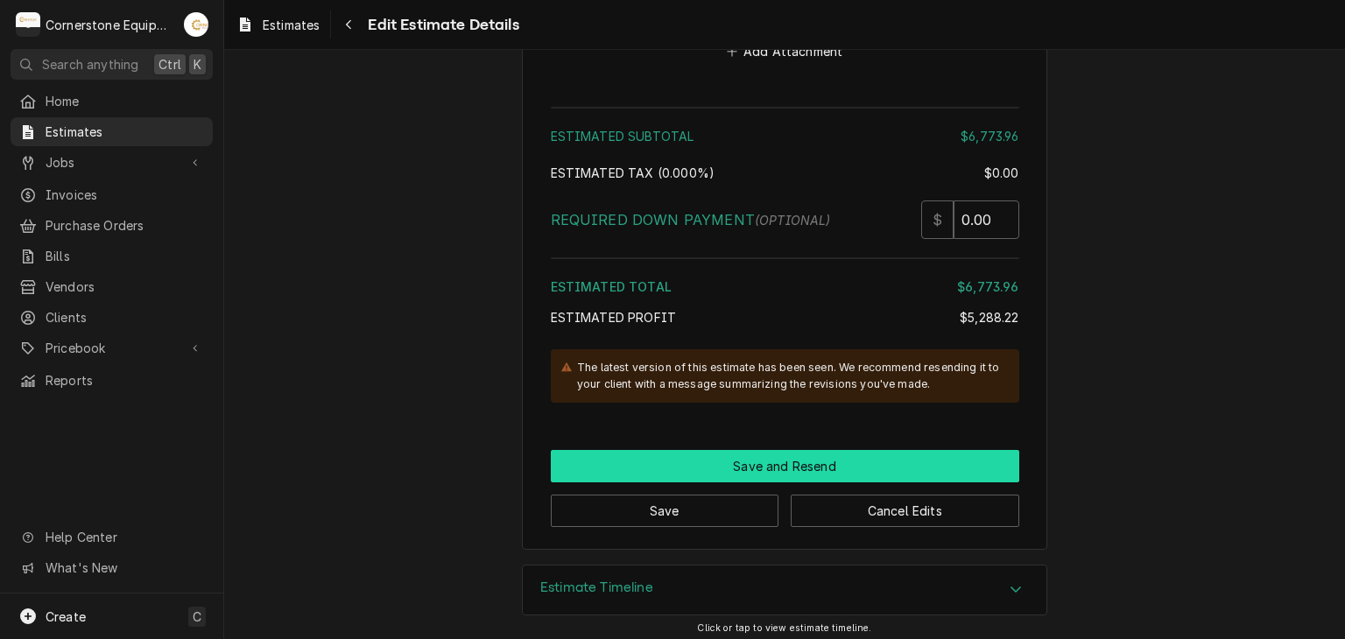
click at [674, 452] on button "Save and Resend" at bounding box center [785, 466] width 469 height 32
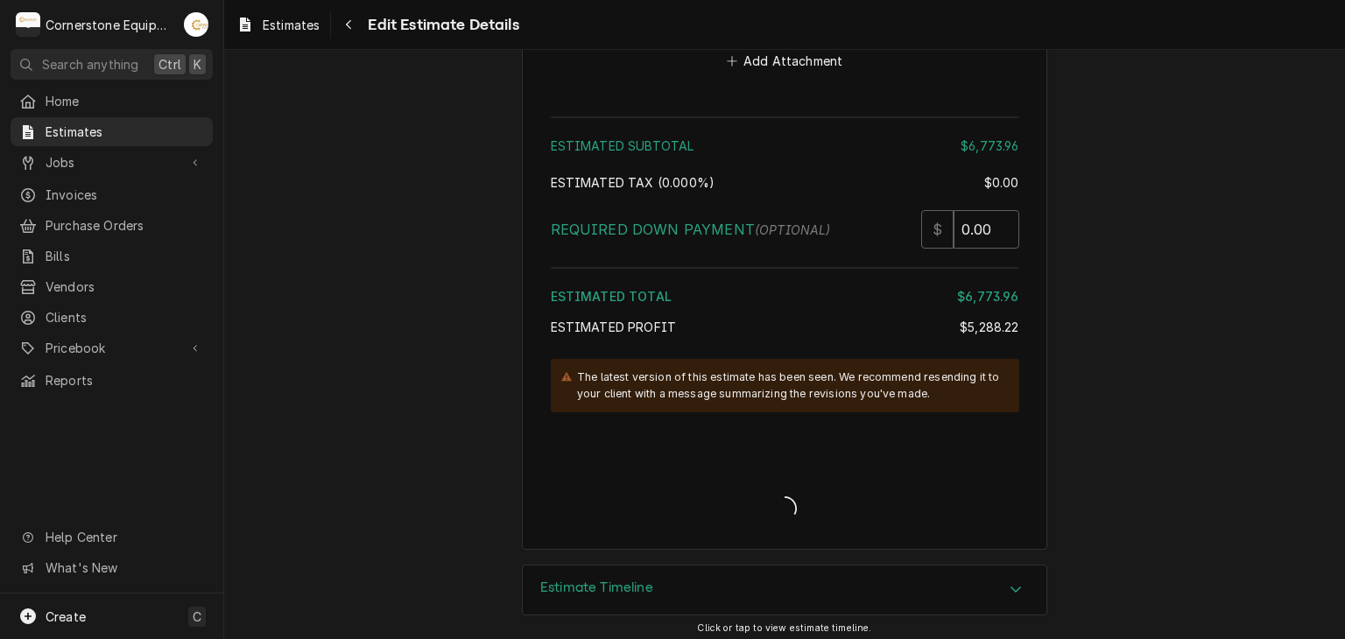
type textarea "x"
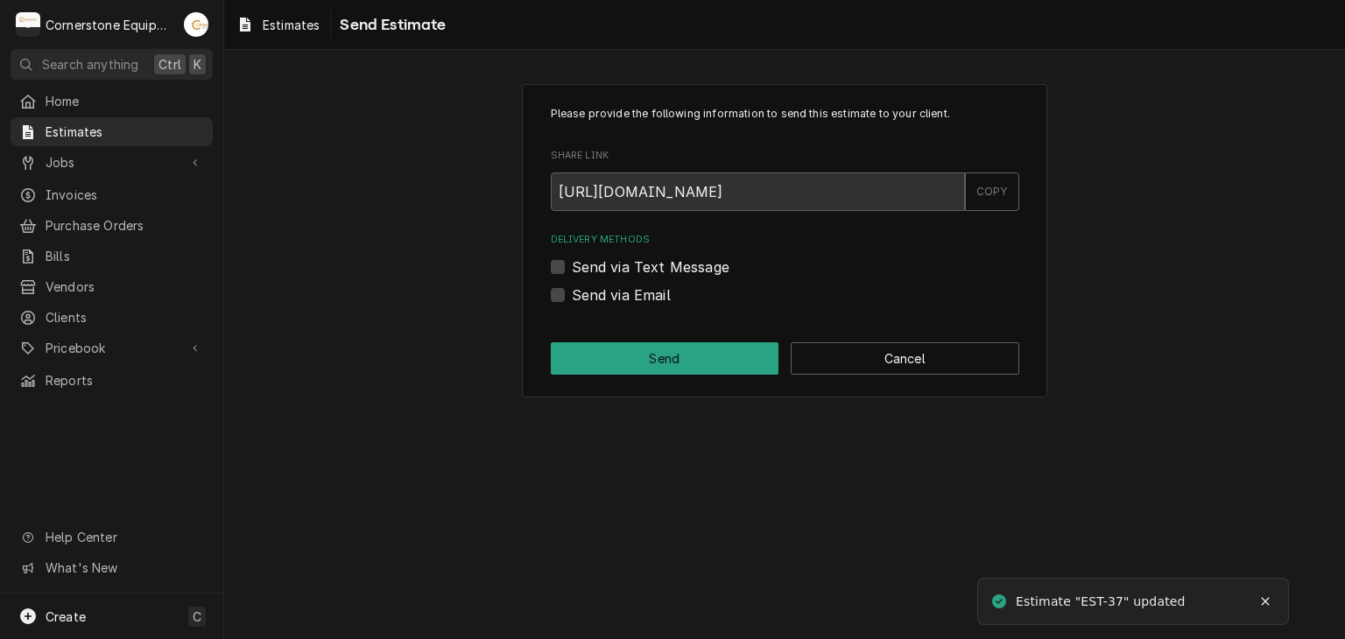
click at [667, 272] on label "Send via Text Message" at bounding box center [651, 267] width 158 height 21
click at [667, 272] on input "Send via Text Message" at bounding box center [806, 276] width 469 height 39
checkbox input "true"
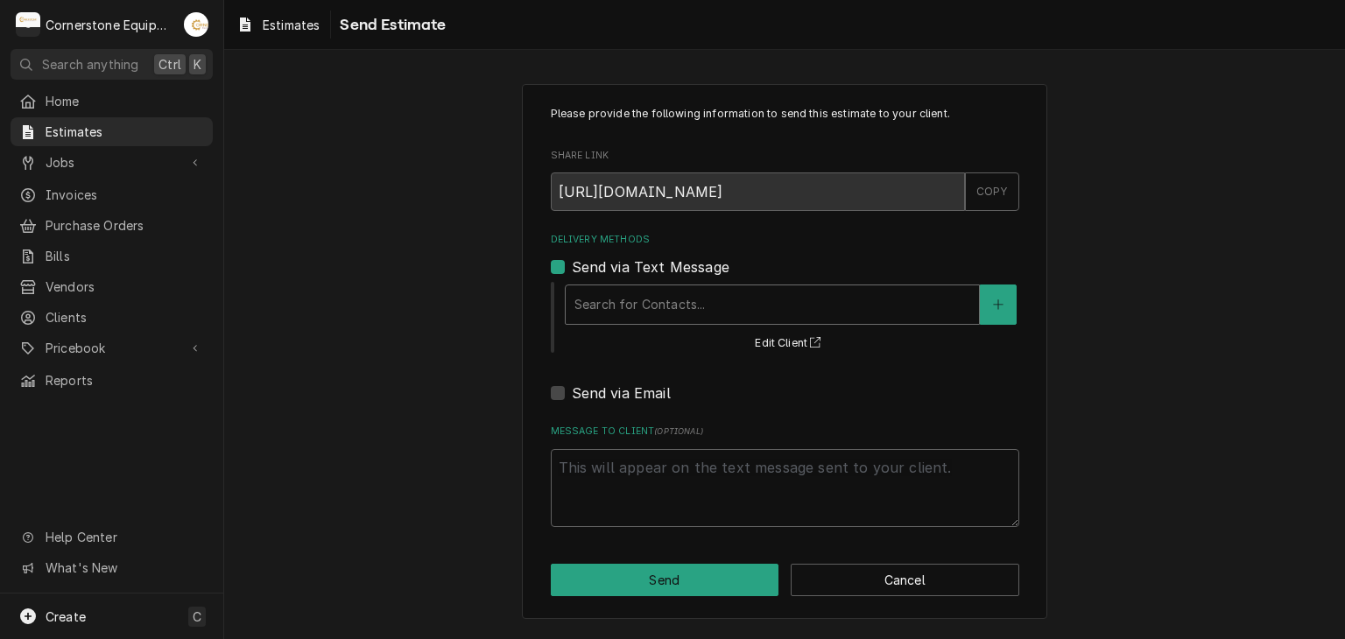
click at [653, 289] on div "Delivery Methods" at bounding box center [773, 305] width 396 height 32
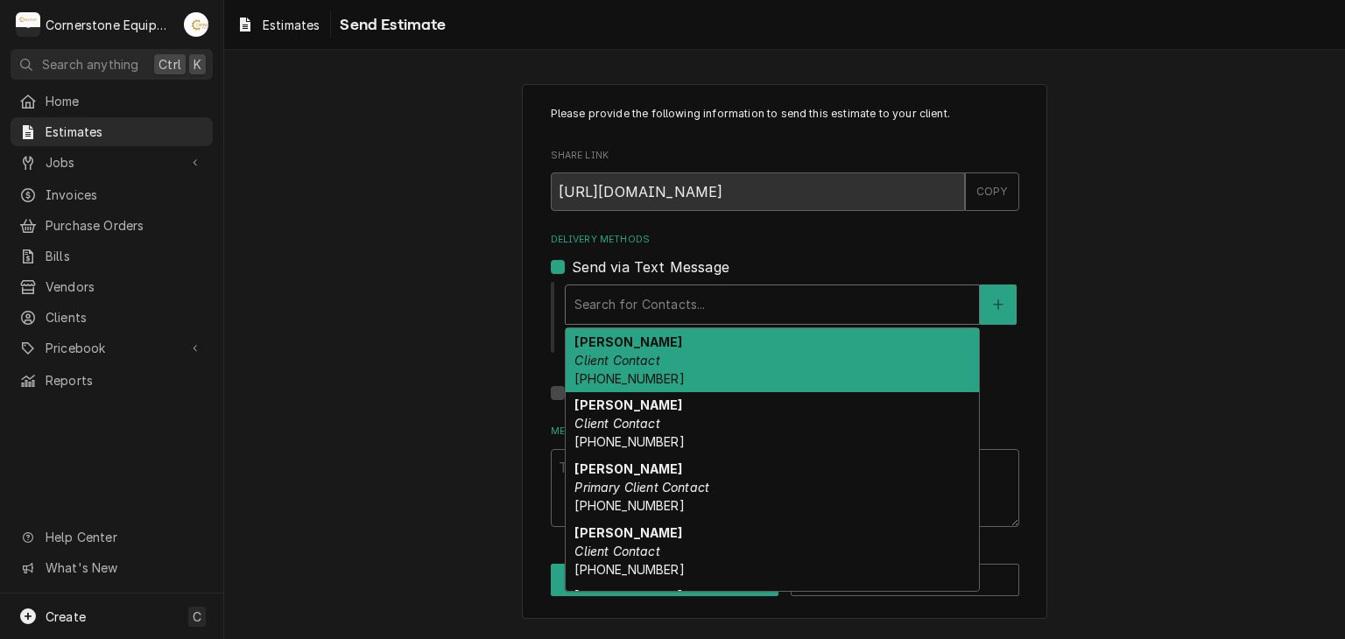
drag, startPoint x: 647, startPoint y: 351, endPoint x: 636, endPoint y: 398, distance: 47.8
click at [646, 355] on em "Client Contact" at bounding box center [617, 360] width 85 height 15
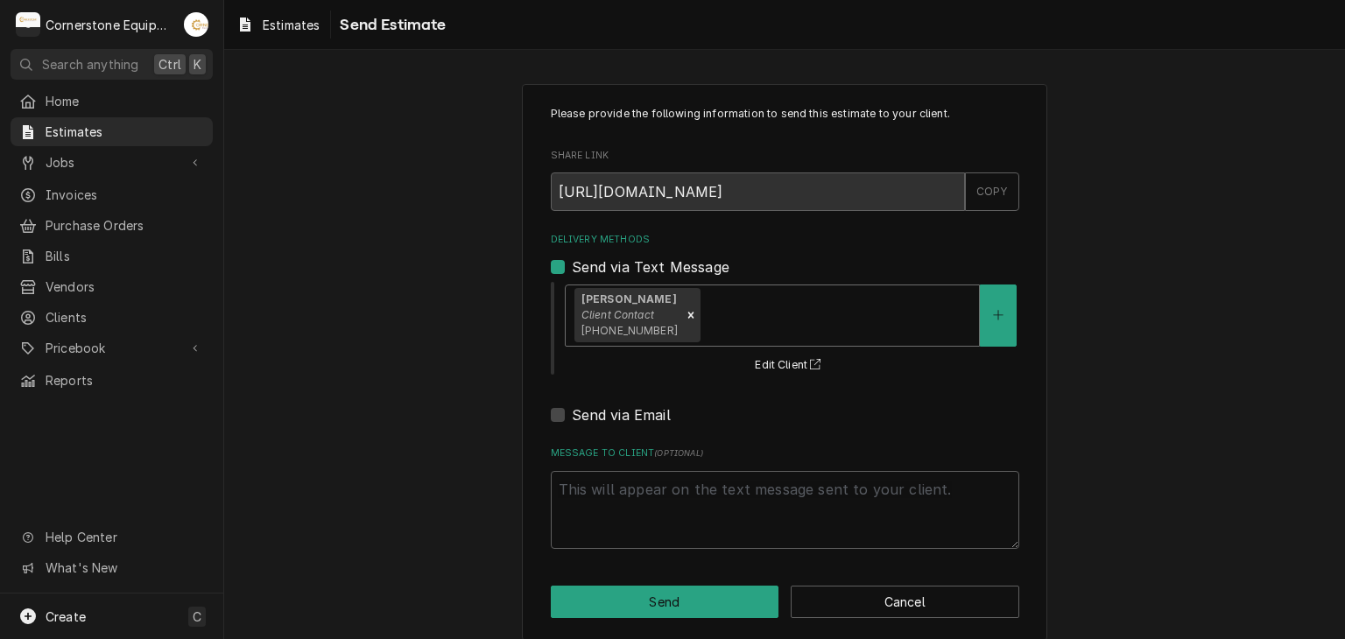
click at [687, 313] on div "Remove [object Object]" at bounding box center [690, 315] width 19 height 54
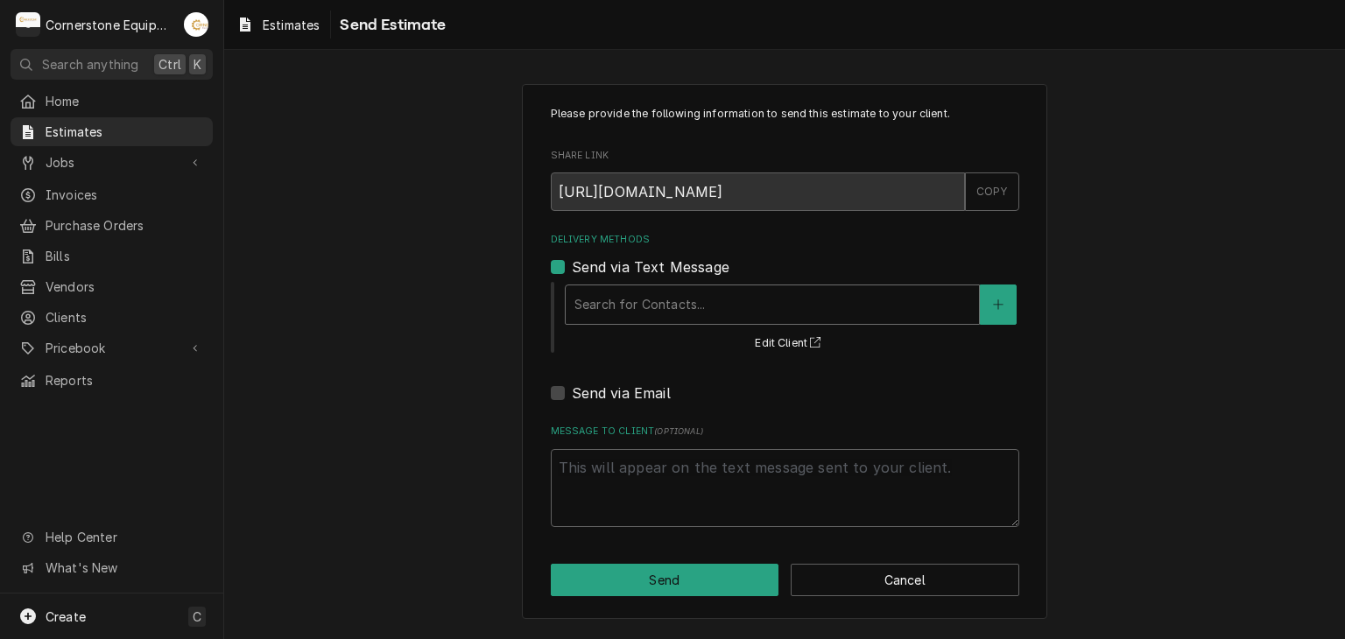
click at [660, 296] on div "Delivery Methods" at bounding box center [773, 305] width 396 height 32
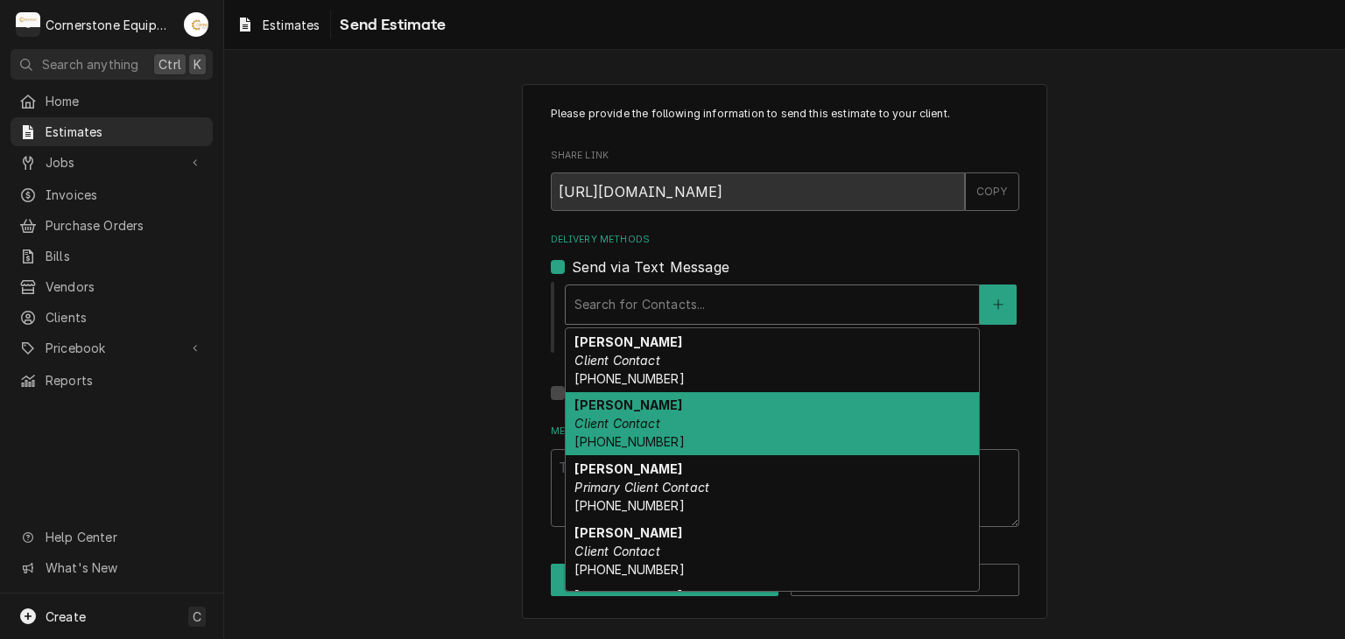
click at [653, 439] on span "(407) 234-9558" at bounding box center [629, 441] width 109 height 15
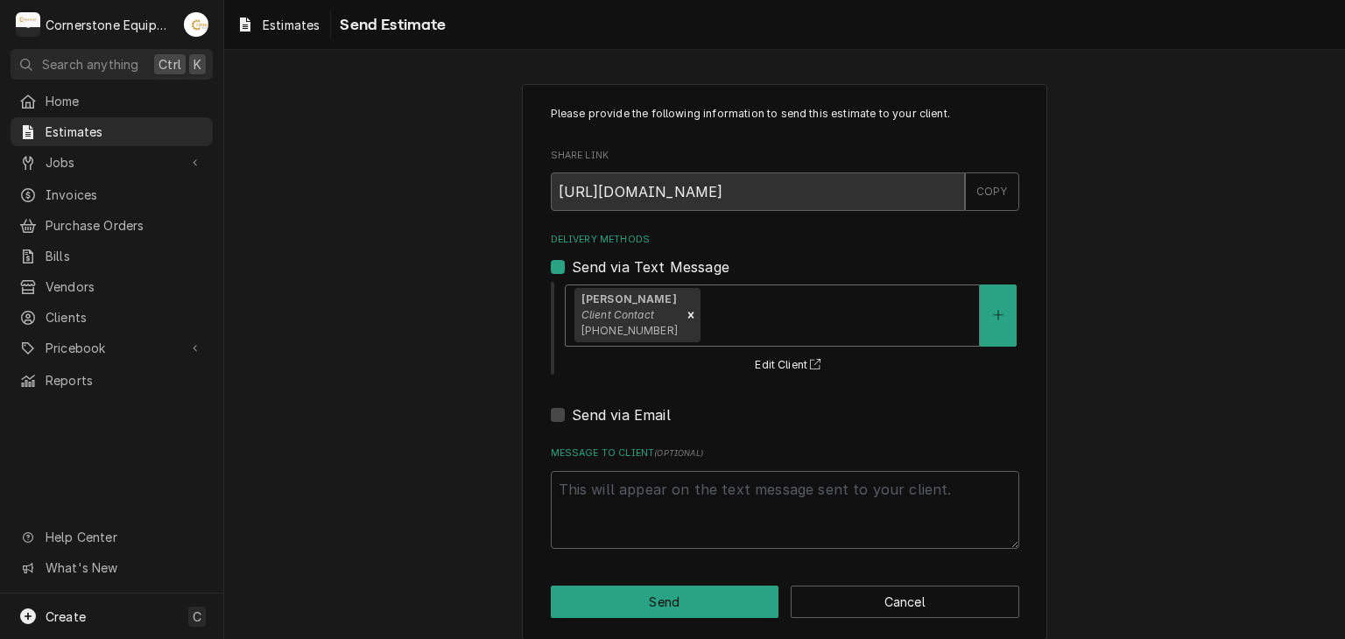
click at [705, 320] on div "Delivery Methods" at bounding box center [837, 316] width 266 height 32
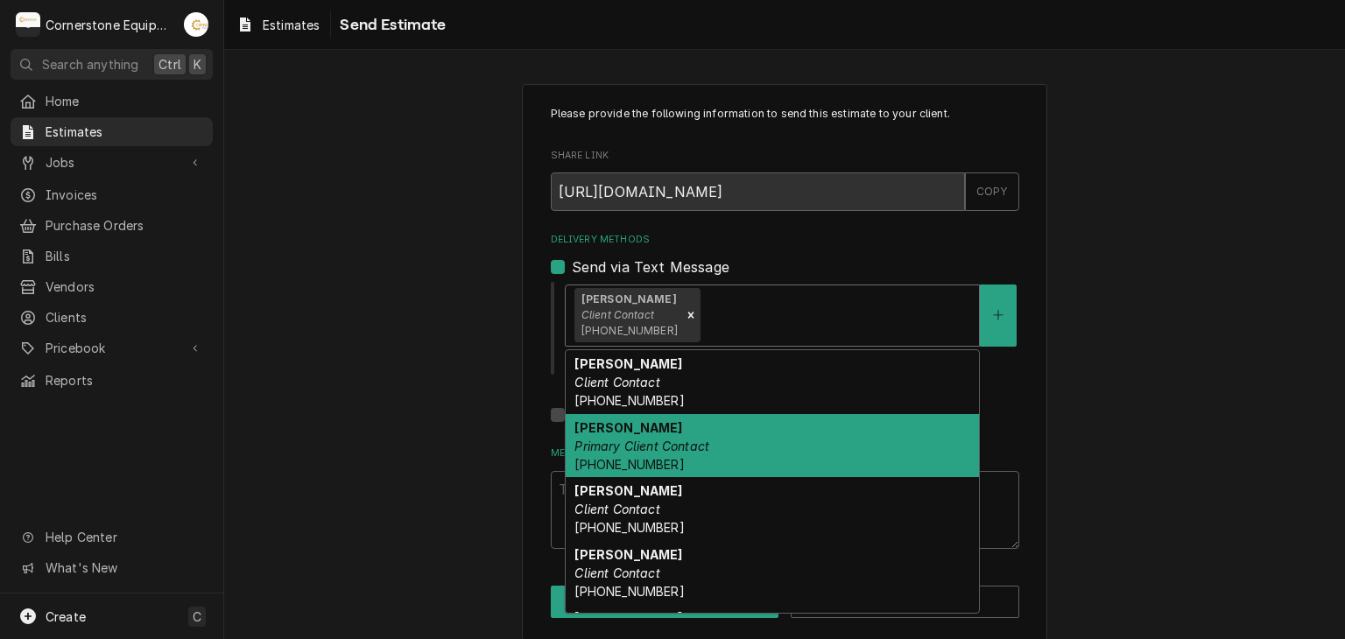
click at [652, 460] on span "[PHONE_NUMBER]" at bounding box center [629, 464] width 109 height 15
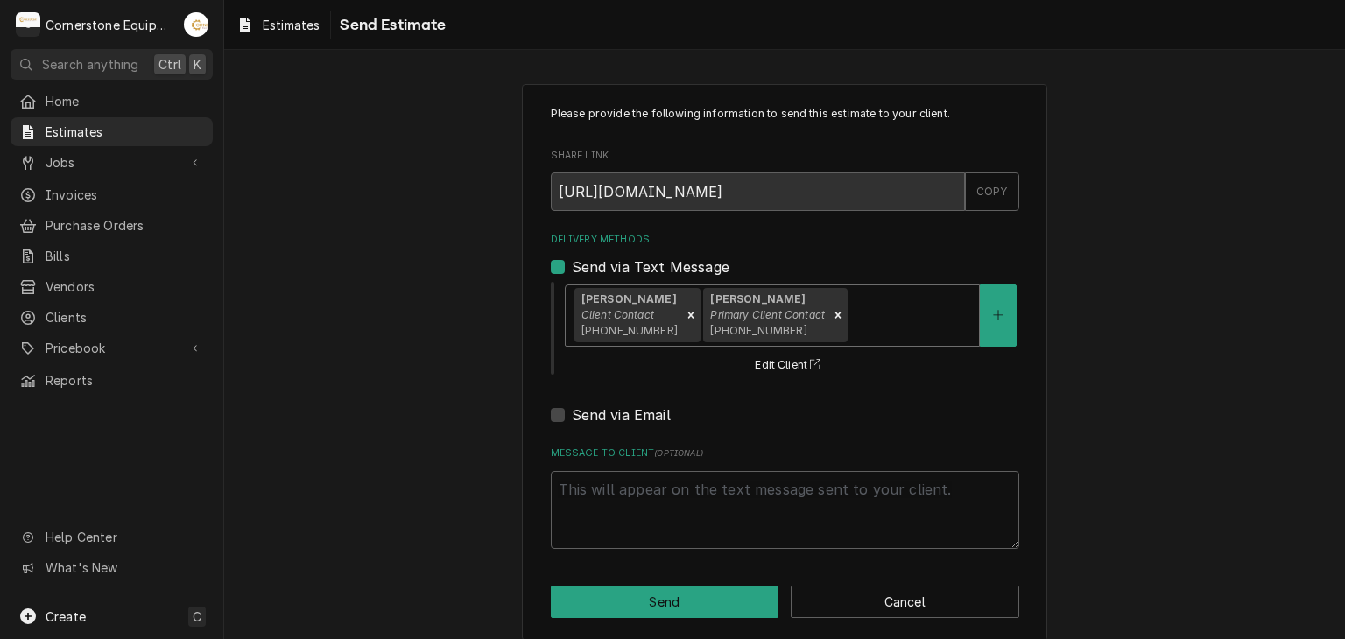
click at [865, 325] on div "Delivery Methods" at bounding box center [910, 316] width 119 height 32
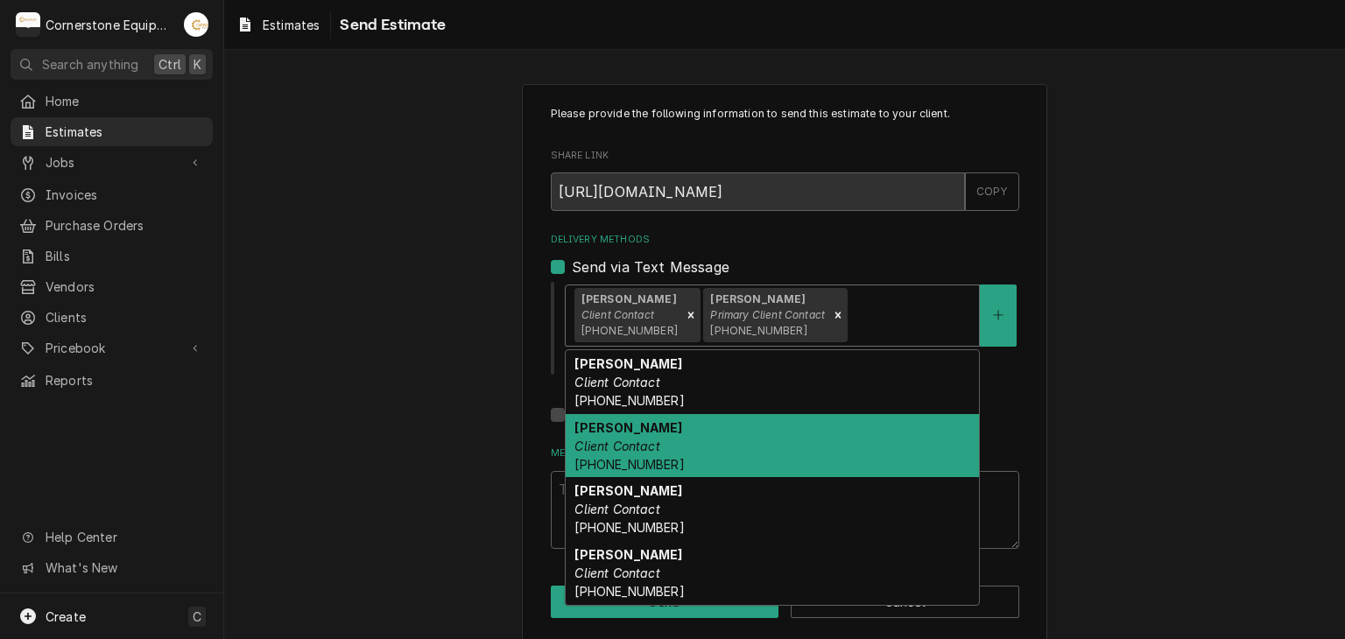
click at [746, 447] on div "Jamie Mason Client Contact (859) 806-8007" at bounding box center [772, 446] width 413 height 64
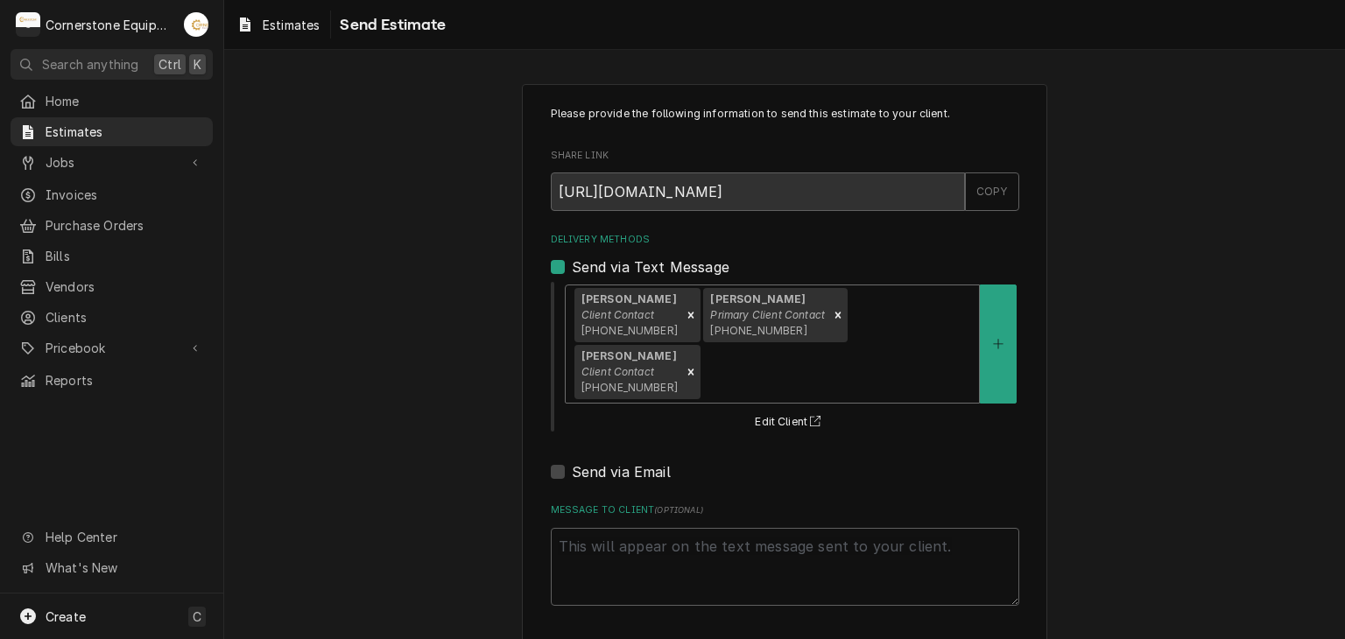
click at [708, 358] on input "Delivery Methods" at bounding box center [706, 372] width 4 height 28
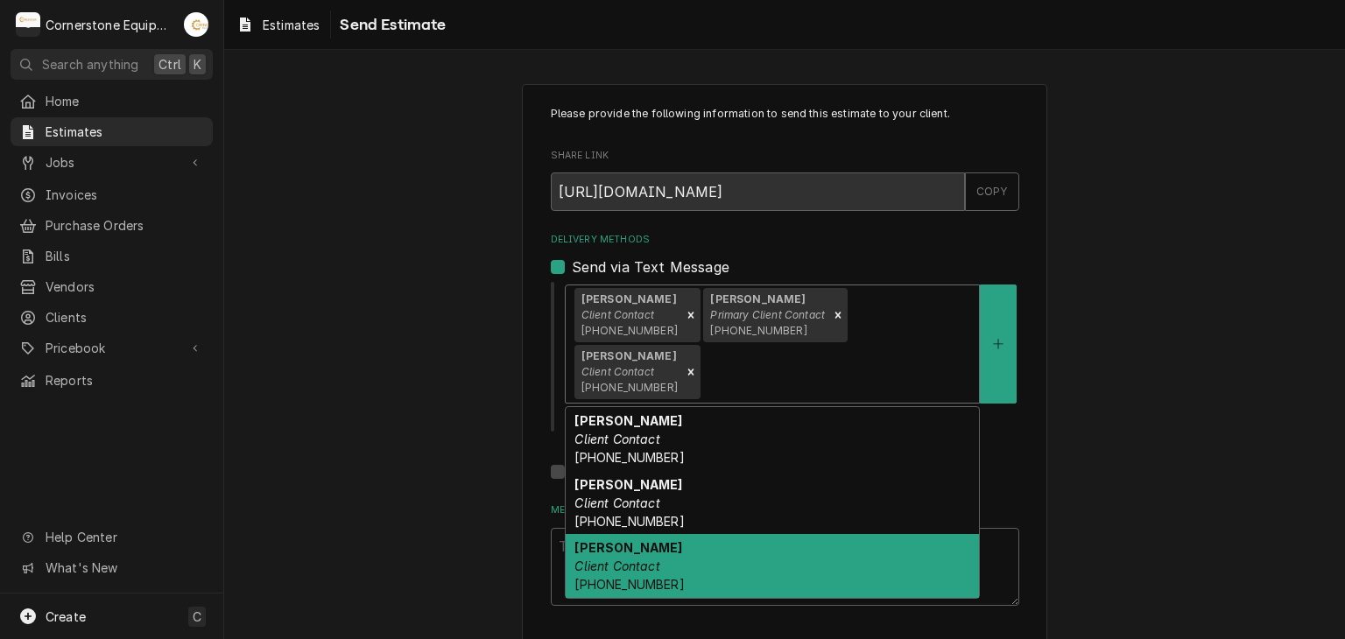
click at [816, 534] on div "Randy Mason Client Contact (859) 699-8203" at bounding box center [772, 566] width 413 height 64
type textarea "x"
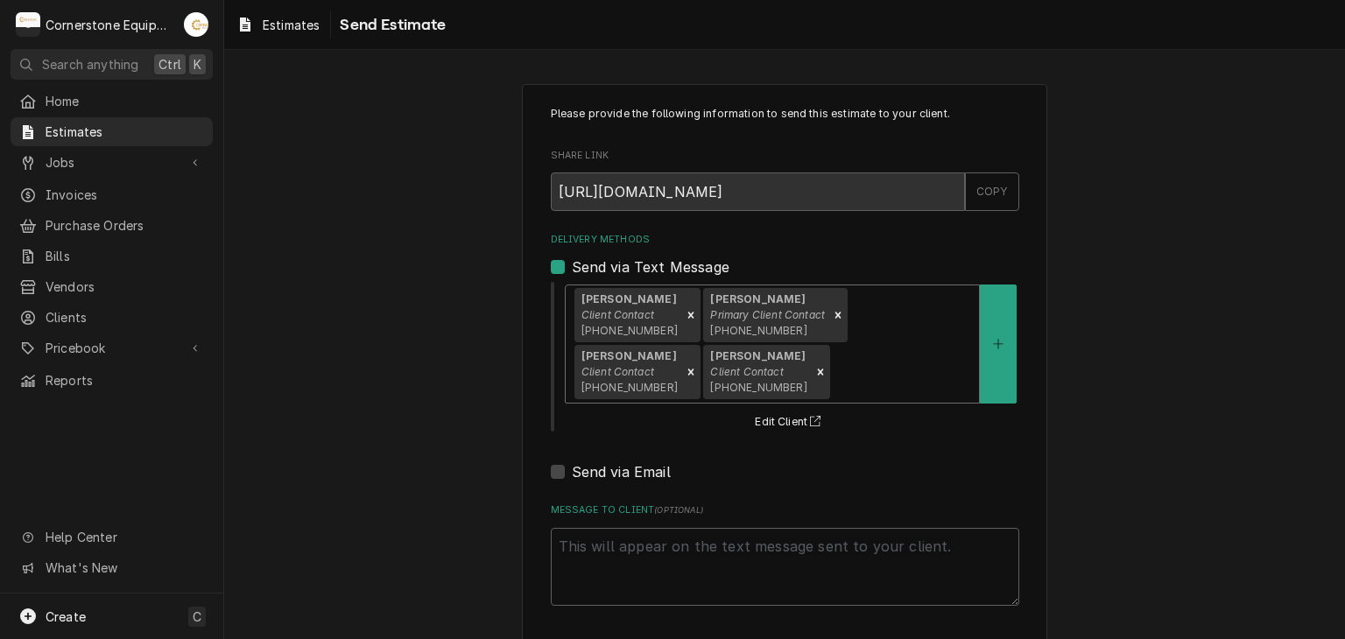
click at [627, 469] on label "Send via Email" at bounding box center [621, 472] width 99 height 21
click at [627, 469] on input "Send via Email" at bounding box center [806, 481] width 469 height 39
checkbox input "true"
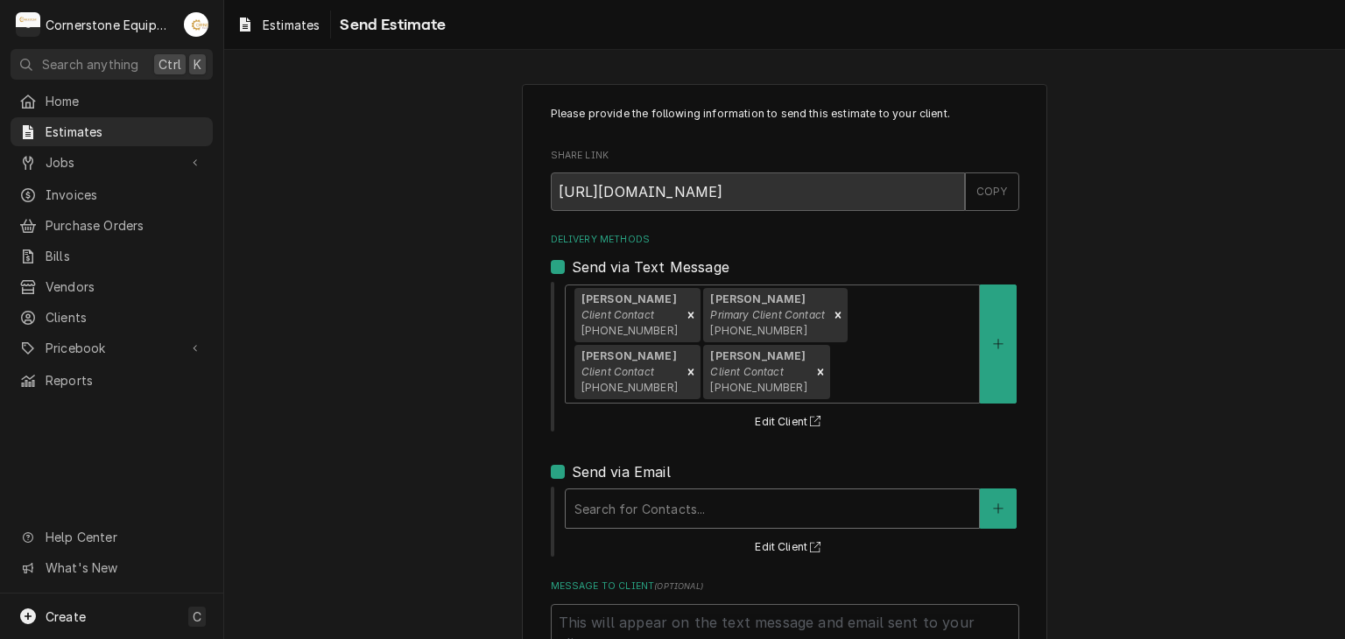
click at [619, 504] on div "Delivery Methods" at bounding box center [773, 509] width 396 height 32
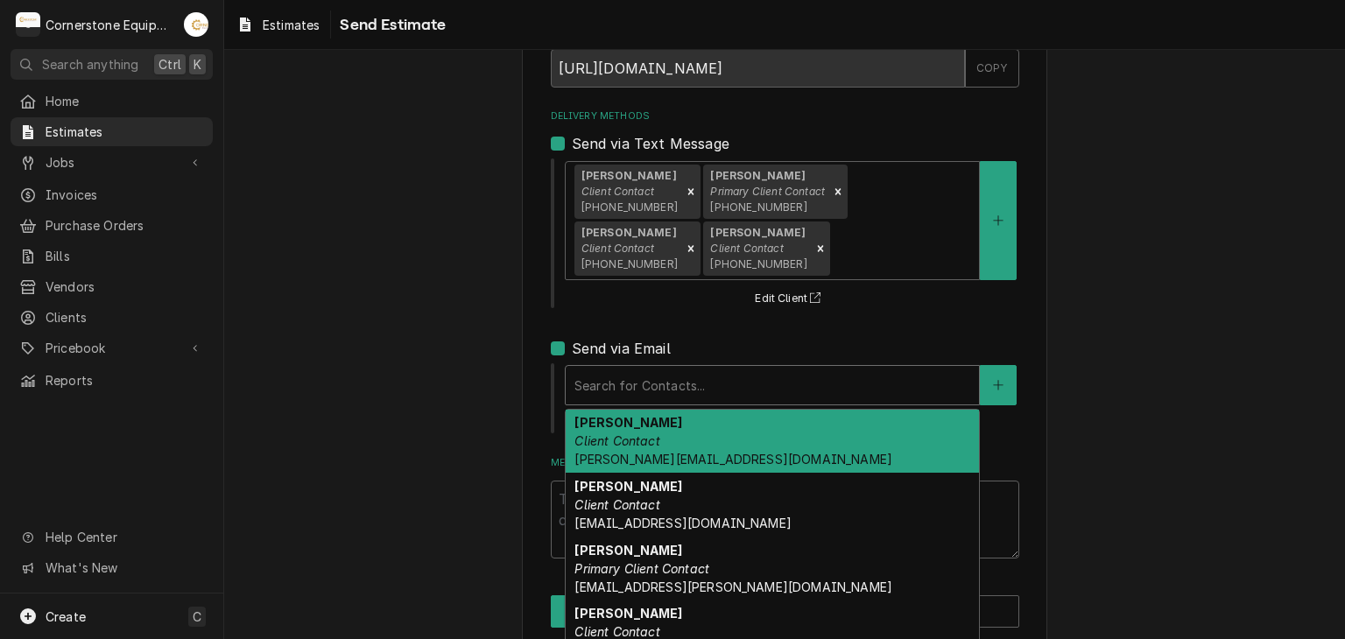
scroll to position [156, 0]
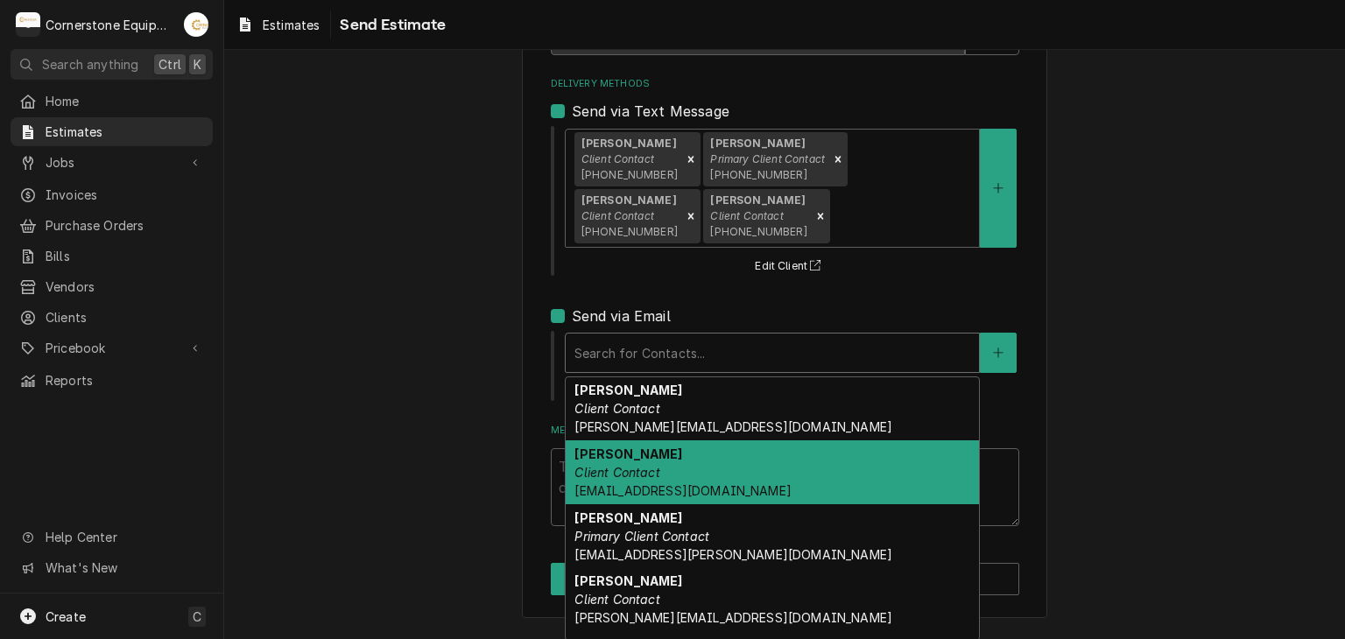
click at [626, 465] on em "Client Contact" at bounding box center [617, 472] width 85 height 15
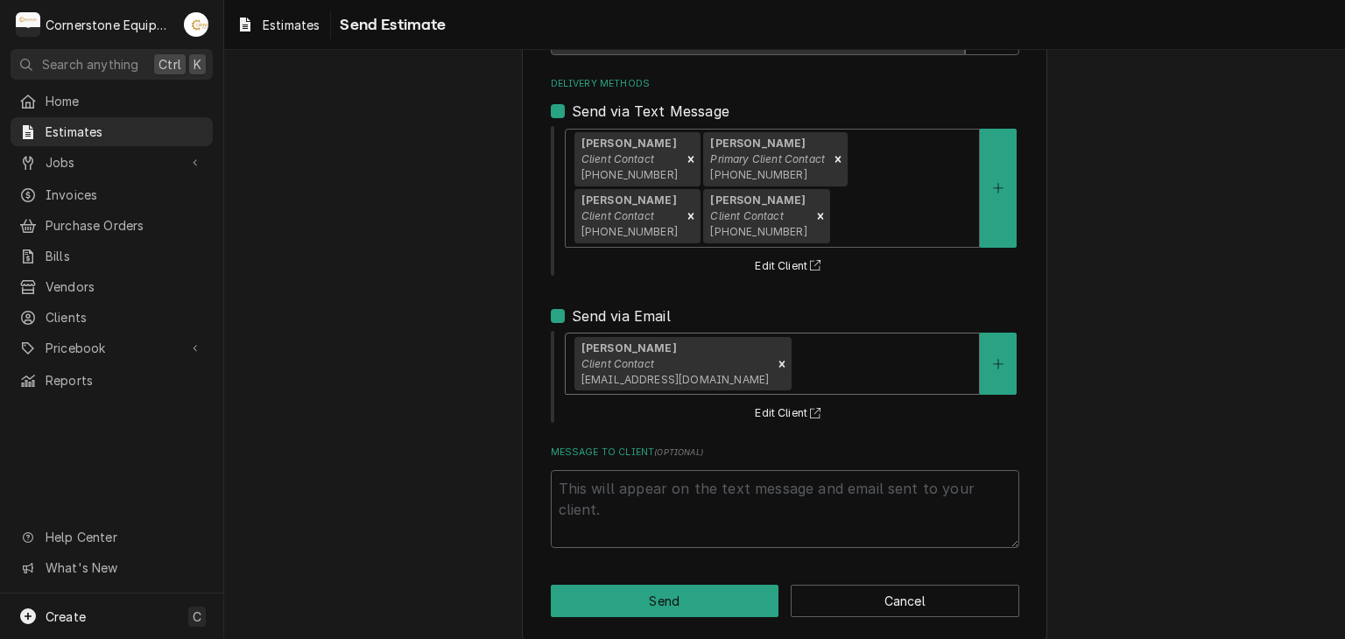
click at [835, 372] on div "Delivery Methods" at bounding box center [882, 365] width 175 height 32
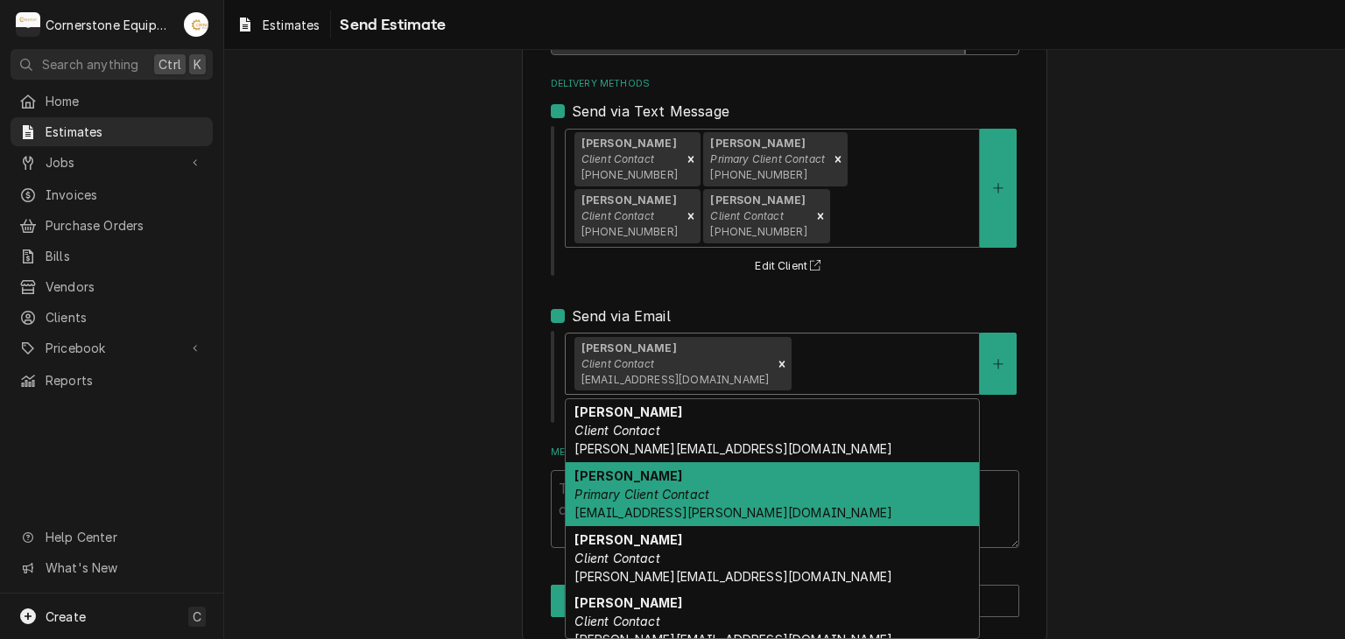
click at [736, 489] on div "Ashton Vazquez Primary Client Contact ashton.vazquez@us.stores.mcd.com" at bounding box center [772, 494] width 413 height 64
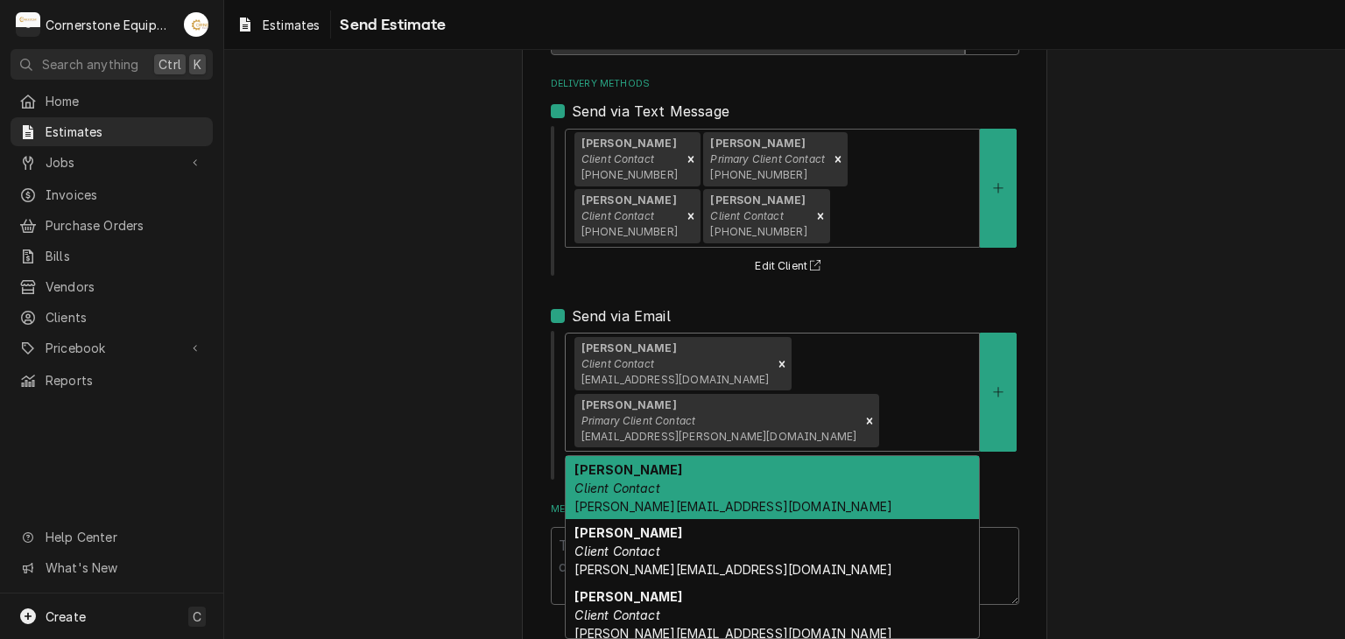
click at [851, 358] on div "Andy Samara Client Contact adib.samara@us.stores.mcd.com Ashton Vazquez Primary…" at bounding box center [772, 392] width 413 height 117
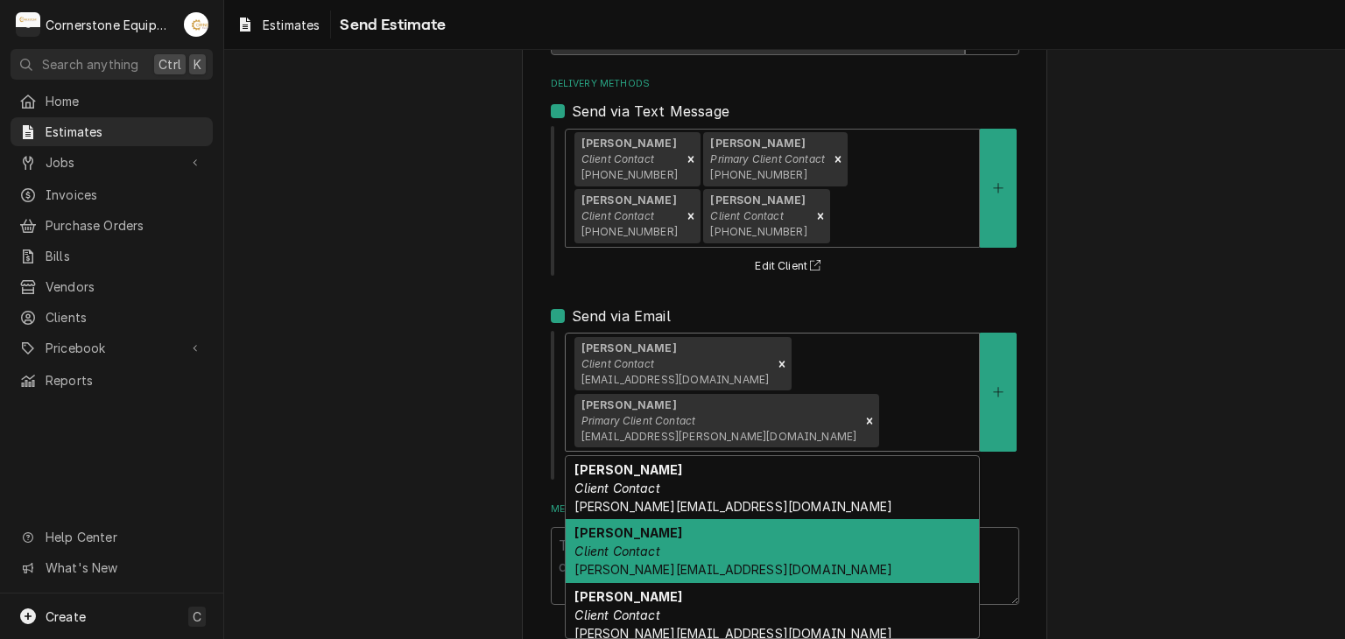
click at [771, 547] on div "Jamie Mason Client Contact jamie@masonmcdonalds.com" at bounding box center [772, 551] width 413 height 64
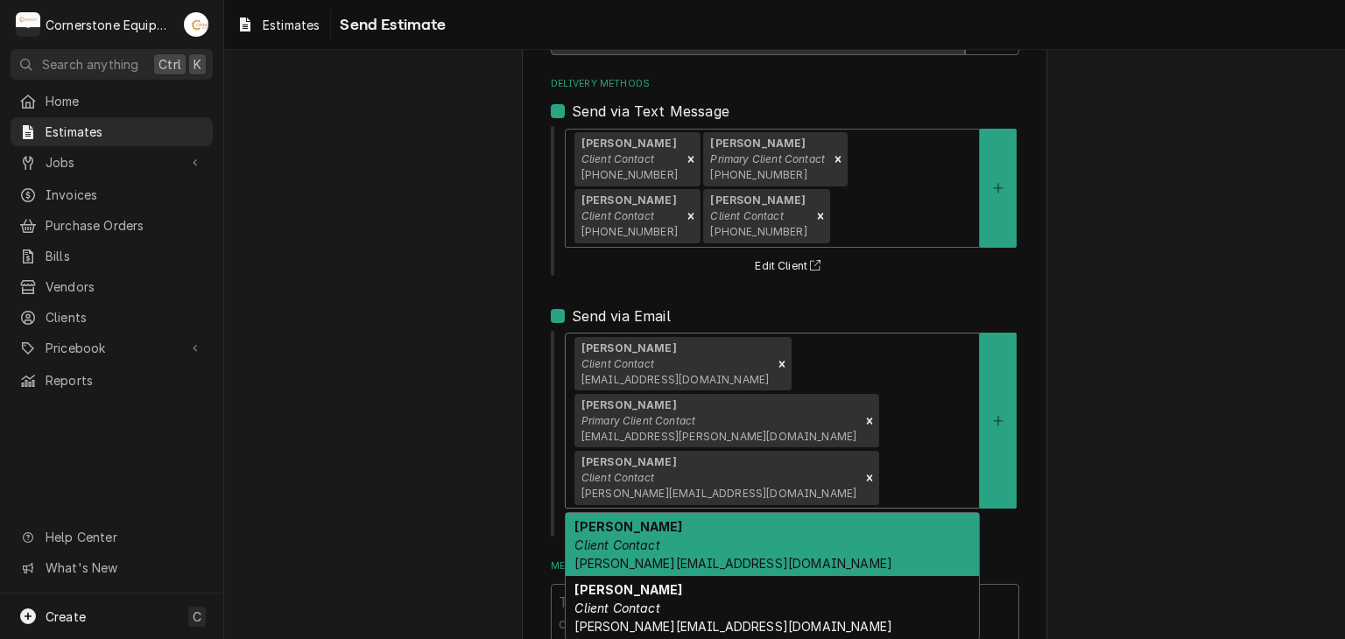
drag, startPoint x: 833, startPoint y: 442, endPoint x: 829, endPoint y: 466, distance: 23.9
click at [833, 441] on div "Andy Samara Client Contact adib.samara@us.stores.mcd.com Ashton Vazquez Primary…" at bounding box center [772, 421] width 413 height 174
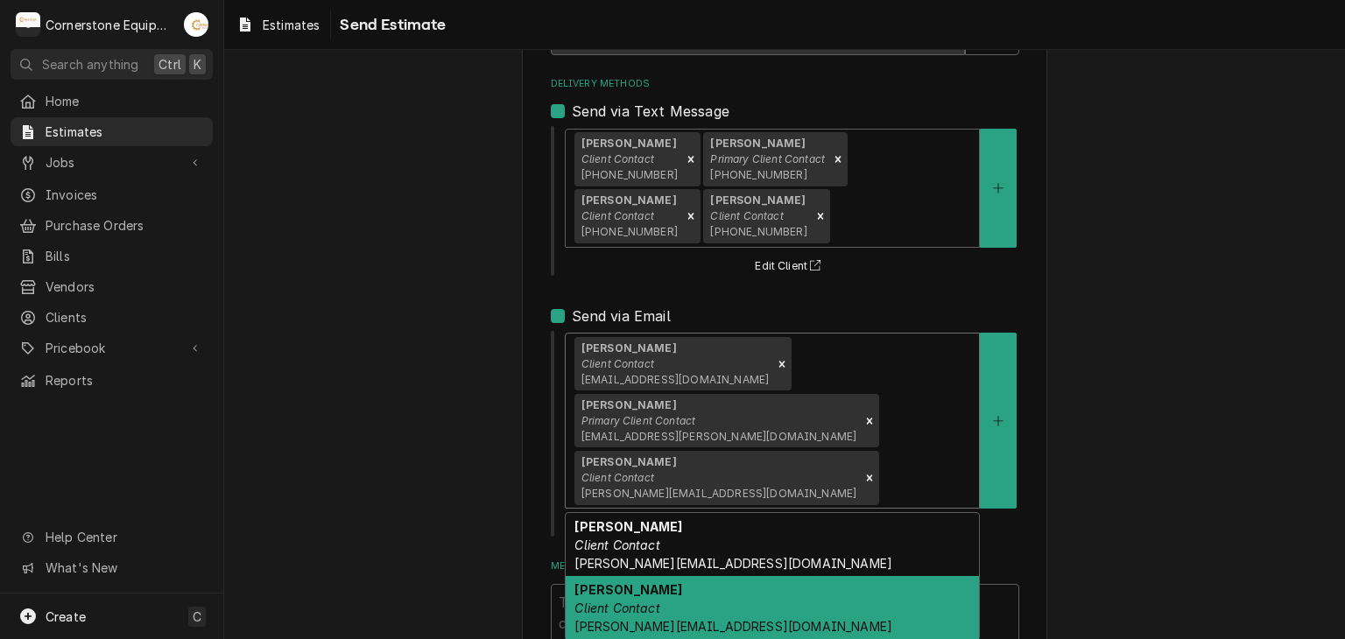
click at [775, 610] on div "Randy Mason Client Contact randy@masonmcdonalds.com" at bounding box center [772, 608] width 413 height 64
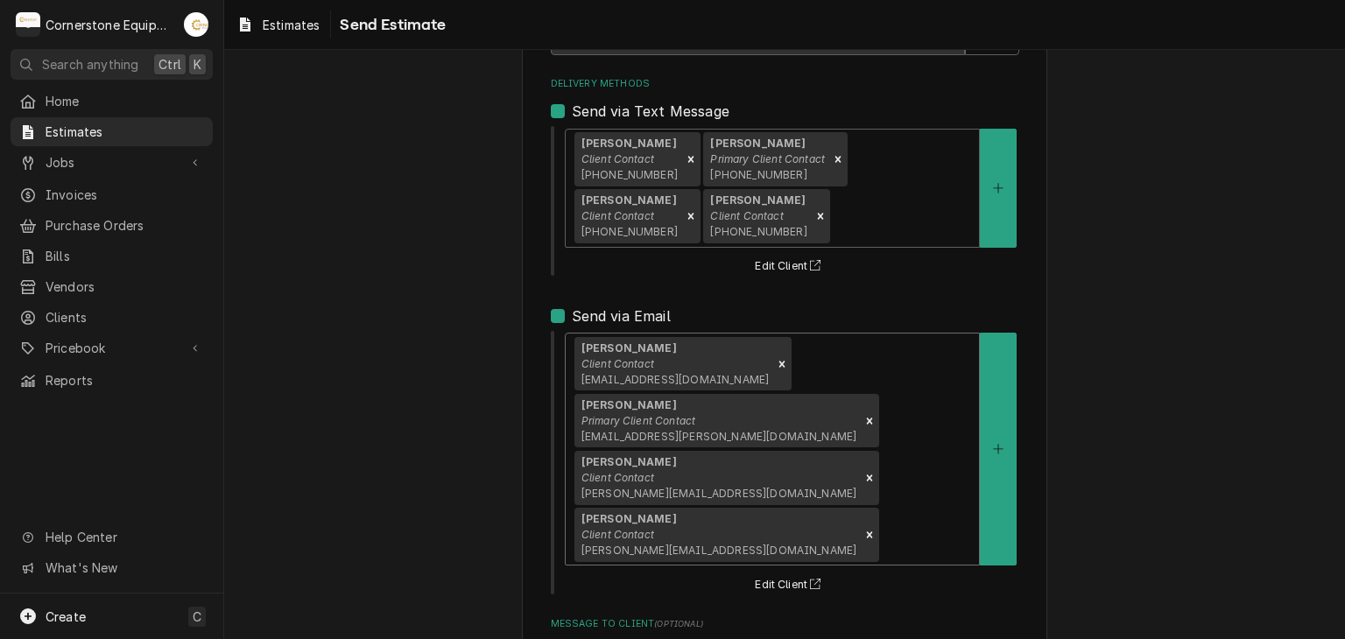
scroll to position [284, 0]
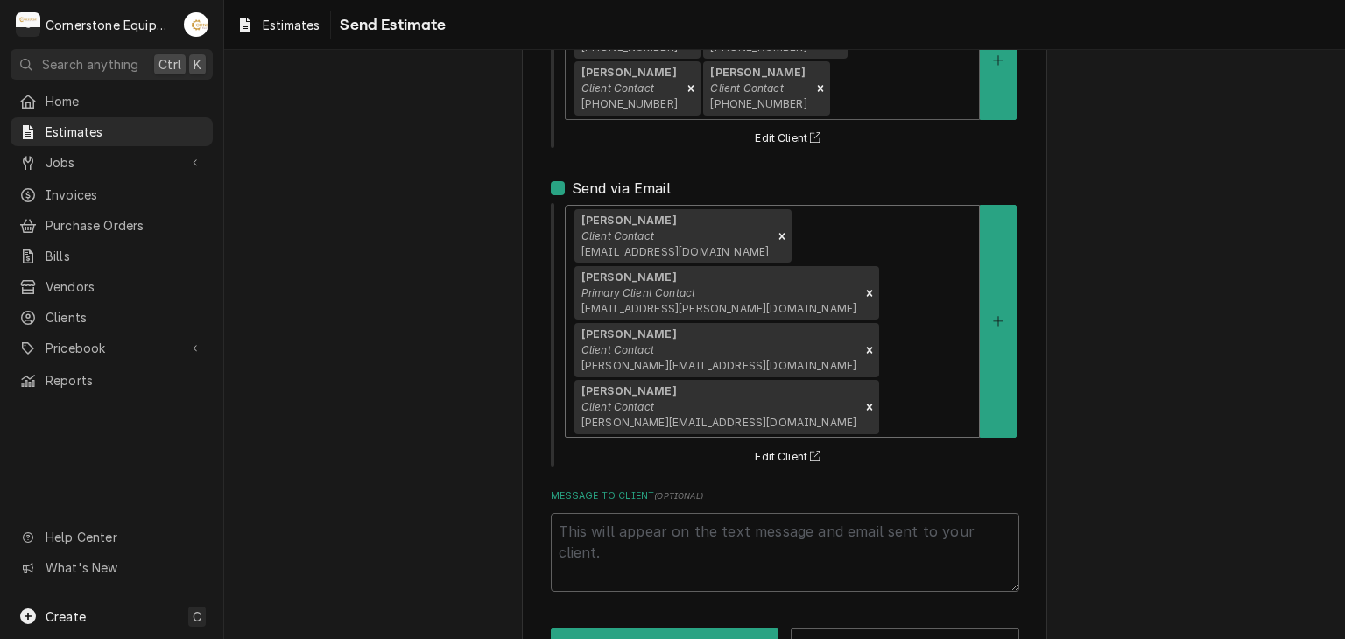
click at [750, 568] on div "Please provide the following information to send this estimate to your client. …" at bounding box center [785, 242] width 526 height 884
click at [745, 629] on button "Send" at bounding box center [665, 645] width 229 height 32
type textarea "x"
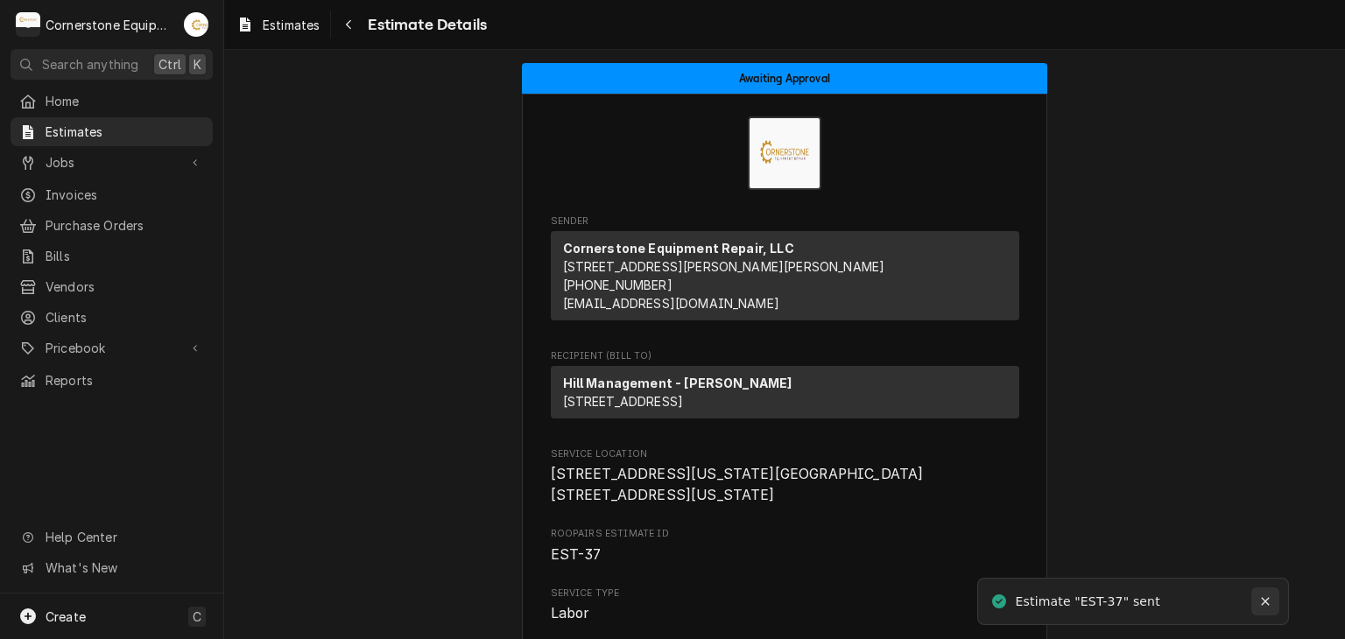
drag, startPoint x: 1276, startPoint y: 589, endPoint x: 1274, endPoint y: 603, distance: 13.4
click at [1274, 603] on div "Notifications alt+T" at bounding box center [1266, 602] width 18 height 18
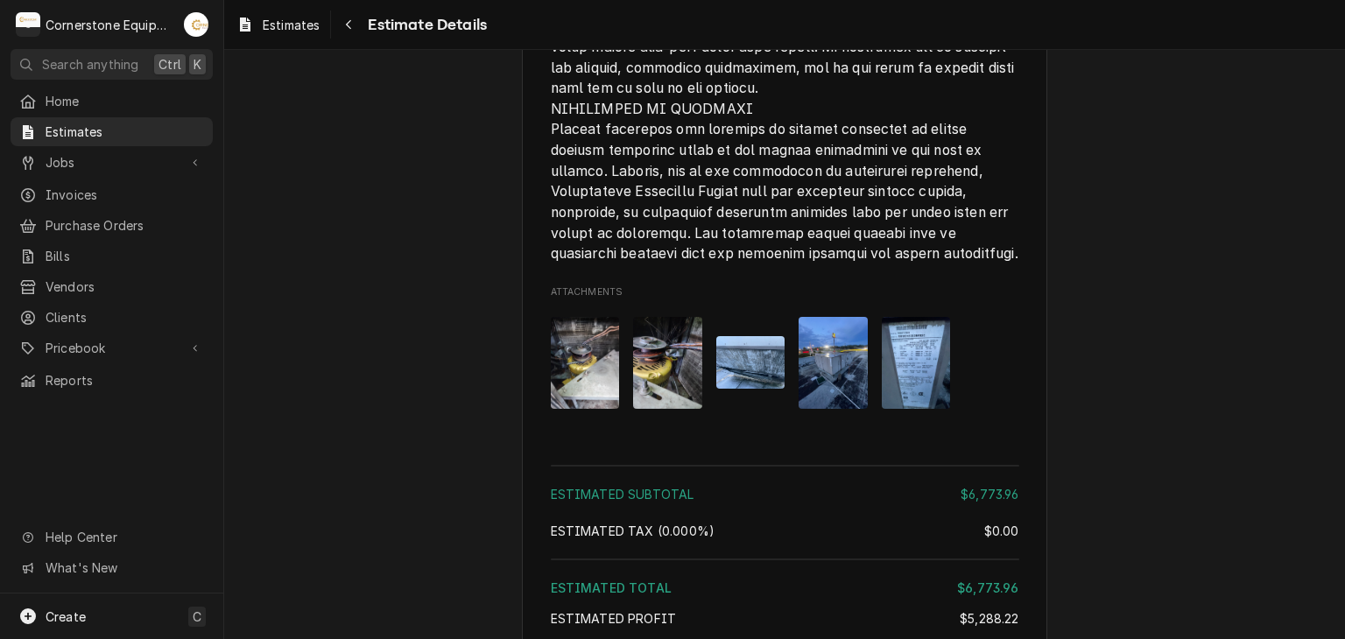
scroll to position [4308, 0]
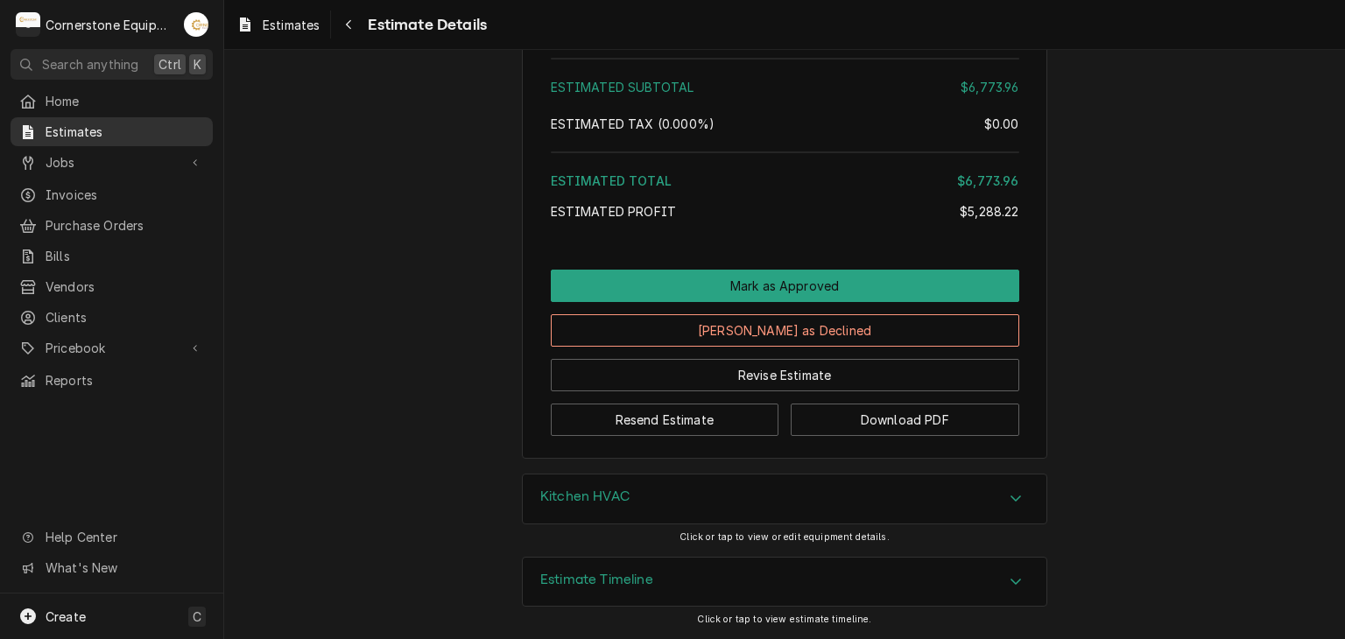
click at [152, 131] on span "Estimates" at bounding box center [125, 132] width 159 height 18
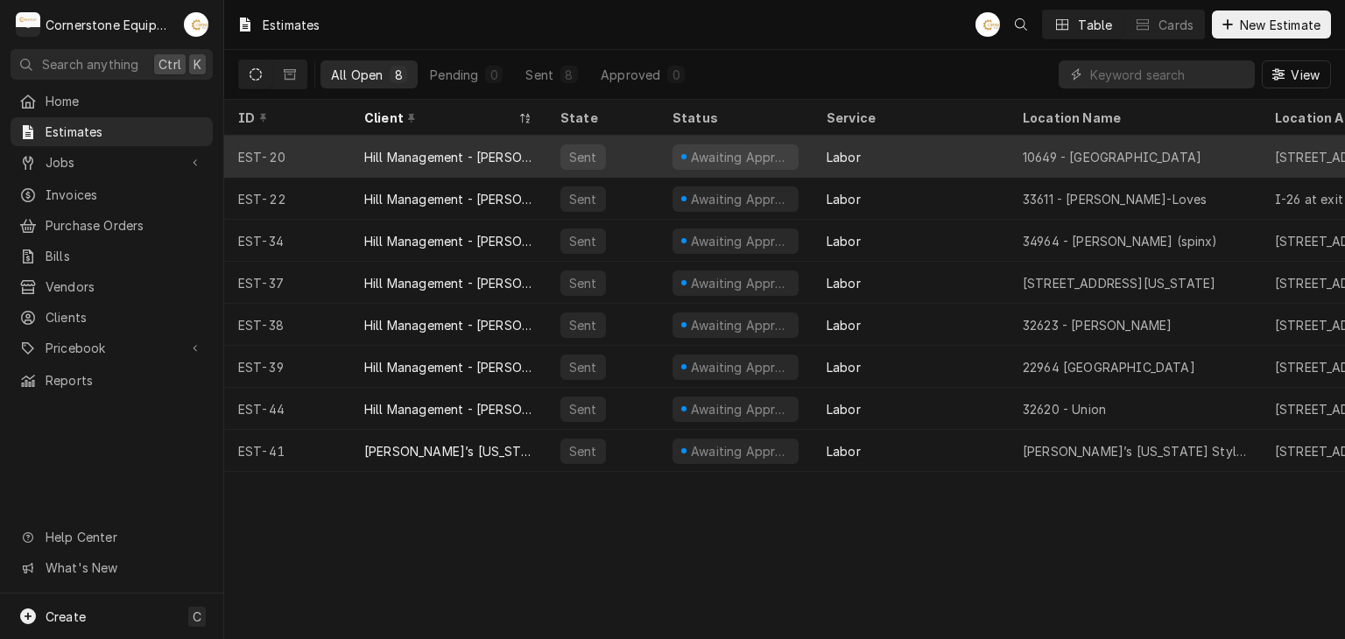
click at [858, 151] on div "Labor" at bounding box center [844, 157] width 34 height 18
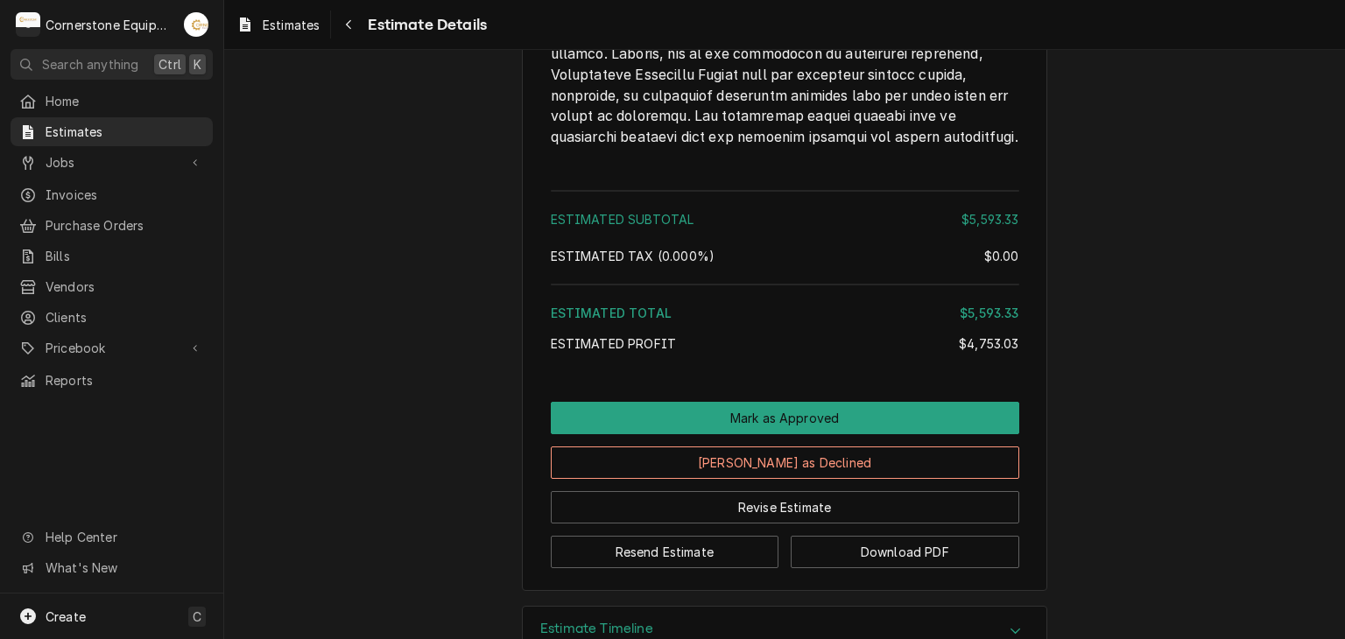
scroll to position [3909, 0]
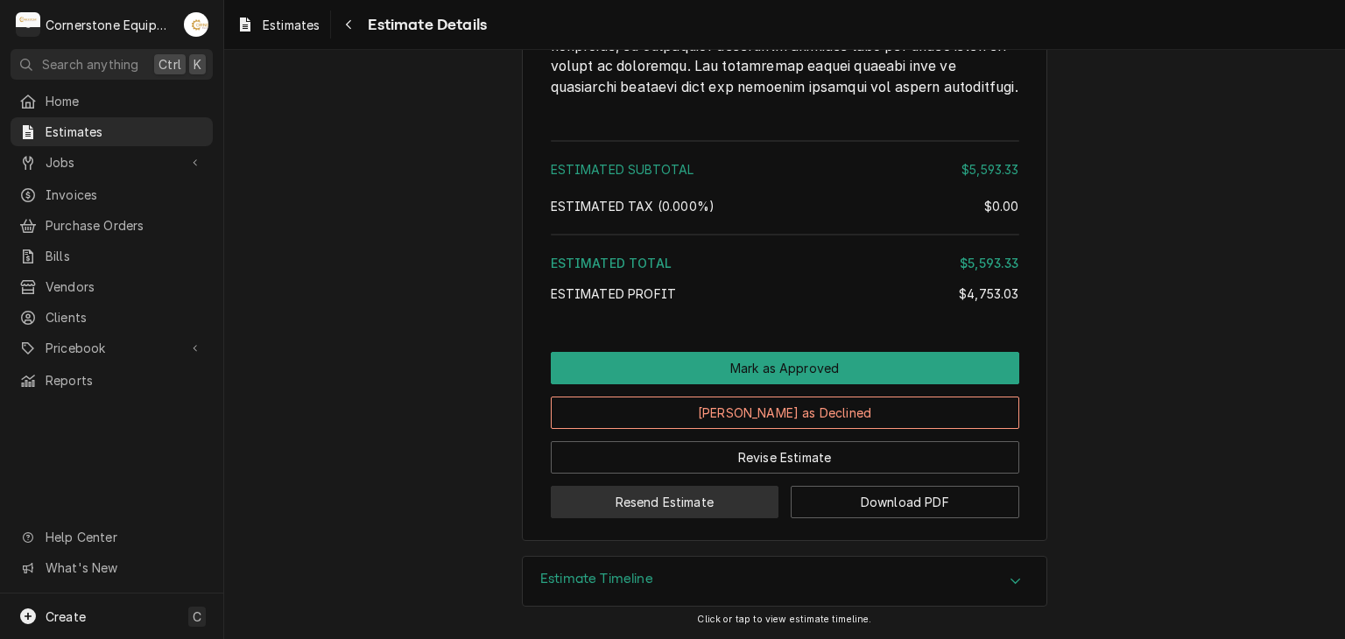
click at [681, 493] on button "Resend Estimate" at bounding box center [665, 502] width 229 height 32
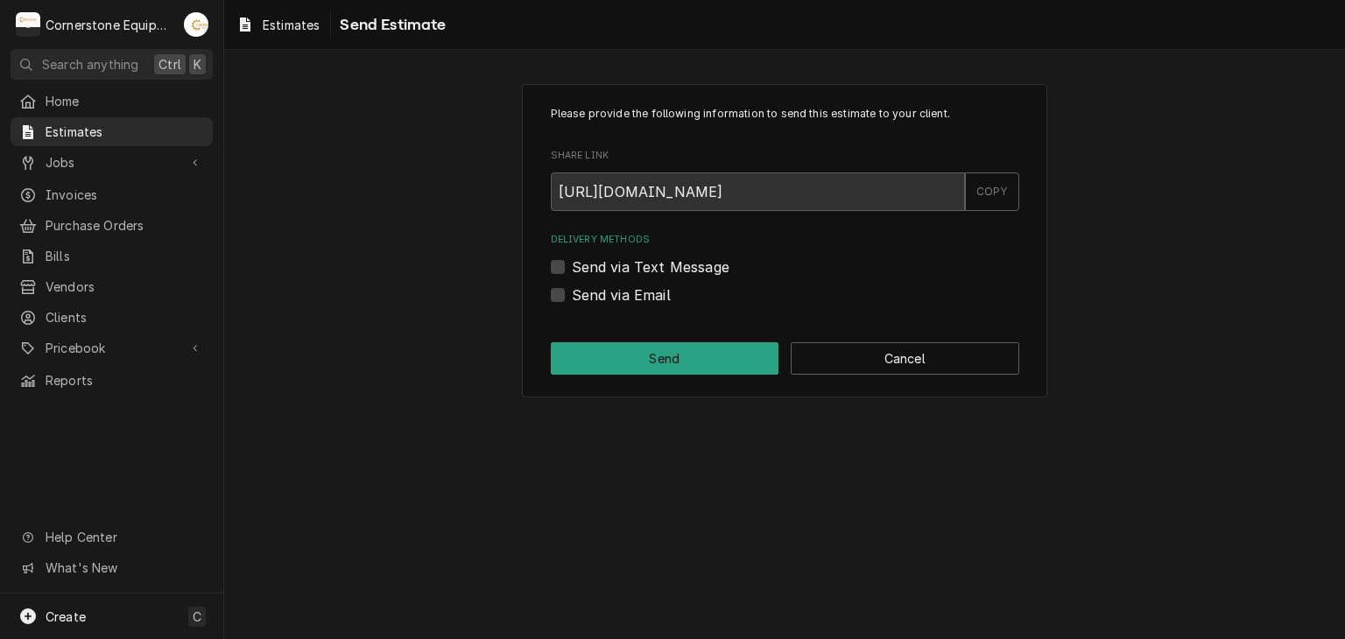
click at [618, 279] on div "Delivery Methods Send via Text Message Send via Email" at bounding box center [785, 269] width 469 height 73
click at [618, 277] on label "Send via Text Message" at bounding box center [651, 267] width 158 height 21
click at [618, 277] on input "Send via Text Message" at bounding box center [806, 276] width 469 height 39
checkbox input "true"
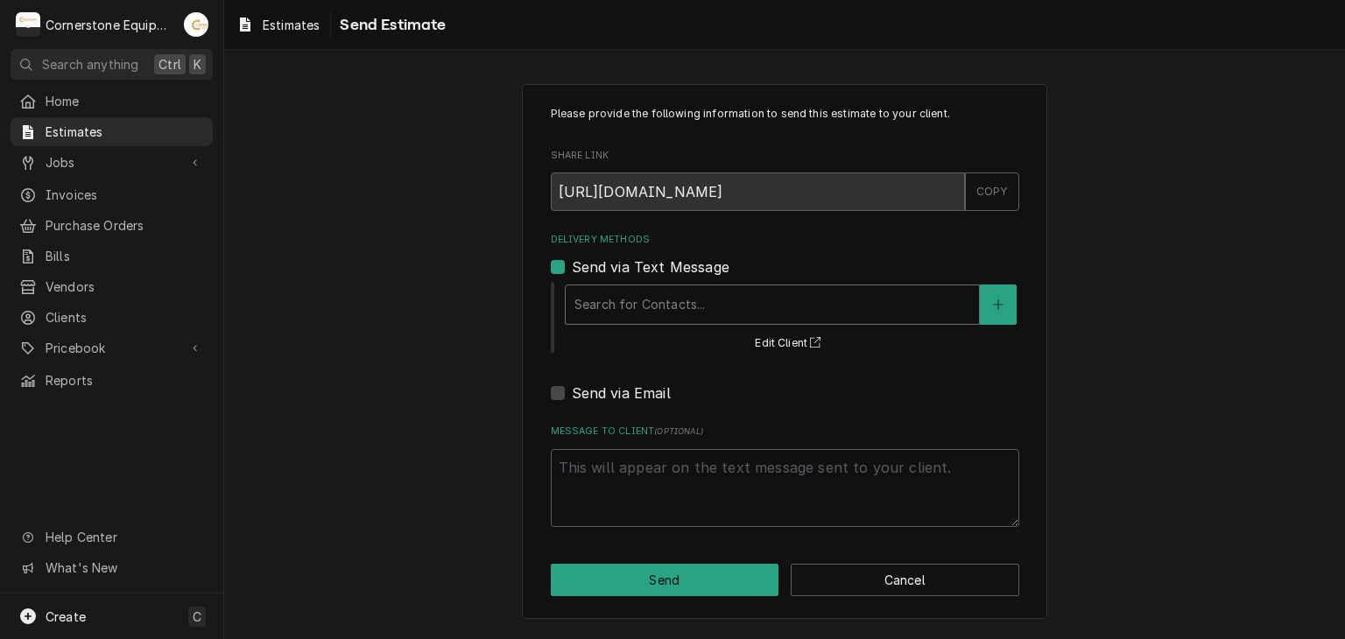
click at [606, 312] on div "Delivery Methods" at bounding box center [773, 305] width 396 height 32
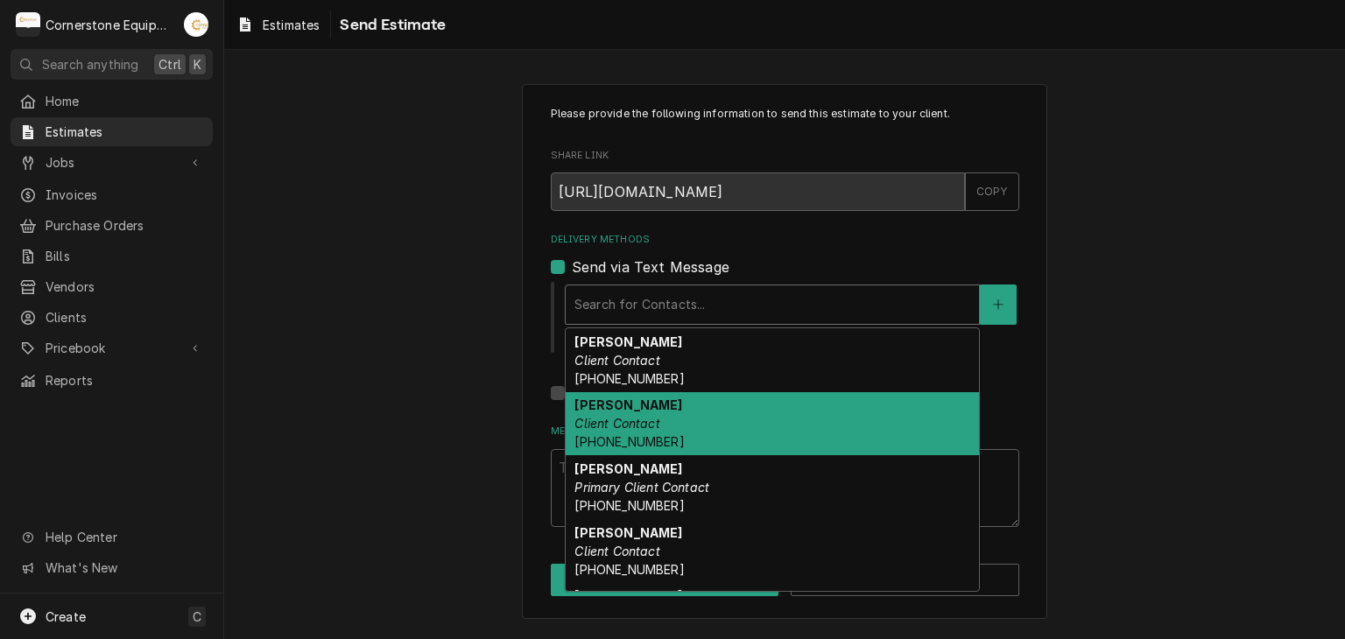
click at [667, 421] on div "Andy Samara Client Contact (407) 234-9558" at bounding box center [772, 424] width 413 height 64
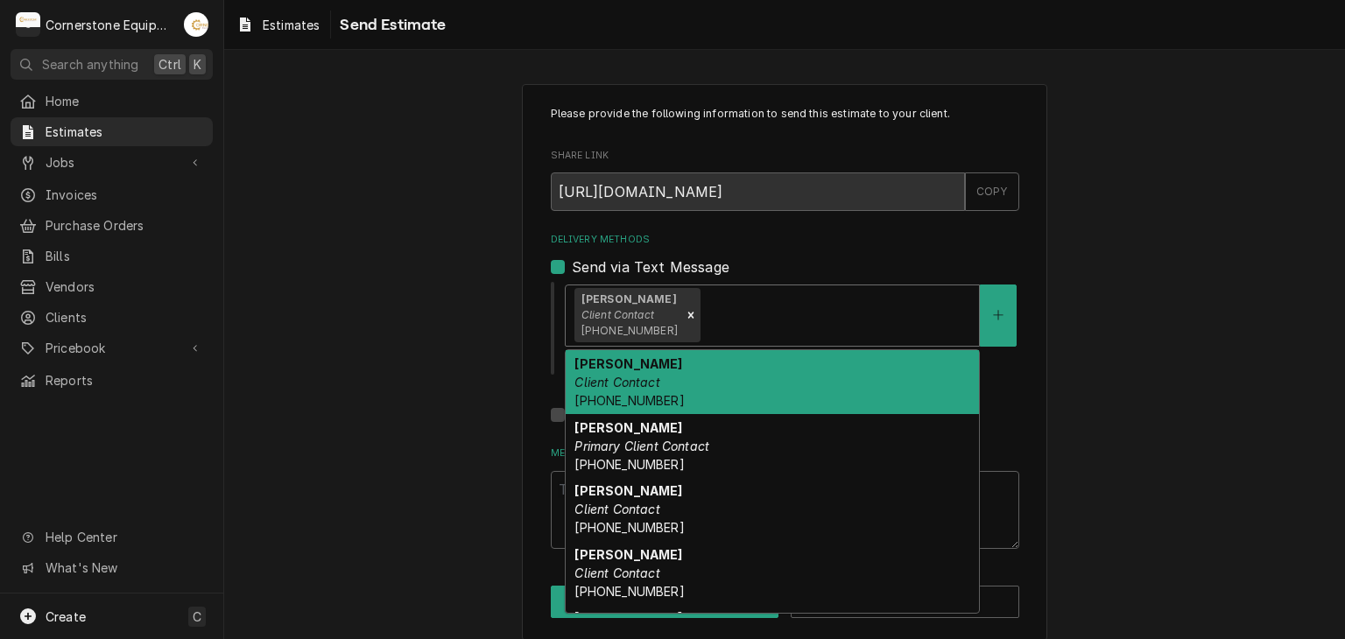
click at [760, 295] on div "Andy Samara Client Contact (407) 234-9558" at bounding box center [772, 316] width 413 height 60
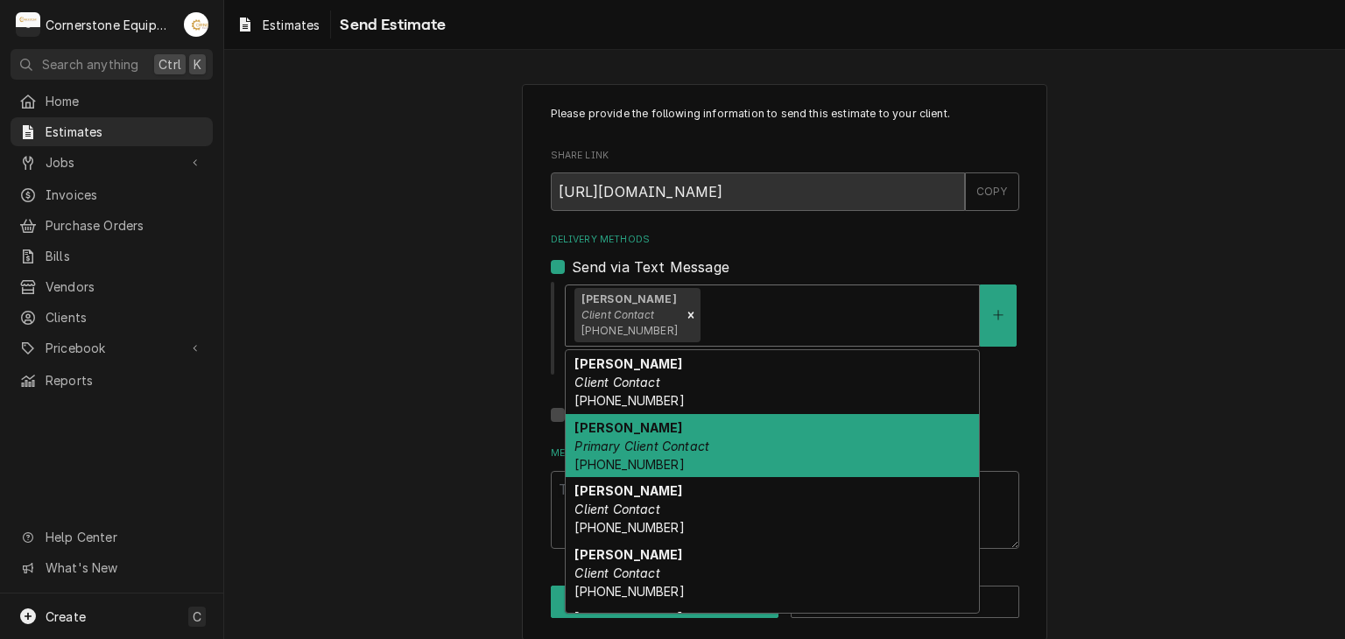
click at [701, 439] on em "Primary Client Contact" at bounding box center [642, 446] width 135 height 15
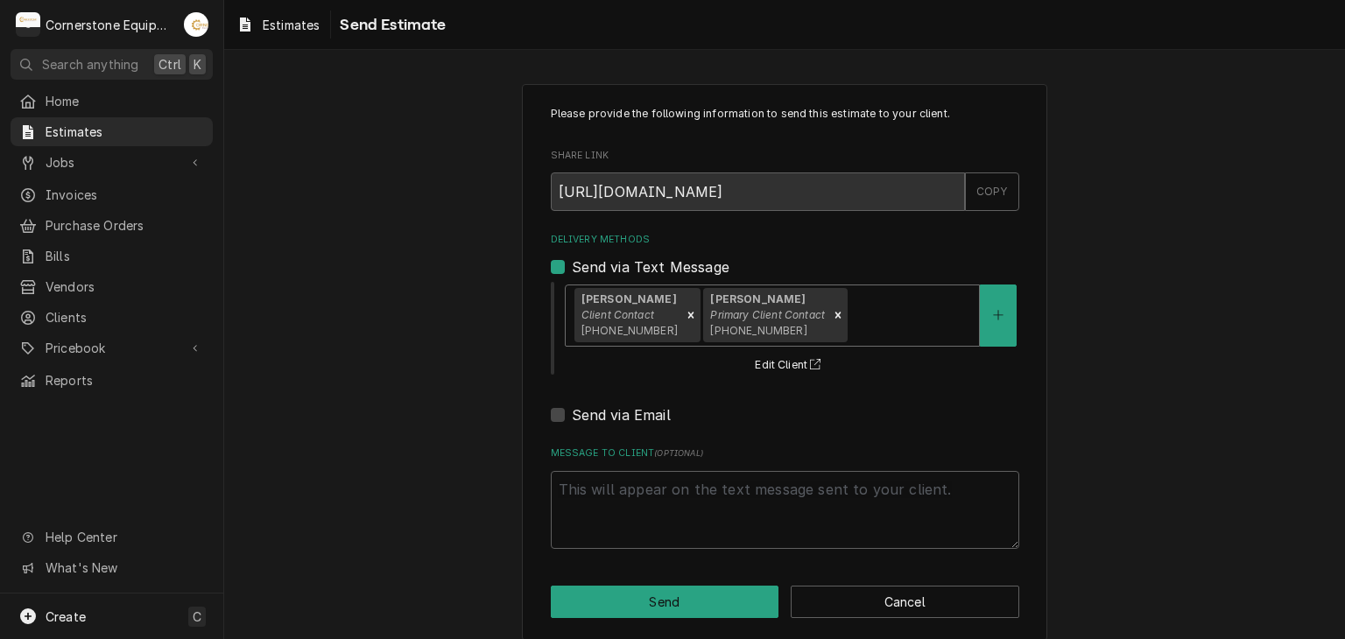
click at [851, 319] on div "Delivery Methods" at bounding box center [910, 316] width 119 height 32
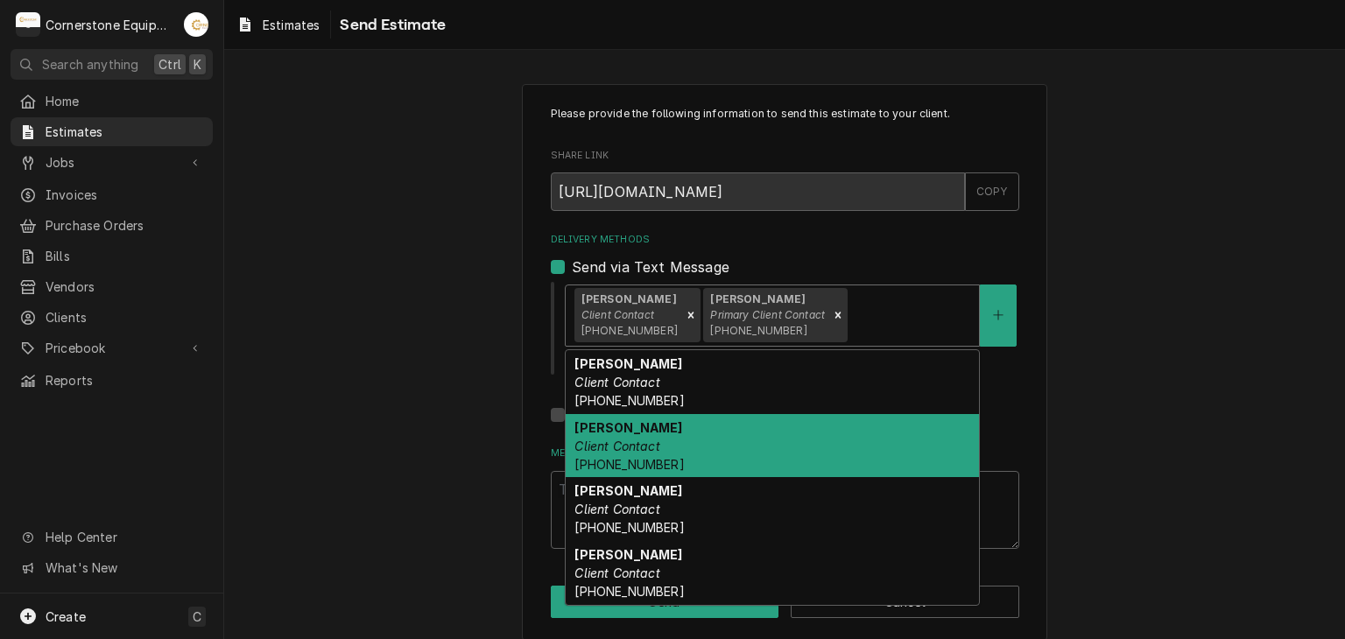
click at [766, 458] on div "Jamie Mason Client Contact (859) 806-8007" at bounding box center [772, 446] width 413 height 64
type textarea "x"
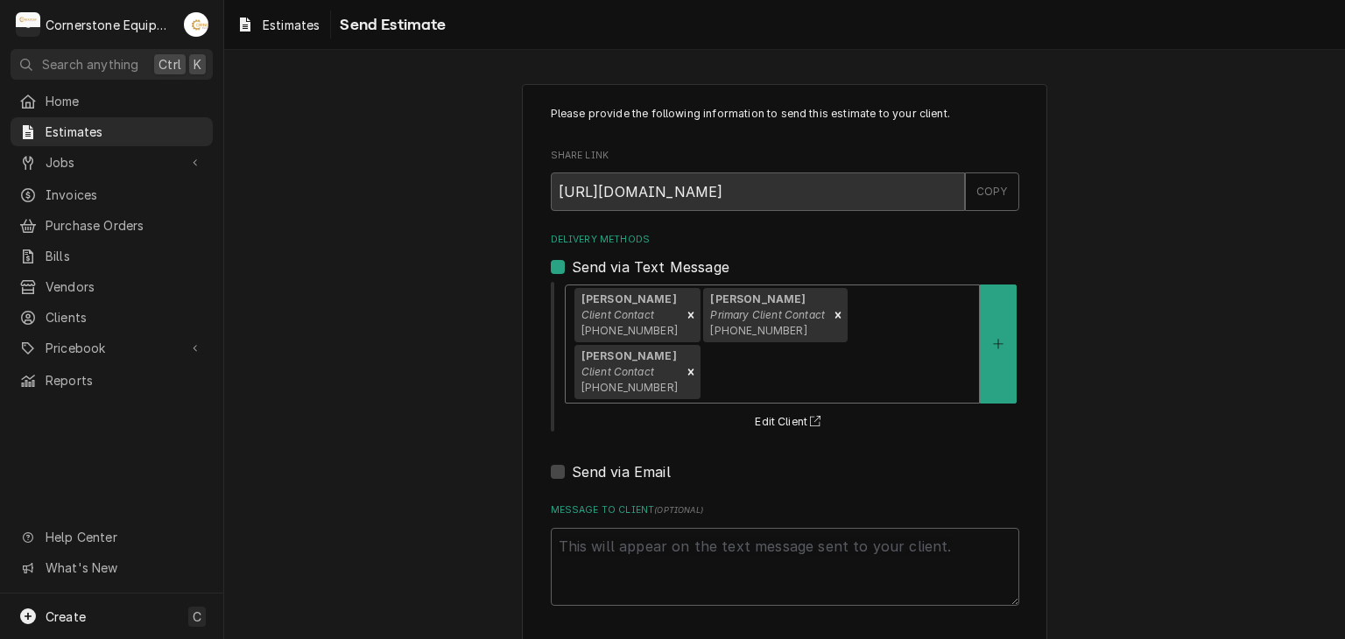
click at [603, 462] on label "Send via Email" at bounding box center [621, 472] width 99 height 21
click at [603, 462] on input "Send via Email" at bounding box center [806, 481] width 469 height 39
checkbox input "true"
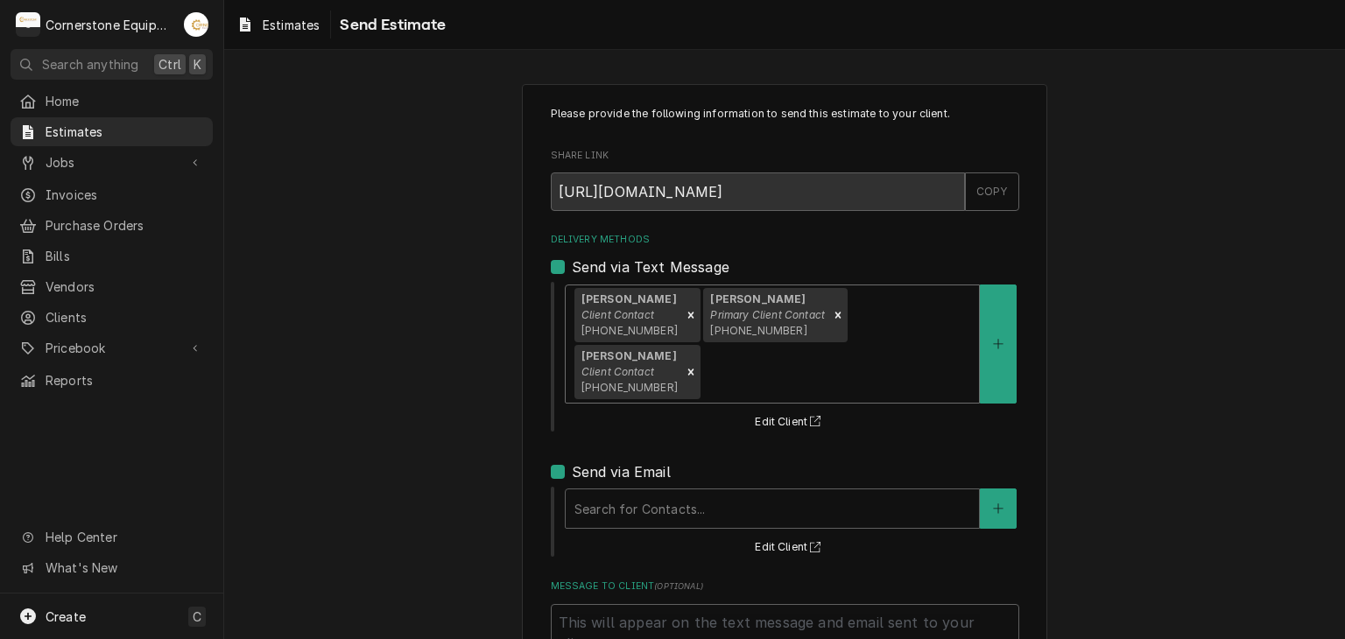
click at [964, 317] on div "Andy Samara Client Contact (407) 234-9558 Ashton Vazquez Primary Client Contact…" at bounding box center [772, 344] width 413 height 117
click at [963, 356] on div "Delivery Methods" at bounding box center [837, 372] width 266 height 32
click at [961, 356] on div "Delivery Methods" at bounding box center [837, 372] width 266 height 32
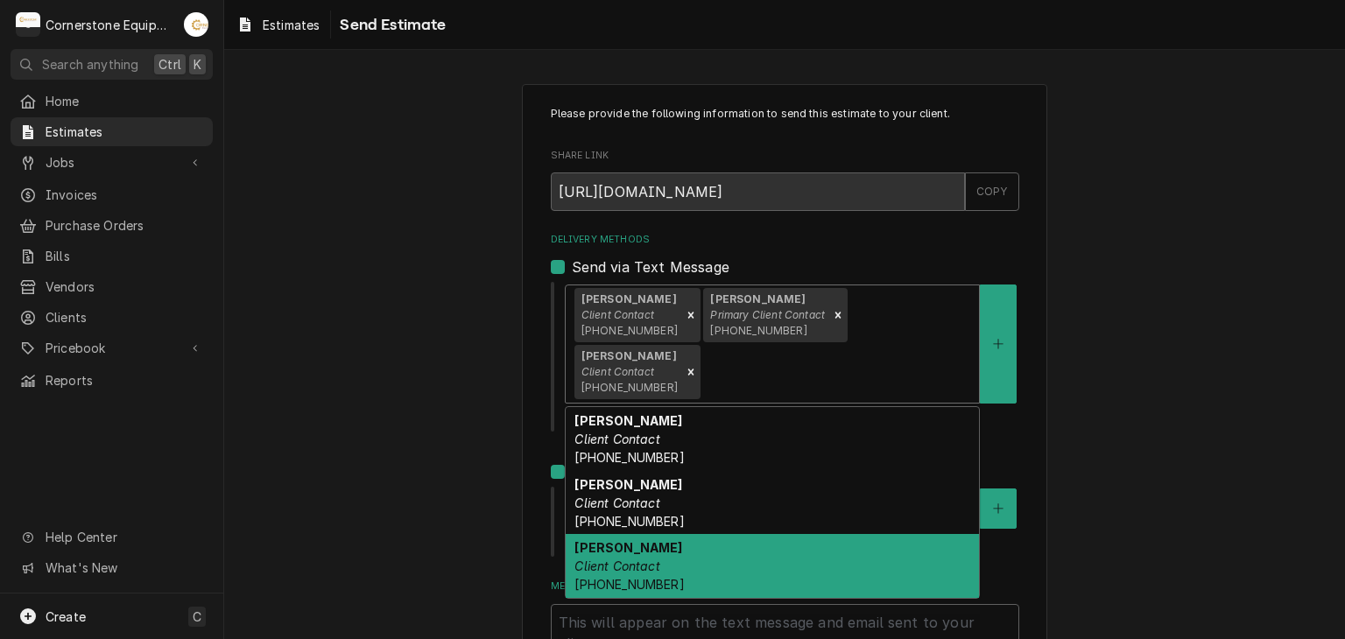
click at [853, 534] on div "Randy Mason Client Contact (859) 699-8203" at bounding box center [772, 566] width 413 height 64
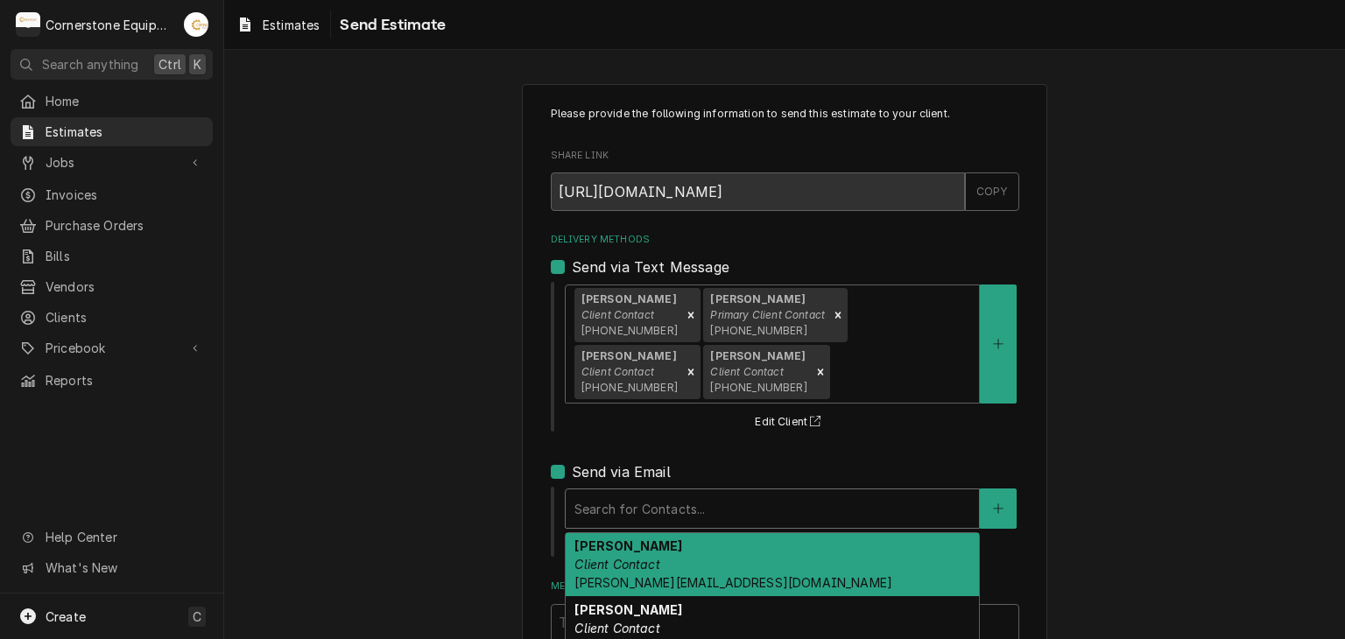
click at [708, 502] on div "Delivery Methods" at bounding box center [773, 509] width 396 height 32
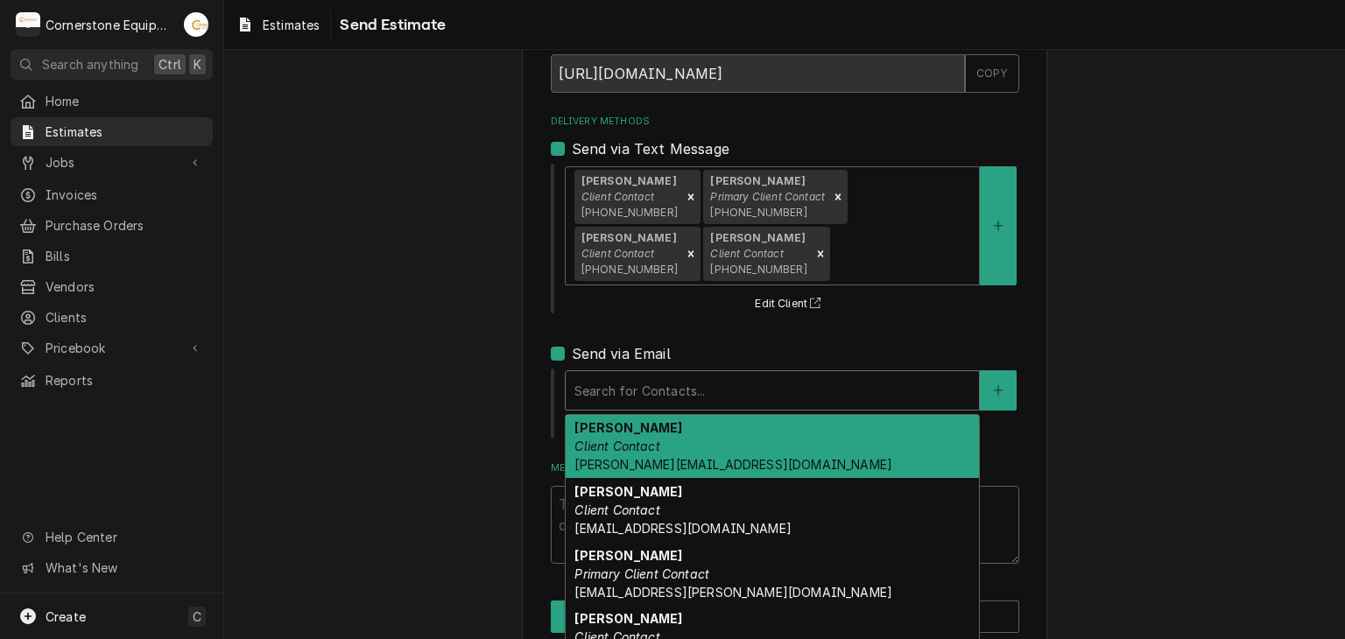
scroll to position [156, 0]
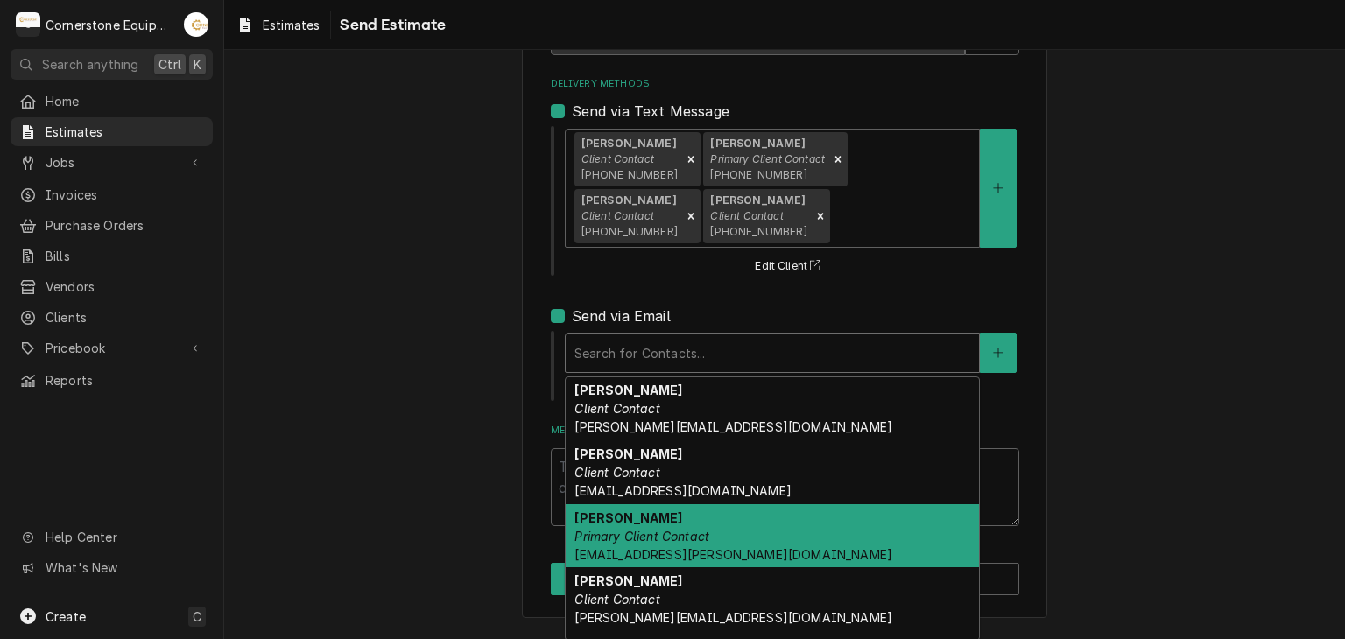
click at [756, 530] on div "Ashton Vazquez Primary Client Contact ashton.vazquez@us.stores.mcd.com" at bounding box center [772, 537] width 413 height 64
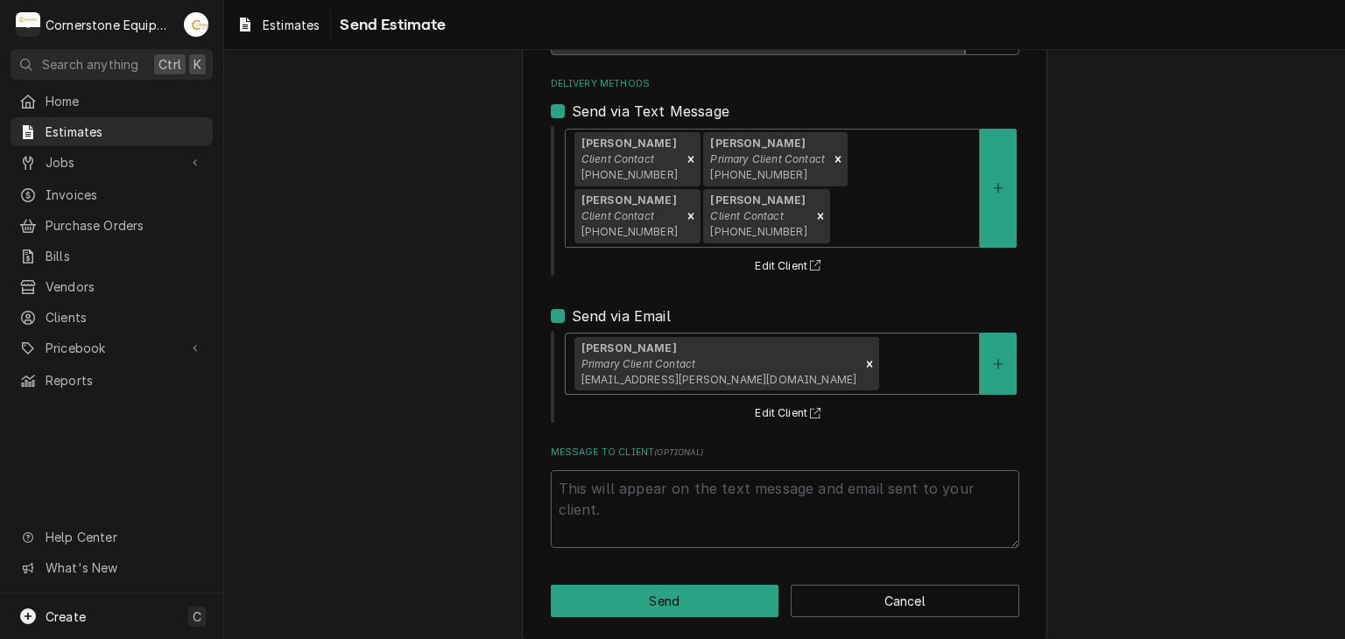
click at [883, 370] on div "Delivery Methods" at bounding box center [927, 365] width 88 height 32
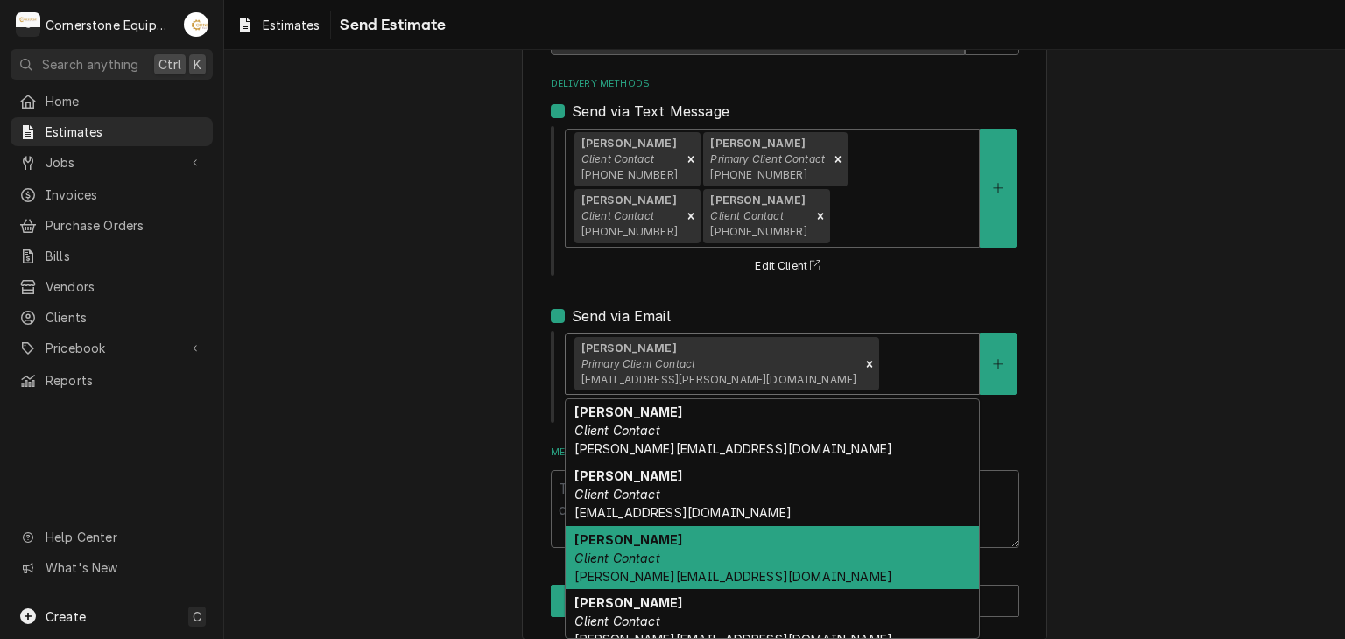
click at [719, 550] on div "Jamie Mason Client Contact jamie@masonmcdonalds.com" at bounding box center [772, 558] width 413 height 64
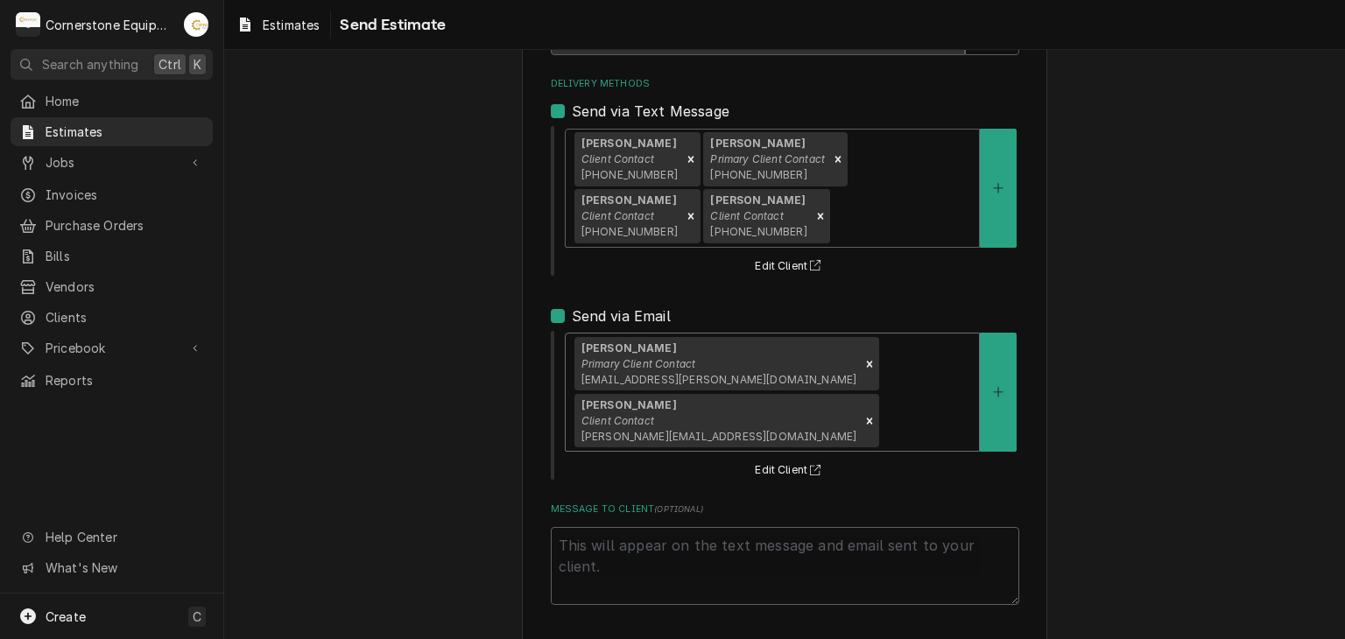
click at [872, 369] on div "Ashton Vazquez Primary Client Contact ashton.vazquez@us.stores.mcd.com Jamie Ma…" at bounding box center [772, 392] width 413 height 117
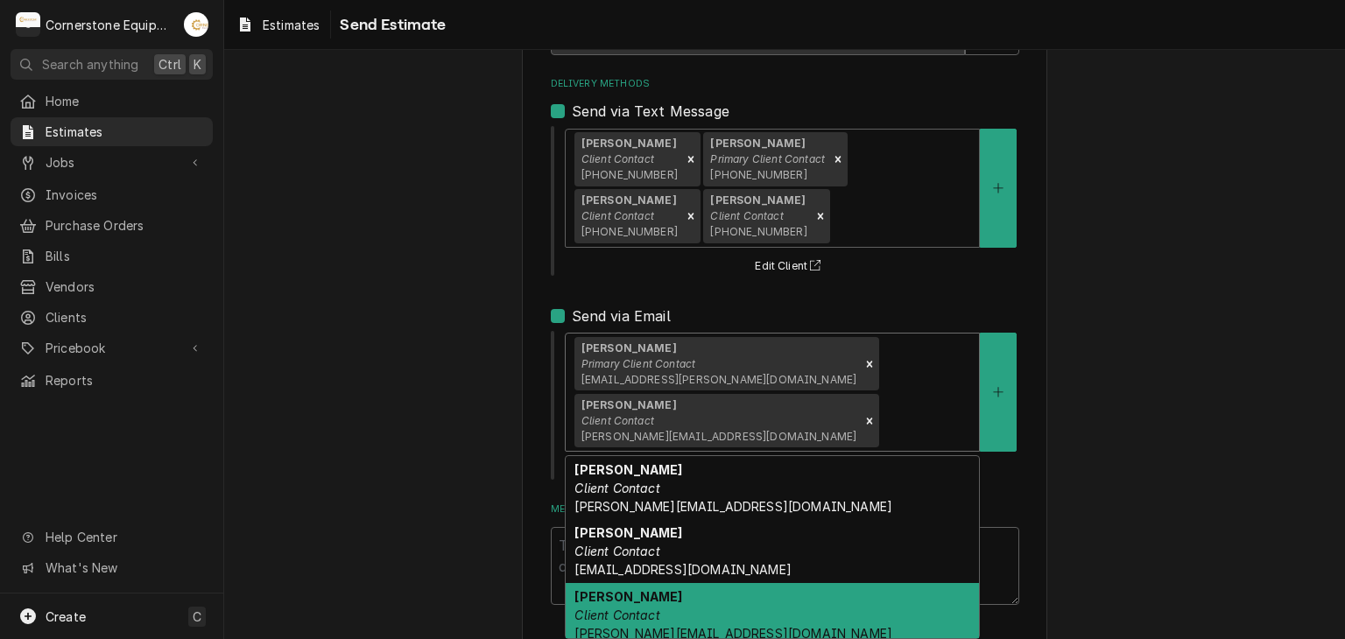
click at [725, 604] on div "Randy Mason Client Contact randy@masonmcdonalds.com" at bounding box center [772, 615] width 413 height 64
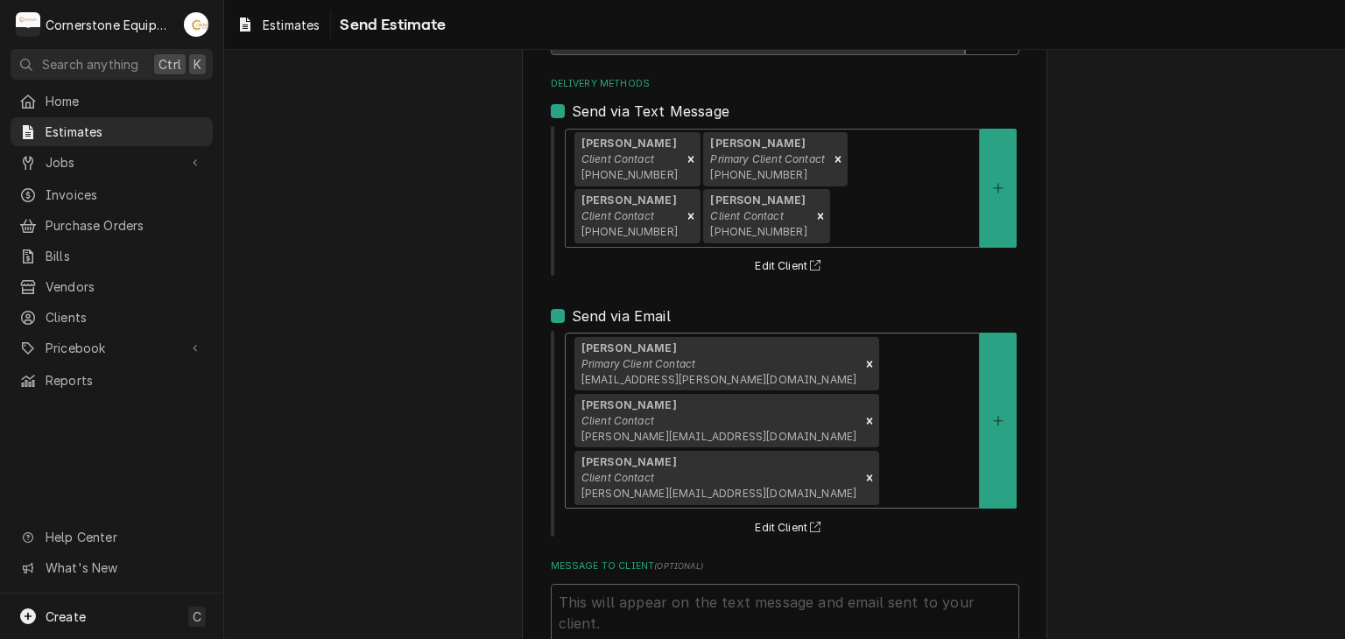
click at [886, 363] on div "Ashton Vazquez Primary Client Contact ashton.vazquez@us.stores.mcd.com Jamie Ma…" at bounding box center [772, 421] width 413 height 174
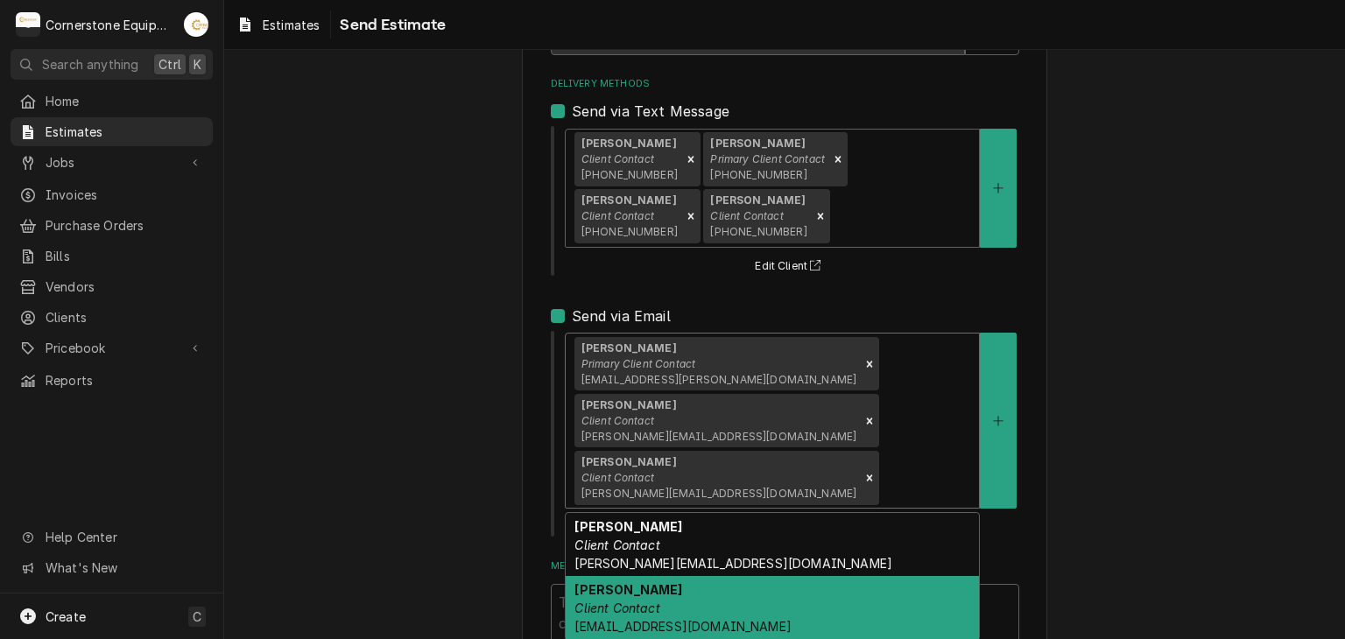
click at [780, 576] on div "Andy Samara Client Contact adib.samara@us.stores.mcd.com" at bounding box center [772, 608] width 413 height 64
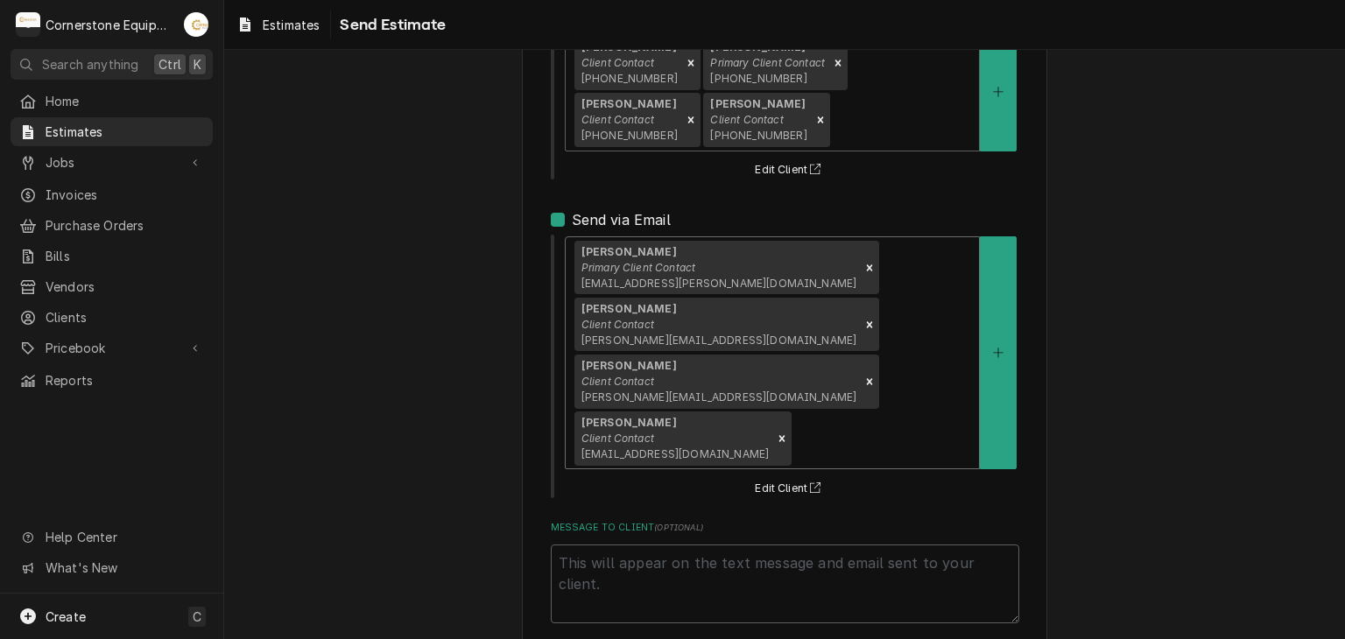
scroll to position [284, 0]
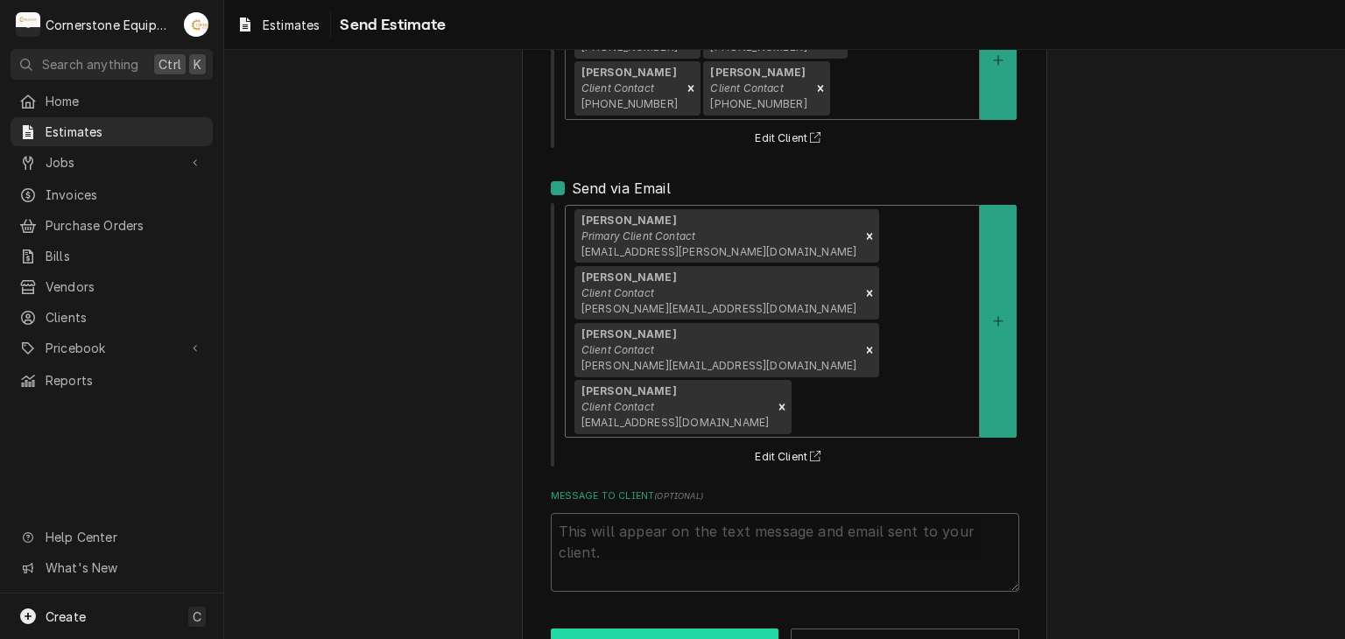
click at [751, 629] on button "Send" at bounding box center [665, 645] width 229 height 32
type textarea "x"
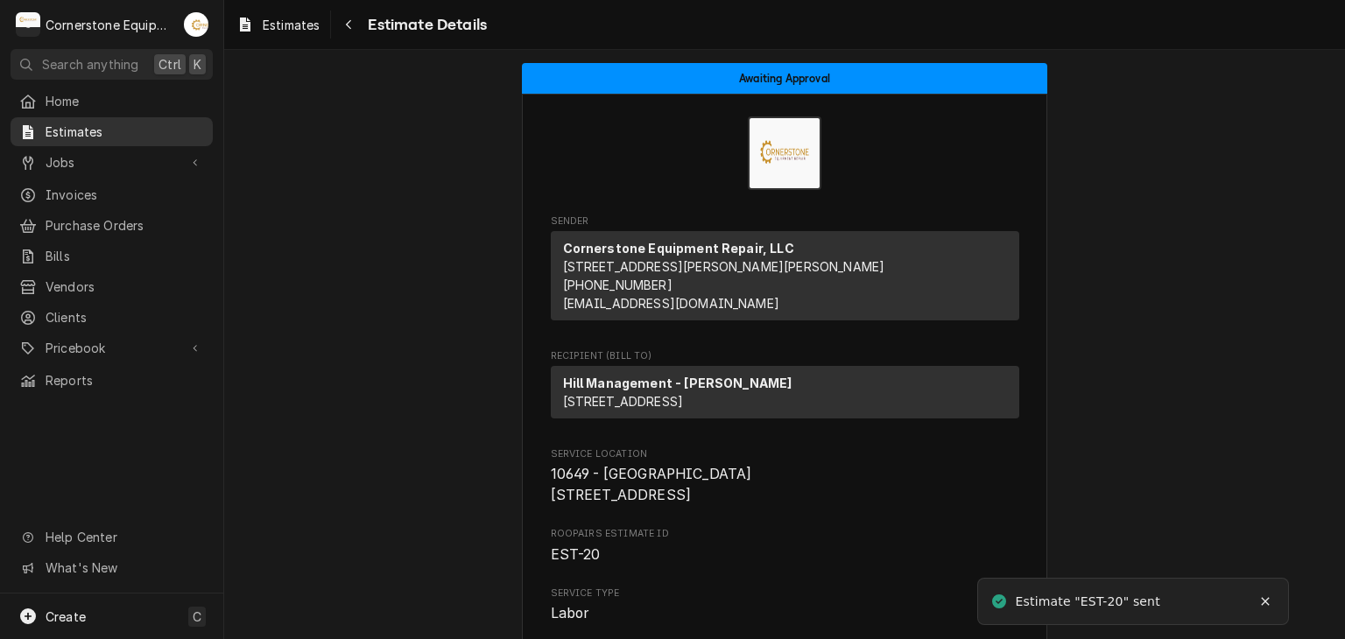
click at [136, 138] on div "Estimates" at bounding box center [111, 132] width 195 height 22
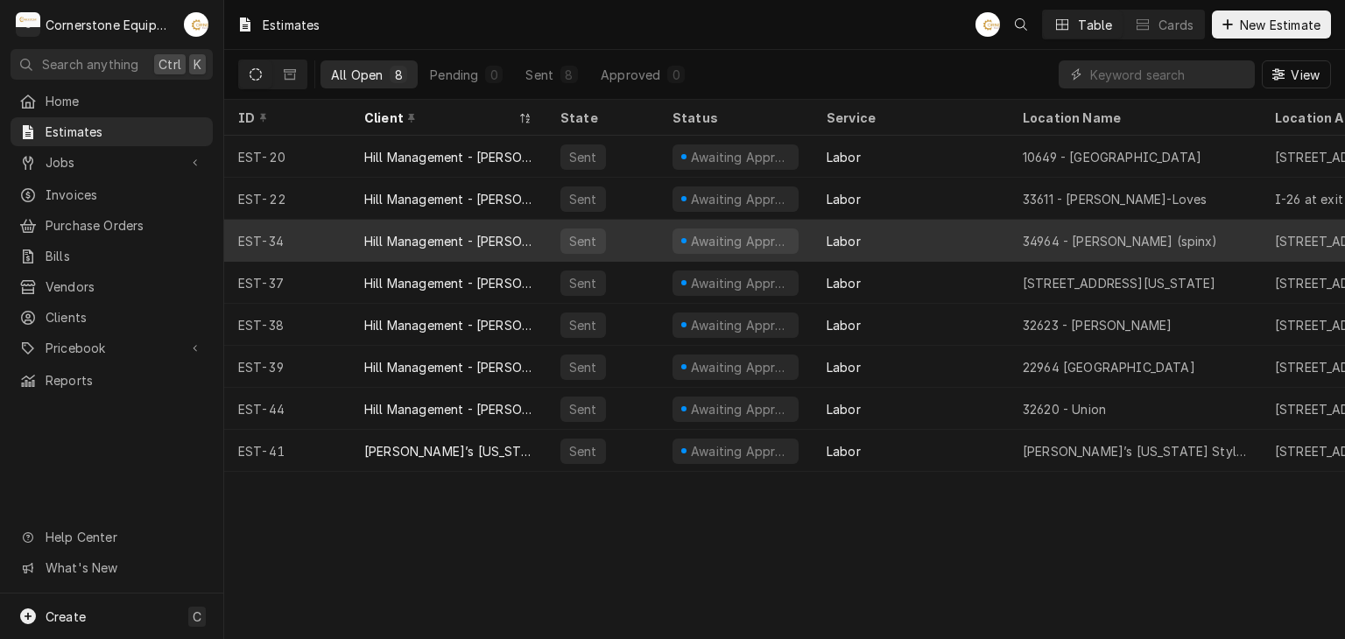
click at [578, 250] on div "Sent" at bounding box center [603, 241] width 112 height 42
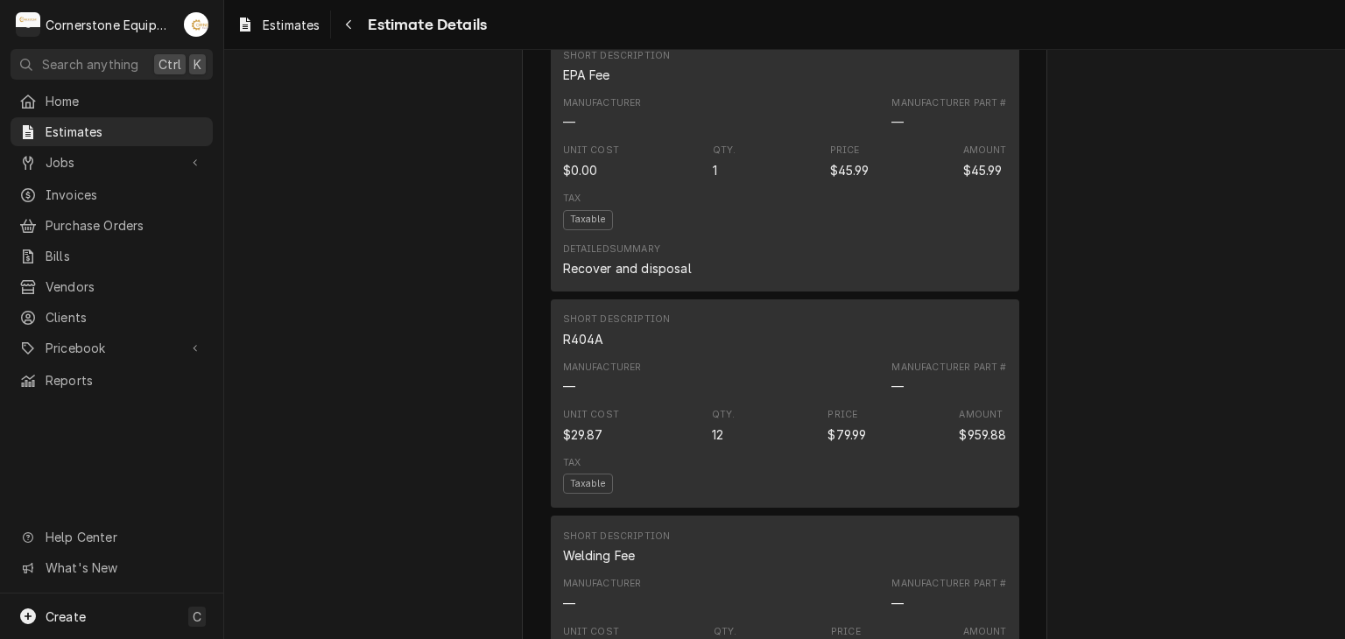
scroll to position [1752, 0]
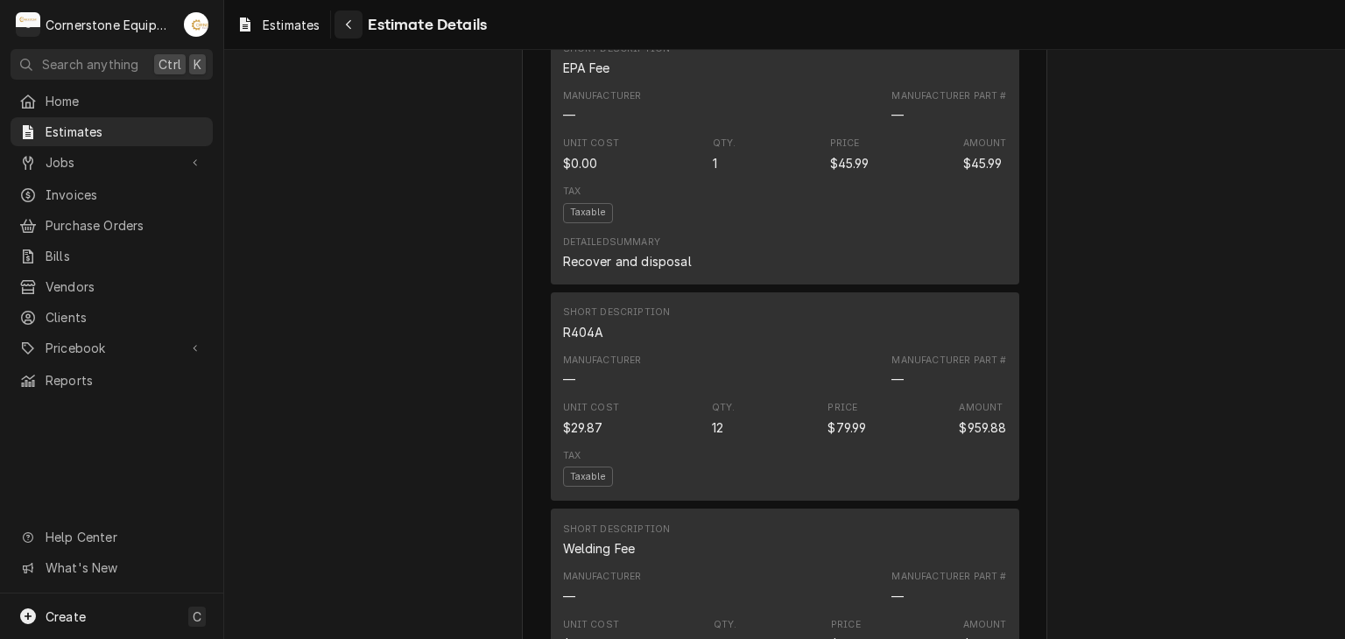
click at [339, 24] on button "Navigate back" at bounding box center [349, 25] width 28 height 28
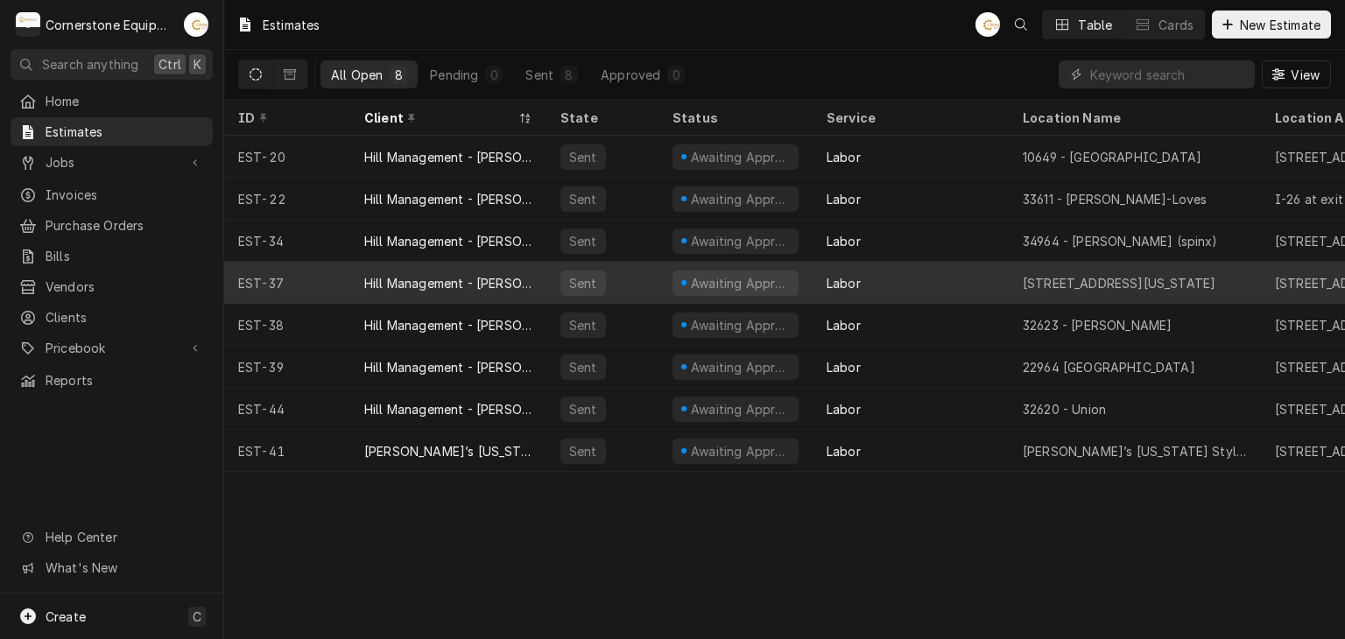
click at [883, 286] on div "Labor" at bounding box center [911, 283] width 196 height 42
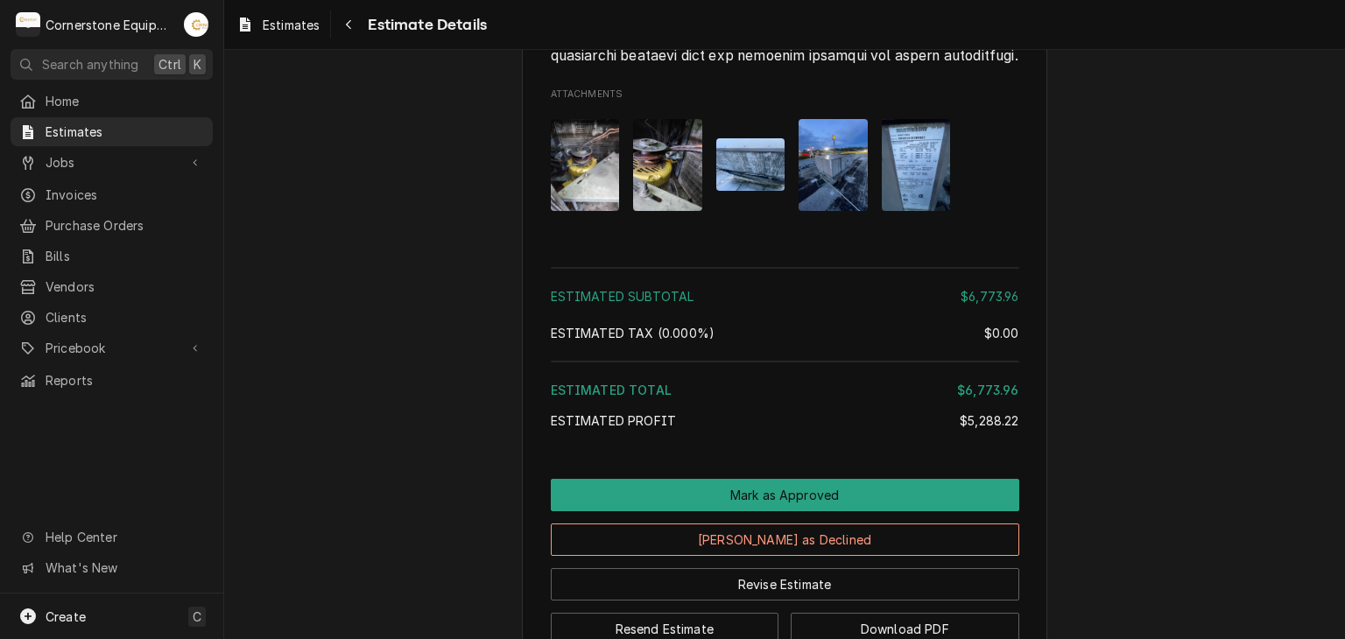
scroll to position [4204, 0]
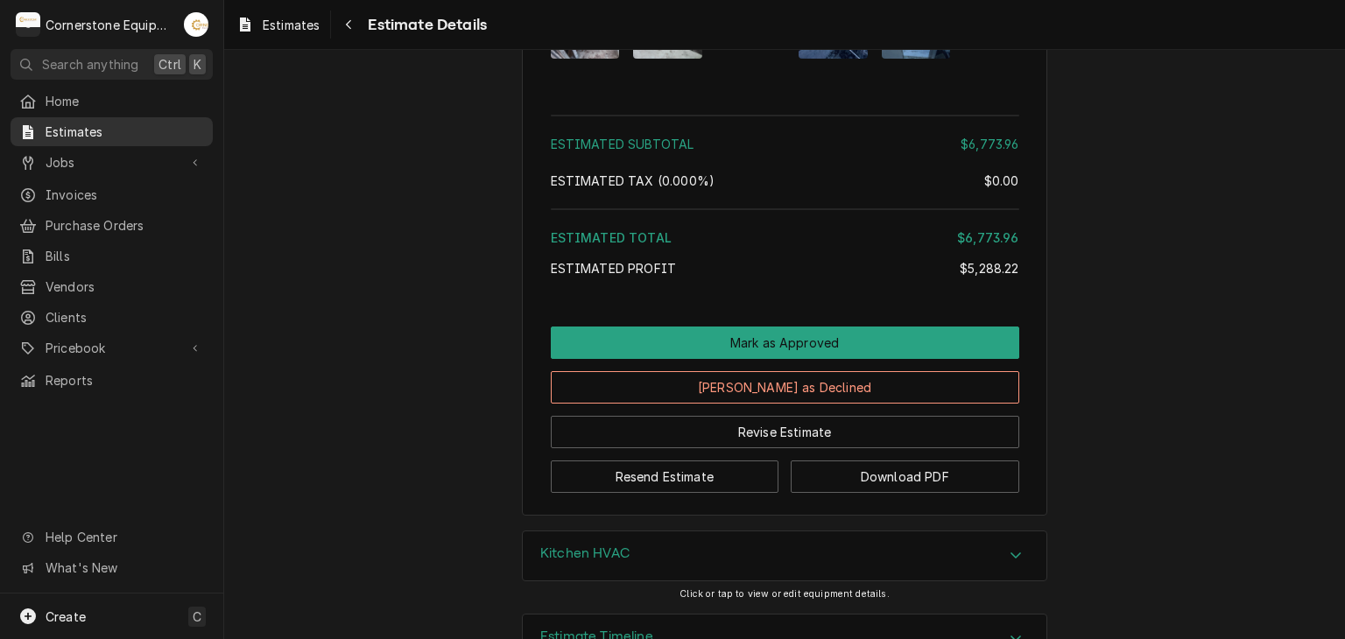
click at [136, 123] on span "Estimates" at bounding box center [125, 132] width 159 height 18
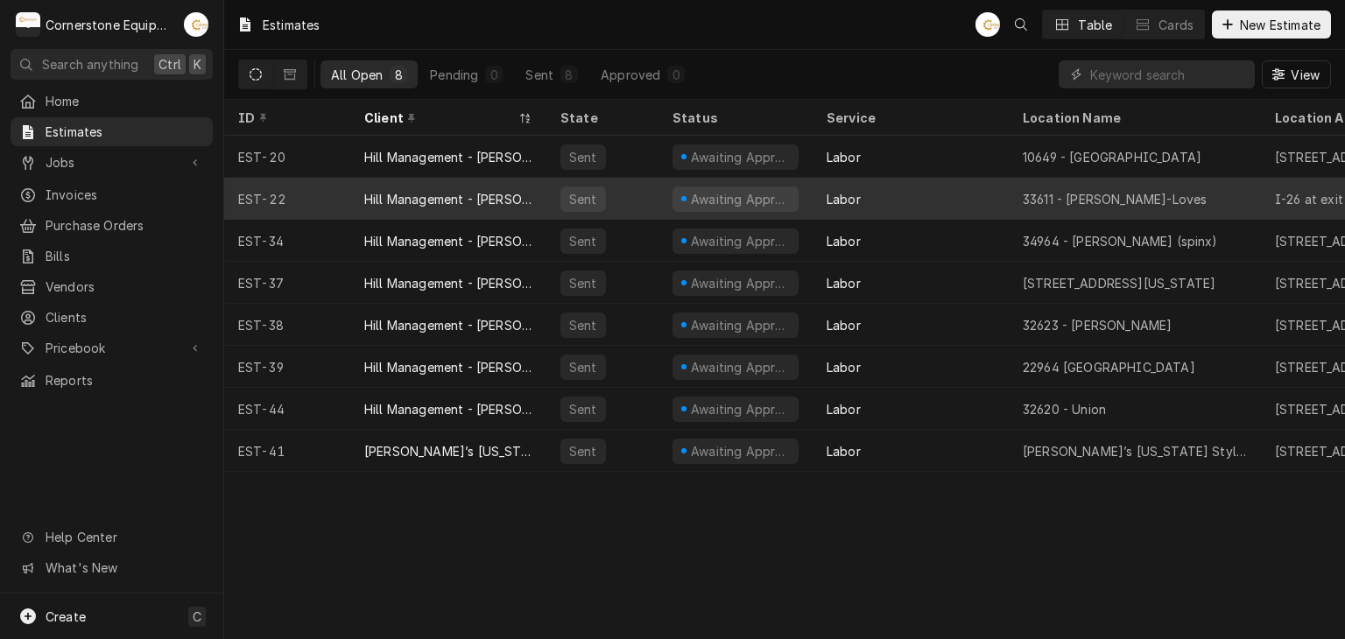
click at [991, 197] on div "Labor" at bounding box center [911, 199] width 196 height 42
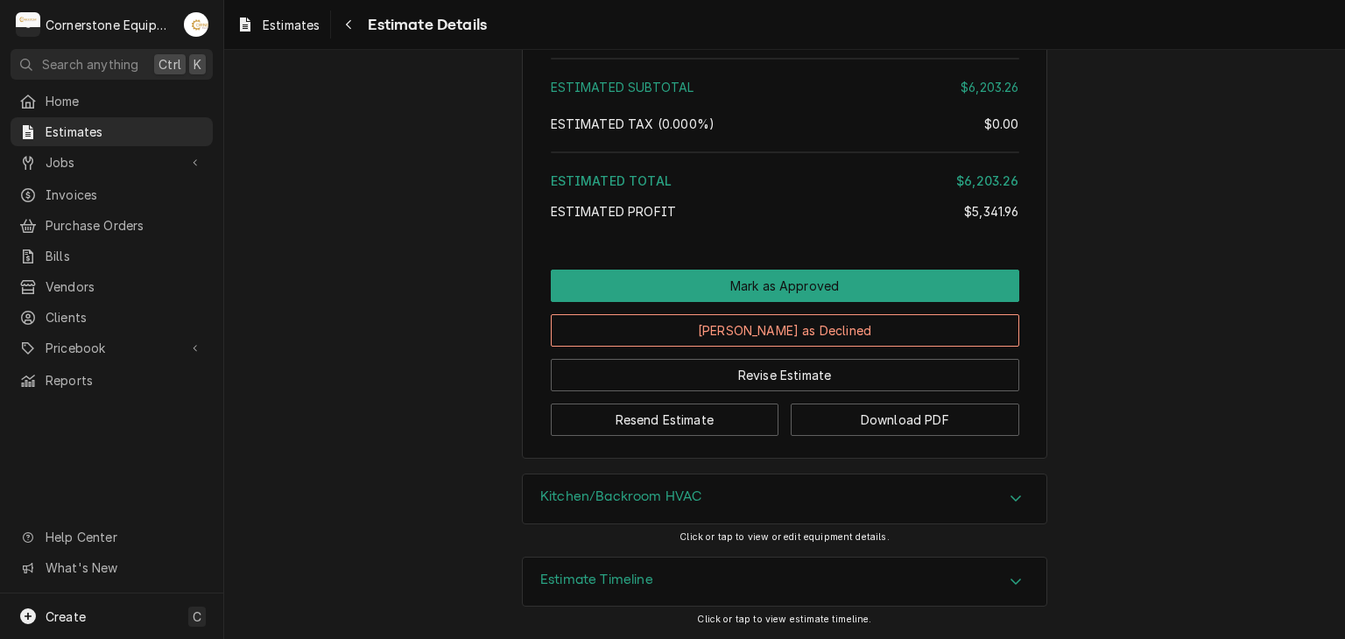
scroll to position [3750, 0]
click at [703, 428] on button "Resend Estimate" at bounding box center [665, 420] width 229 height 32
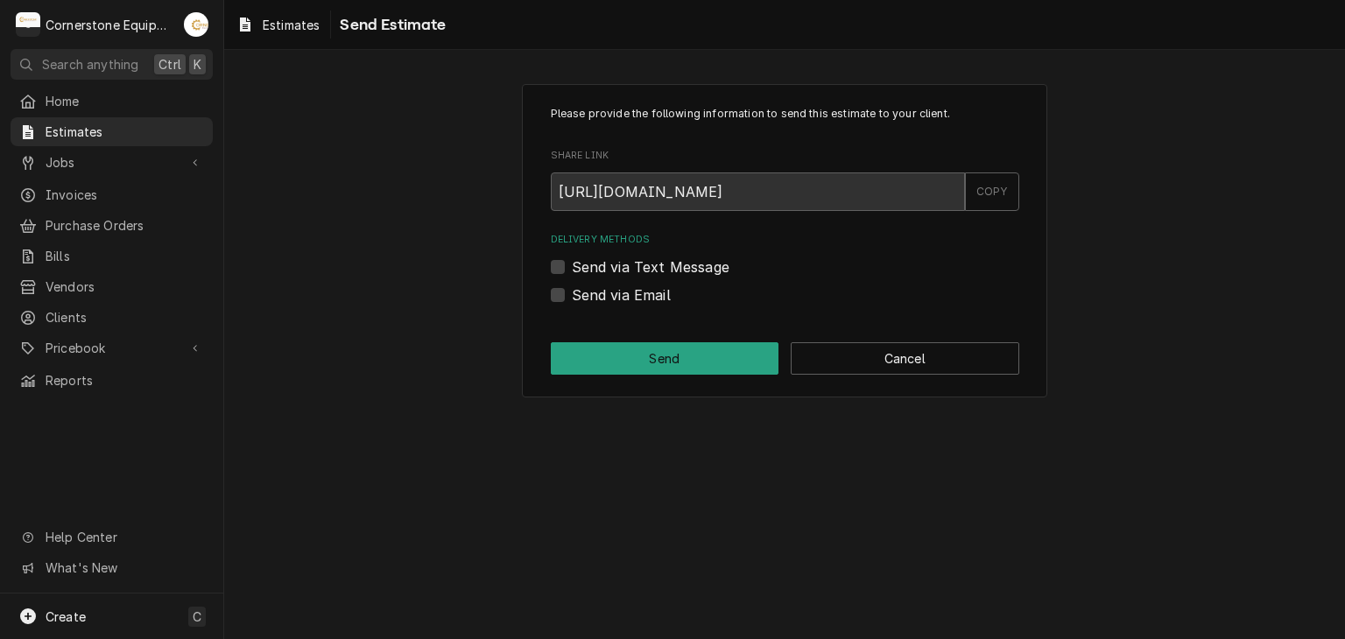
click at [664, 258] on label "Send via Text Message" at bounding box center [651, 267] width 158 height 21
click at [664, 258] on input "Send via Text Message" at bounding box center [806, 276] width 469 height 39
checkbox input "true"
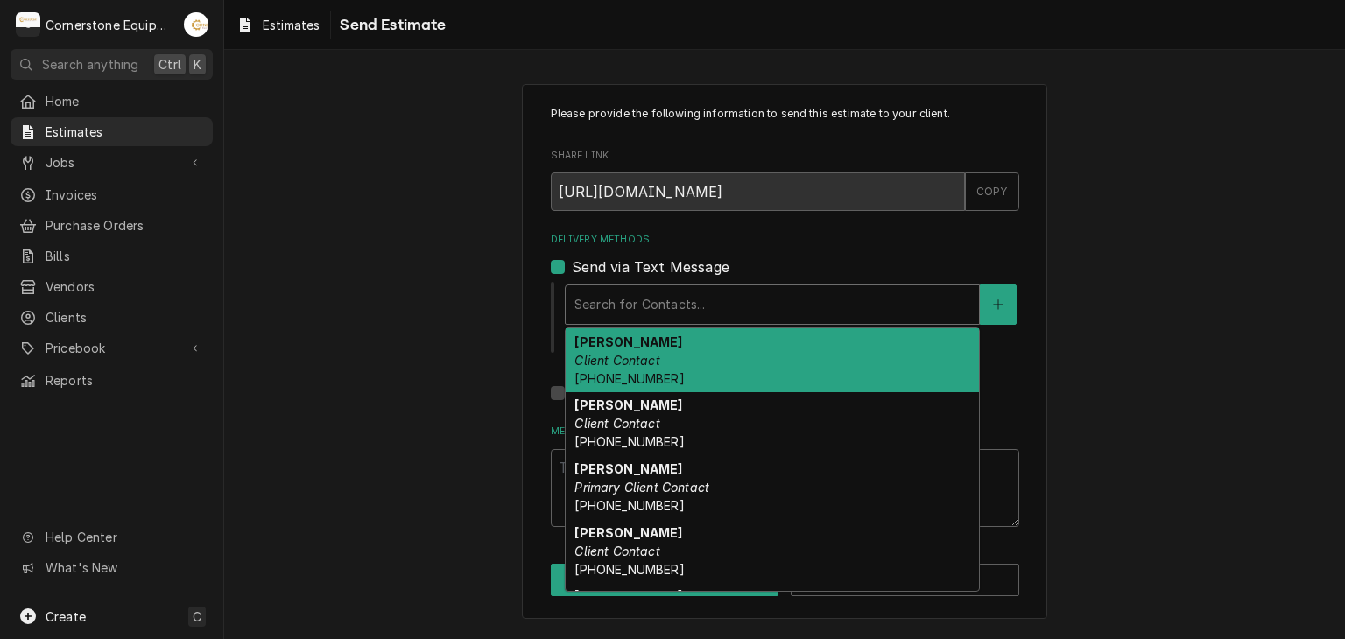
click at [674, 318] on div "Delivery Methods" at bounding box center [773, 305] width 396 height 32
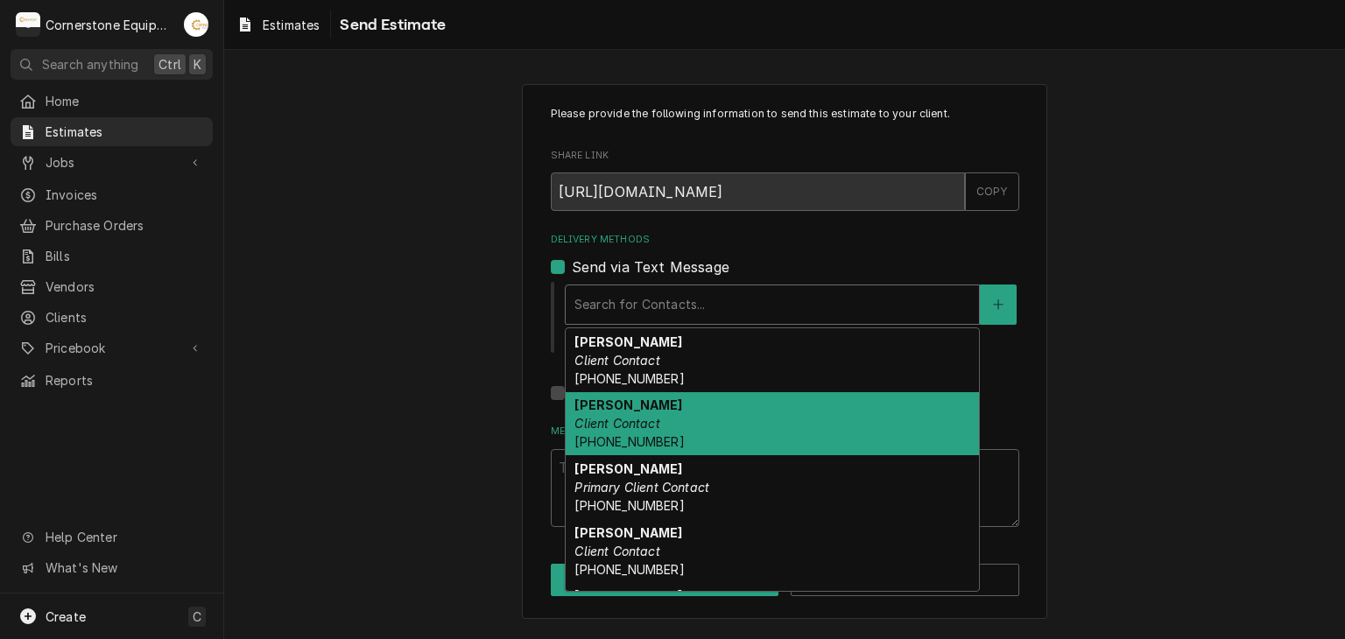
click at [667, 399] on div "Andy Samara Client Contact (407) 234-9558" at bounding box center [772, 424] width 413 height 64
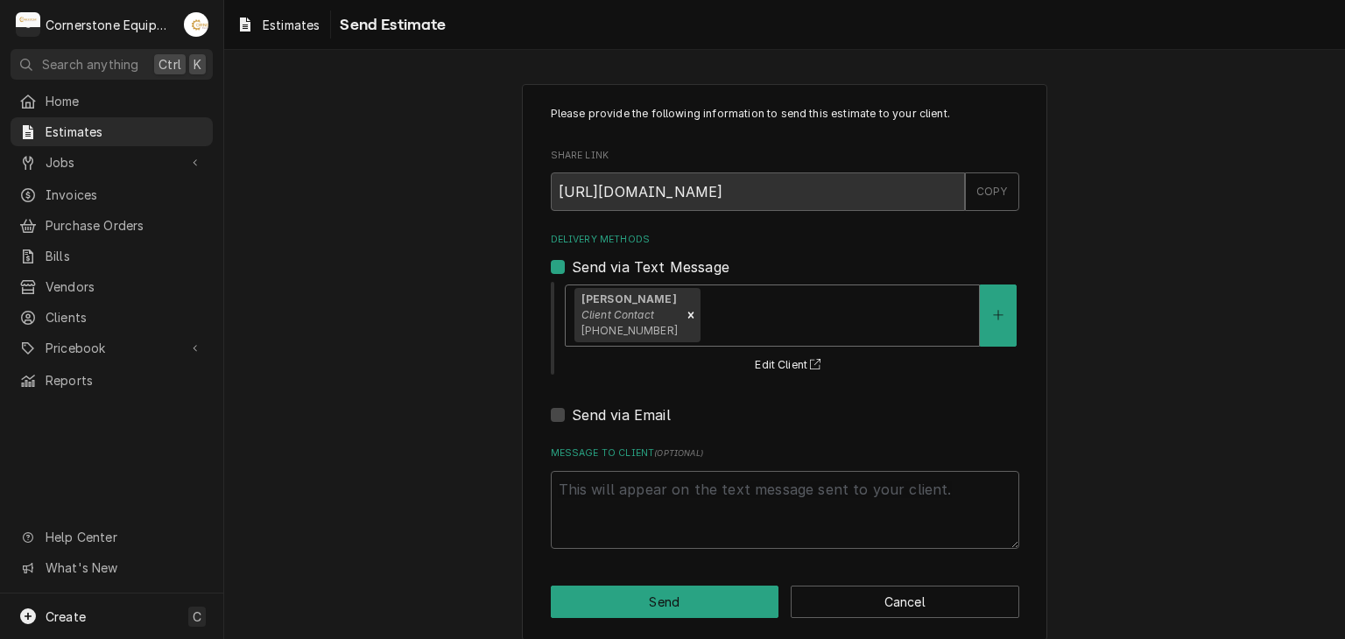
click at [704, 320] on div "Delivery Methods" at bounding box center [837, 316] width 266 height 32
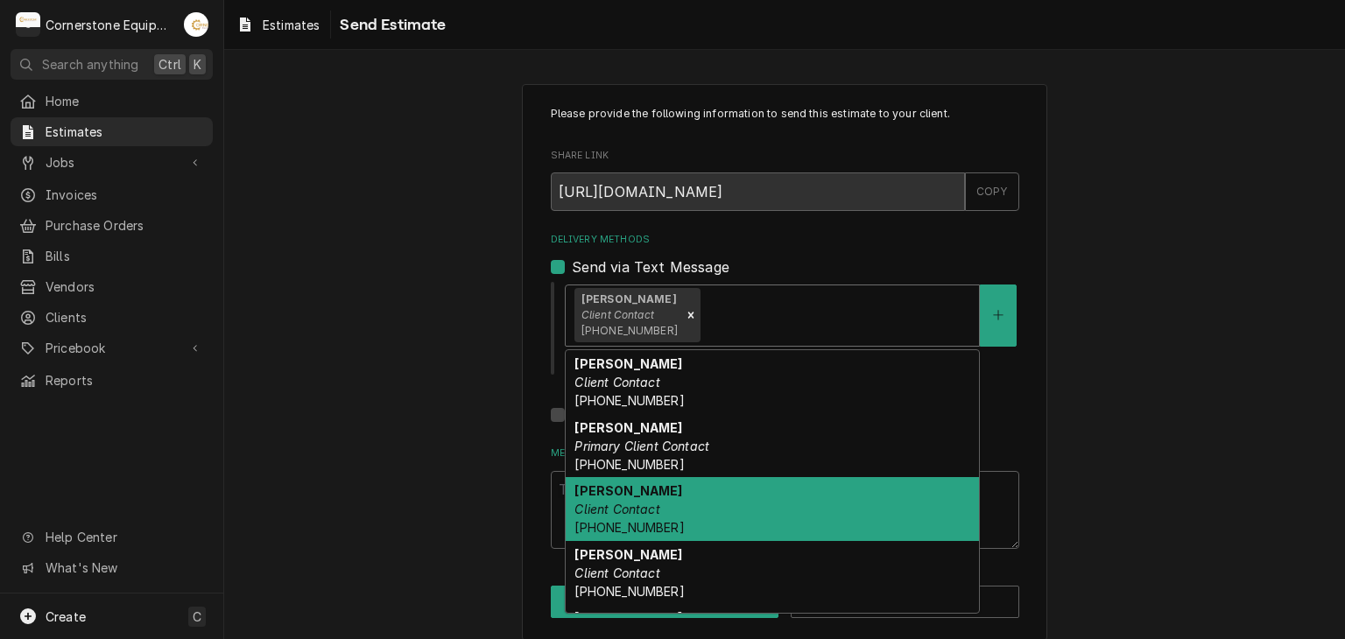
click at [697, 496] on div "Jamie Mason Client Contact (859) 806-8007" at bounding box center [772, 509] width 413 height 64
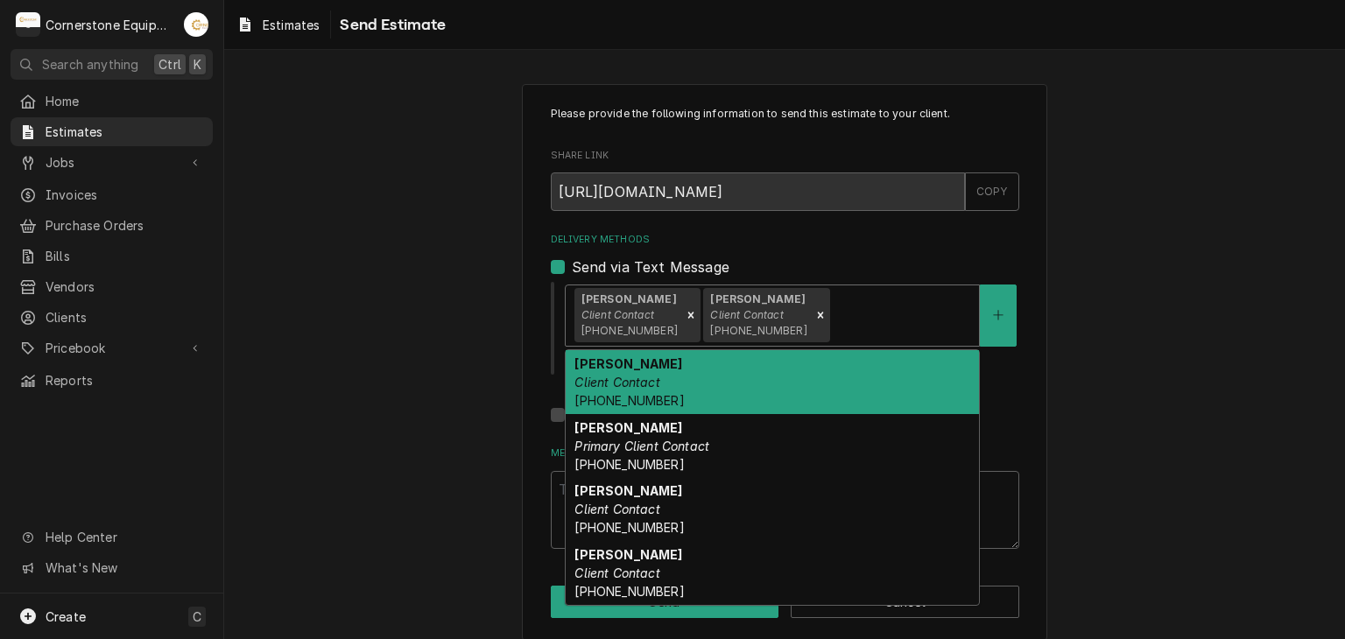
click at [833, 300] on div "Delivery Methods" at bounding box center [901, 316] width 137 height 32
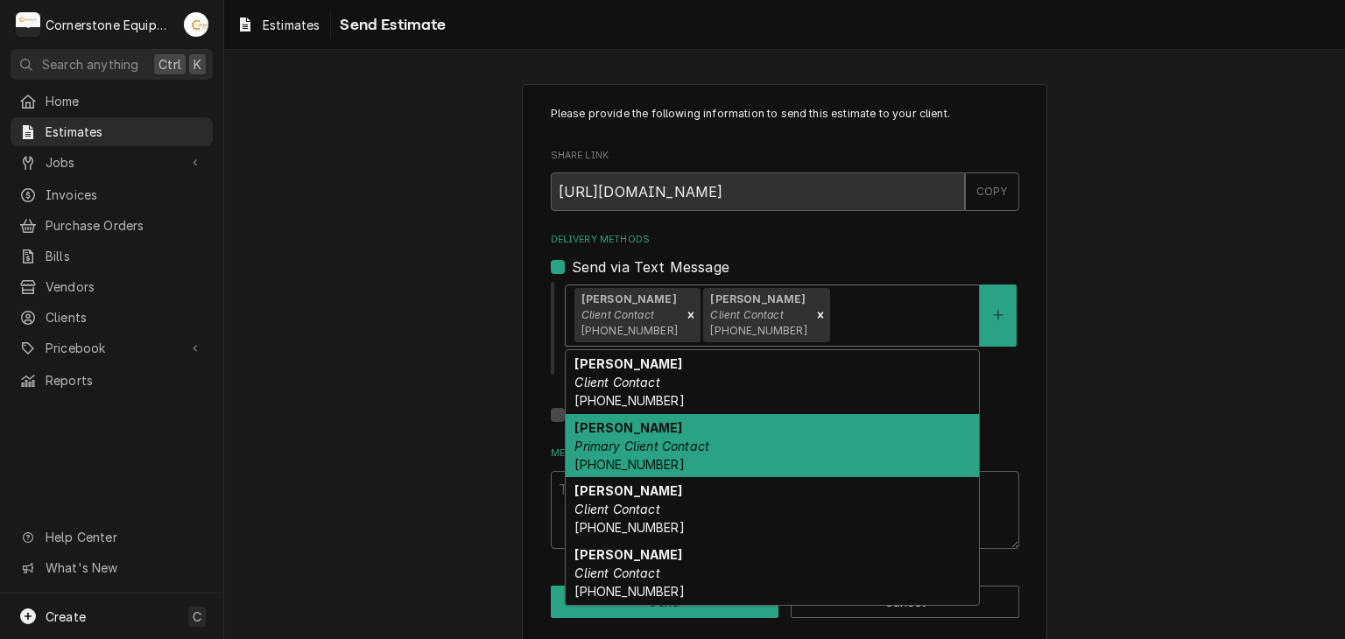
click at [739, 431] on div "Ashton Vazquez Primary Client Contact (346) 249-1763" at bounding box center [772, 446] width 413 height 64
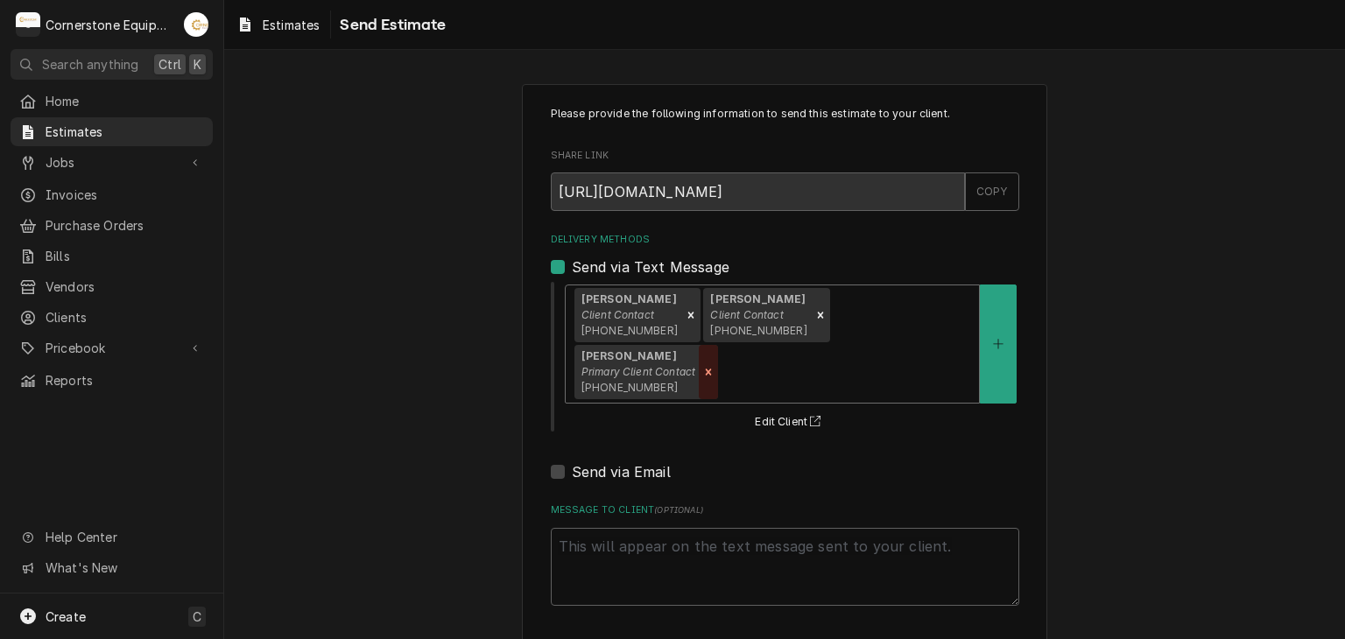
click at [718, 345] on div "Remove [object Object]" at bounding box center [708, 372] width 19 height 54
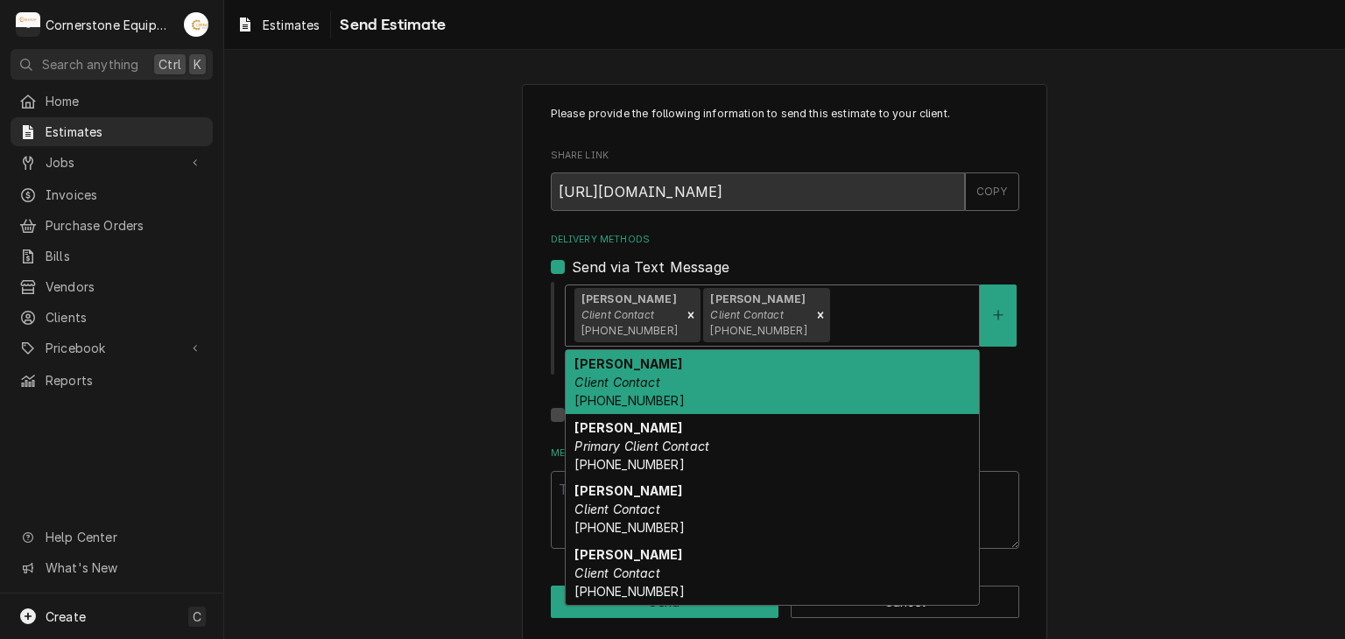
drag, startPoint x: 921, startPoint y: 317, endPoint x: 900, endPoint y: 335, distance: 27.3
click at [920, 319] on div "Delivery Methods" at bounding box center [901, 316] width 137 height 32
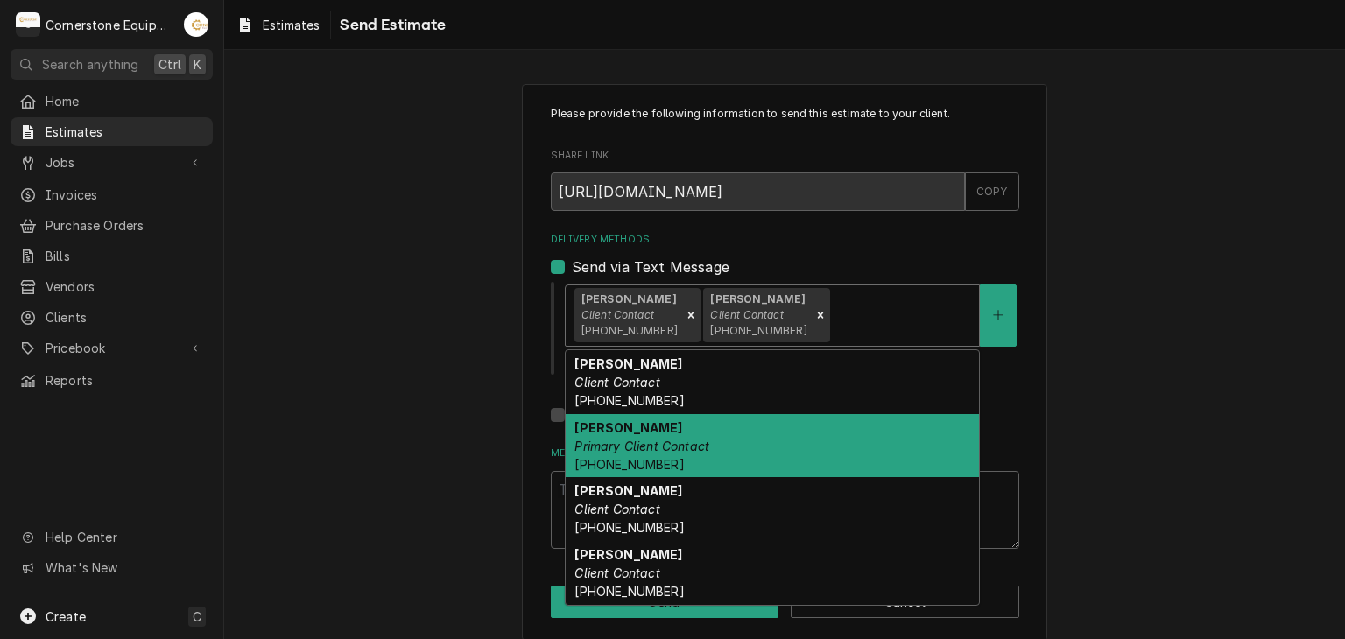
click at [749, 453] on div "Ashton Vazquez Primary Client Contact (346) 249-1763" at bounding box center [772, 446] width 413 height 64
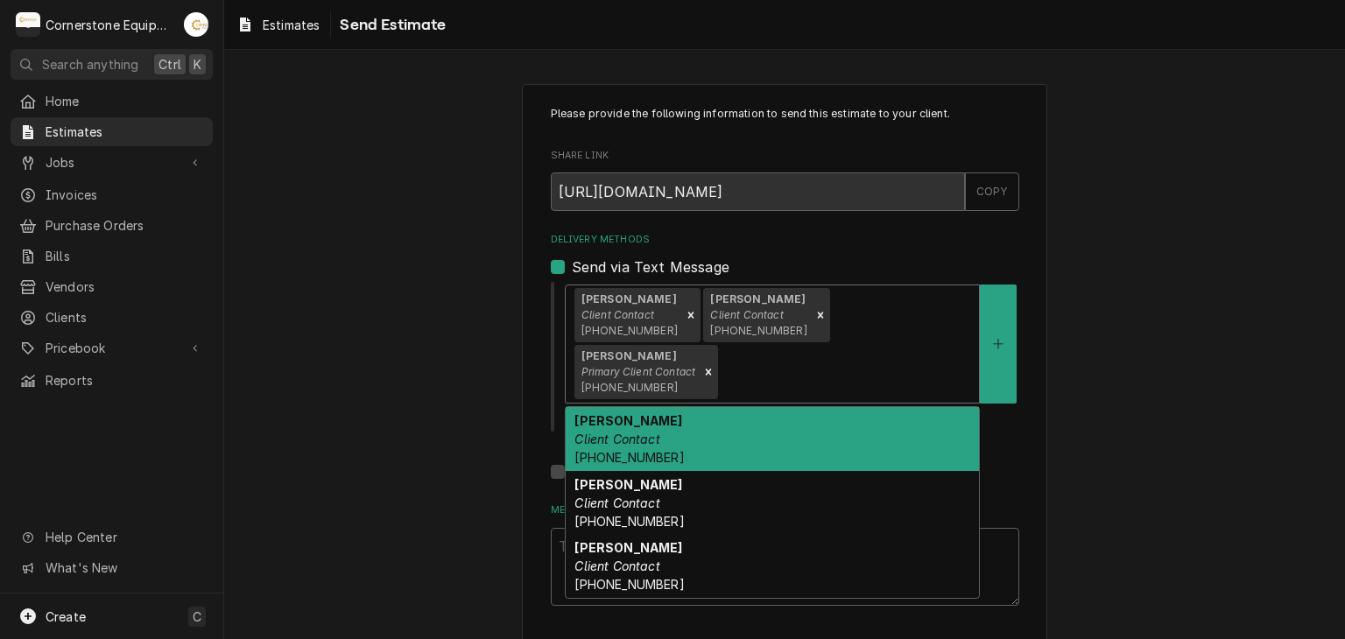
click at [953, 356] on div "Delivery Methods" at bounding box center [846, 372] width 249 height 32
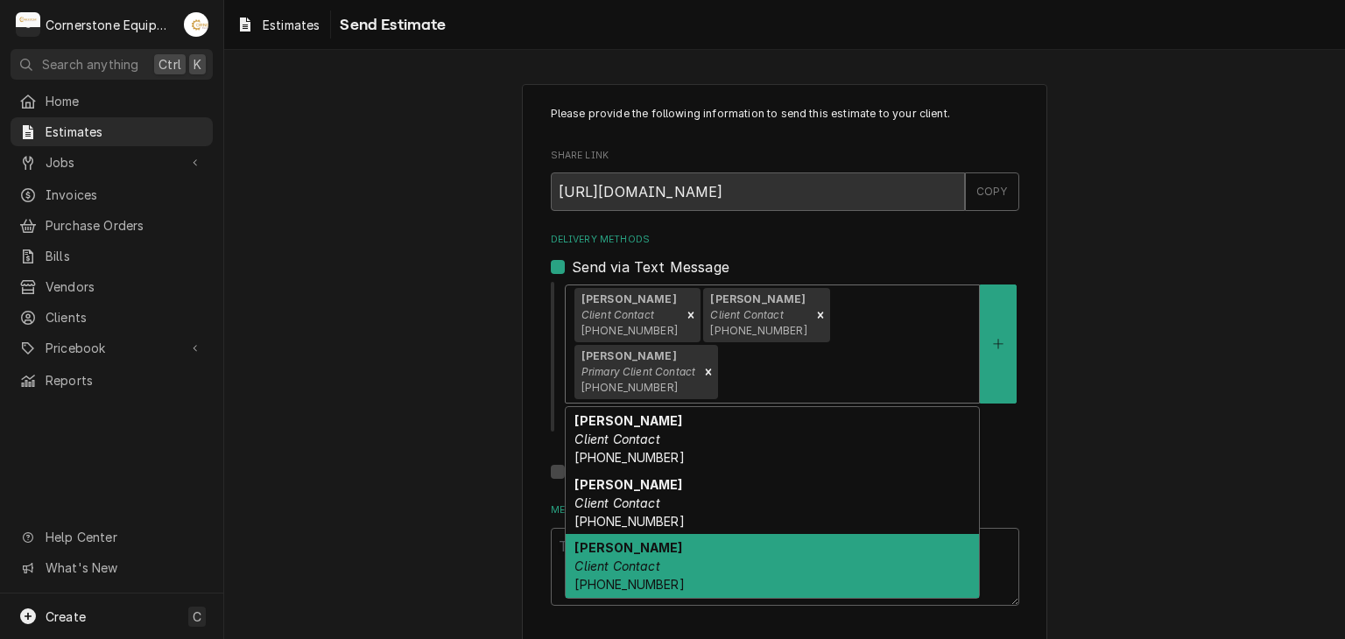
click at [830, 534] on div "Randy Mason Client Contact (859) 699-8203" at bounding box center [772, 566] width 413 height 64
type textarea "x"
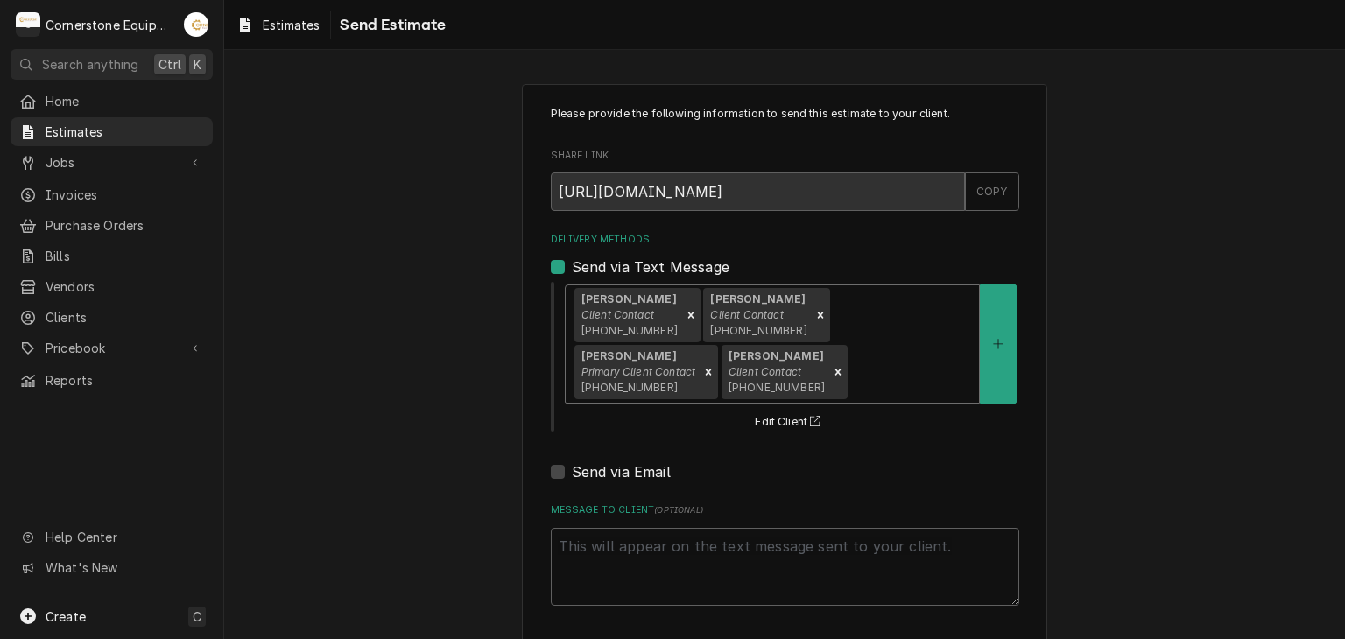
click at [657, 462] on label "Send via Email" at bounding box center [621, 472] width 99 height 21
click at [657, 462] on input "Send via Email" at bounding box center [806, 481] width 469 height 39
checkbox input "true"
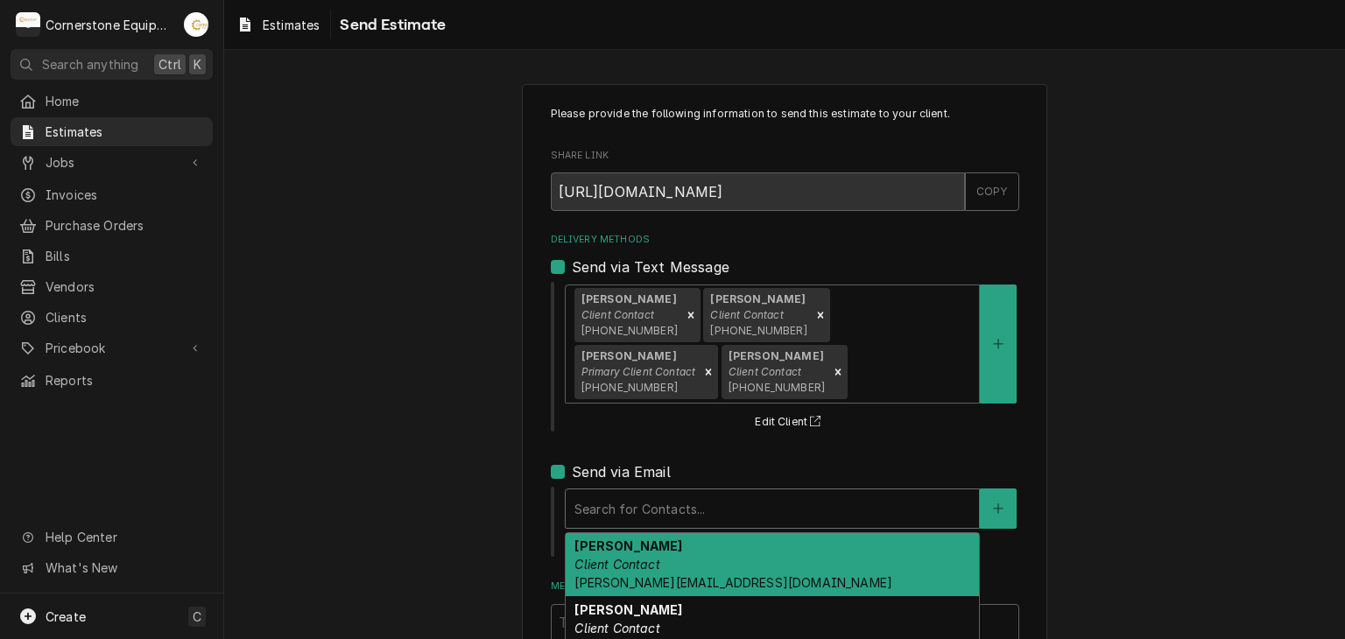
click at [699, 497] on div "Delivery Methods" at bounding box center [773, 509] width 396 height 32
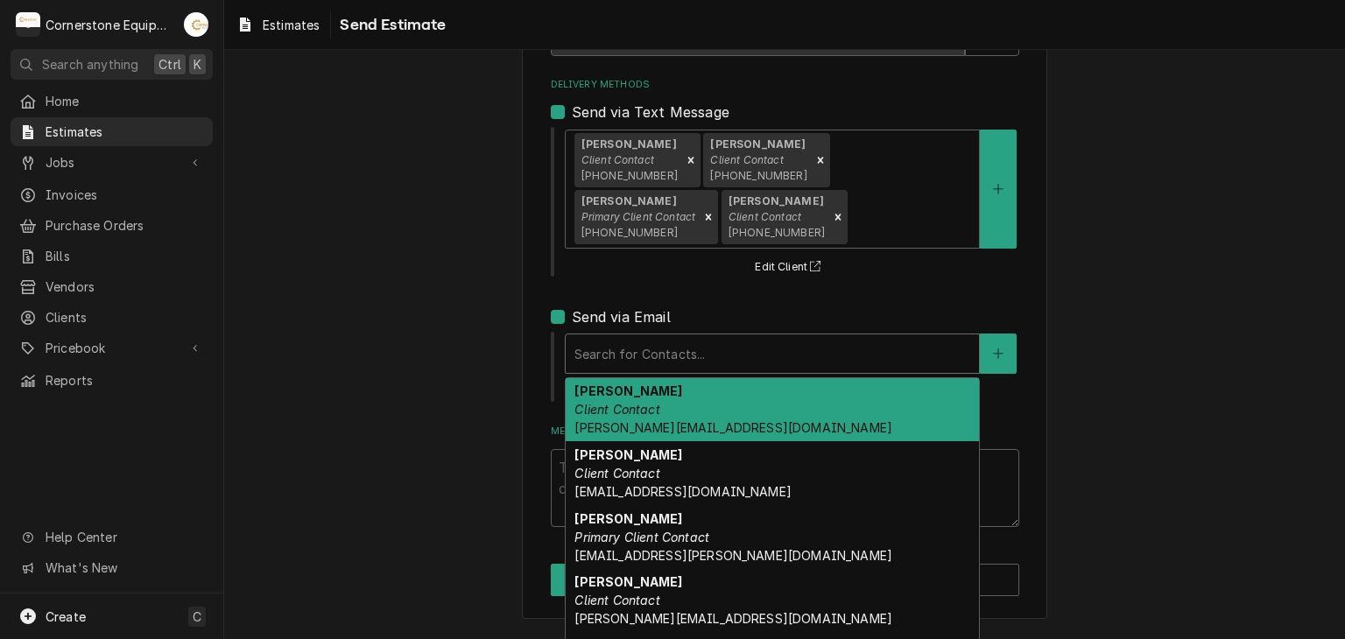
scroll to position [55, 0]
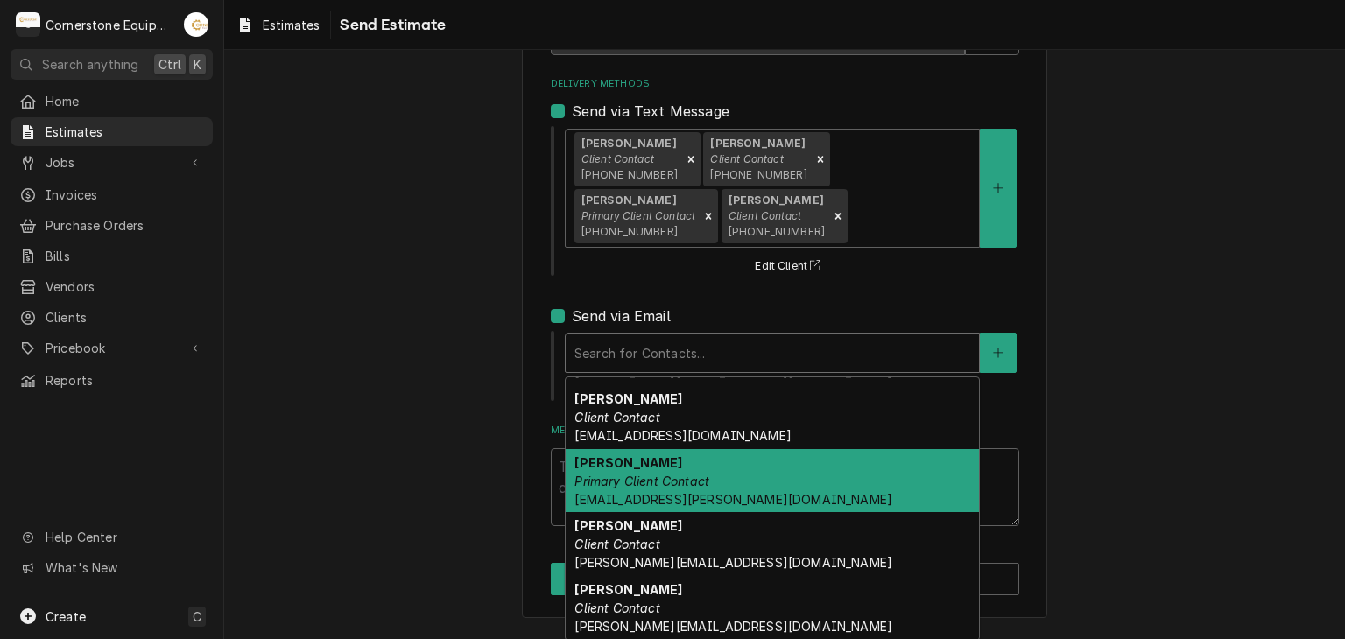
click at [604, 477] on em "Primary Client Contact" at bounding box center [642, 481] width 135 height 15
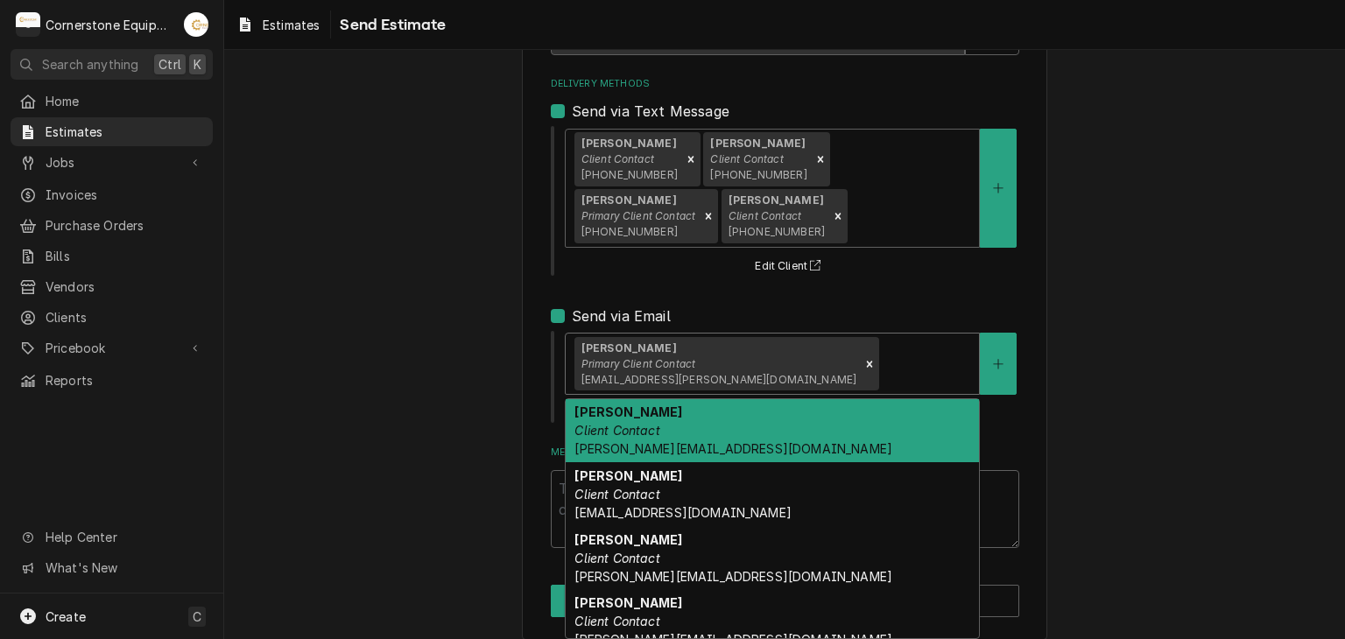
click at [883, 370] on div "Delivery Methods" at bounding box center [927, 365] width 88 height 32
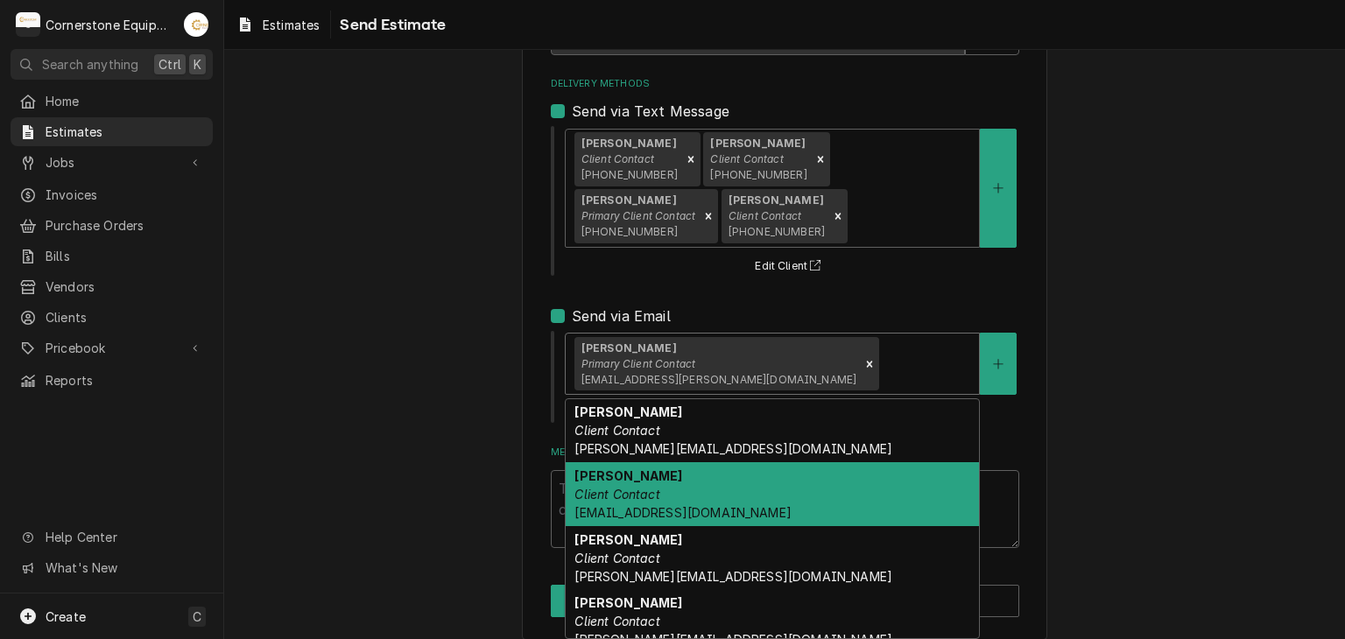
click at [716, 475] on div "Andy Samara Client Contact adib.samara@us.stores.mcd.com" at bounding box center [772, 494] width 413 height 64
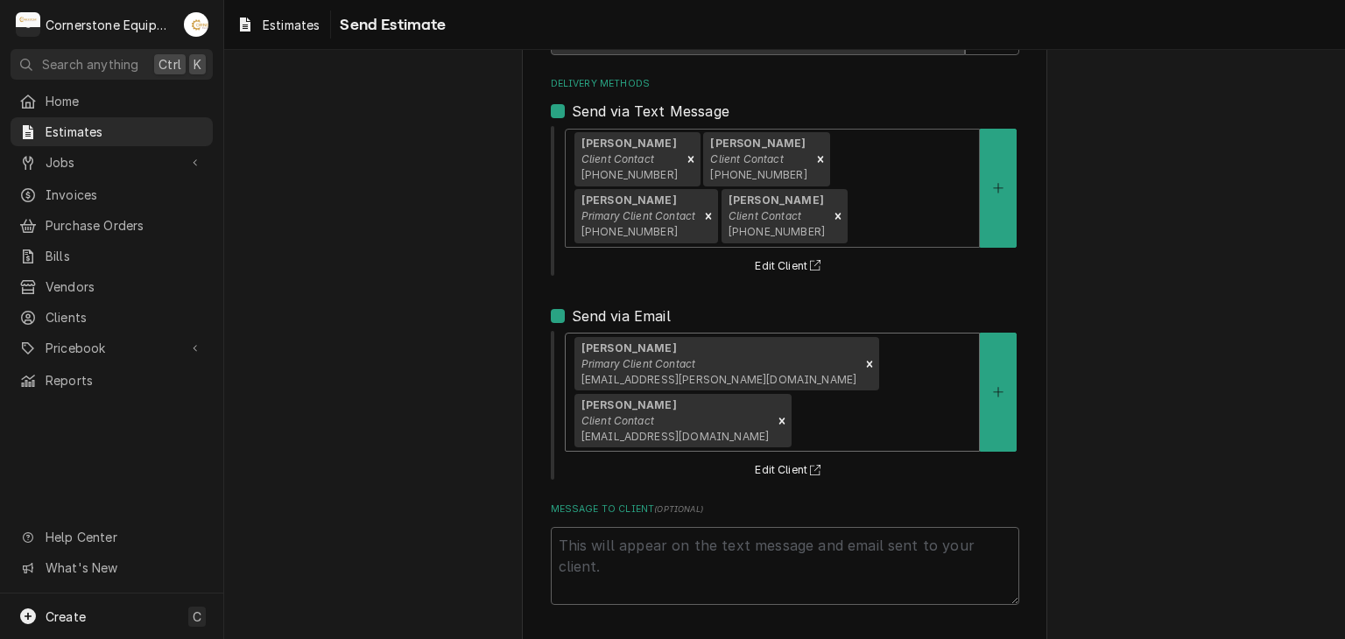
click at [888, 397] on div "Ashton Vazquez Primary Client Contact ashton.vazquez@us.stores.mcd.com Andy Sam…" at bounding box center [772, 392] width 413 height 117
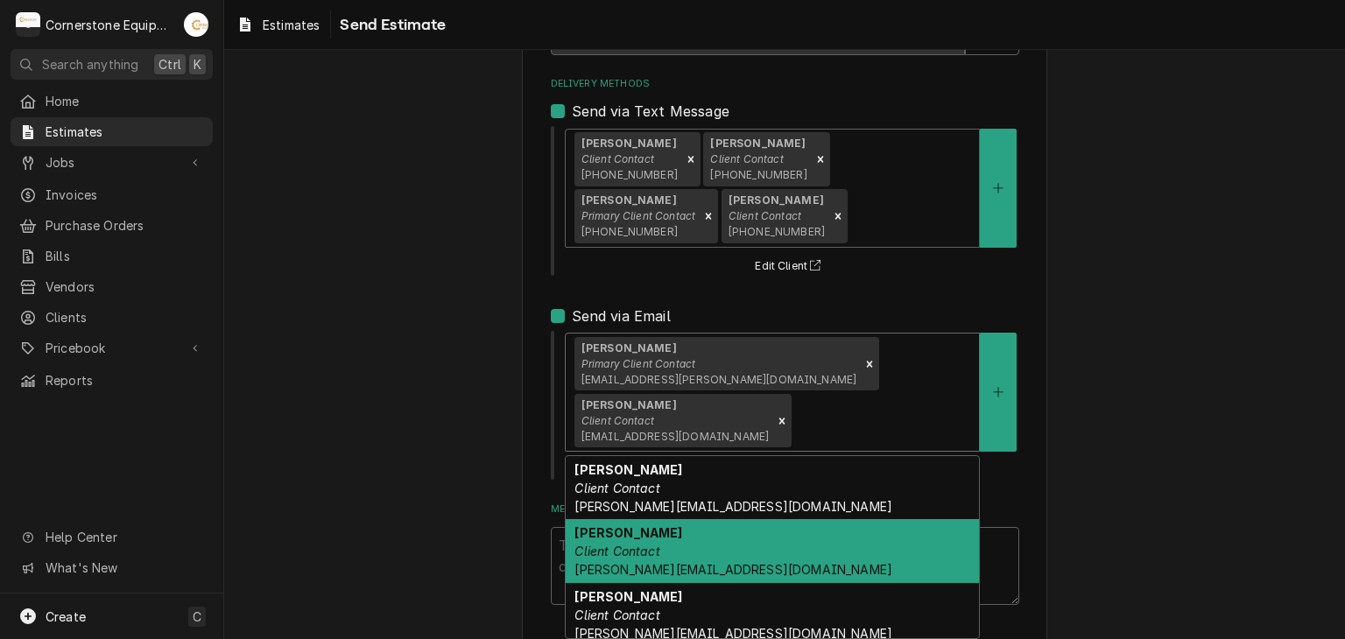
click at [783, 567] on div "Jamie Mason Client Contact jamie@masonmcdonalds.com" at bounding box center [772, 551] width 413 height 64
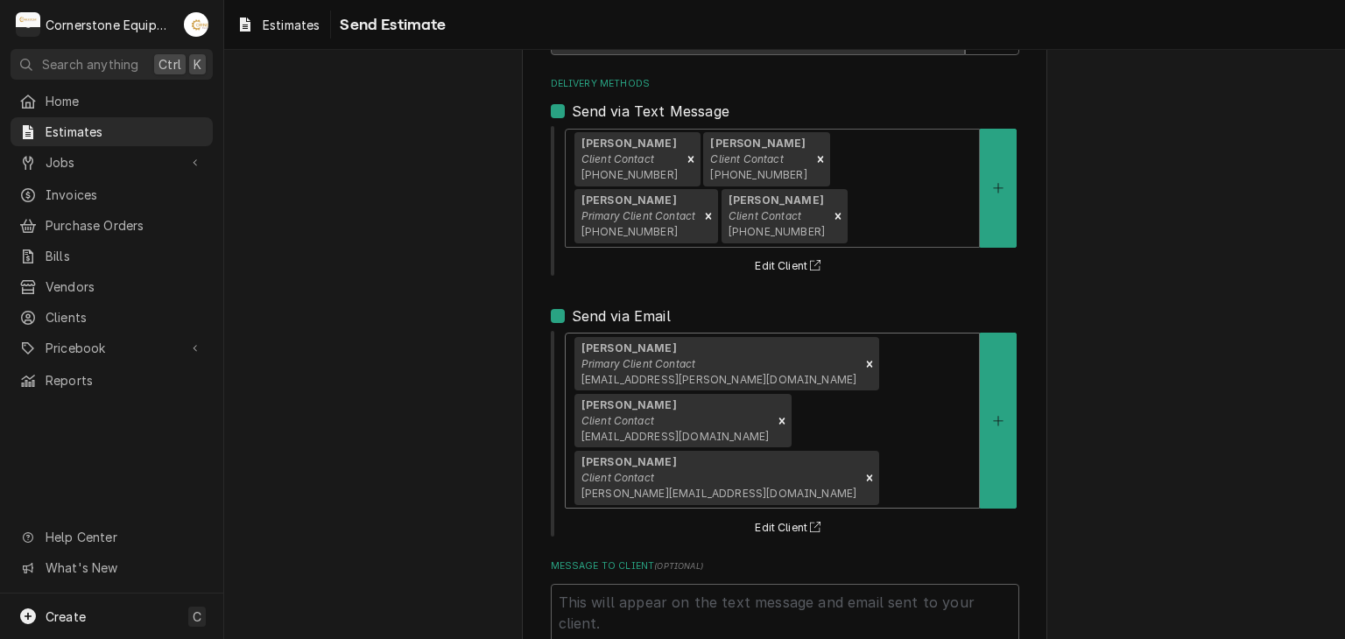
click at [864, 365] on div "Ashton Vazquez Primary Client Contact ashton.vazquez@us.stores.mcd.com Andy Sam…" at bounding box center [772, 421] width 413 height 174
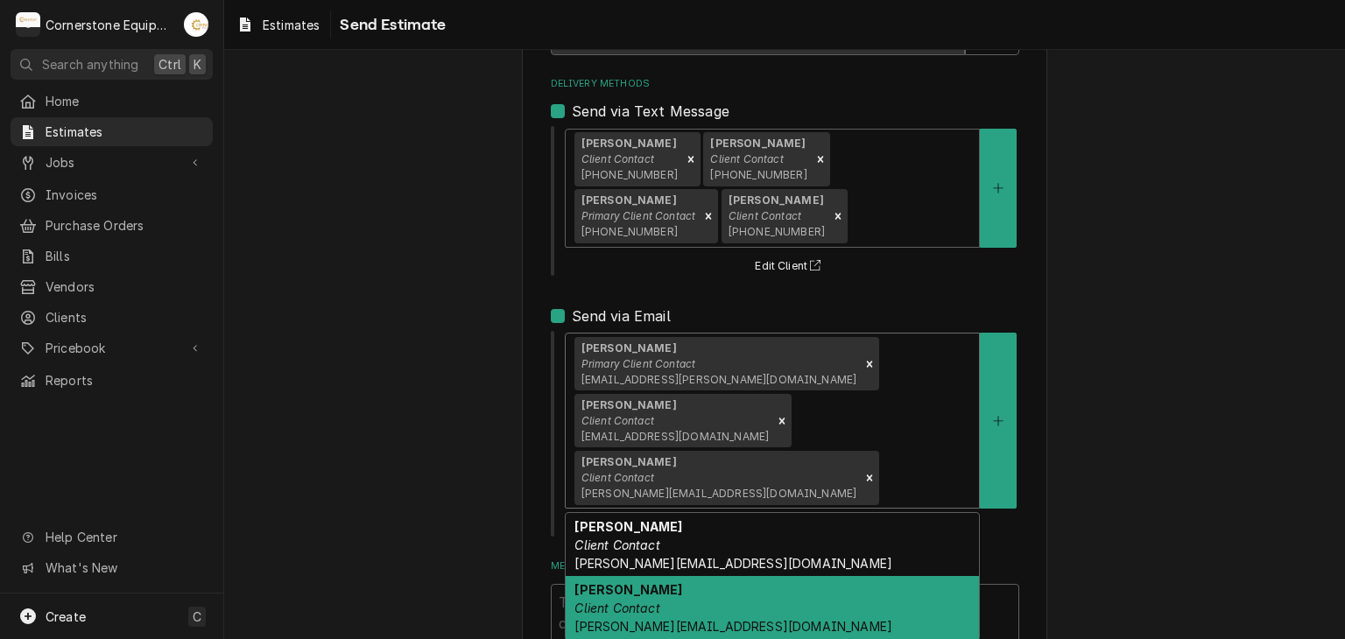
click at [799, 576] on div "Randy Mason Client Contact randy@masonmcdonalds.com" at bounding box center [772, 608] width 413 height 64
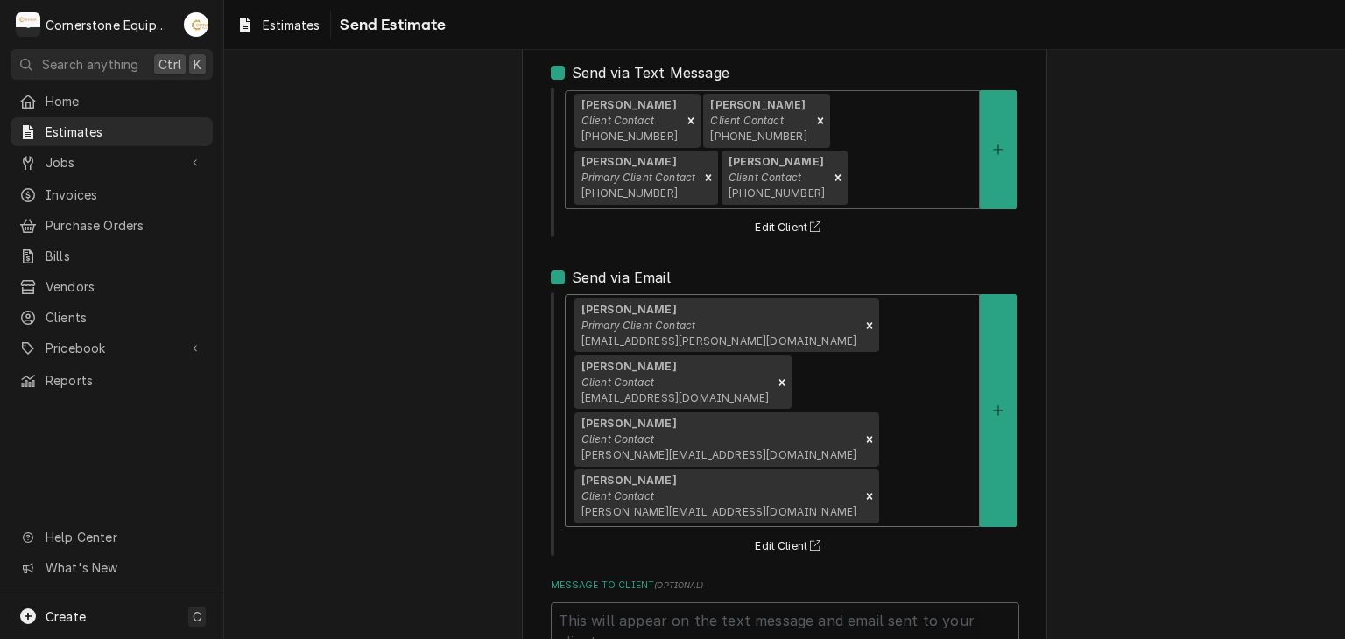
scroll to position [284, 0]
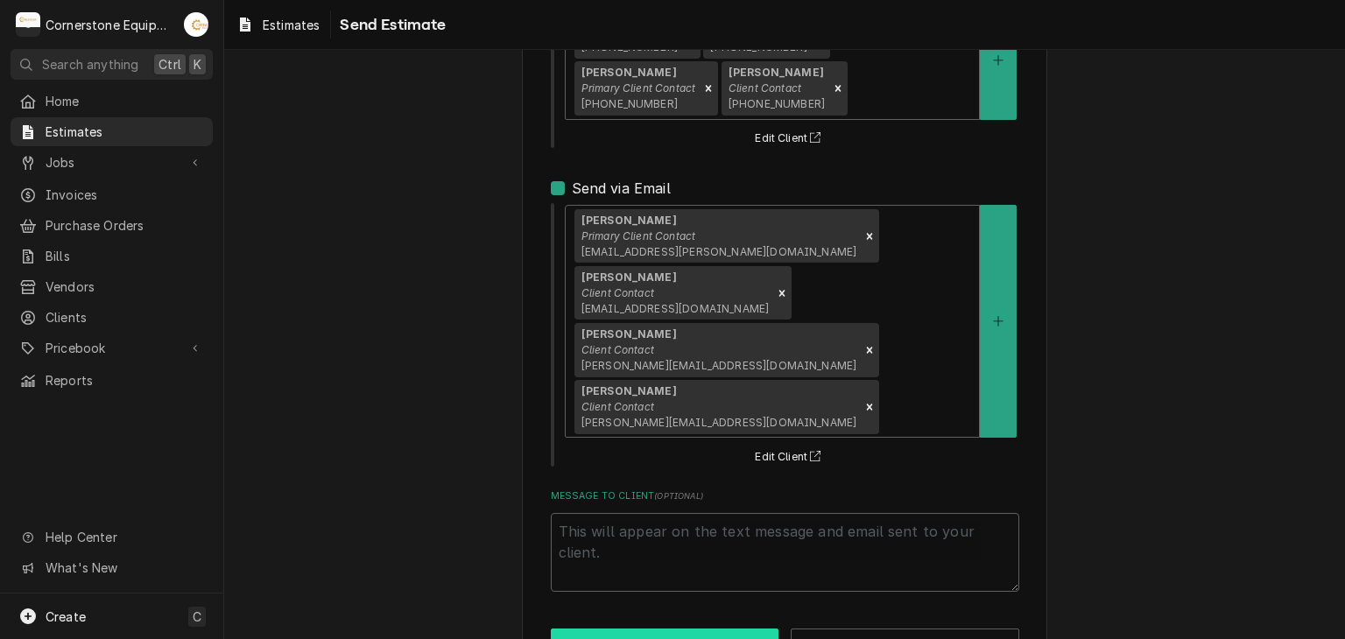
click at [617, 629] on button "Send" at bounding box center [665, 645] width 229 height 32
type textarea "x"
